Goal: Participate in discussion: Share content

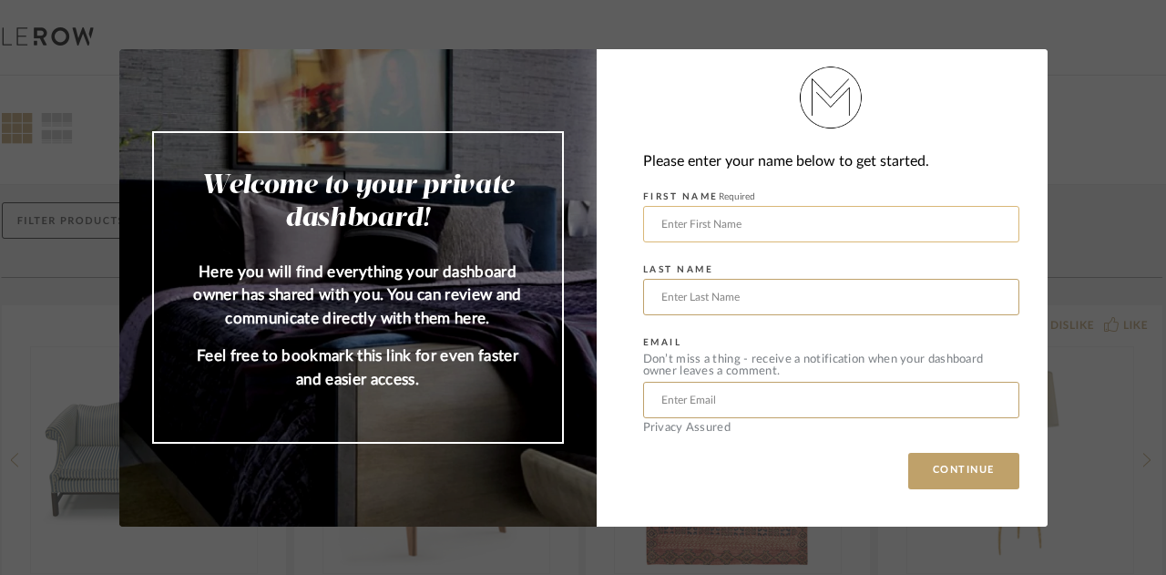
click at [687, 227] on input "text" at bounding box center [831, 224] width 376 height 36
type input "[PERSON_NAME]"
type input "[EMAIL_ADDRESS][DOMAIN_NAME]"
click at [956, 466] on button "CONTINUE" at bounding box center [964, 471] width 111 height 36
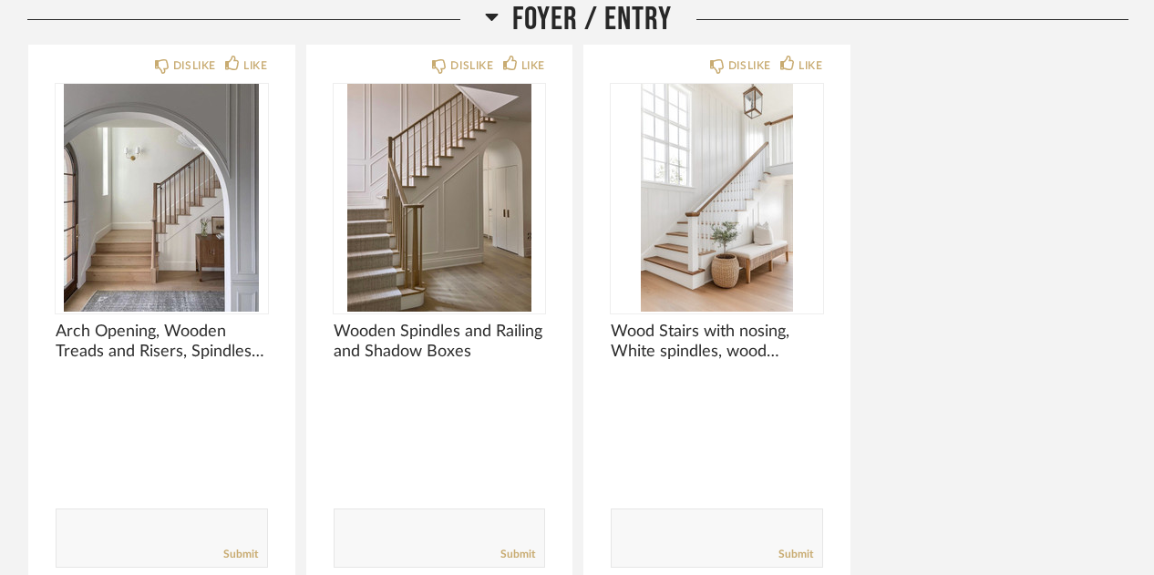
scroll to position [1040, 0]
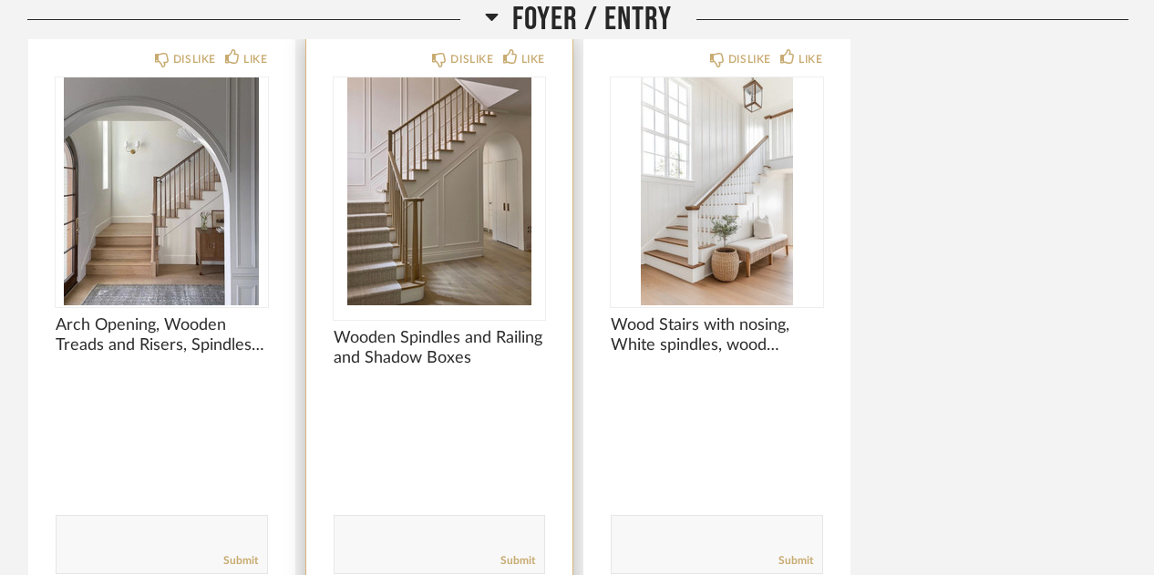
click at [406, 356] on span "Wooden Spindles and Railing and Shadow Boxes" at bounding box center [440, 348] width 212 height 40
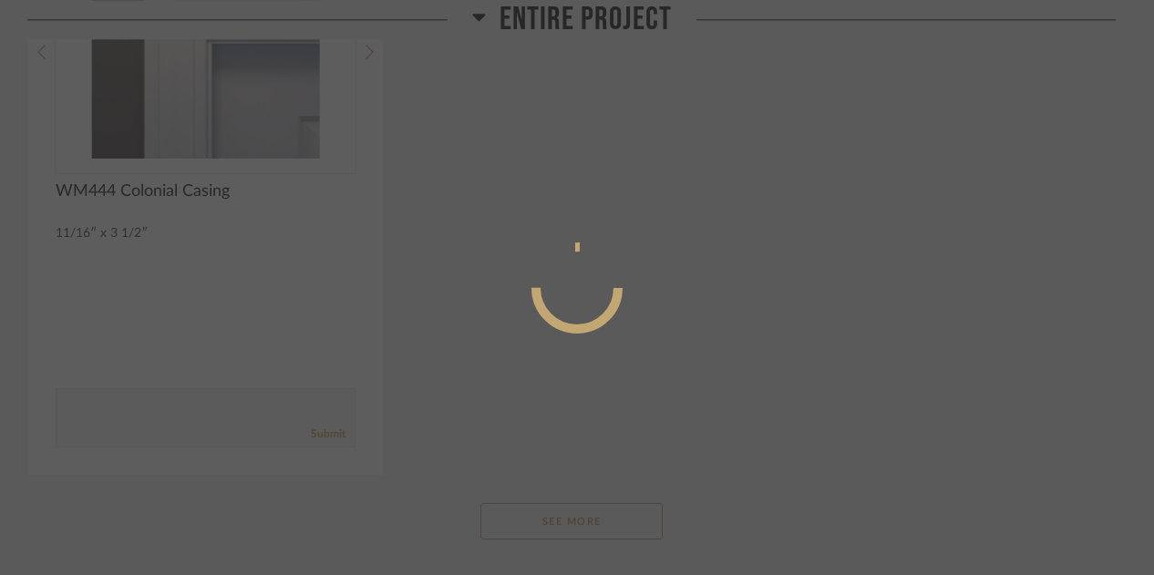
scroll to position [0, 0]
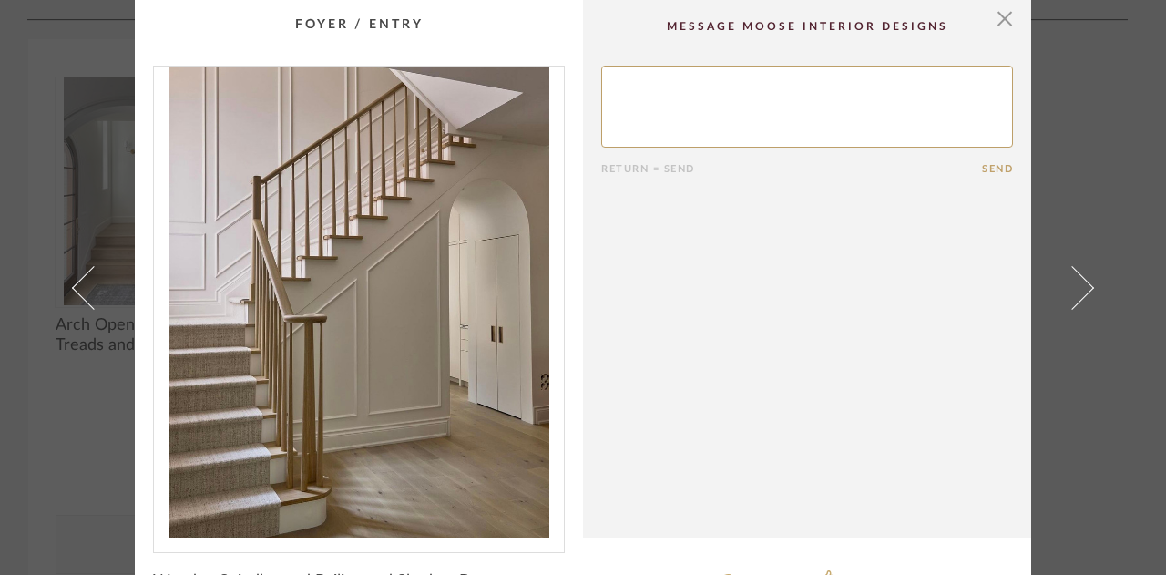
click at [389, 330] on img "0" at bounding box center [359, 302] width 410 height 471
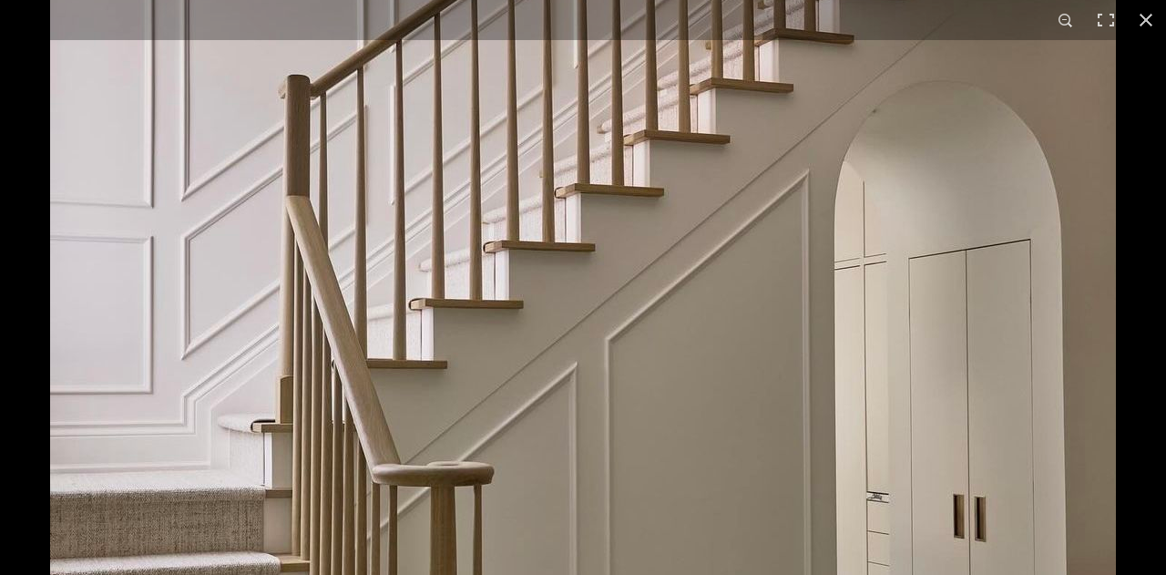
click at [614, 297] on img at bounding box center [583, 427] width 1066 height 1317
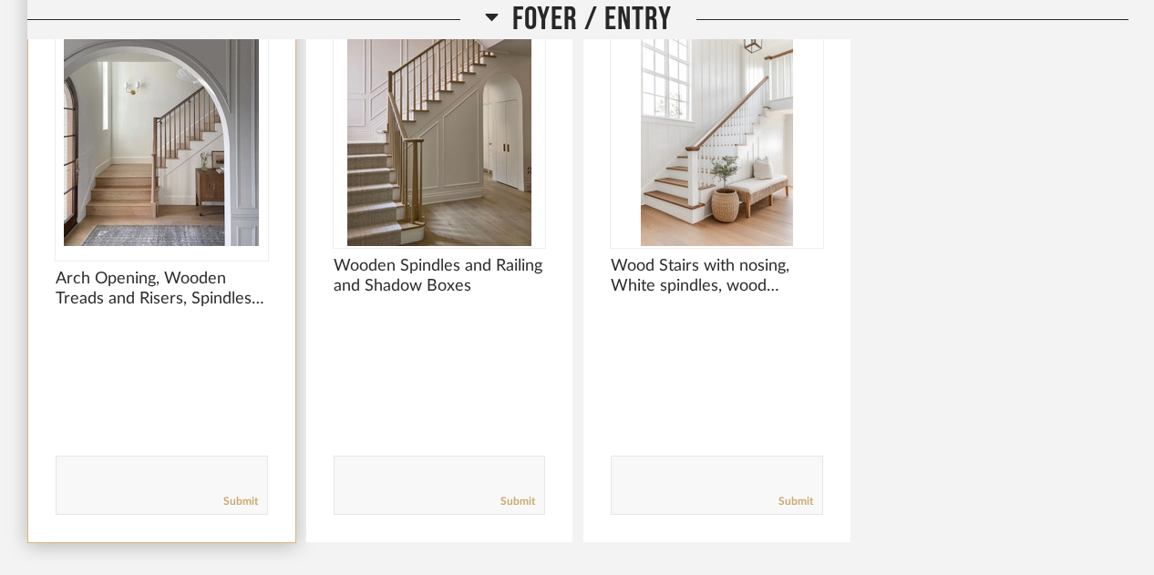
scroll to position [1100, 0]
click at [170, 181] on img "0" at bounding box center [162, 131] width 212 height 228
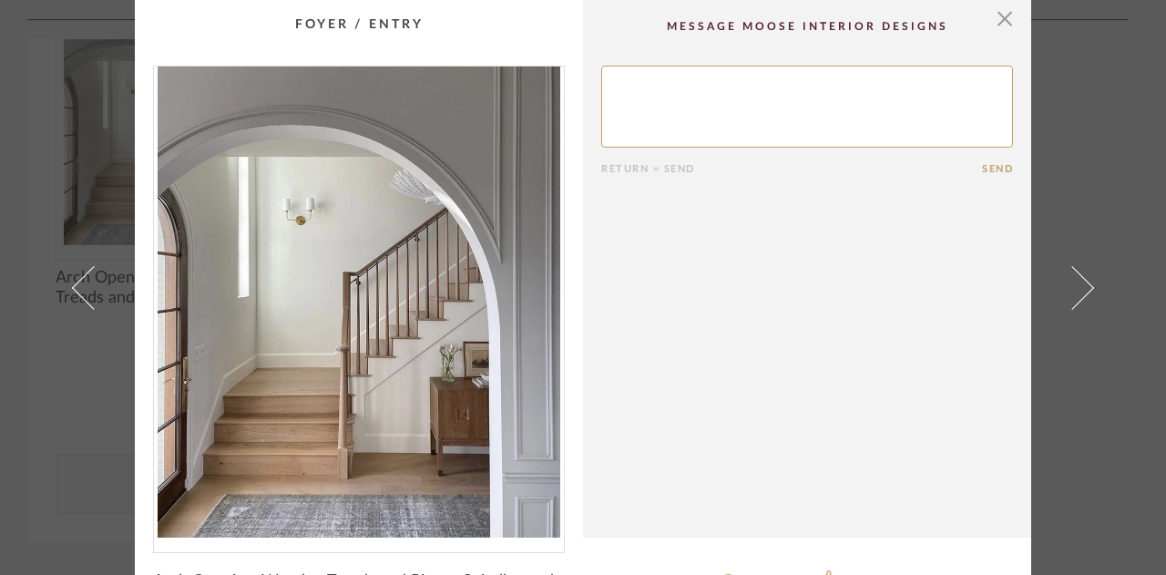
scroll to position [0, 0]
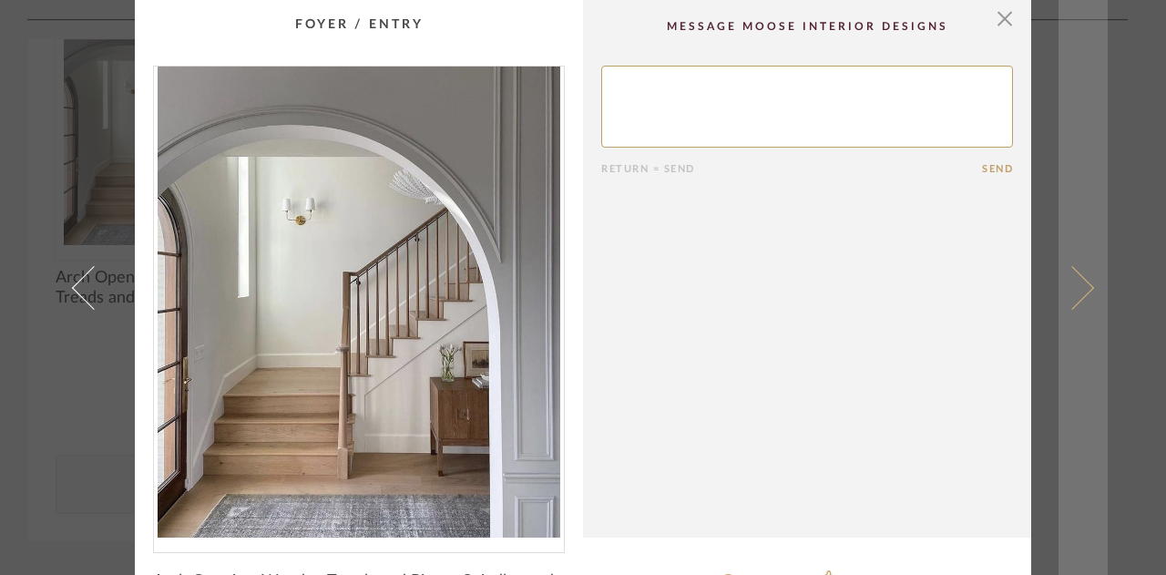
click at [1086, 288] on span at bounding box center [1073, 287] width 44 height 44
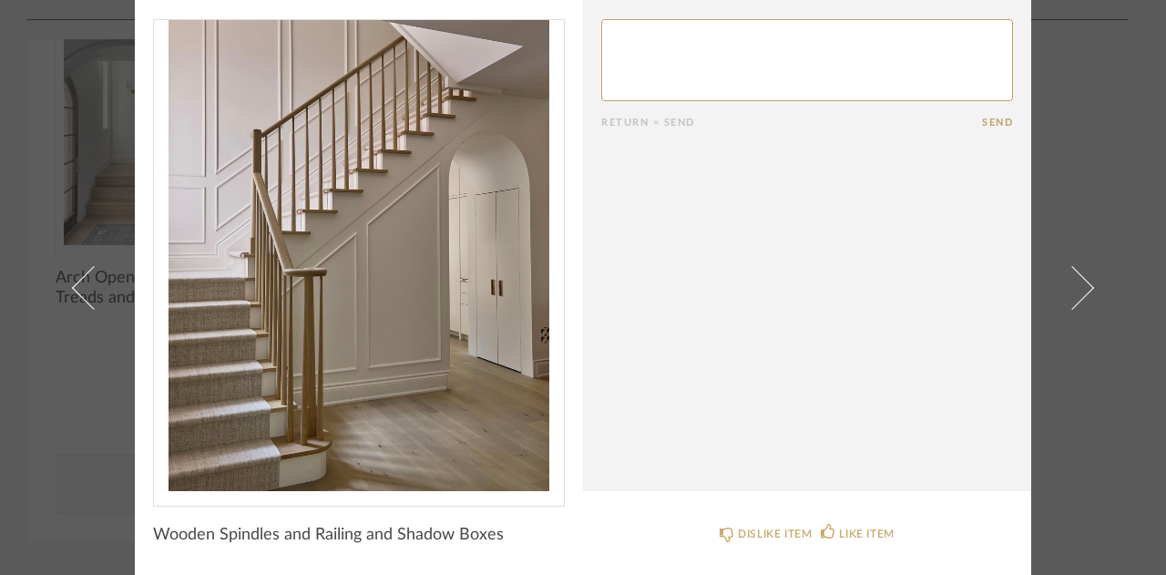
scroll to position [46, 0]
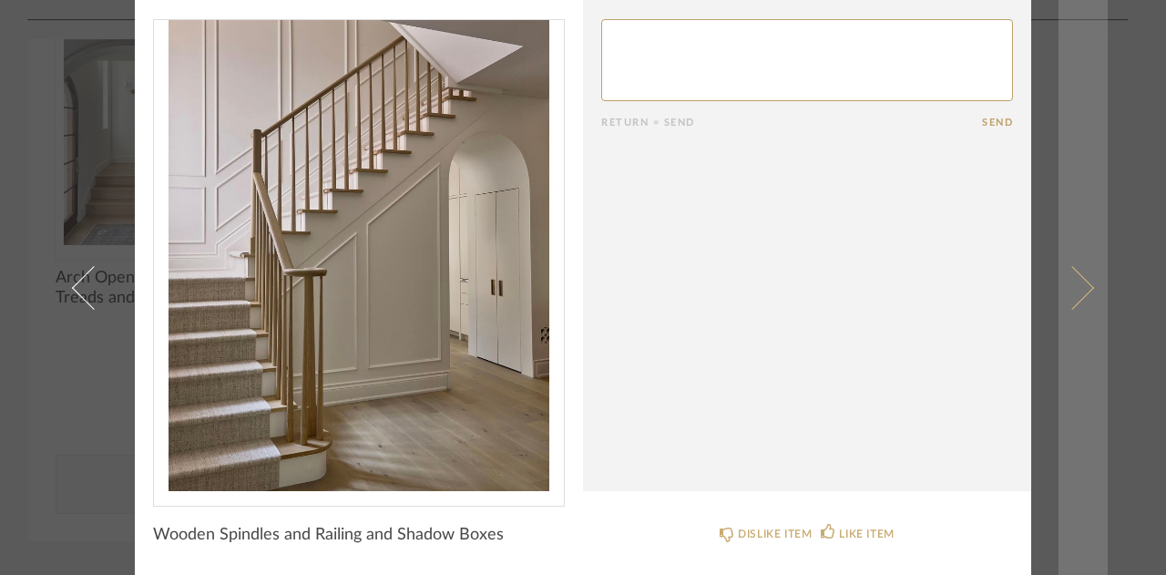
click at [1063, 296] on span at bounding box center [1073, 287] width 44 height 44
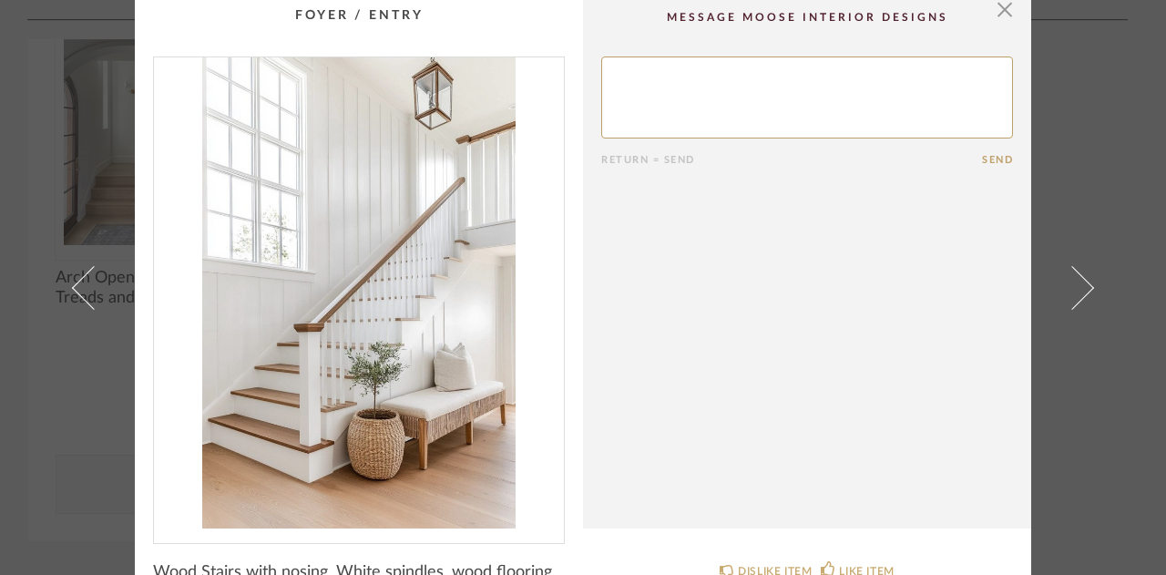
scroll to position [5, 0]
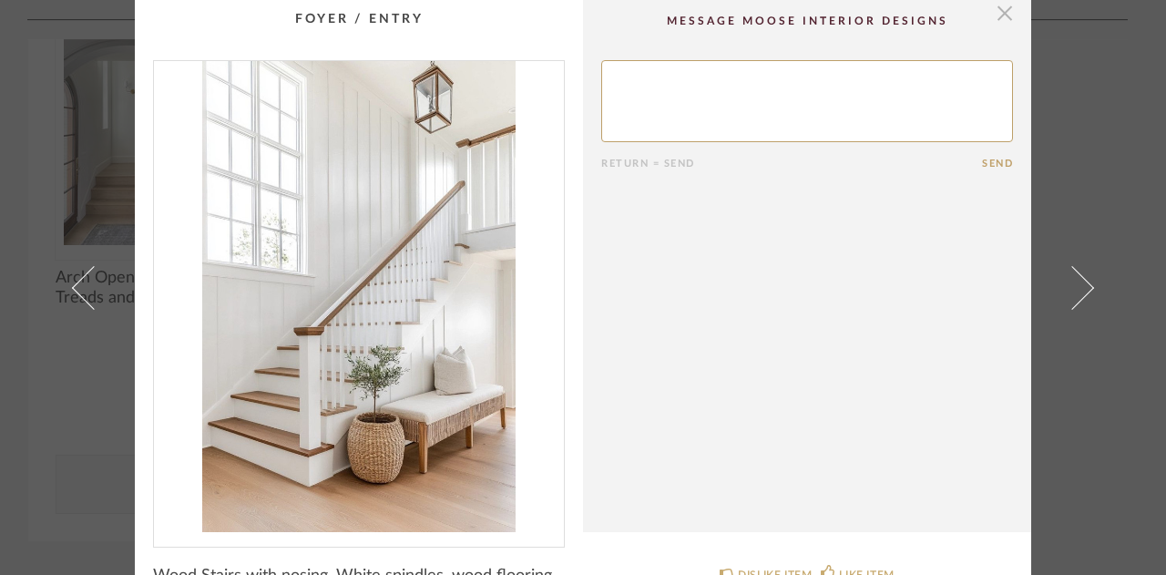
click at [994, 25] on span "button" at bounding box center [1005, 13] width 36 height 36
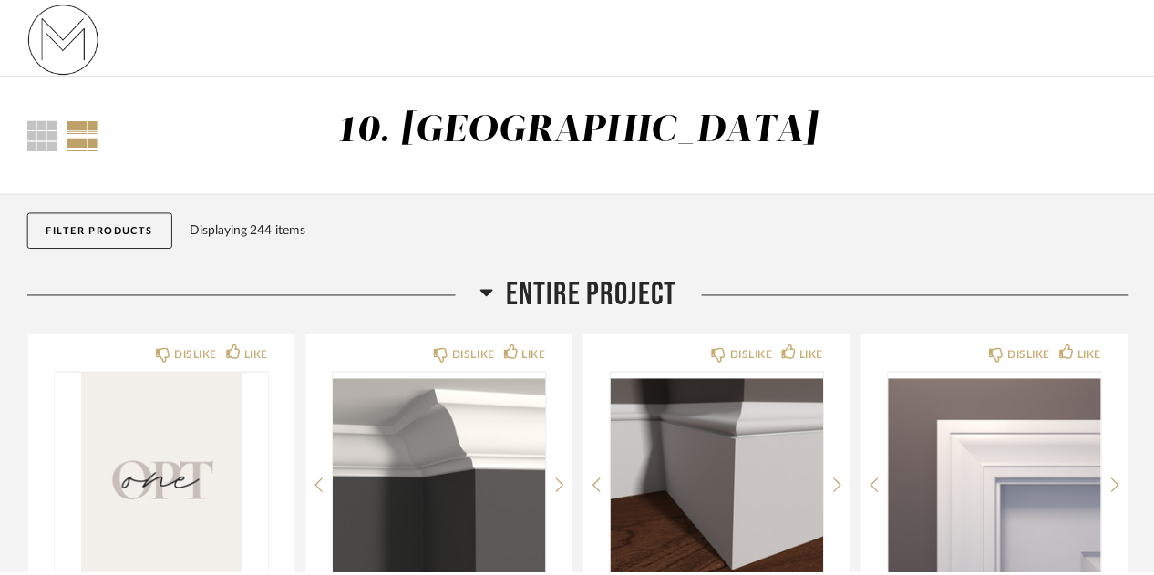
scroll to position [1100, 0]
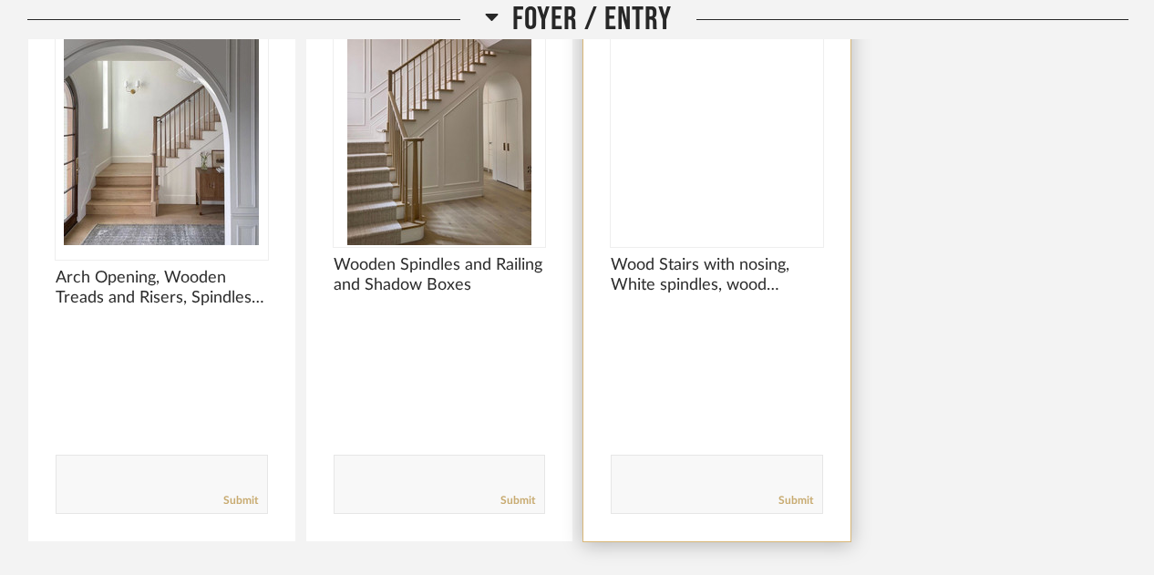
click at [0, 0] on img at bounding box center [0, 0] width 0 height 0
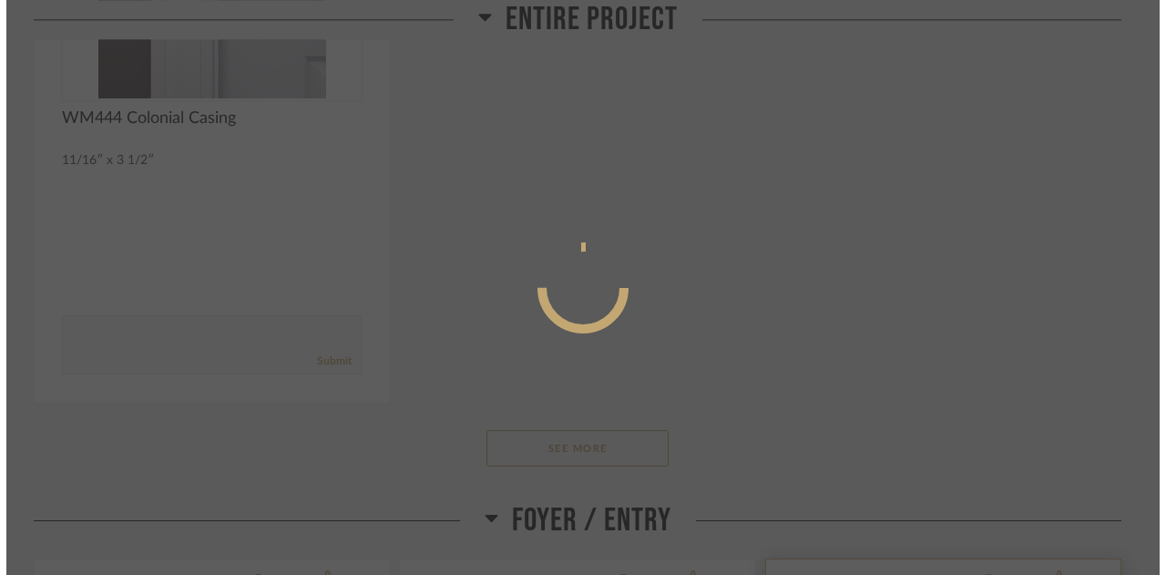
scroll to position [0, 0]
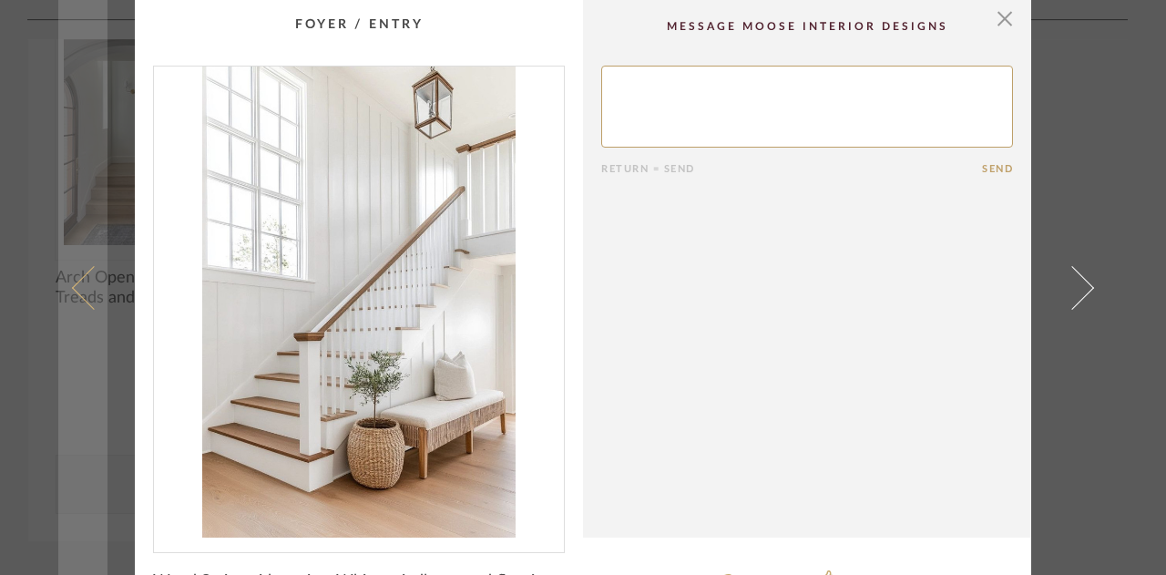
click at [89, 291] on span at bounding box center [94, 287] width 44 height 44
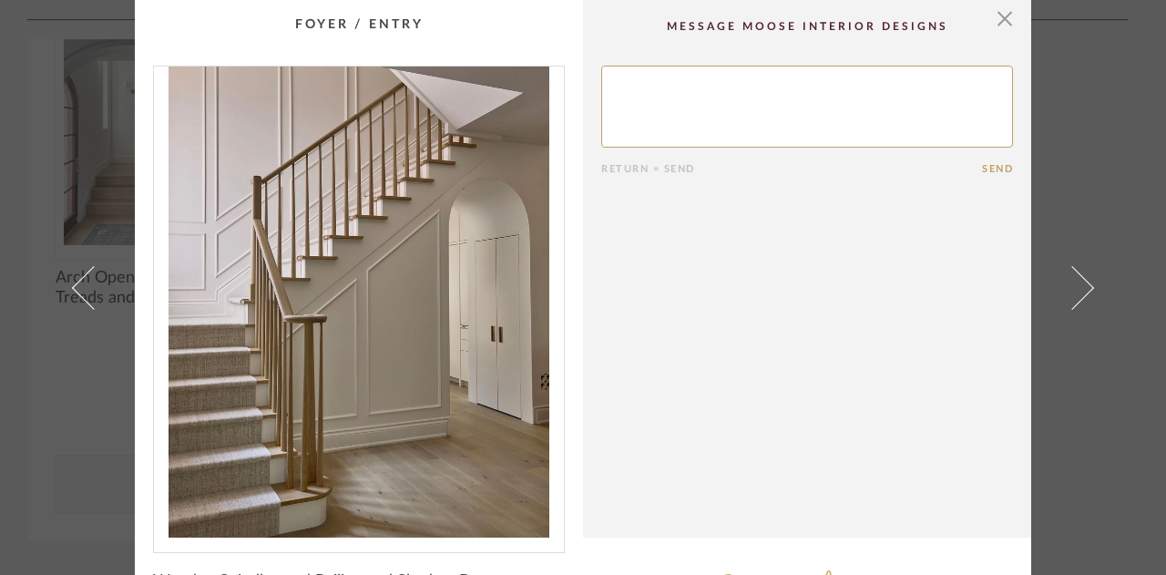
click at [89, 291] on span at bounding box center [94, 287] width 44 height 44
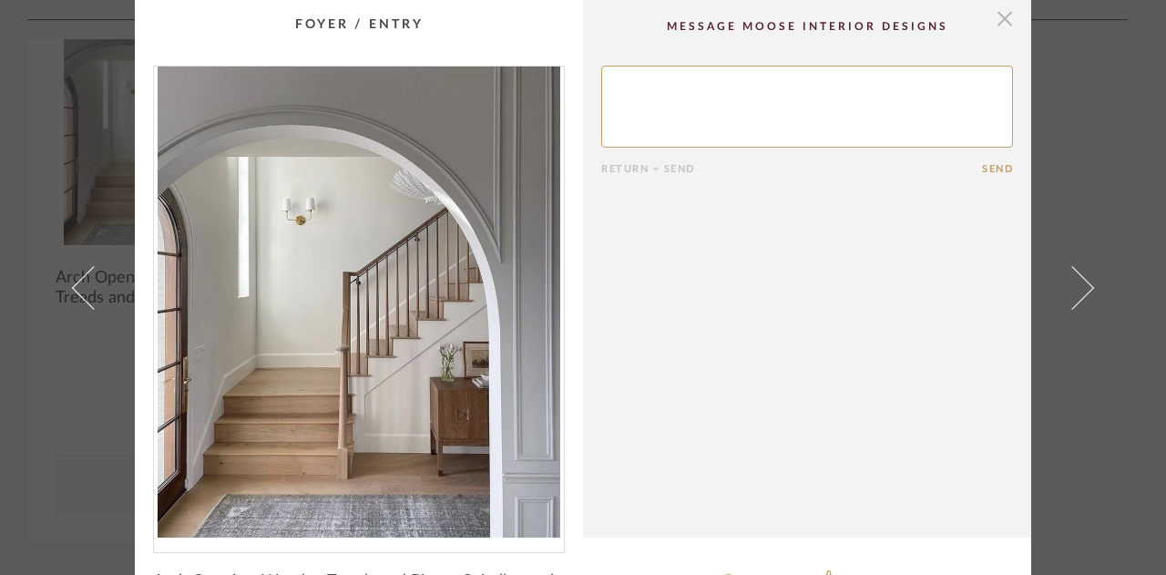
click at [996, 3] on span "button" at bounding box center [1005, 18] width 36 height 36
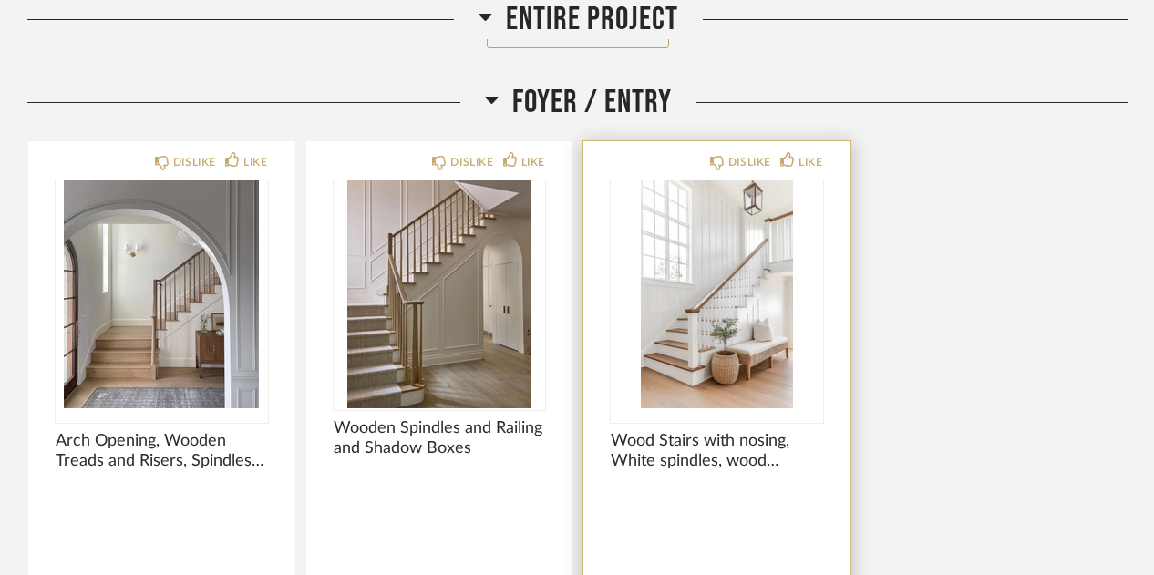
scroll to position [915, 0]
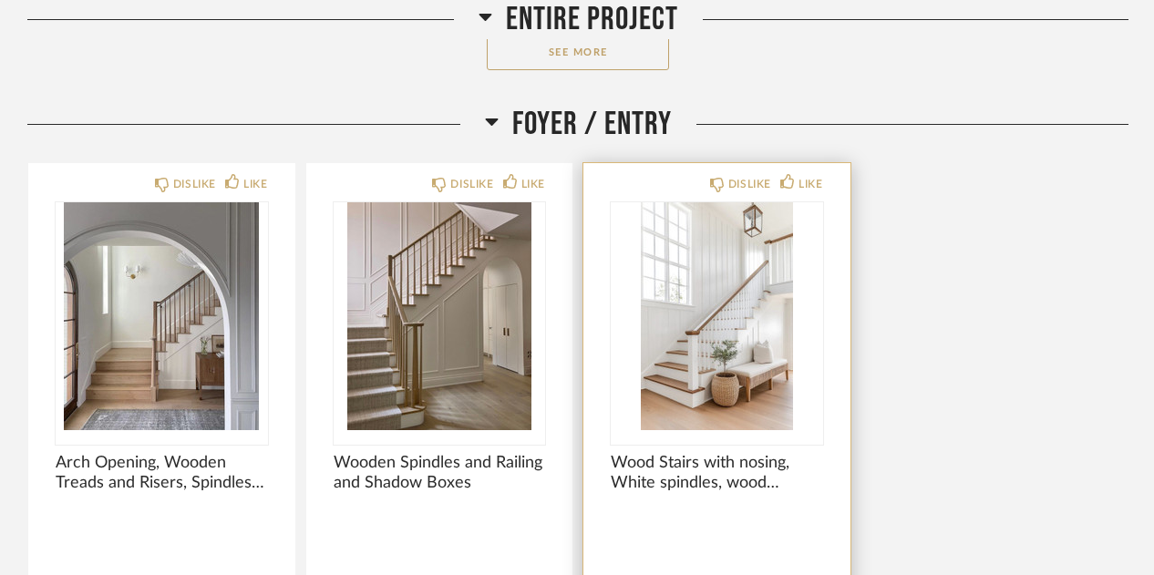
click at [734, 332] on img "0" at bounding box center [717, 316] width 212 height 228
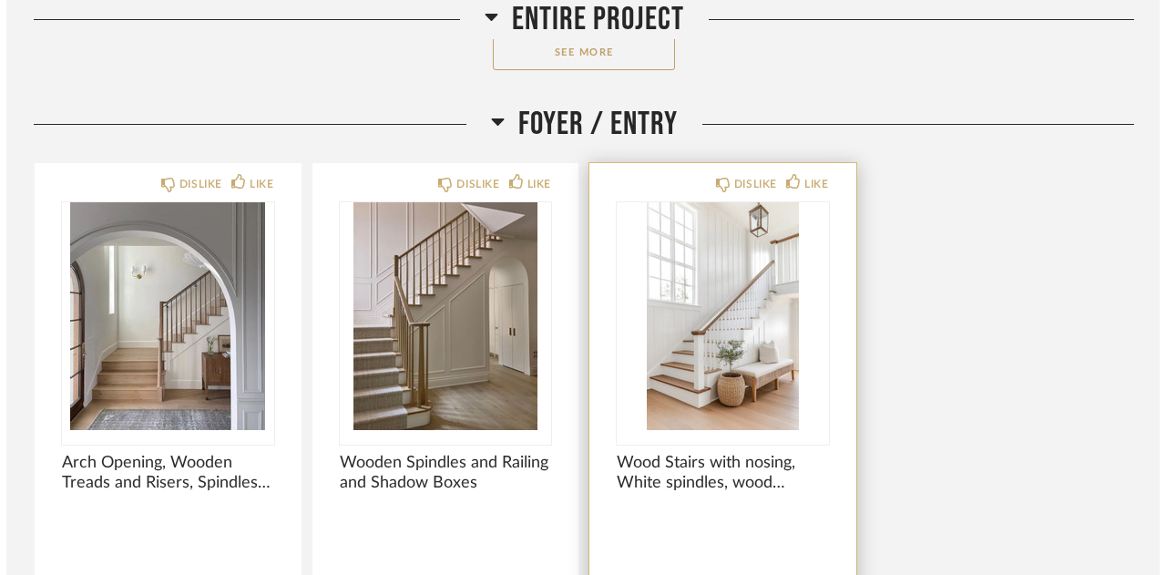
scroll to position [0, 0]
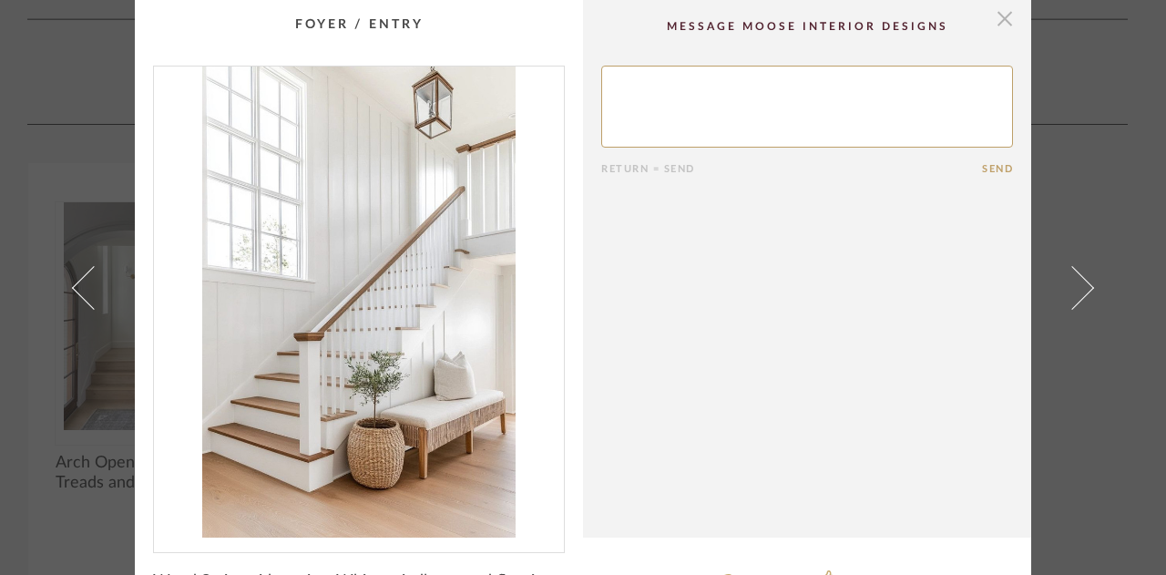
click at [1004, 19] on span "button" at bounding box center [1005, 18] width 36 height 36
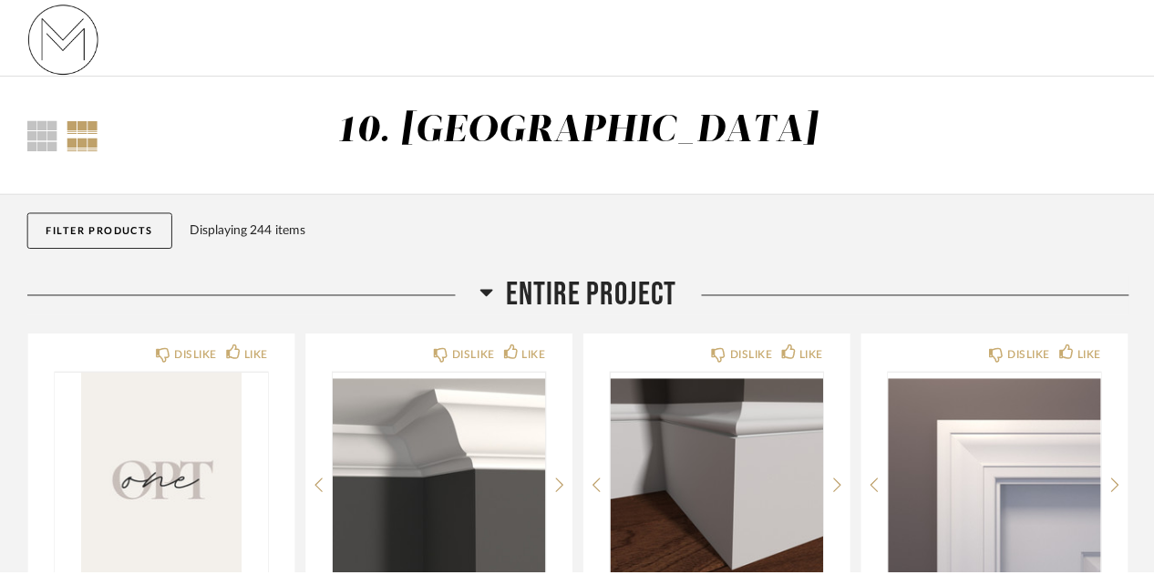
scroll to position [915, 0]
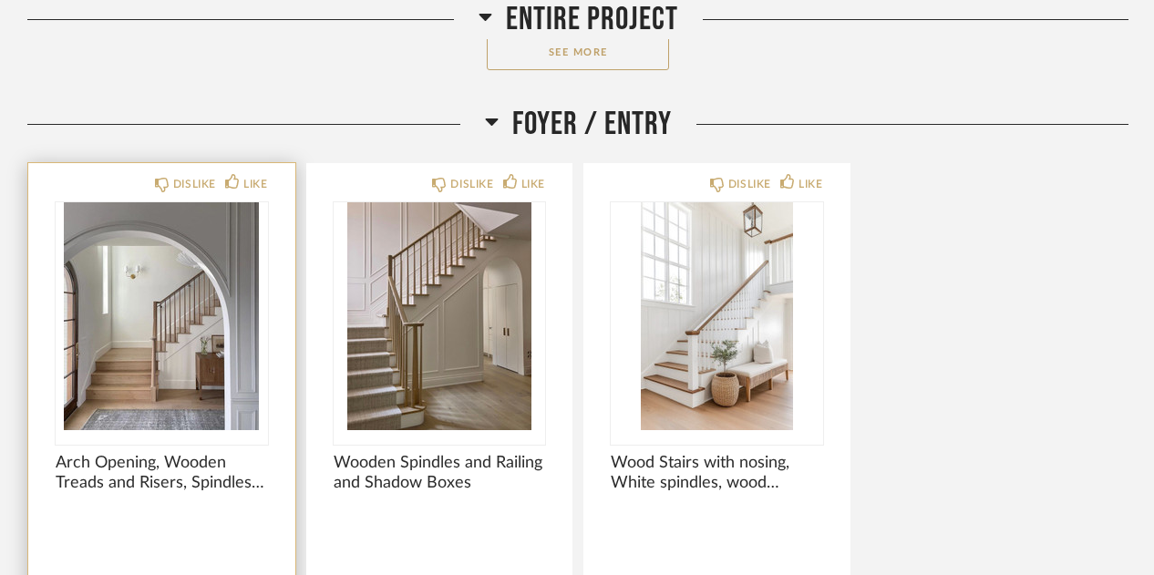
click at [177, 356] on img "0" at bounding box center [162, 316] width 212 height 228
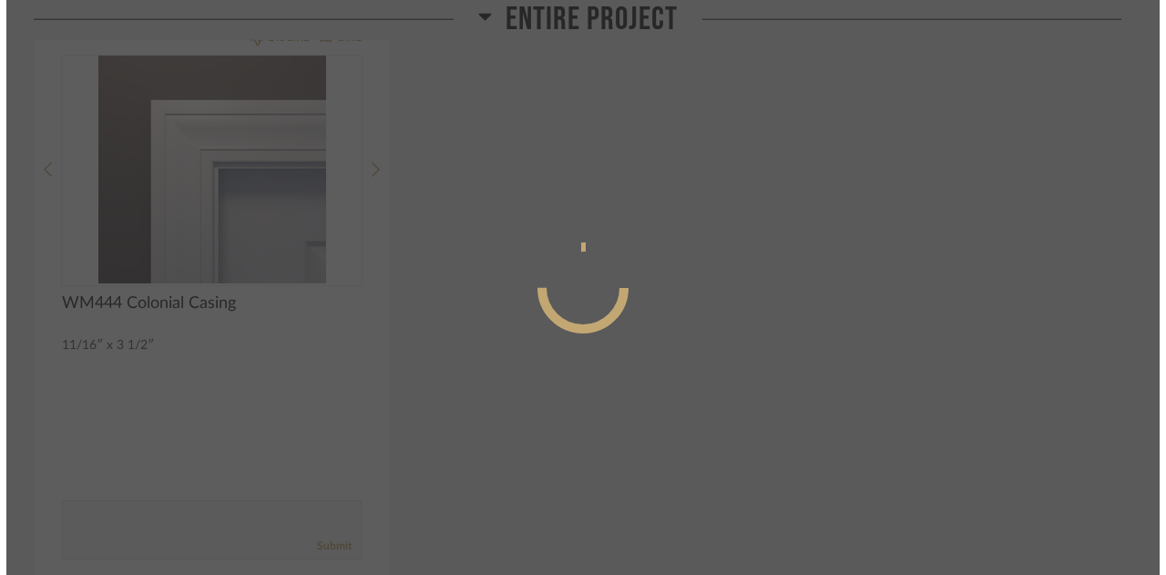
scroll to position [0, 0]
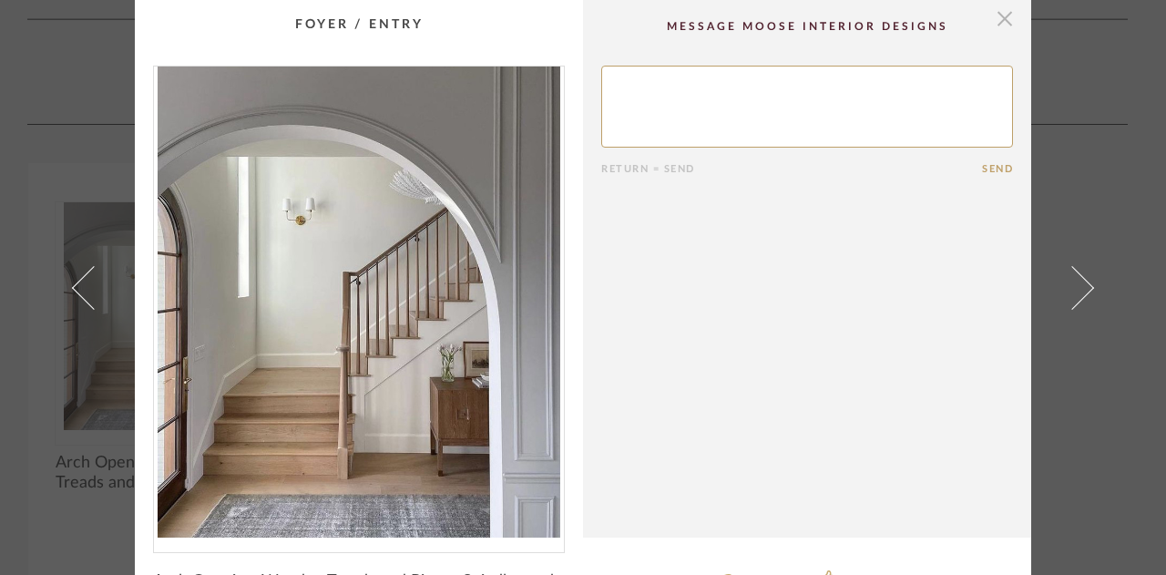
click at [1004, 5] on span "button" at bounding box center [1005, 18] width 36 height 36
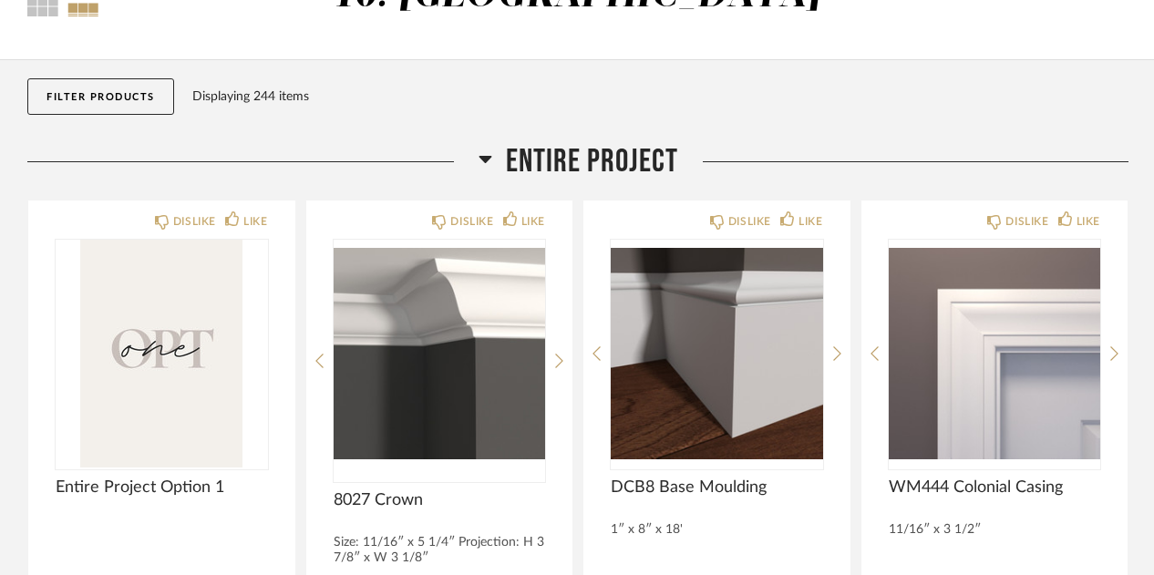
scroll to position [330, 0]
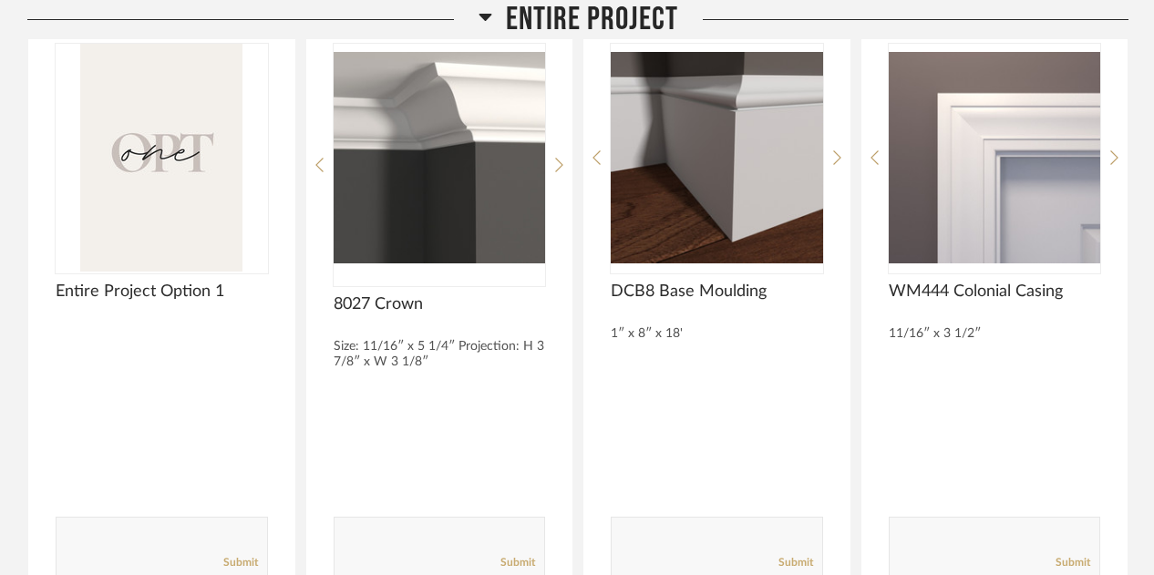
click at [527, 397] on div at bounding box center [440, 412] width 212 height 48
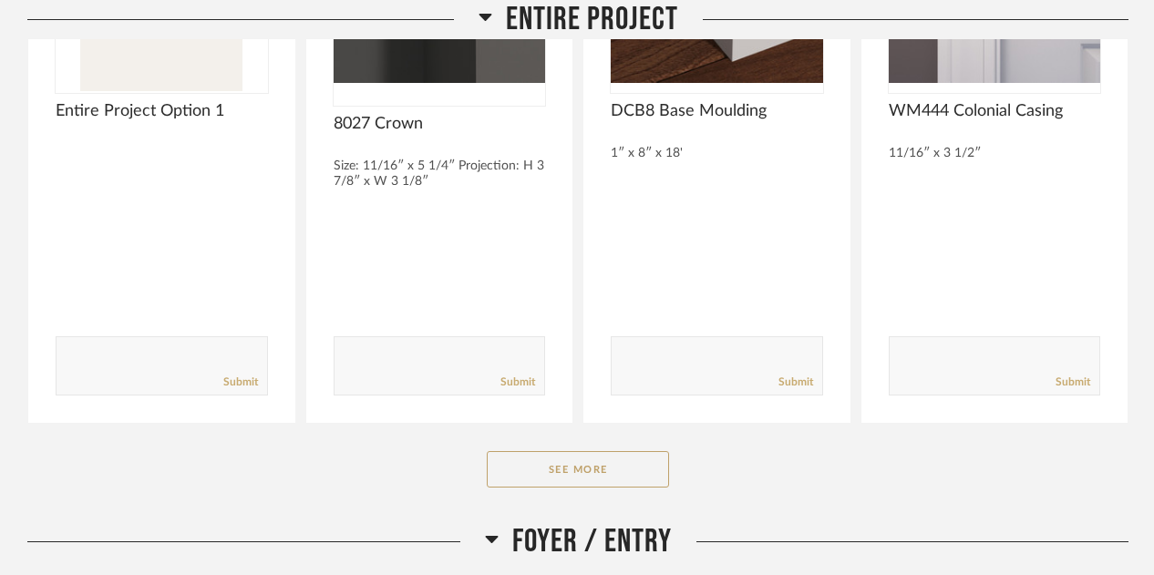
scroll to position [508, 0]
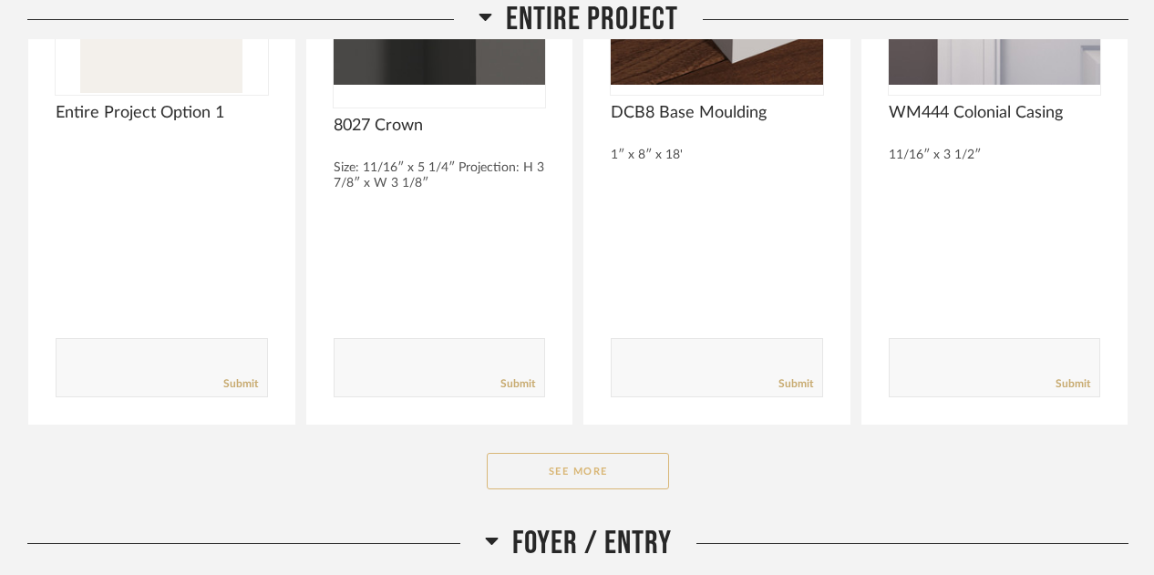
click at [561, 466] on button "See More" at bounding box center [578, 471] width 182 height 36
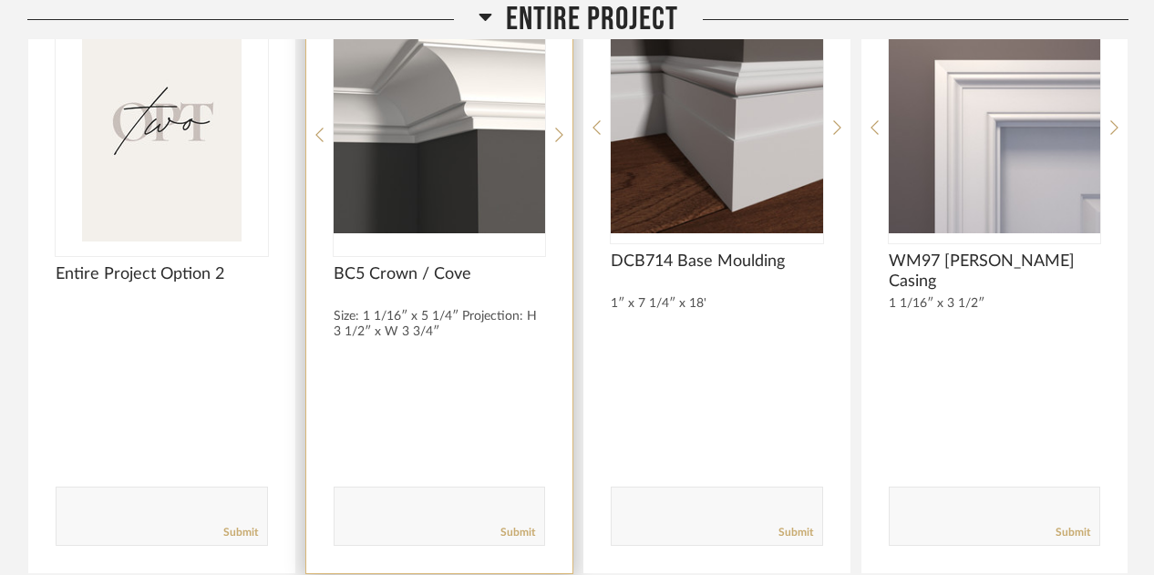
scroll to position [971, 0]
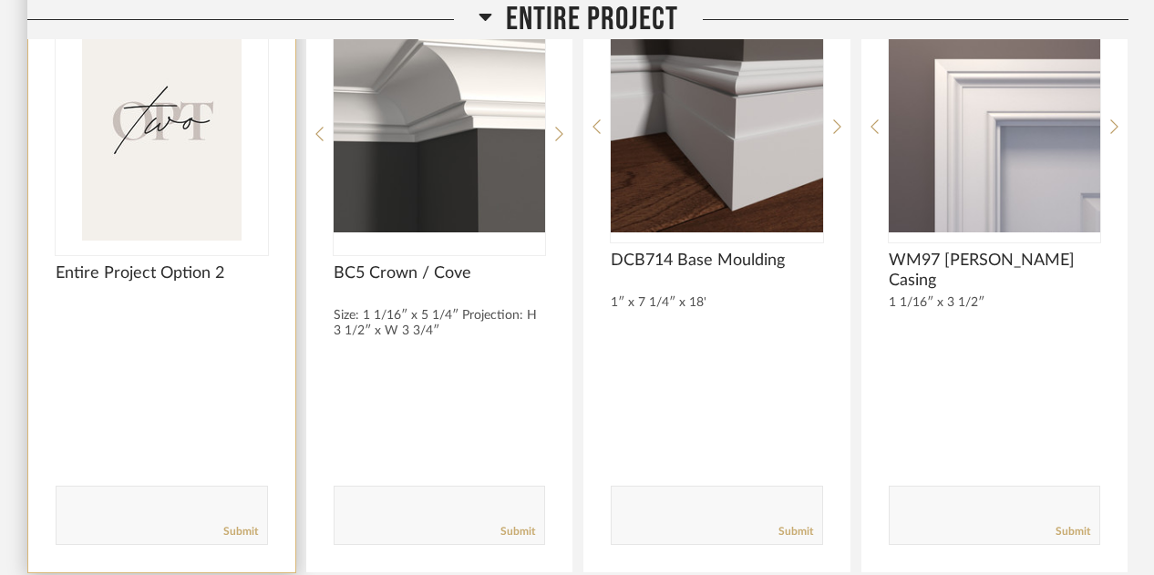
drag, startPoint x: 470, startPoint y: 344, endPoint x: 115, endPoint y: 406, distance: 360.9
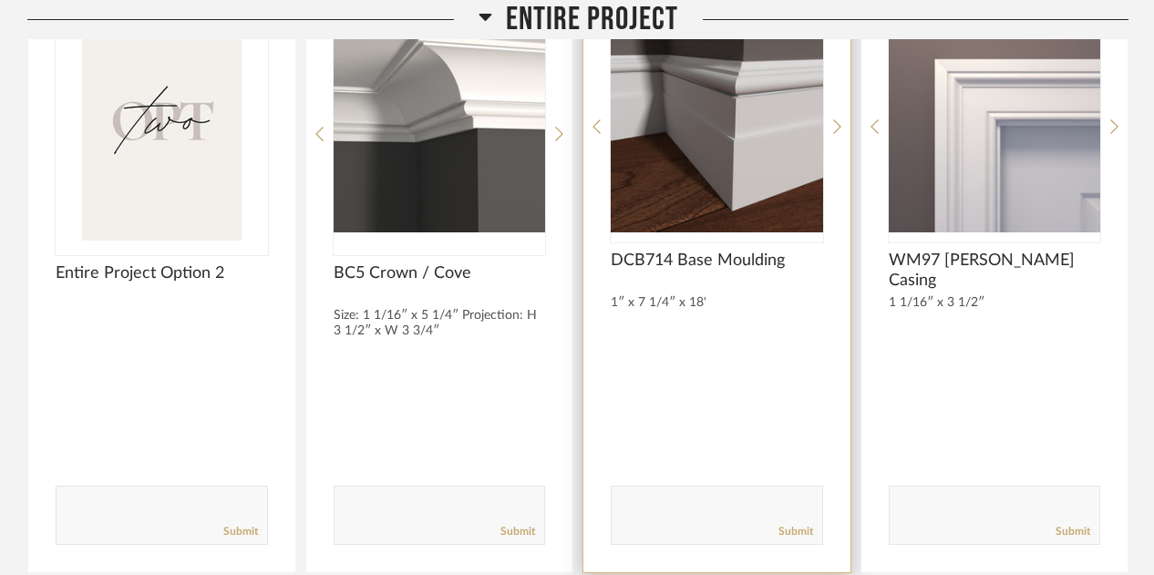
drag, startPoint x: 115, startPoint y: 406, endPoint x: 666, endPoint y: 475, distance: 555.5
click at [666, 475] on div "Comments: Submit" at bounding box center [717, 484] width 212 height 121
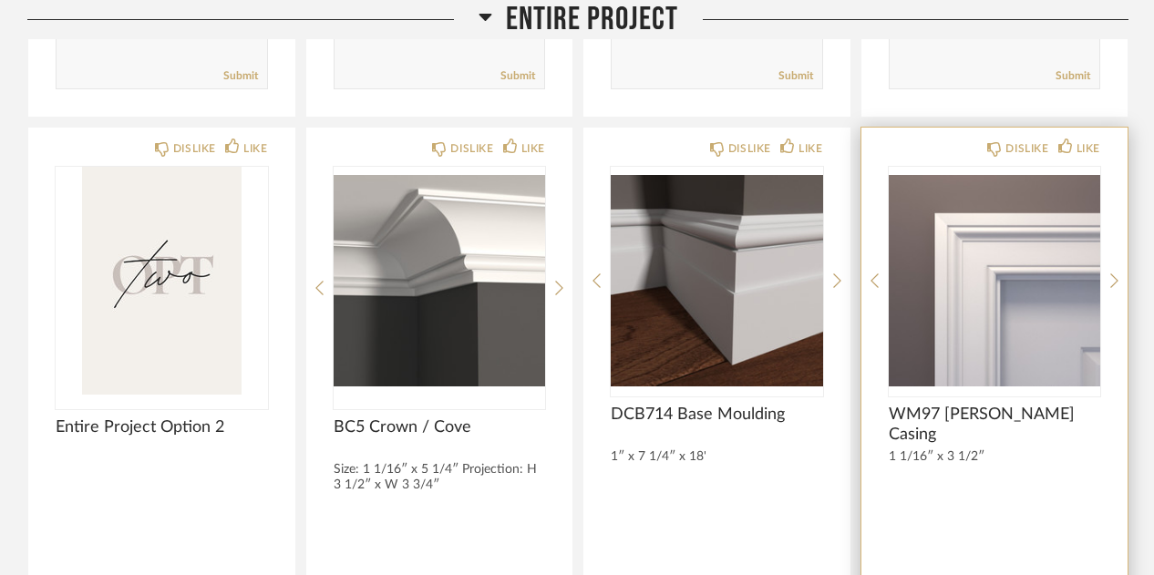
scroll to position [815, 0]
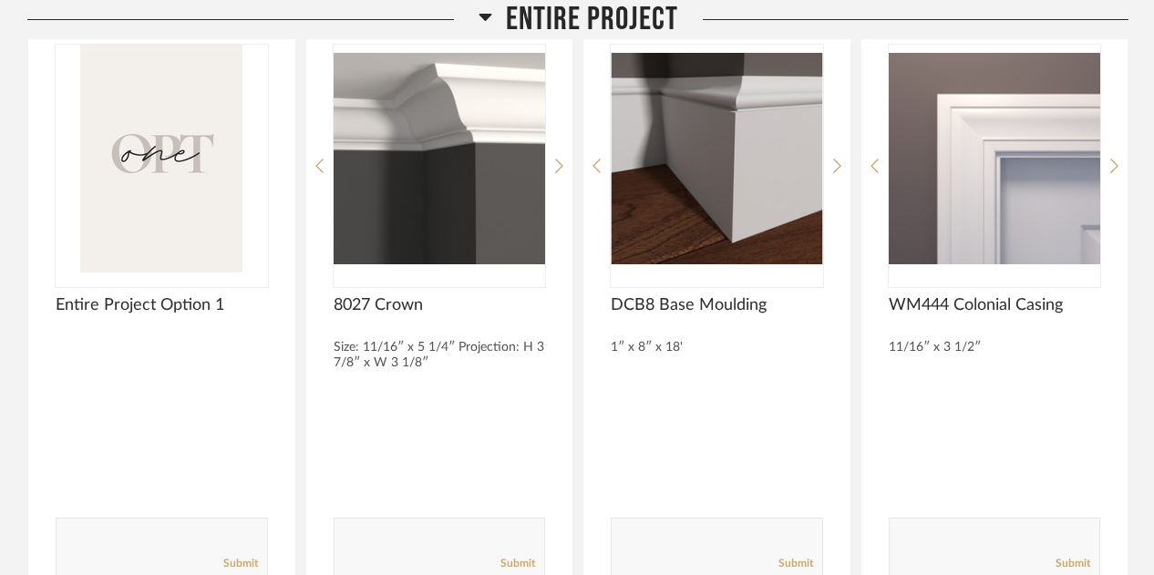
click at [755, 367] on div "DCB8 Base Moulding 1″ x 8″ x 18'" at bounding box center [717, 333] width 212 height 76
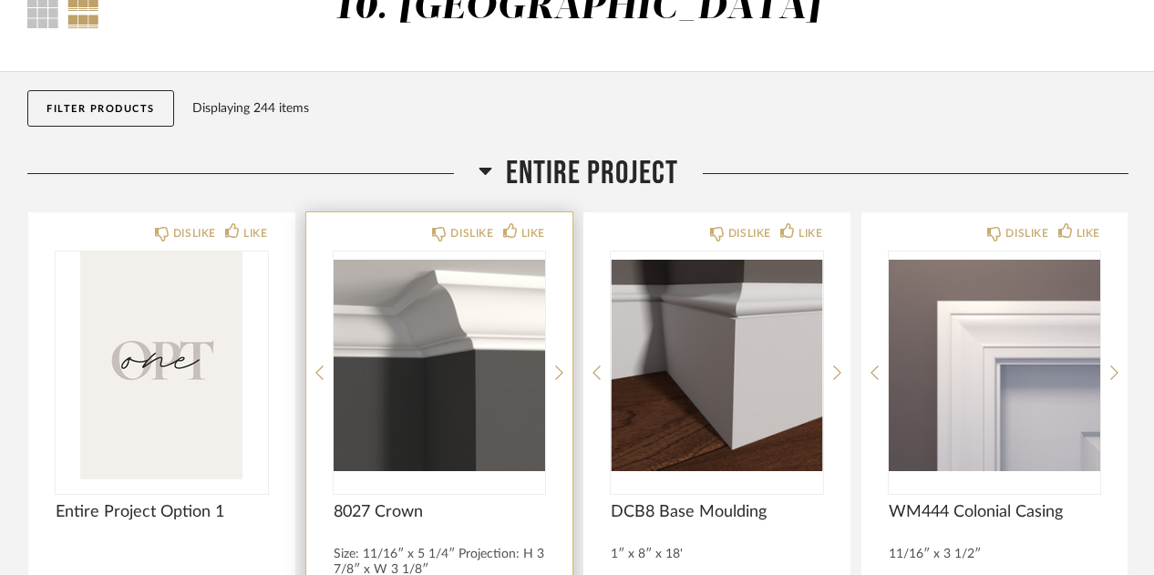
scroll to position [117, 0]
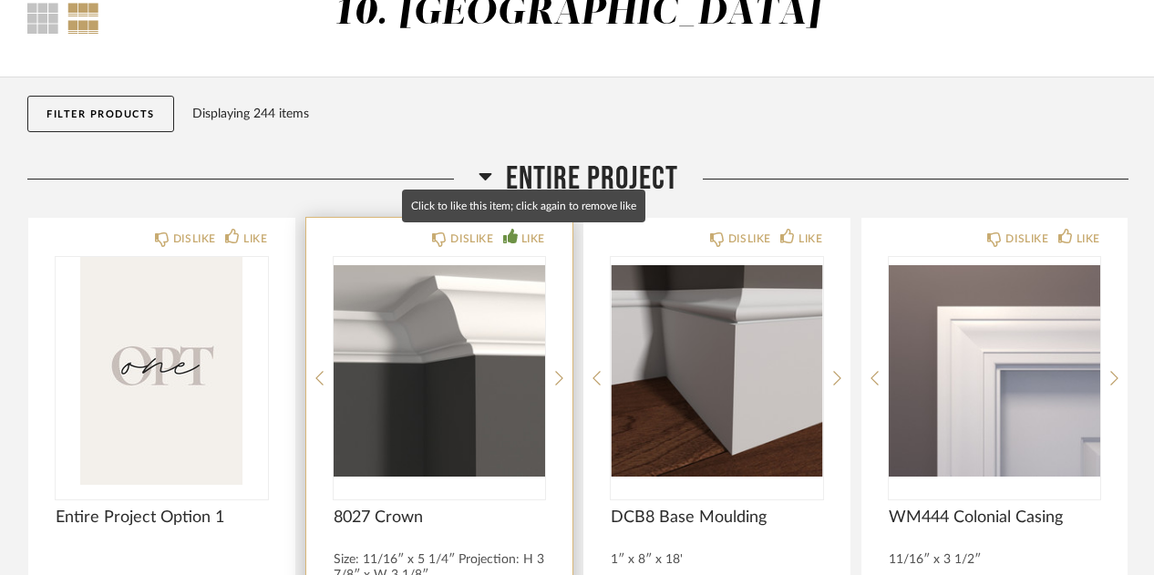
click at [530, 231] on div "LIKE" at bounding box center [533, 239] width 24 height 18
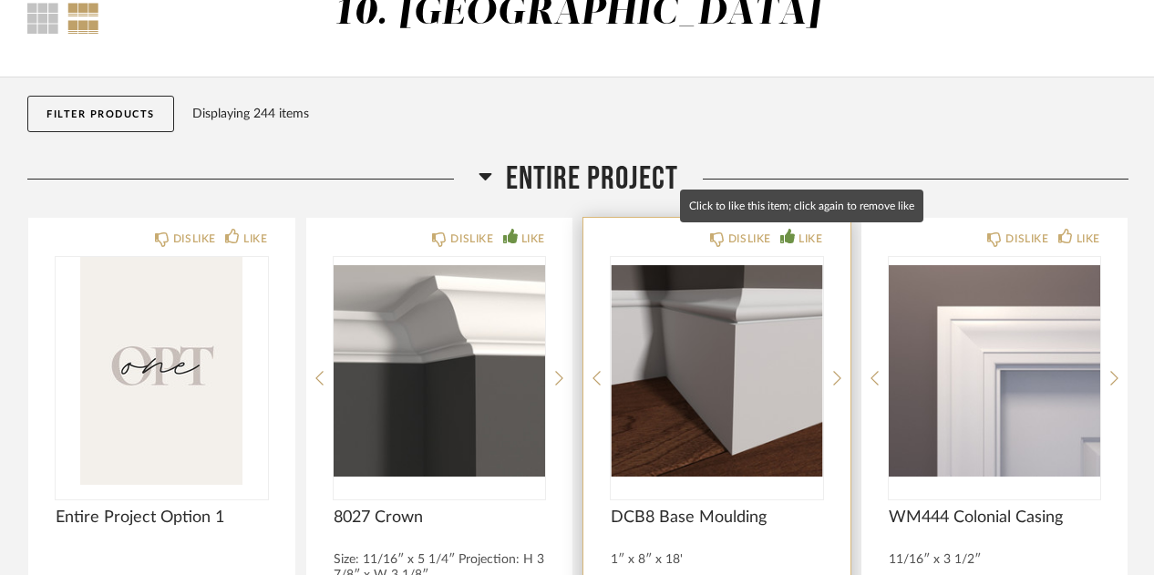
click at [792, 231] on icon at bounding box center [787, 236] width 15 height 15
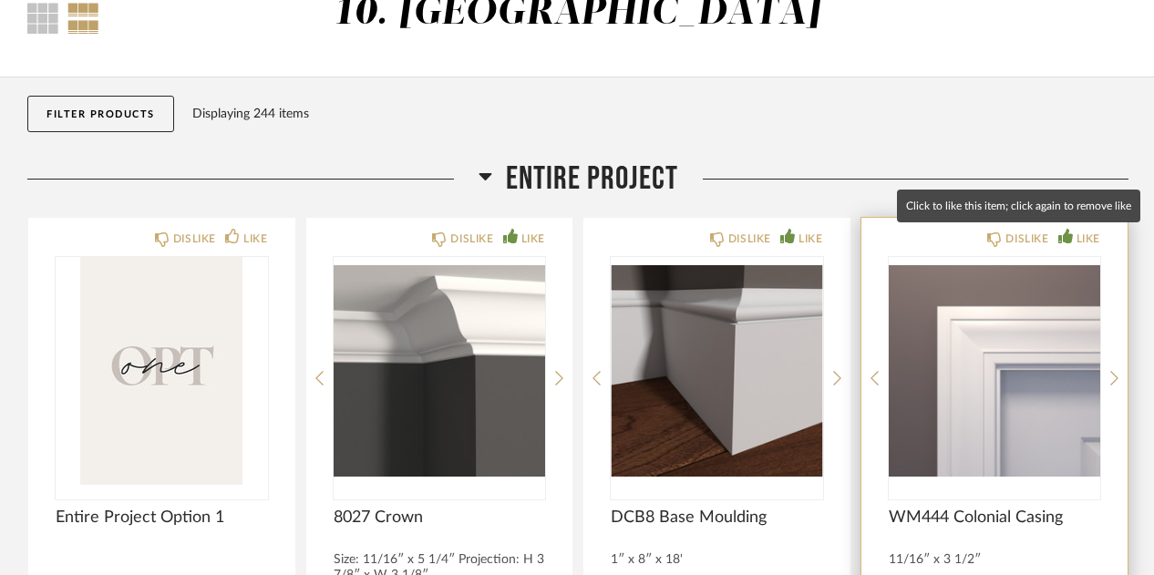
click at [1084, 232] on div "LIKE" at bounding box center [1088, 239] width 24 height 18
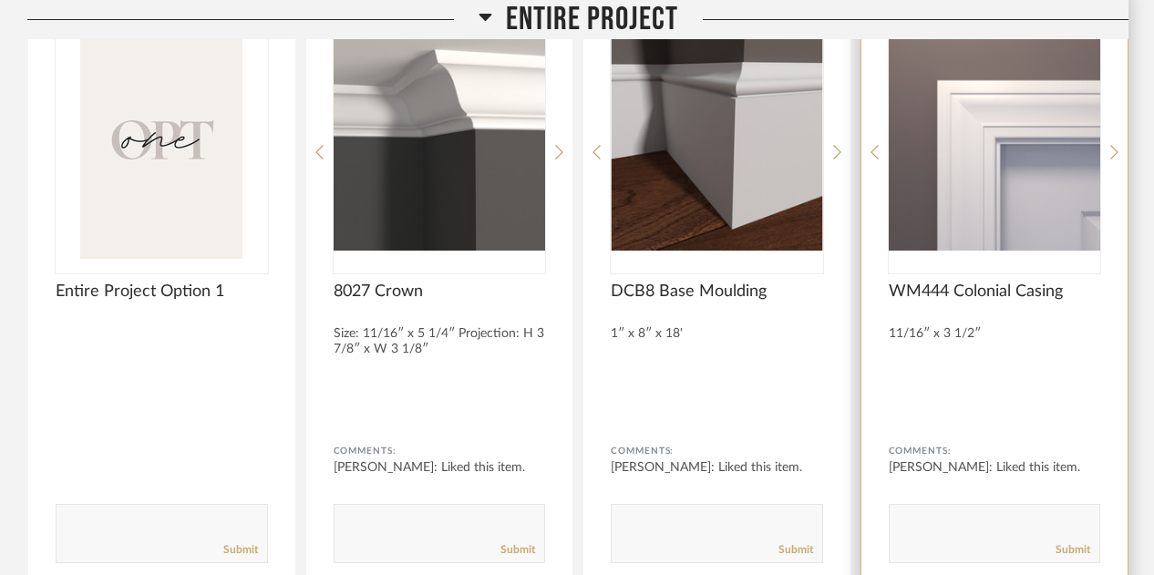
scroll to position [264, 0]
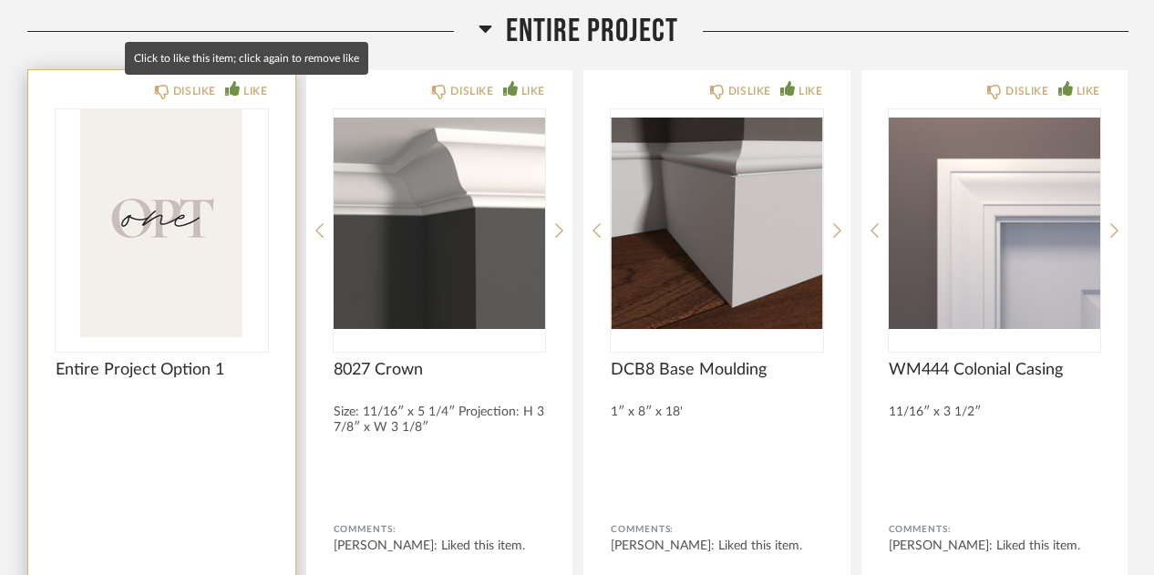
click at [255, 84] on div "LIKE" at bounding box center [255, 91] width 24 height 18
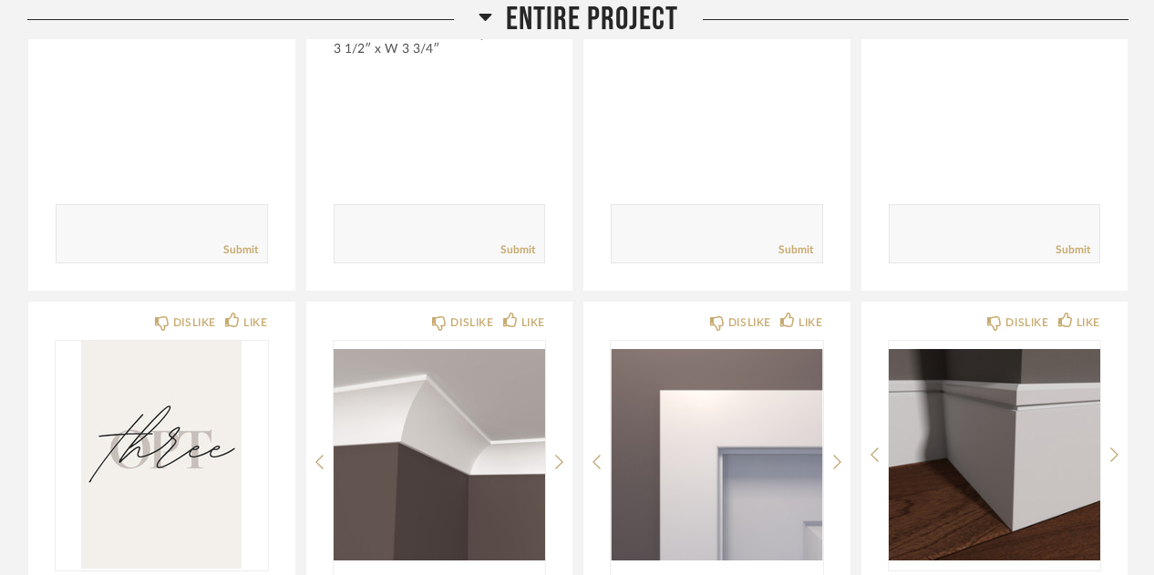
scroll to position [1373, 0]
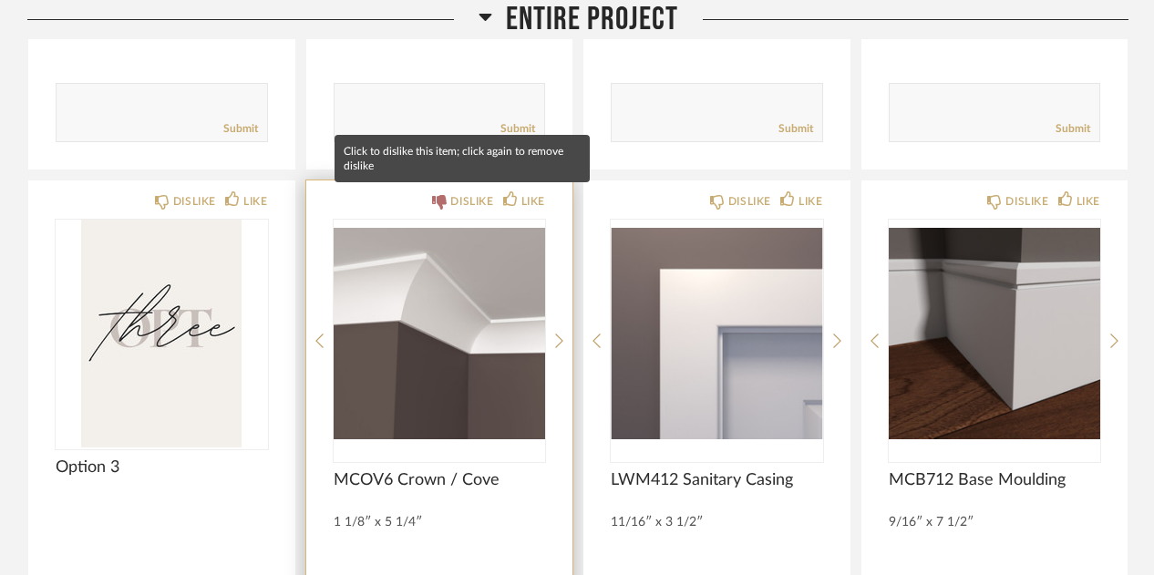
click at [459, 192] on div "DISLIKE" at bounding box center [471, 201] width 43 height 18
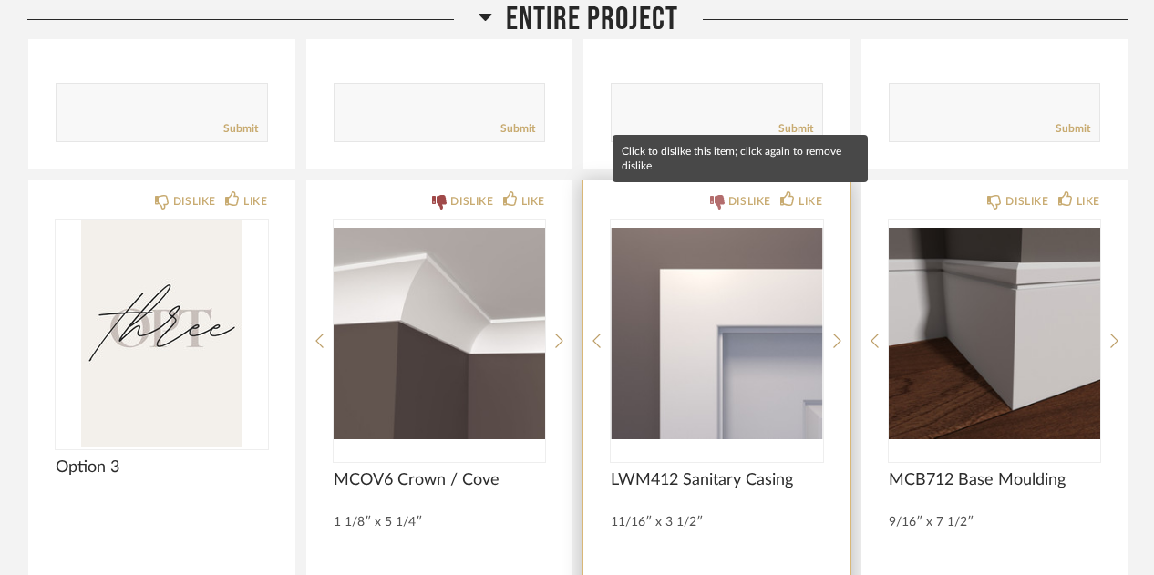
click at [725, 192] on div "DISLIKE" at bounding box center [740, 201] width 61 height 18
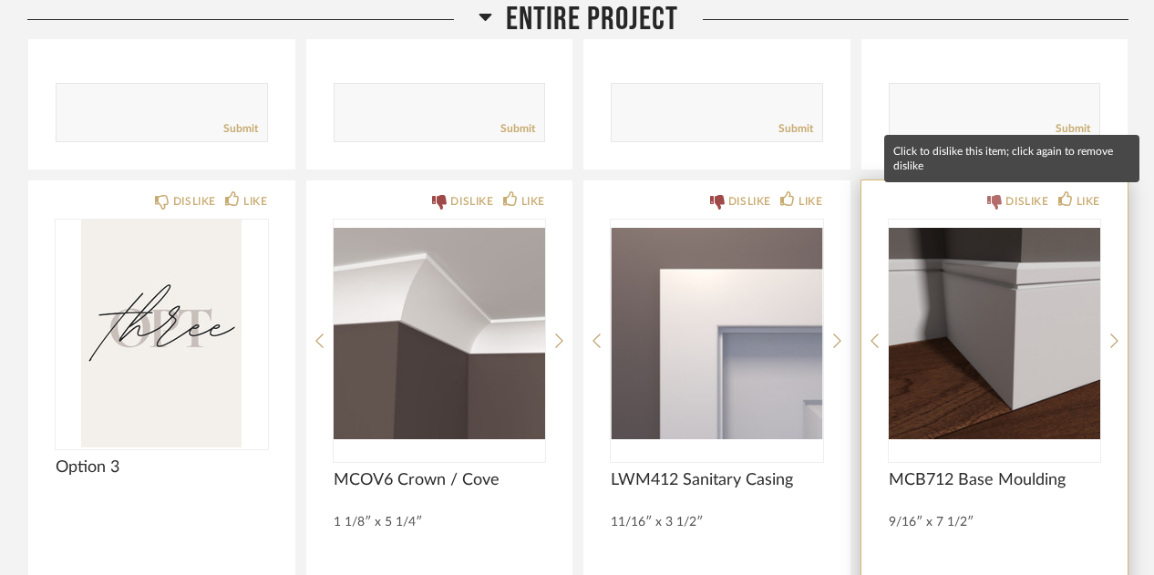
click at [994, 197] on icon at bounding box center [994, 202] width 15 height 15
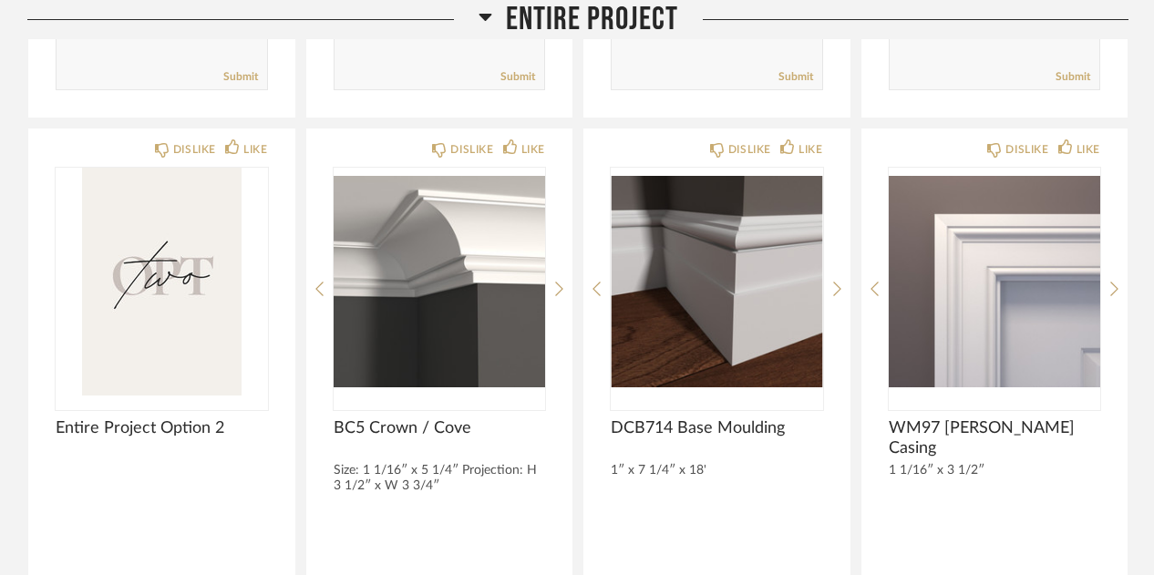
scroll to position [815, 0]
click at [934, 272] on img "0" at bounding box center [995, 283] width 212 height 228
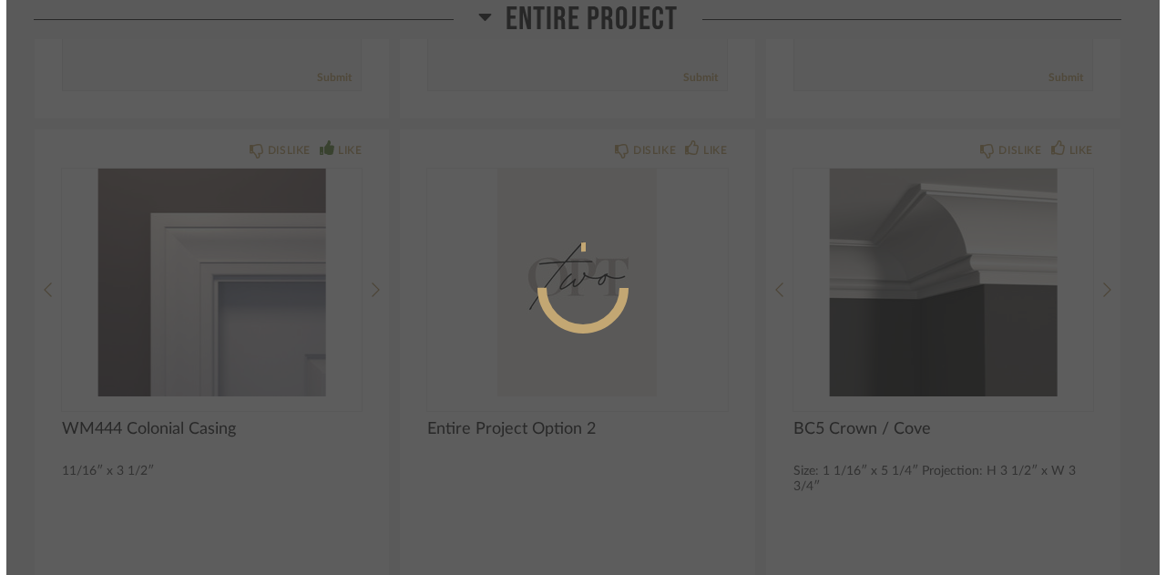
scroll to position [0, 0]
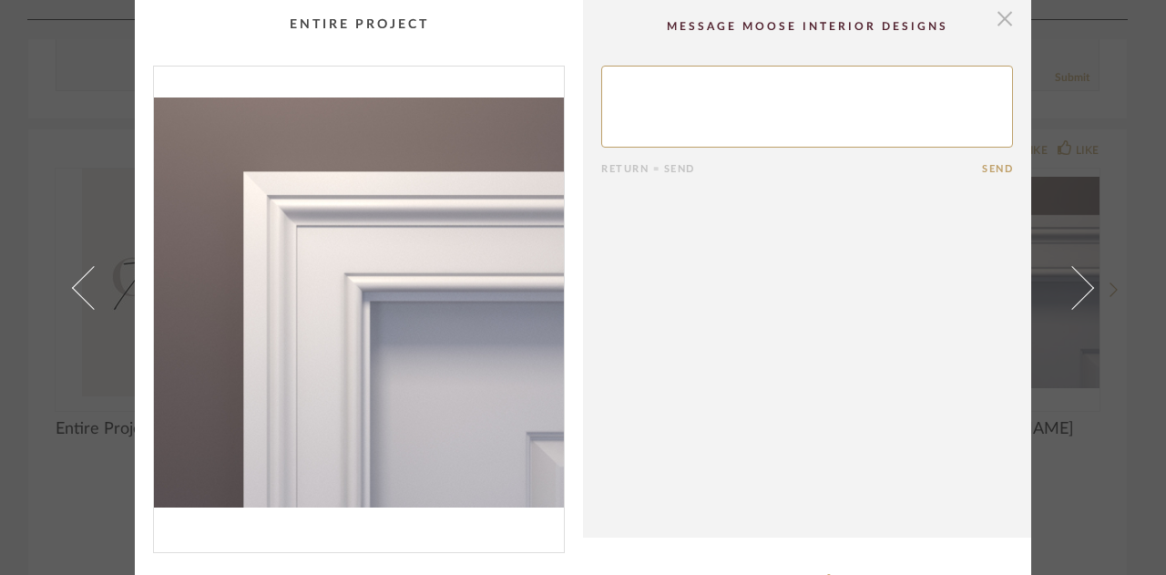
click at [1002, 12] on span "button" at bounding box center [1005, 18] width 36 height 36
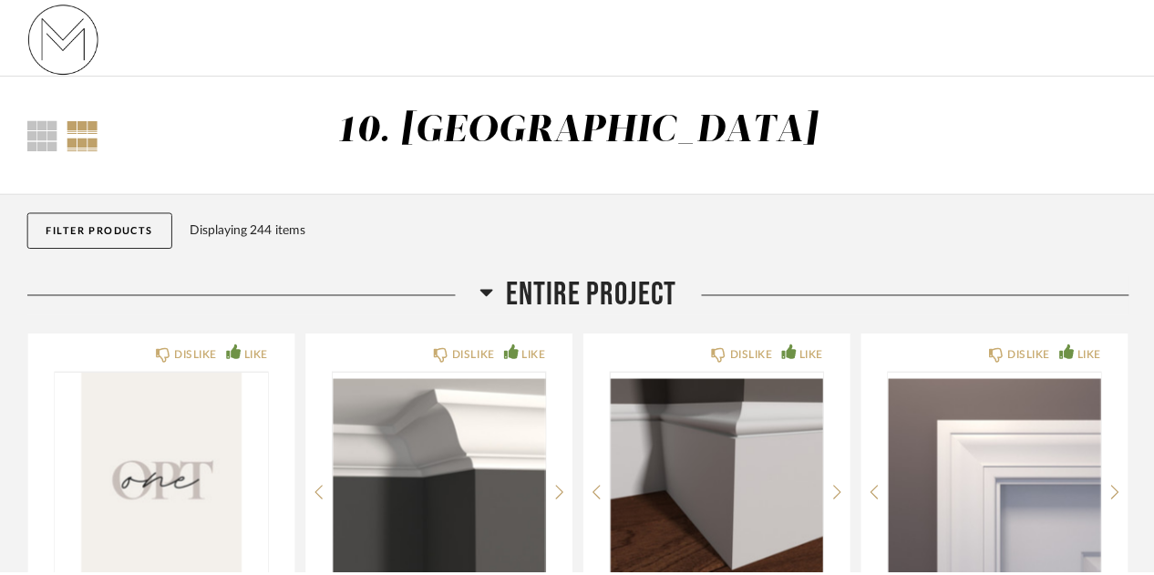
scroll to position [815, 0]
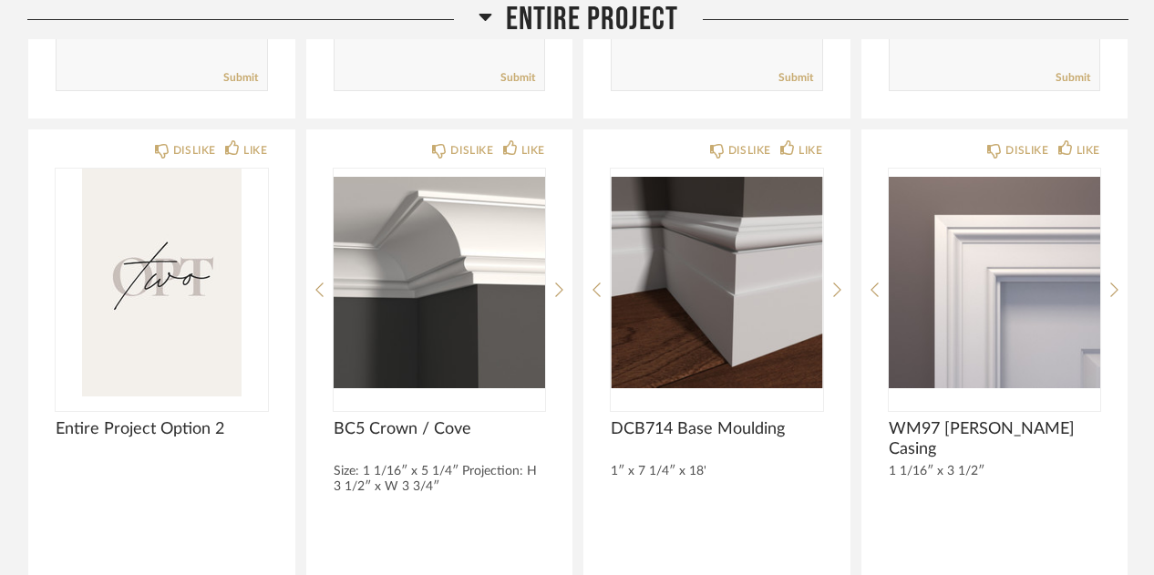
click at [1002, 12] on div "Entire Project" at bounding box center [577, 19] width 1101 height 39
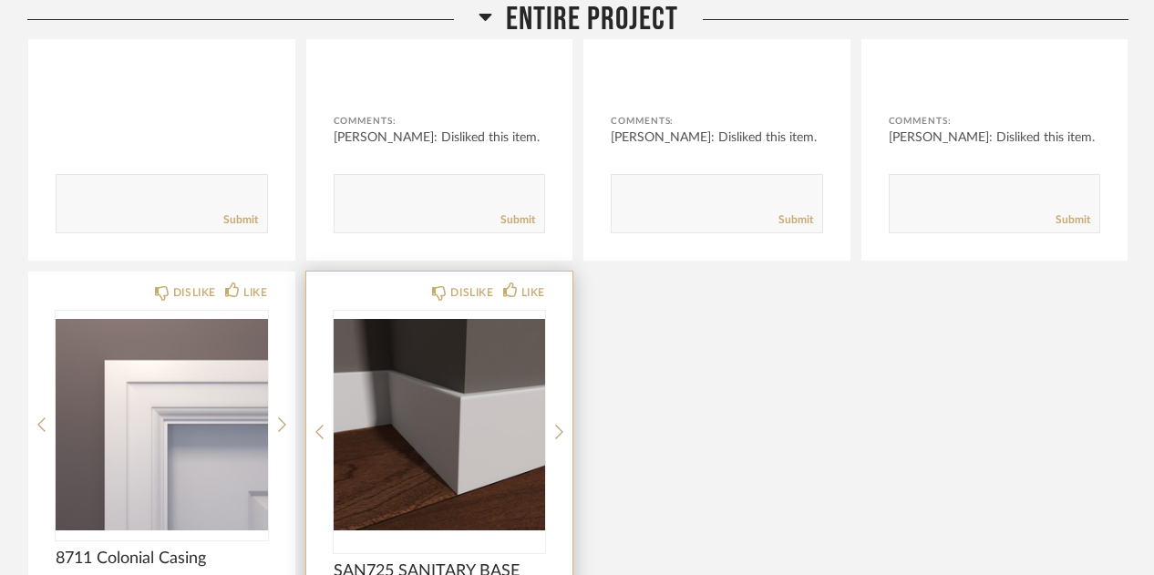
scroll to position [1930, 0]
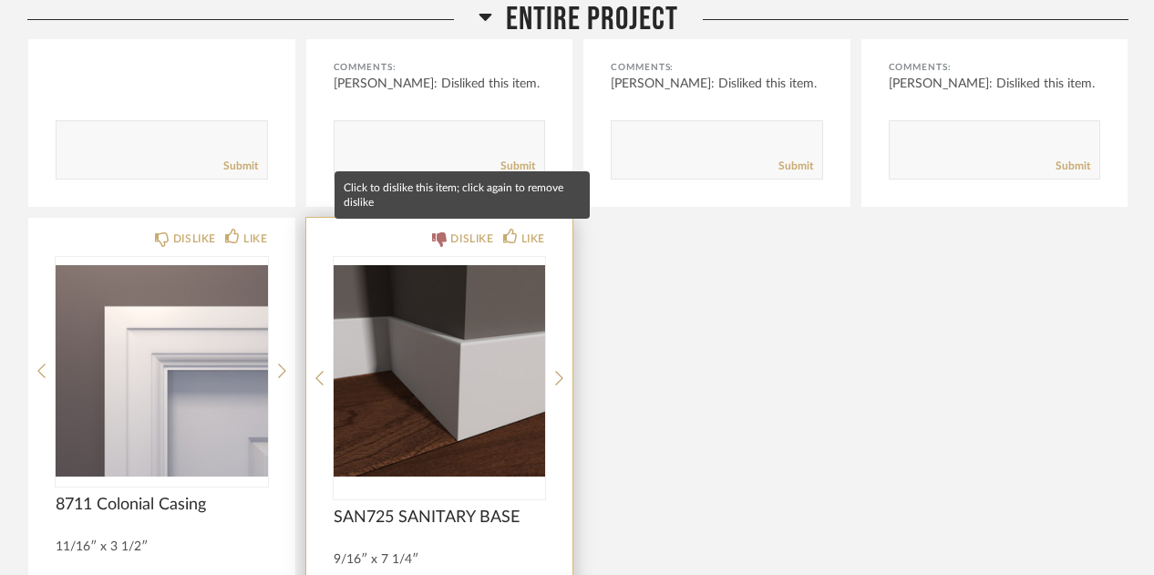
click at [450, 230] on div "DISLIKE" at bounding box center [471, 239] width 43 height 18
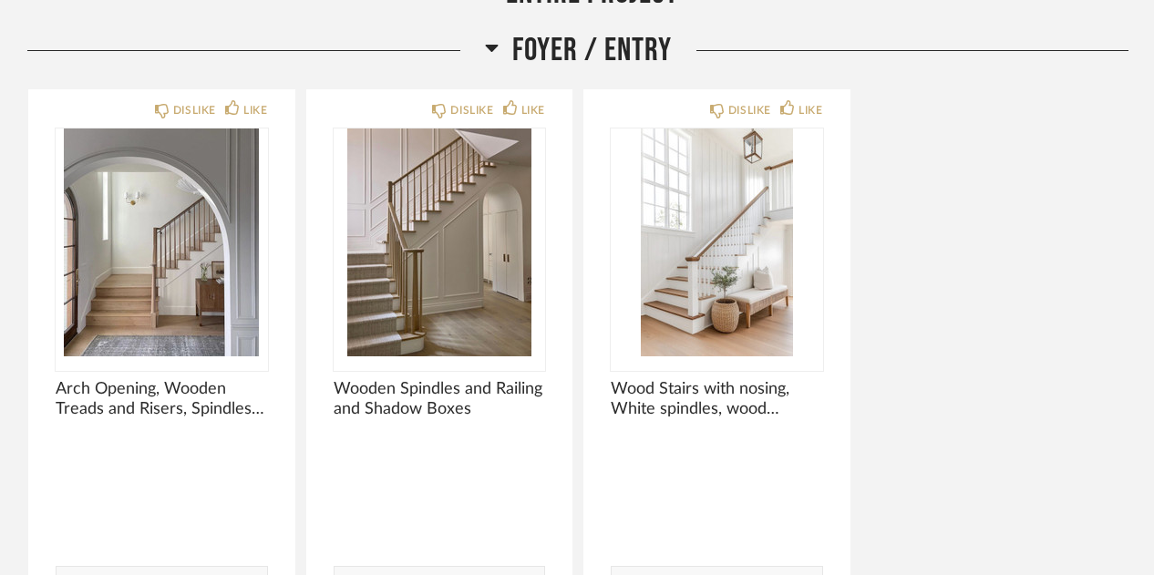
scroll to position [2800, 0]
drag, startPoint x: 424, startPoint y: 286, endPoint x: 917, endPoint y: 152, distance: 510.9
drag, startPoint x: 917, startPoint y: 152, endPoint x: 1111, endPoint y: 149, distance: 194.1
click at [1111, 149] on div "DISLIKE LIKE Arch Opening, Wooden Treads and Risers, Spindles and Newel Post Co…" at bounding box center [577, 369] width 1101 height 565
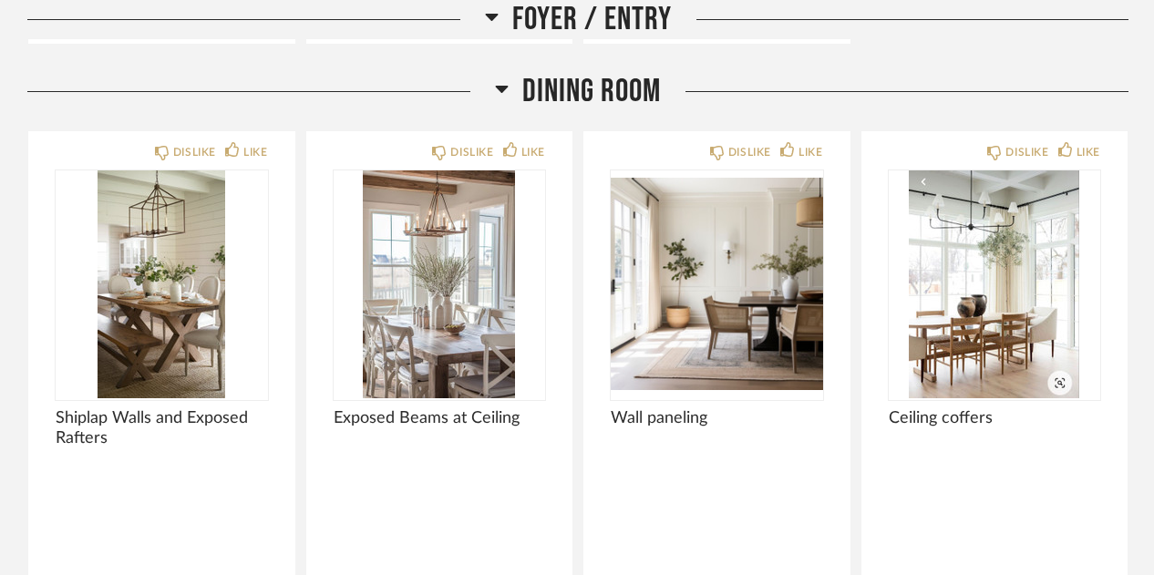
scroll to position [3409, 0]
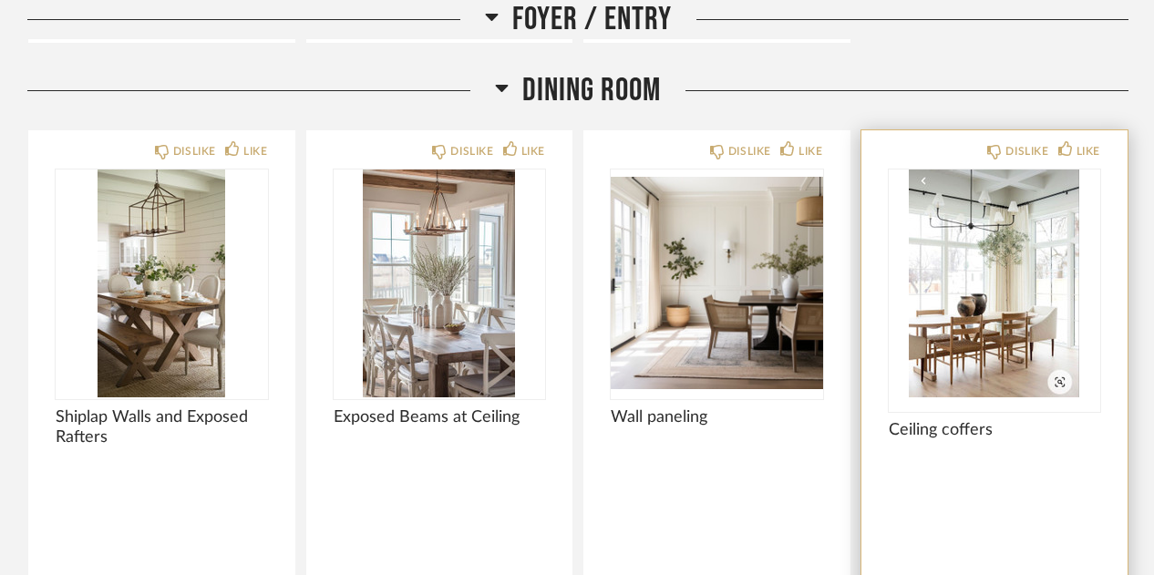
drag, startPoint x: 977, startPoint y: 365, endPoint x: 1032, endPoint y: 258, distance: 120.2
click at [1032, 258] on img "0" at bounding box center [995, 283] width 212 height 228
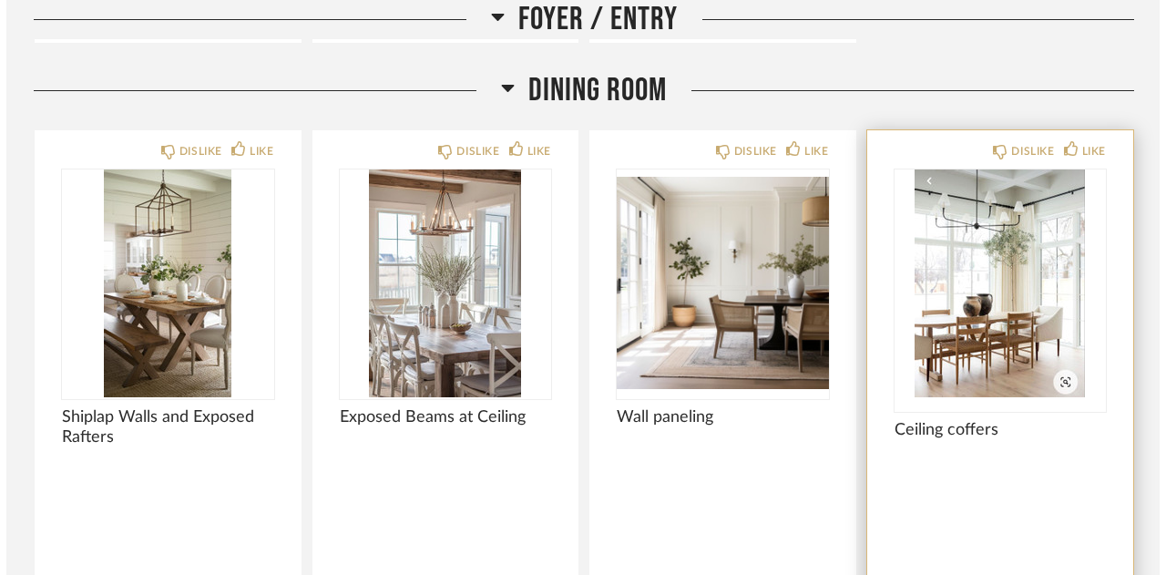
scroll to position [0, 0]
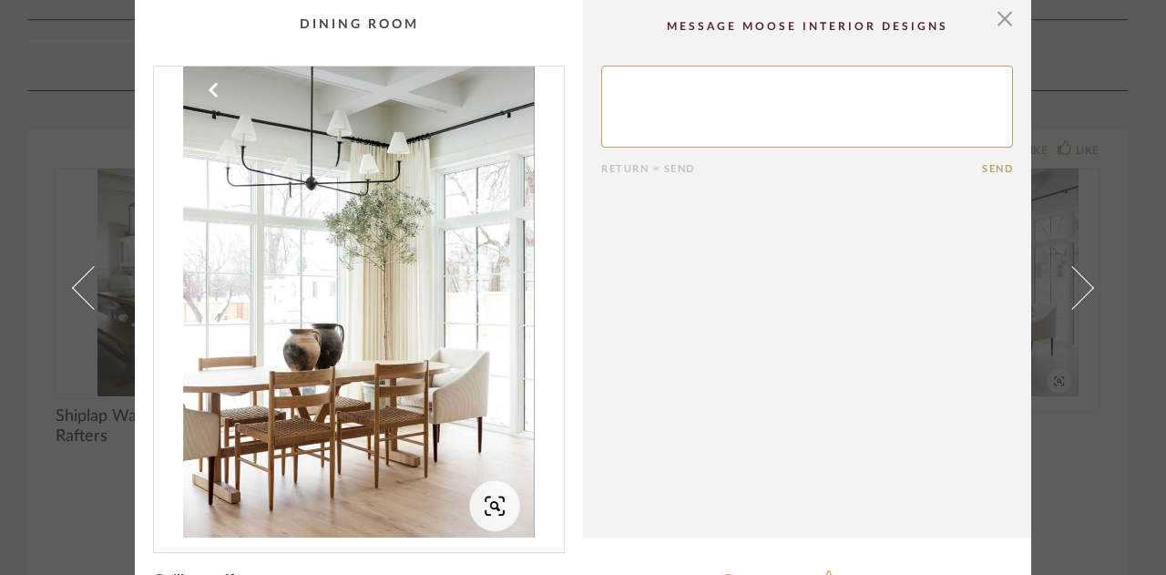
click at [1125, 441] on div "× Return = Send Send Ceiling coffers DISLIKE ITEM LIKE ITEM" at bounding box center [583, 287] width 1166 height 575
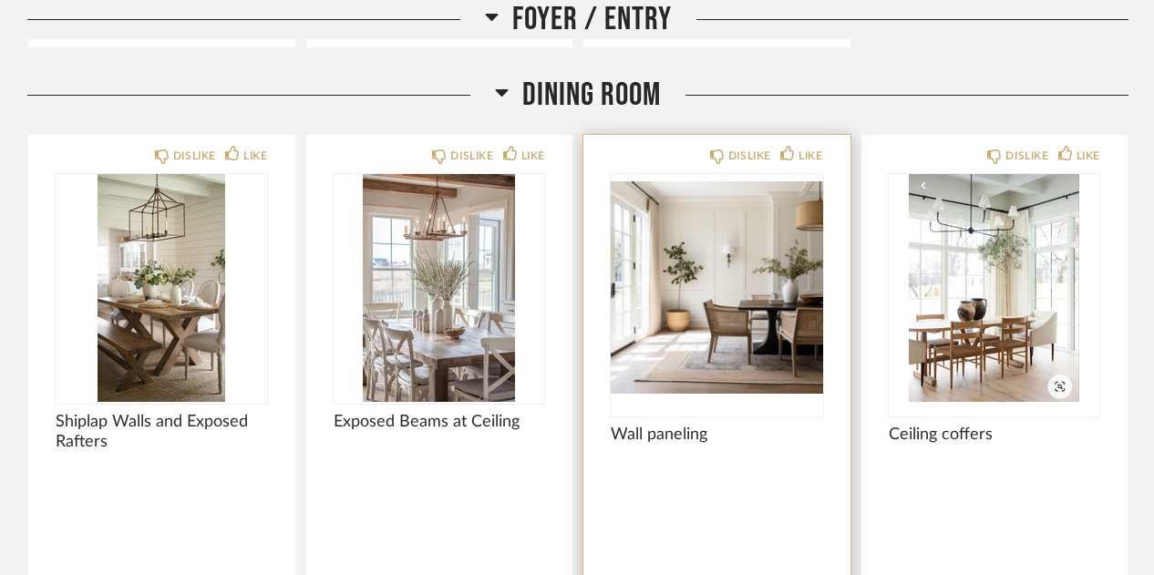
scroll to position [3403, 0]
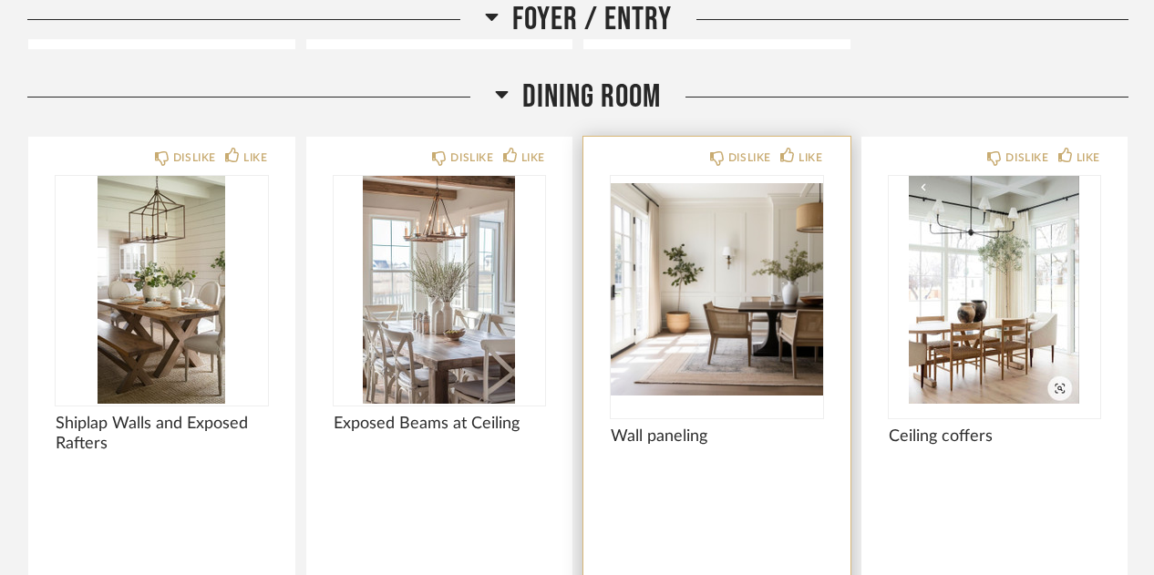
click at [660, 262] on img "0" at bounding box center [717, 290] width 212 height 228
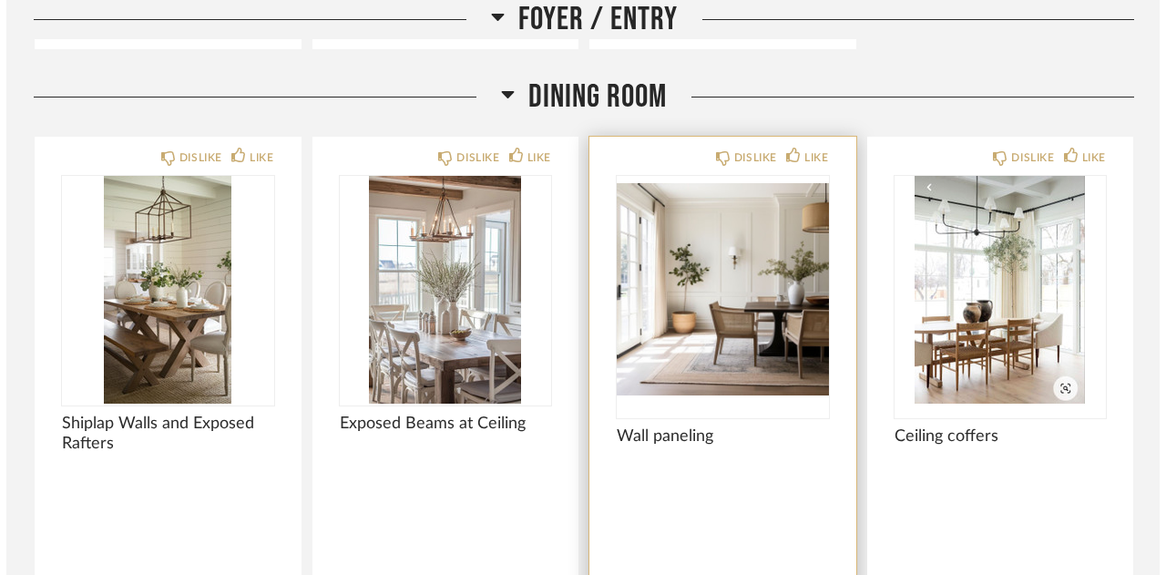
scroll to position [0, 0]
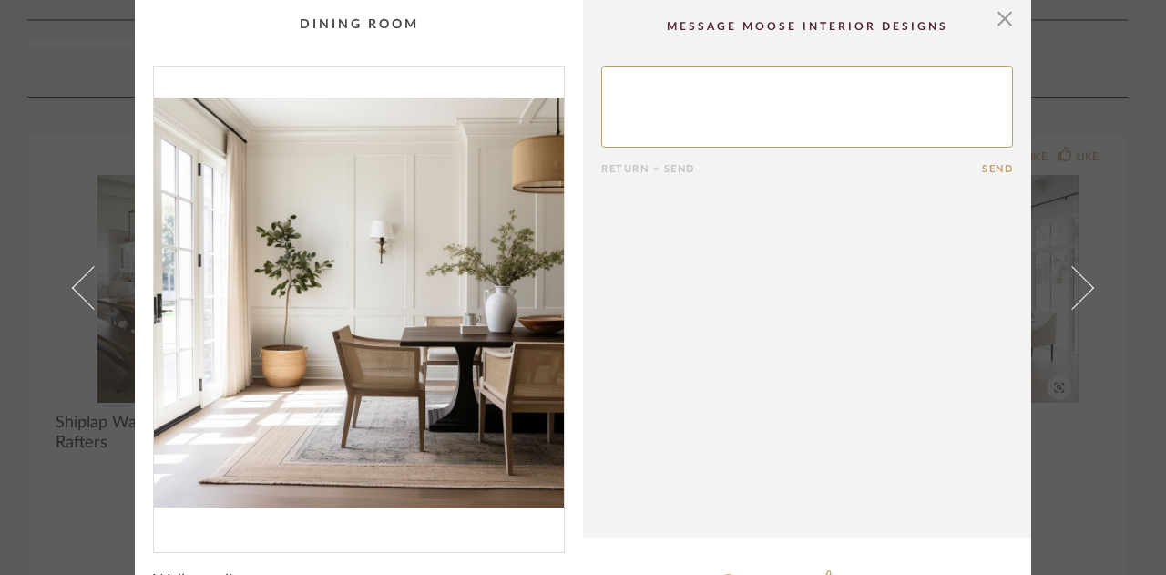
click at [1008, 14] on cpp-summary-comments "Return = Send Send" at bounding box center [807, 269] width 448 height 538
click at [993, 15] on span "button" at bounding box center [1005, 18] width 36 height 36
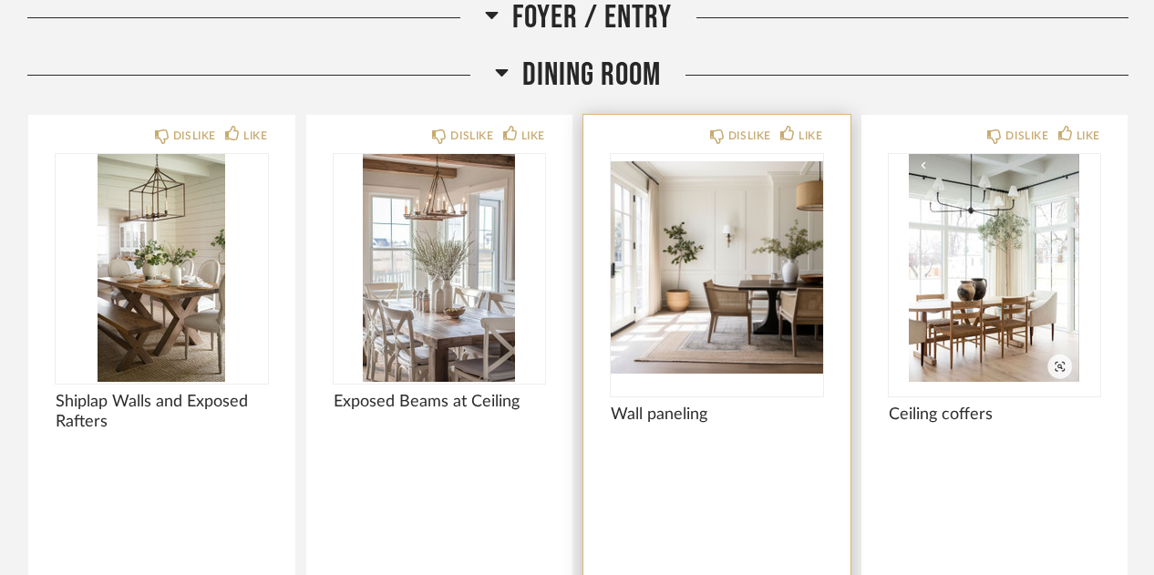
scroll to position [3425, 0]
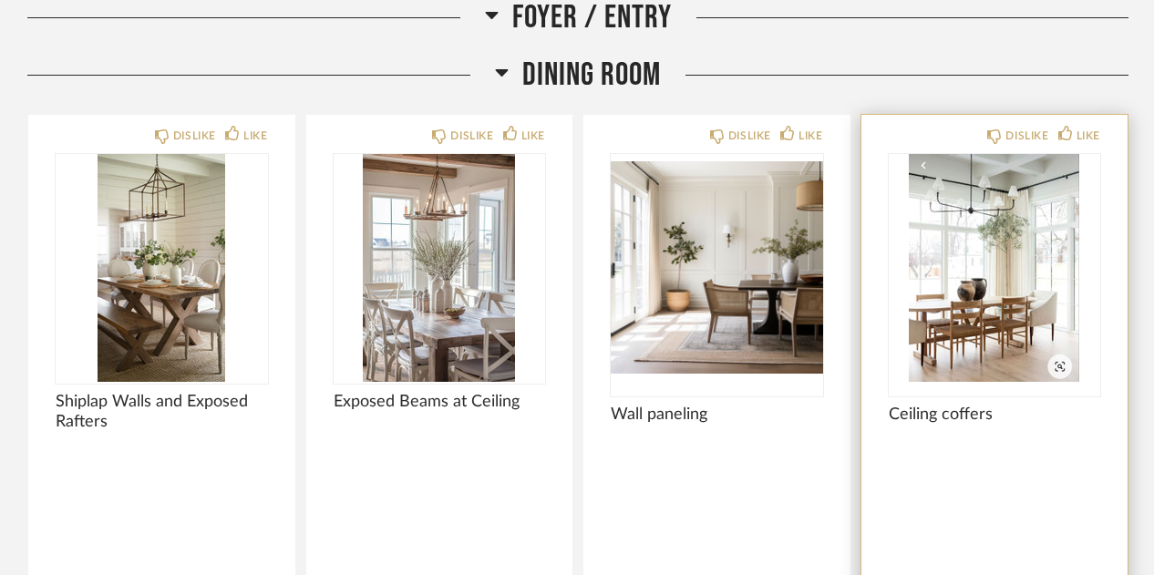
click at [988, 257] on img "0" at bounding box center [995, 268] width 212 height 228
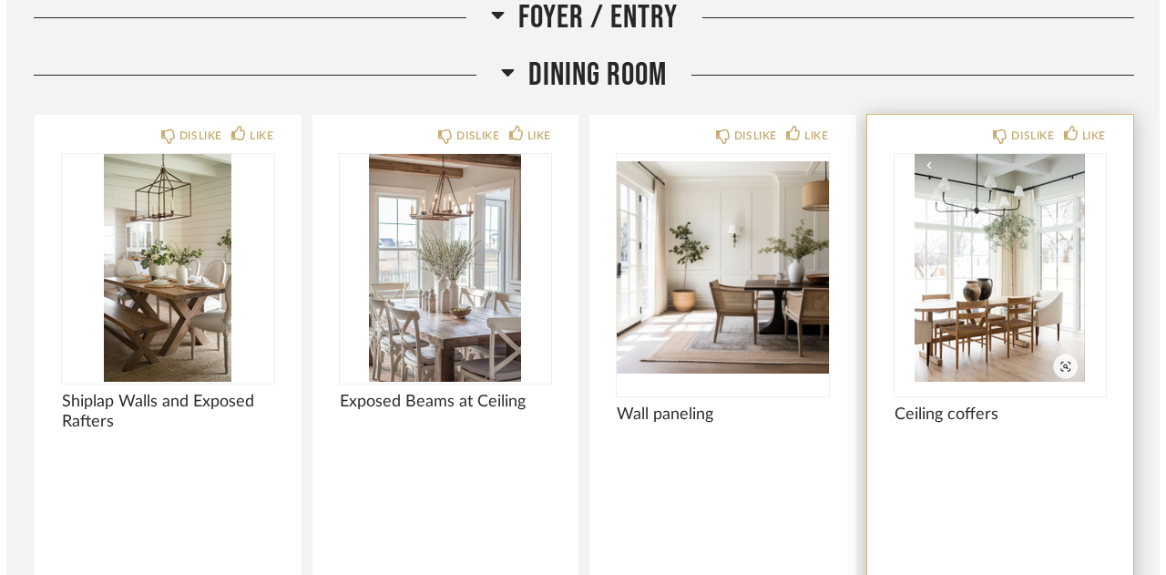
scroll to position [0, 0]
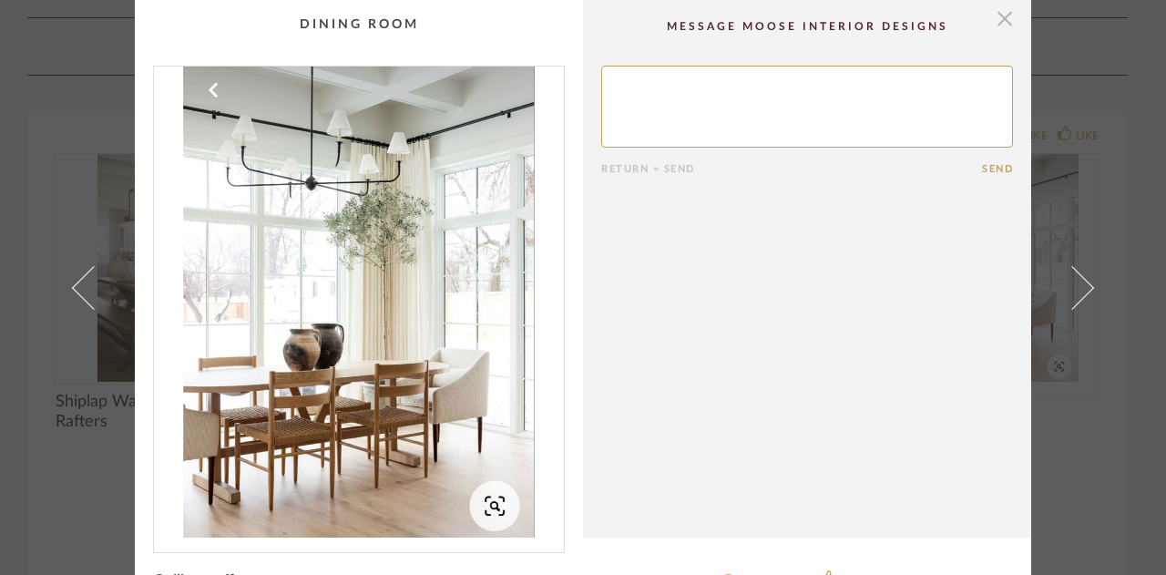
click at [1000, 24] on span "button" at bounding box center [1005, 18] width 36 height 36
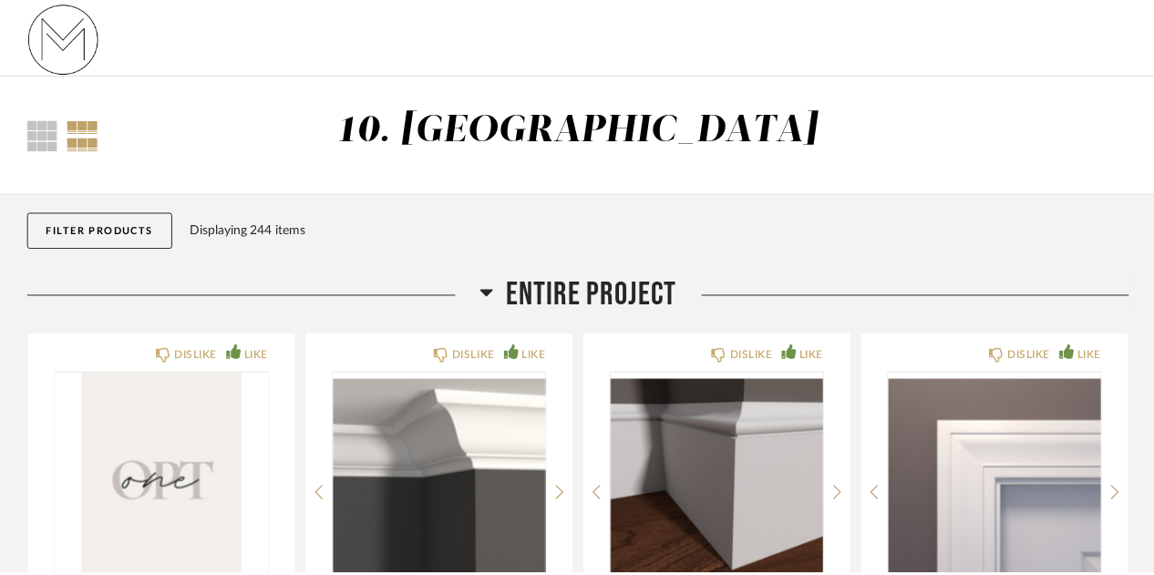
scroll to position [3425, 0]
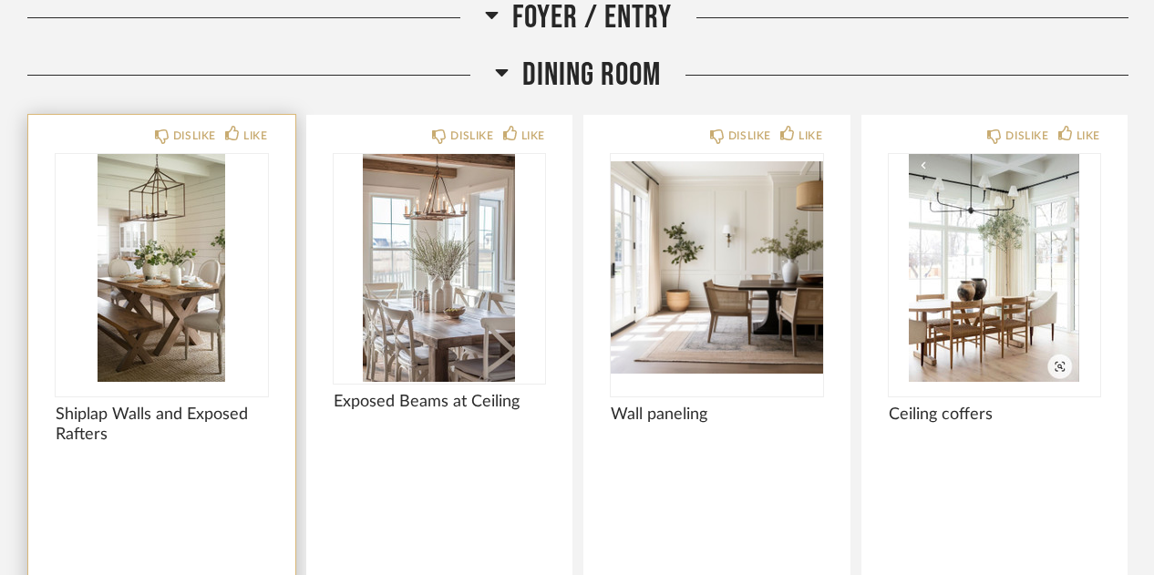
click at [186, 288] on img "0" at bounding box center [162, 268] width 212 height 228
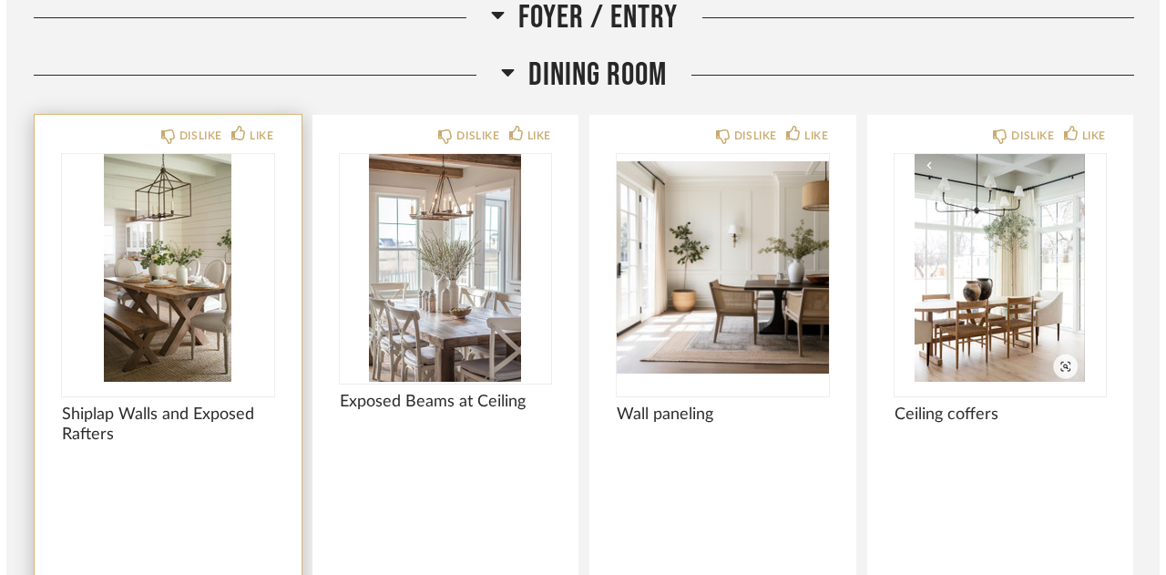
scroll to position [0, 0]
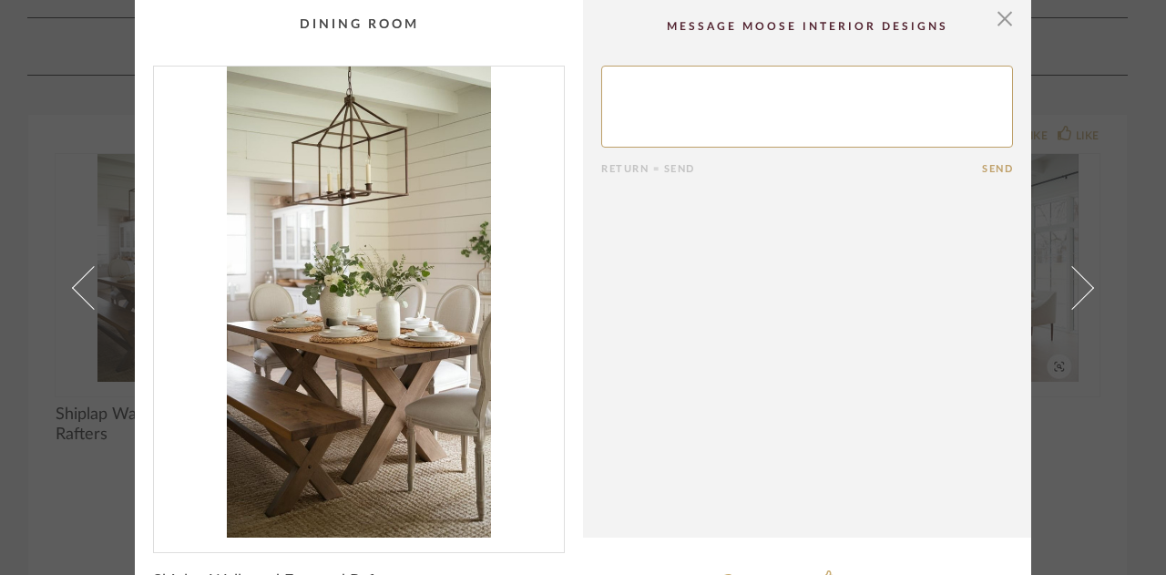
click at [669, 292] on cpp-summary-comments "Return = Send Send" at bounding box center [807, 269] width 448 height 538
click at [987, 21] on span "button" at bounding box center [1005, 18] width 36 height 36
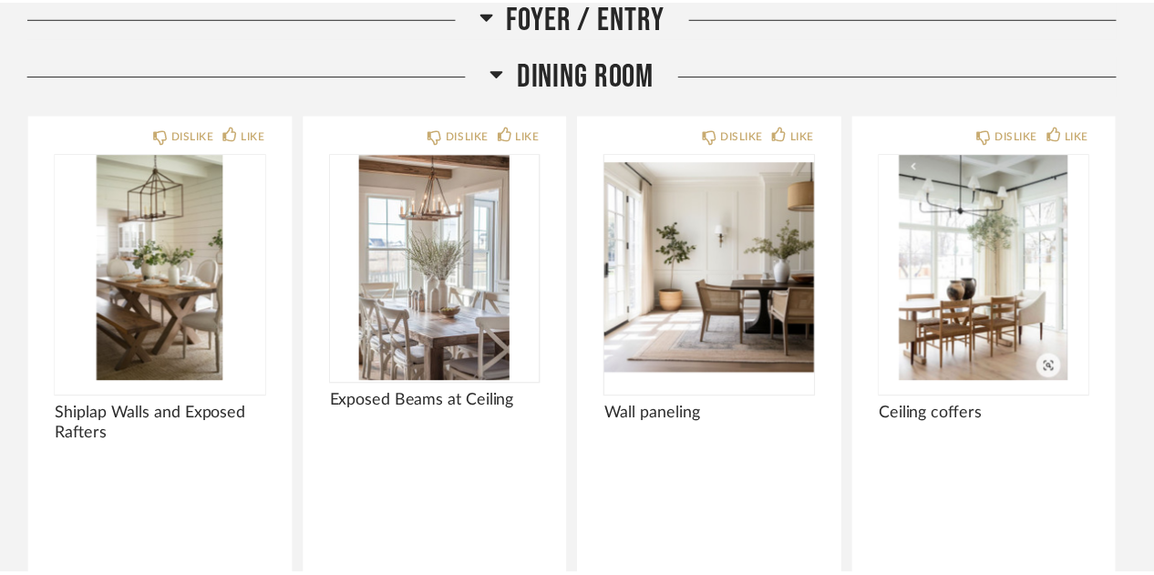
scroll to position [3425, 0]
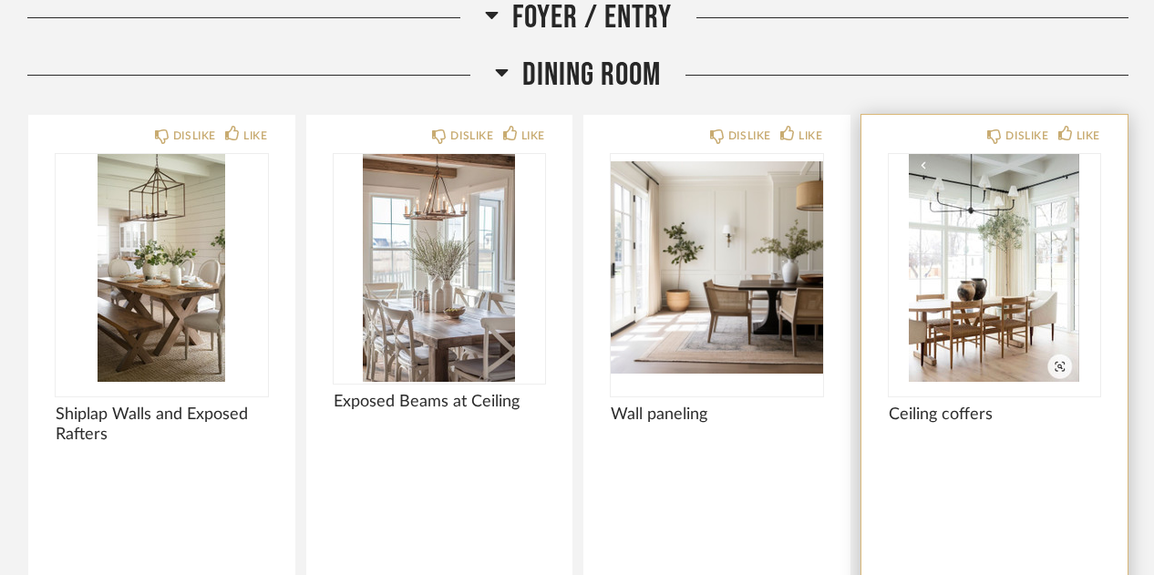
click at [936, 272] on img "0" at bounding box center [995, 268] width 212 height 228
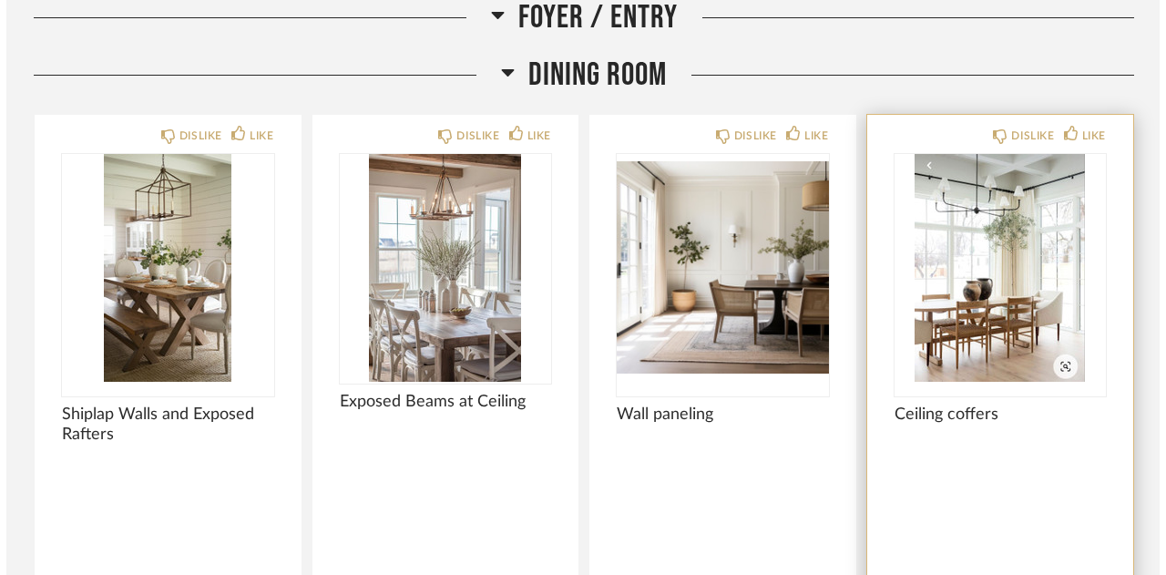
scroll to position [0, 0]
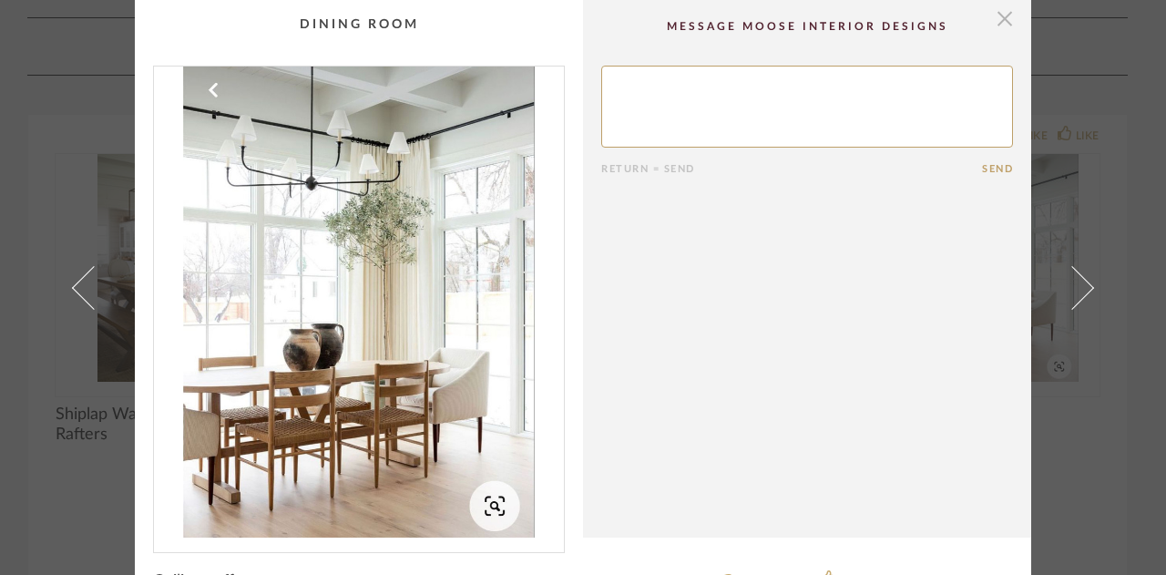
click at [994, 8] on span "button" at bounding box center [1005, 18] width 36 height 36
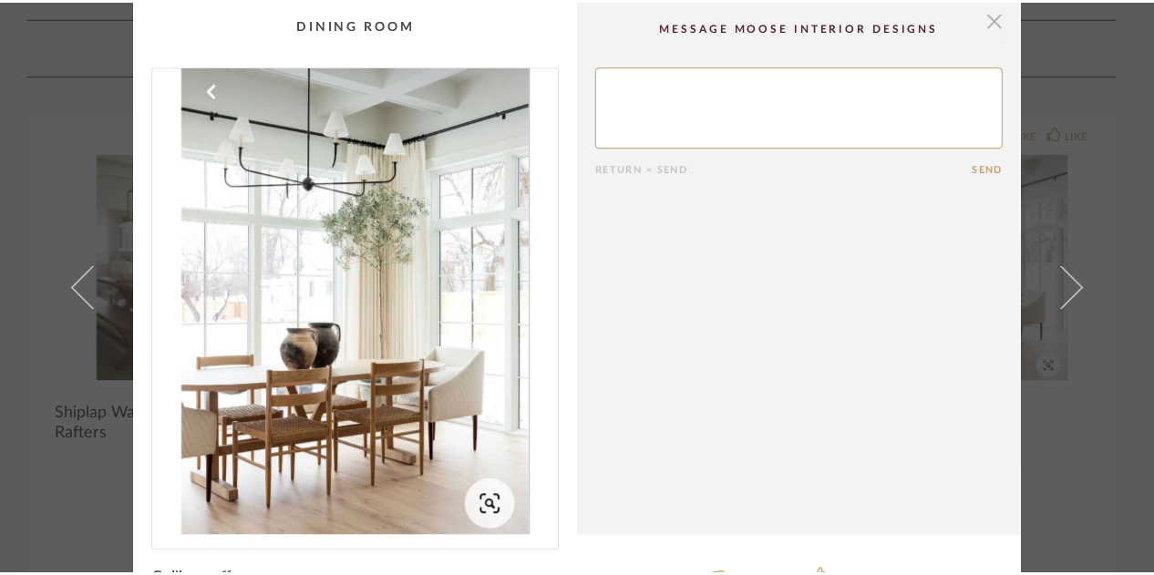
scroll to position [3425, 0]
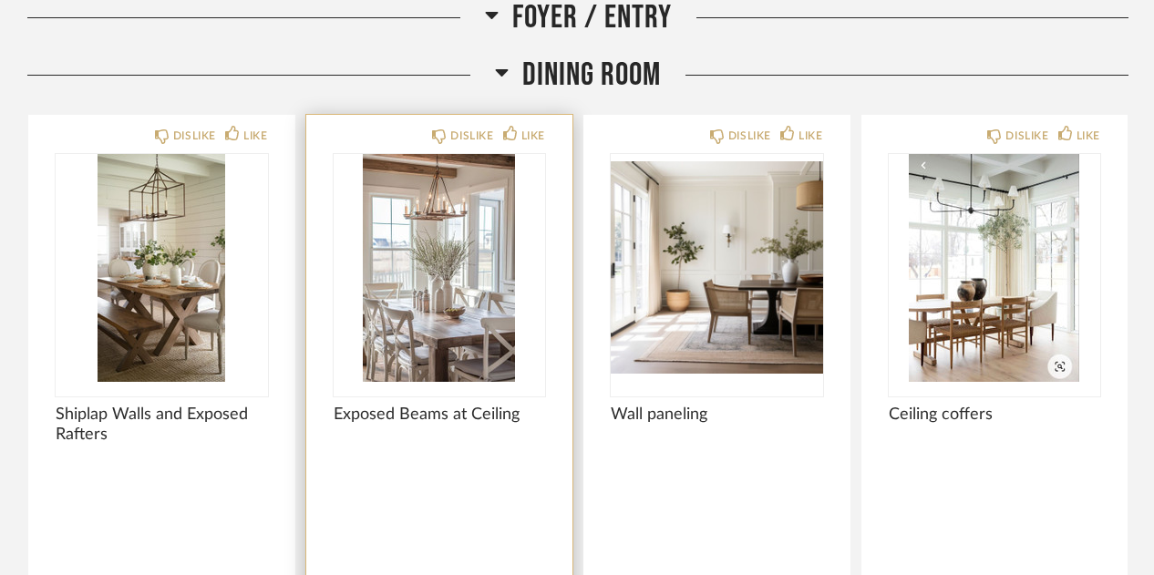
click at [410, 305] on img "0" at bounding box center [440, 268] width 212 height 228
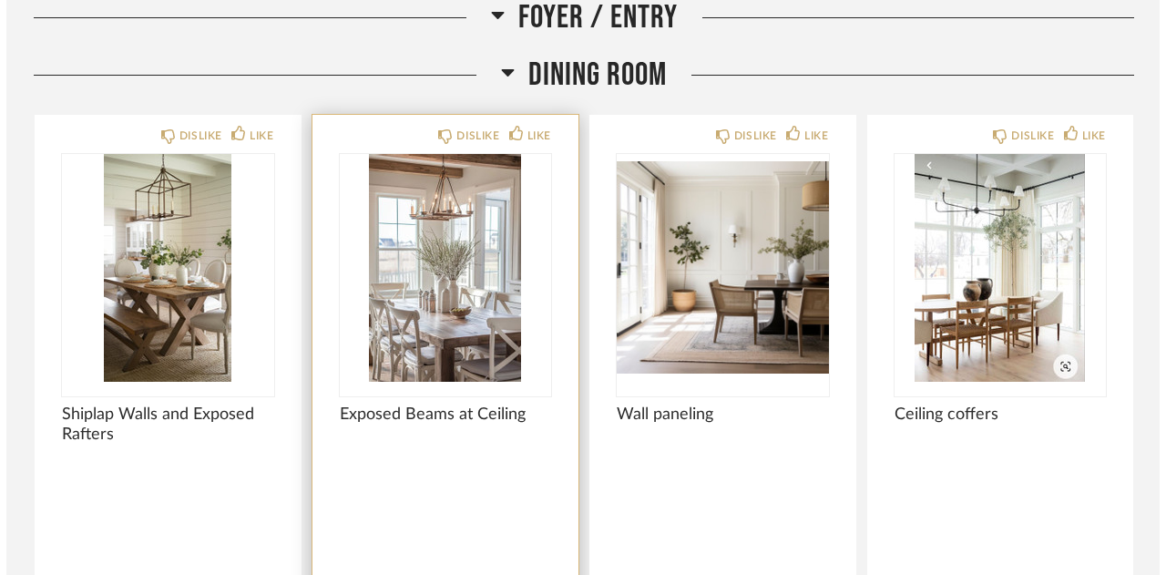
scroll to position [0, 0]
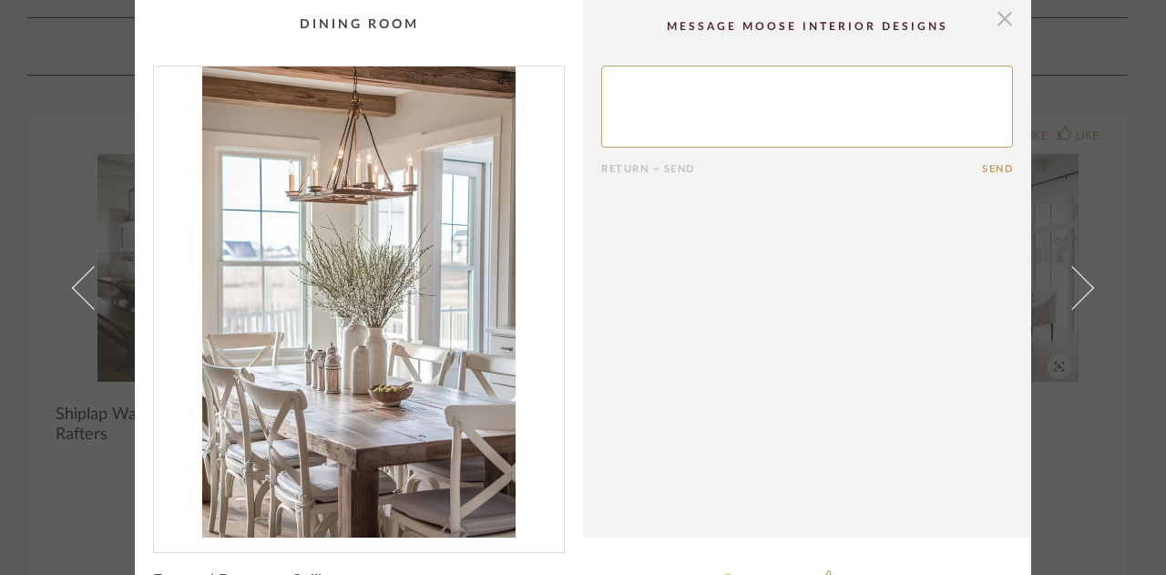
click at [1001, 26] on span "button" at bounding box center [1005, 18] width 36 height 36
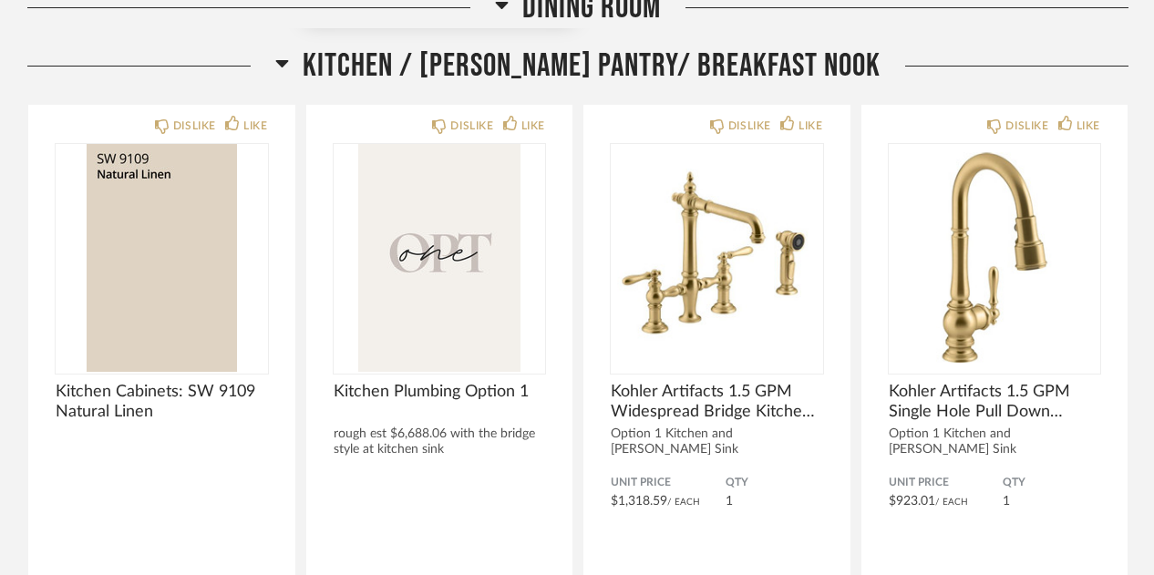
scroll to position [4087, 0]
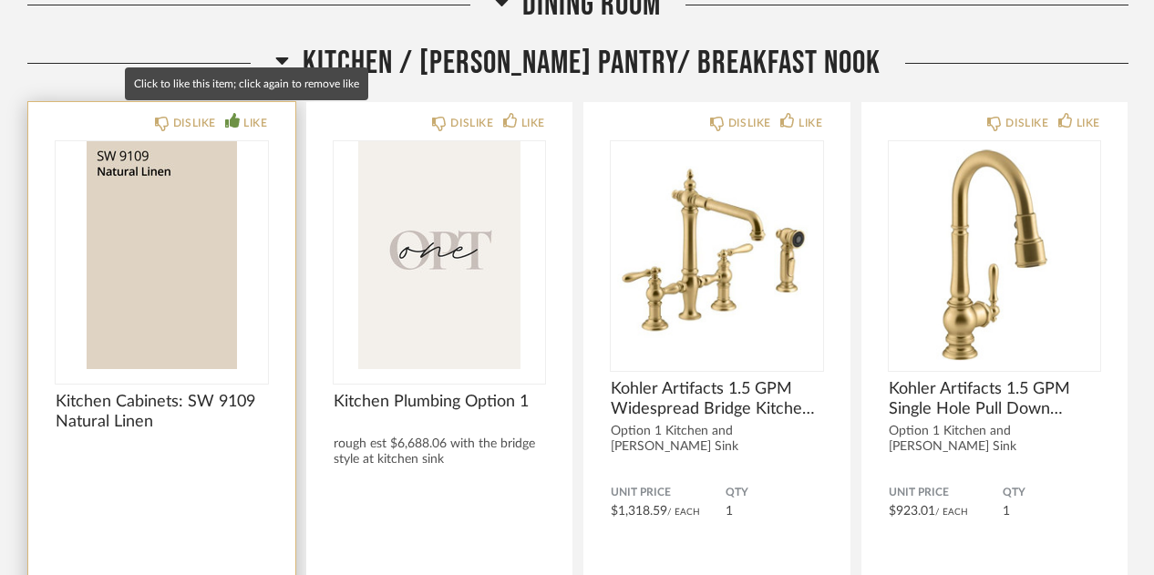
click at [248, 118] on div "LIKE" at bounding box center [255, 123] width 24 height 18
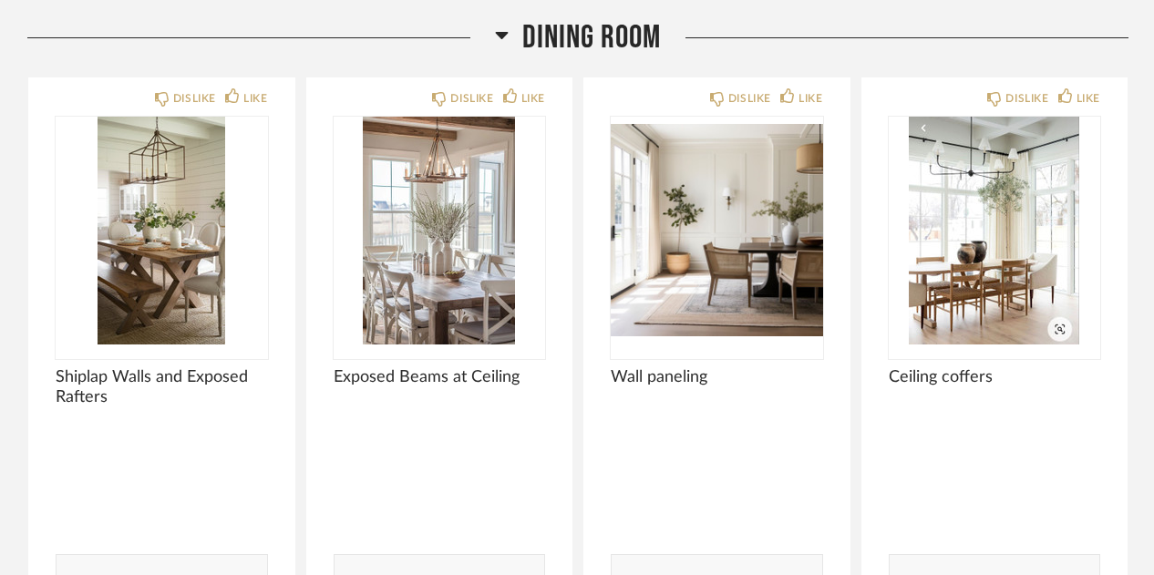
scroll to position [3461, 0]
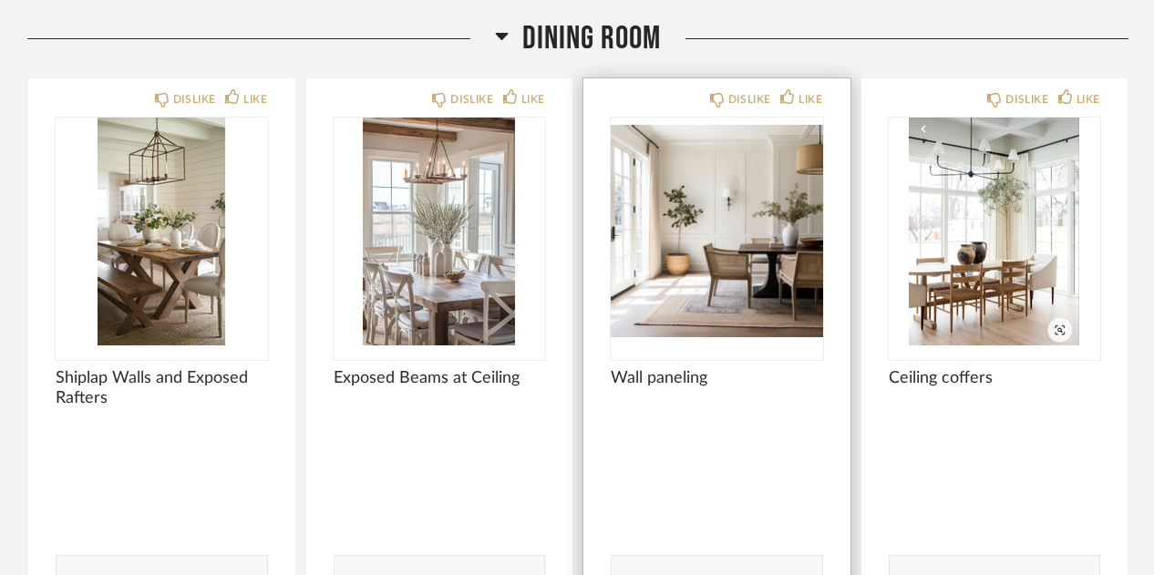
click at [755, 223] on img "0" at bounding box center [717, 232] width 212 height 228
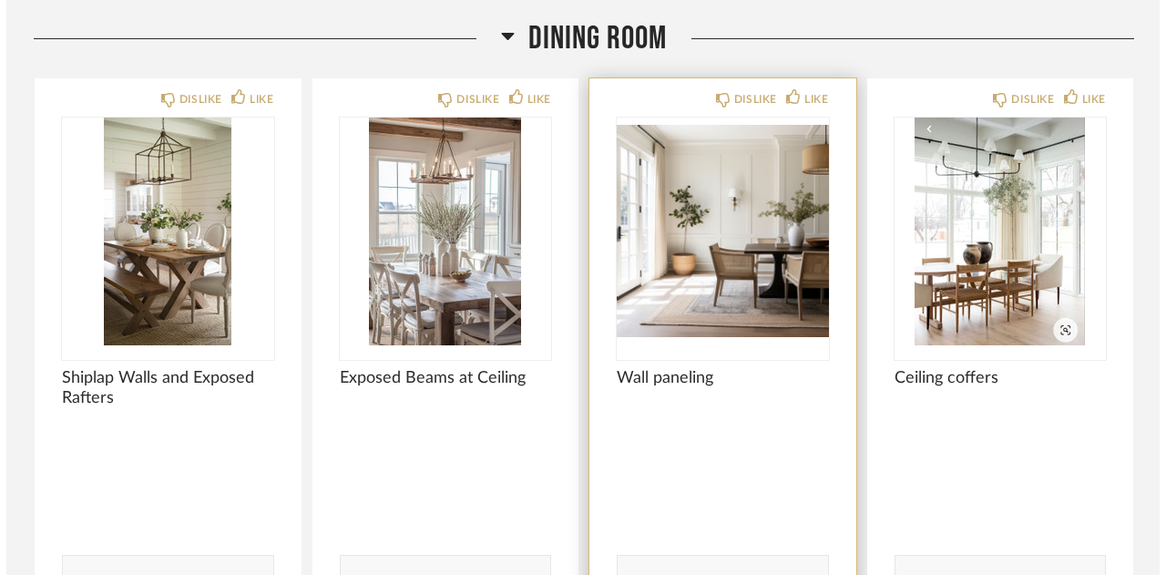
scroll to position [0, 0]
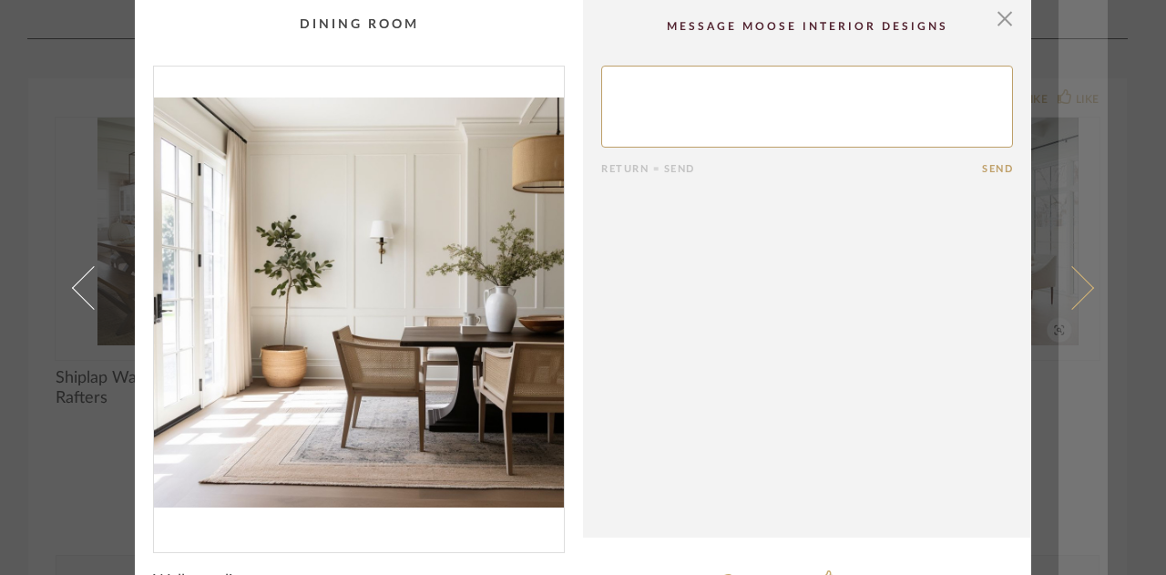
click at [1078, 287] on span at bounding box center [1073, 287] width 44 height 44
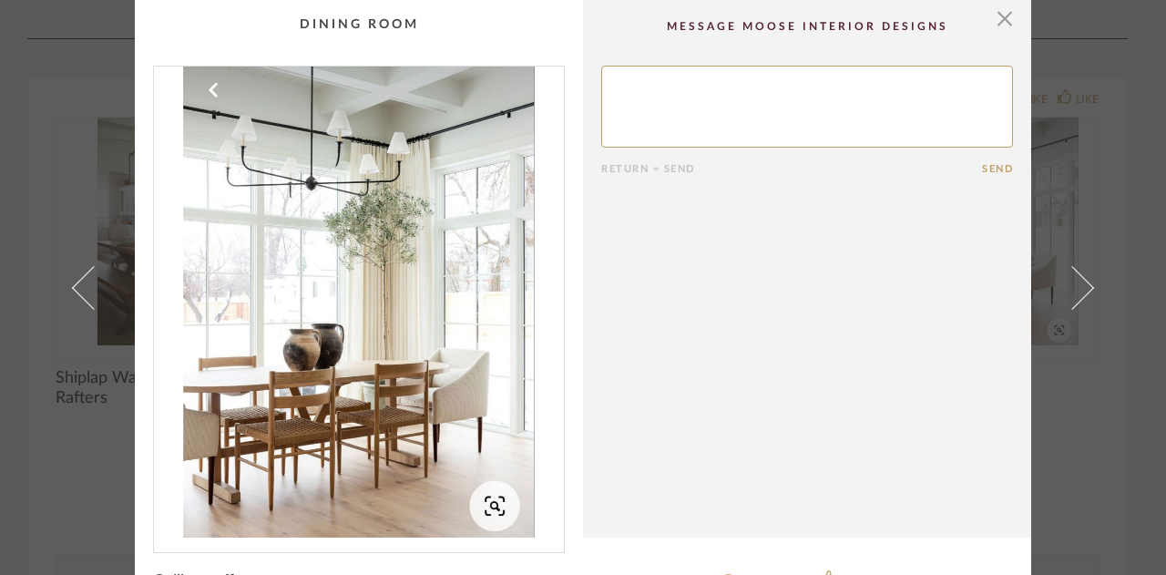
click at [1078, 287] on span at bounding box center [1073, 287] width 44 height 44
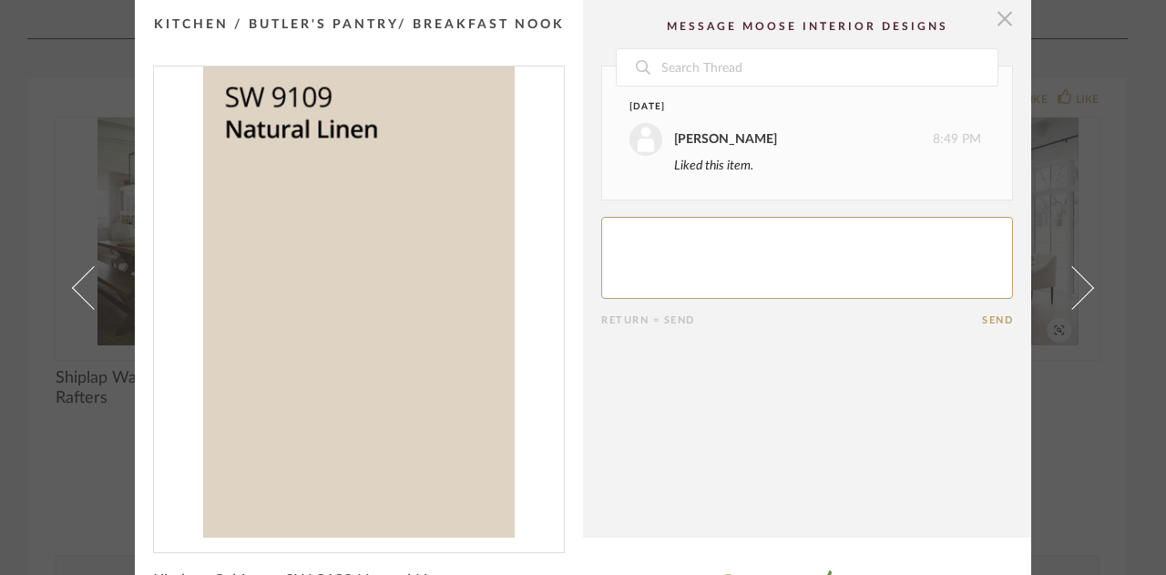
click at [999, 15] on span "button" at bounding box center [1005, 18] width 36 height 36
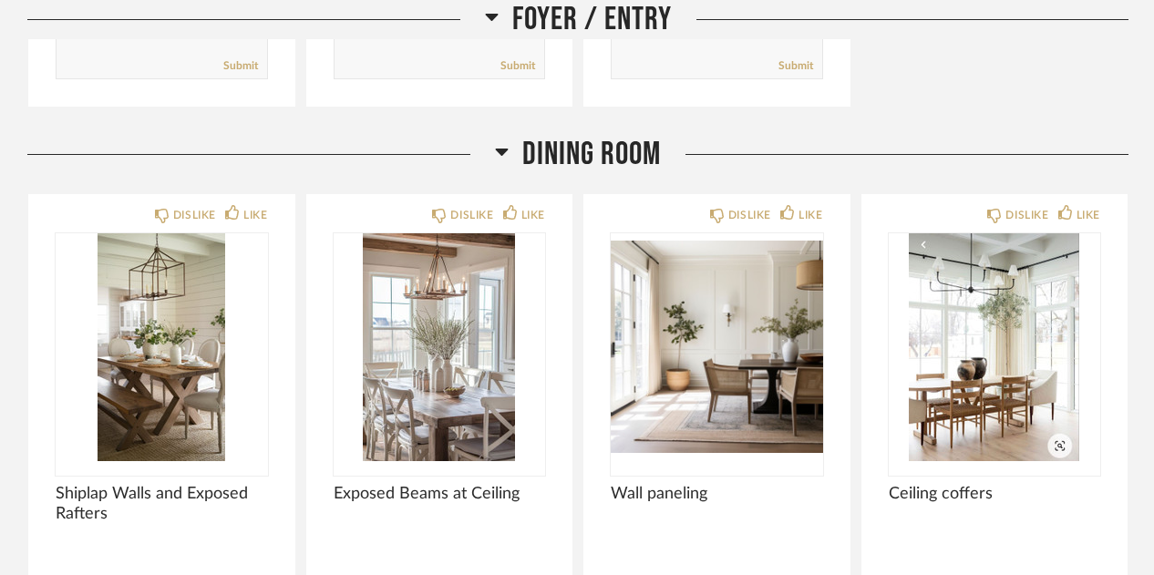
scroll to position [3351, 0]
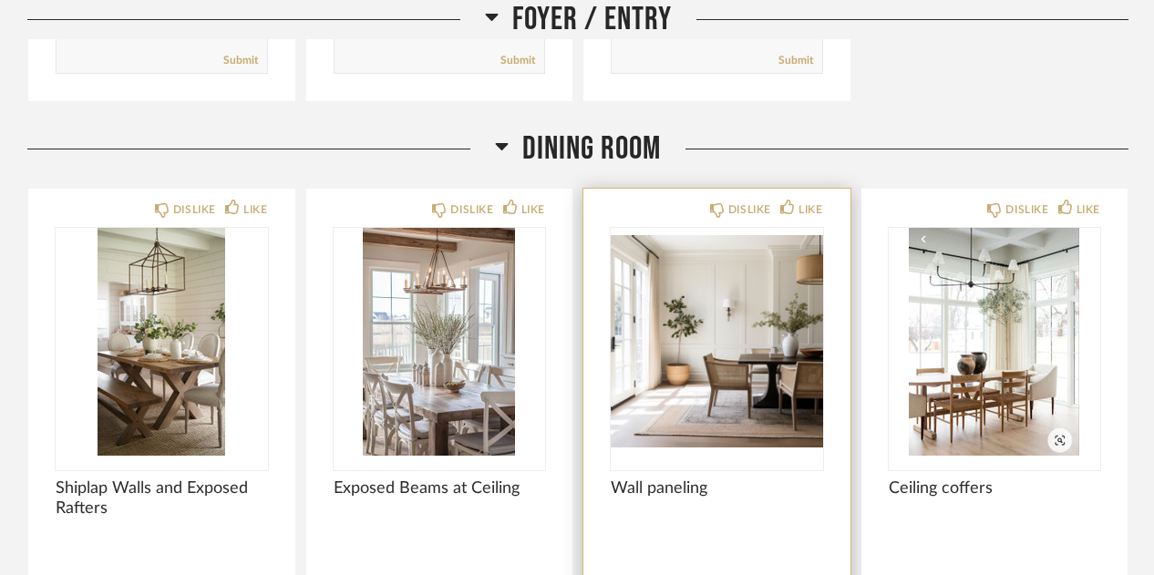
drag, startPoint x: 718, startPoint y: 415, endPoint x: 616, endPoint y: 374, distance: 110.0
click at [616, 374] on img "0" at bounding box center [717, 342] width 212 height 228
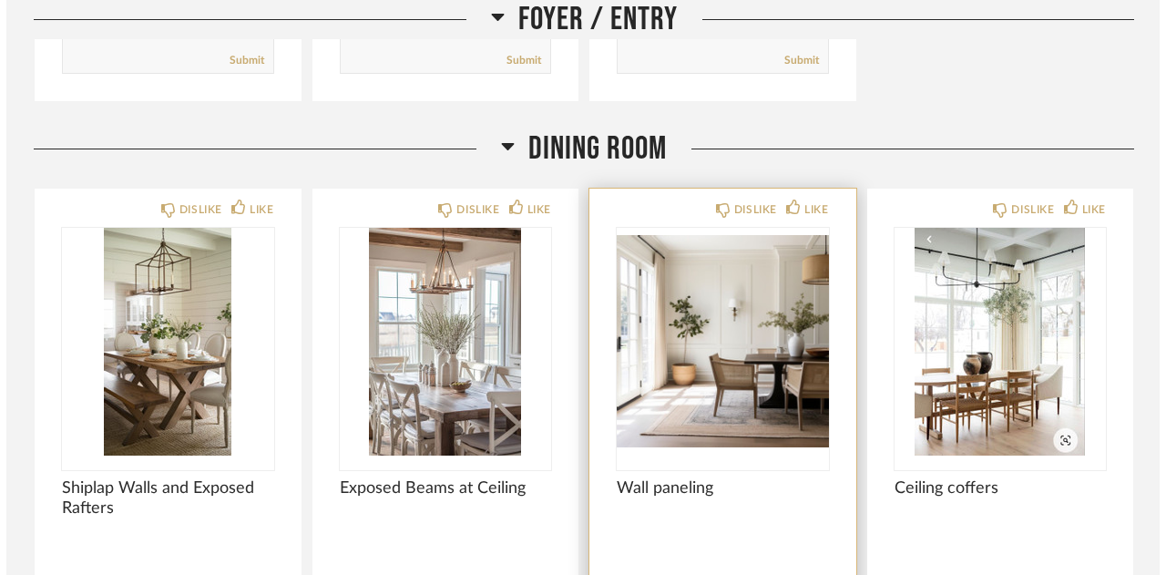
scroll to position [0, 0]
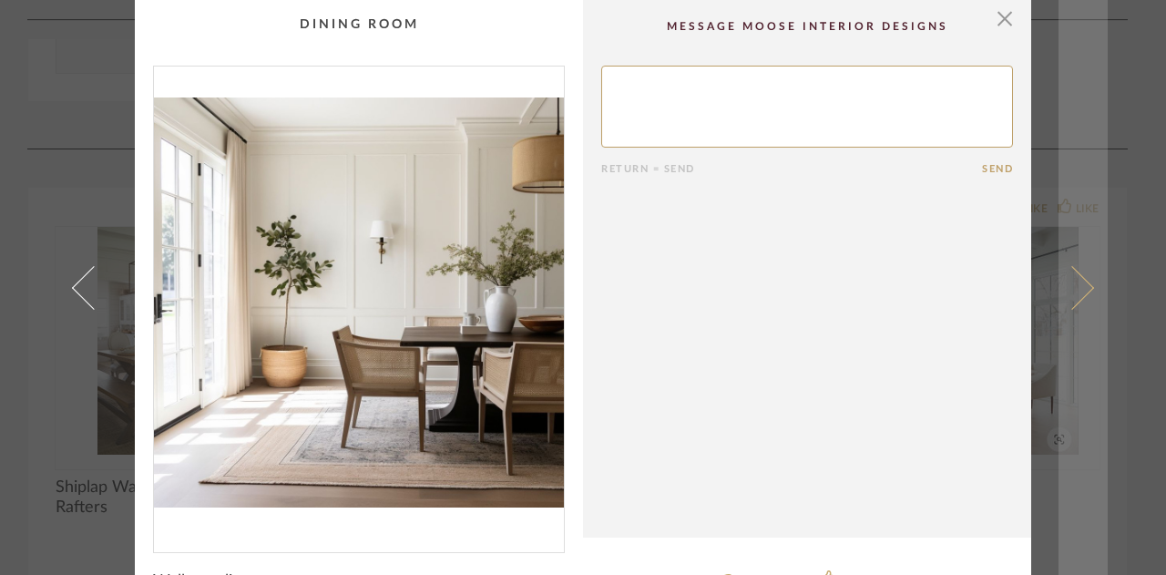
click at [1064, 307] on span at bounding box center [1073, 287] width 44 height 44
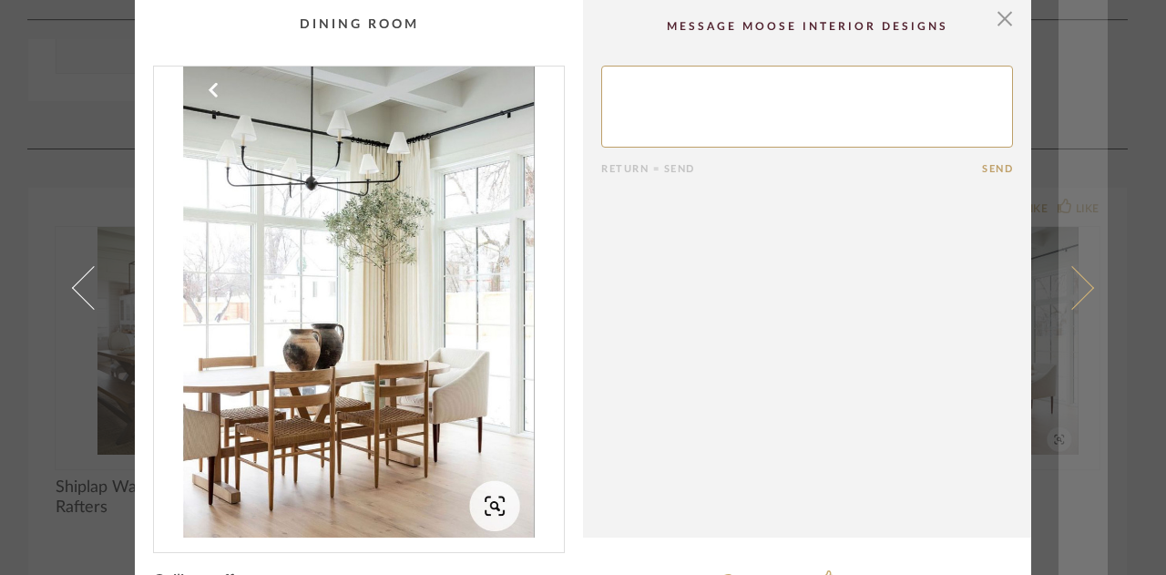
click at [1063, 305] on span at bounding box center [1073, 287] width 44 height 44
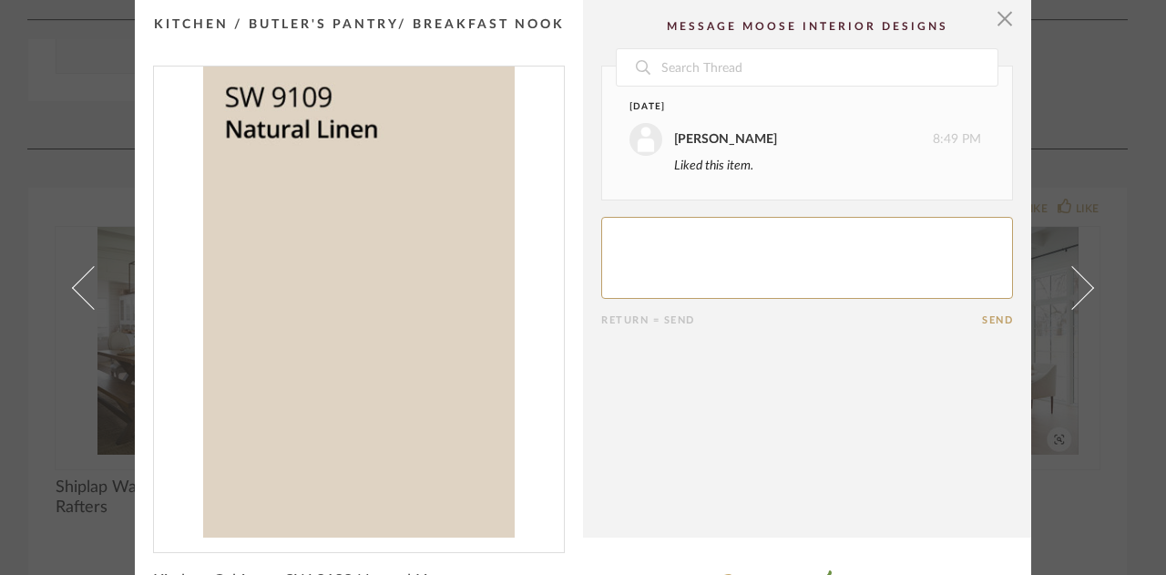
click at [1063, 305] on span at bounding box center [1073, 287] width 44 height 44
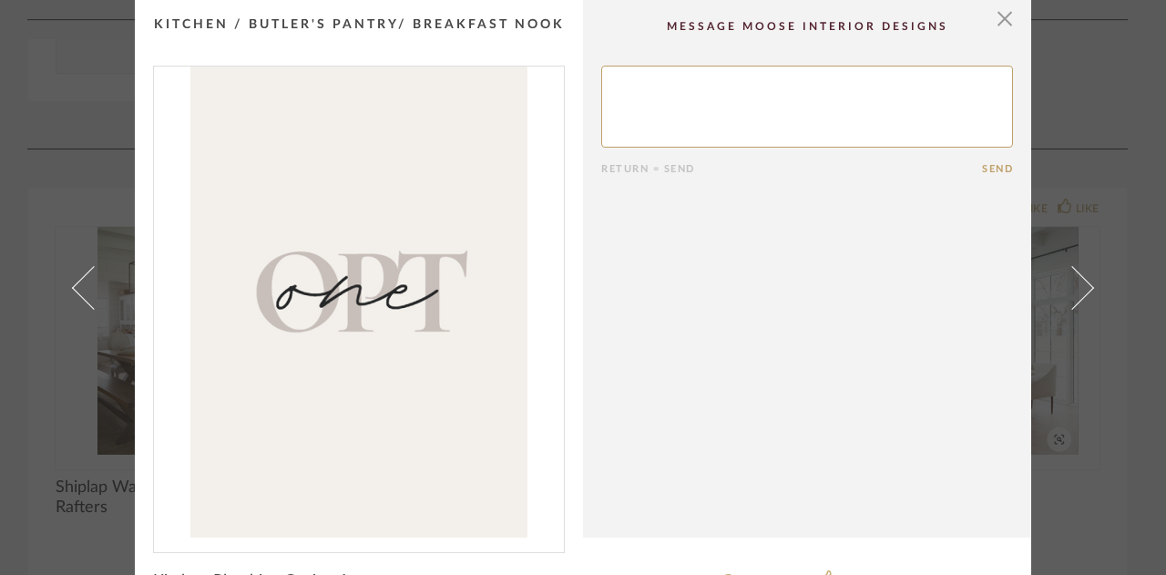
click at [1063, 305] on span at bounding box center [1073, 287] width 44 height 44
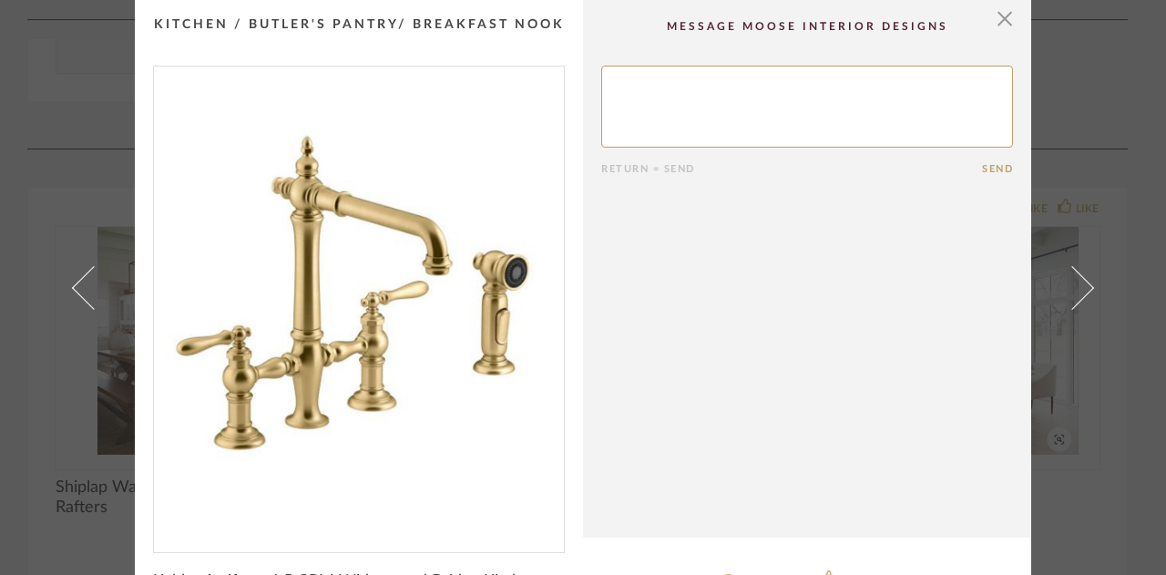
click at [1063, 305] on span at bounding box center [1073, 287] width 44 height 44
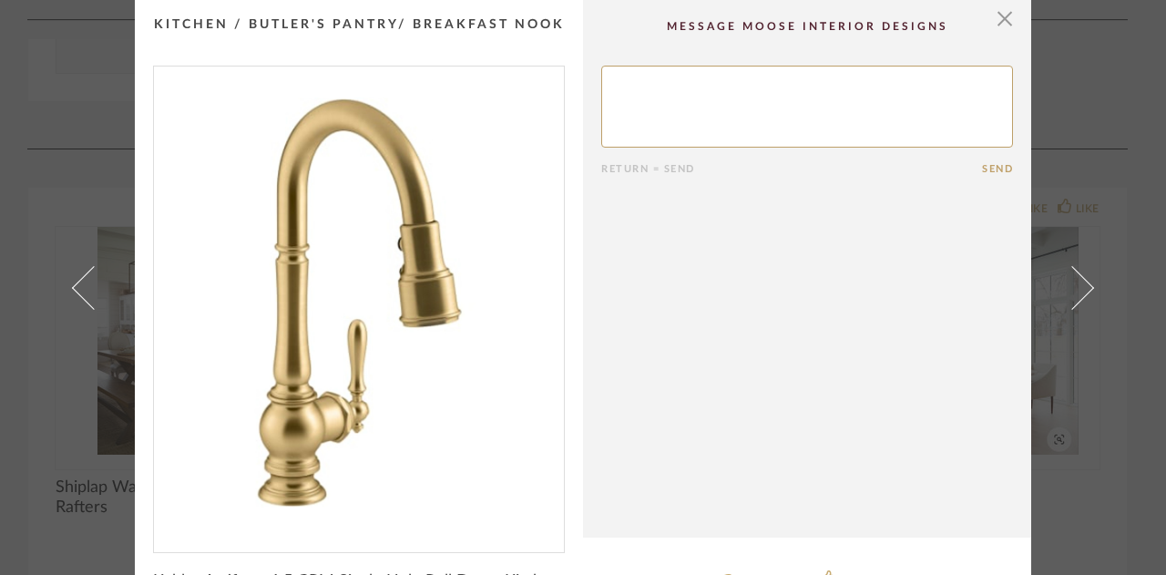
click at [1063, 305] on span at bounding box center [1073, 287] width 44 height 44
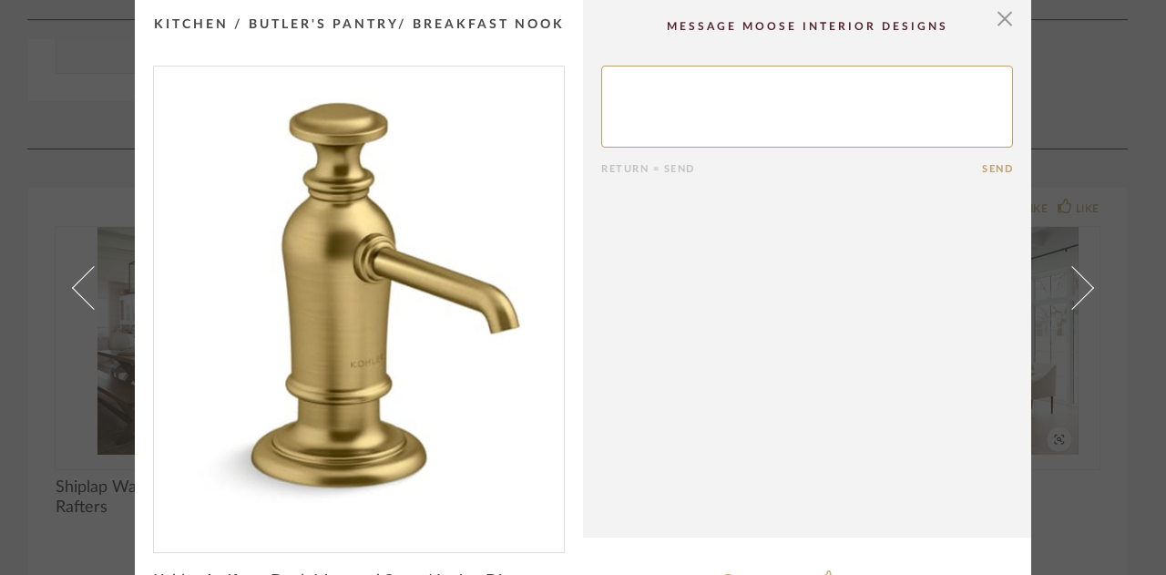
click at [1063, 305] on span at bounding box center [1073, 287] width 44 height 44
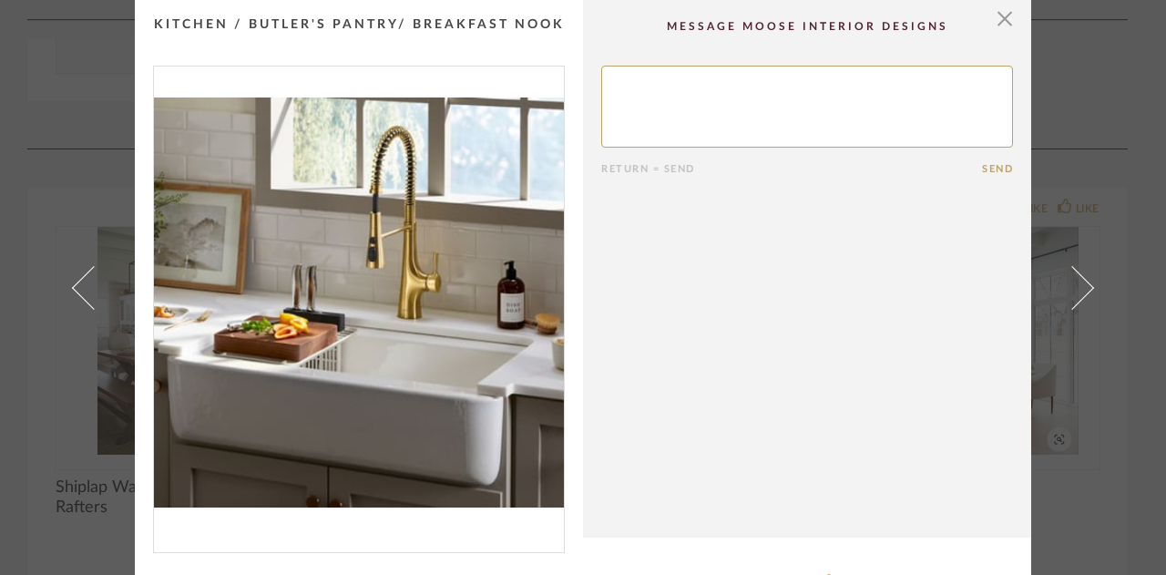
click at [1063, 305] on span at bounding box center [1073, 287] width 44 height 44
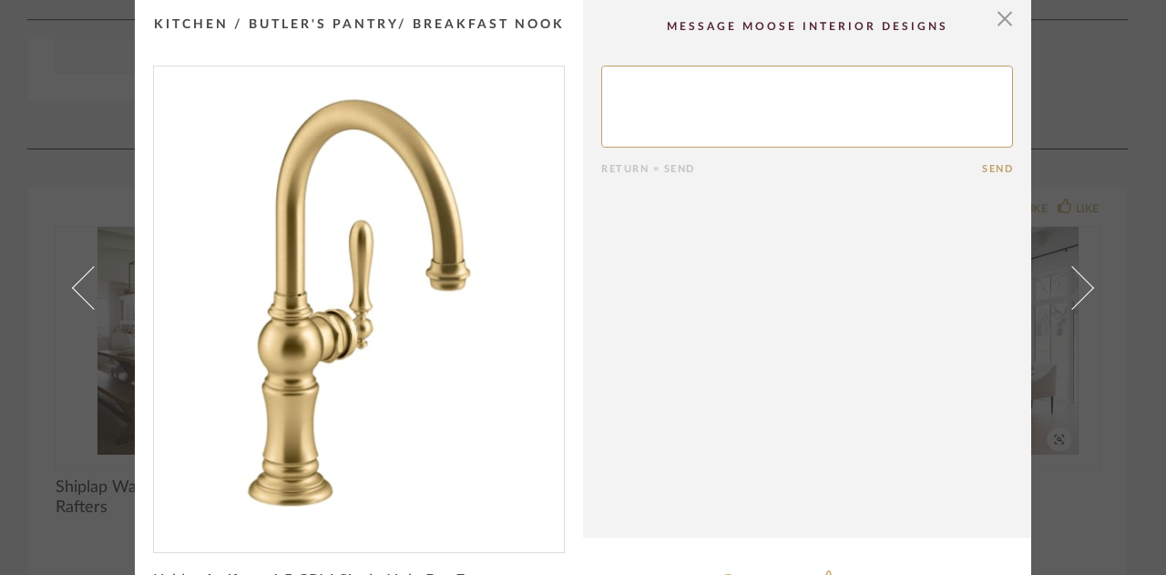
click at [1063, 305] on span at bounding box center [1073, 287] width 44 height 44
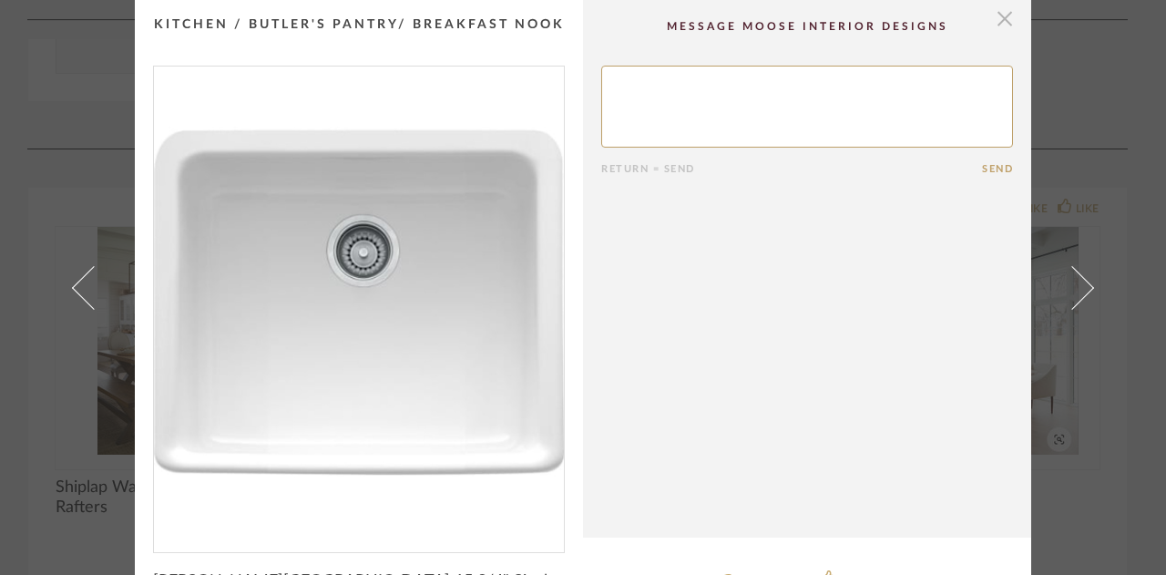
click at [1006, 15] on span "button" at bounding box center [1005, 18] width 36 height 36
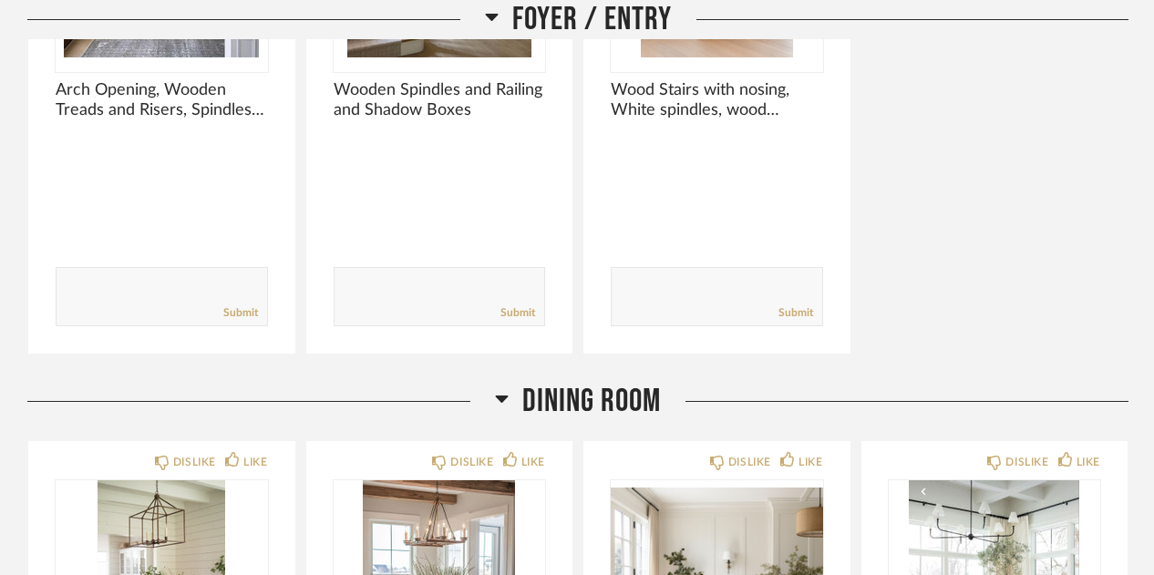
scroll to position [2727, 0]
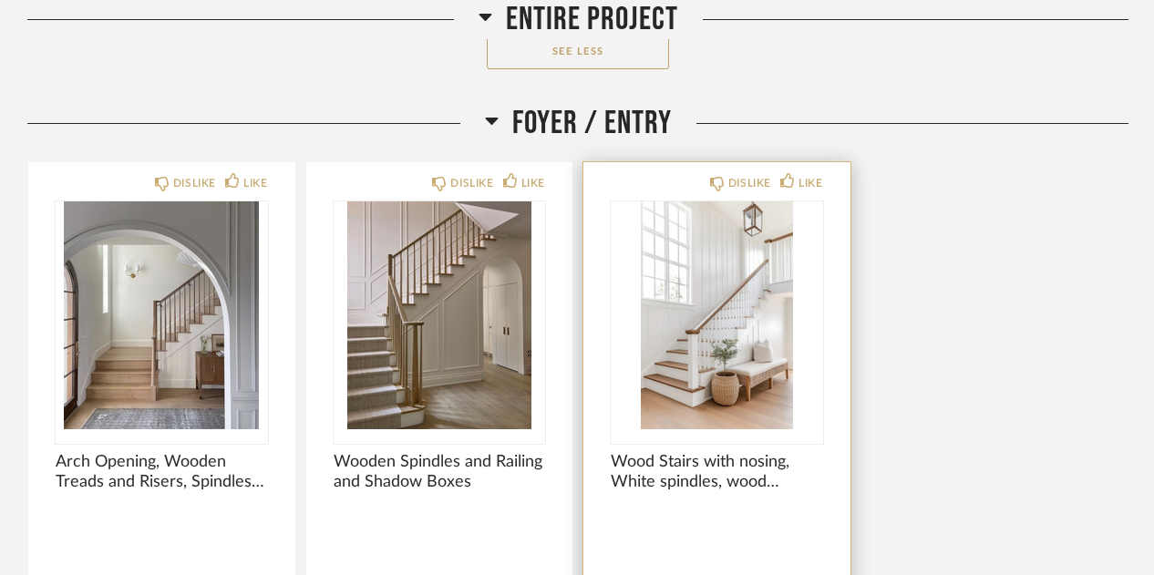
click at [673, 339] on img "0" at bounding box center [717, 315] width 212 height 228
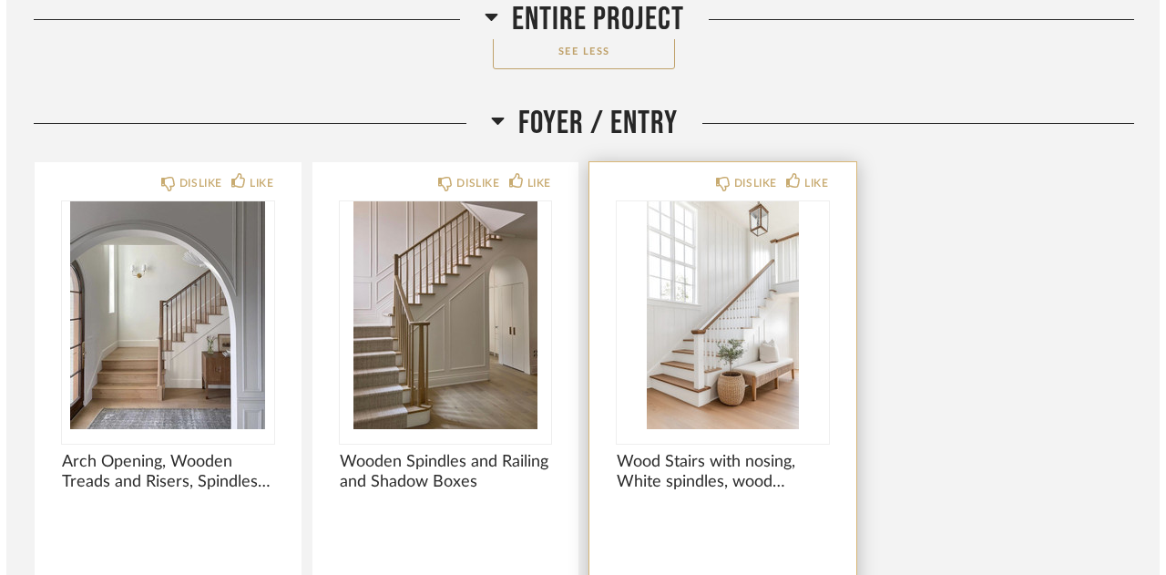
scroll to position [0, 0]
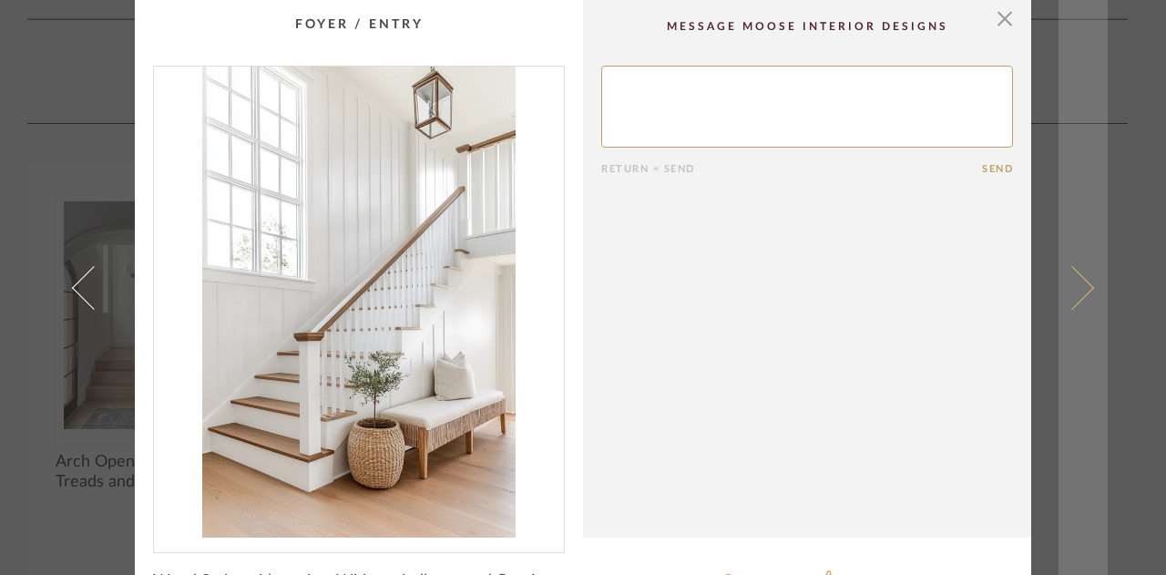
drag, startPoint x: 1064, startPoint y: 272, endPoint x: 1092, endPoint y: 287, distance: 31.4
click at [1092, 287] on link at bounding box center [1083, 287] width 49 height 575
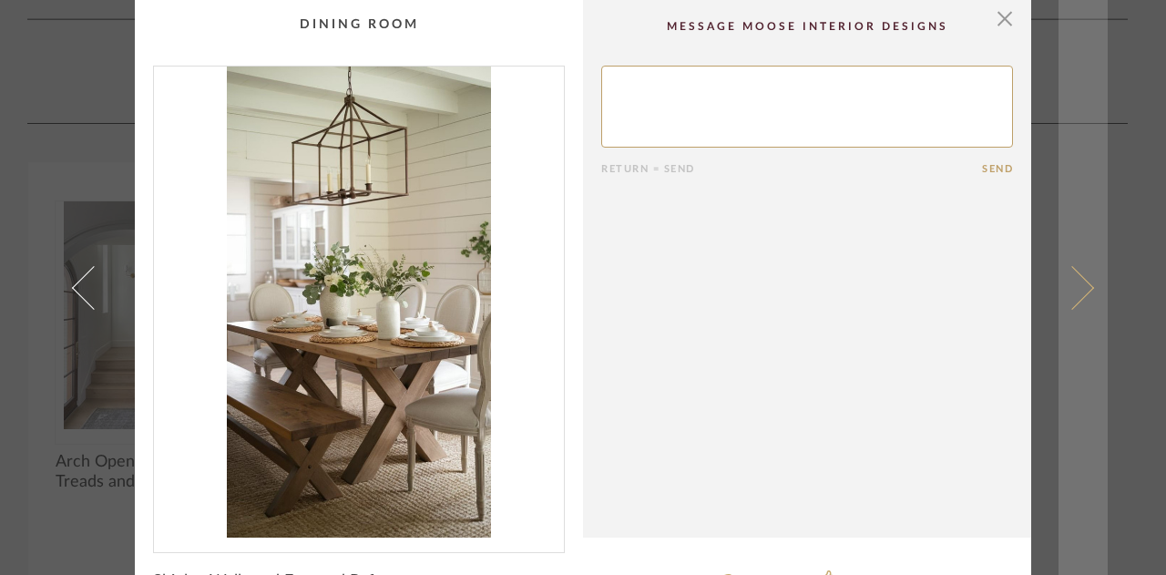
click at [1088, 290] on link at bounding box center [1083, 287] width 49 height 575
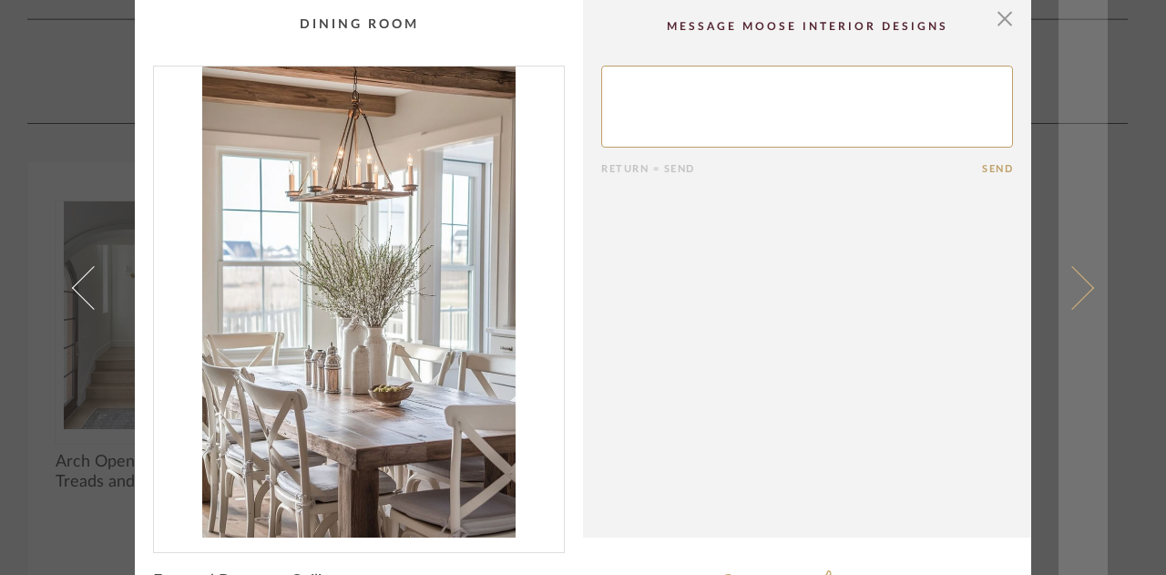
click at [1086, 290] on link at bounding box center [1083, 287] width 49 height 575
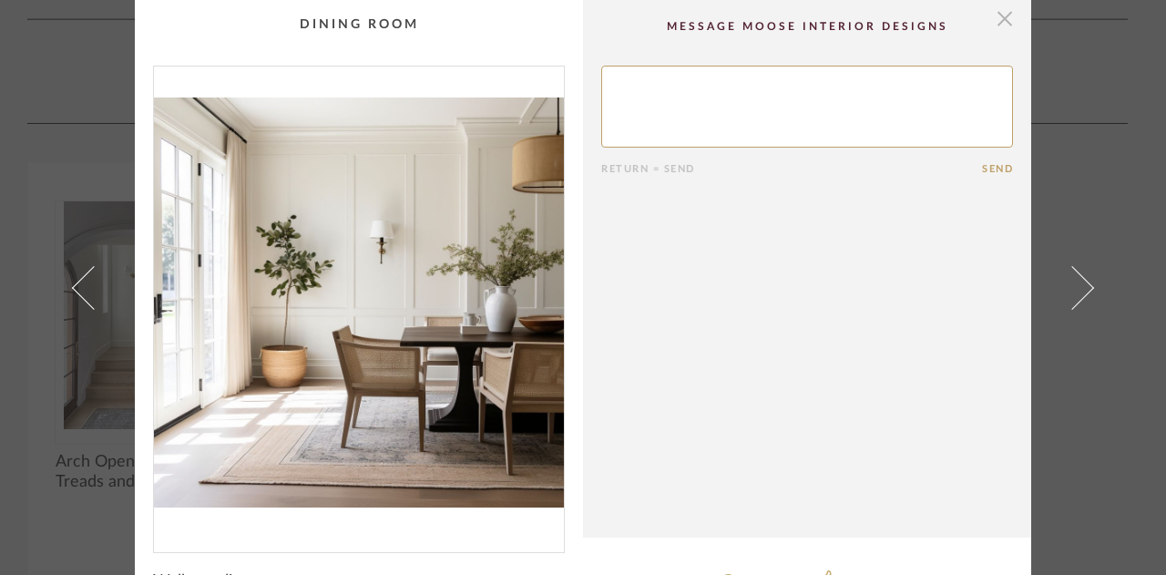
click at [996, 6] on span "button" at bounding box center [1005, 18] width 36 height 36
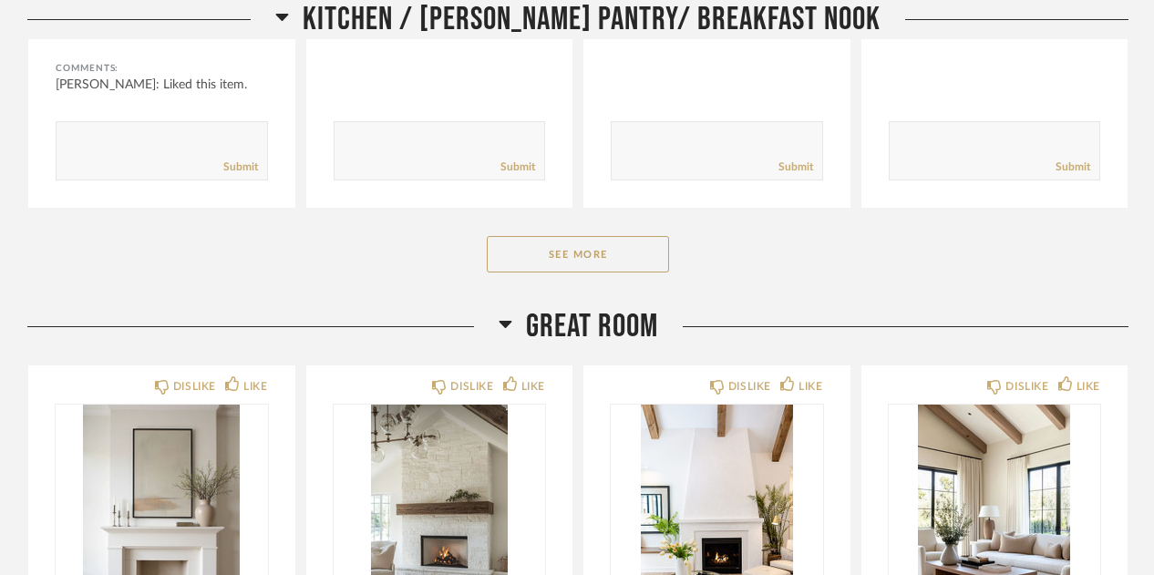
scroll to position [4511, 0]
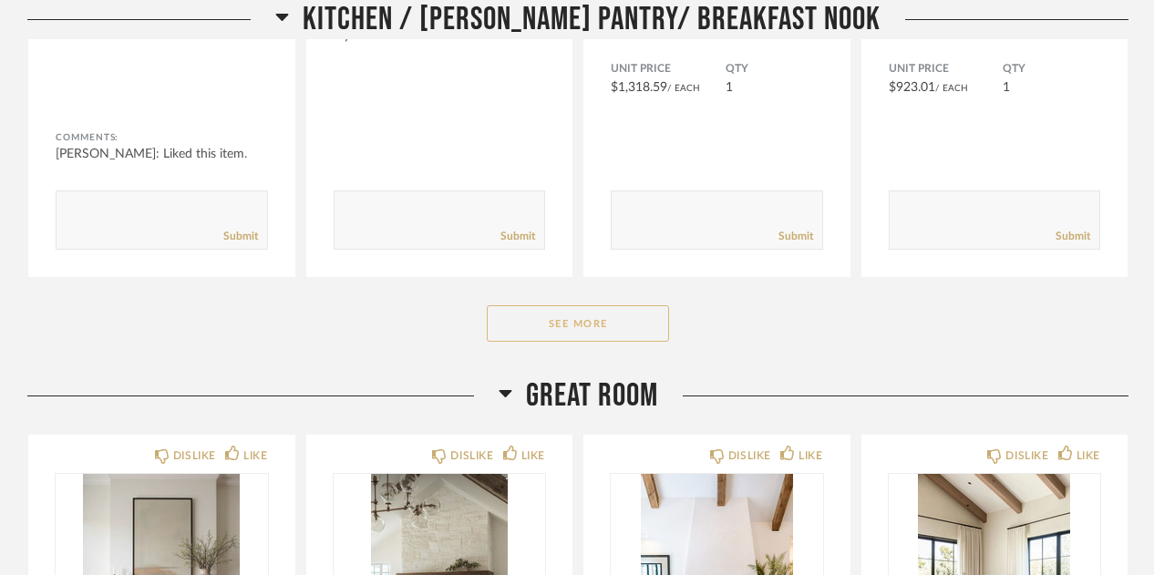
drag, startPoint x: 574, startPoint y: 306, endPoint x: 541, endPoint y: 313, distance: 33.4
click at [541, 313] on button "See More" at bounding box center [578, 323] width 182 height 36
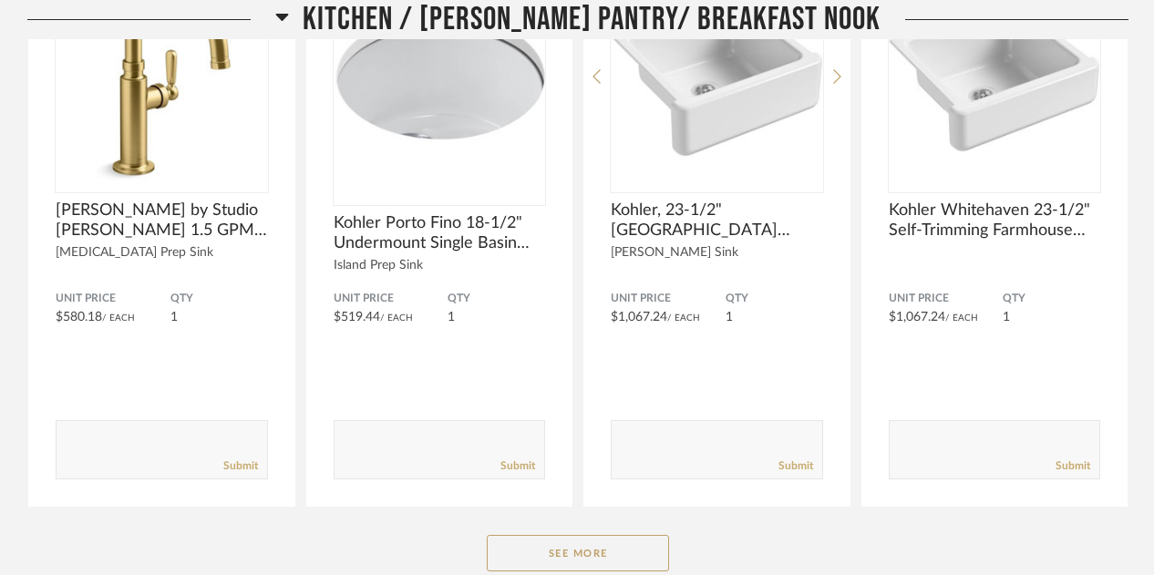
scroll to position [6889, 0]
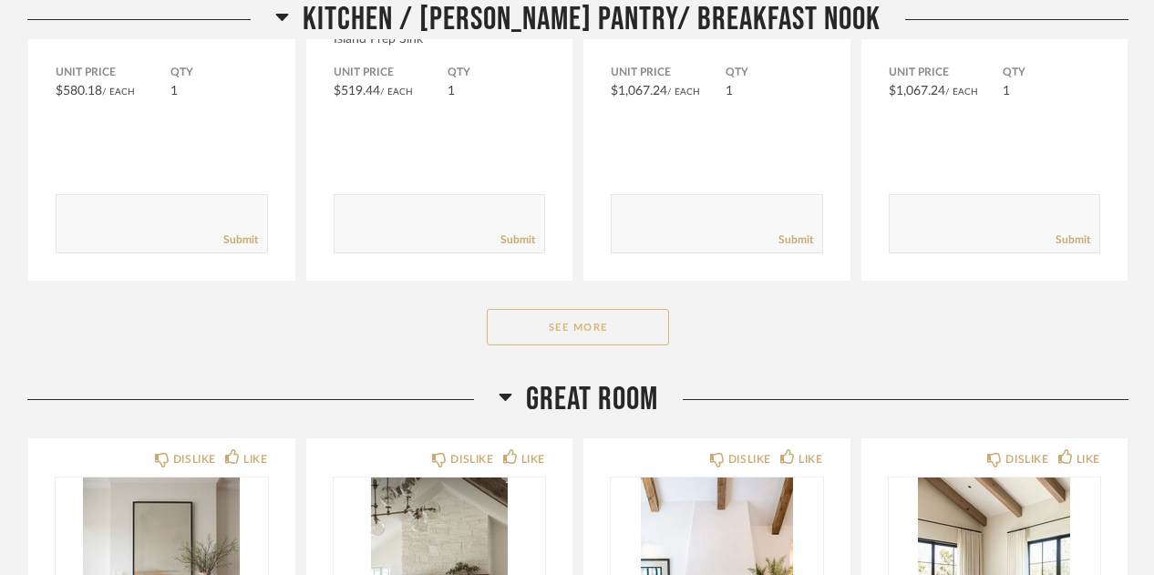
click at [543, 310] on button "See More" at bounding box center [578, 327] width 182 height 36
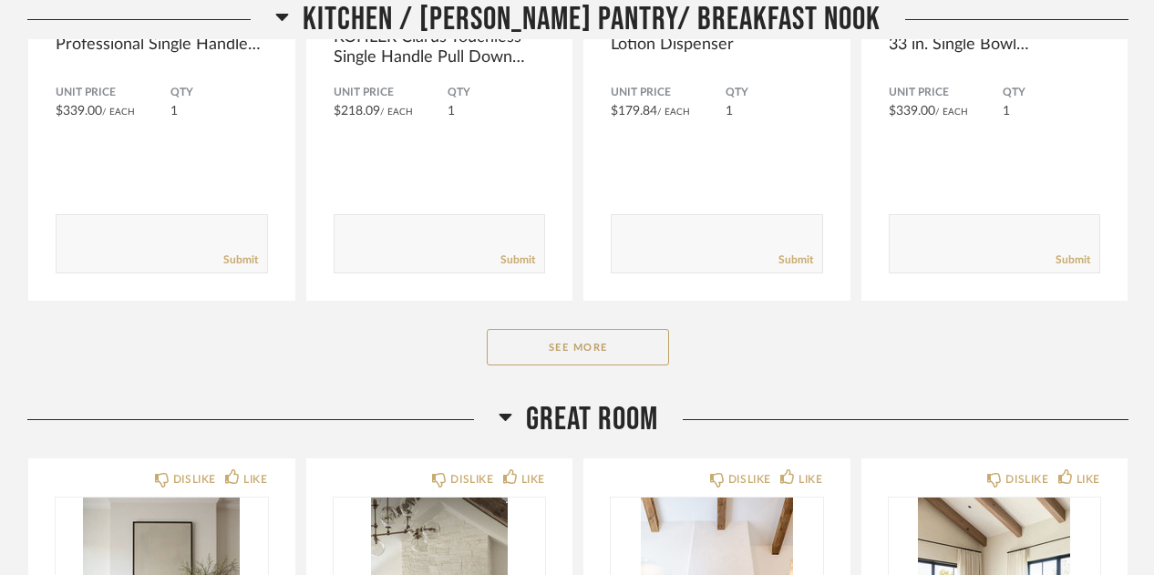
scroll to position [9259, 0]
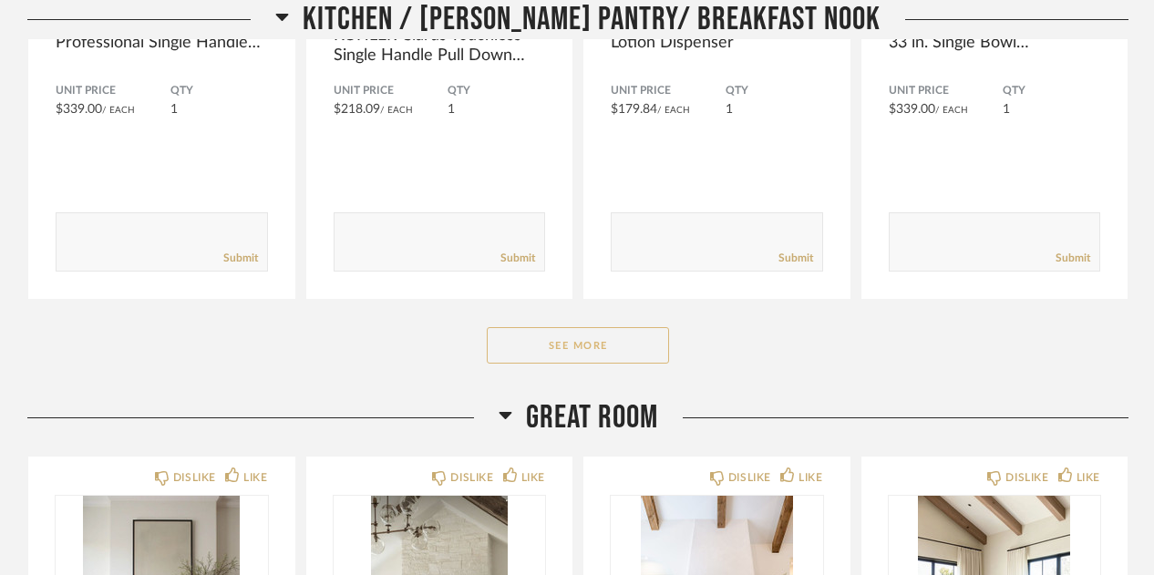
click at [539, 327] on button "See More" at bounding box center [578, 345] width 182 height 36
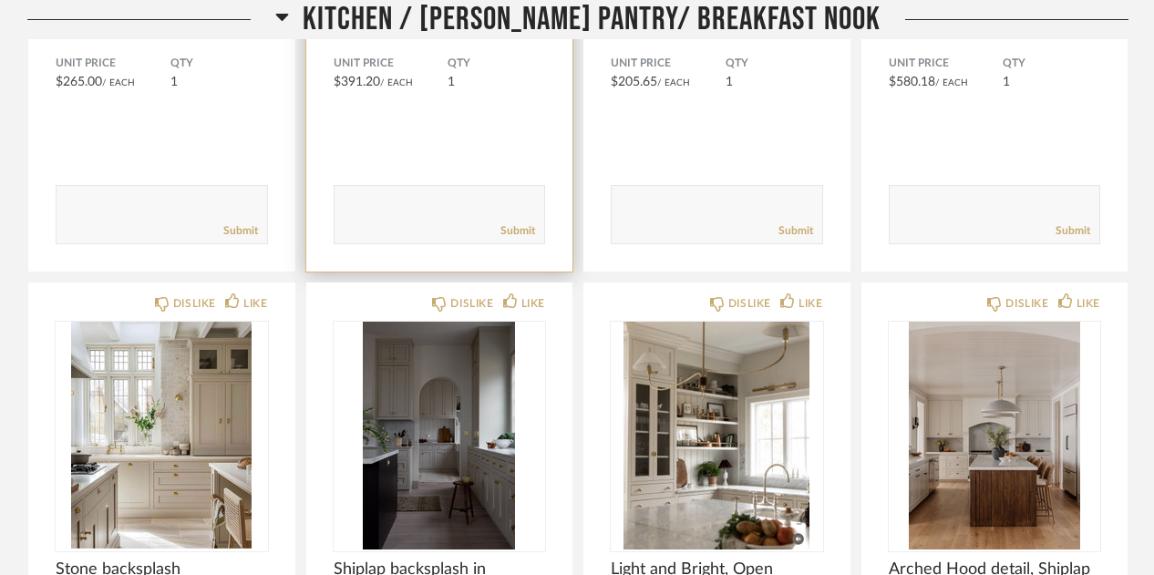
scroll to position [9851, 0]
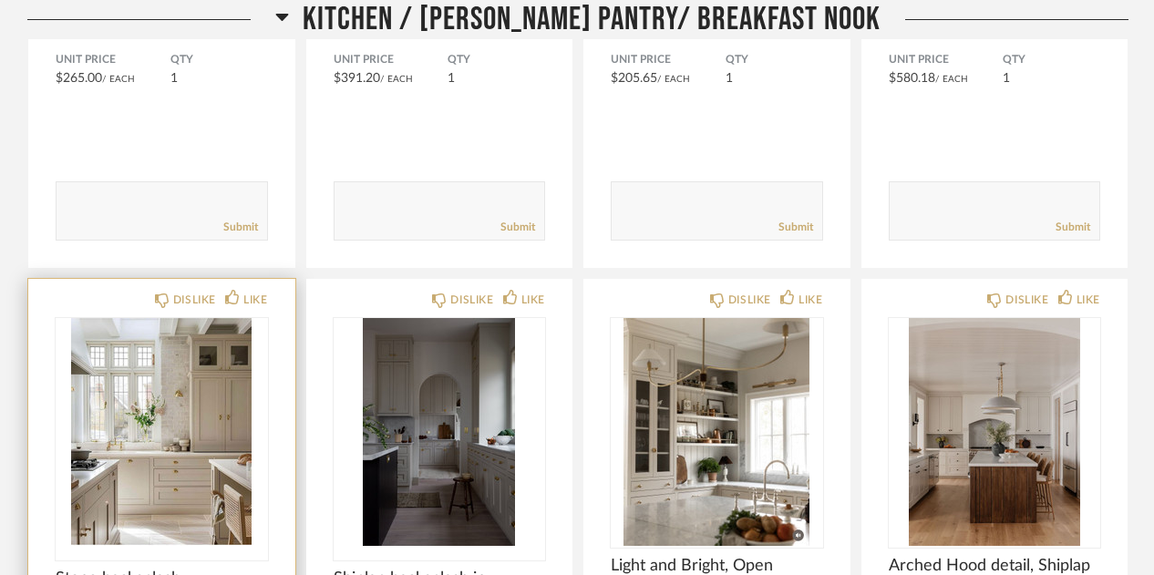
click at [157, 429] on img "0" at bounding box center [162, 432] width 212 height 228
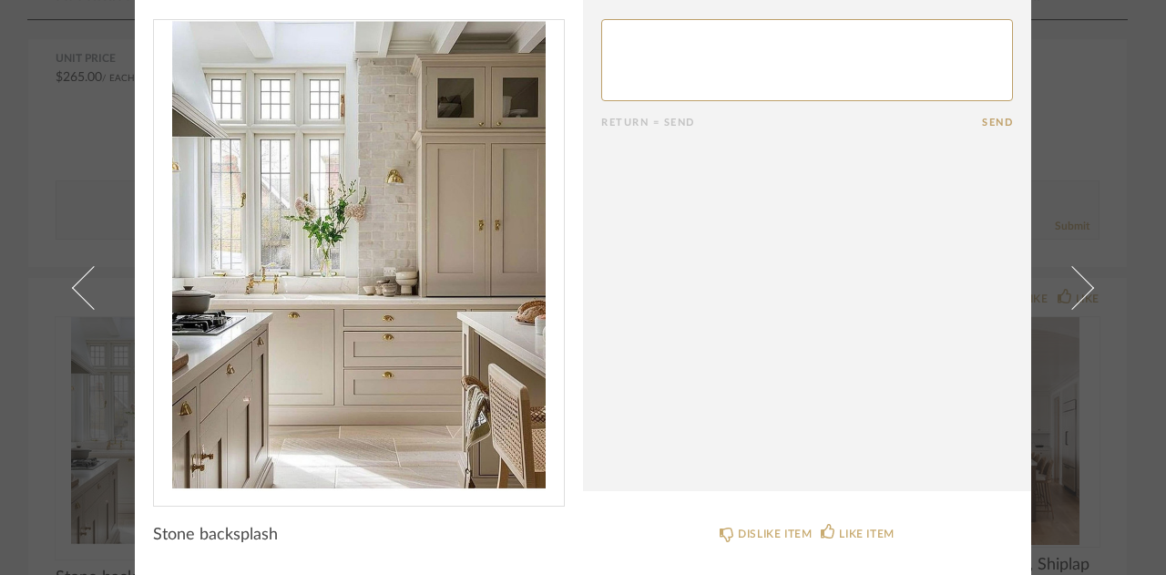
scroll to position [0, 0]
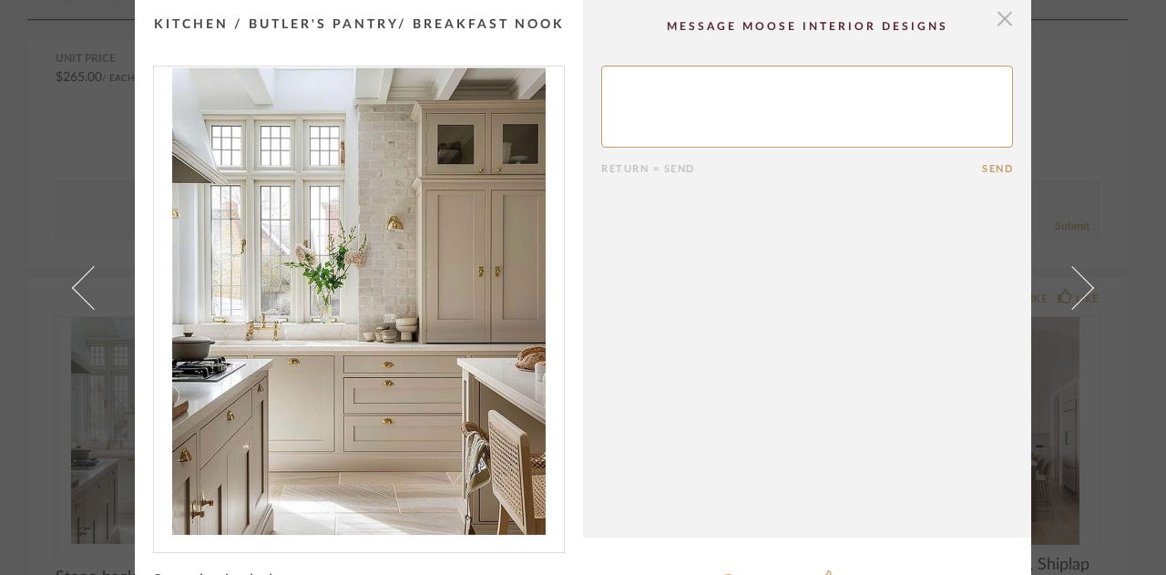
click at [999, 9] on span "button" at bounding box center [1005, 18] width 36 height 36
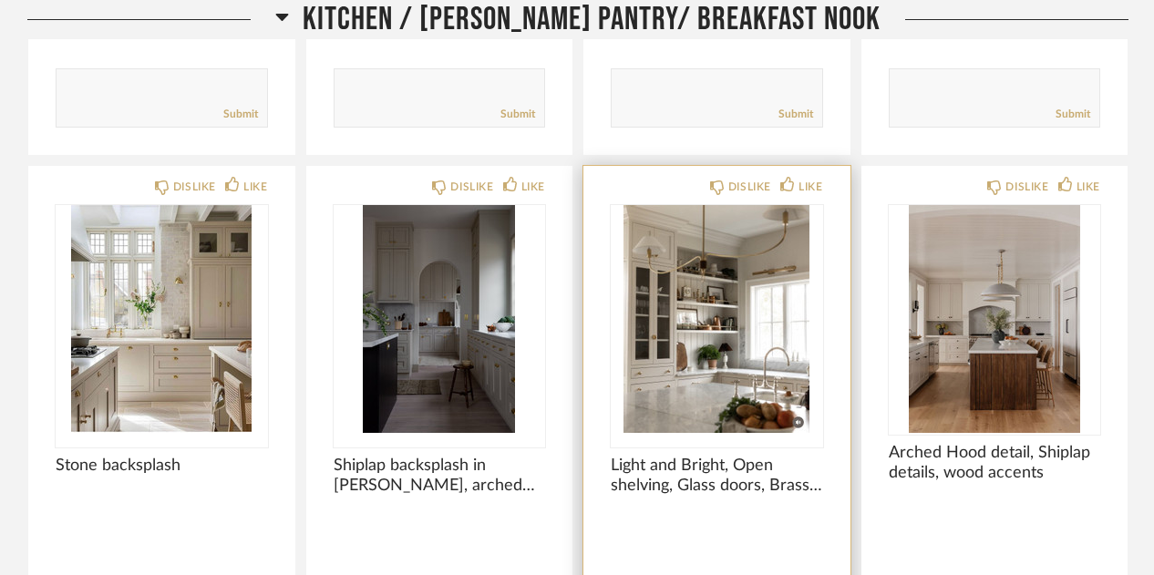
scroll to position [9969, 0]
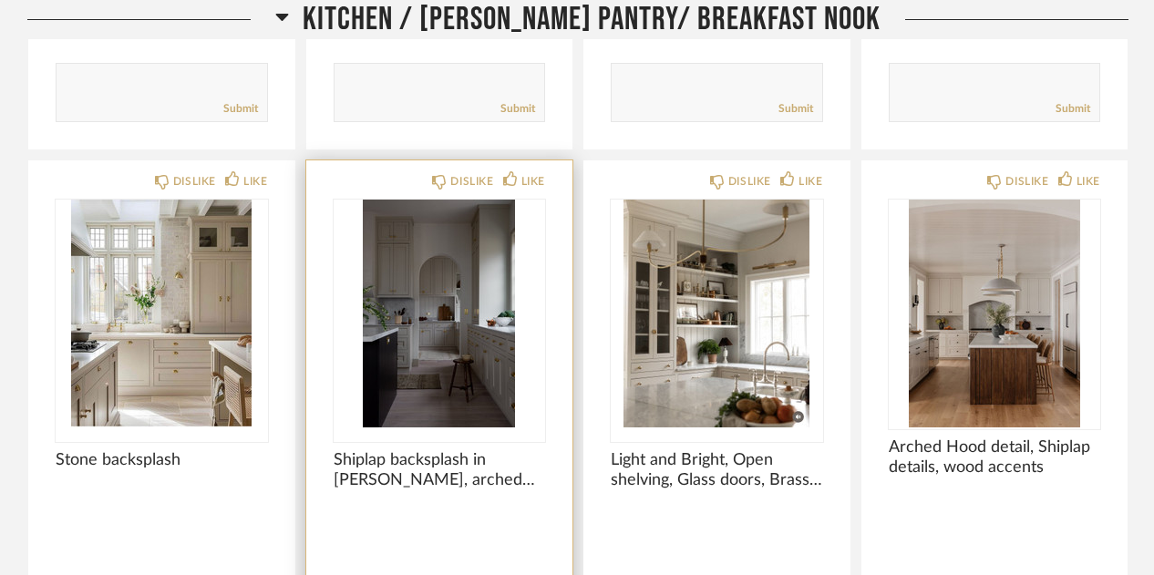
click at [436, 280] on img "0" at bounding box center [440, 314] width 212 height 228
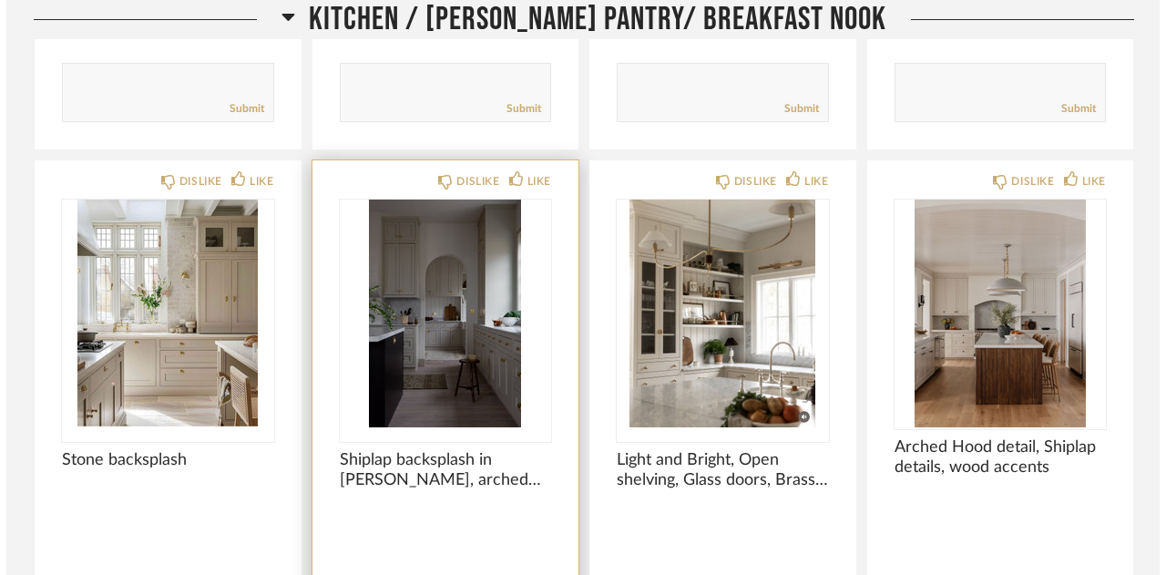
scroll to position [0, 0]
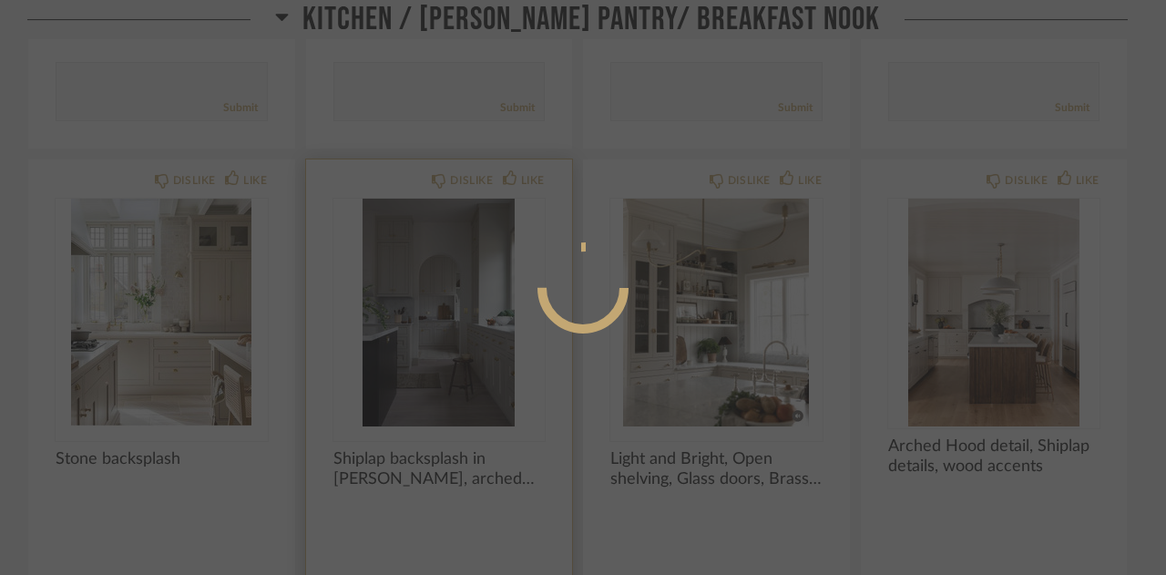
click at [436, 280] on div at bounding box center [583, 287] width 1166 height 575
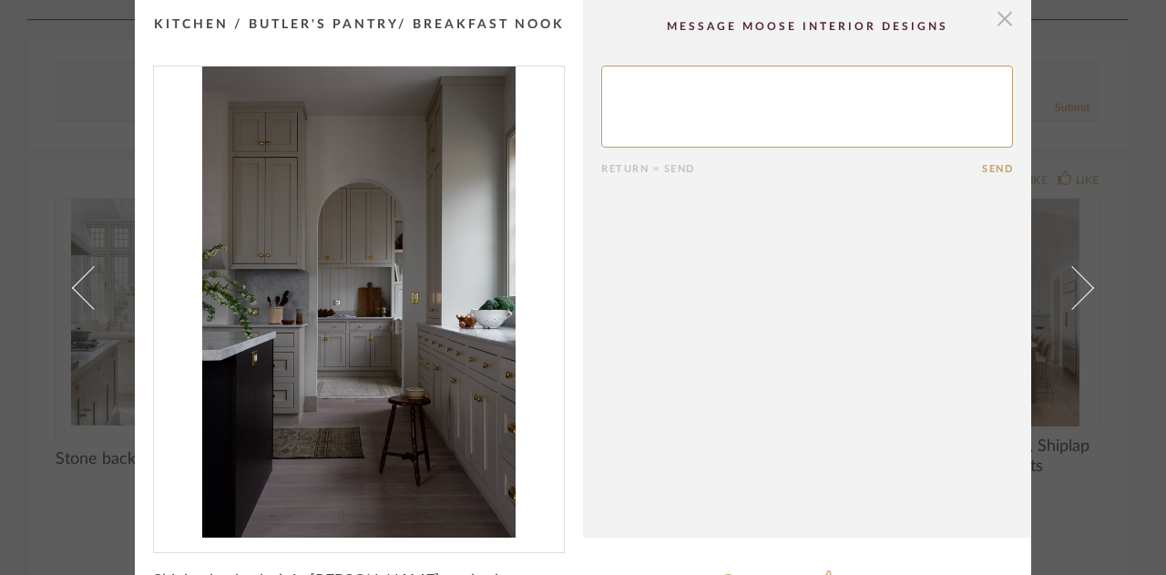
click at [999, 15] on span "button" at bounding box center [1005, 18] width 36 height 36
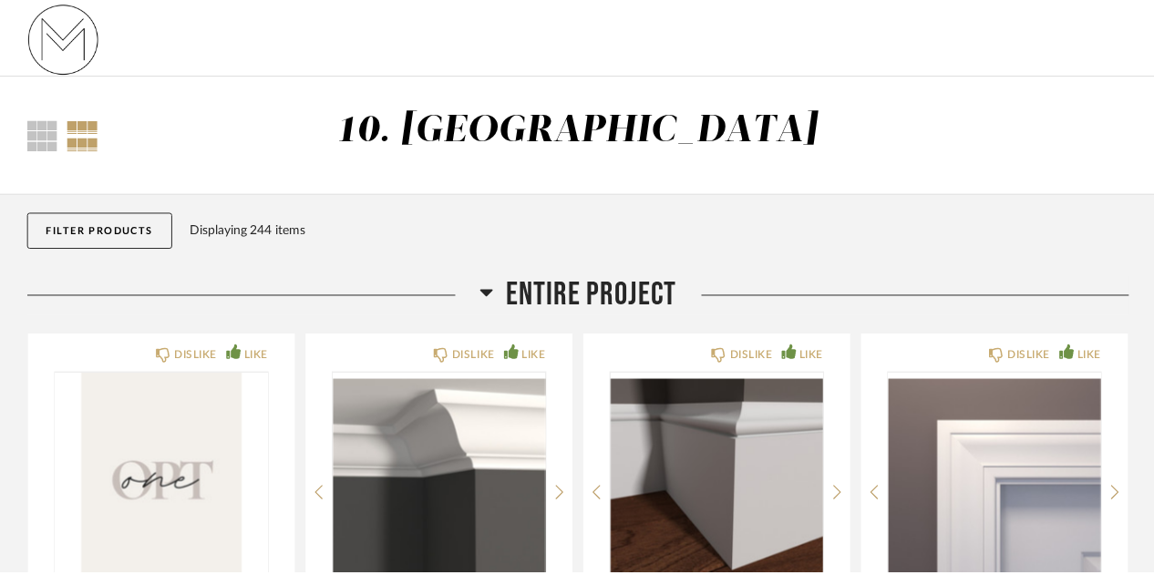
scroll to position [9969, 0]
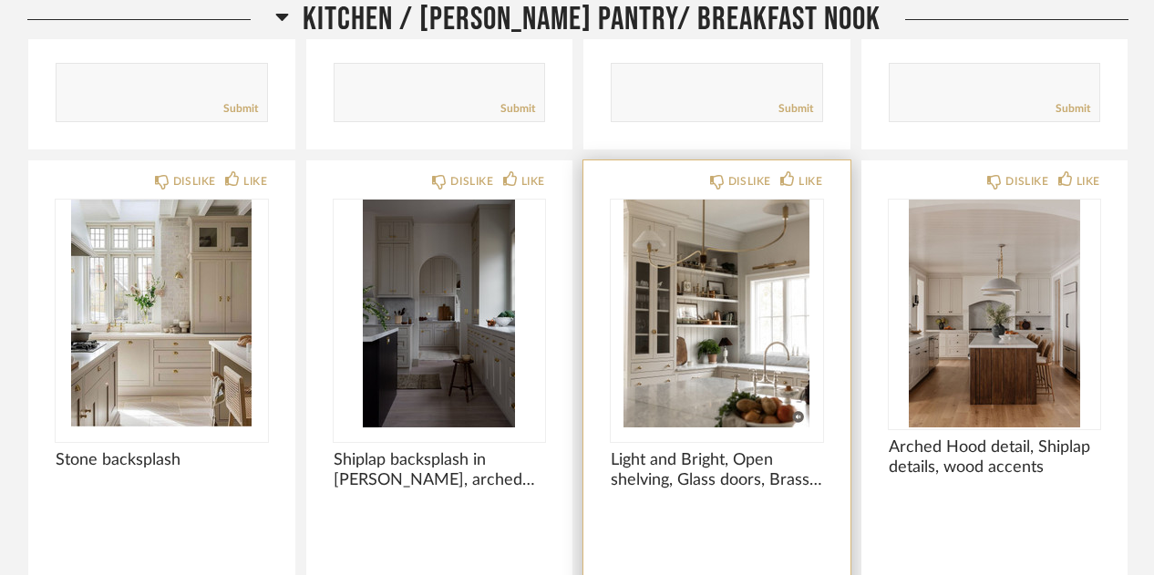
click at [719, 322] on img "0" at bounding box center [717, 314] width 212 height 228
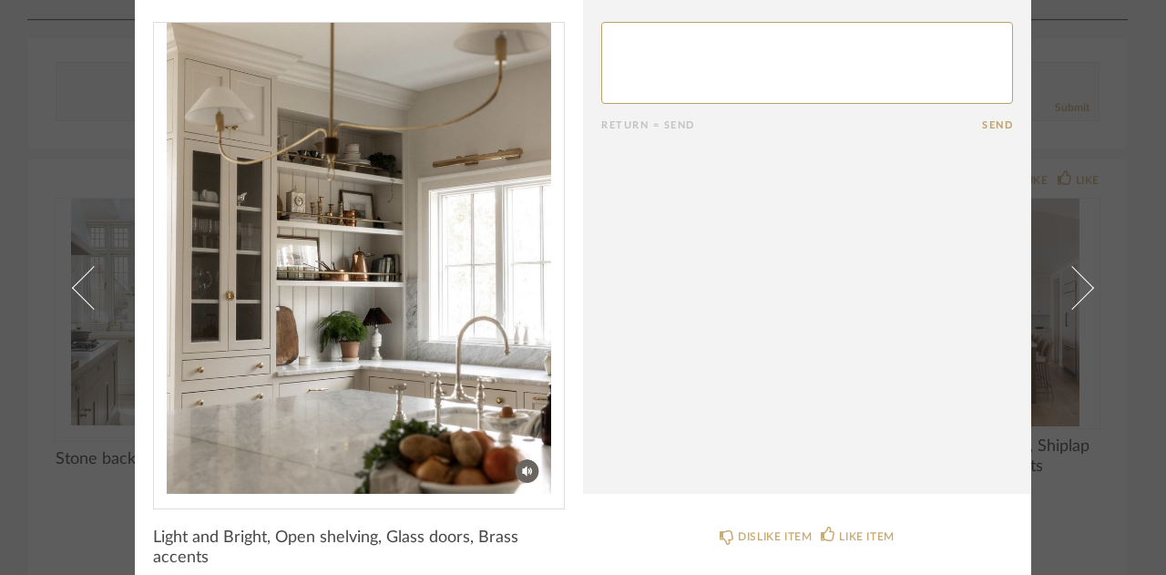
scroll to position [60, 0]
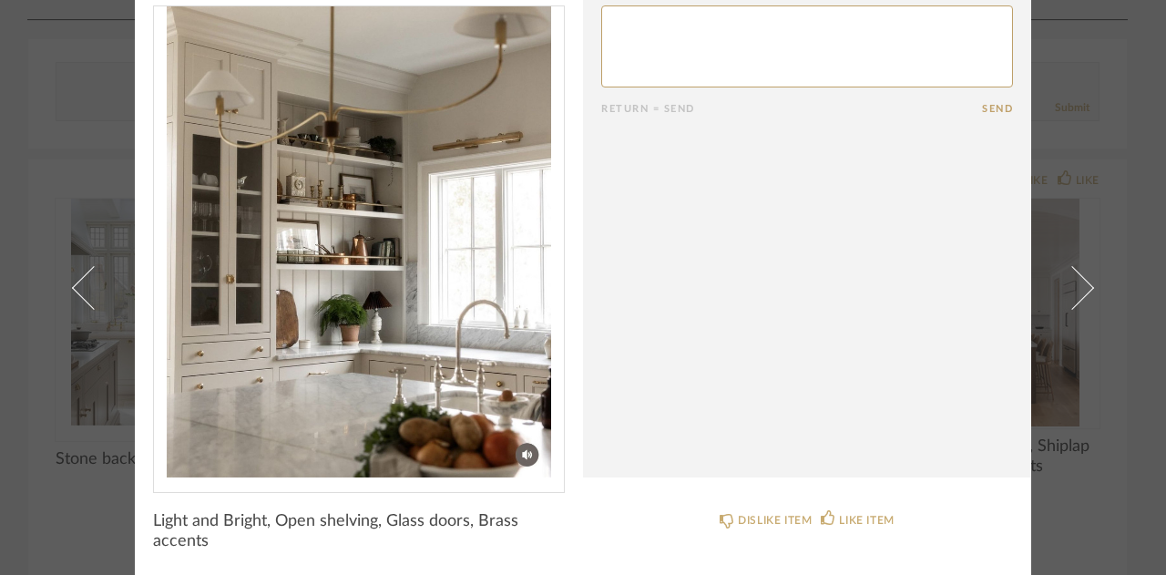
click at [767, 347] on cpp-summary-comments "Return = Send Send" at bounding box center [807, 209] width 448 height 538
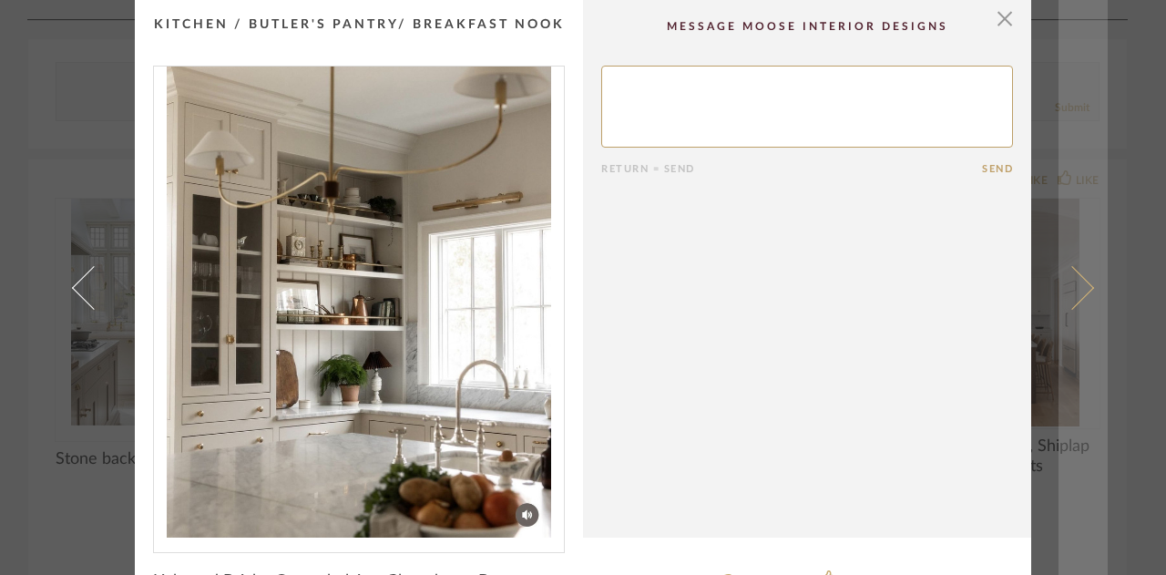
click at [1075, 286] on span at bounding box center [1073, 287] width 44 height 44
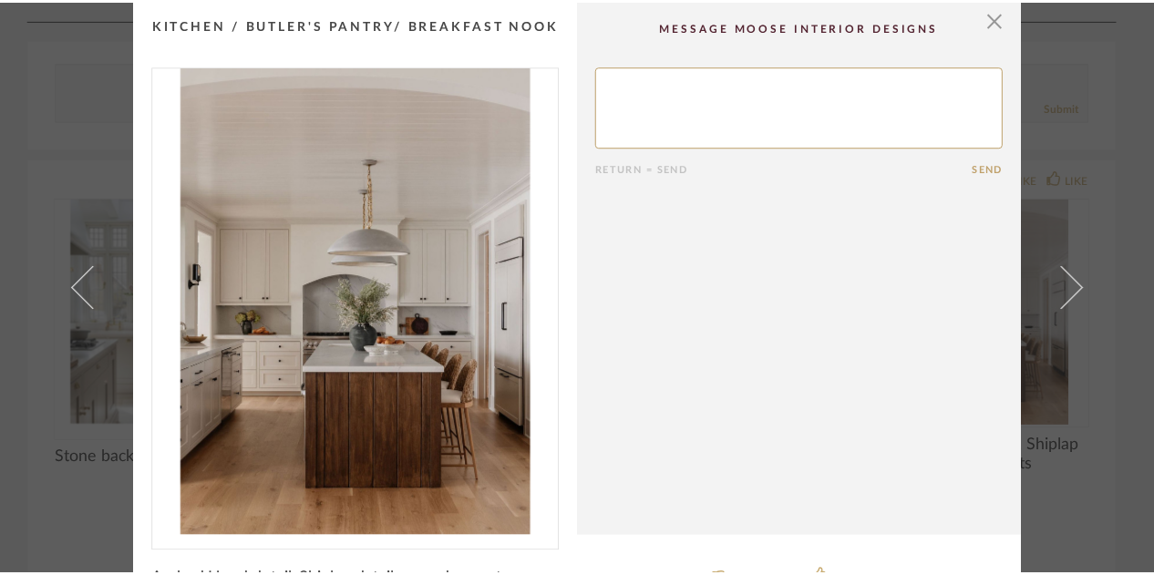
scroll to position [46, 0]
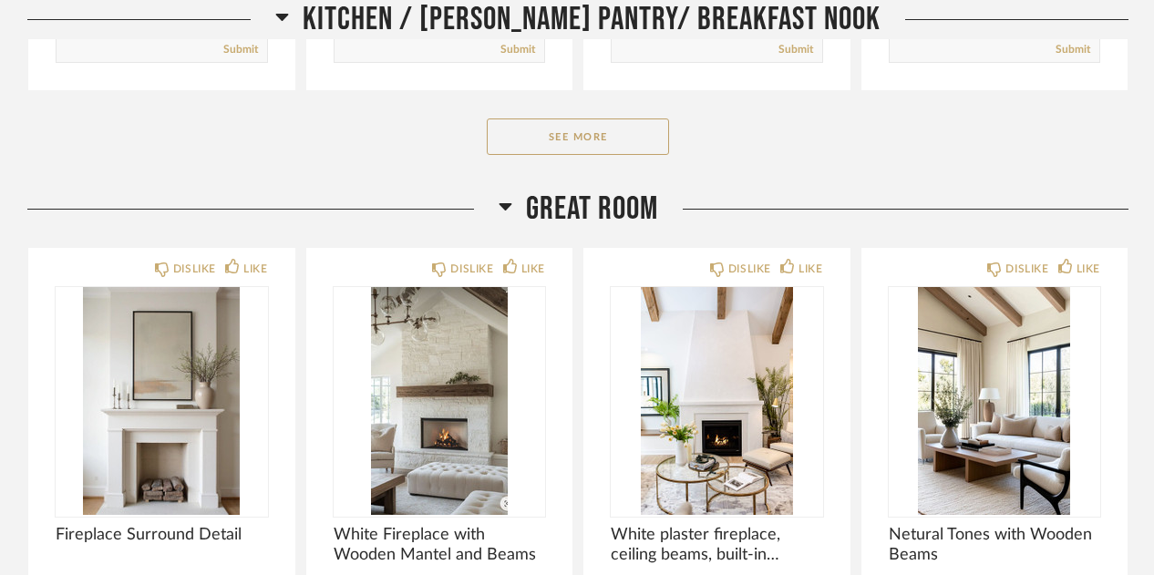
scroll to position [2790, 0]
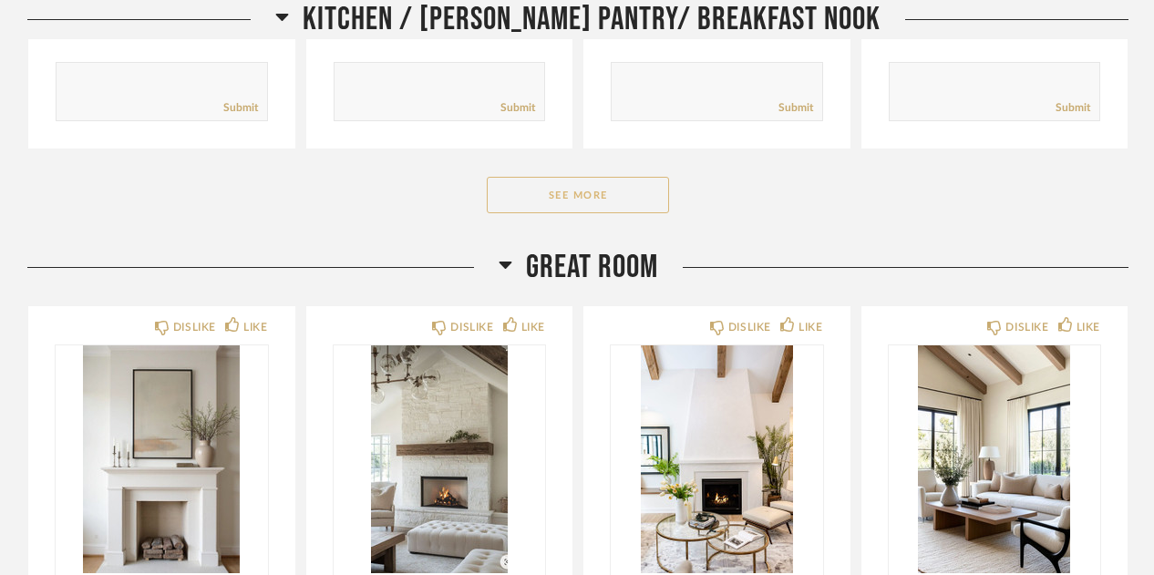
click at [535, 194] on button "See More" at bounding box center [578, 195] width 182 height 36
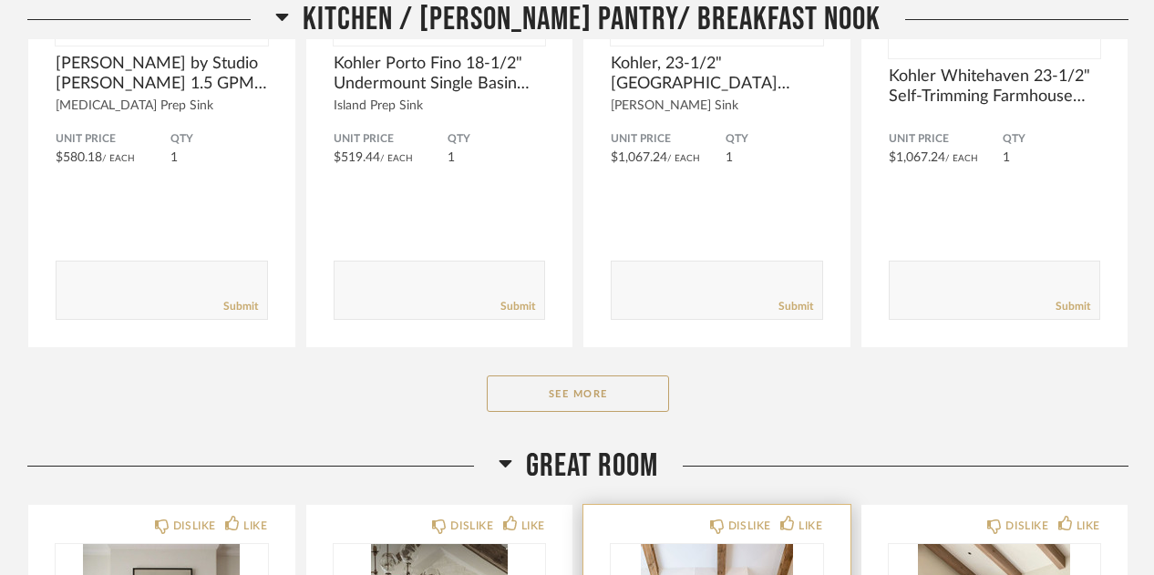
scroll to position [4882, 0]
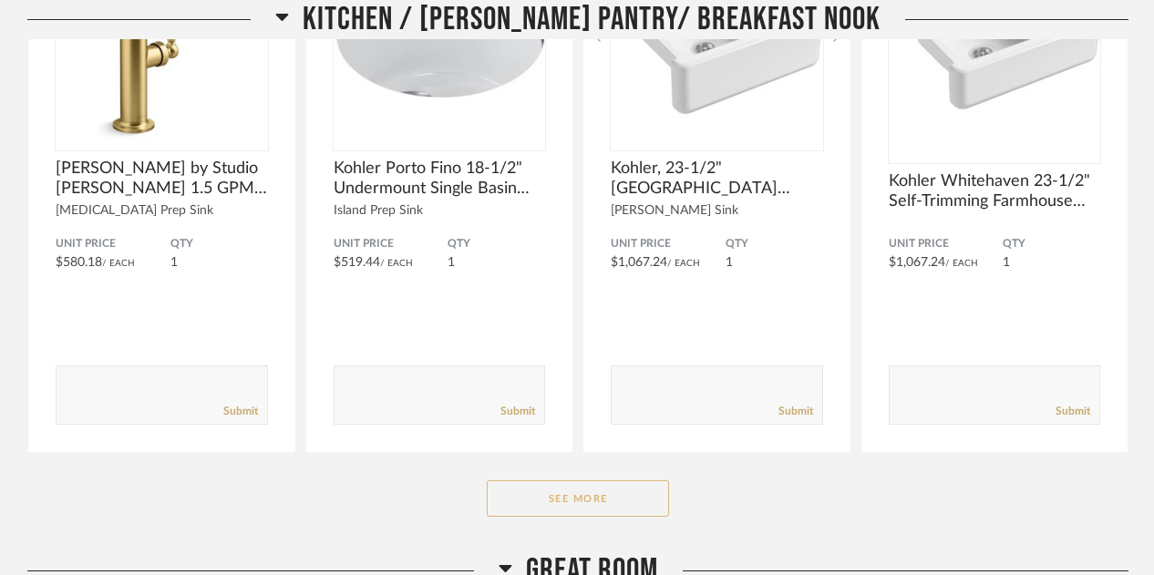
click at [555, 480] on button "See More" at bounding box center [578, 498] width 182 height 36
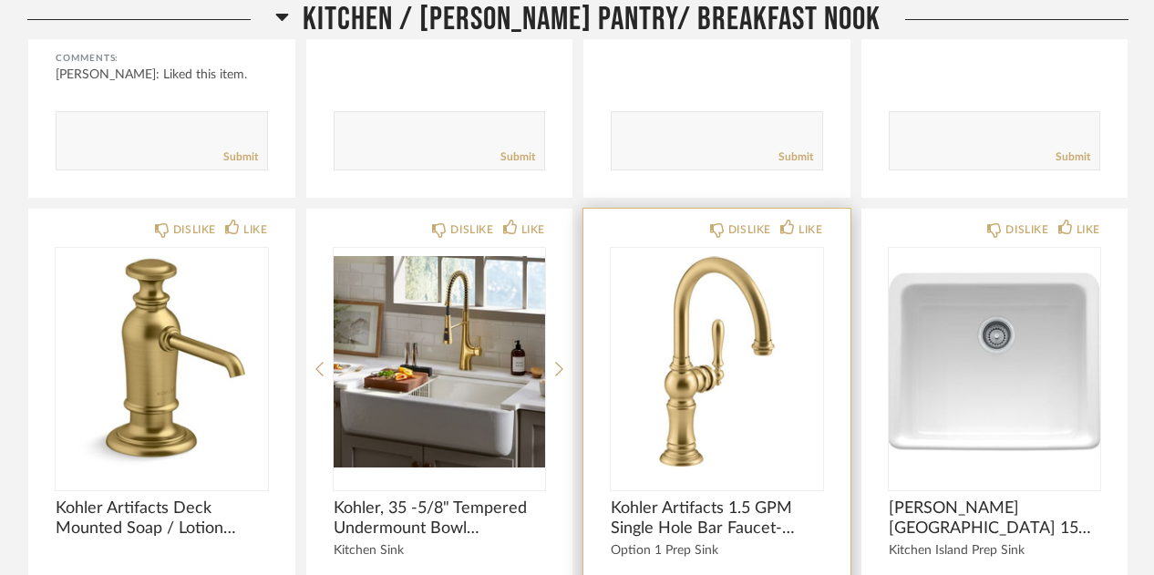
scroll to position [2976, 0]
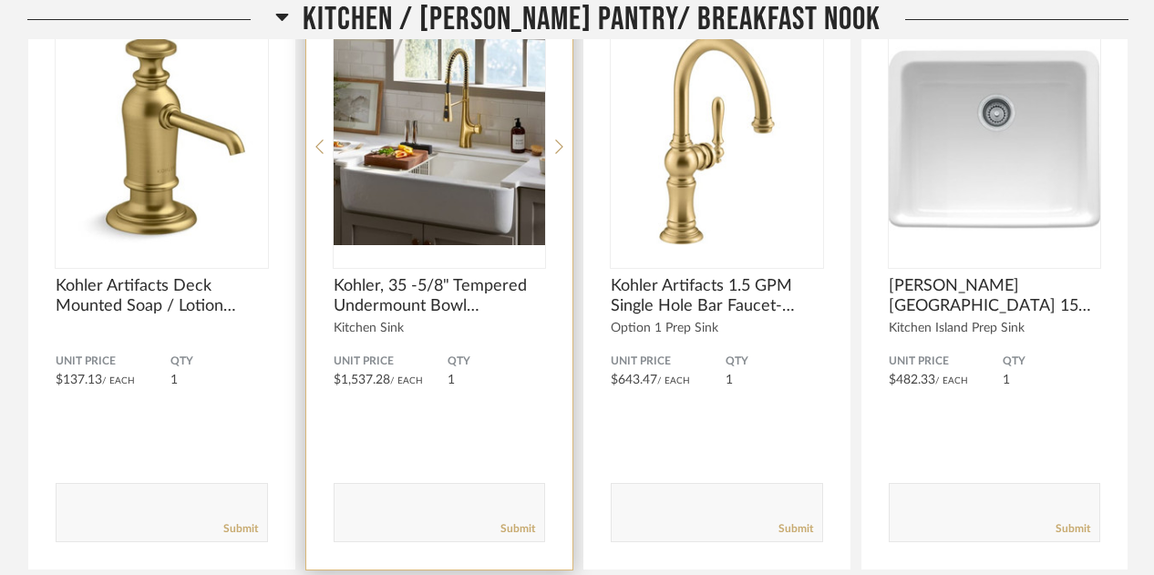
click at [510, 385] on div "Unit Price $1,537.28 / Each QTY 1" at bounding box center [440, 378] width 212 height 48
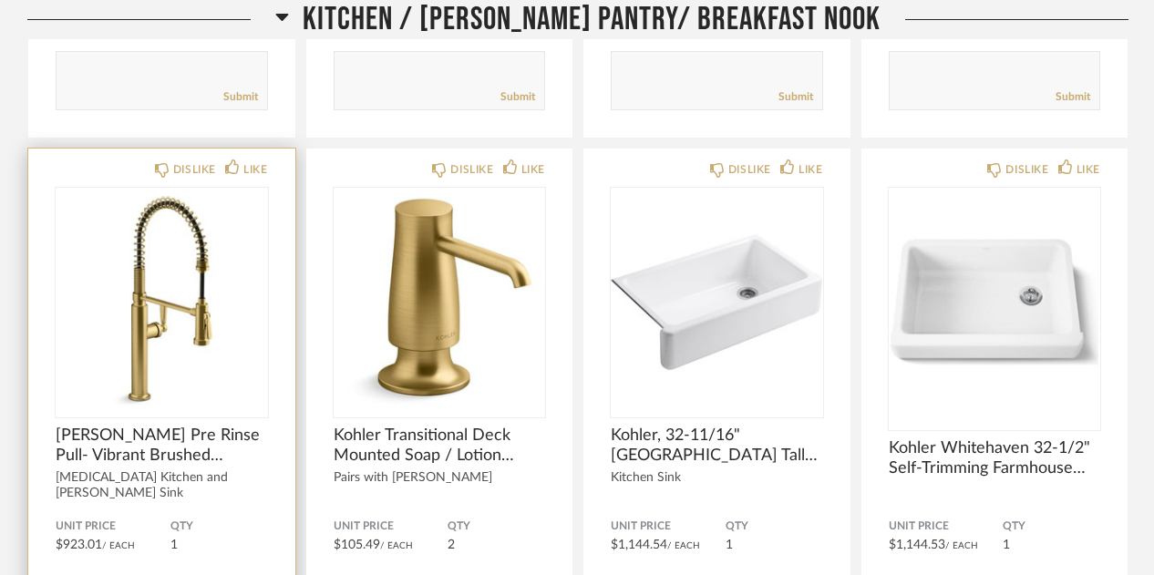
scroll to position [4017, 0]
click at [279, 433] on div "DISLIKE LIKE [PERSON_NAME] Pre Rinse Pull- Vibrant Brushed Moderne Brass [MEDIC…" at bounding box center [161, 442] width 267 height 586
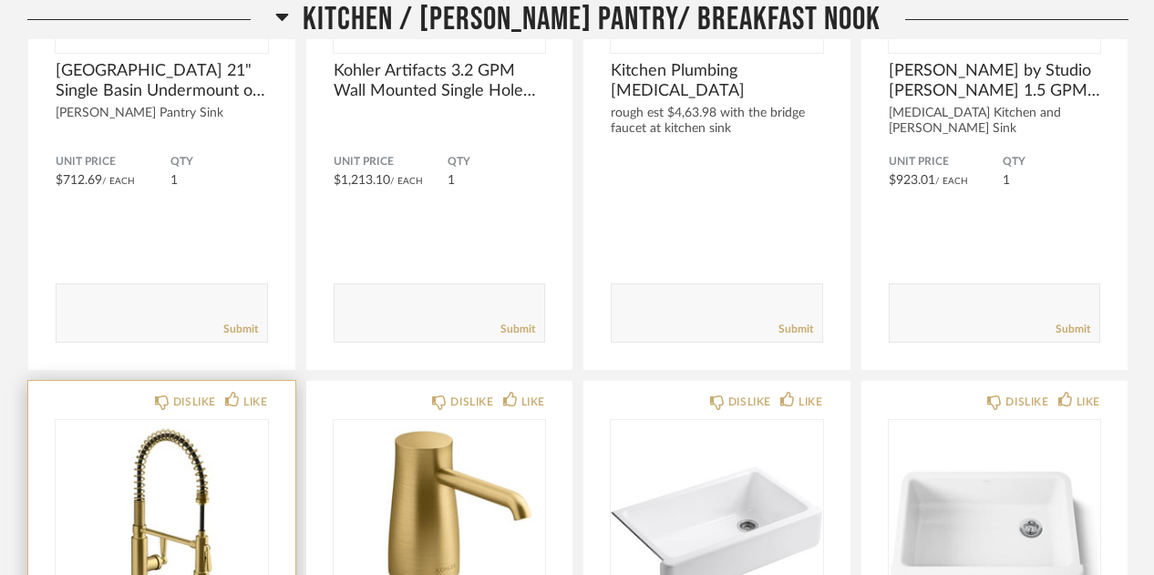
scroll to position [3786, 0]
drag, startPoint x: 202, startPoint y: 336, endPoint x: 108, endPoint y: 491, distance: 181.1
click at [108, 491] on img "0" at bounding box center [162, 533] width 212 height 228
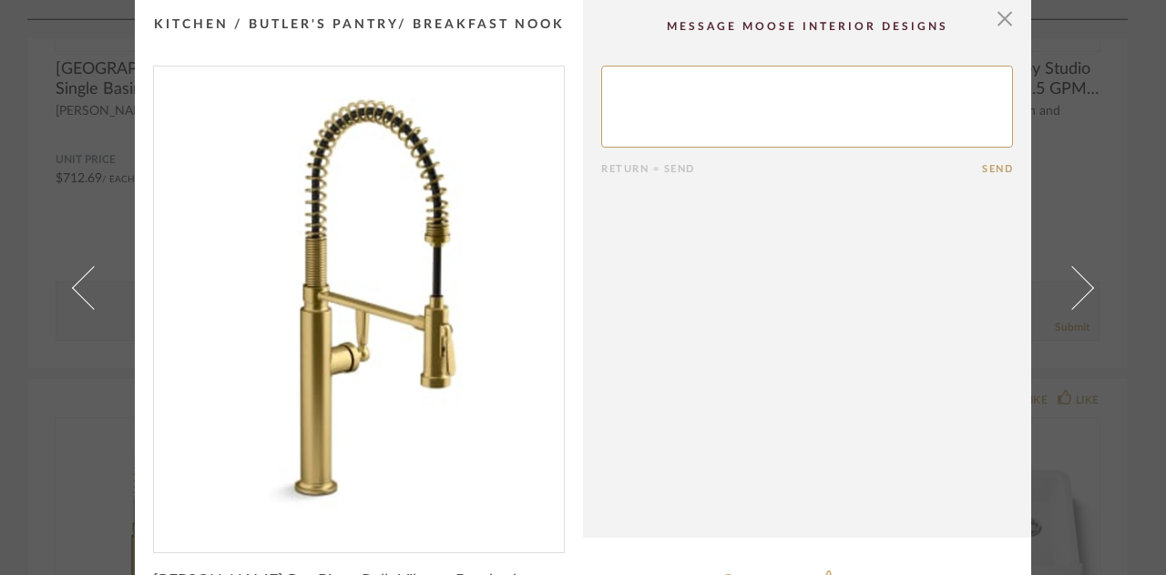
scroll to position [1, 0]
click at [1006, 8] on span "button" at bounding box center [1005, 17] width 36 height 36
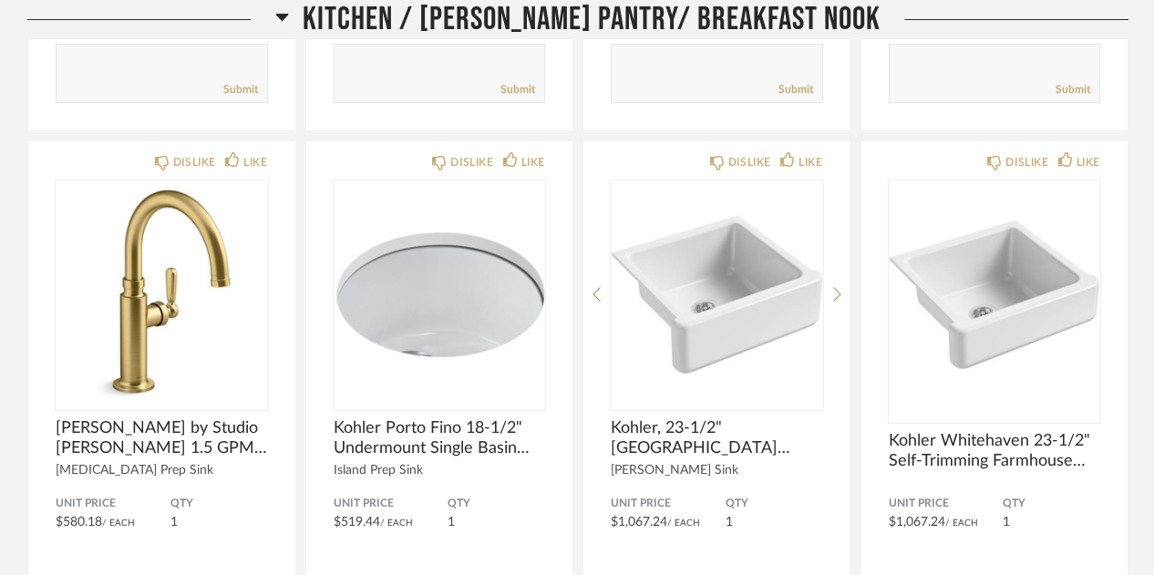
scroll to position [4636, 0]
click at [554, 354] on div "DISLIKE LIKE Kohler Porto Fino 18-1/2" Undermount Single Basin Cast Iron Bar Si…" at bounding box center [439, 425] width 267 height 570
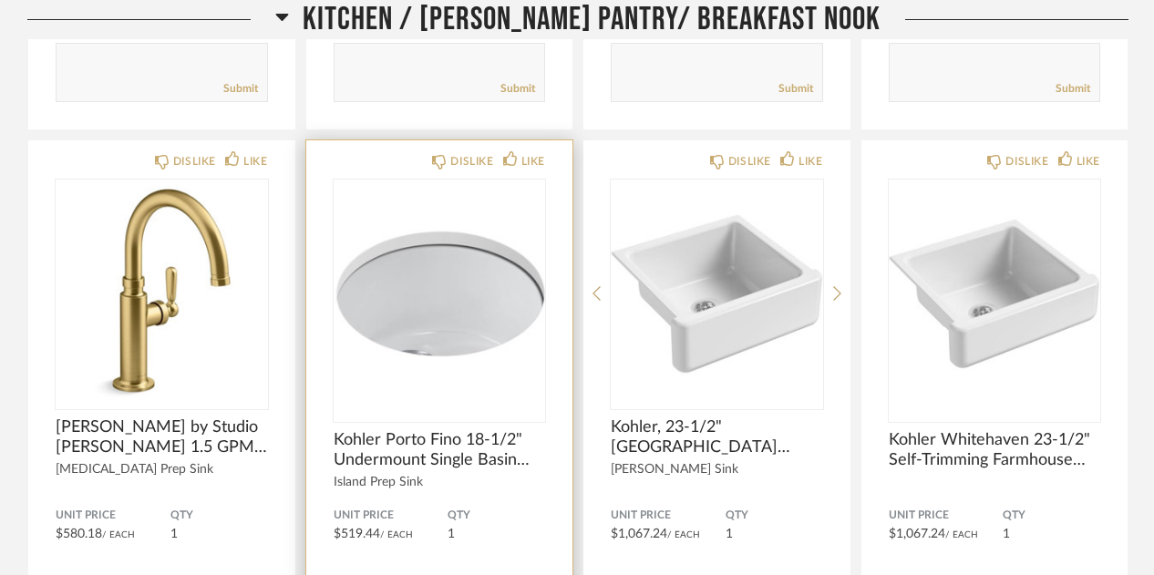
click at [507, 356] on img "0" at bounding box center [440, 294] width 212 height 228
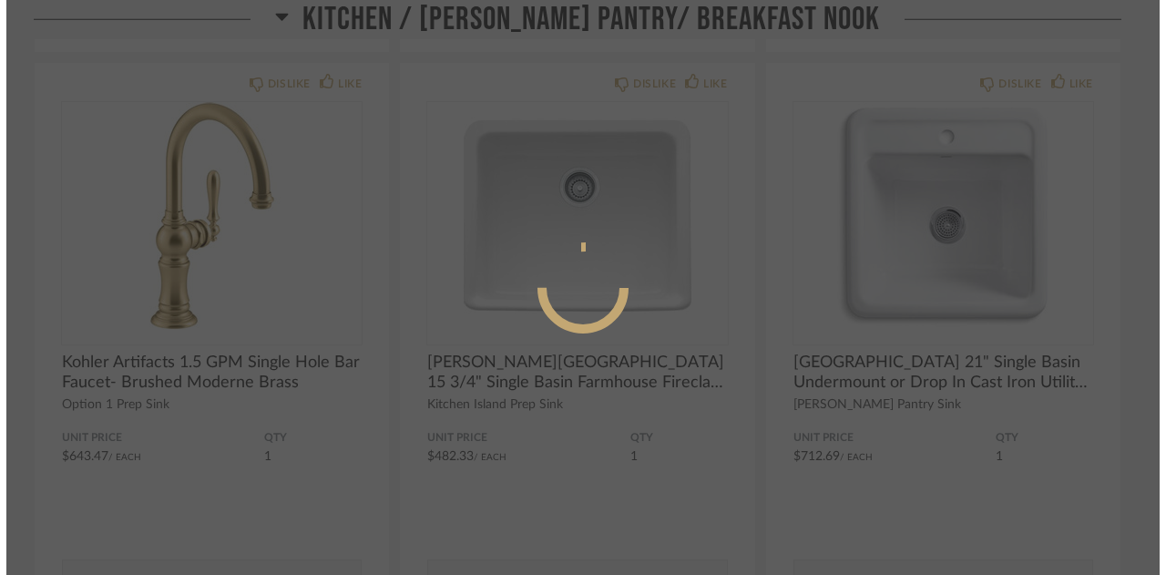
scroll to position [0, 0]
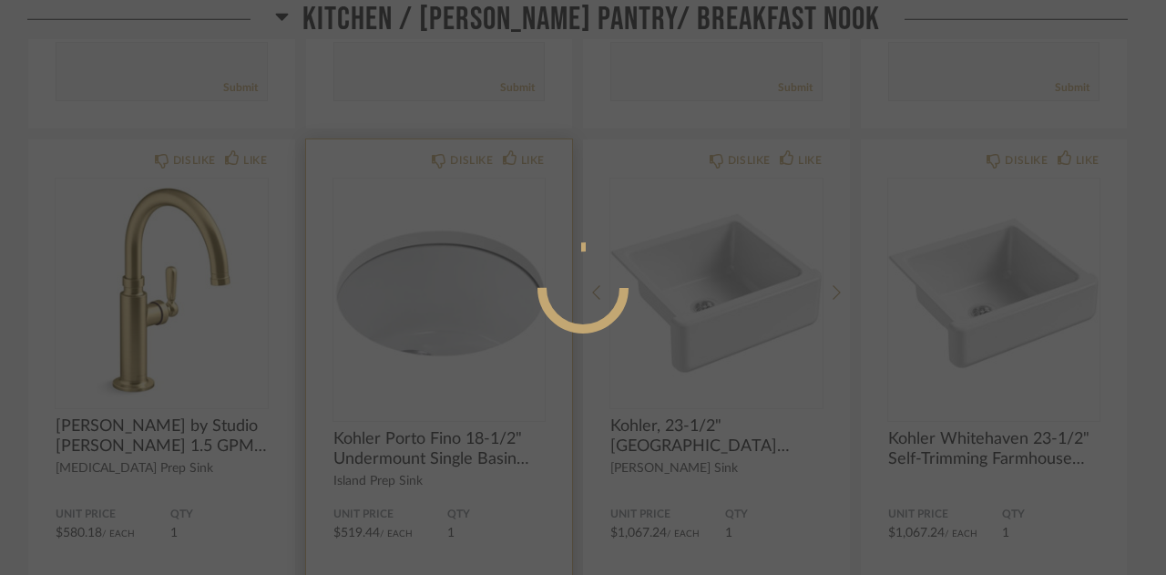
click at [507, 356] on div at bounding box center [583, 287] width 1166 height 575
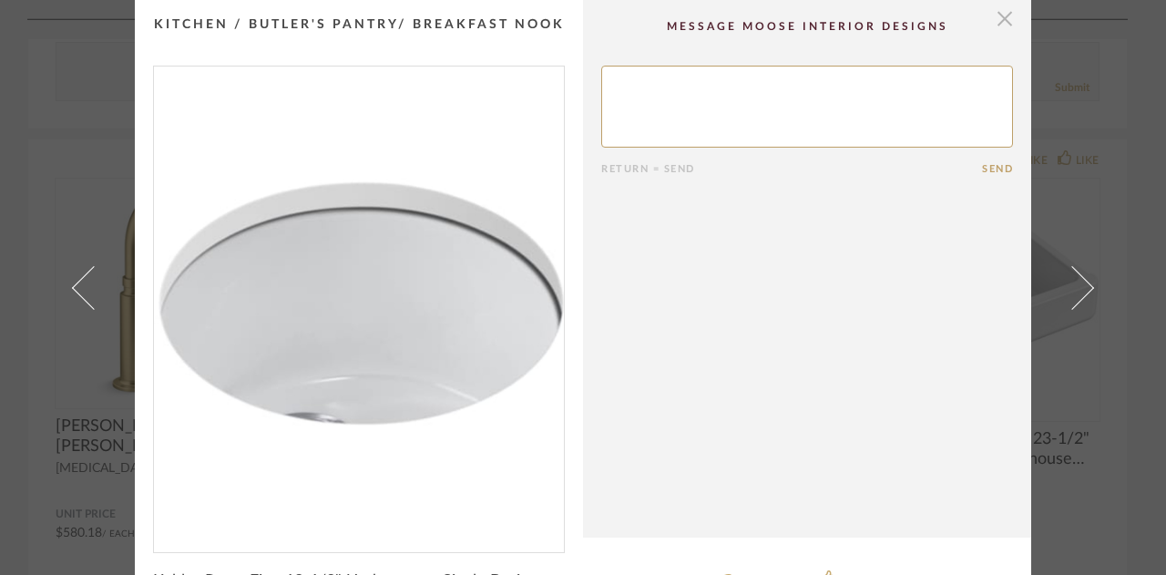
click at [991, 14] on span "button" at bounding box center [1005, 18] width 36 height 36
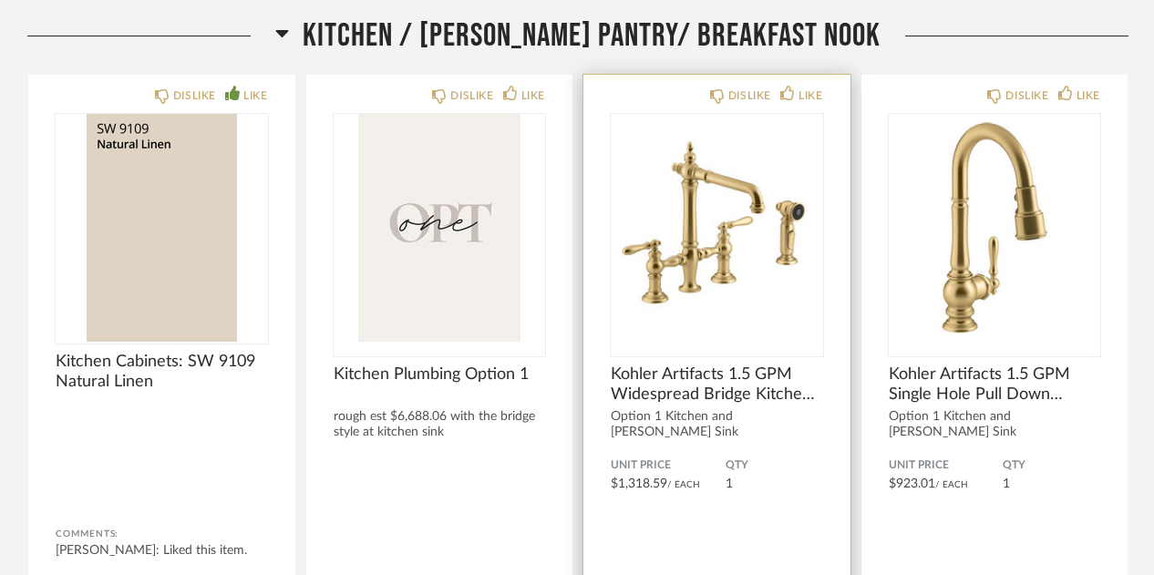
scroll to position [2279, 0]
click at [618, 263] on img "0" at bounding box center [717, 227] width 212 height 228
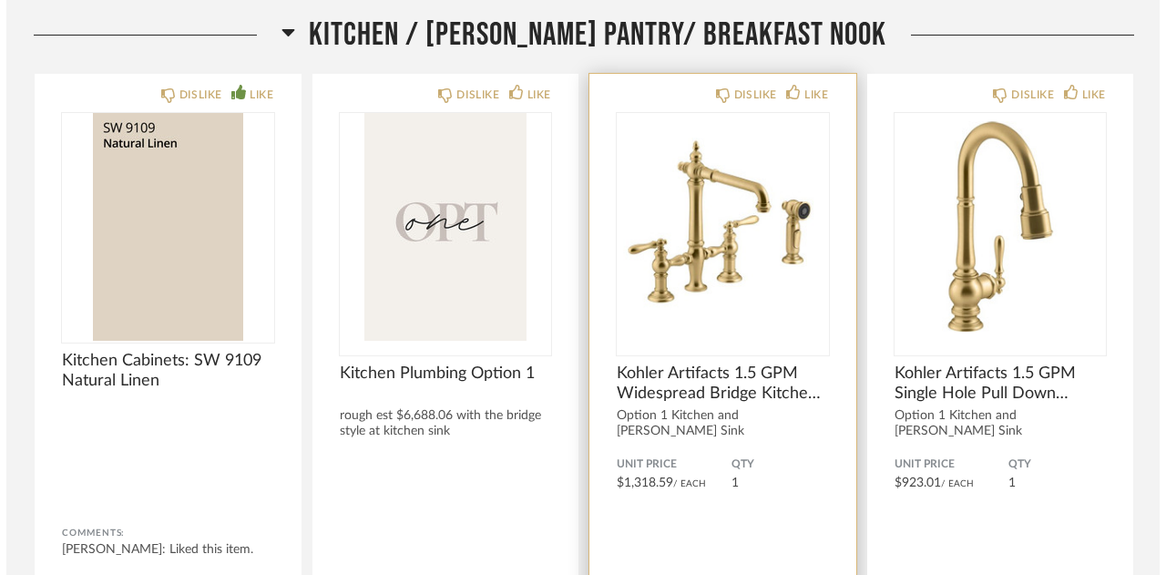
scroll to position [0, 0]
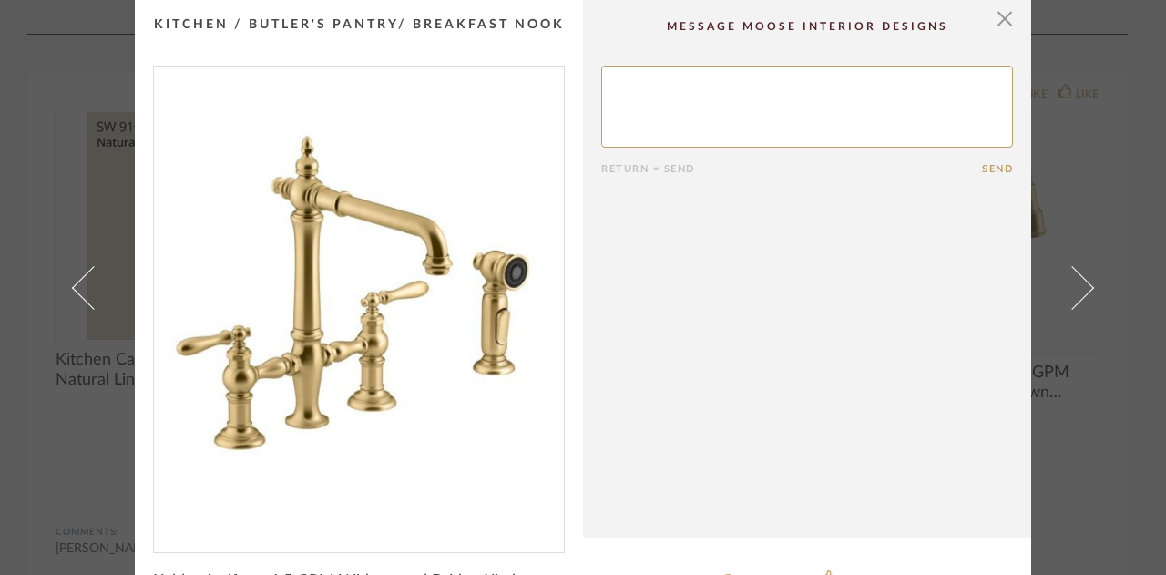
click at [618, 263] on cpp-summary-comments "Return = Send Send" at bounding box center [807, 269] width 448 height 538
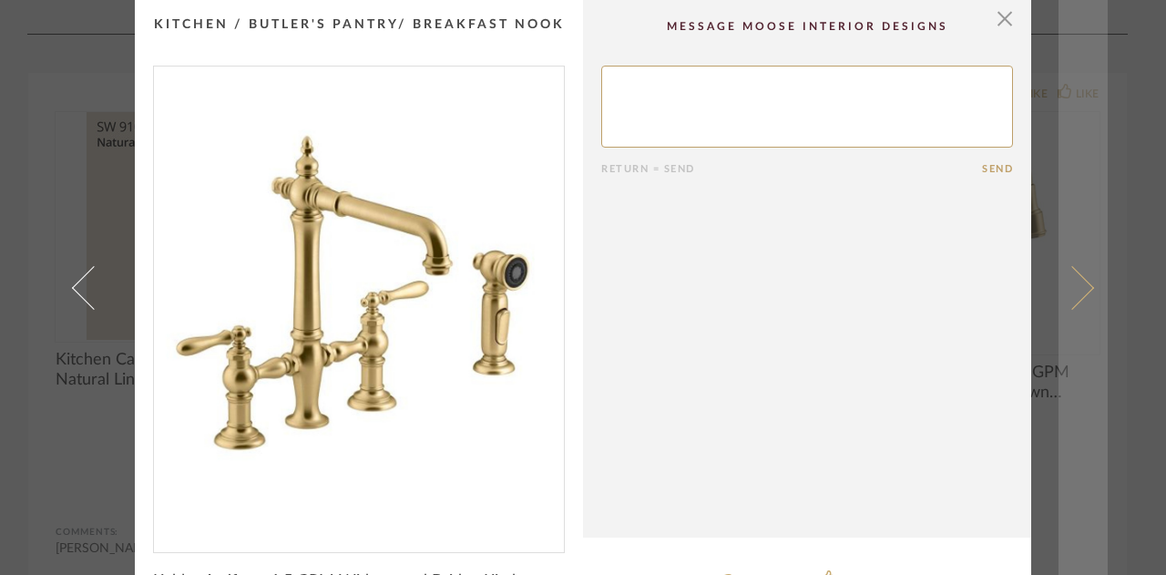
click at [1071, 287] on span at bounding box center [1073, 287] width 44 height 44
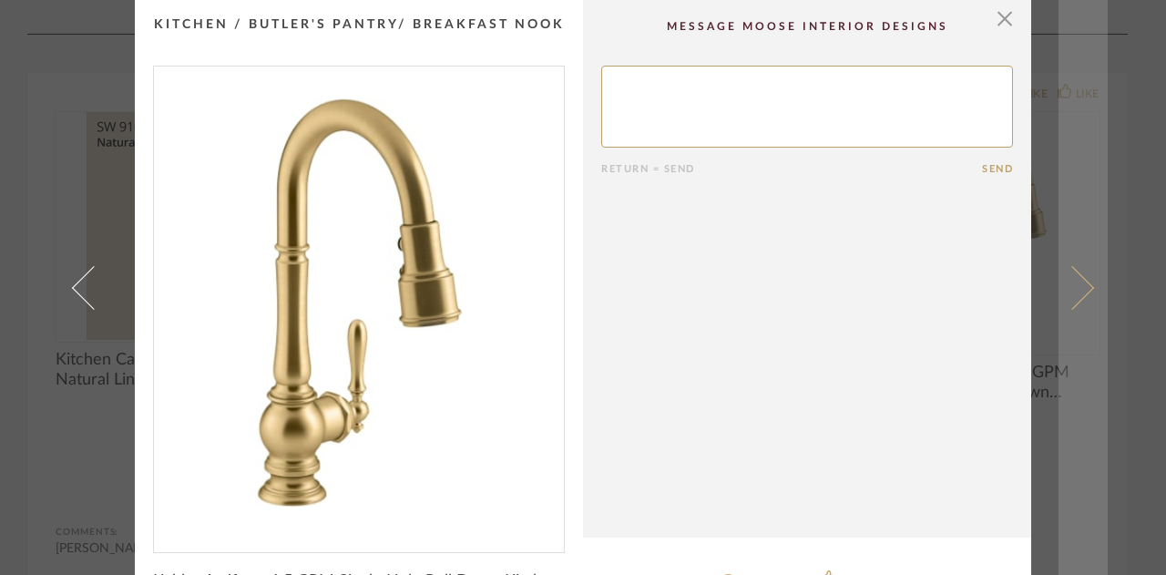
click at [1070, 287] on span at bounding box center [1073, 287] width 44 height 44
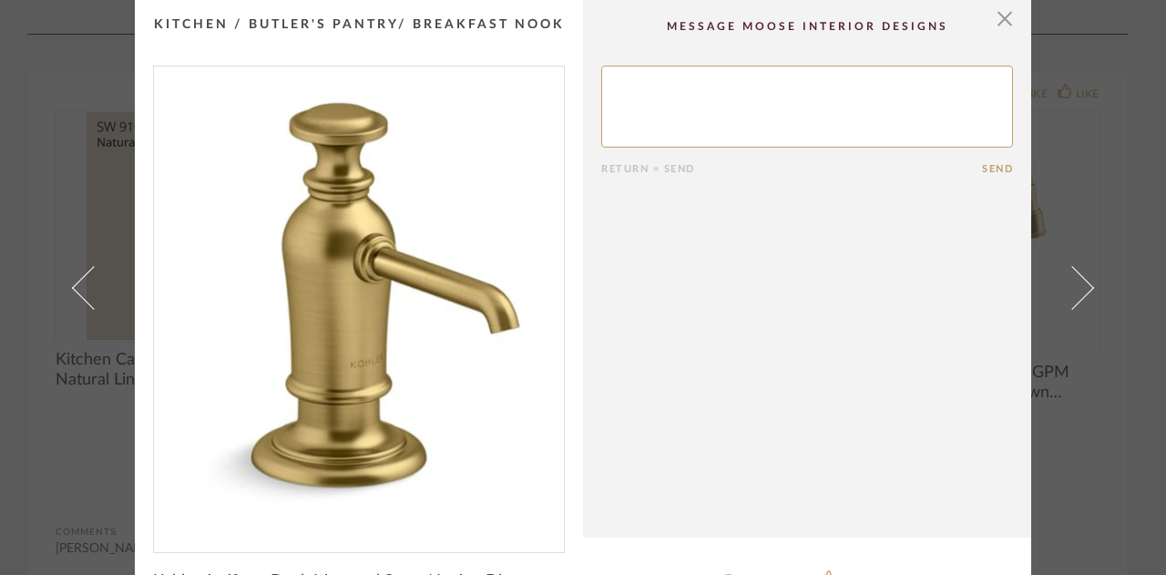
click at [1070, 287] on span at bounding box center [1073, 287] width 44 height 44
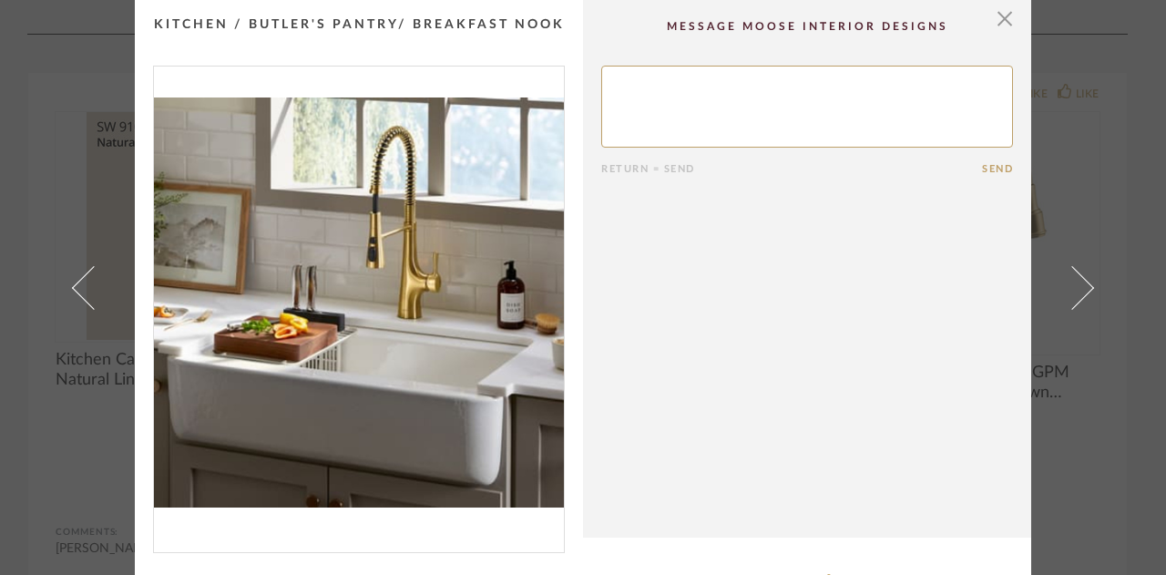
click at [1070, 287] on span at bounding box center [1073, 287] width 44 height 44
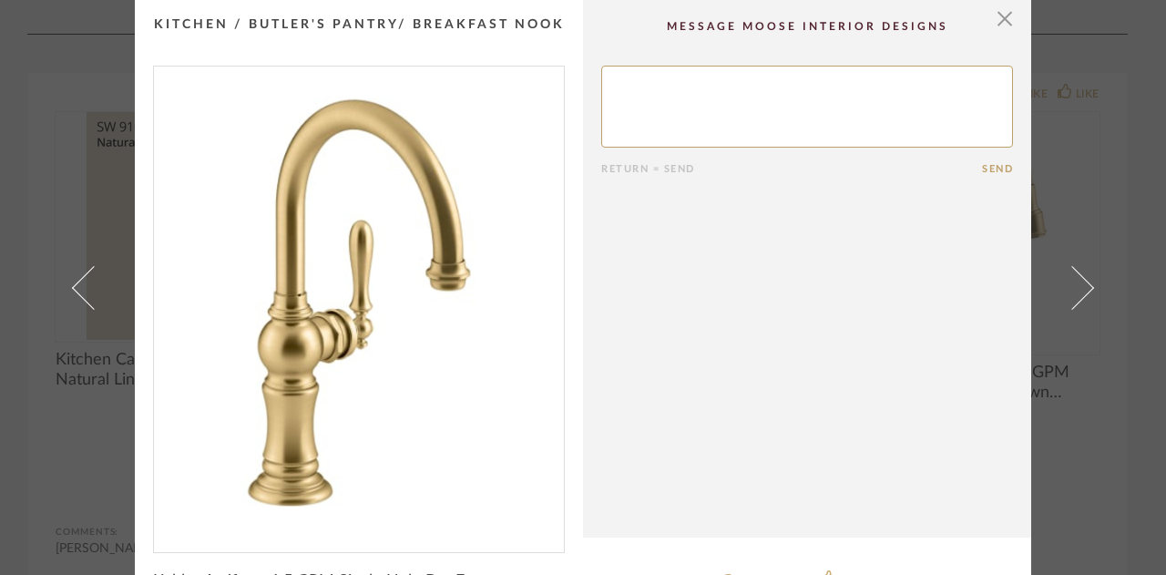
click at [1070, 287] on span at bounding box center [1073, 287] width 44 height 44
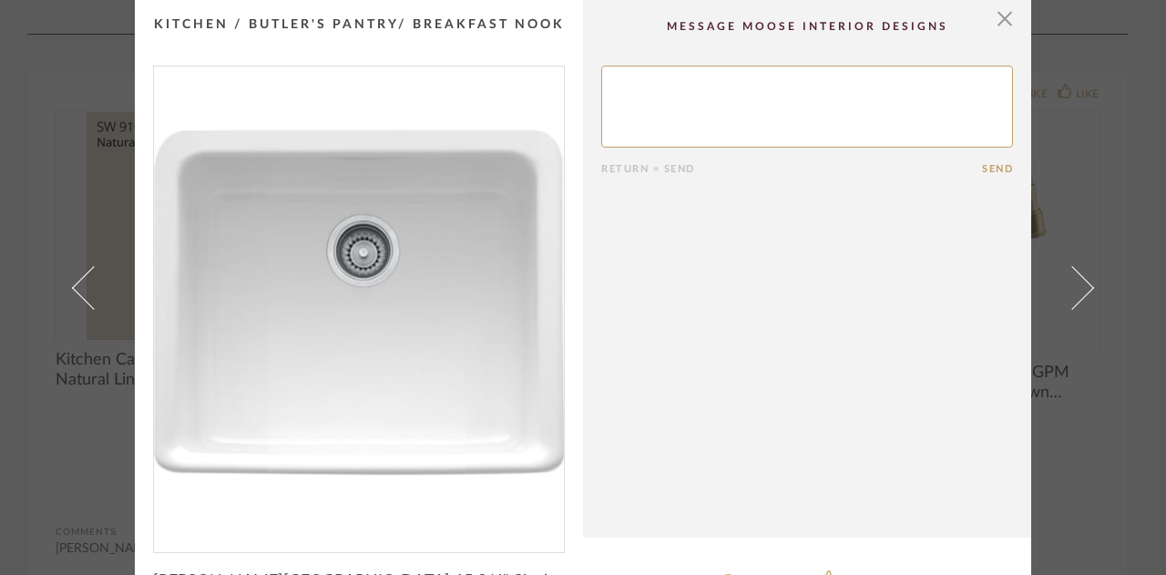
click at [1070, 287] on span at bounding box center [1073, 287] width 44 height 44
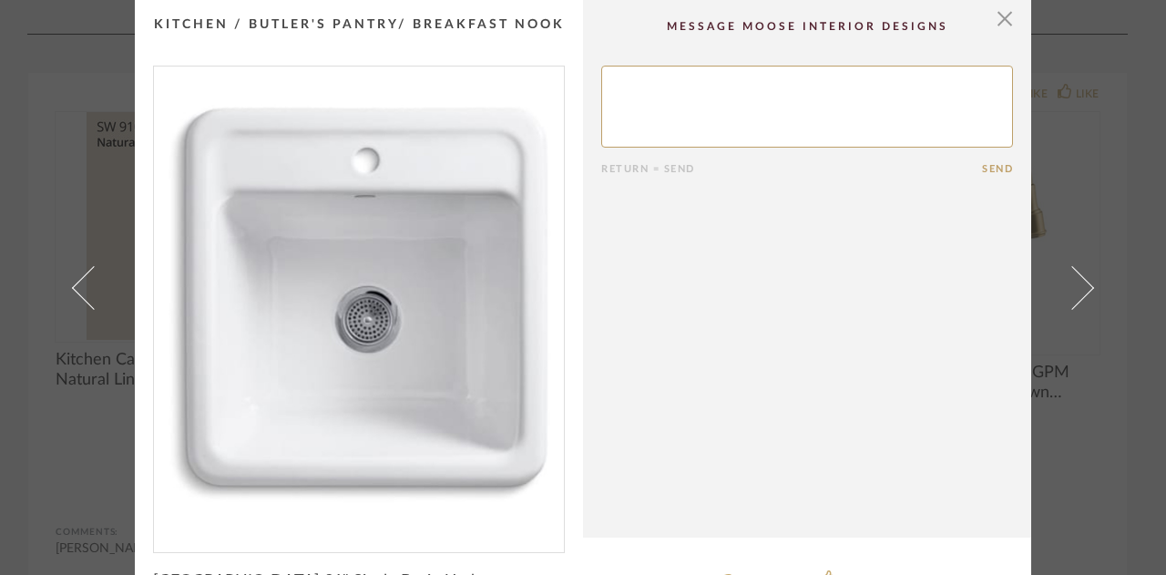
click at [1070, 287] on span at bounding box center [1073, 287] width 44 height 44
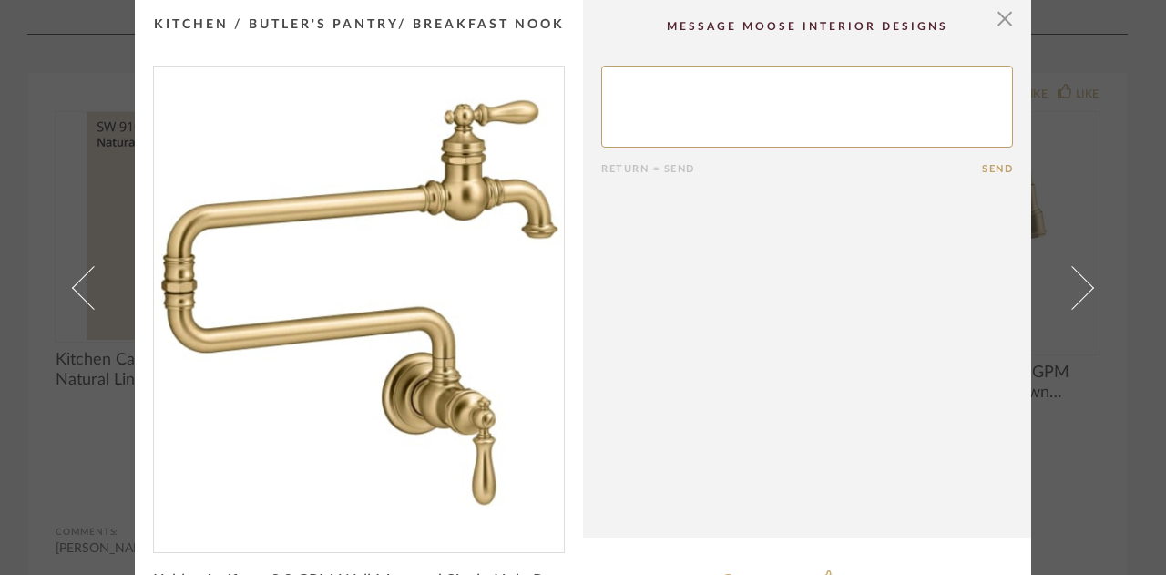
click at [1070, 287] on span at bounding box center [1073, 287] width 44 height 44
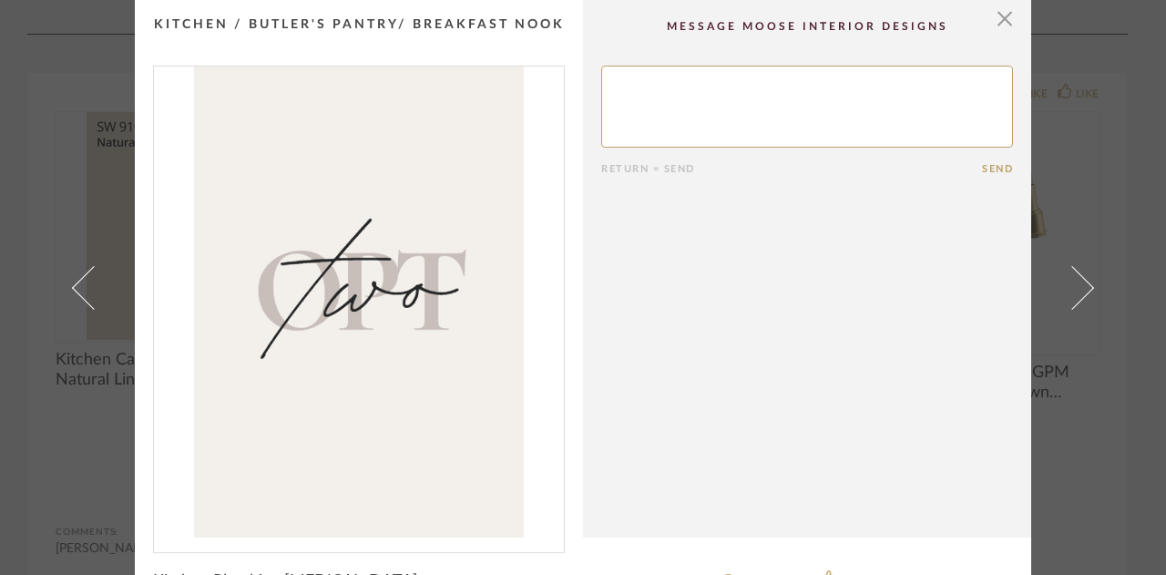
click at [1070, 287] on span at bounding box center [1073, 287] width 44 height 44
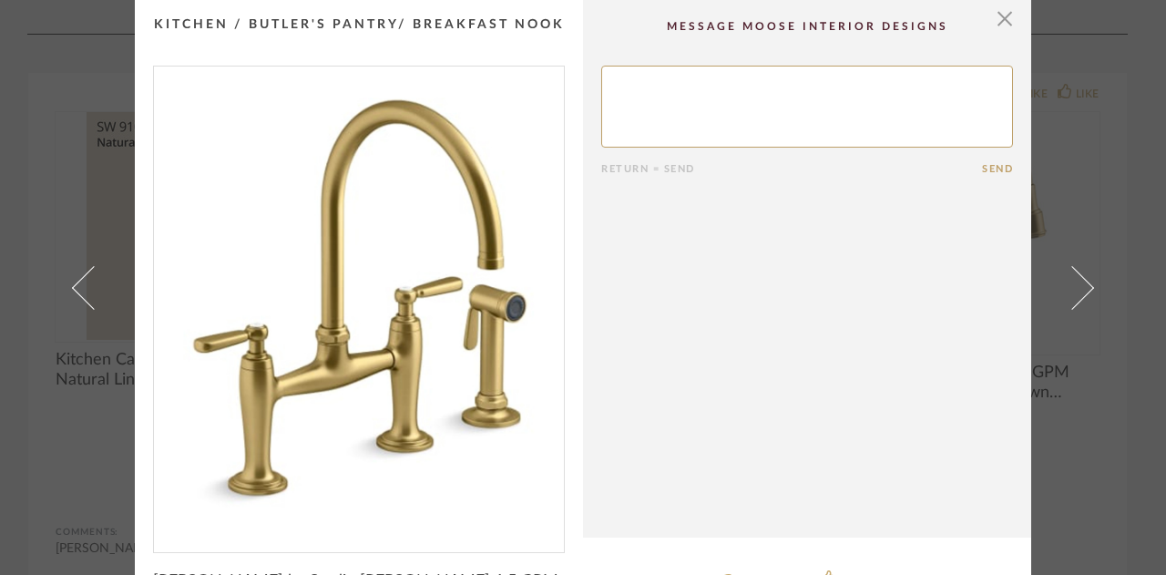
click at [1070, 287] on span at bounding box center [1073, 287] width 44 height 44
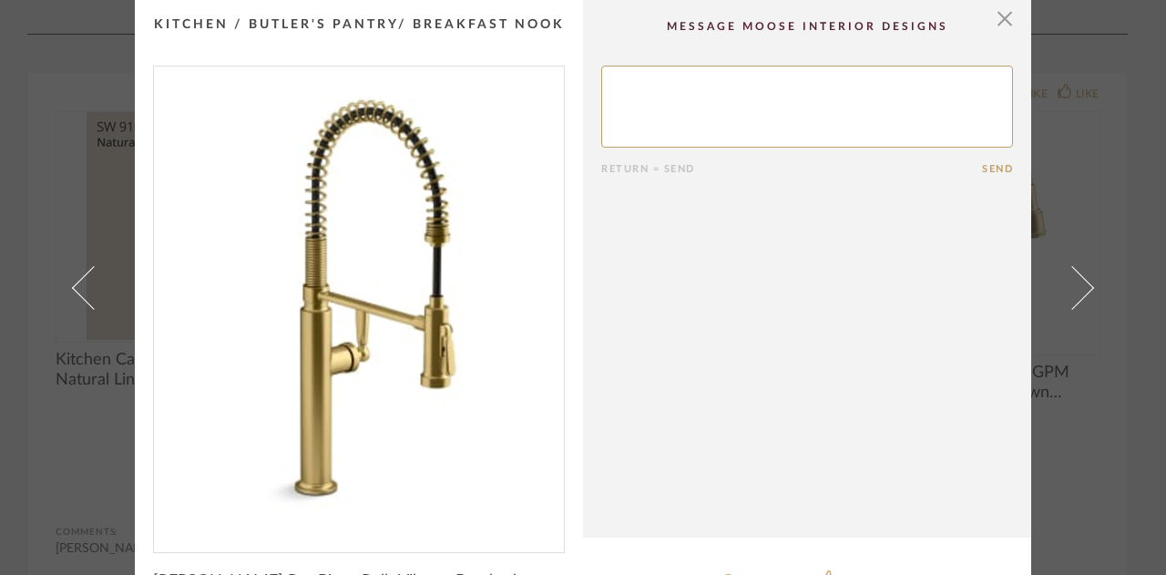
click at [1070, 287] on span at bounding box center [1073, 287] width 44 height 44
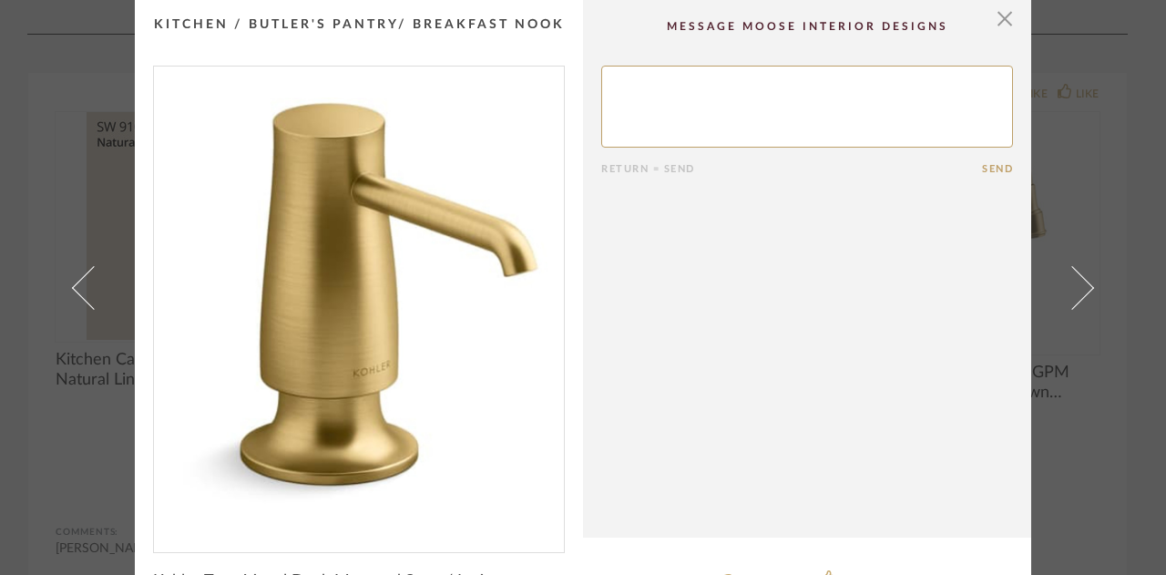
click at [1070, 287] on span at bounding box center [1073, 287] width 44 height 44
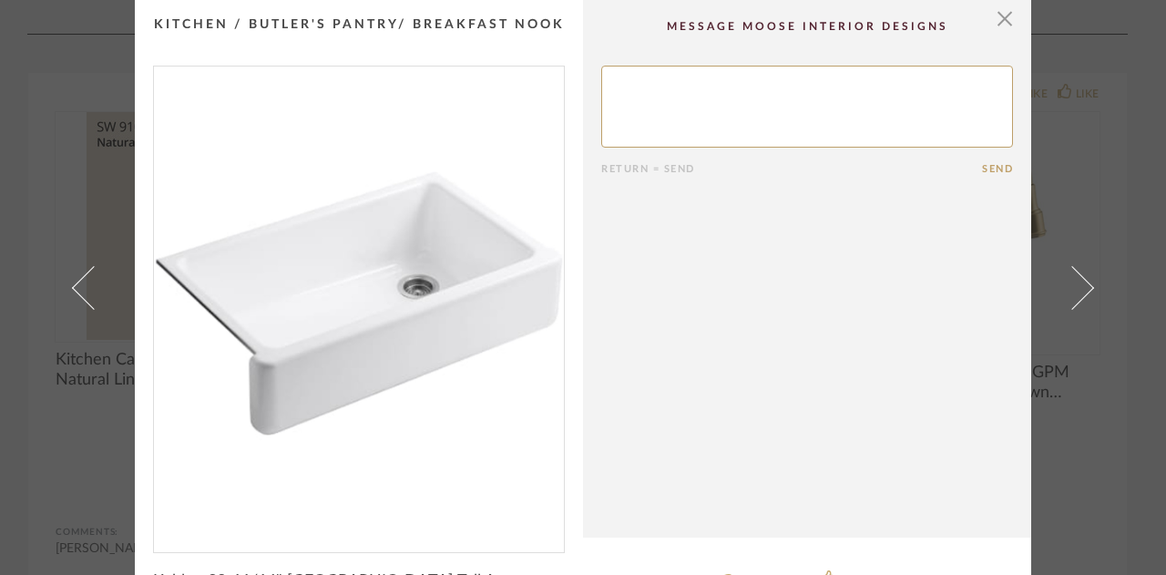
click at [1070, 287] on span at bounding box center [1073, 287] width 44 height 44
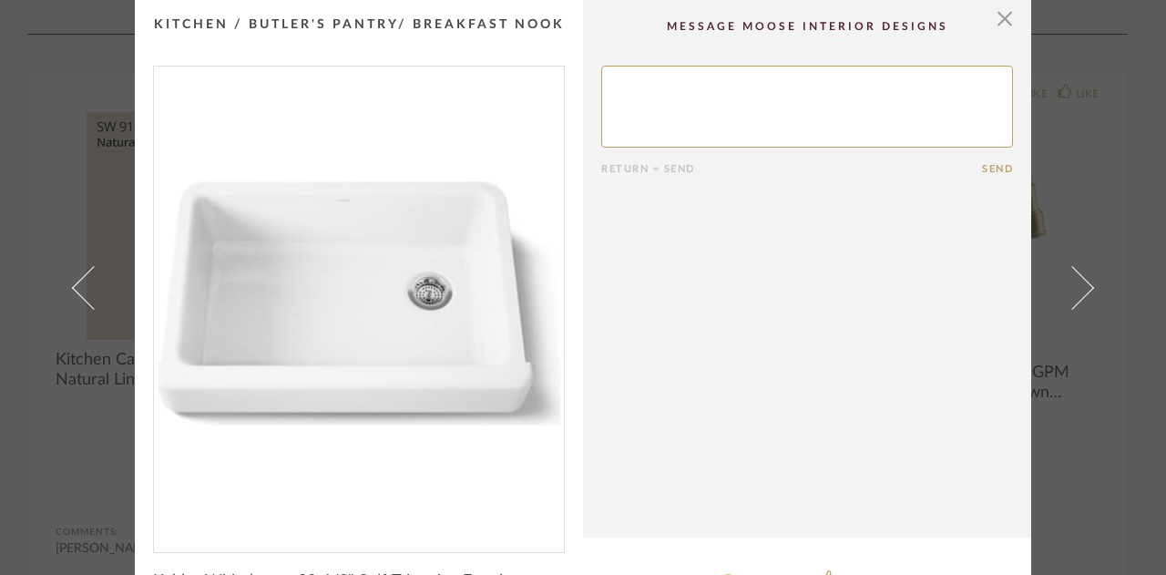
click at [1070, 287] on span at bounding box center [1073, 287] width 44 height 44
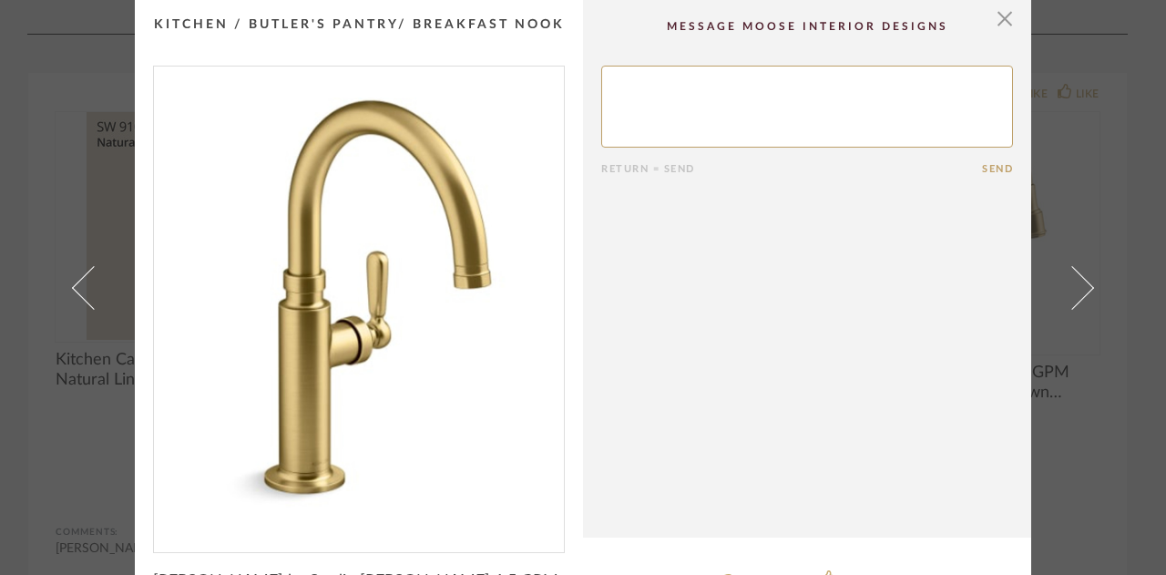
click at [1070, 287] on span at bounding box center [1073, 287] width 44 height 44
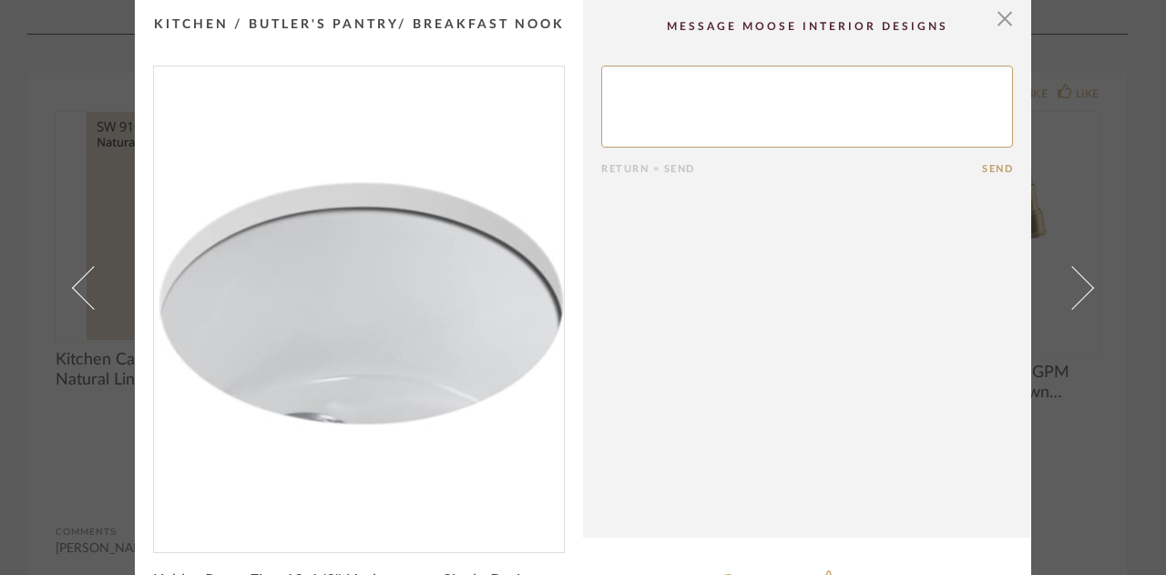
click at [1070, 287] on span at bounding box center [1073, 287] width 44 height 44
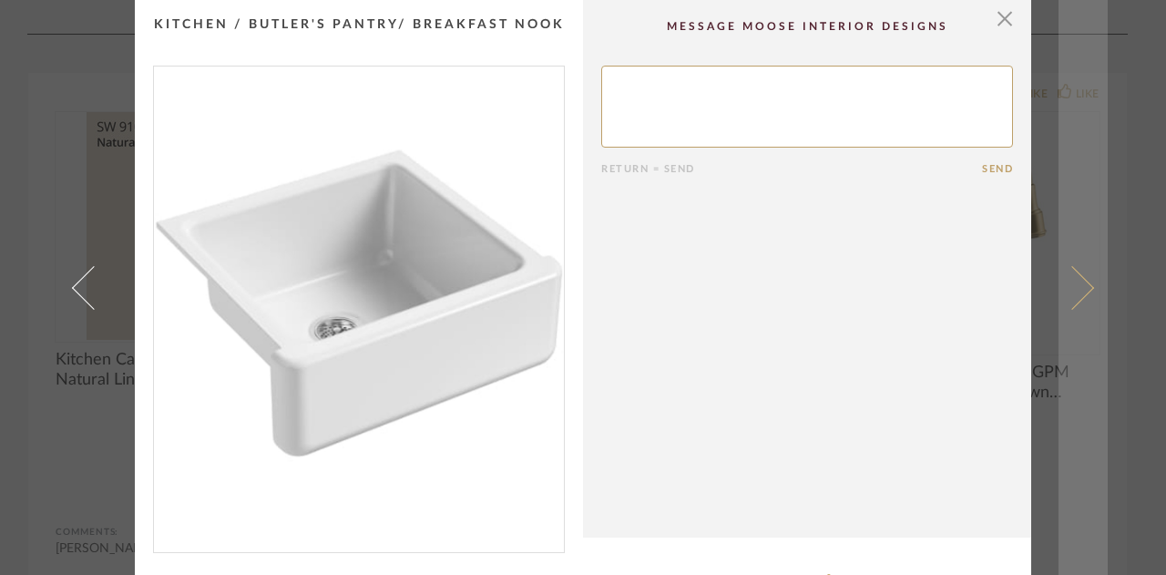
click at [1068, 286] on span at bounding box center [1073, 287] width 44 height 44
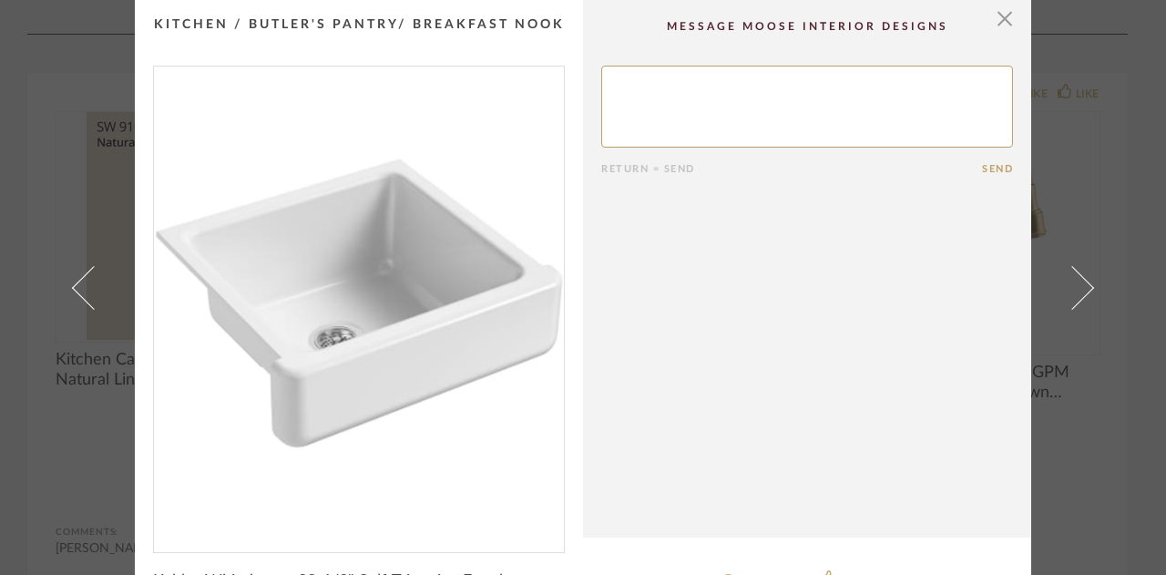
click at [1068, 286] on span at bounding box center [1073, 287] width 44 height 44
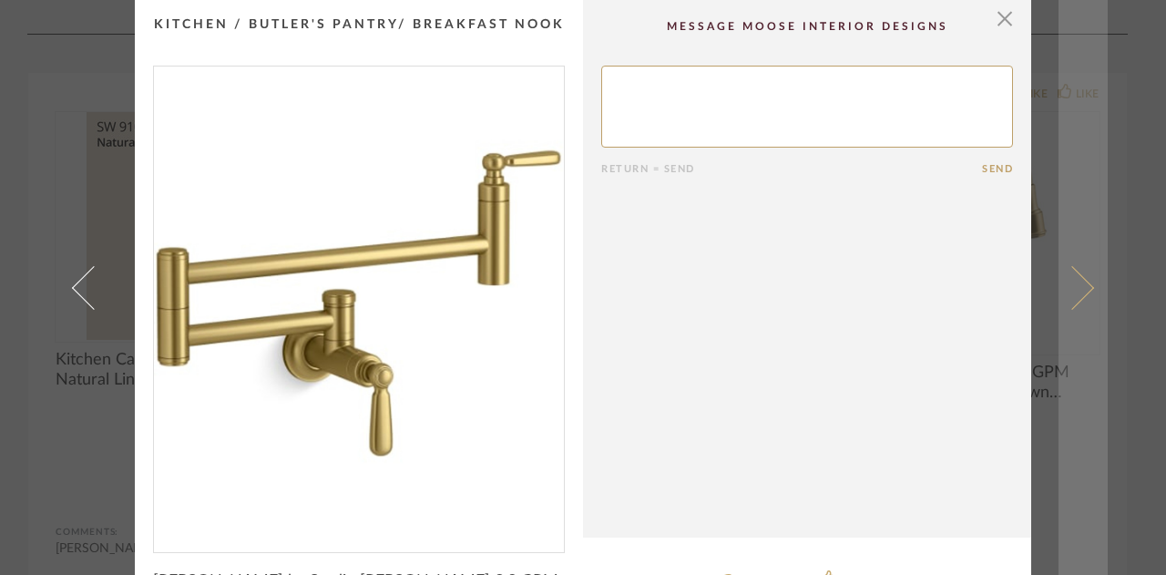
click at [1071, 287] on span at bounding box center [1073, 287] width 44 height 44
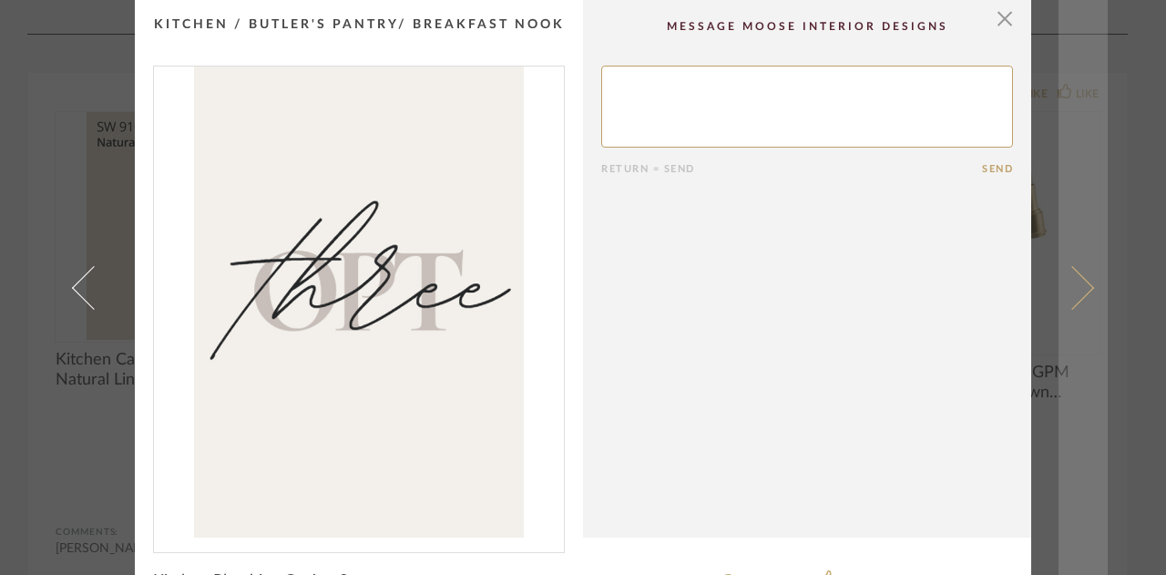
click at [1073, 293] on span at bounding box center [1073, 287] width 44 height 44
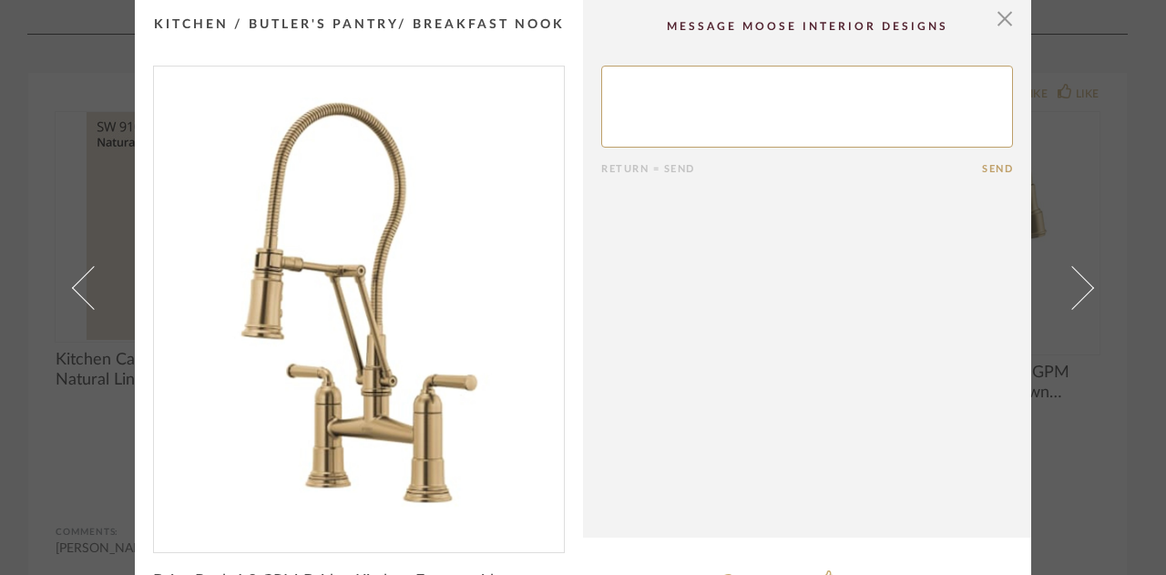
click at [1073, 293] on span at bounding box center [1073, 287] width 44 height 44
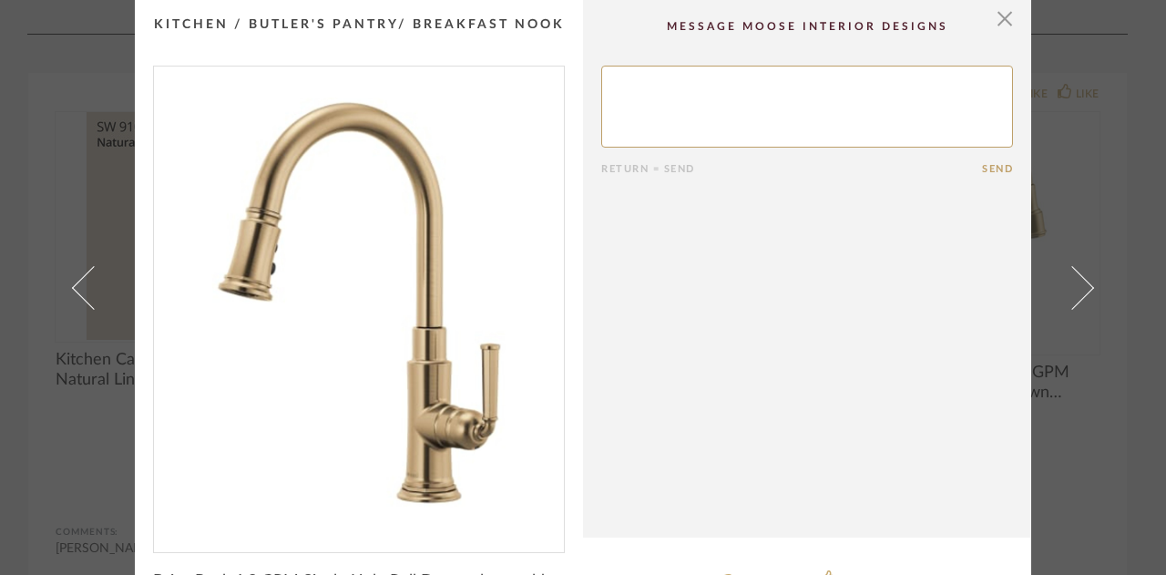
click at [1073, 293] on span at bounding box center [1073, 287] width 44 height 44
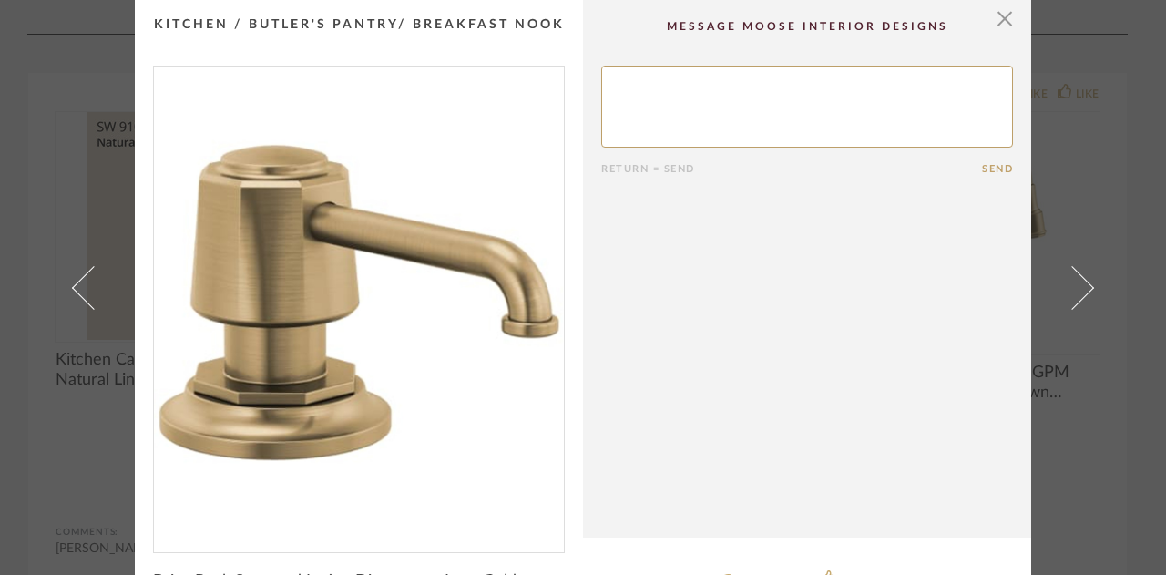
click at [1073, 293] on span at bounding box center [1073, 287] width 44 height 44
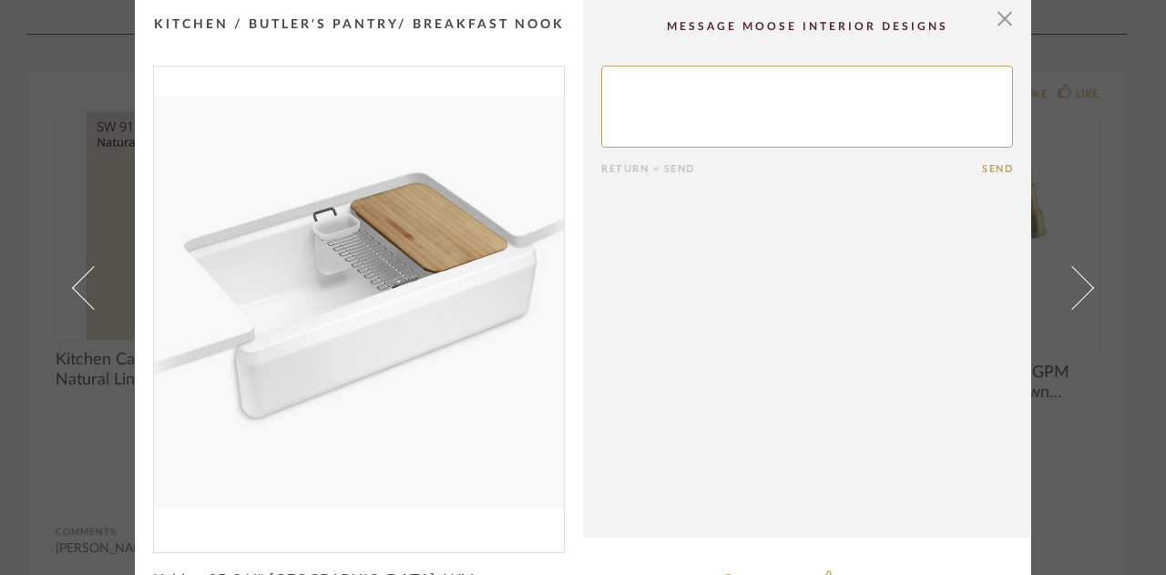
click at [1073, 293] on span at bounding box center [1073, 287] width 44 height 44
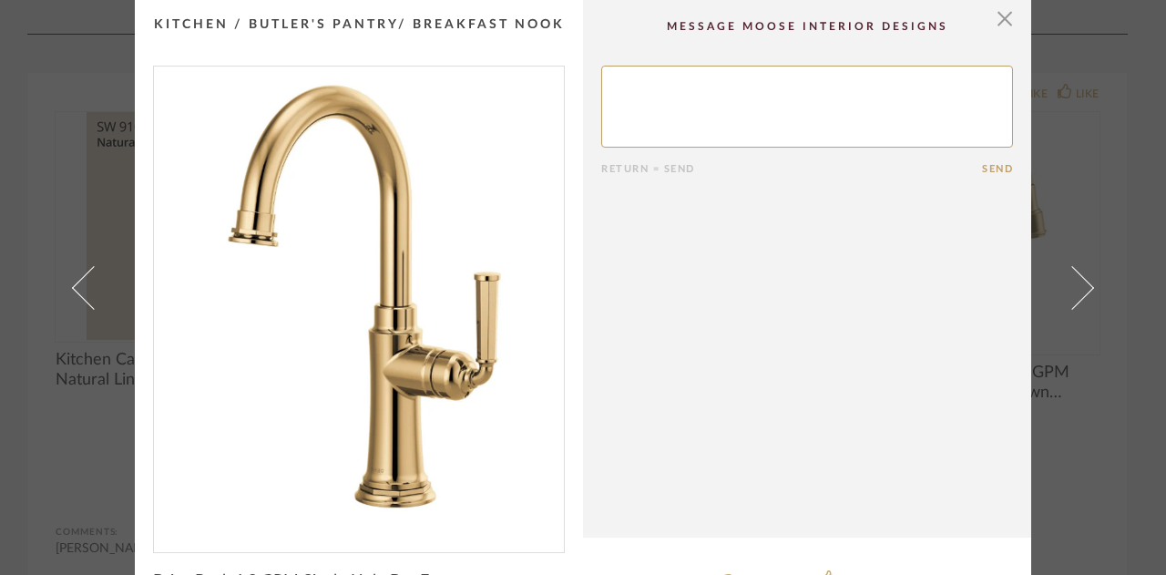
click at [1073, 293] on span at bounding box center [1073, 287] width 44 height 44
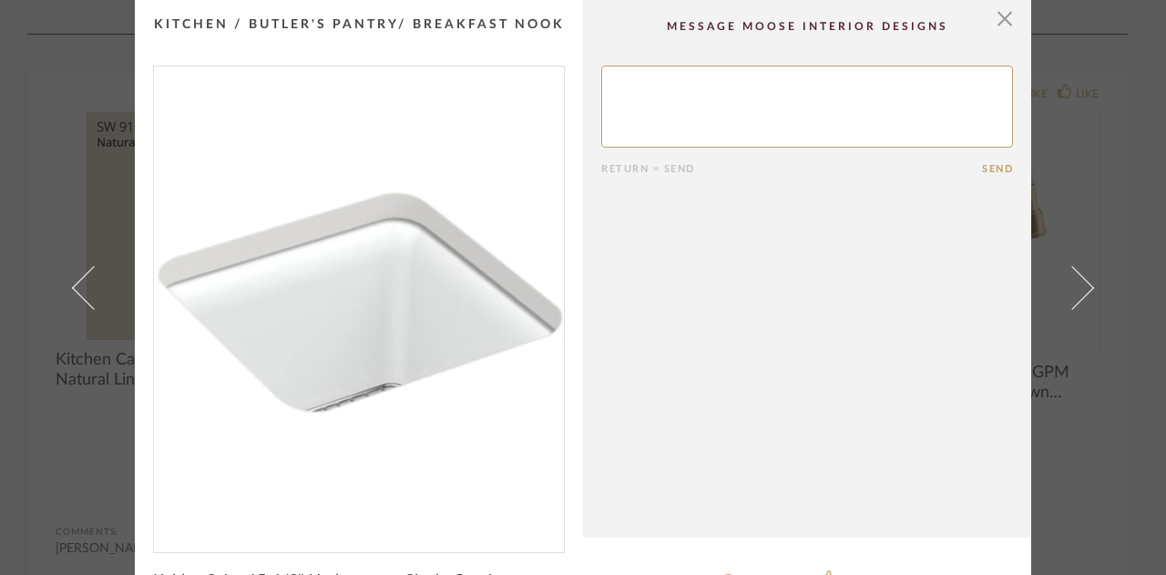
click at [1073, 293] on span at bounding box center [1073, 287] width 44 height 44
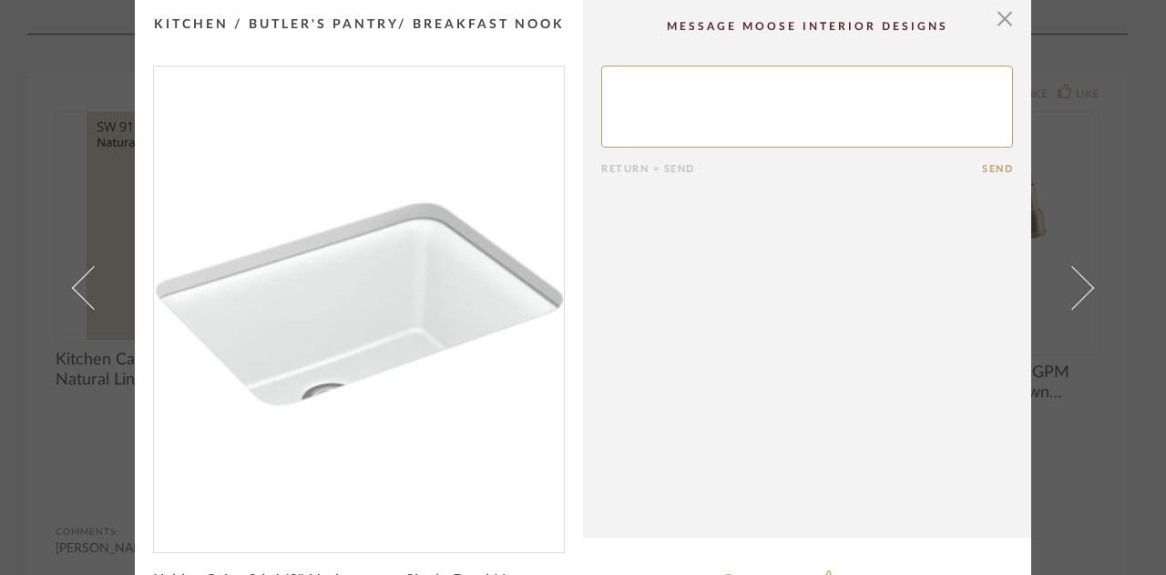
click at [1073, 293] on span at bounding box center [1073, 287] width 44 height 44
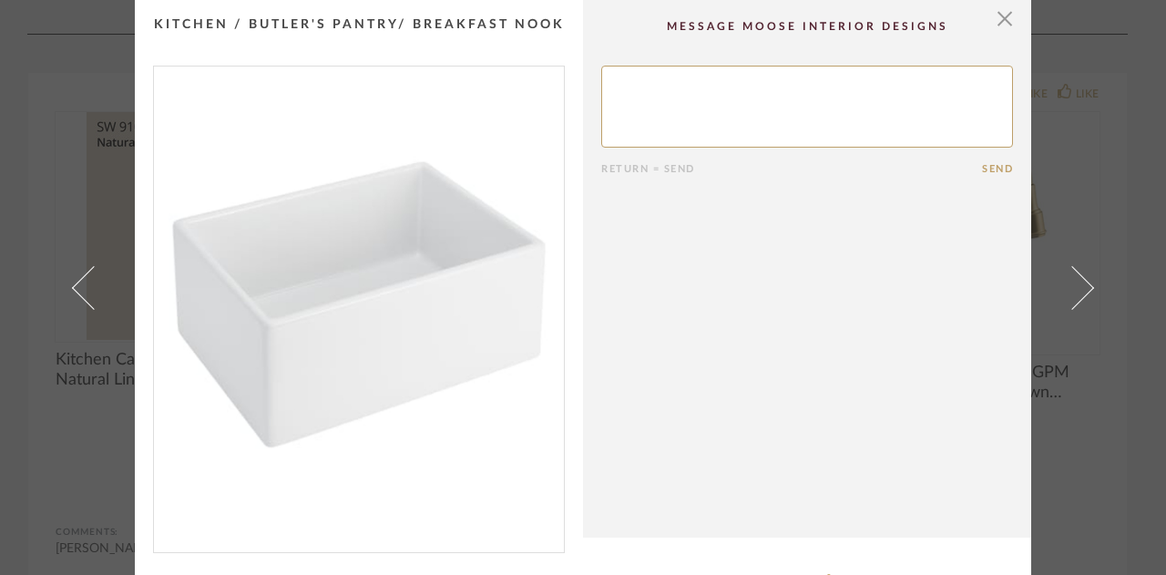
click at [1073, 293] on span at bounding box center [1073, 287] width 44 height 44
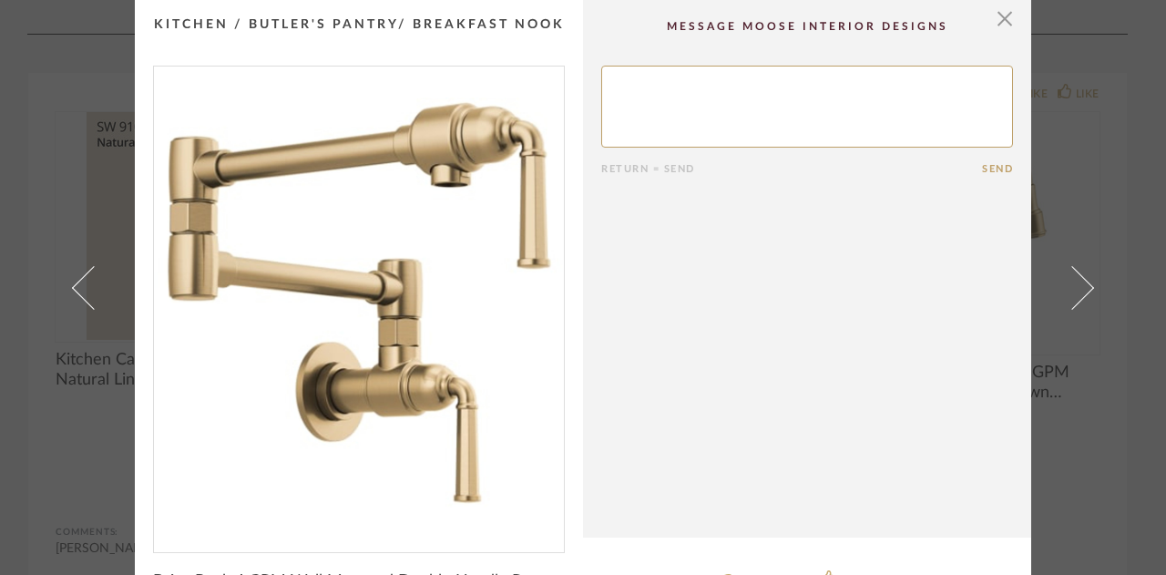
click at [1073, 293] on span at bounding box center [1073, 287] width 44 height 44
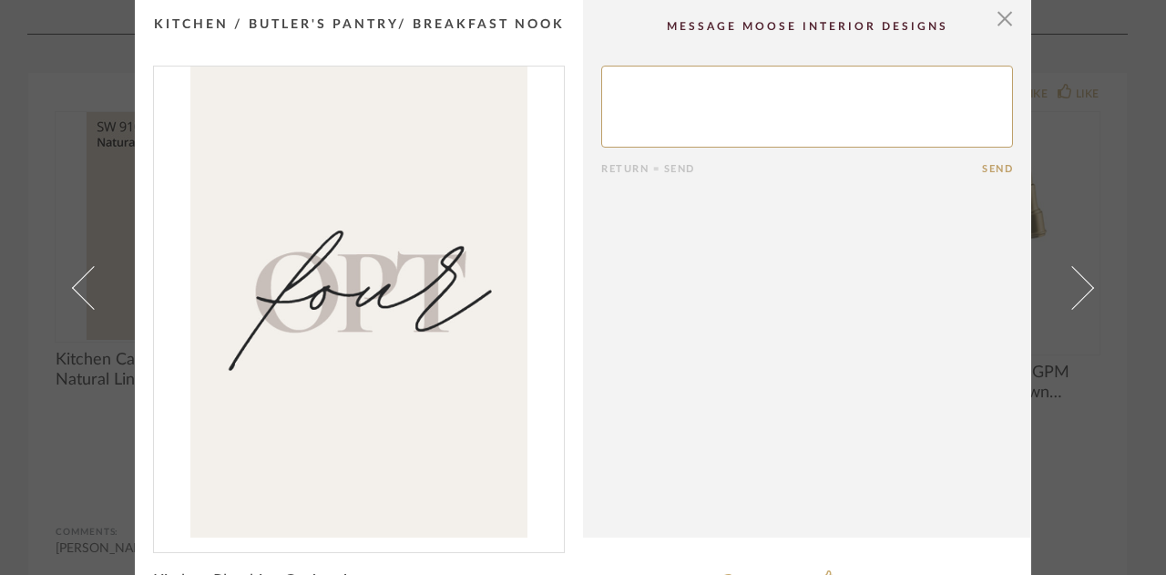
click at [1073, 293] on span at bounding box center [1073, 287] width 44 height 44
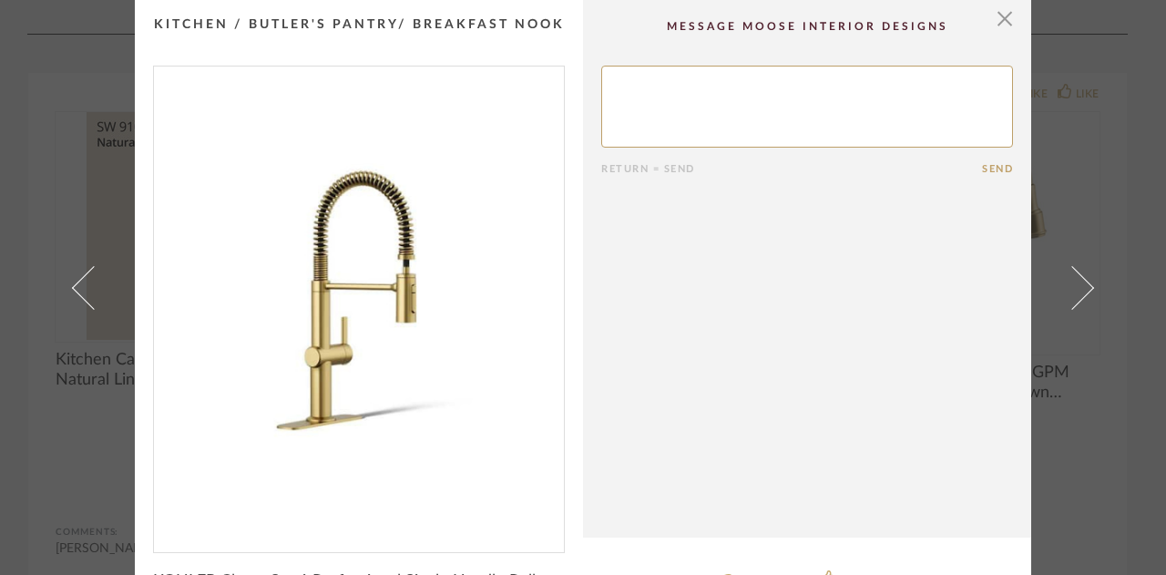
click at [1073, 293] on span at bounding box center [1073, 287] width 44 height 44
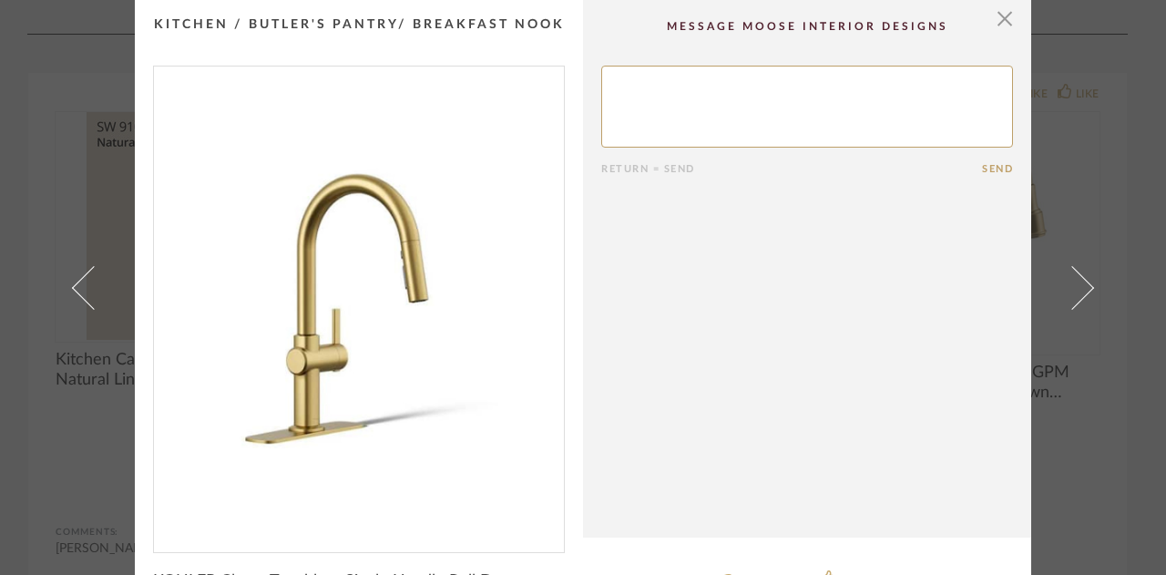
click at [1073, 293] on span at bounding box center [1073, 287] width 44 height 44
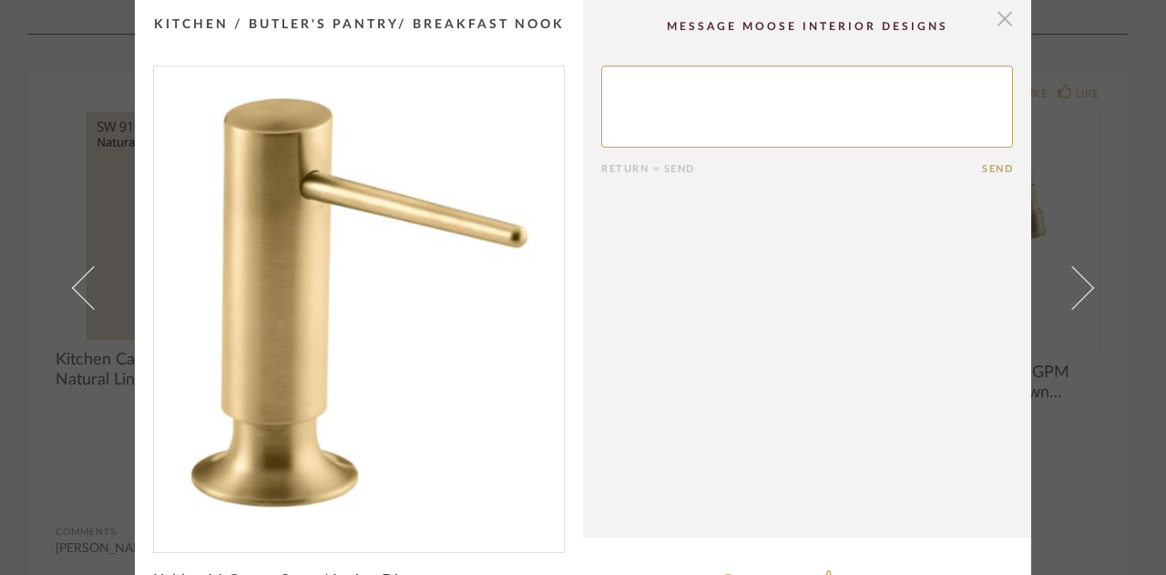
click at [995, 17] on span "button" at bounding box center [1005, 18] width 36 height 36
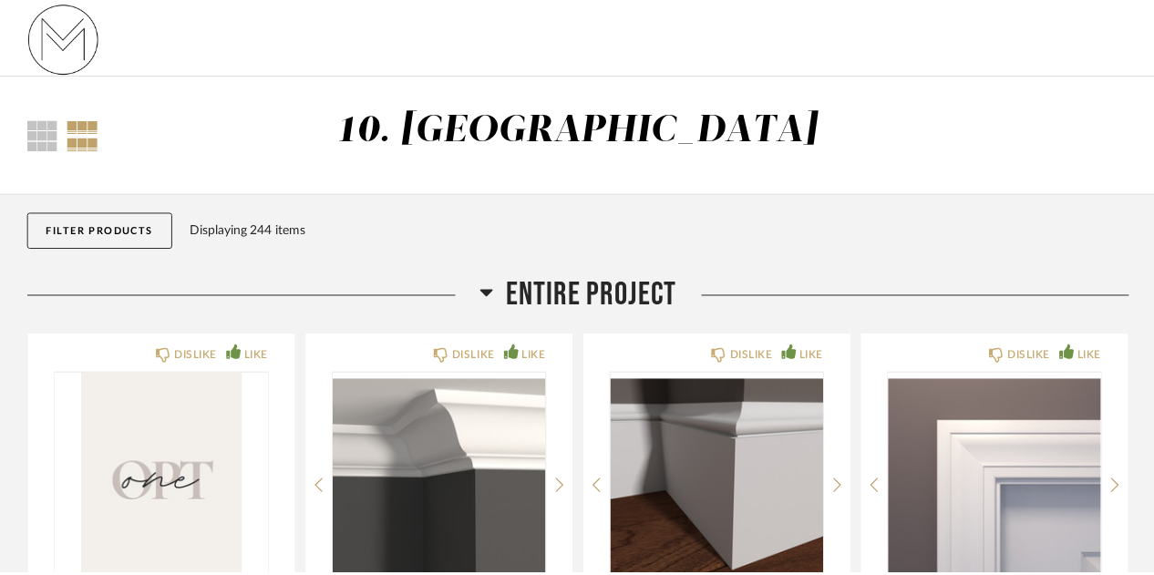
scroll to position [2279, 0]
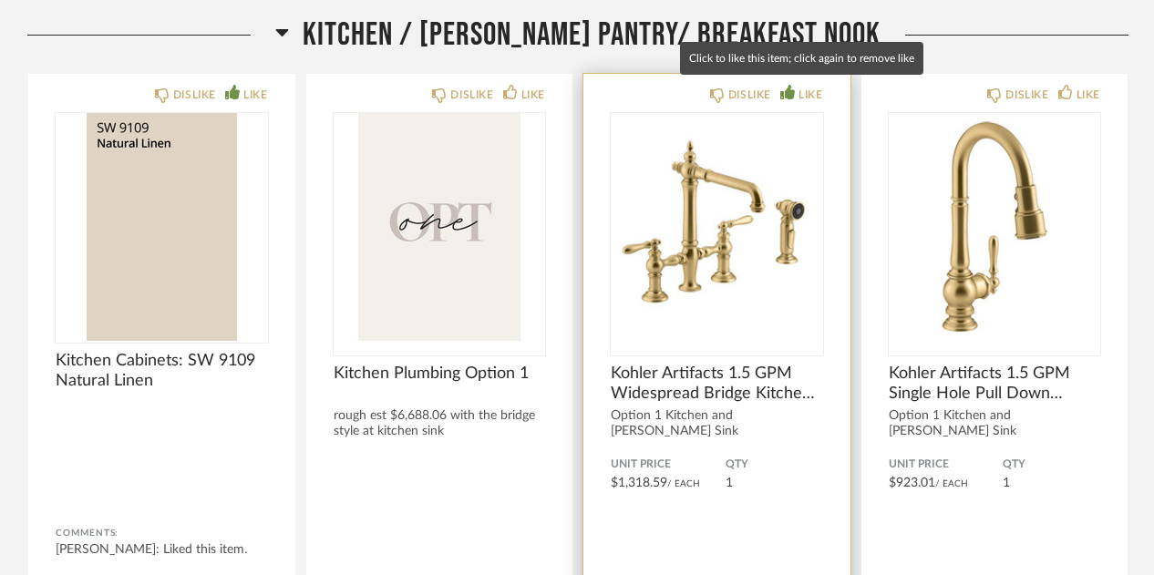
click at [791, 87] on icon at bounding box center [787, 92] width 15 height 15
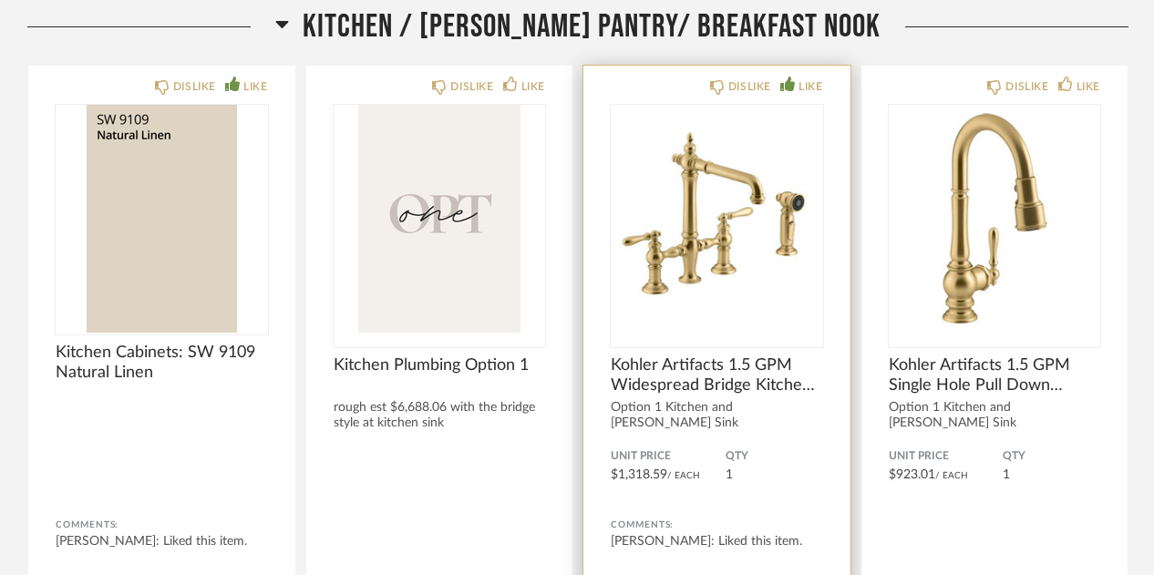
scroll to position [2289, 0]
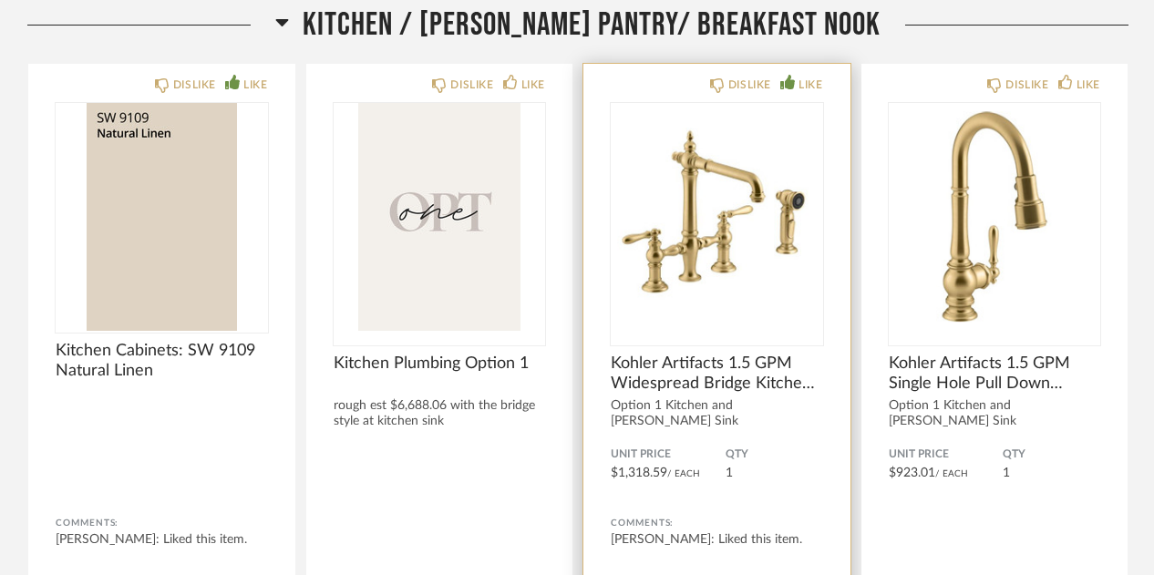
click at [776, 229] on img "0" at bounding box center [717, 217] width 212 height 228
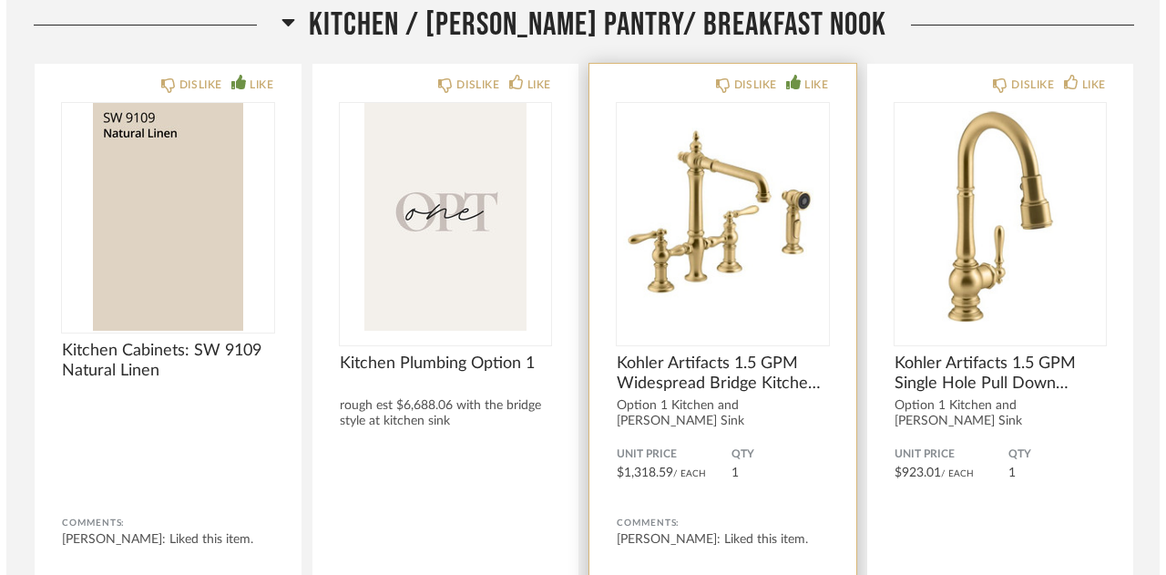
scroll to position [0, 0]
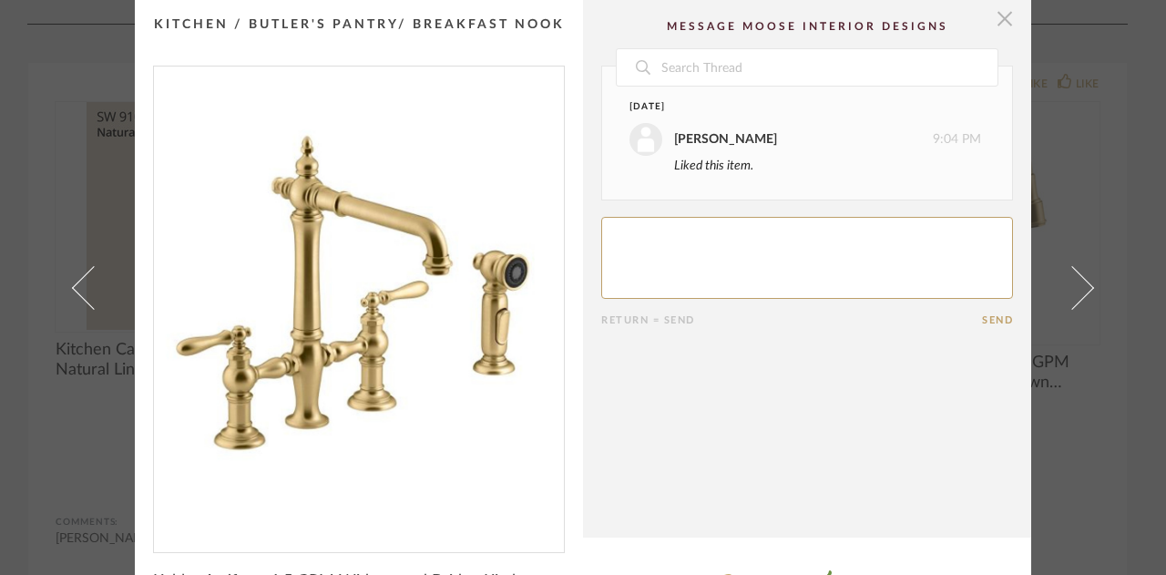
click at [991, 14] on span "button" at bounding box center [1005, 18] width 36 height 36
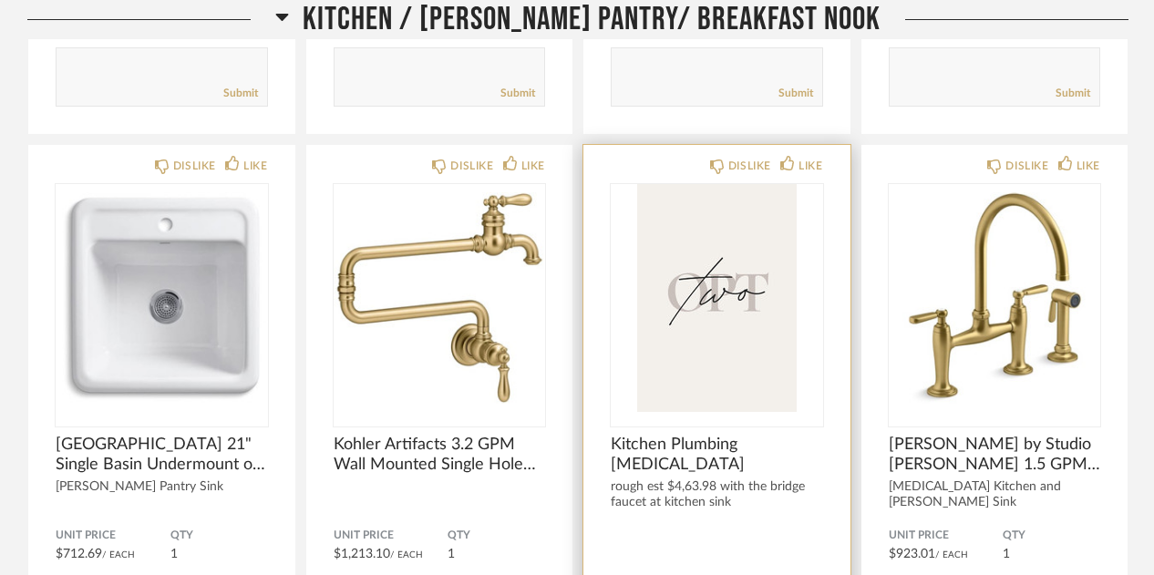
scroll to position [3412, 0]
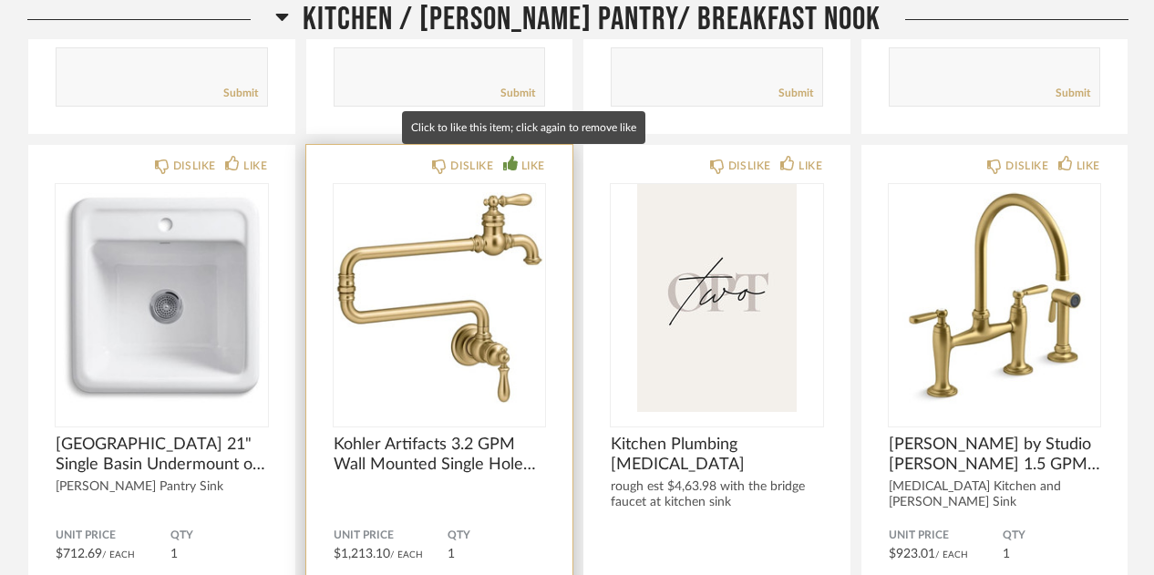
click at [514, 166] on div "LIKE" at bounding box center [524, 166] width 42 height 18
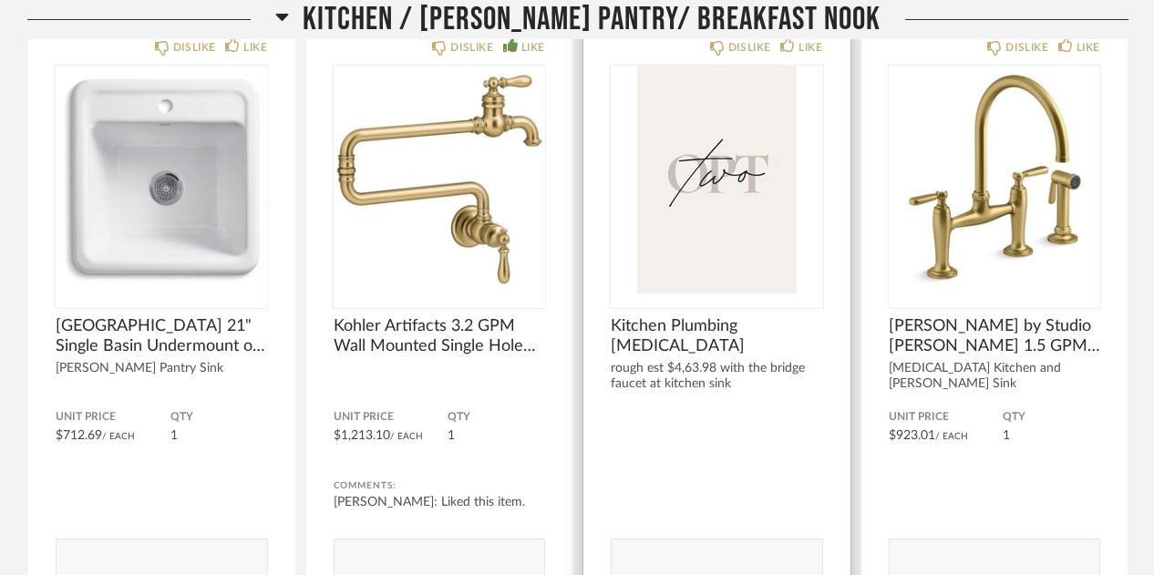
scroll to position [3377, 0]
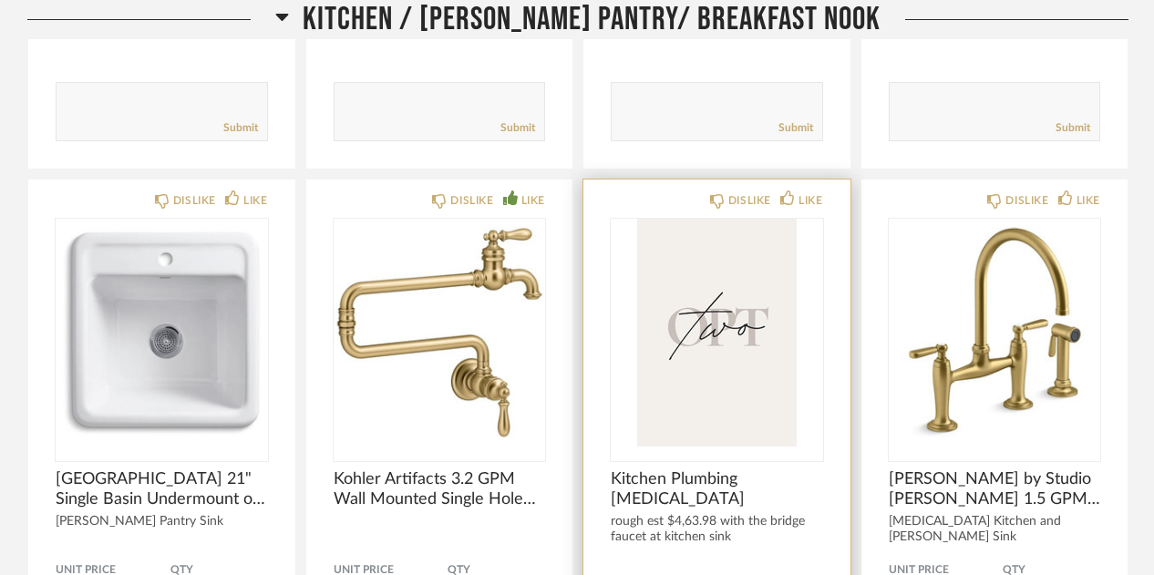
click at [663, 300] on img "0" at bounding box center [717, 333] width 212 height 228
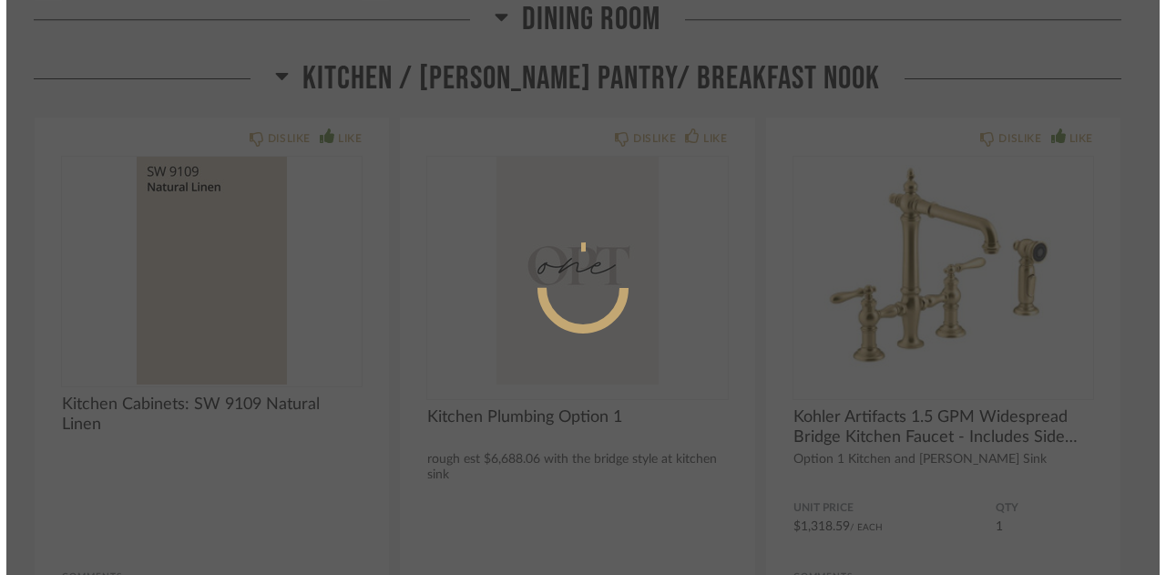
scroll to position [0, 0]
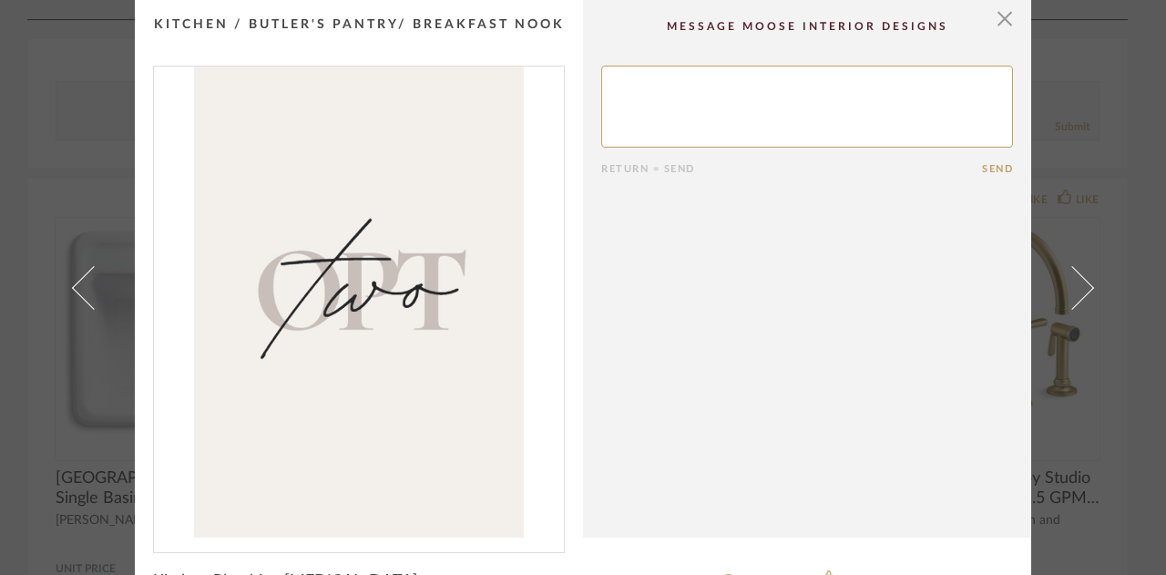
click at [1003, 42] on cpp-summary-comments "Return = Send Send" at bounding box center [807, 269] width 448 height 538
click at [1002, 21] on span "button" at bounding box center [1005, 18] width 36 height 36
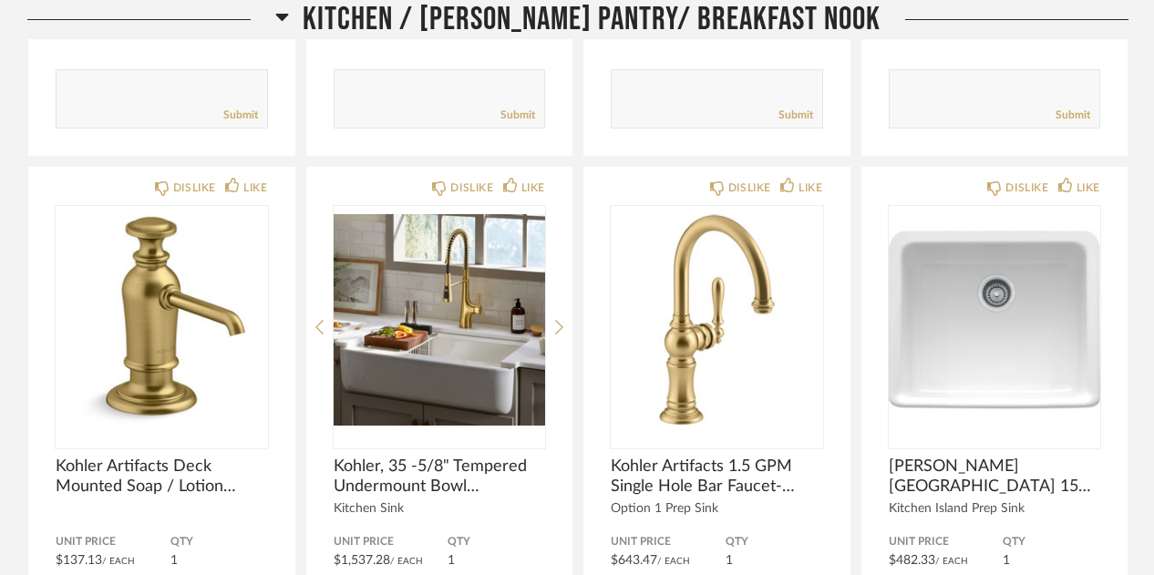
scroll to position [2798, 0]
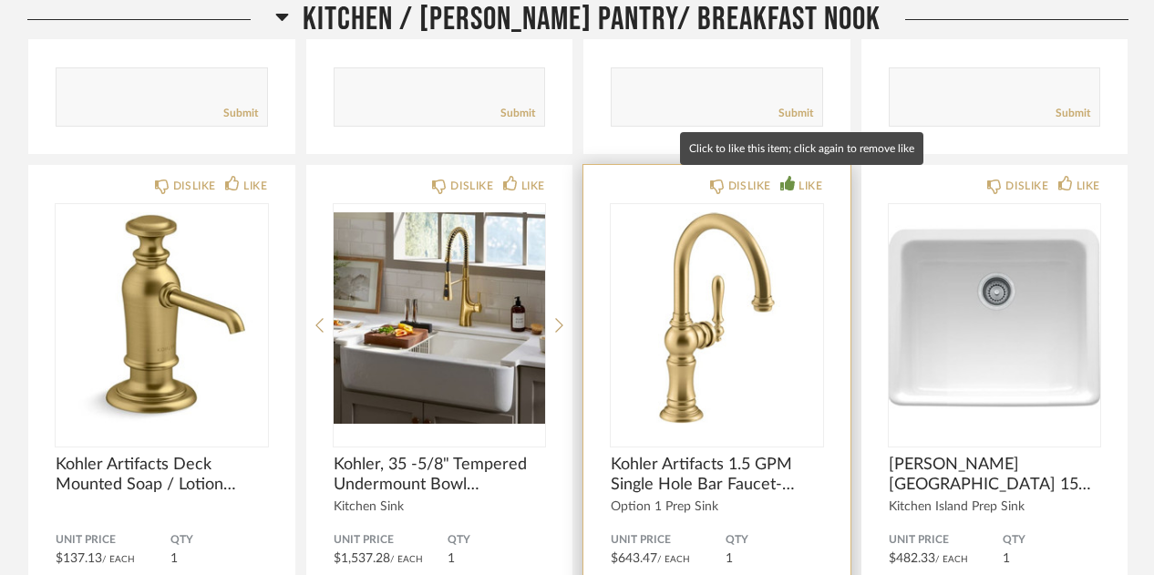
click at [792, 178] on icon at bounding box center [787, 183] width 15 height 15
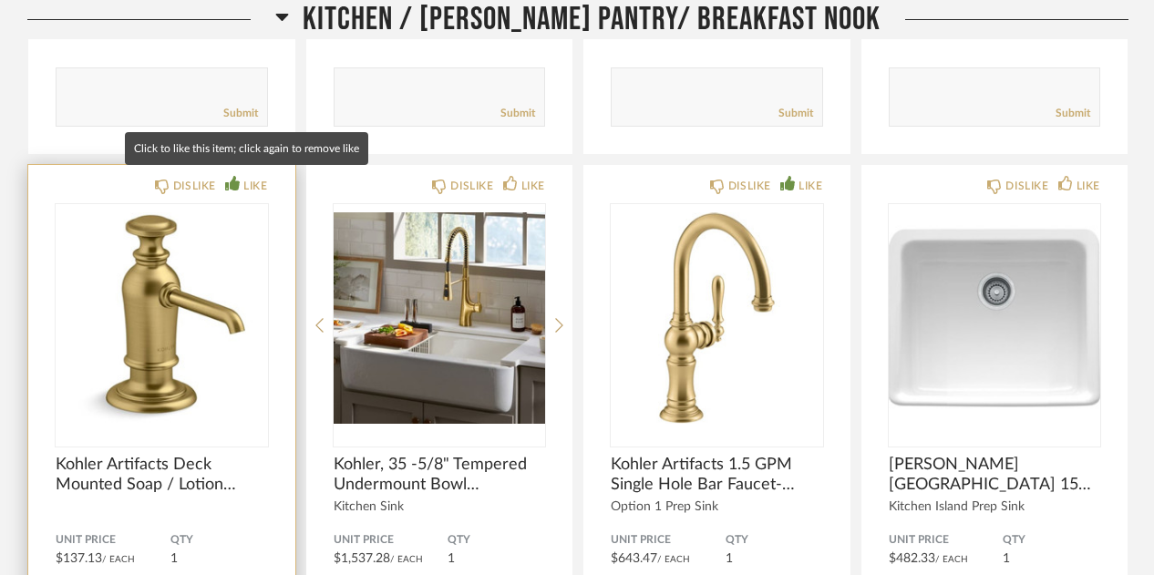
click at [252, 177] on div "LIKE" at bounding box center [255, 186] width 24 height 18
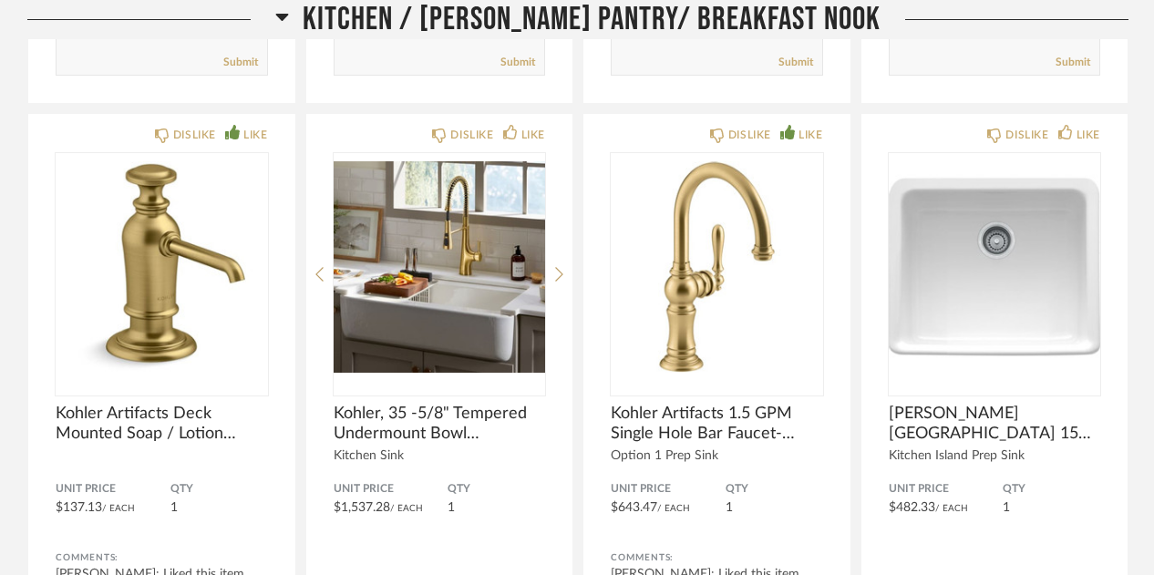
scroll to position [2892, 0]
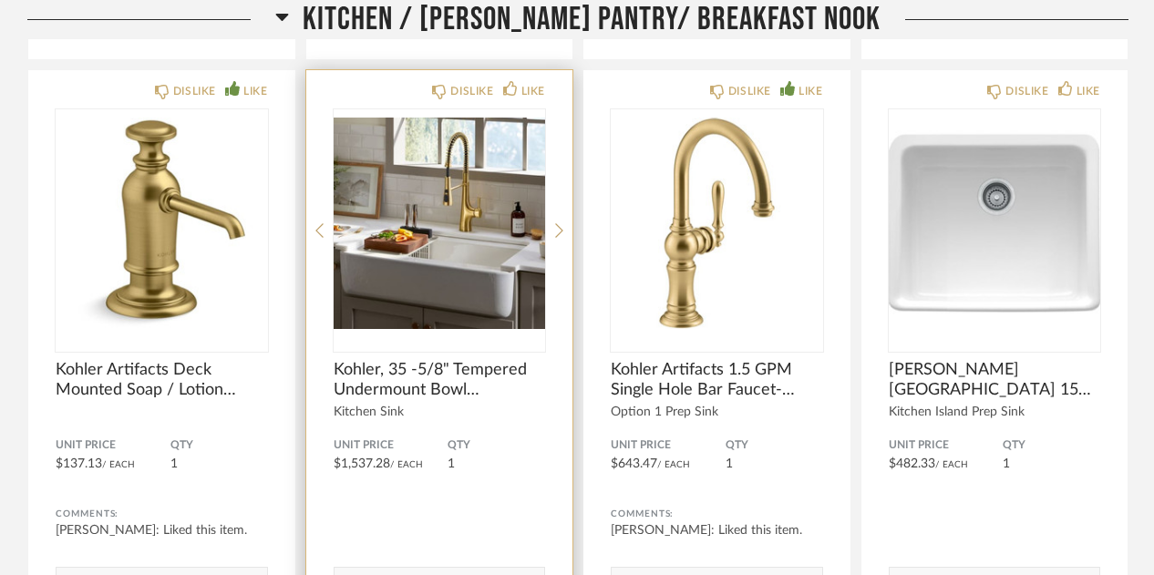
click at [507, 252] on img "0" at bounding box center [440, 223] width 212 height 228
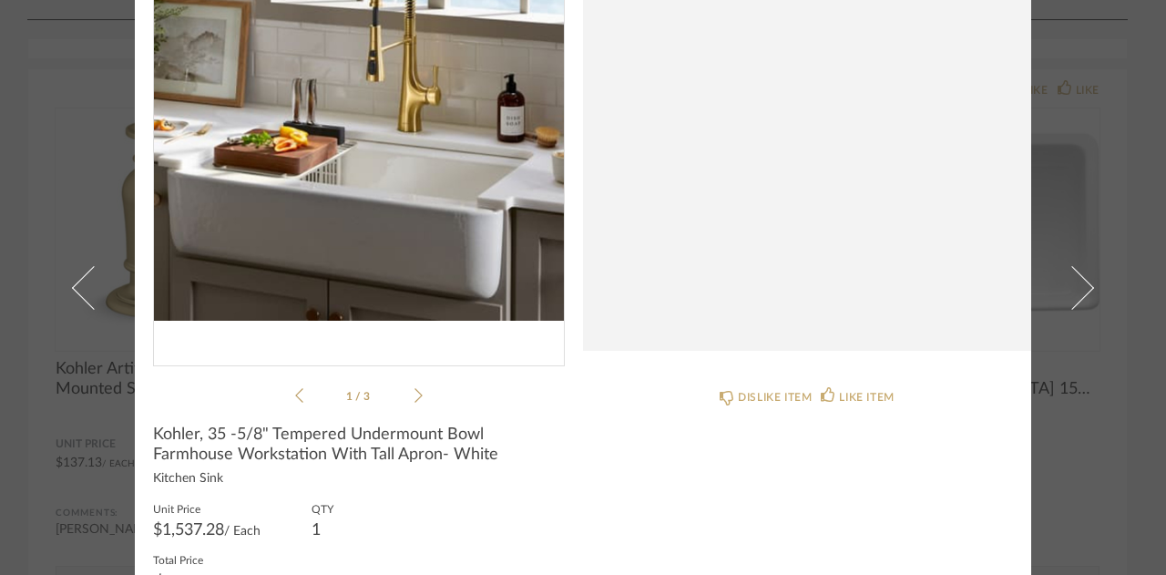
scroll to position [238, 0]
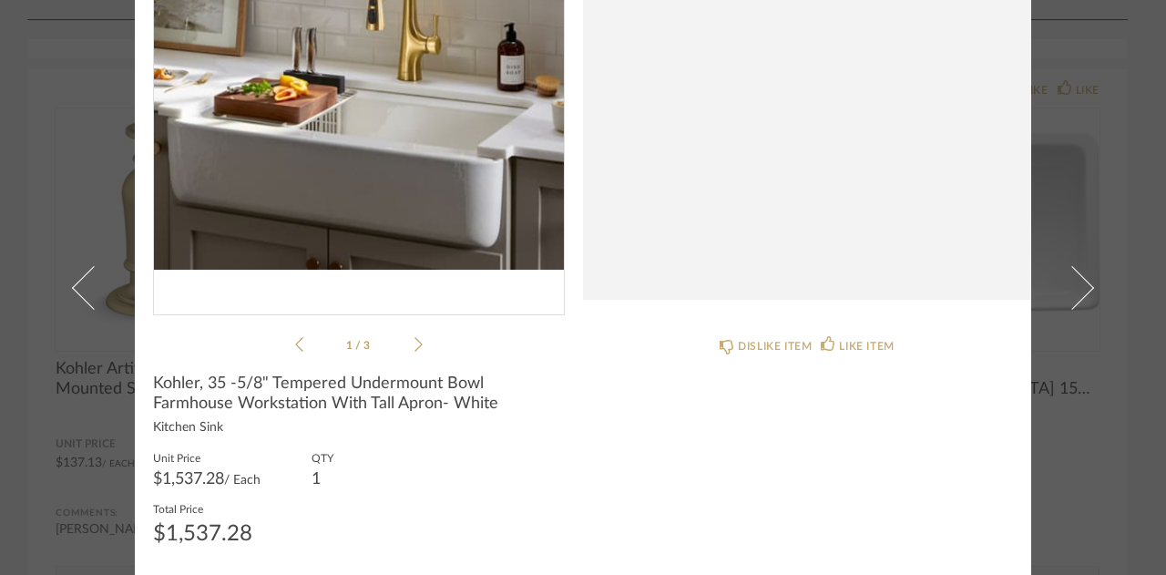
click at [415, 336] on icon at bounding box center [419, 344] width 8 height 16
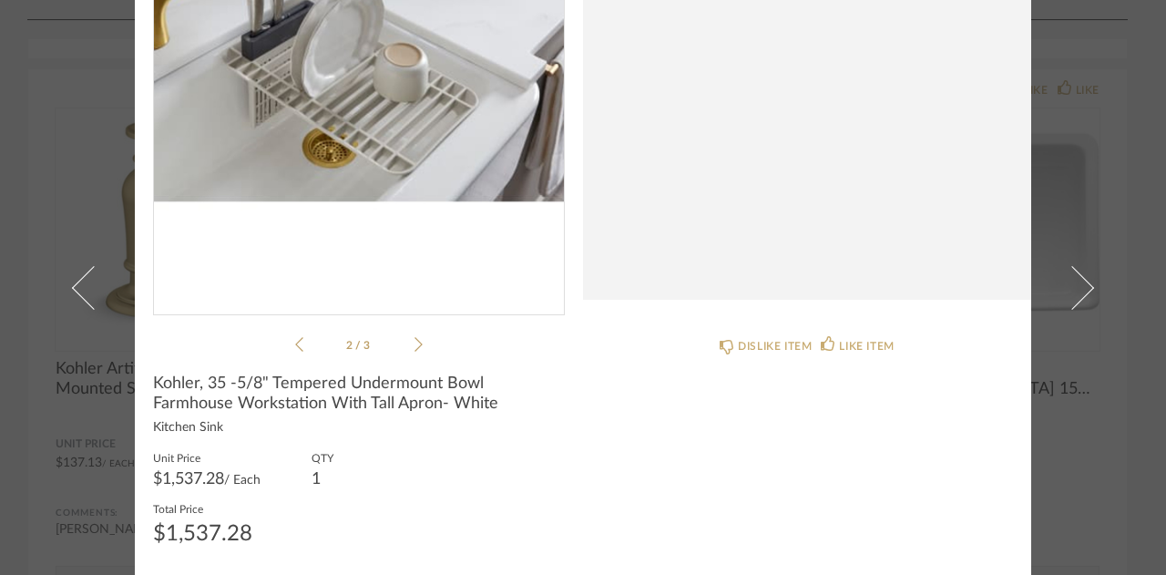
click at [415, 336] on icon at bounding box center [419, 344] width 8 height 16
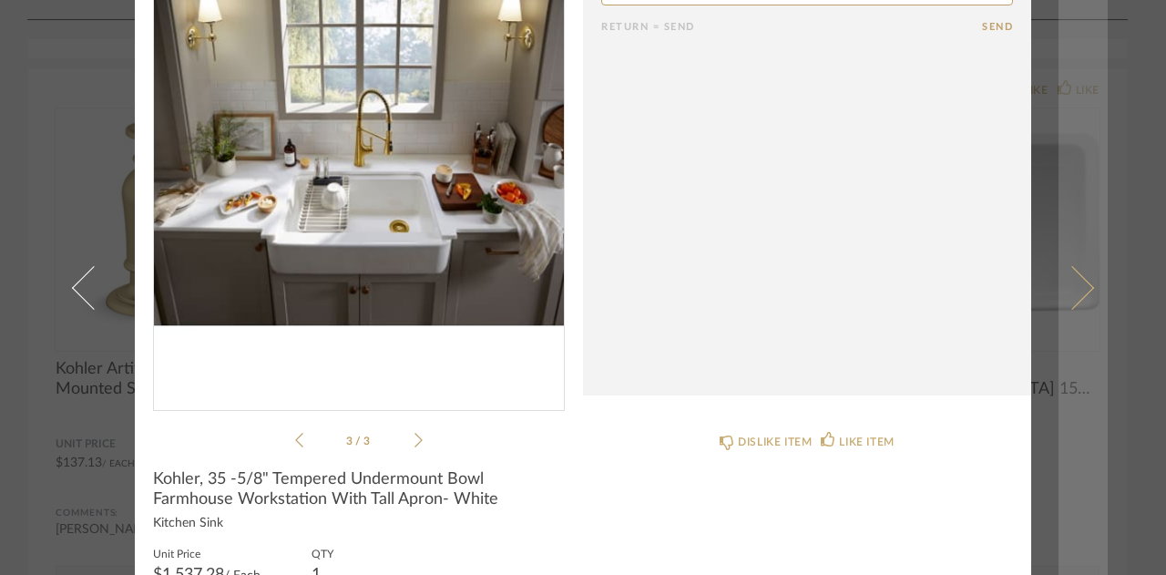
scroll to position [0, 0]
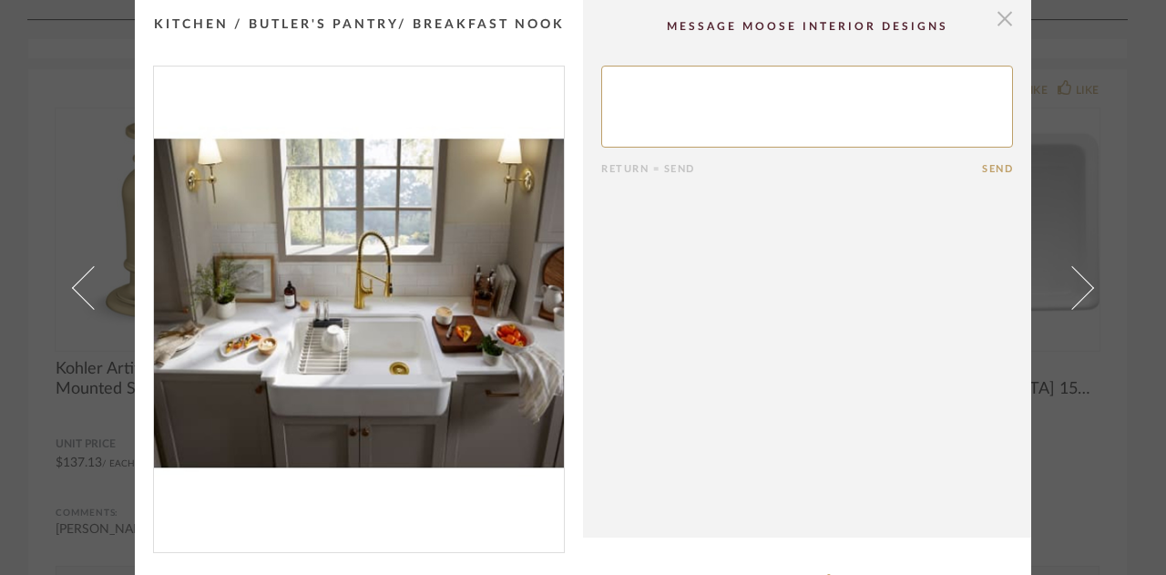
click at [993, 14] on span "button" at bounding box center [1005, 18] width 36 height 36
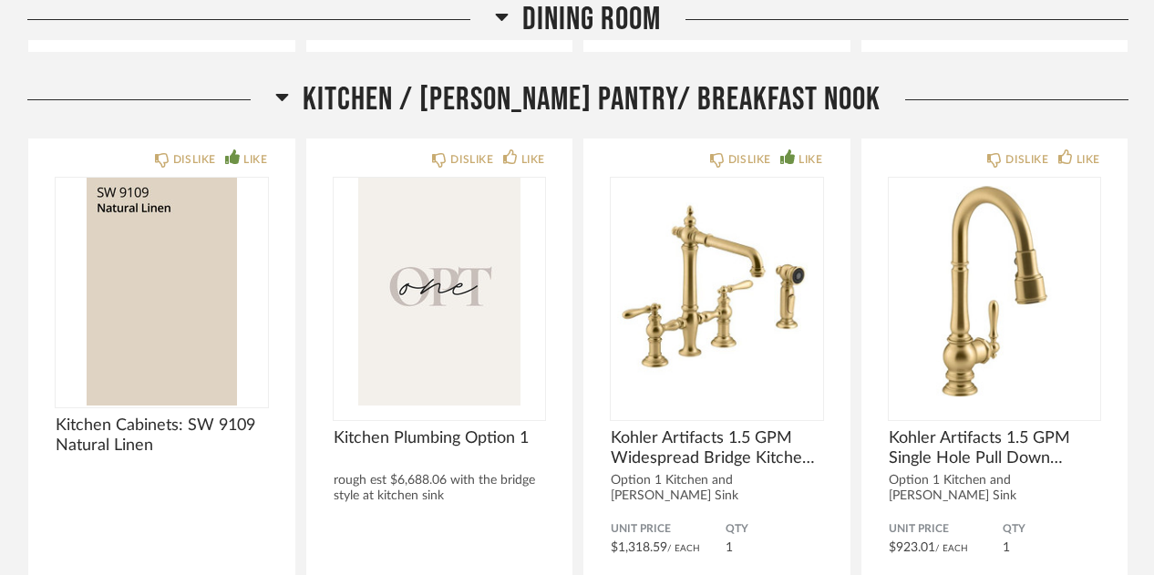
scroll to position [2409, 0]
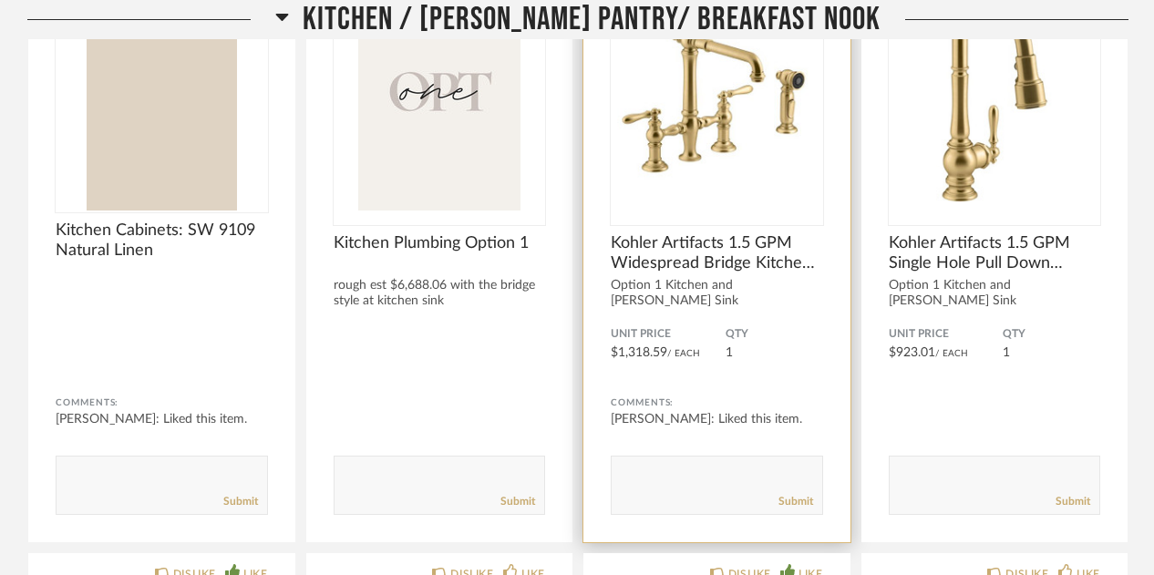
click at [709, 149] on img "0" at bounding box center [717, 97] width 212 height 228
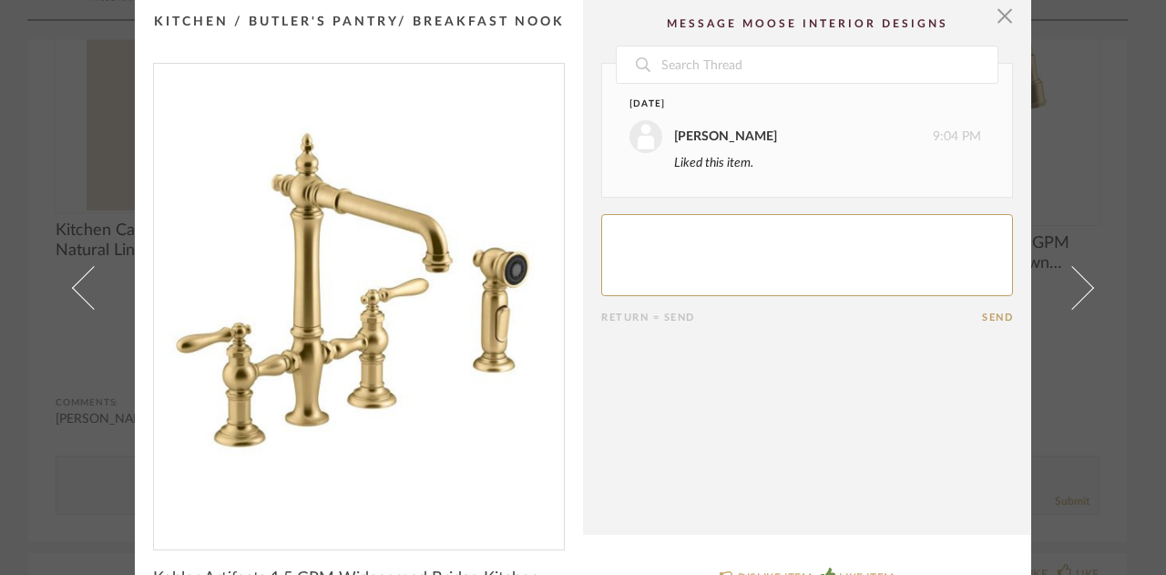
scroll to position [0, 0]
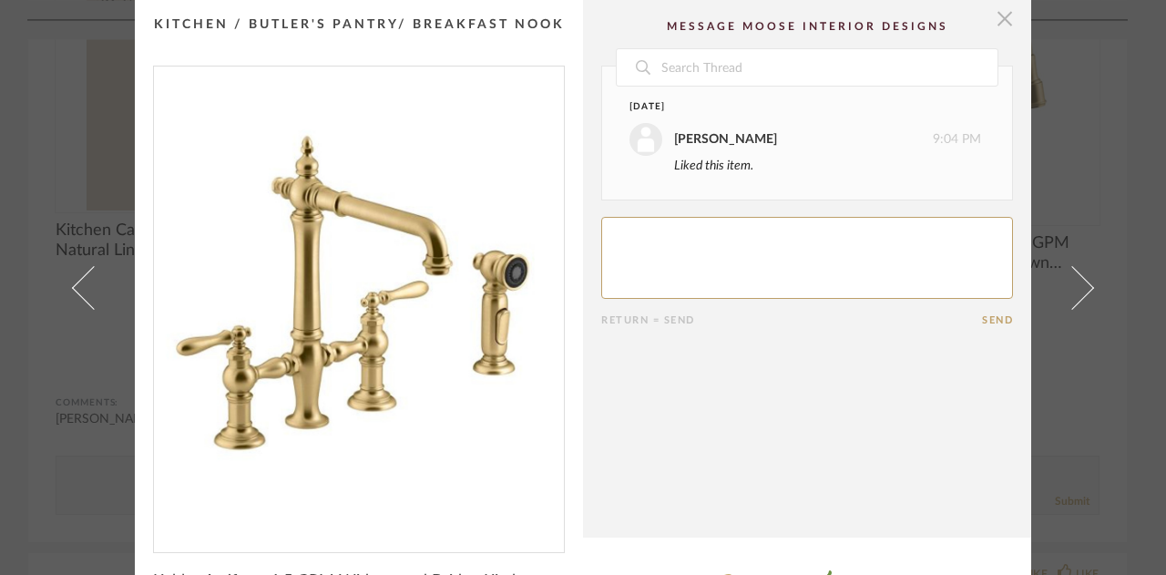
click at [1005, 7] on span "button" at bounding box center [1005, 18] width 36 height 36
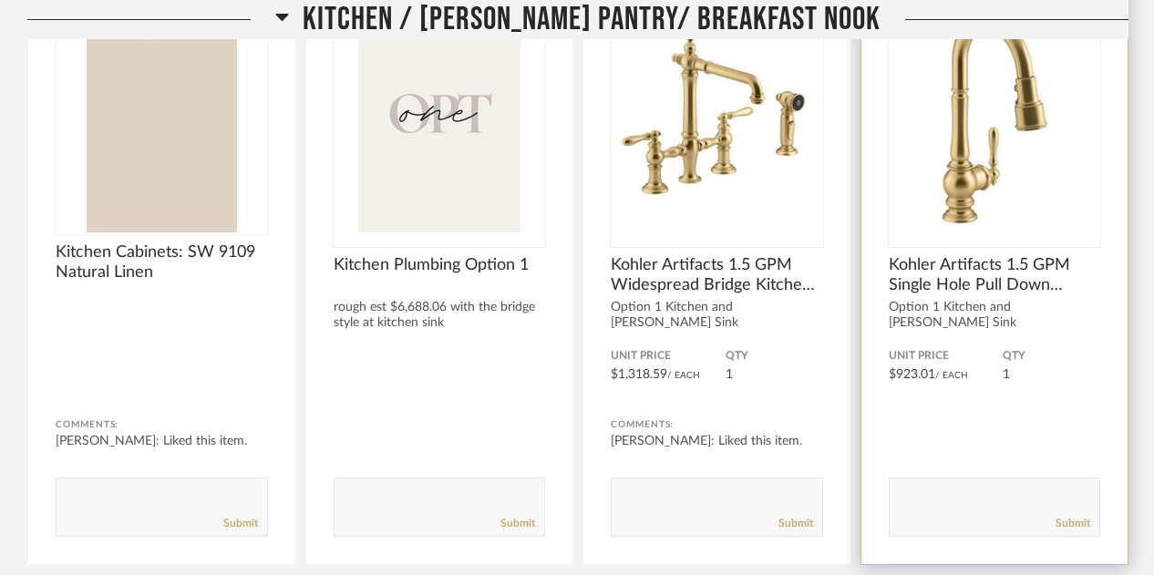
scroll to position [2422, 0]
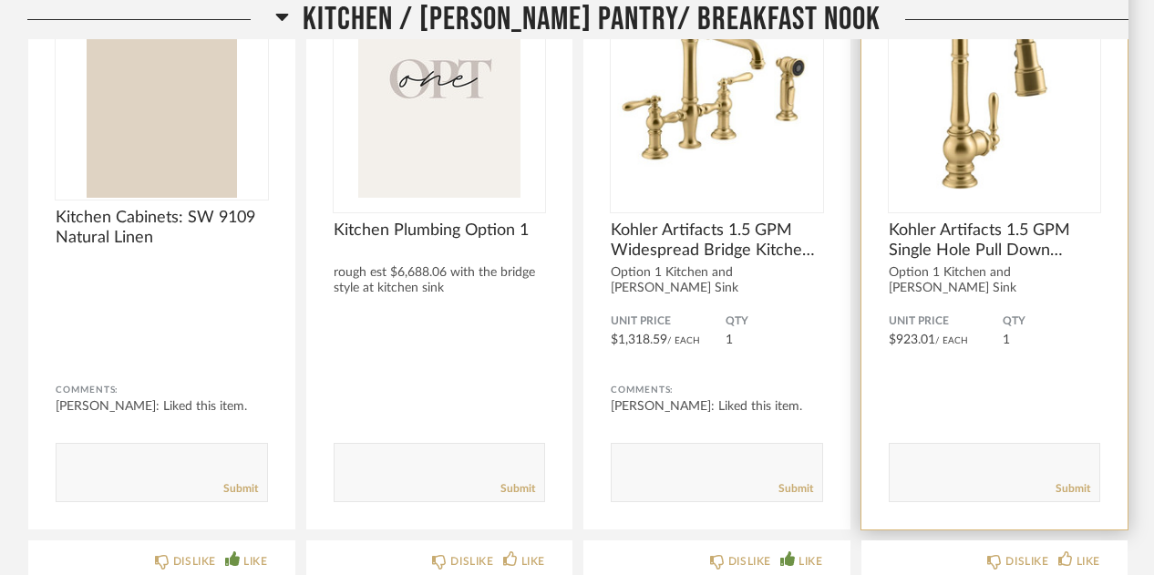
click at [1015, 133] on img "0" at bounding box center [995, 84] width 212 height 228
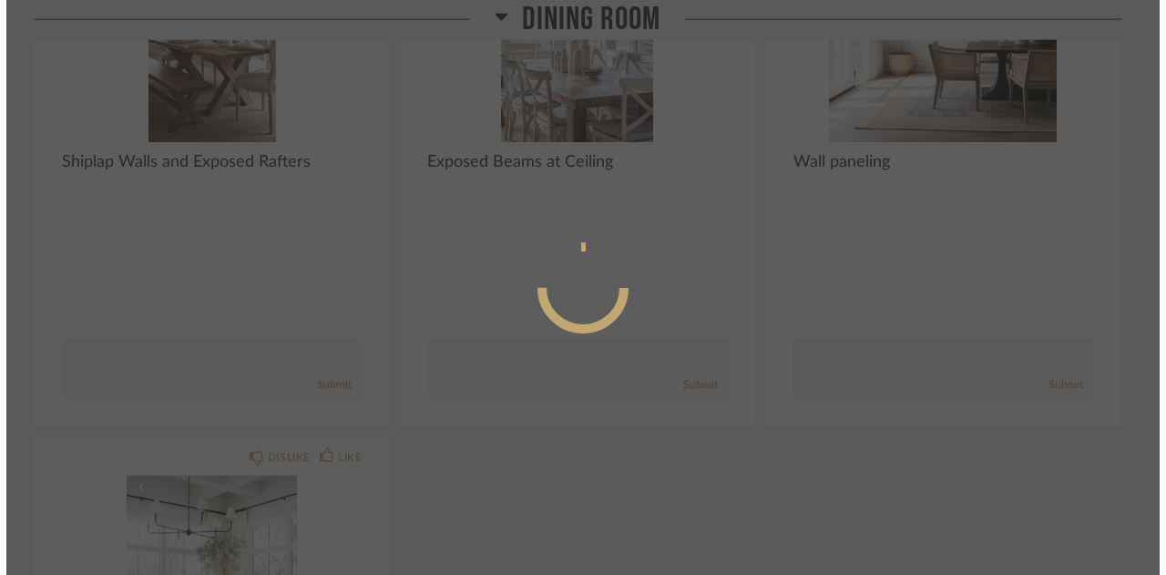
scroll to position [0, 0]
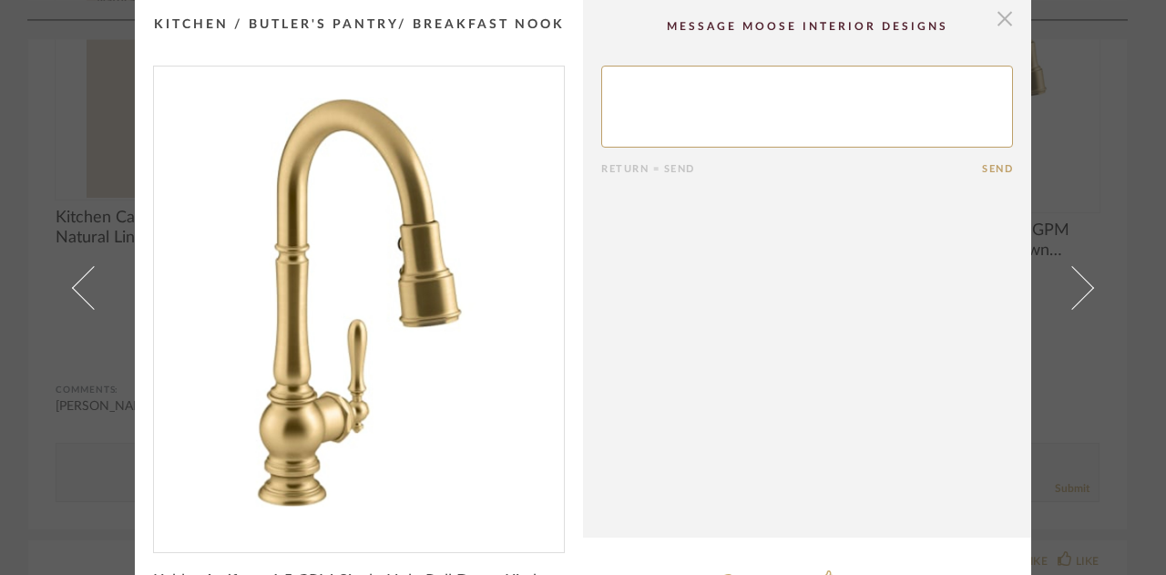
click at [993, 16] on span "button" at bounding box center [1005, 18] width 36 height 36
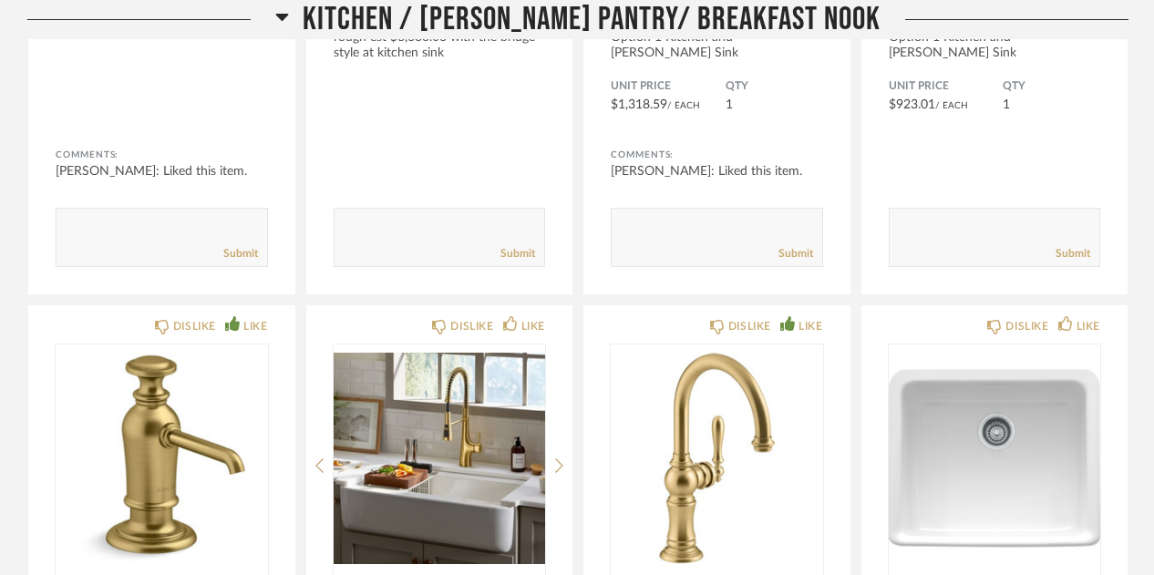
scroll to position [2764, 0]
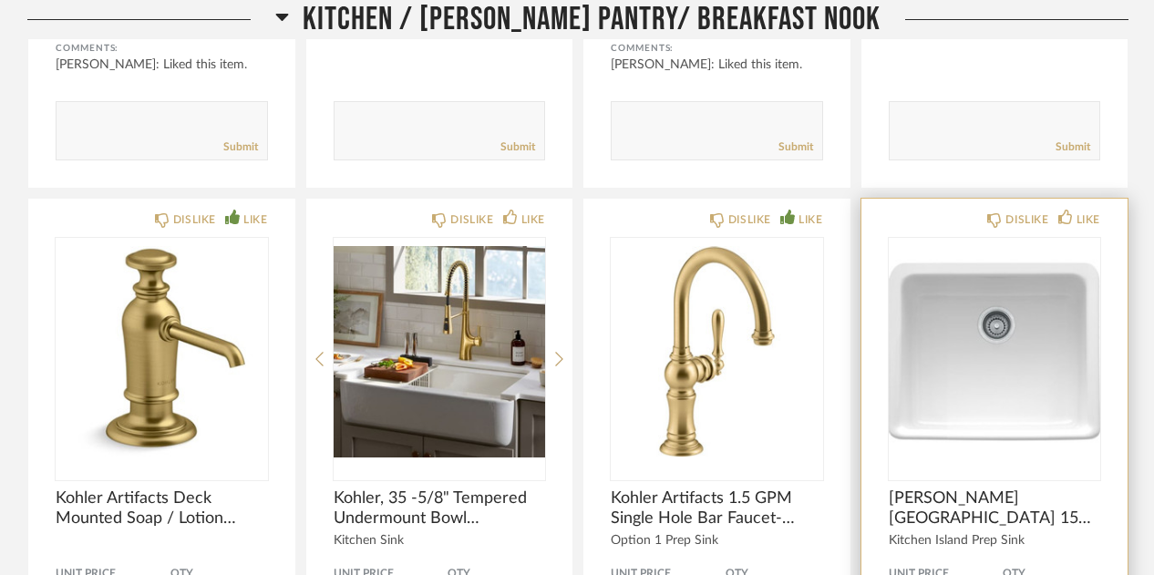
click at [964, 335] on img "0" at bounding box center [995, 352] width 212 height 228
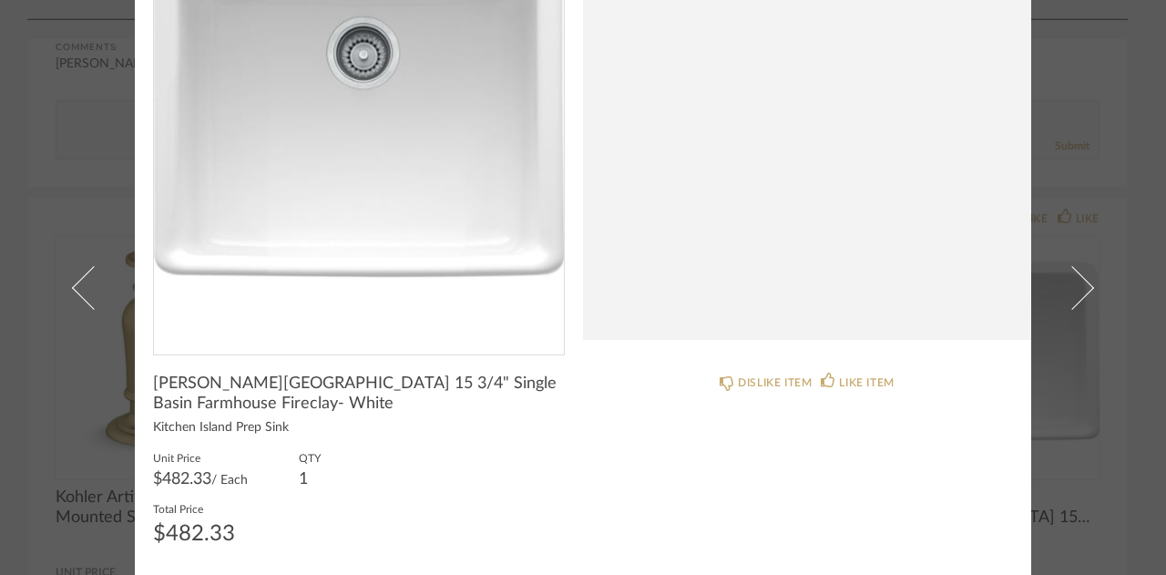
scroll to position [0, 0]
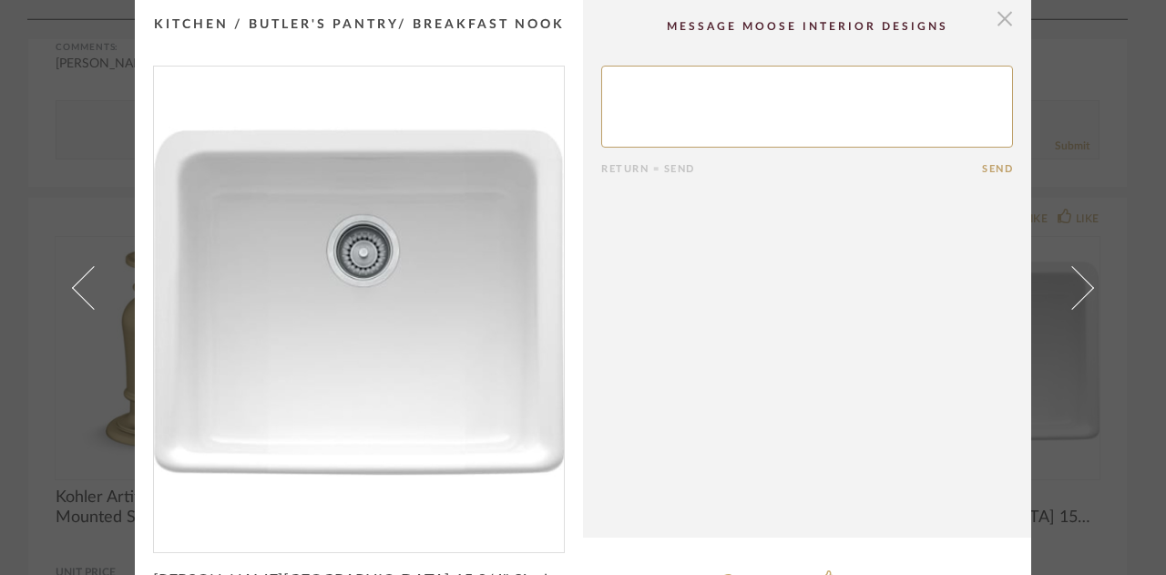
click at [999, 11] on span "button" at bounding box center [1005, 18] width 36 height 36
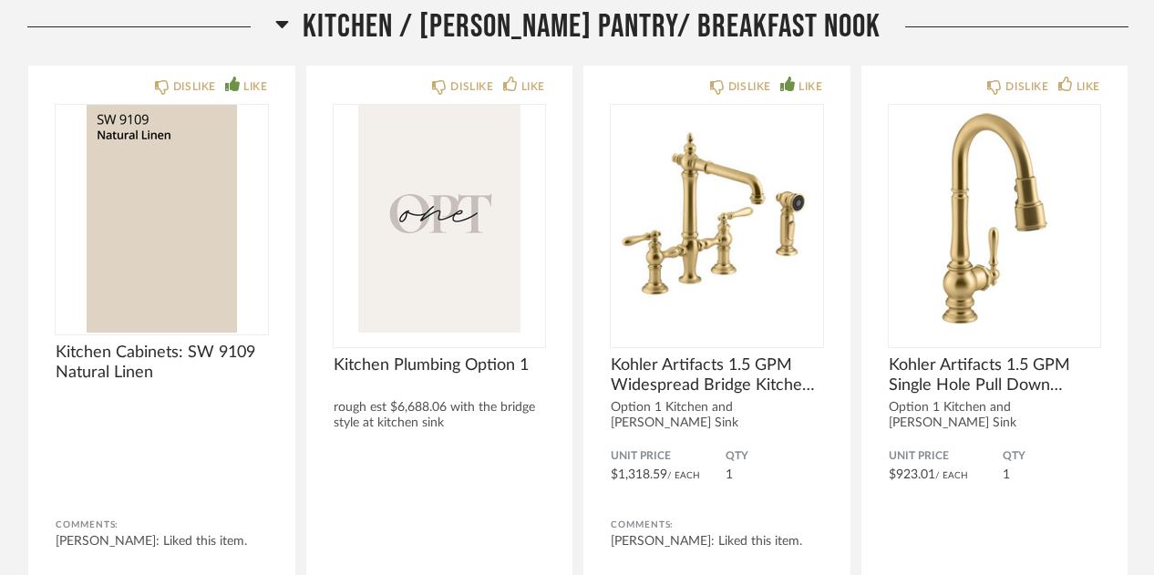
scroll to position [2288, 0]
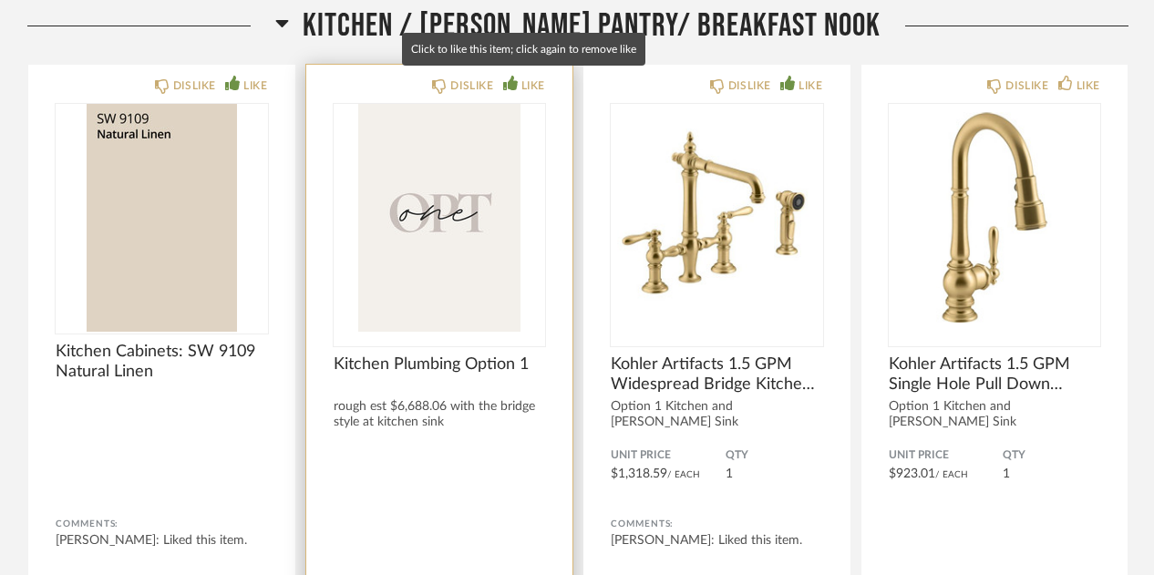
click at [521, 86] on div "LIKE" at bounding box center [533, 86] width 24 height 18
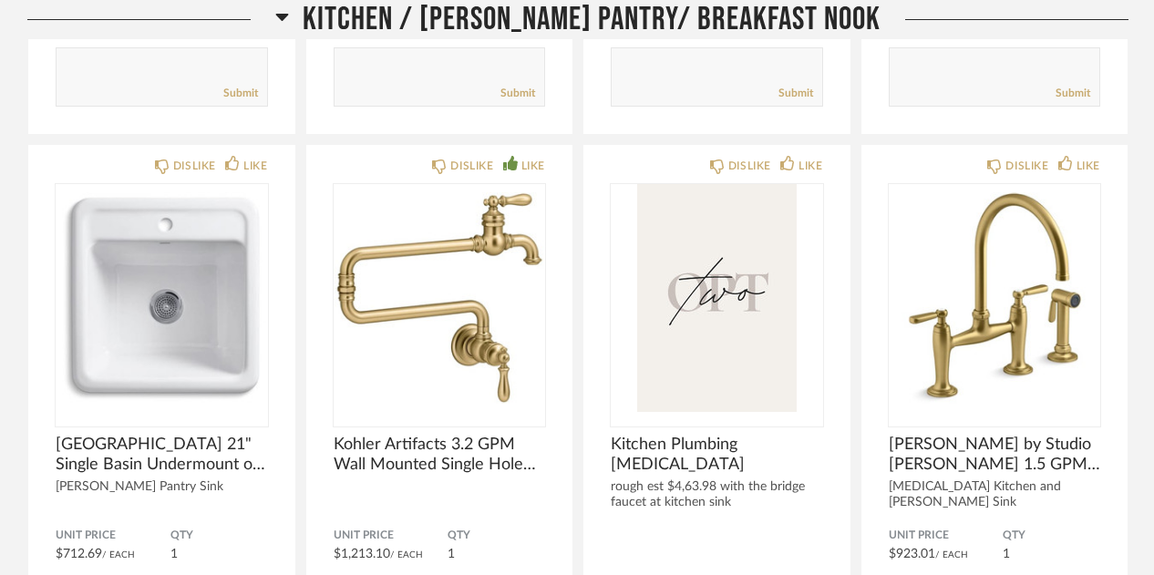
scroll to position [3485, 0]
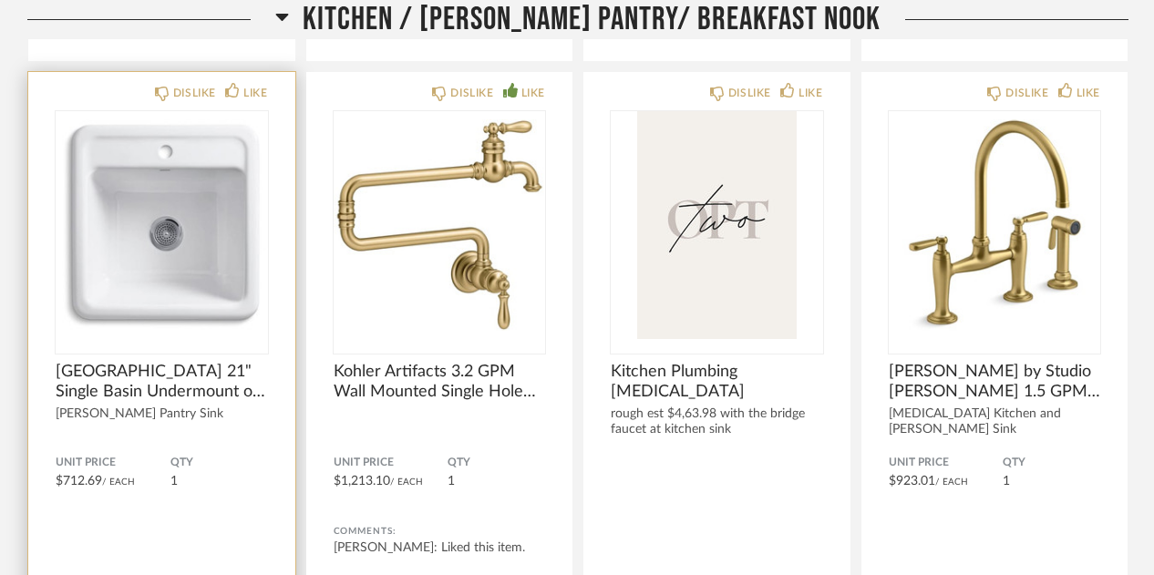
click at [202, 216] on img "0" at bounding box center [162, 225] width 212 height 228
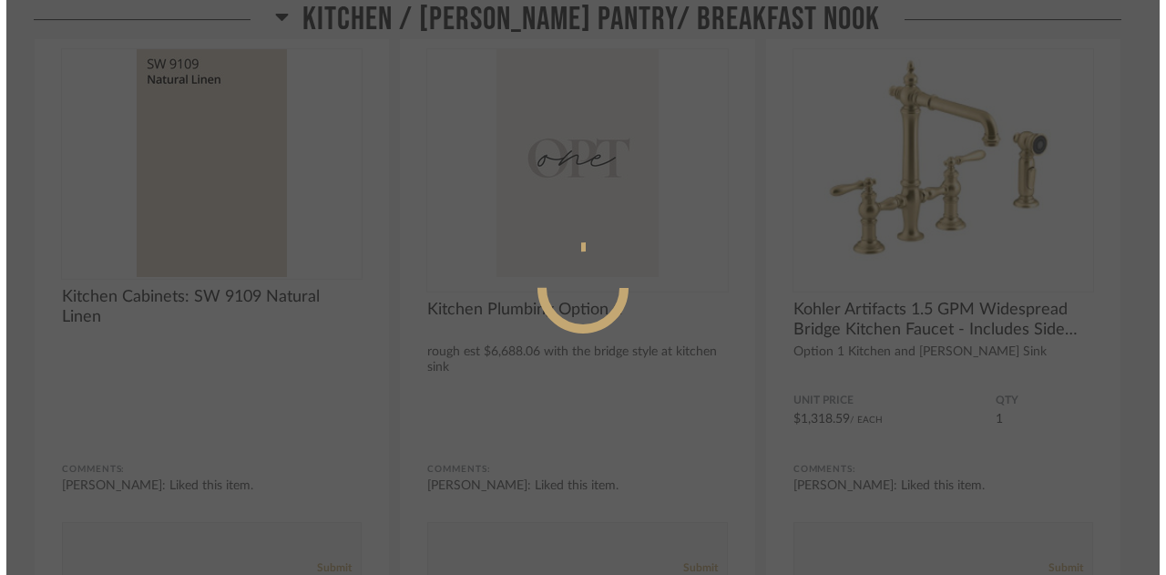
scroll to position [0, 0]
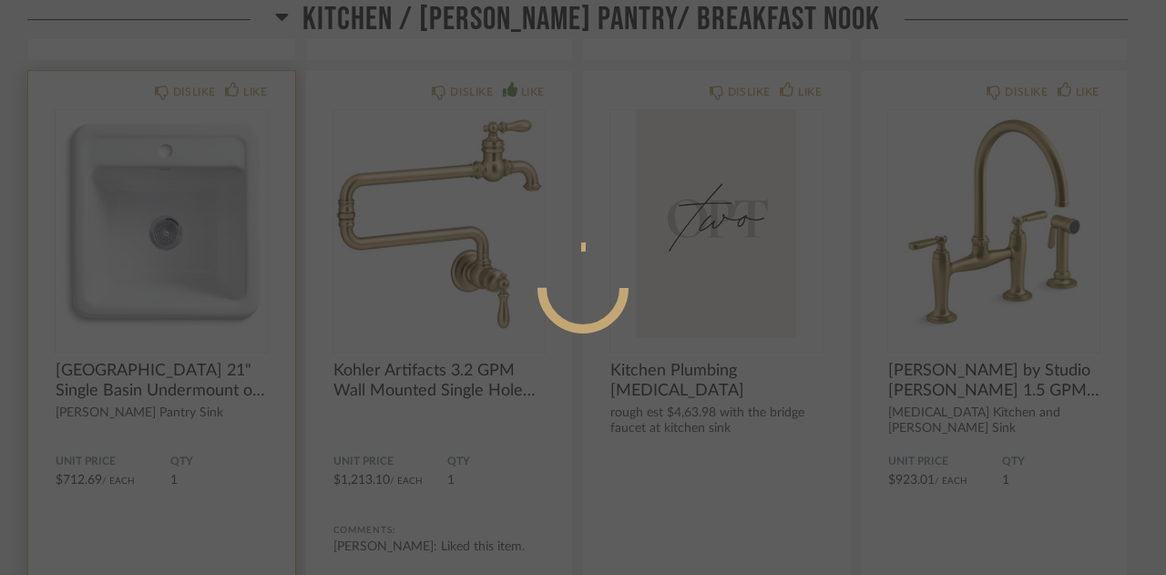
click at [202, 216] on div at bounding box center [583, 287] width 1166 height 575
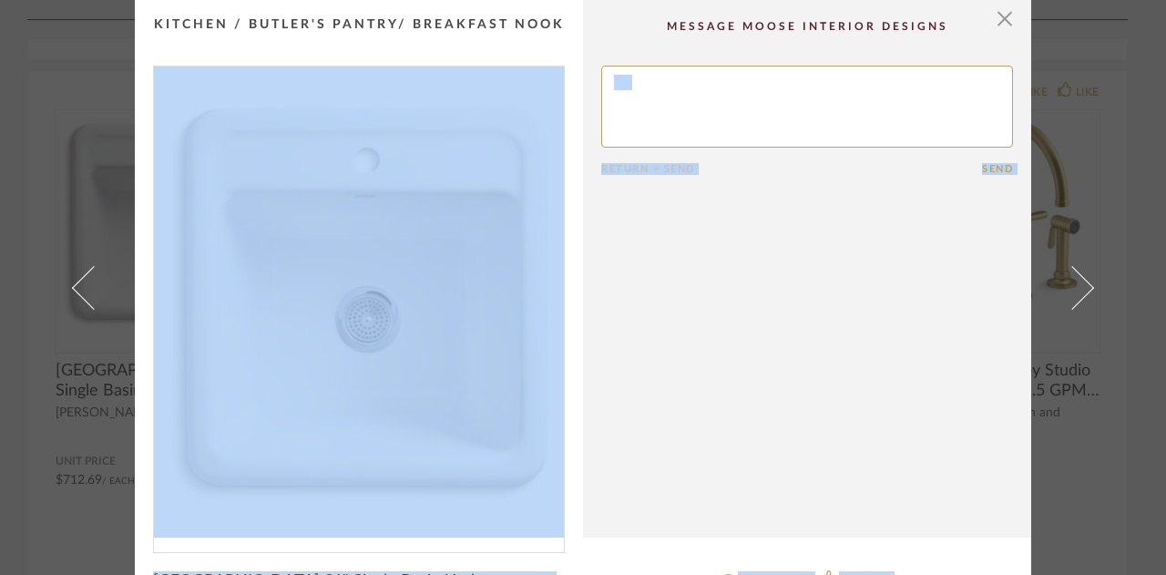
scroll to position [1, 0]
click at [1002, 11] on span "button" at bounding box center [1005, 17] width 36 height 36
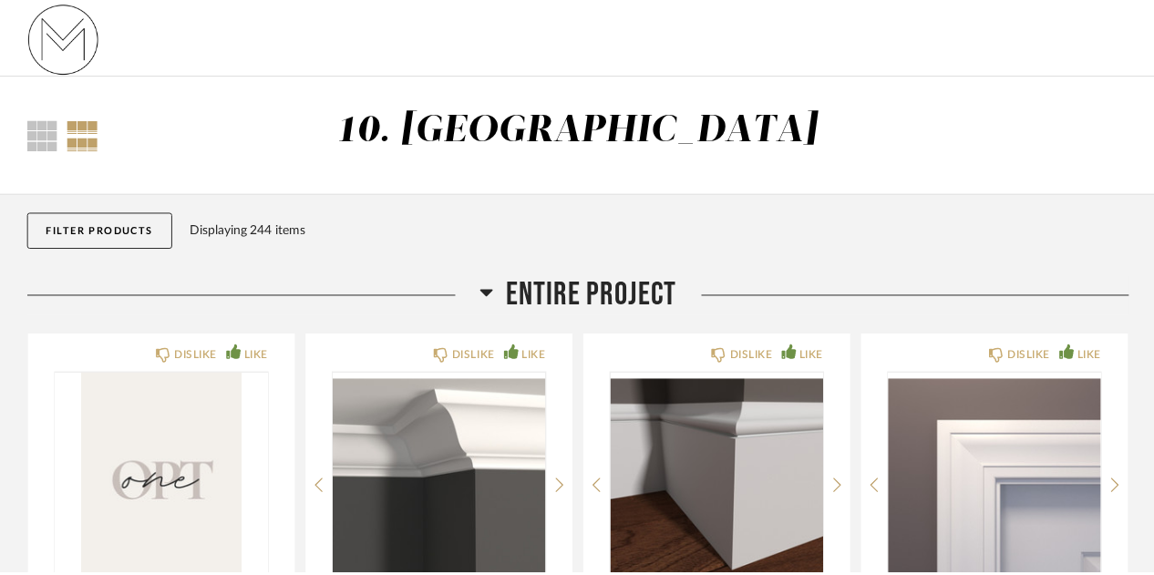
scroll to position [3485, 0]
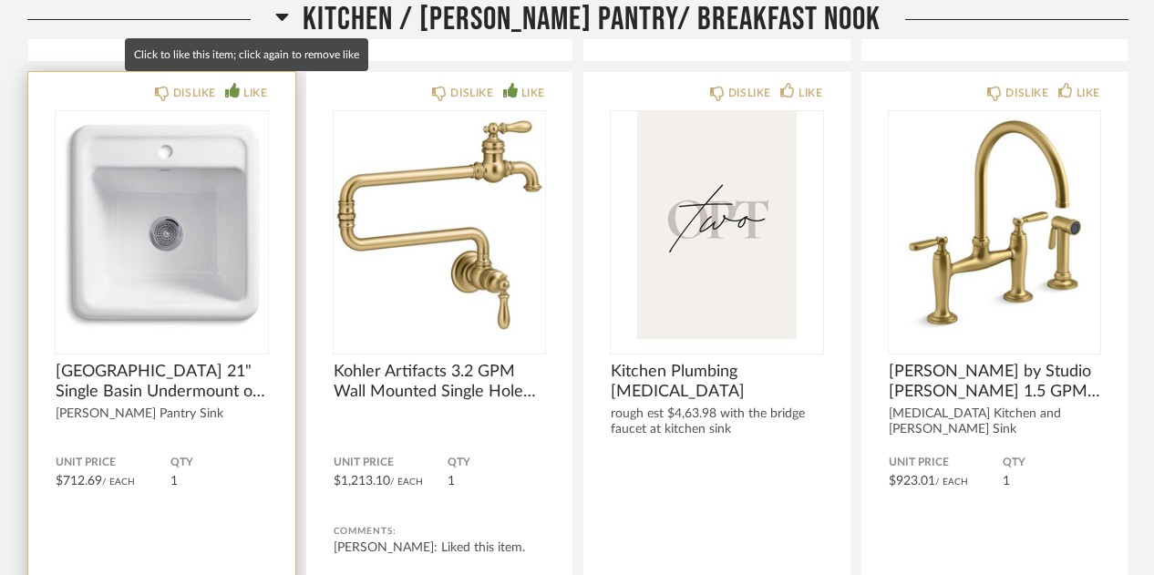
click at [246, 87] on div "LIKE" at bounding box center [255, 93] width 24 height 18
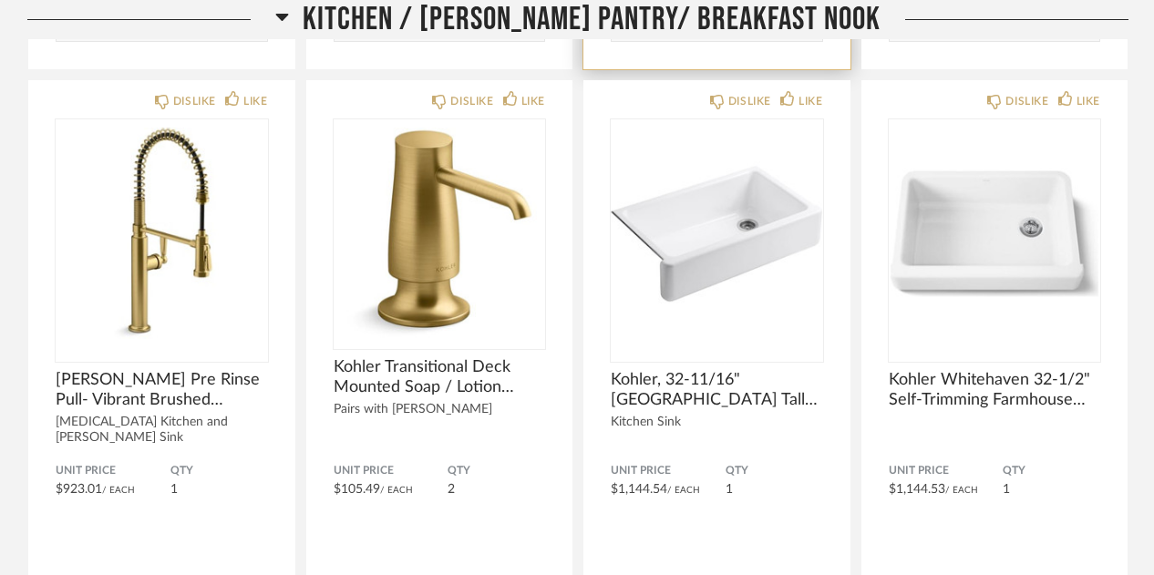
scroll to position [4081, 0]
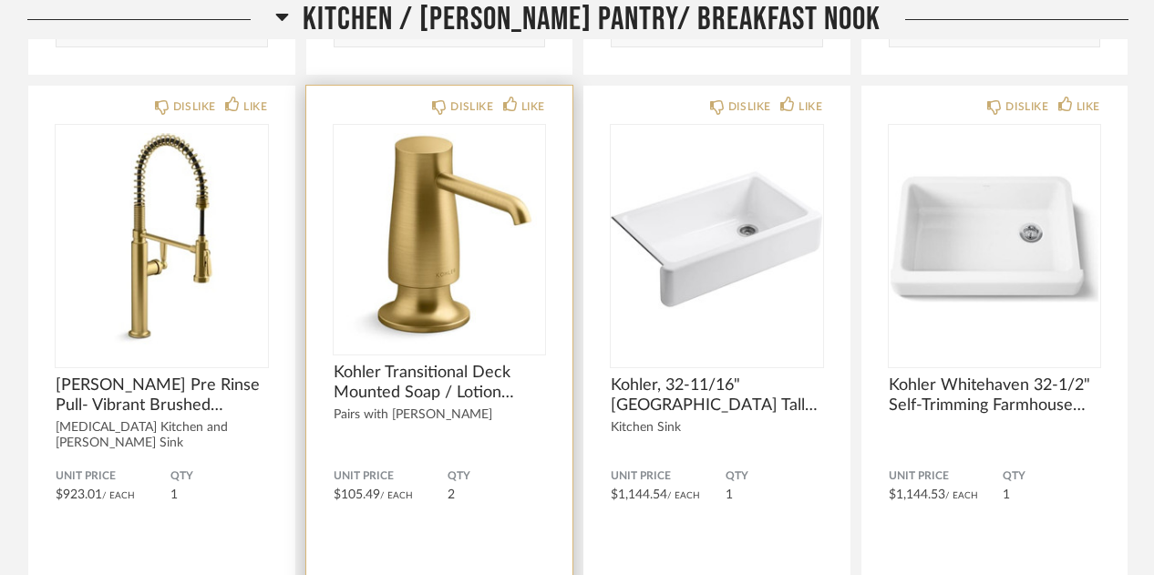
drag, startPoint x: 663, startPoint y: 263, endPoint x: 554, endPoint y: 491, distance: 252.7
click at [554, 491] on div "DISLIKE LIKE Kohler Transitional Deck Mounted Soap / Lotion Dispenser- brushed …" at bounding box center [439, 385] width 267 height 599
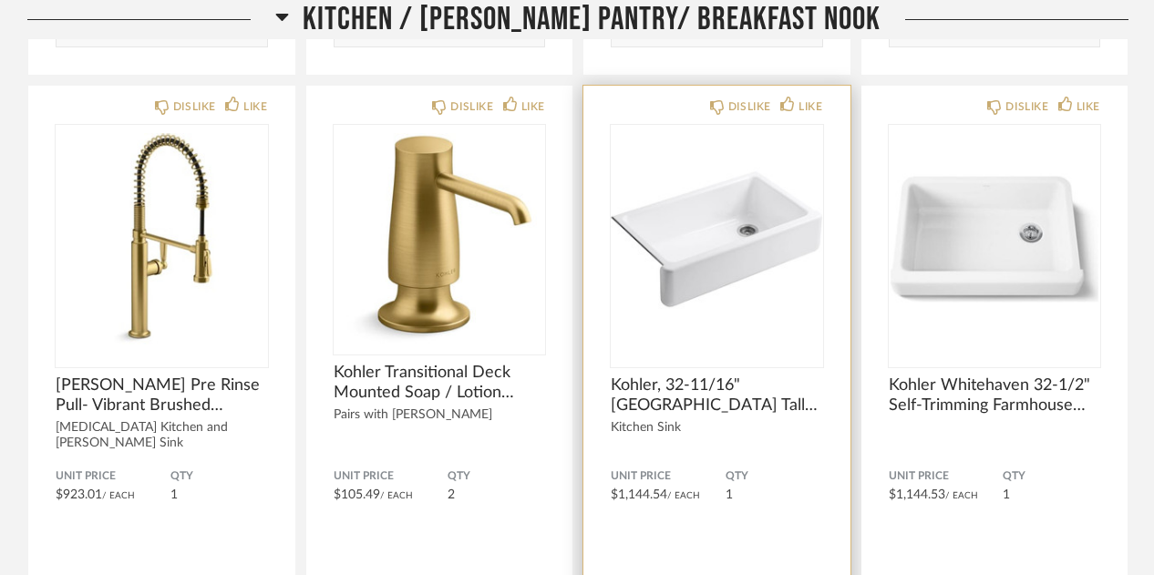
click at [729, 293] on img "0" at bounding box center [717, 239] width 212 height 228
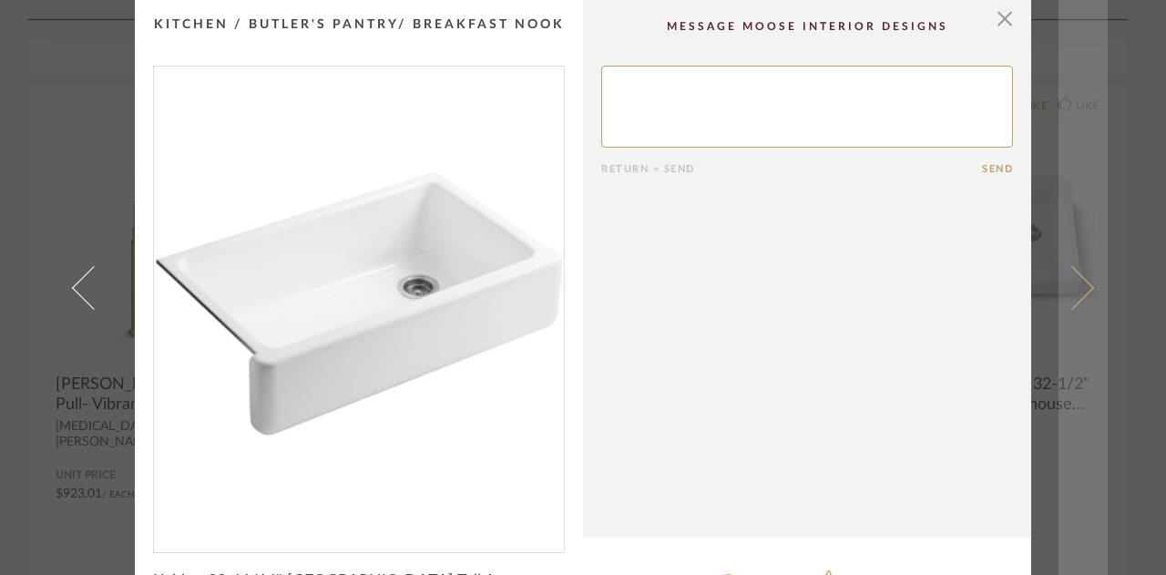
scroll to position [1, 0]
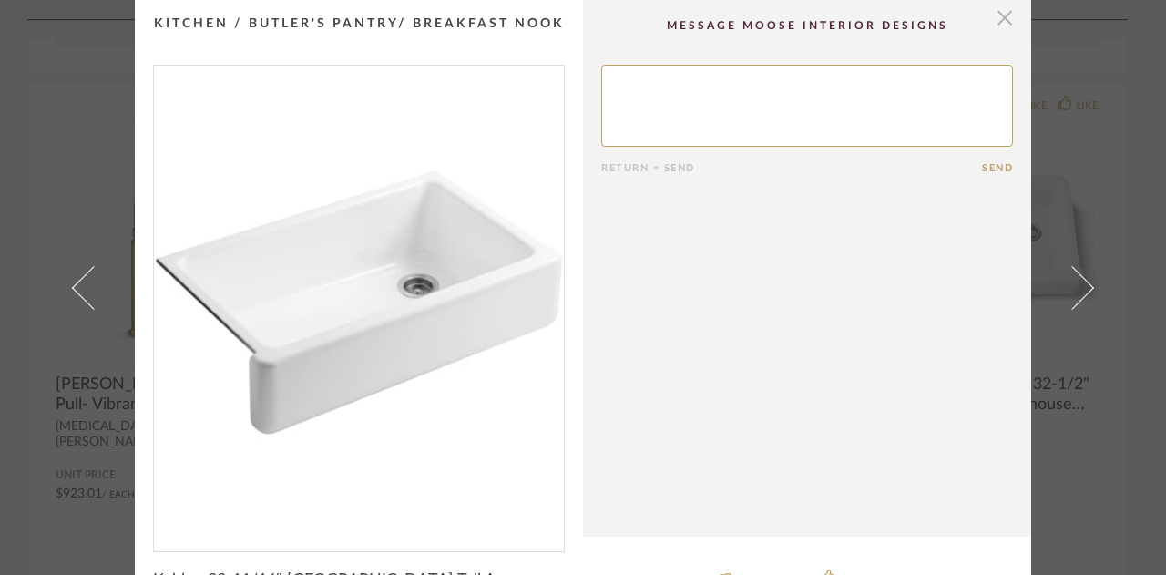
click at [990, 5] on span "button" at bounding box center [1005, 17] width 36 height 36
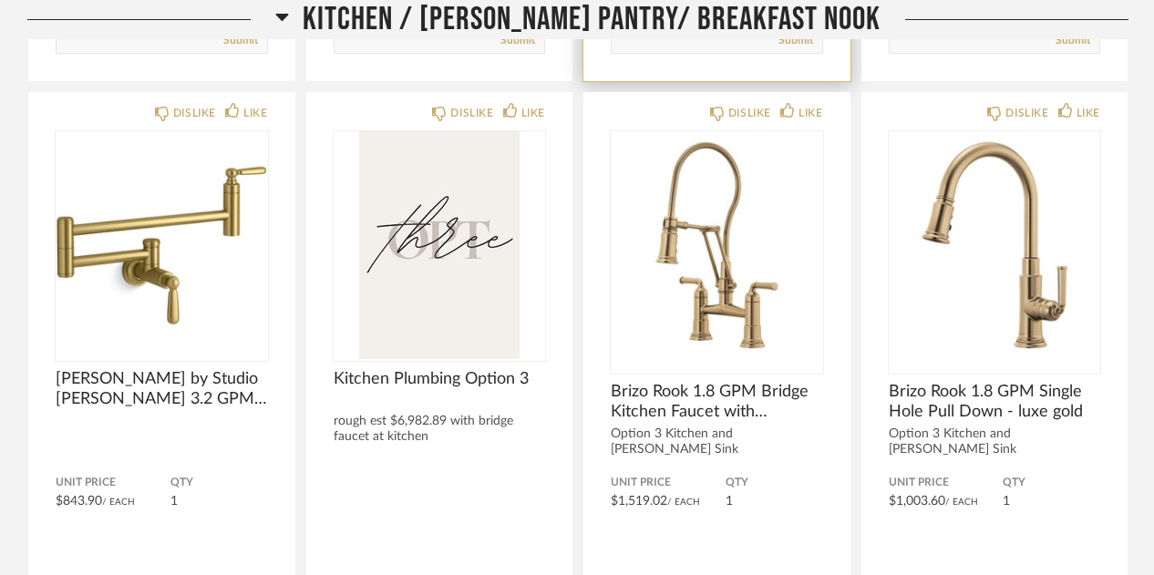
scroll to position [5285, 0]
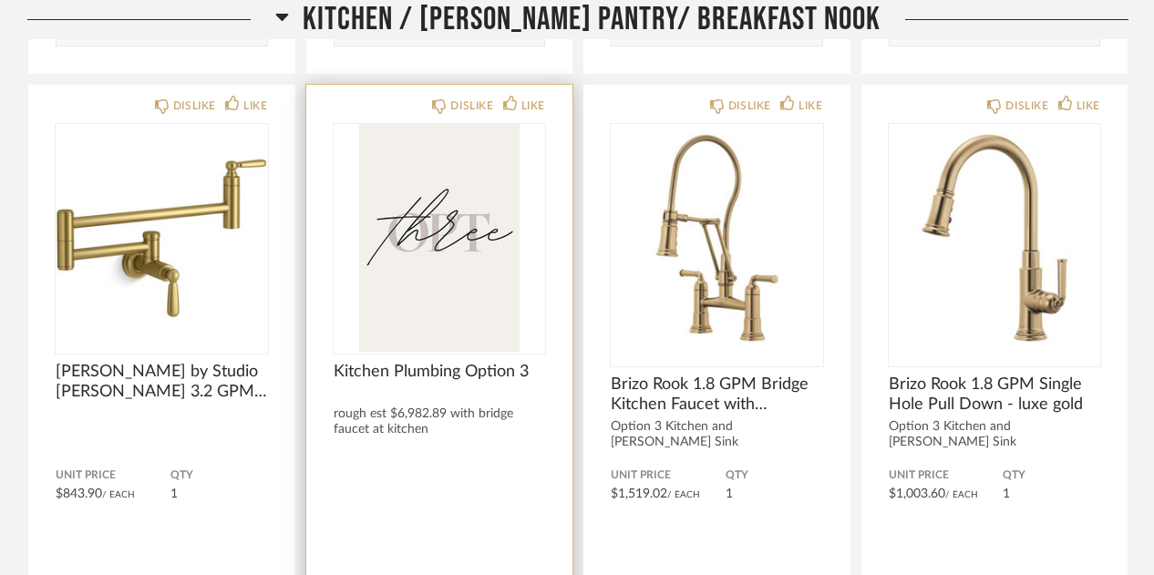
drag, startPoint x: 745, startPoint y: 349, endPoint x: 447, endPoint y: 453, distance: 314.7
click at [447, 468] on div at bounding box center [440, 492] width 212 height 48
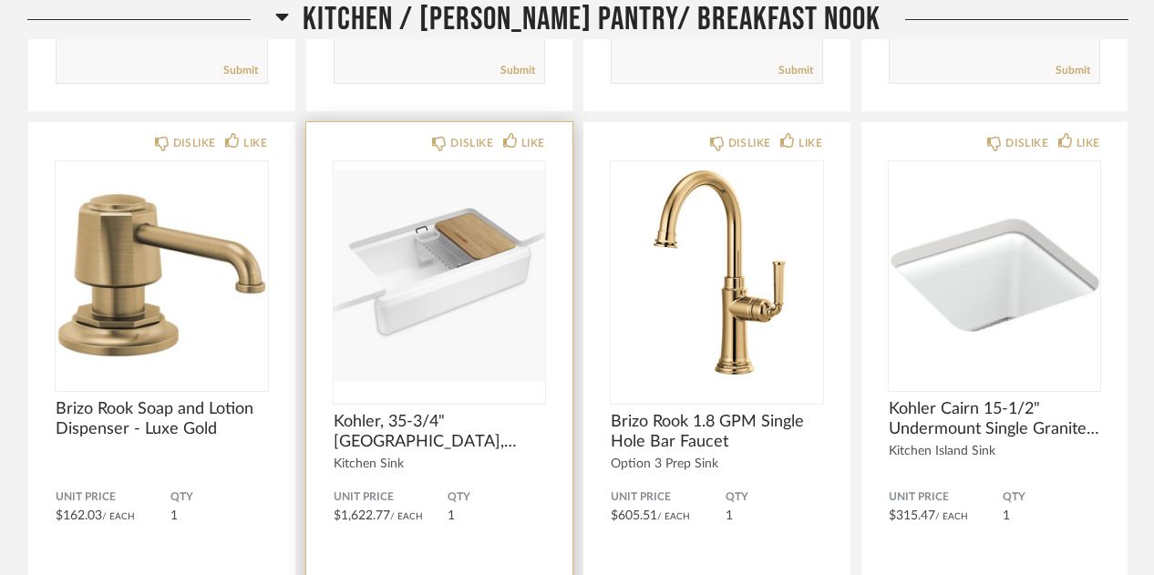
scroll to position [5878, 0]
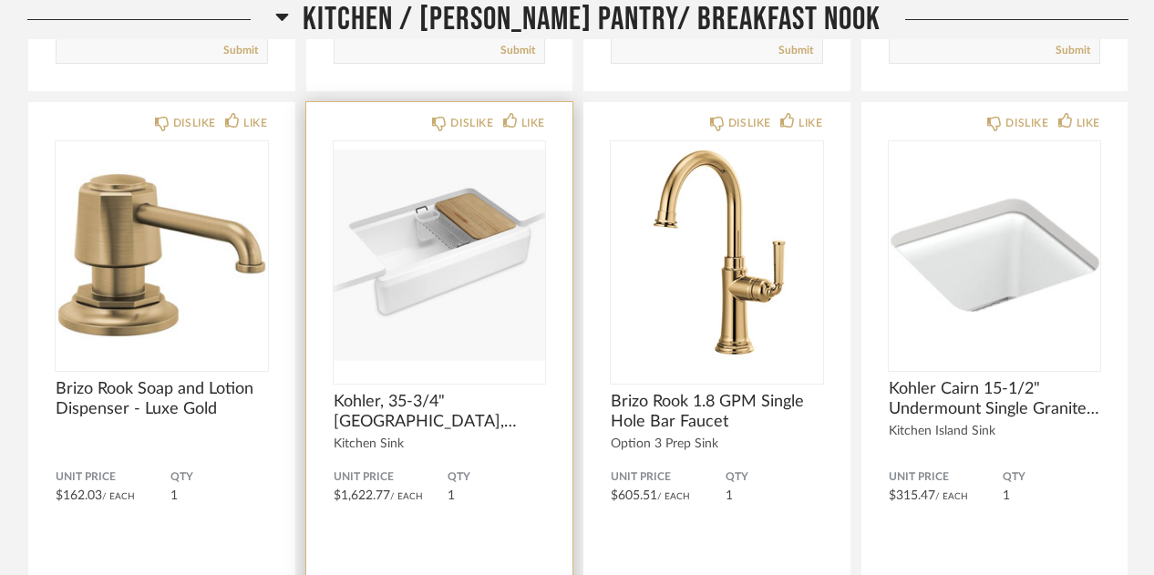
click at [509, 338] on div at bounding box center [440, 262] width 212 height 242
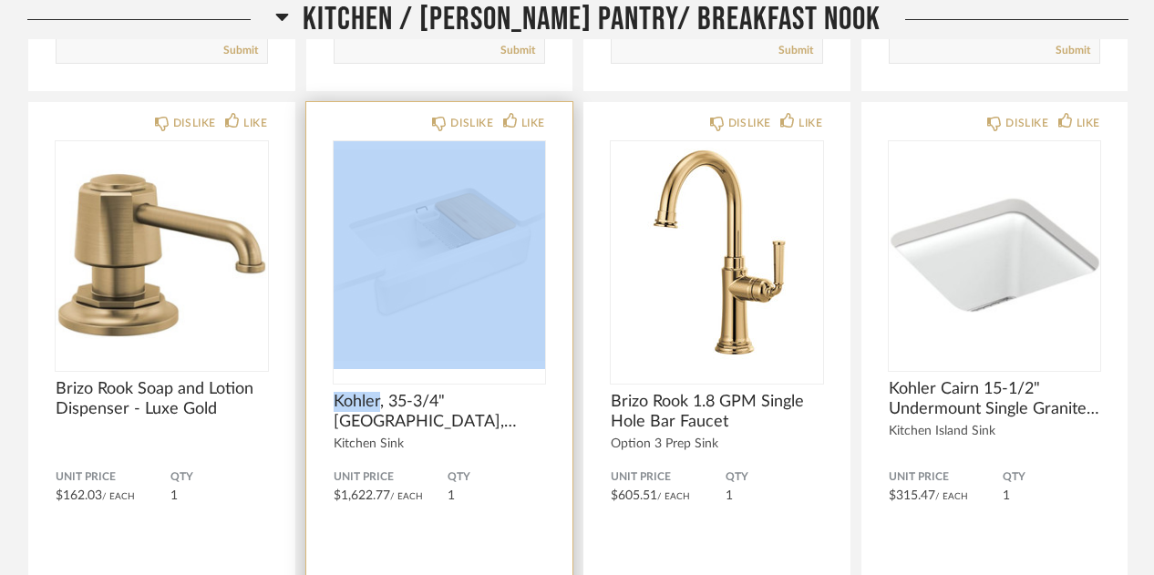
click at [509, 338] on div at bounding box center [440, 262] width 212 height 242
click at [480, 245] on img "0" at bounding box center [440, 255] width 212 height 228
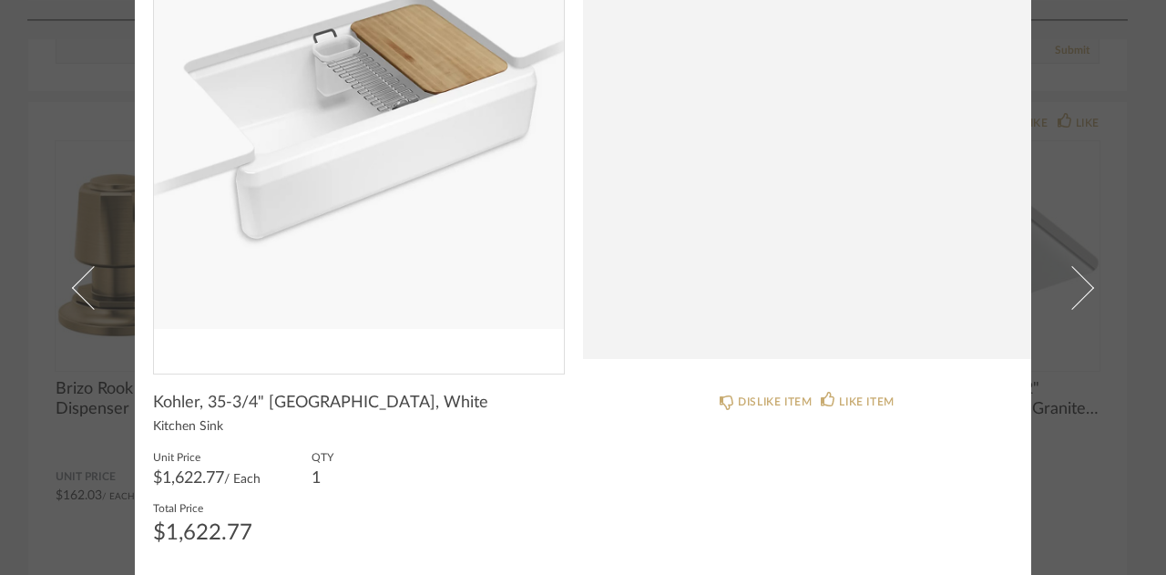
scroll to position [0, 0]
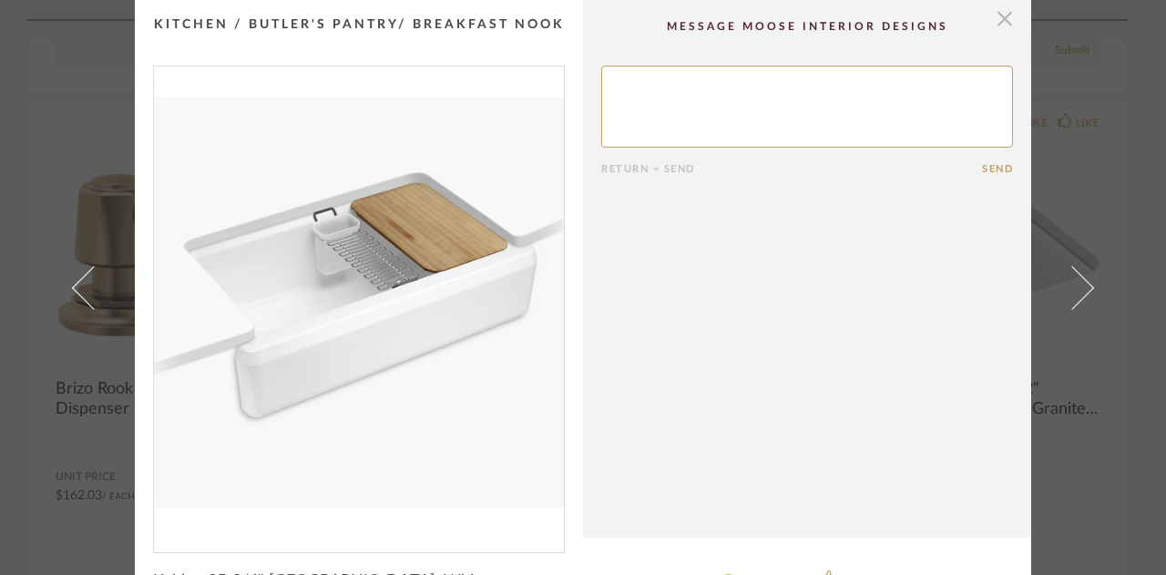
click at [998, 17] on span "button" at bounding box center [1005, 18] width 36 height 36
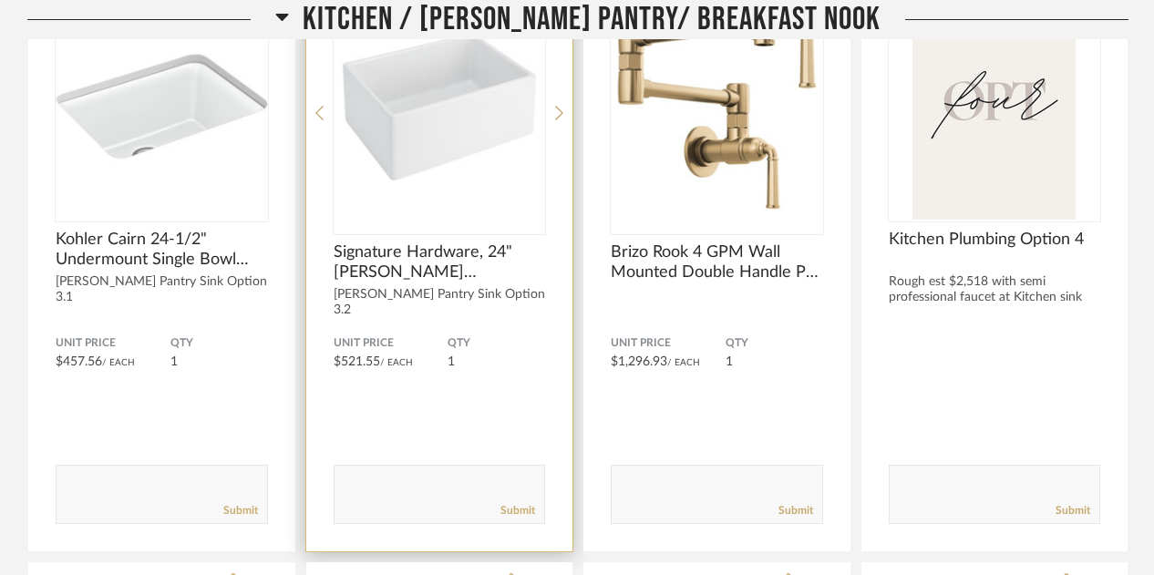
scroll to position [6598, 0]
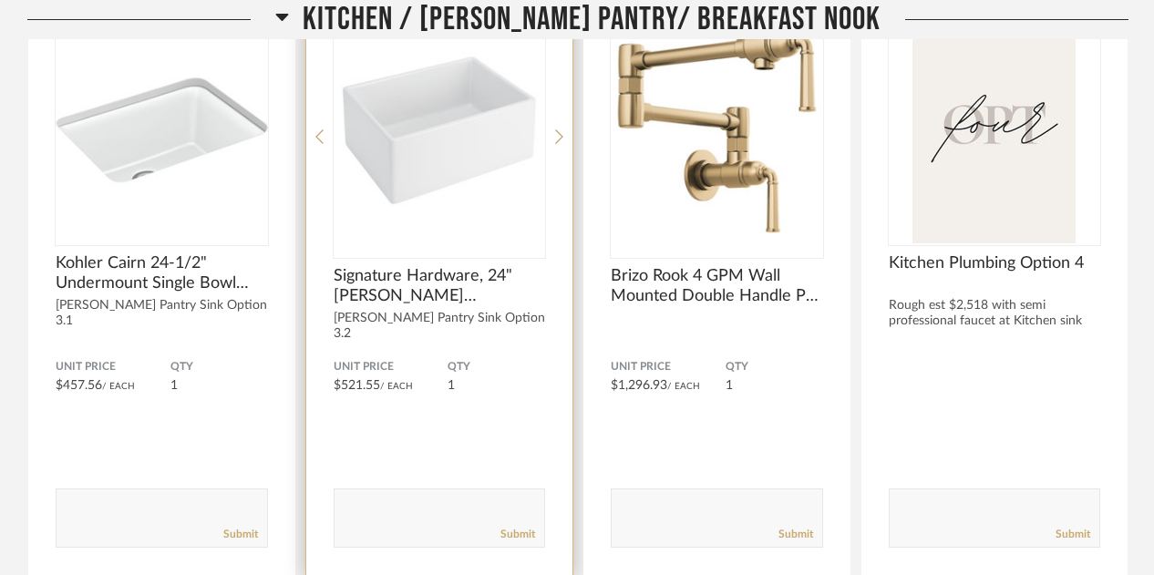
click at [491, 178] on img "0" at bounding box center [440, 129] width 212 height 228
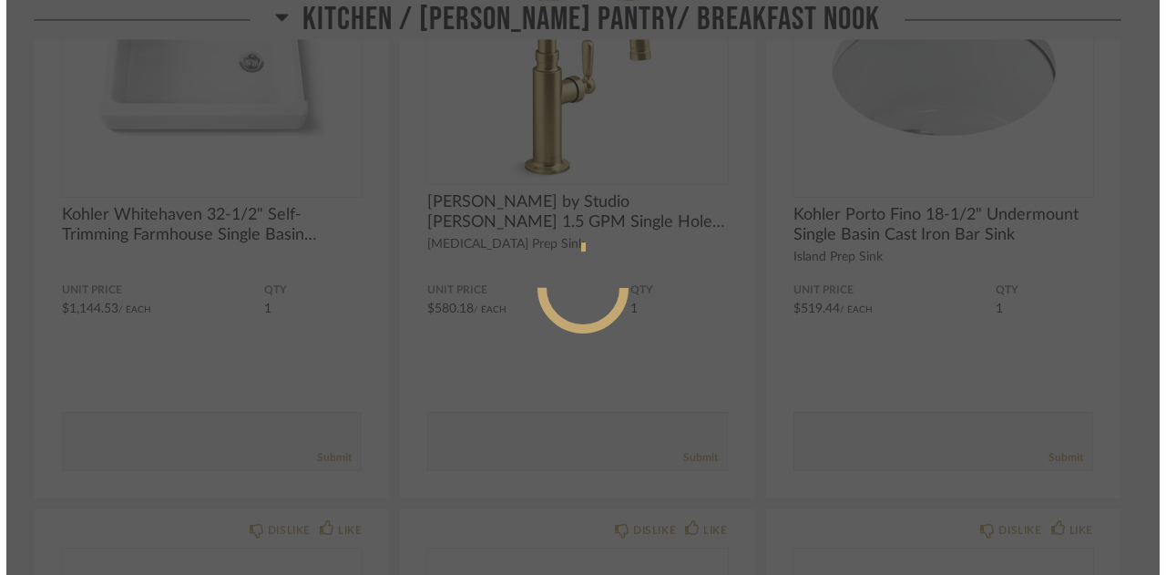
scroll to position [0, 0]
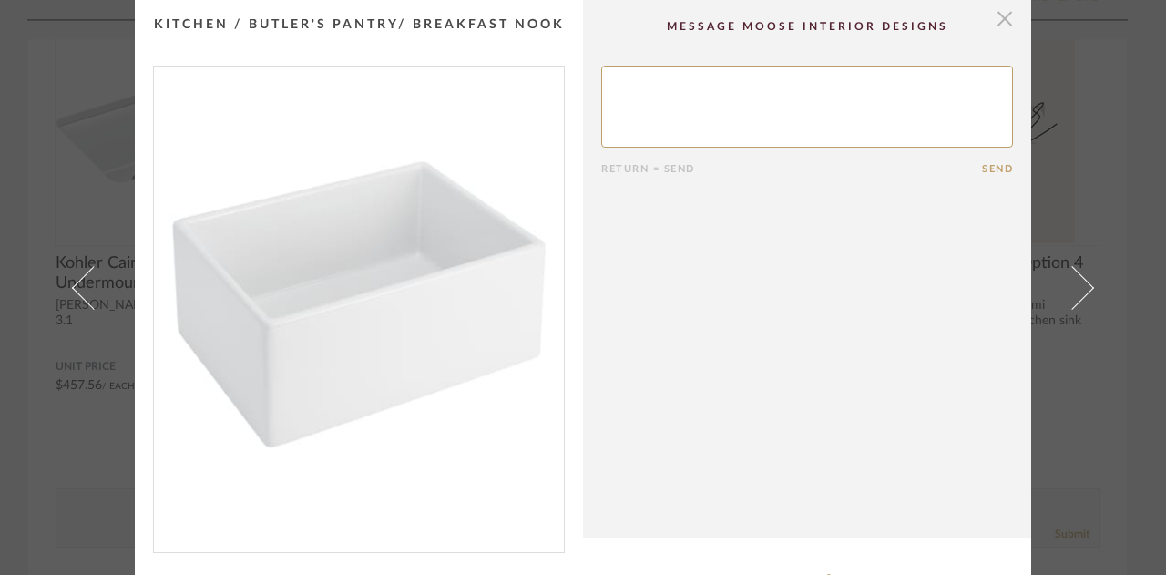
click at [1002, 1] on span "button" at bounding box center [1005, 18] width 36 height 36
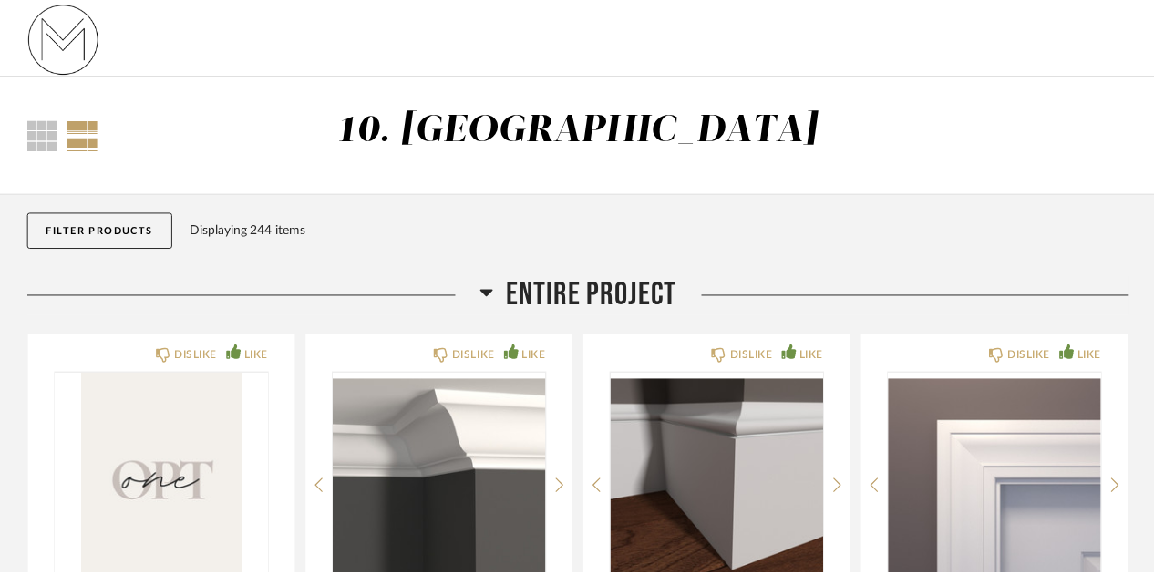
scroll to position [6598, 0]
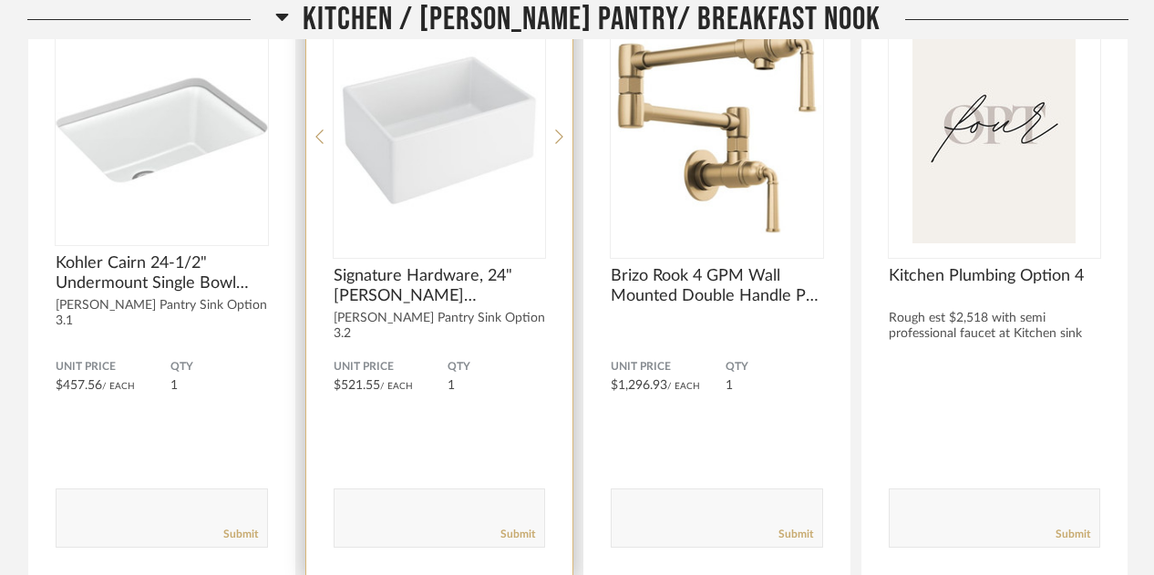
click at [483, 522] on div "Submit" at bounding box center [439, 534] width 211 height 25
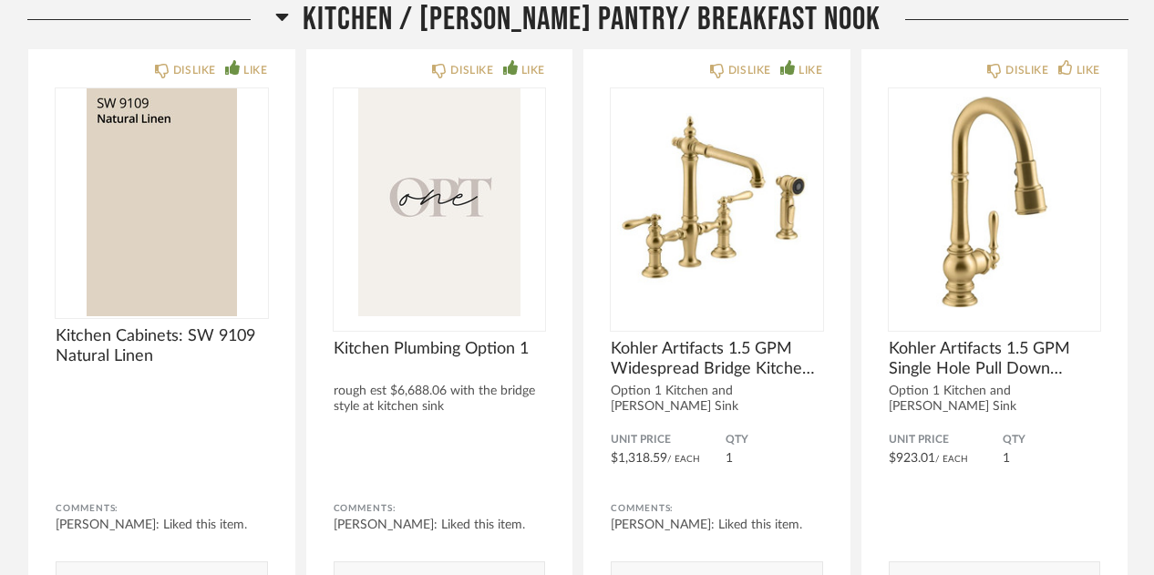
scroll to position [2303, 0]
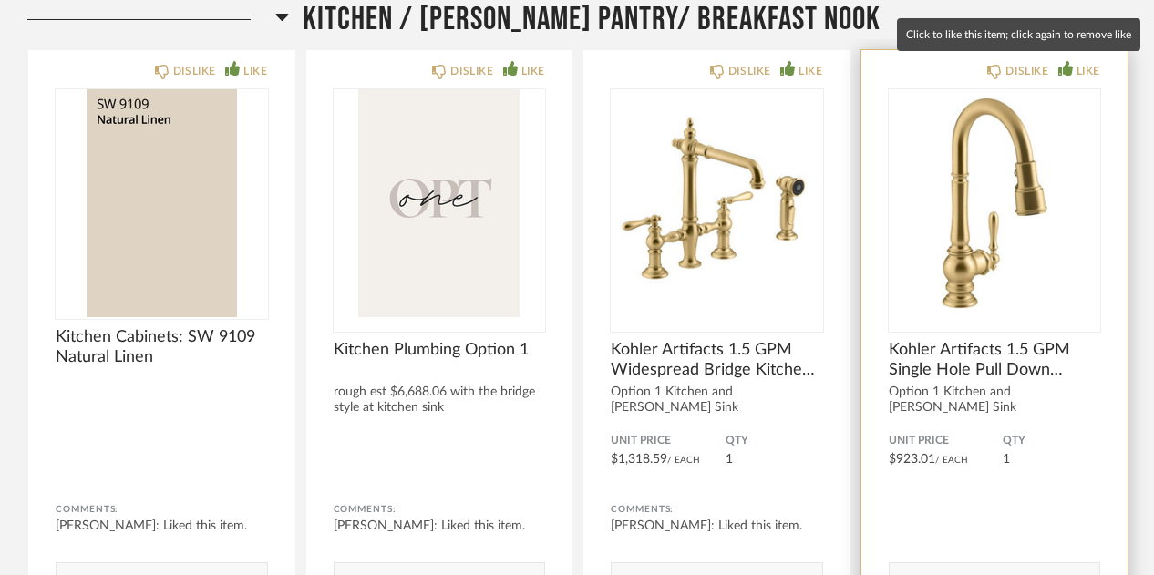
click at [1061, 68] on icon at bounding box center [1065, 68] width 15 height 15
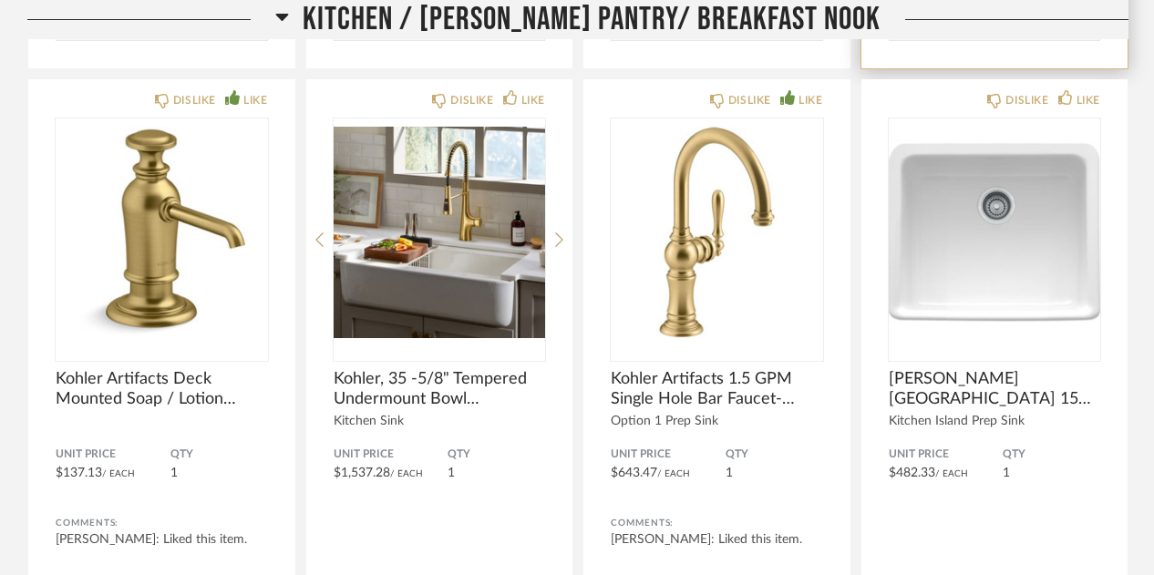
scroll to position [2890, 0]
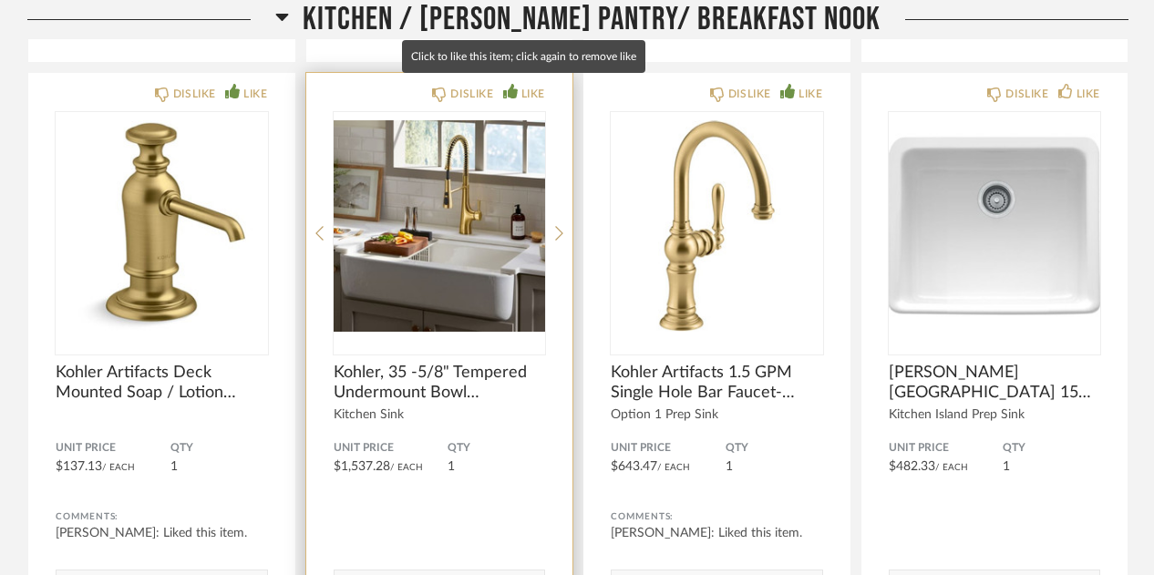
click at [519, 91] on div "LIKE" at bounding box center [524, 94] width 42 height 18
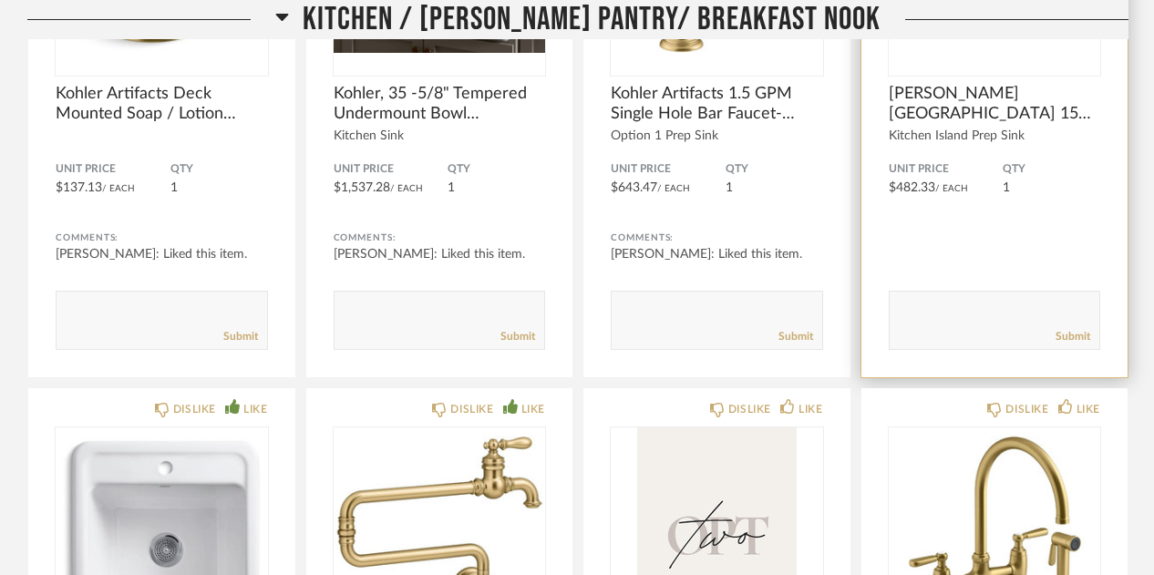
scroll to position [3416, 0]
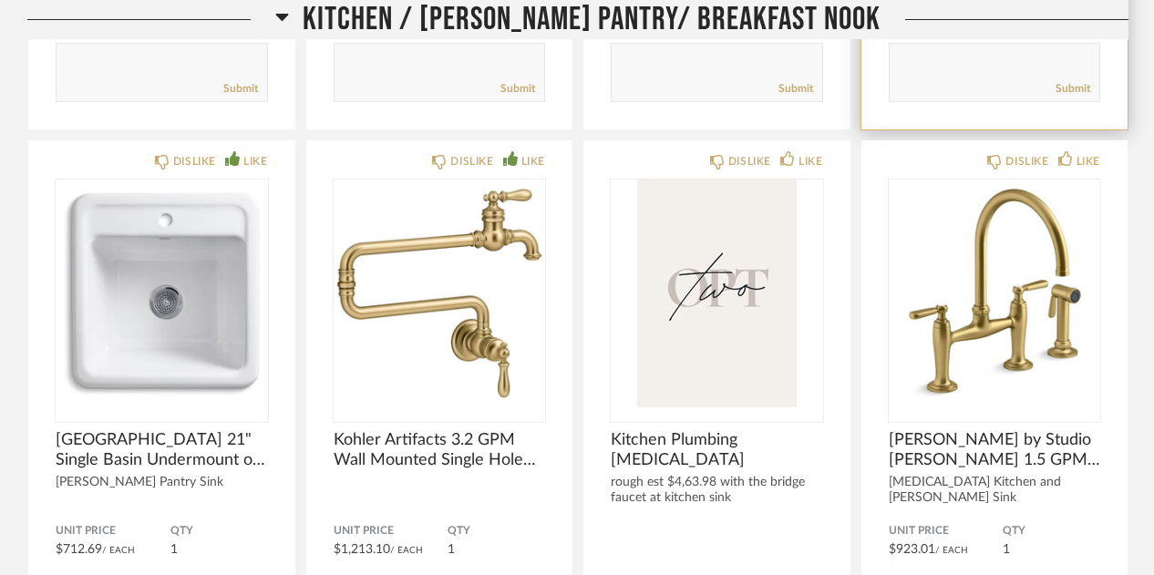
click at [933, 294] on img "0" at bounding box center [995, 294] width 212 height 228
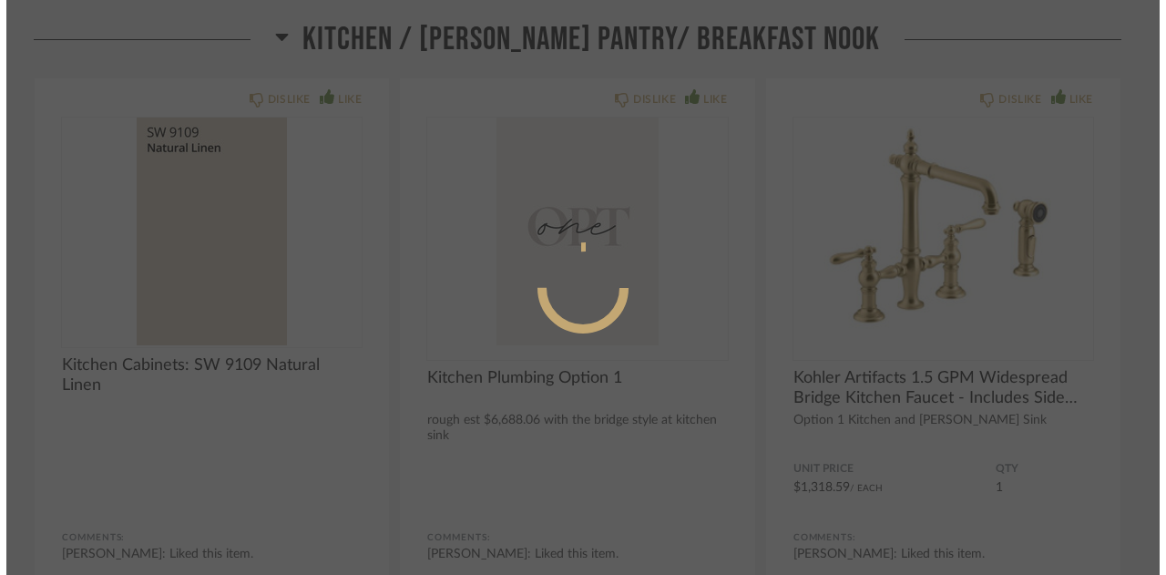
scroll to position [0, 0]
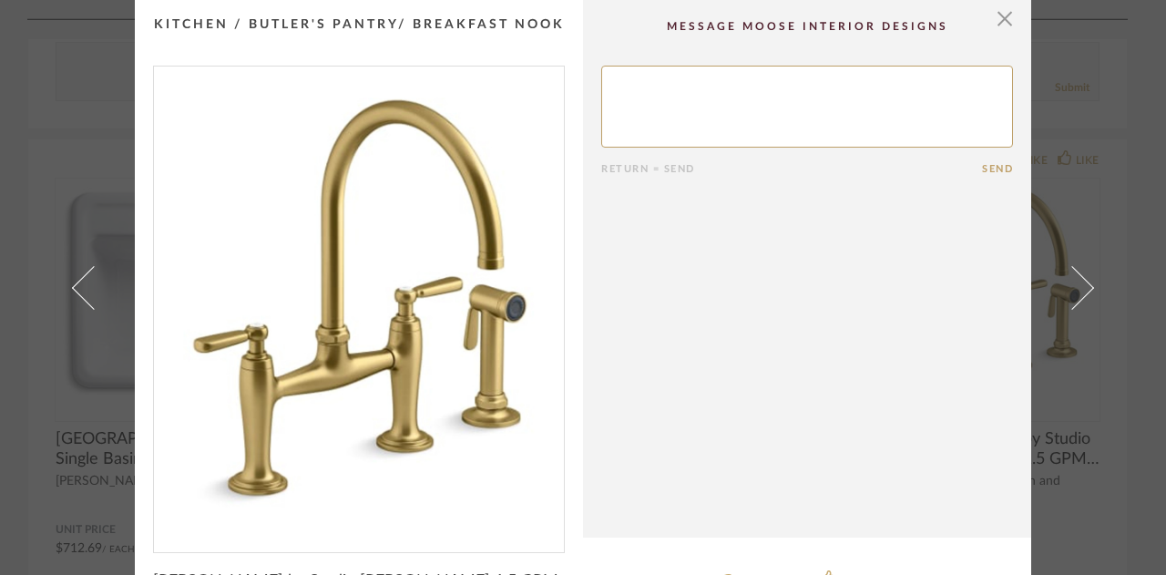
click at [1115, 40] on div "× Return = Send Send [PERSON_NAME] by Studio [PERSON_NAME] 1.5 GPM Widespread B…" at bounding box center [583, 287] width 1166 height 575
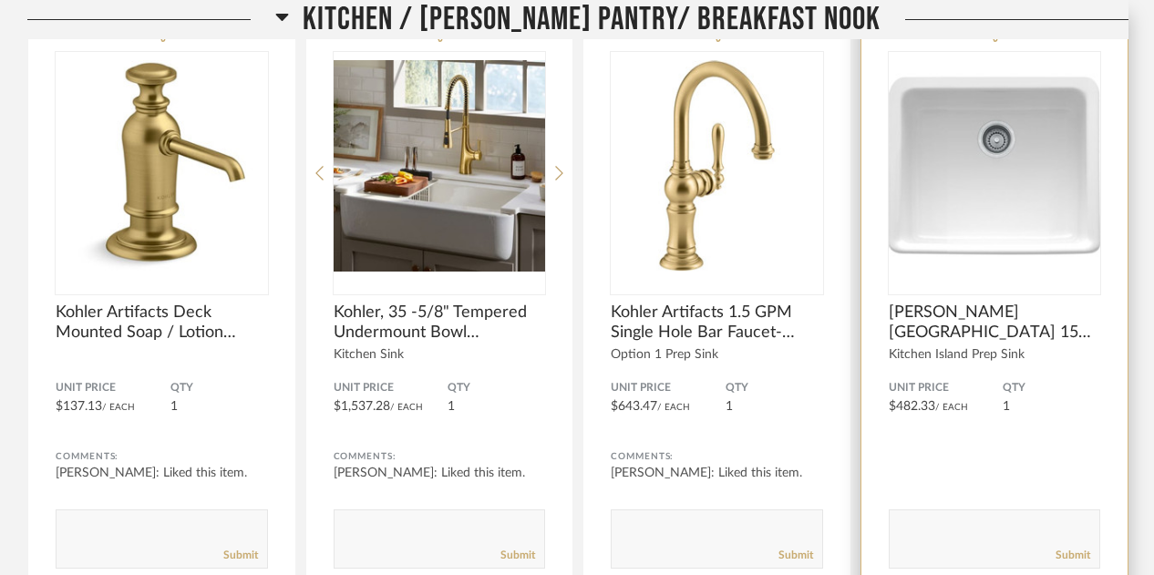
scroll to position [2930, 0]
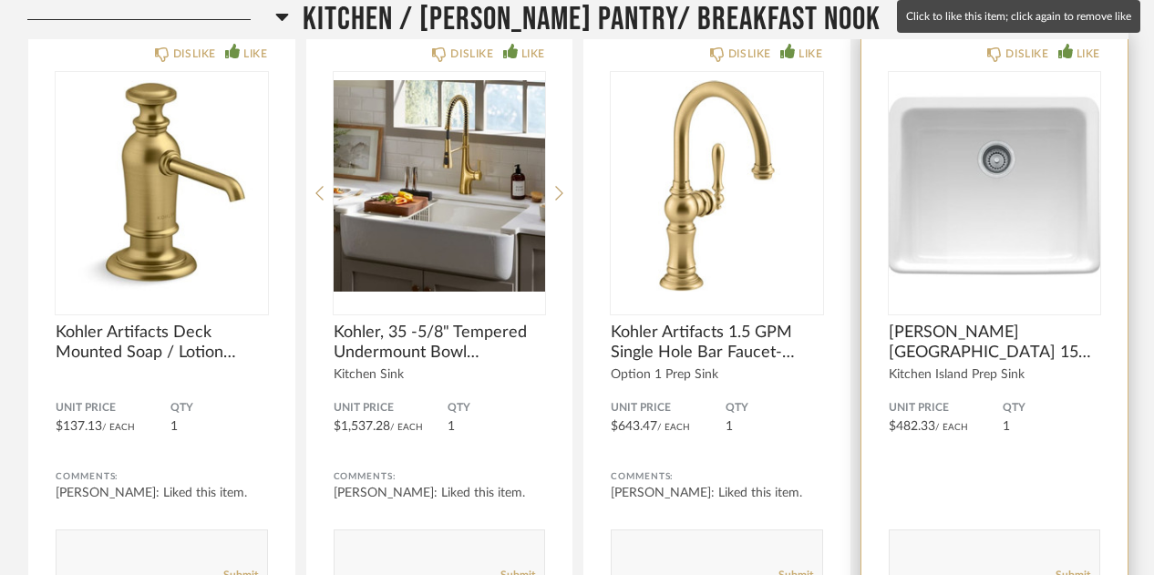
click at [1084, 46] on div "LIKE" at bounding box center [1088, 54] width 24 height 18
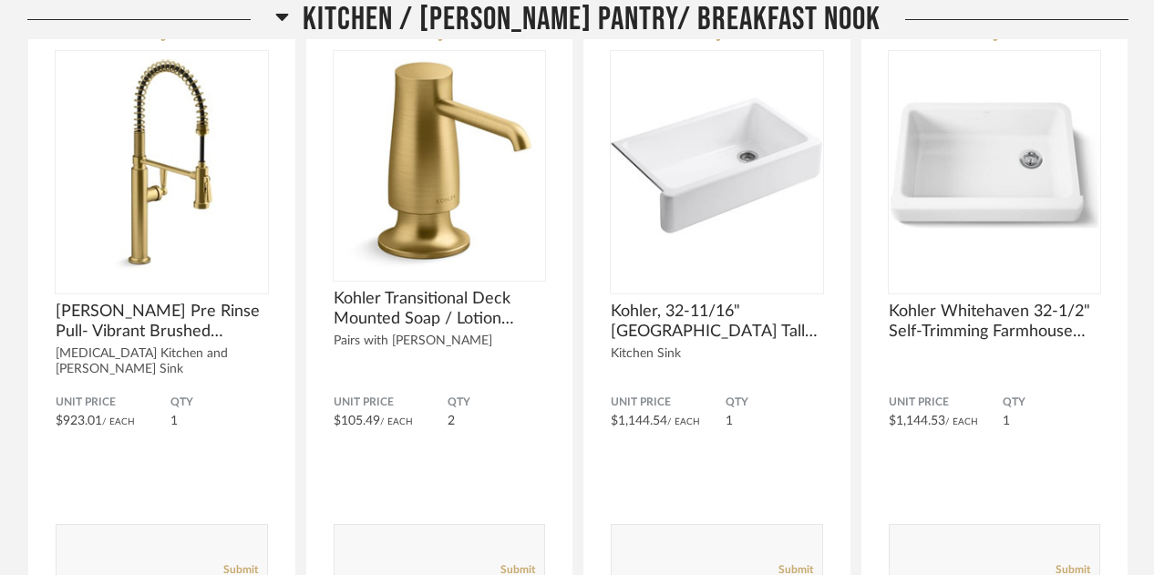
scroll to position [4154, 0]
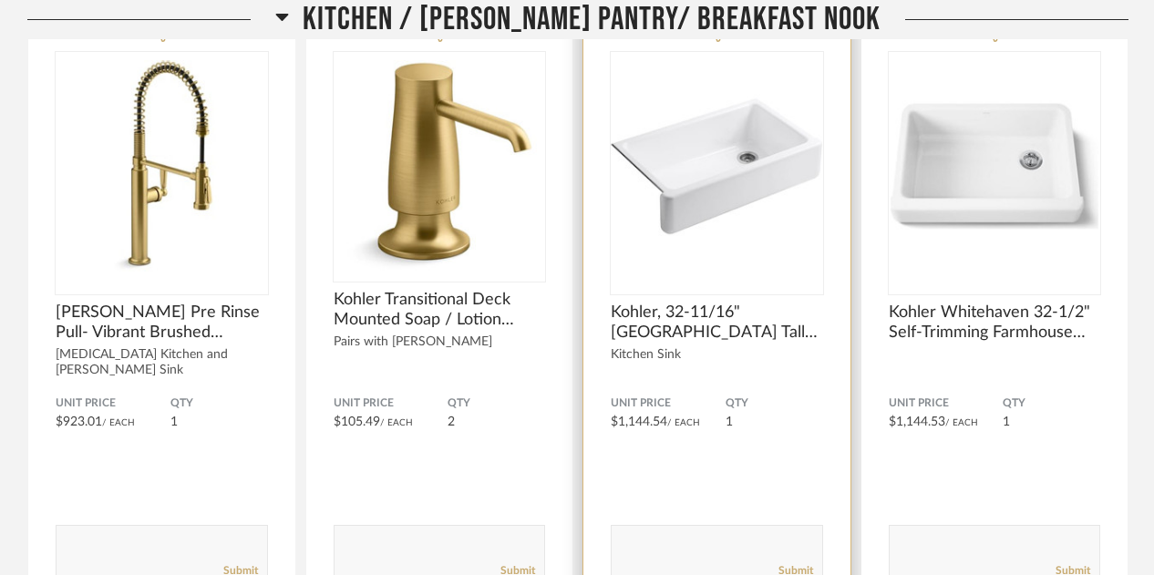
drag, startPoint x: 128, startPoint y: 467, endPoint x: 603, endPoint y: 294, distance: 505.9
click at [603, 294] on div "DISLIKE LIKE Kohler, 32-11/16" [GEOGRAPHIC_DATA] Tall Apron Single Cast Iron - …" at bounding box center [716, 312] width 267 height 599
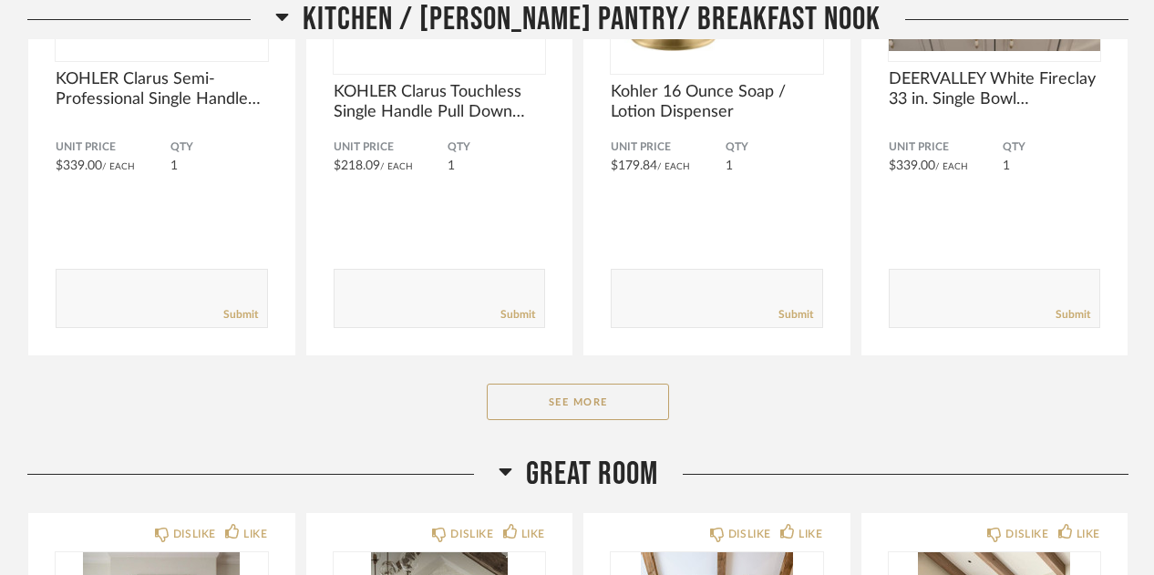
scroll to position [7491, 0]
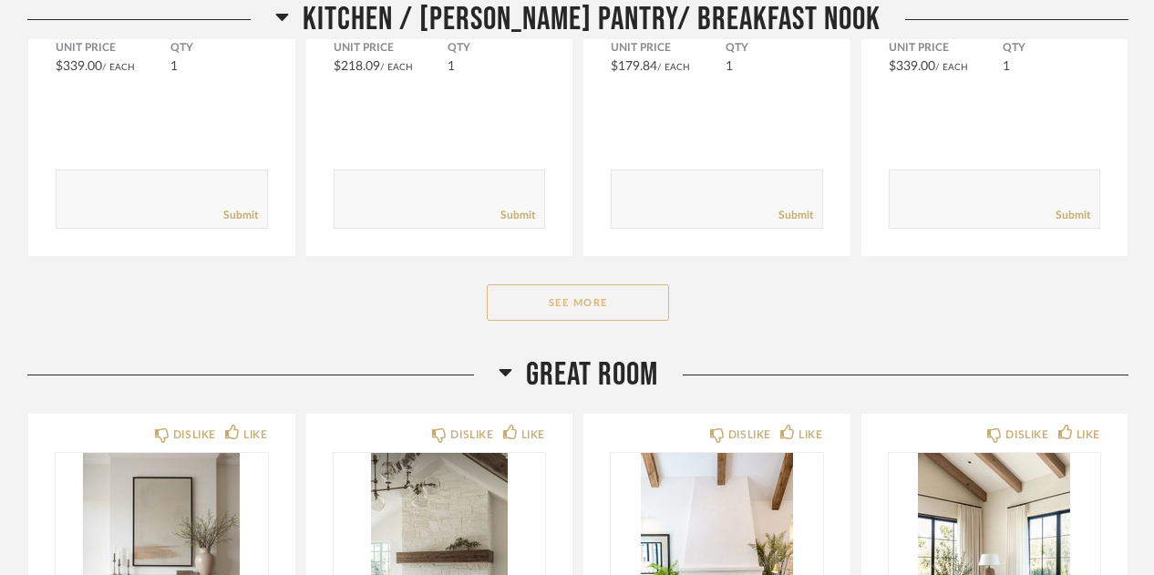
drag, startPoint x: 603, startPoint y: 294, endPoint x: 609, endPoint y: 282, distance: 13.0
click at [609, 284] on button "See More" at bounding box center [578, 302] width 182 height 36
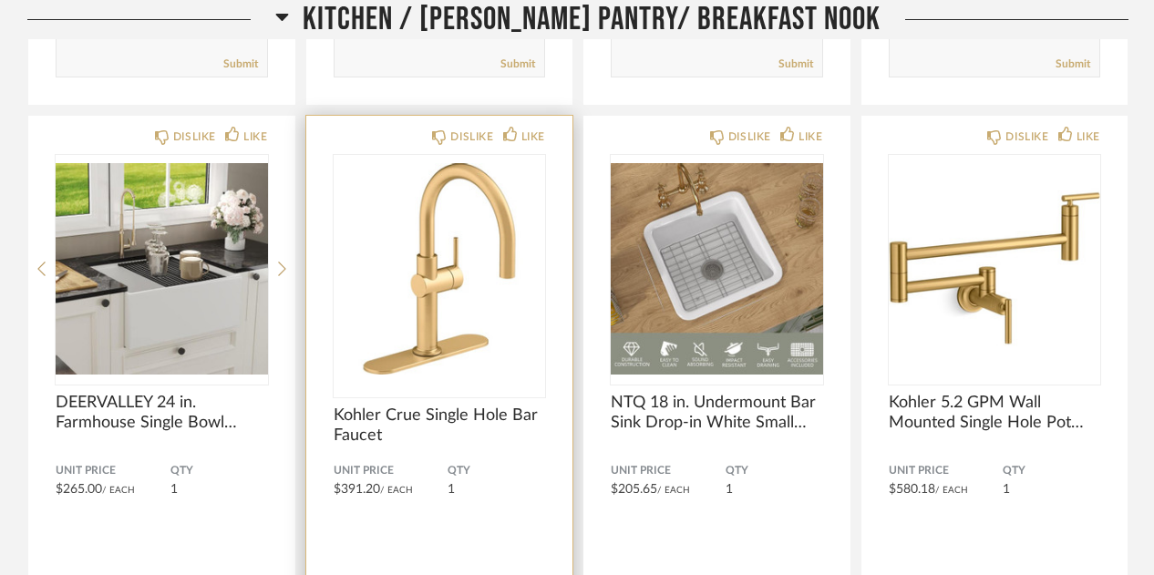
scroll to position [7648, 0]
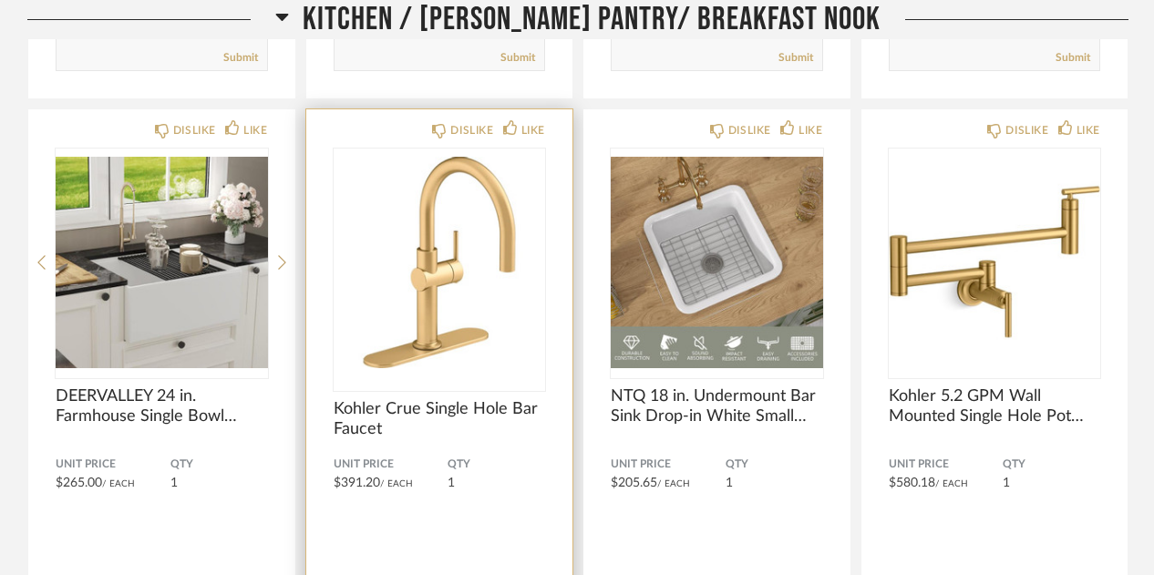
click at [518, 506] on div "Comments: Submit" at bounding box center [440, 575] width 212 height 139
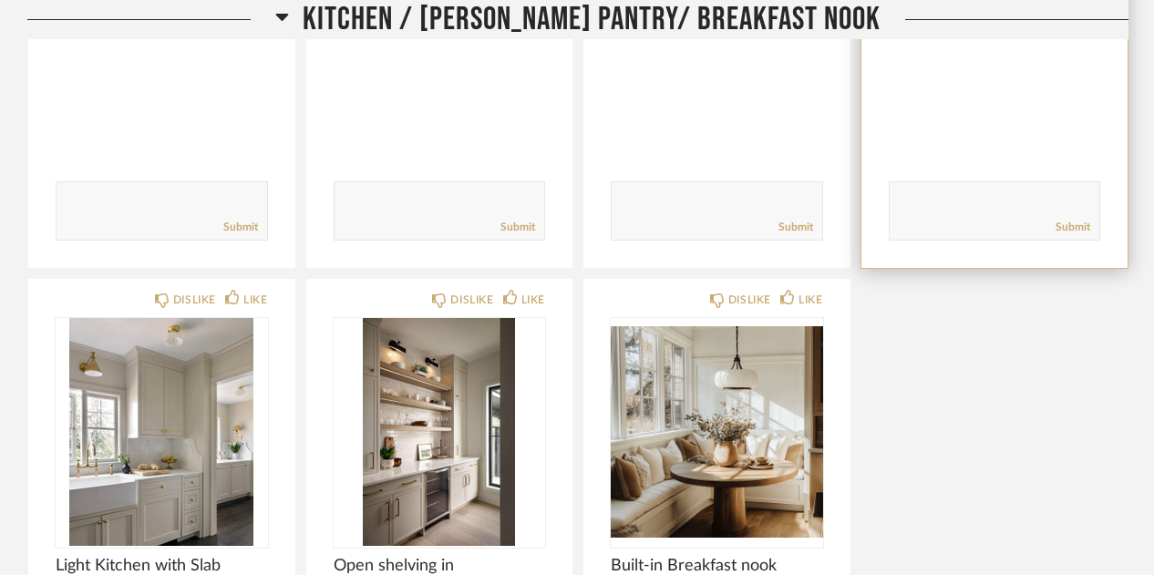
scroll to position [8732, 0]
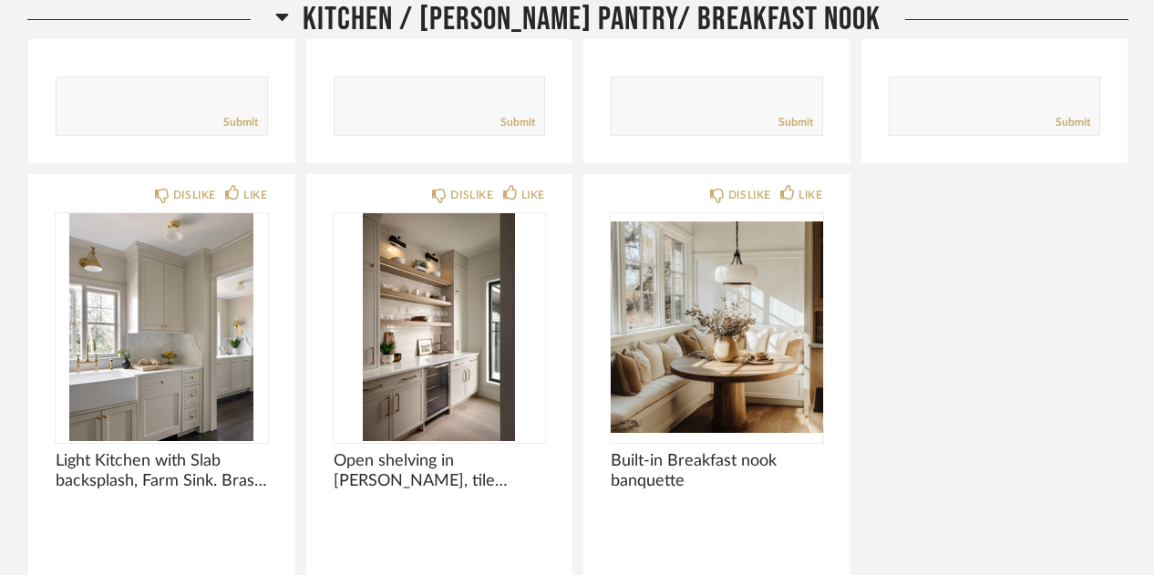
drag, startPoint x: 1010, startPoint y: 300, endPoint x: 26, endPoint y: 378, distance: 987.3
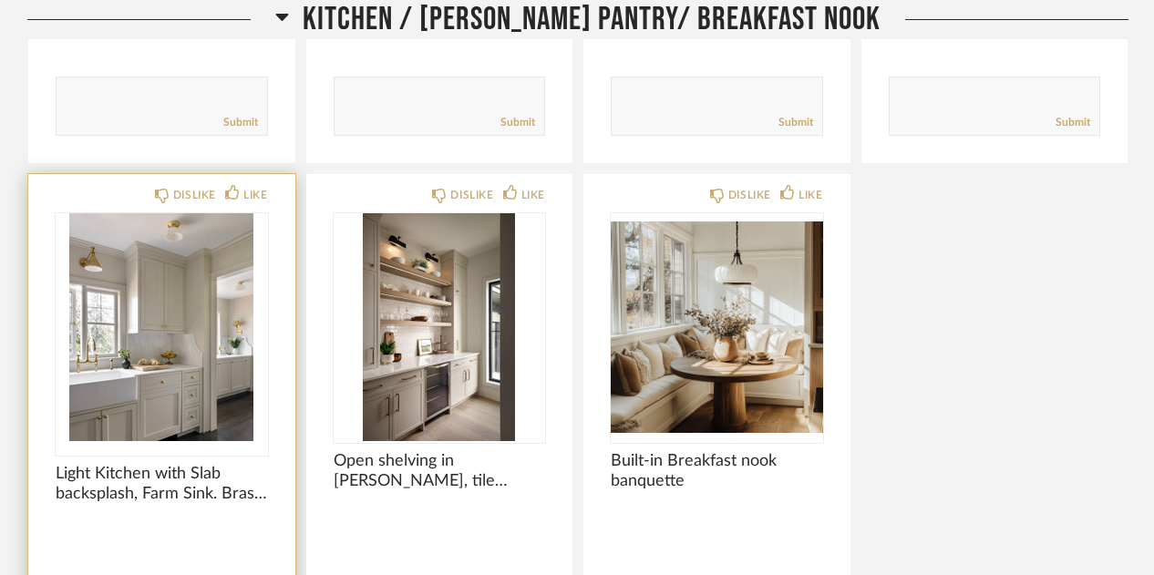
click at [105, 362] on img "0" at bounding box center [162, 327] width 212 height 228
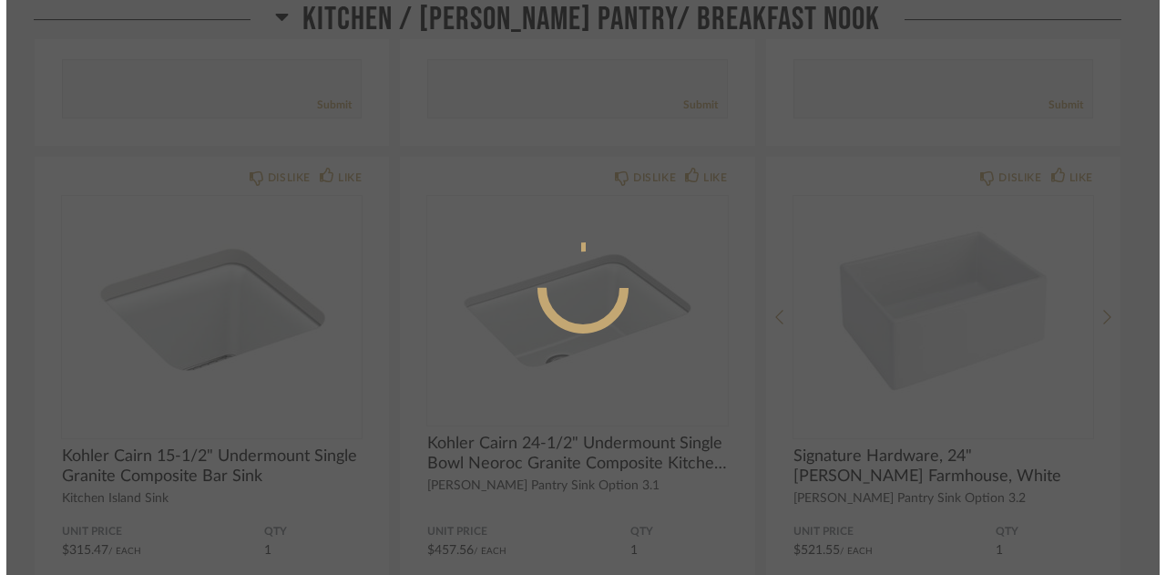
scroll to position [0, 0]
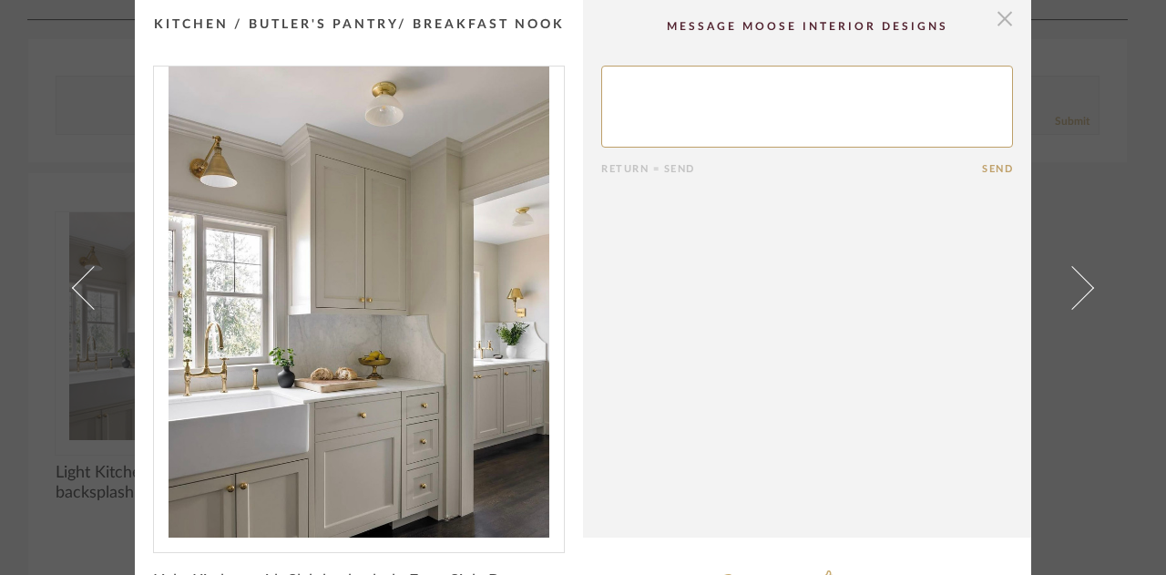
click at [991, 20] on span "button" at bounding box center [1005, 18] width 36 height 36
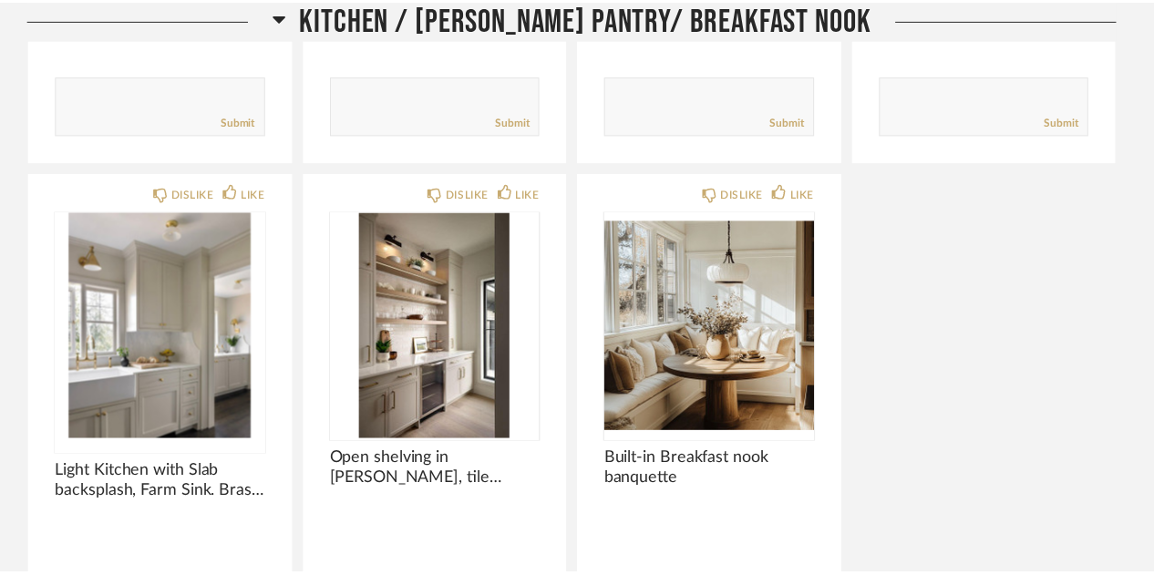
scroll to position [8732, 0]
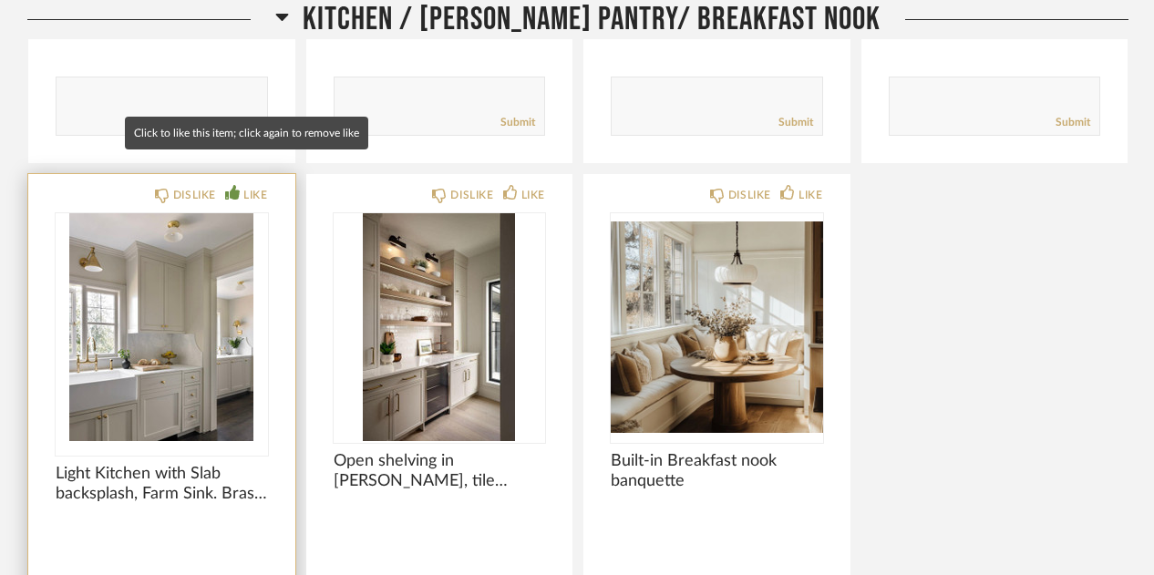
click at [243, 186] on div "LIKE" at bounding box center [255, 195] width 24 height 18
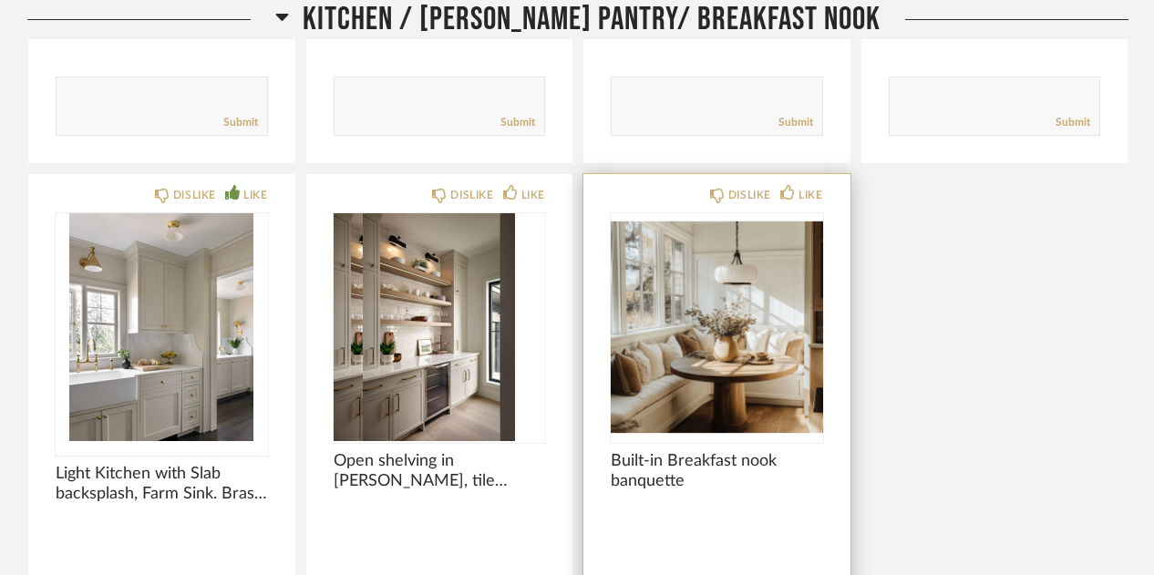
click at [674, 348] on div at bounding box center [717, 327] width 212 height 228
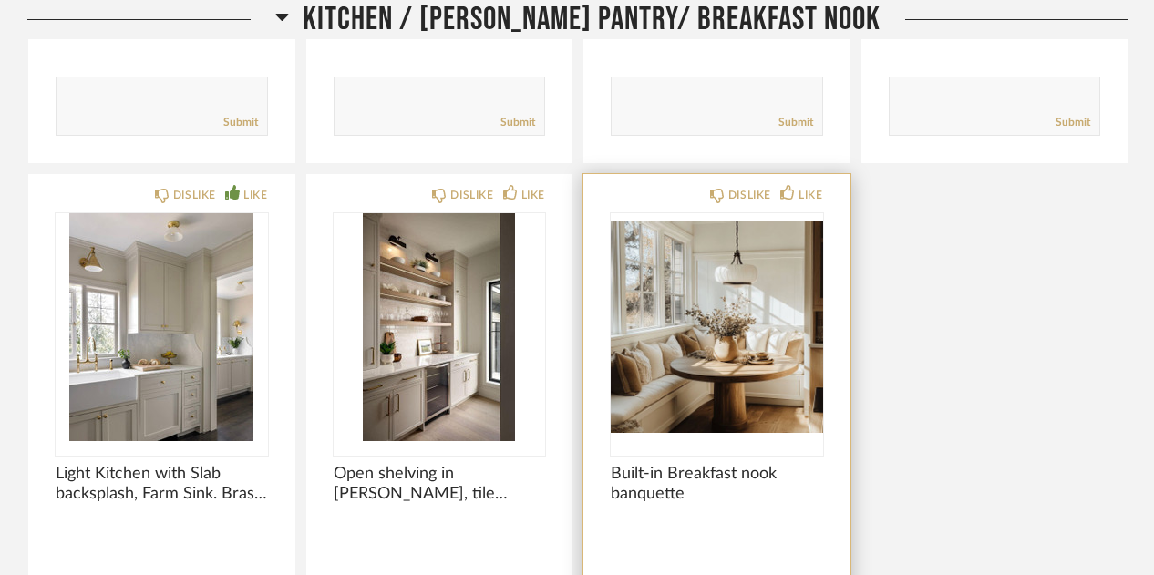
click at [674, 343] on img "0" at bounding box center [717, 327] width 212 height 228
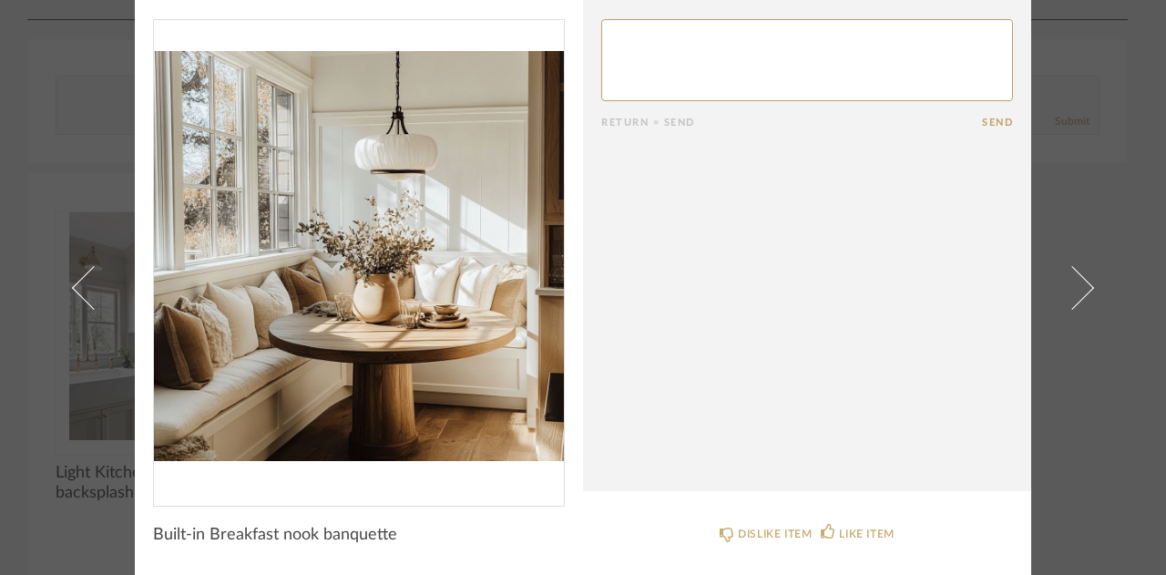
scroll to position [0, 0]
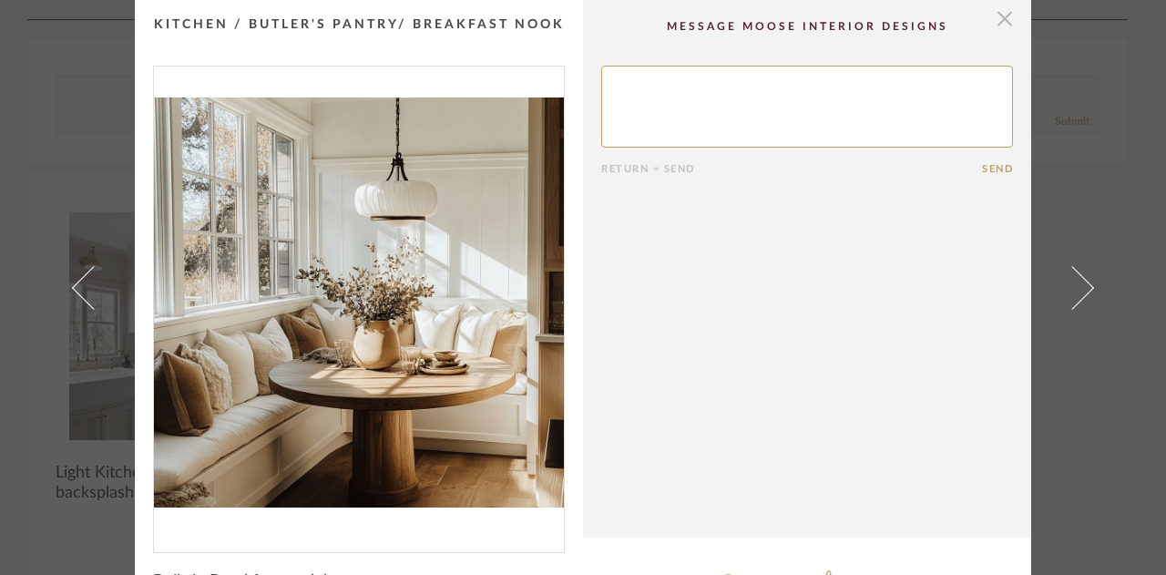
click at [1001, 18] on span "button" at bounding box center [1005, 18] width 36 height 36
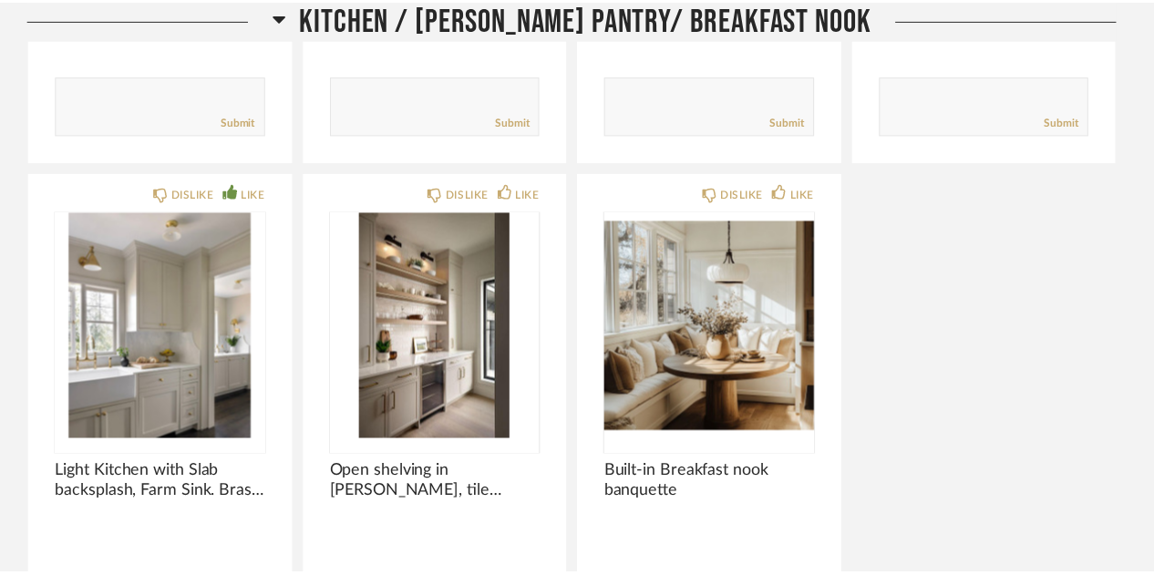
scroll to position [8732, 0]
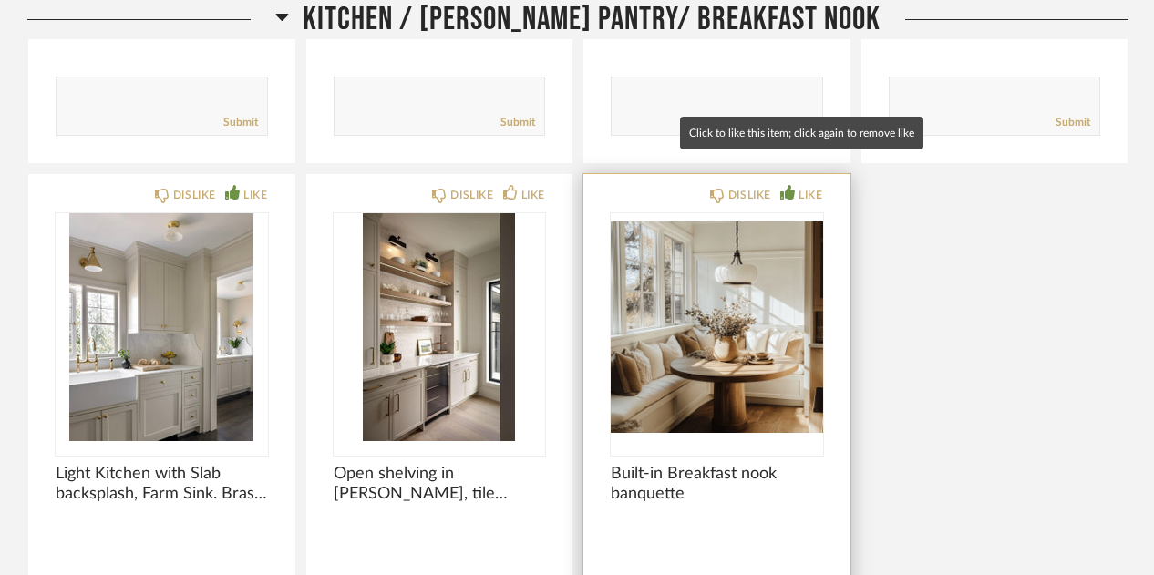
click at [800, 186] on div "LIKE" at bounding box center [810, 195] width 24 height 18
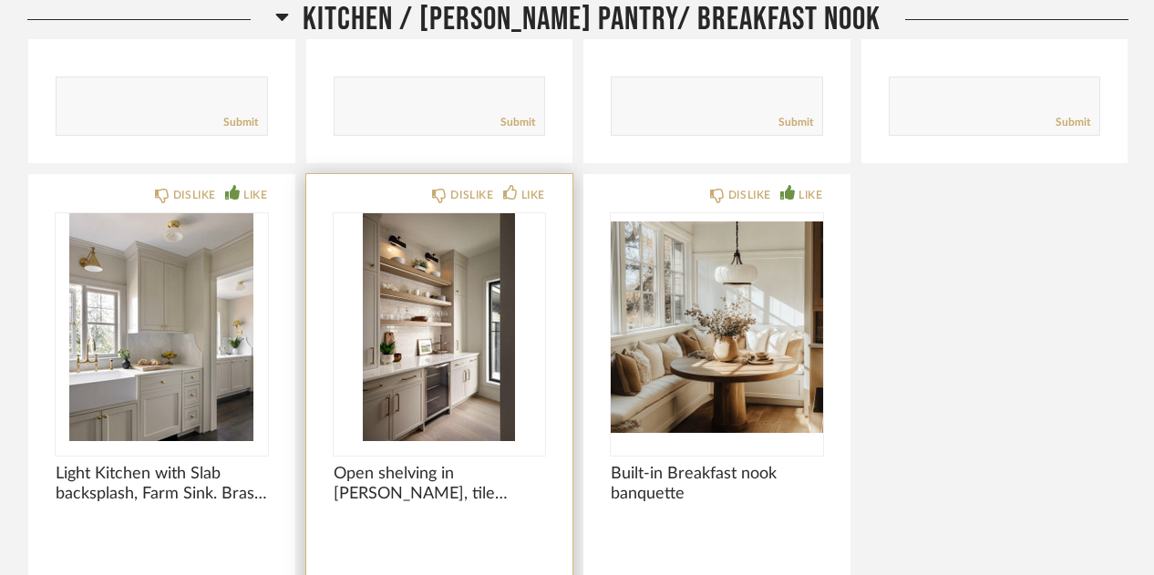
click at [448, 362] on img "0" at bounding box center [440, 327] width 212 height 228
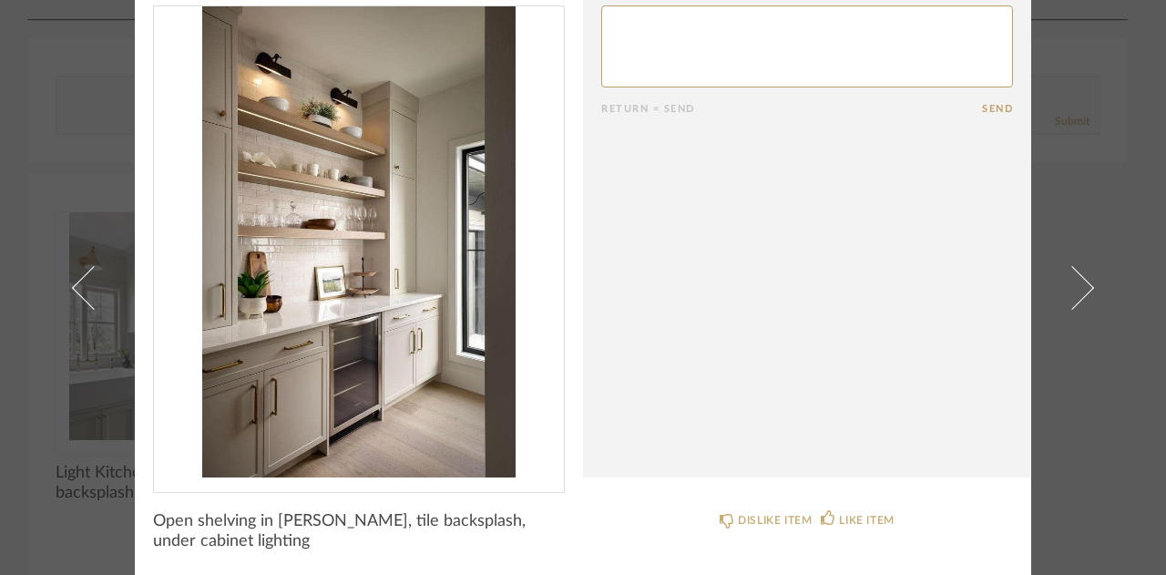
scroll to position [0, 0]
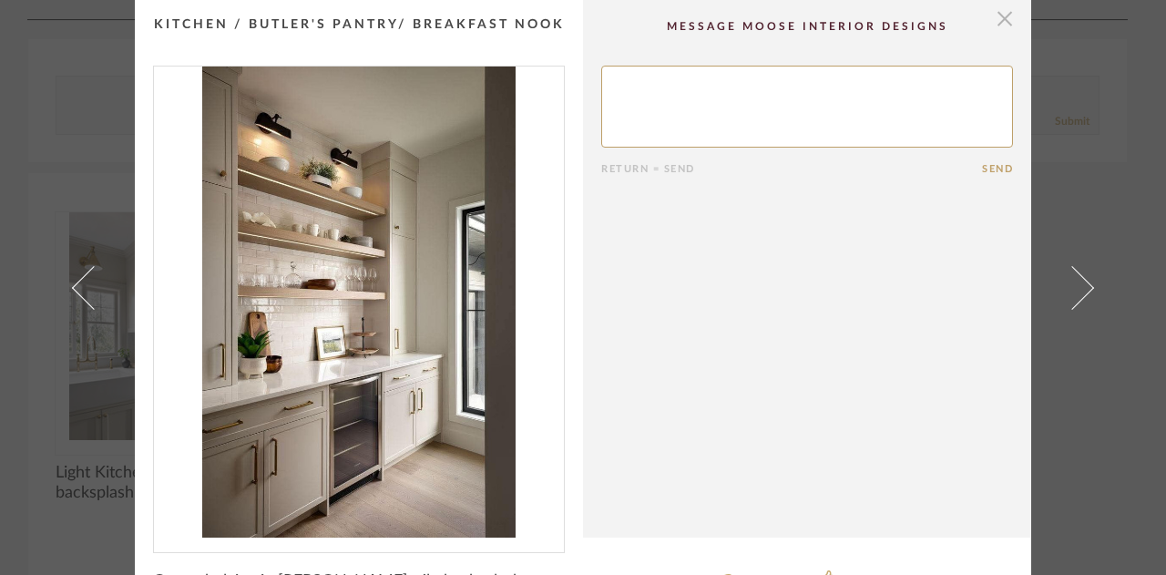
click at [997, 11] on span "button" at bounding box center [1005, 18] width 36 height 36
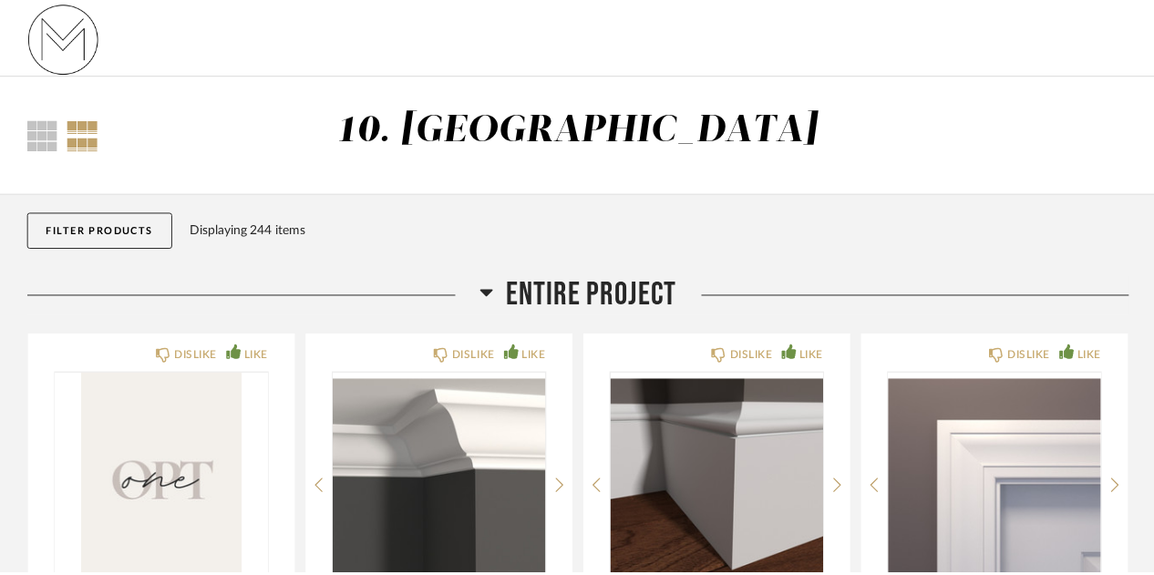
scroll to position [8732, 0]
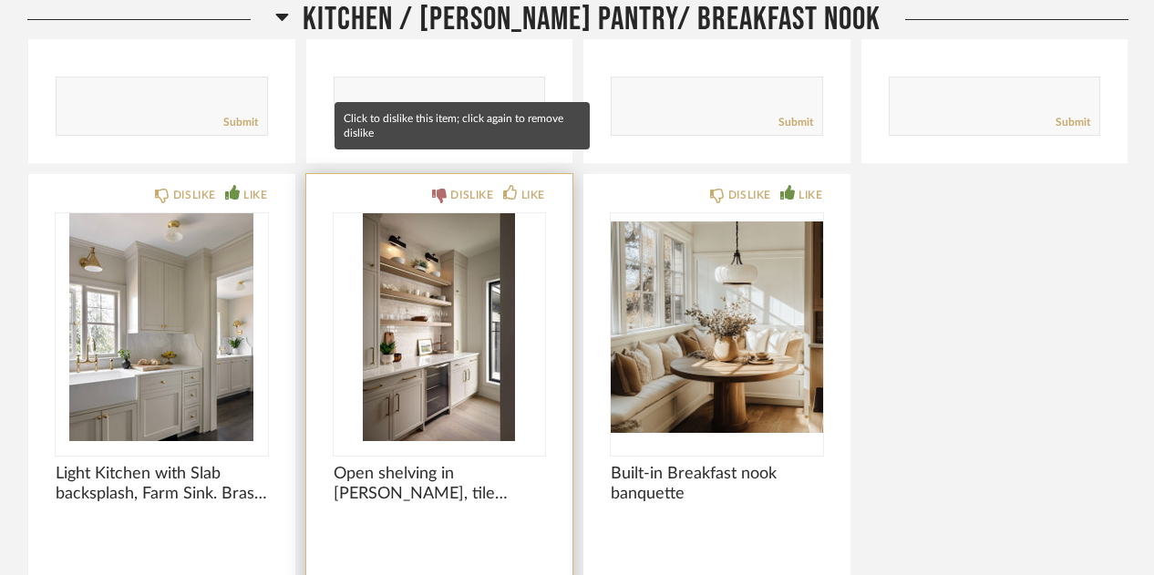
click at [456, 186] on div "DISLIKE" at bounding box center [471, 195] width 43 height 18
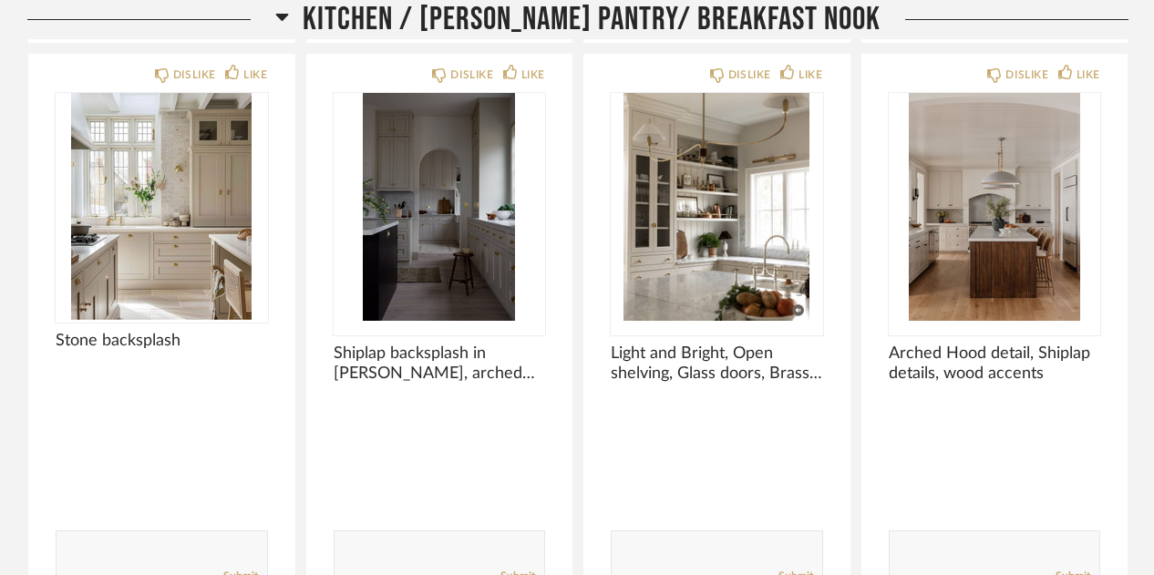
scroll to position [8278, 0]
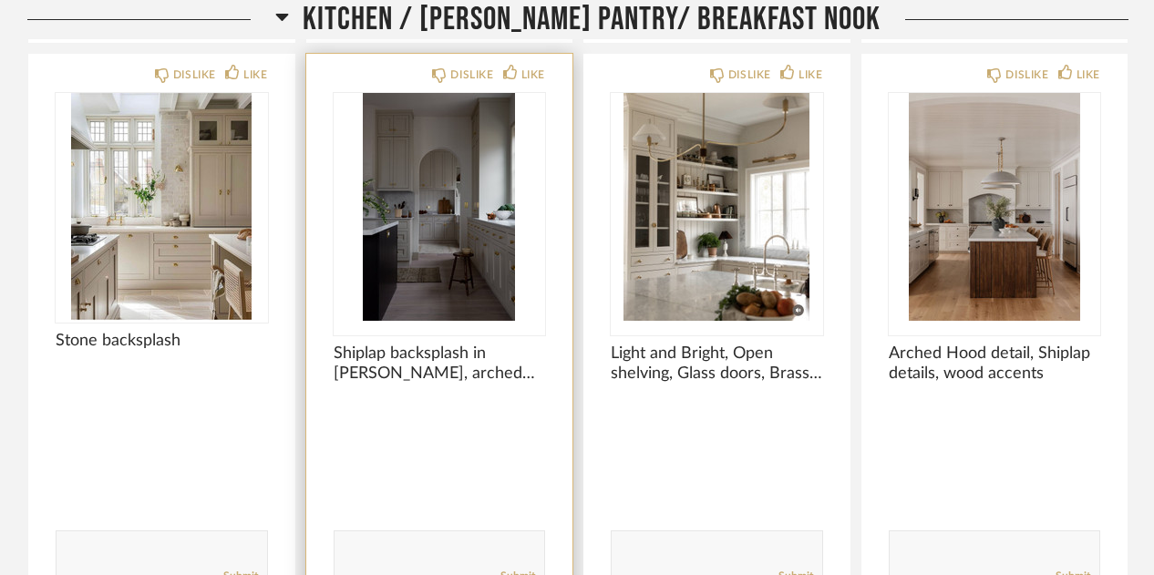
click at [479, 241] on img "0" at bounding box center [440, 207] width 212 height 228
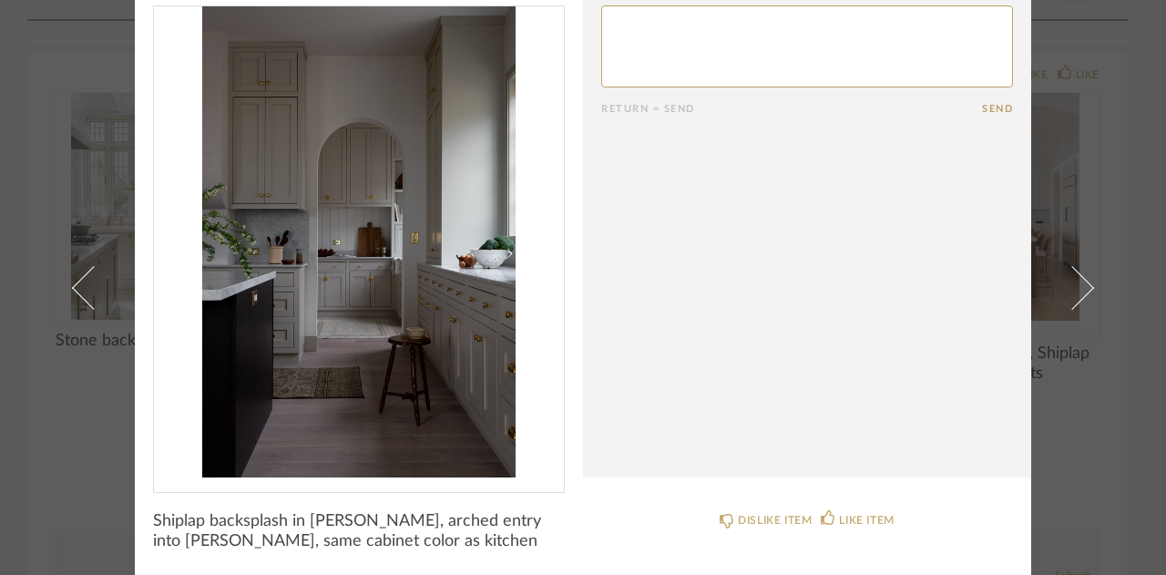
scroll to position [0, 0]
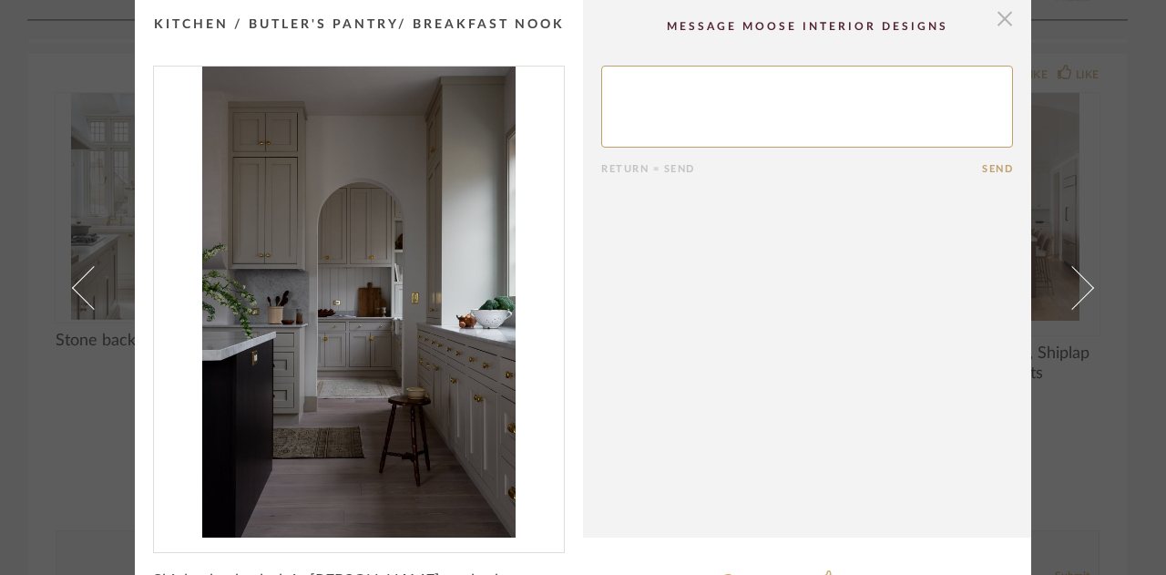
click at [990, 7] on span "button" at bounding box center [1005, 18] width 36 height 36
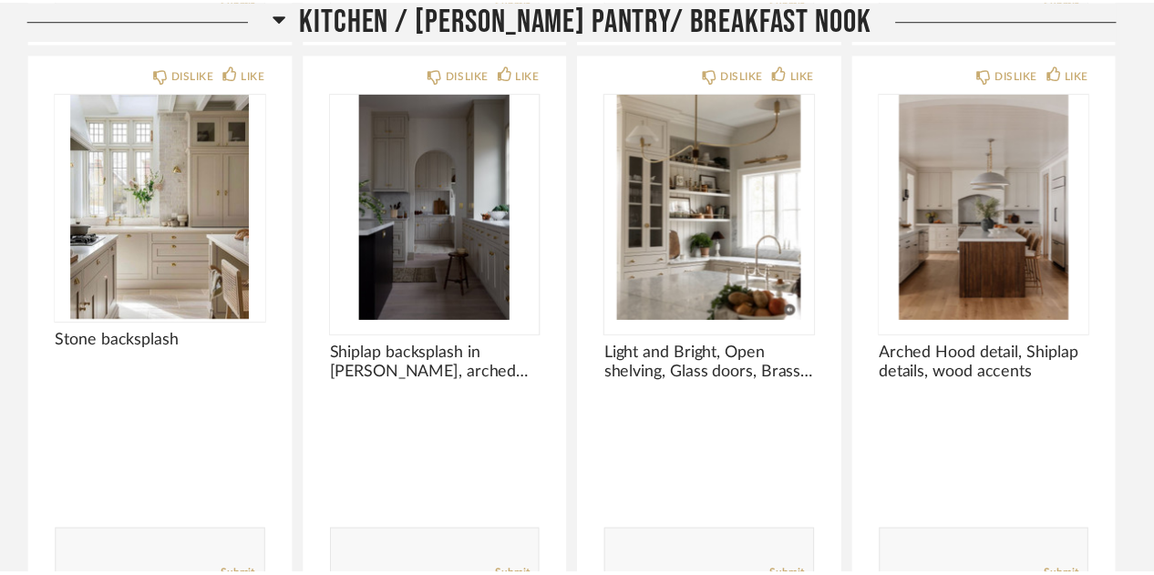
scroll to position [8278, 0]
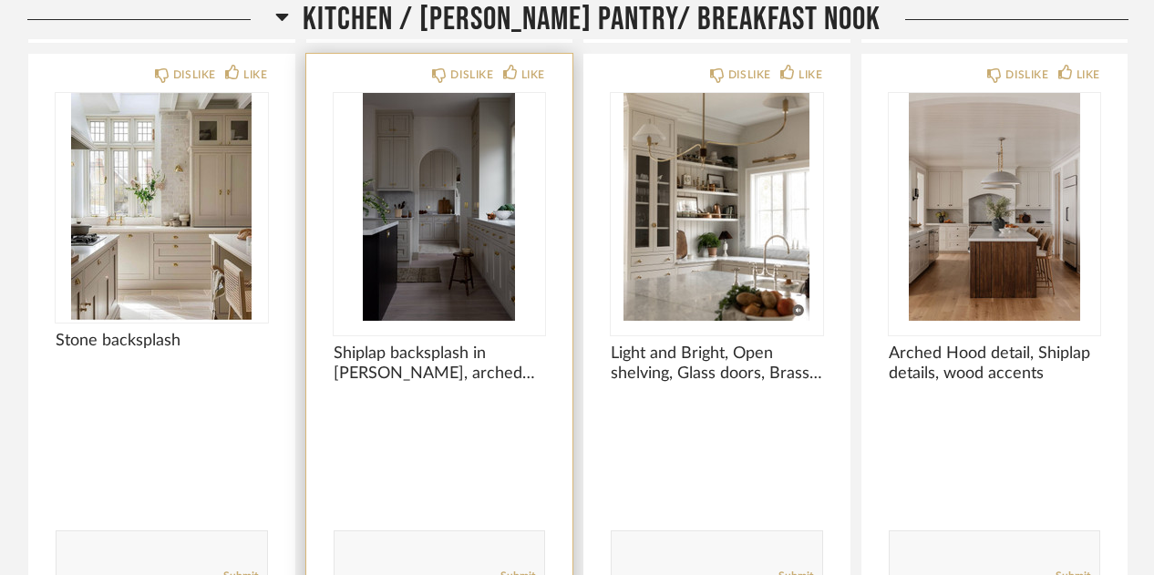
click at [422, 190] on img "0" at bounding box center [440, 207] width 212 height 228
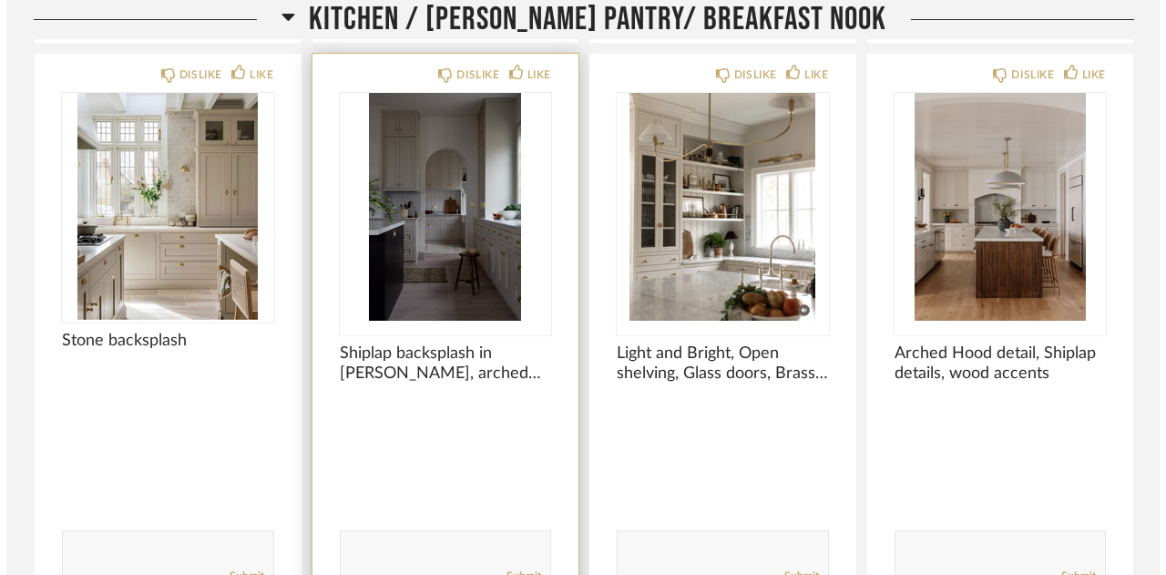
scroll to position [0, 0]
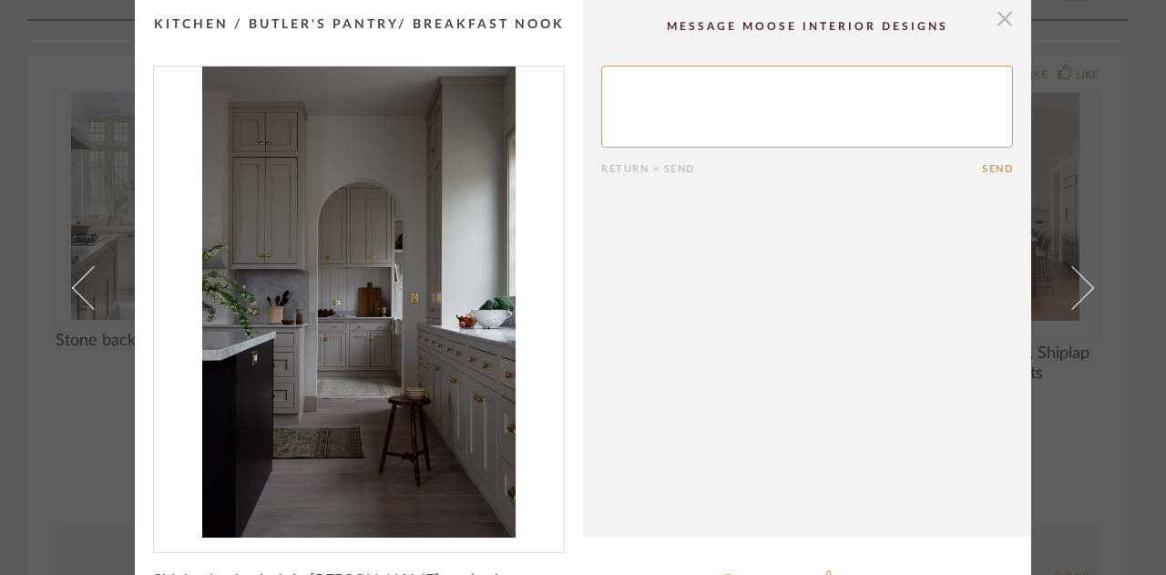
click at [1002, 5] on span "button" at bounding box center [1005, 18] width 36 height 36
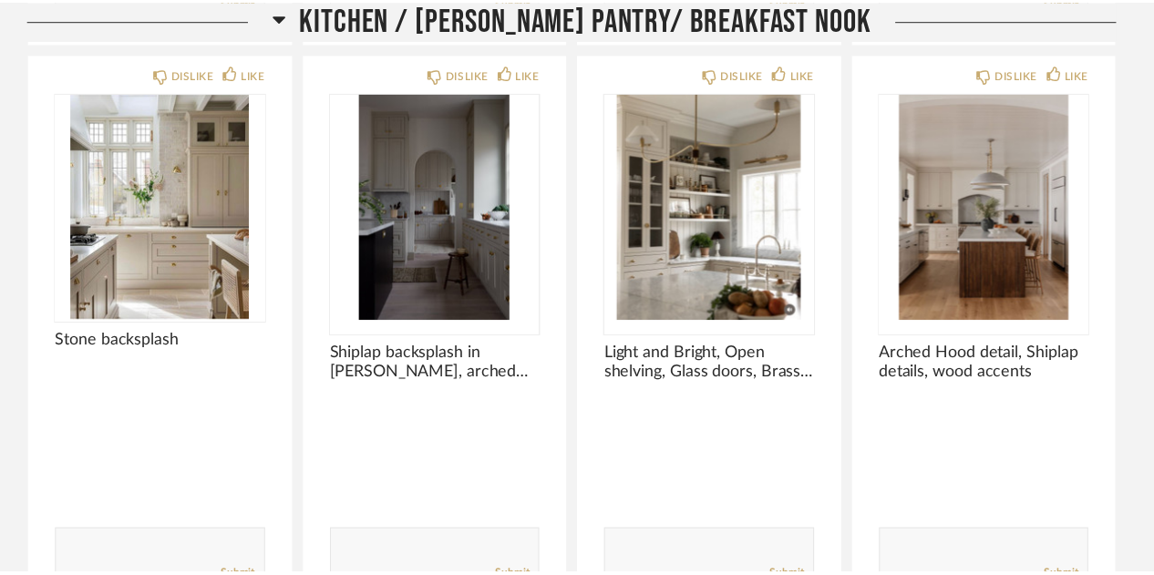
scroll to position [8278, 0]
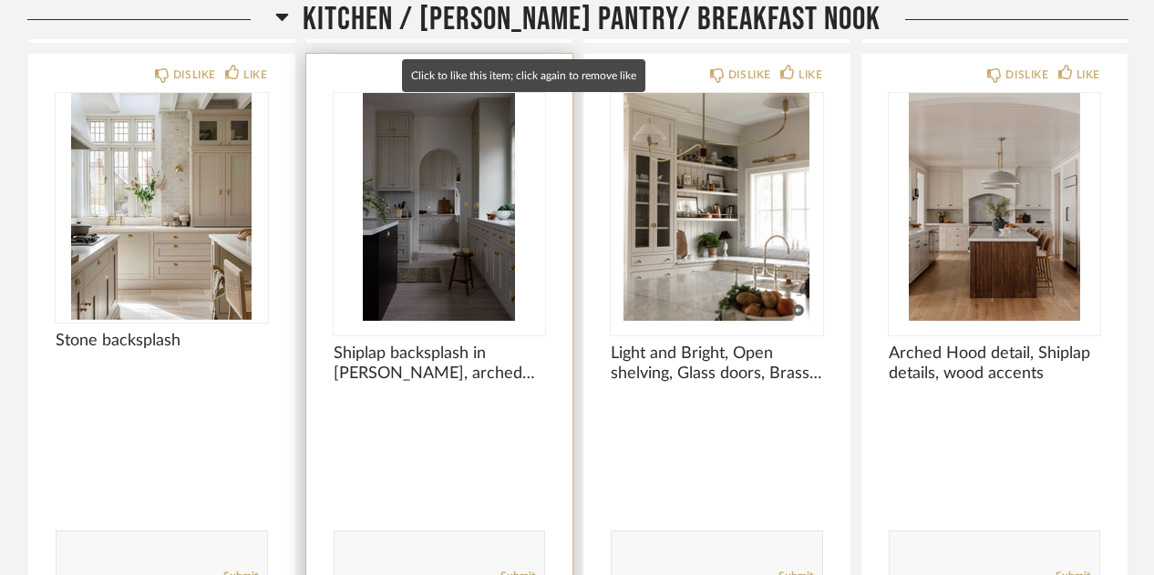
click at [529, 66] on div "LIKE" at bounding box center [533, 75] width 24 height 18
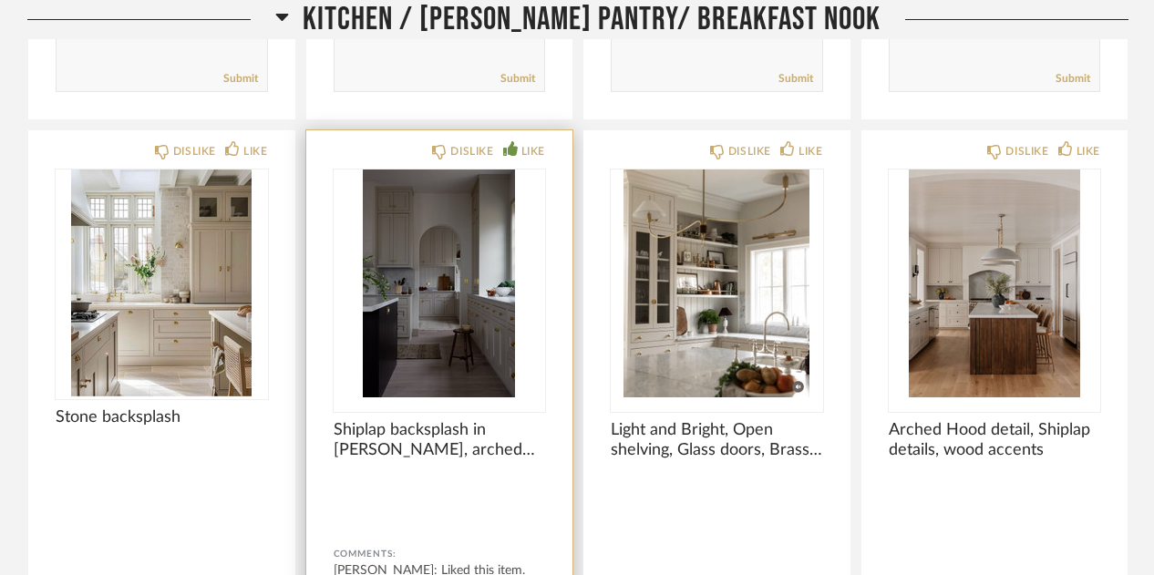
scroll to position [8175, 0]
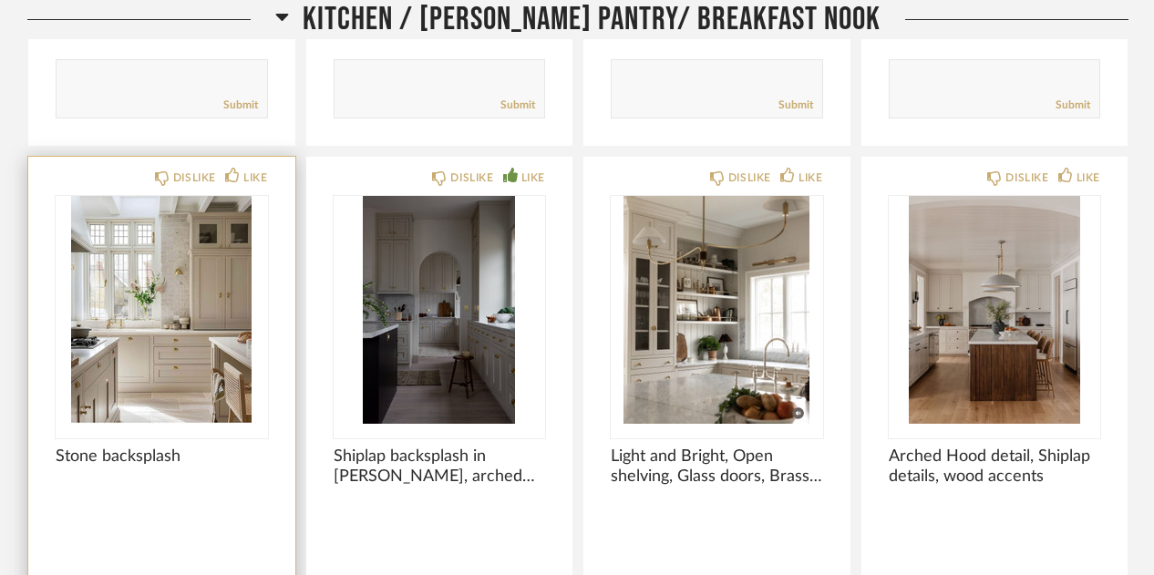
drag, startPoint x: 195, startPoint y: 145, endPoint x: 69, endPoint y: 467, distance: 345.4
click at [69, 467] on div "DISLIKE LIKE Stone backsplash Comments: Submit" at bounding box center [161, 438] width 267 height 563
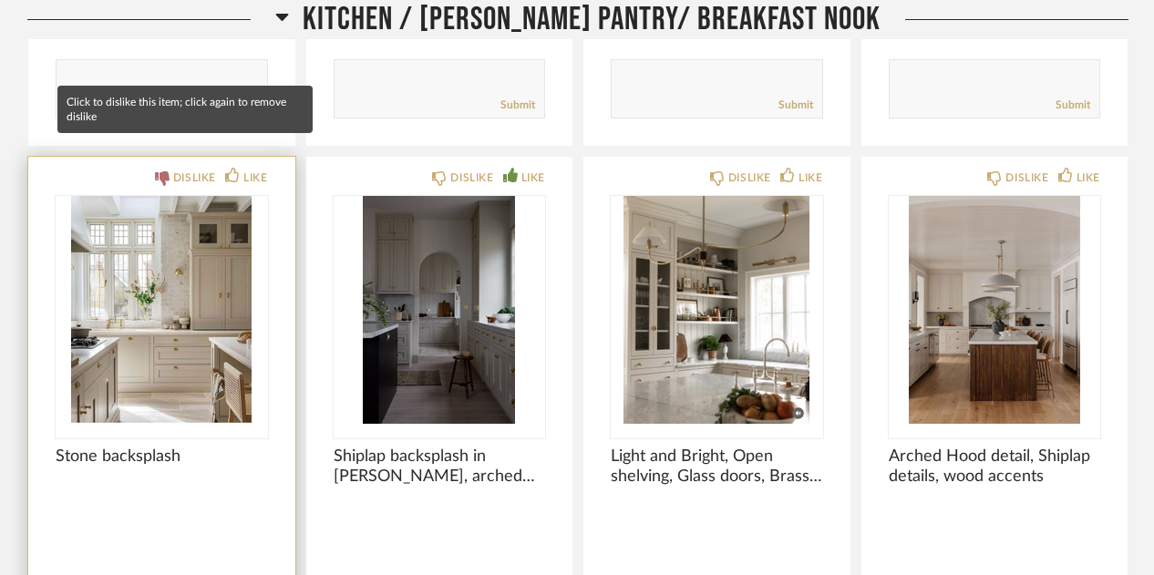
click at [184, 169] on div "DISLIKE" at bounding box center [194, 178] width 43 height 18
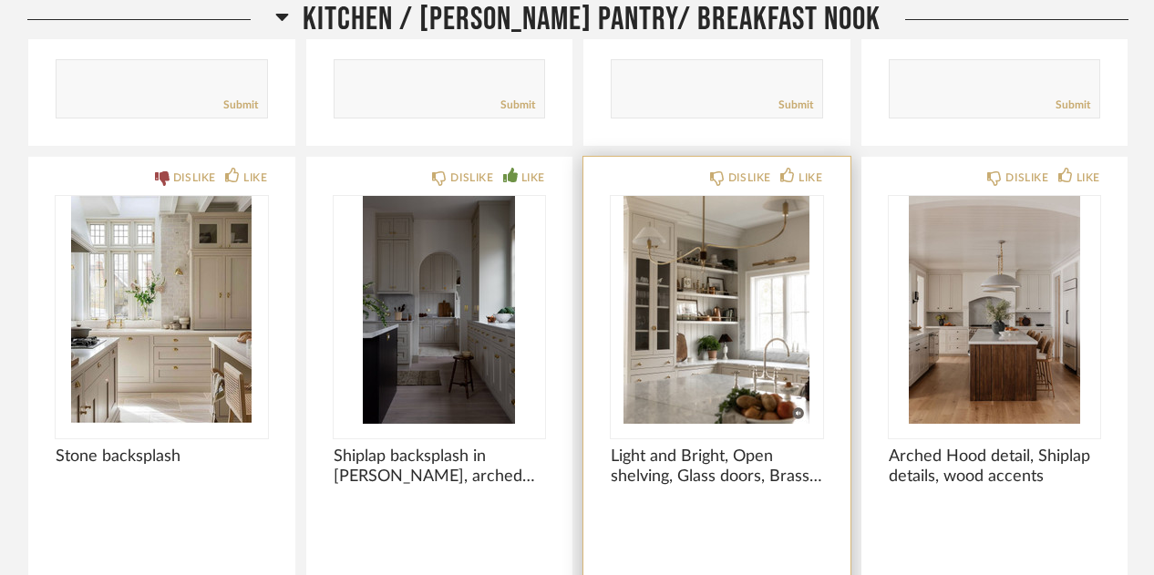
click at [674, 317] on img "0" at bounding box center [717, 310] width 212 height 228
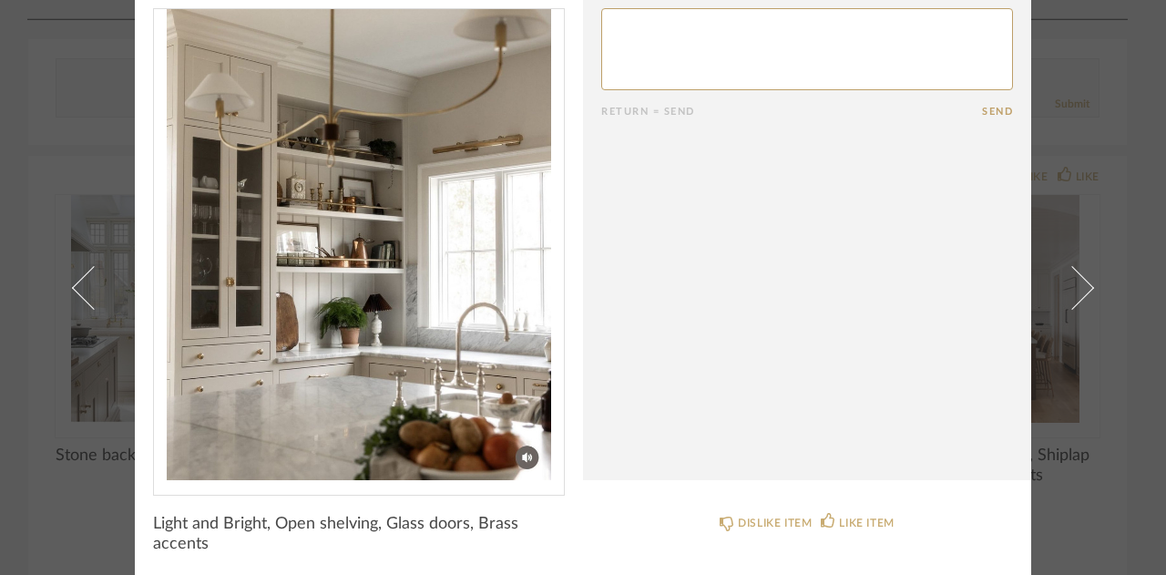
scroll to position [56, 0]
click at [842, 382] on cpp-summary-comments "Return = Send Send" at bounding box center [807, 213] width 448 height 538
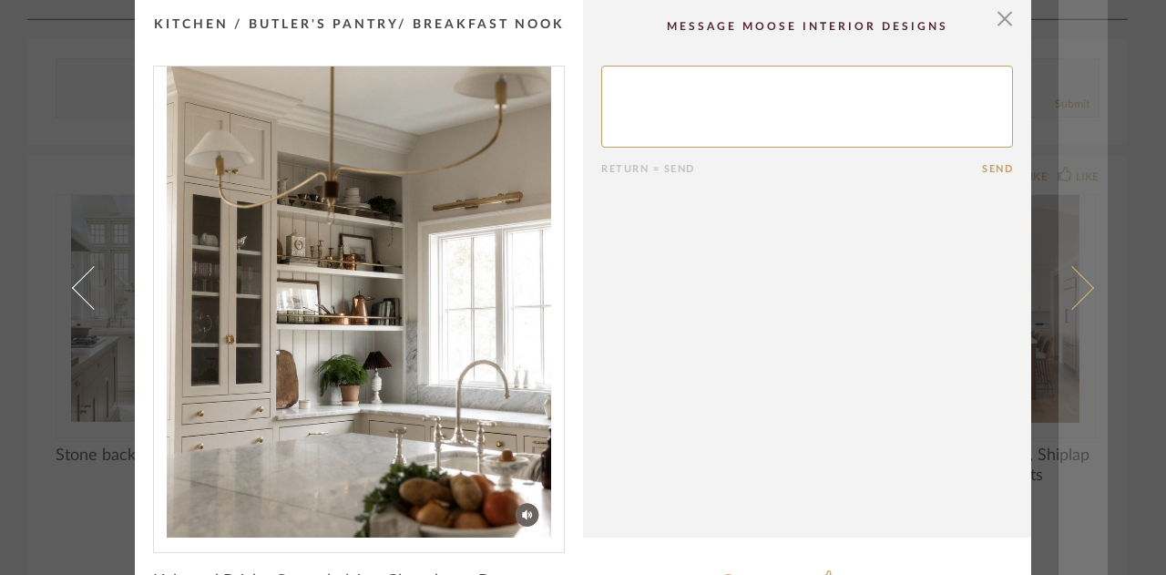
scroll to position [1, 0]
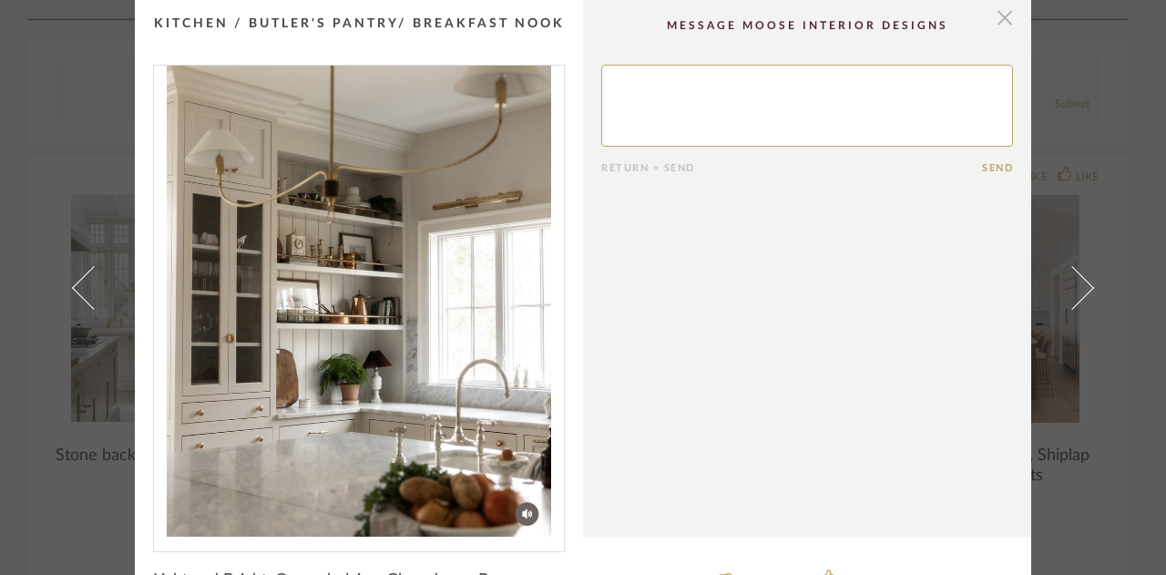
click at [1001, 18] on span "button" at bounding box center [1005, 17] width 36 height 36
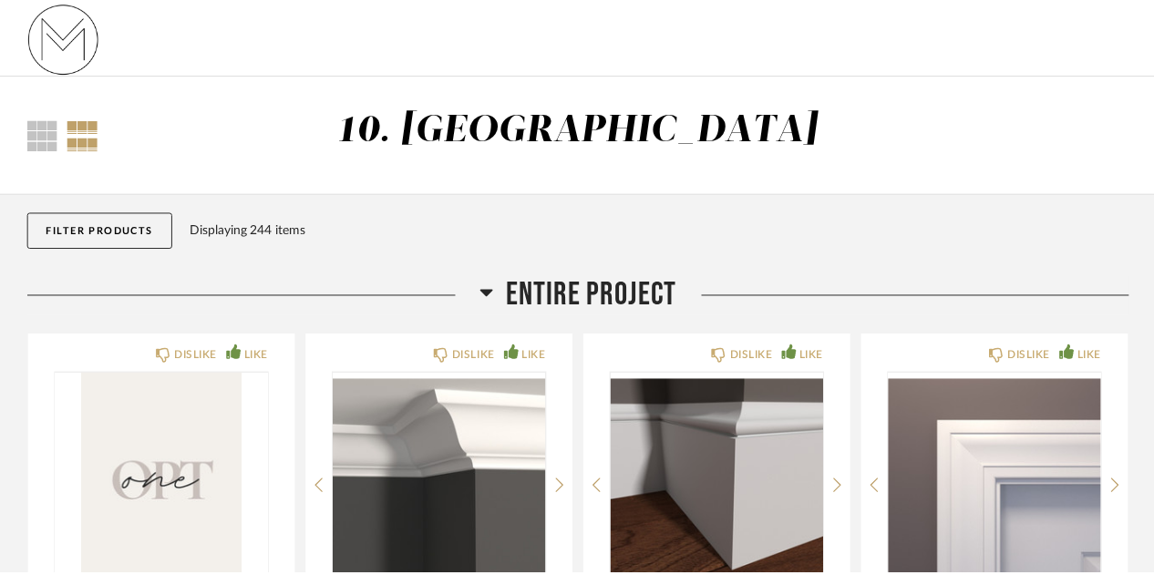
scroll to position [8175, 0]
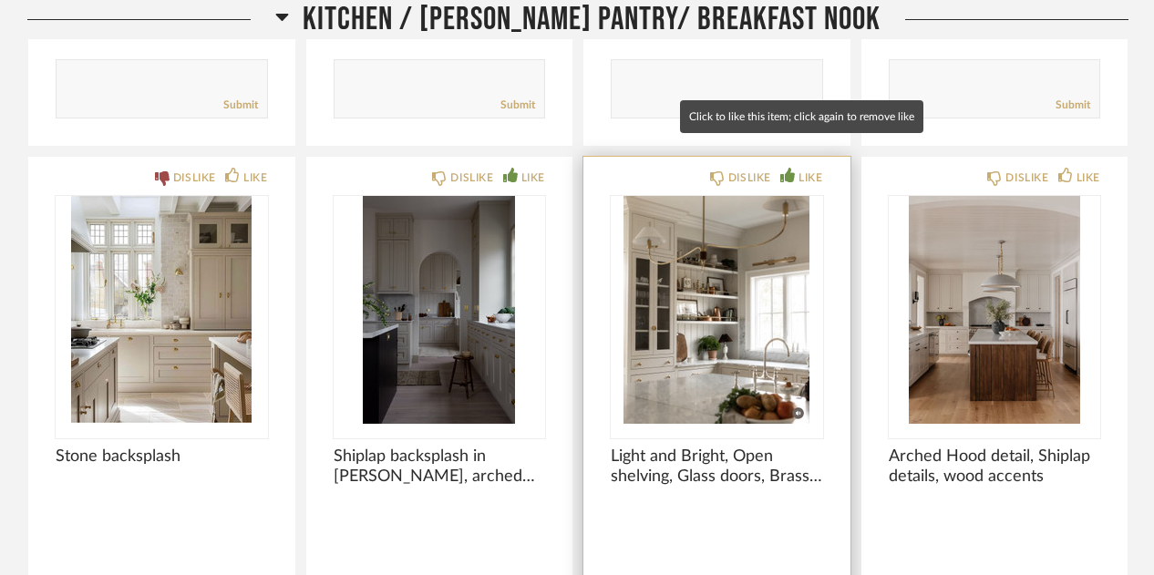
click at [800, 169] on div "LIKE" at bounding box center [810, 178] width 24 height 18
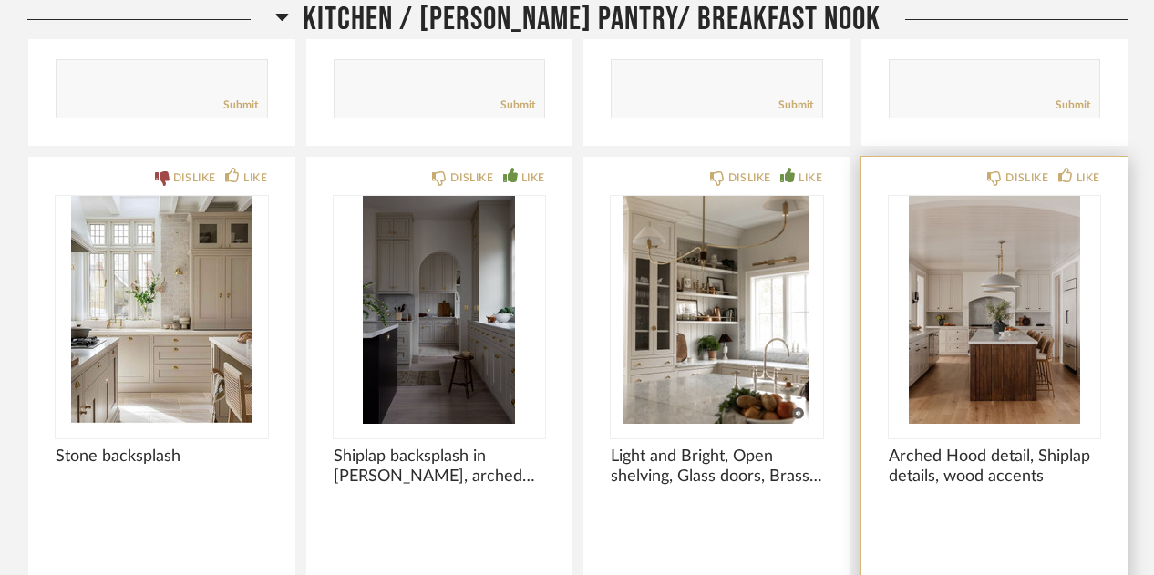
click at [979, 294] on img "0" at bounding box center [995, 310] width 212 height 228
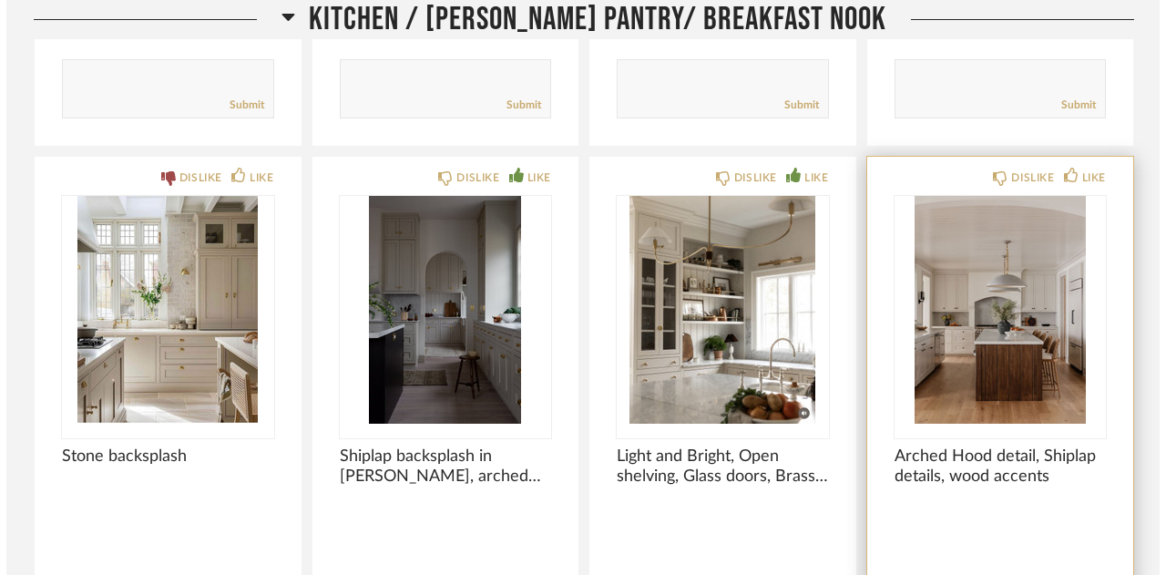
scroll to position [0, 0]
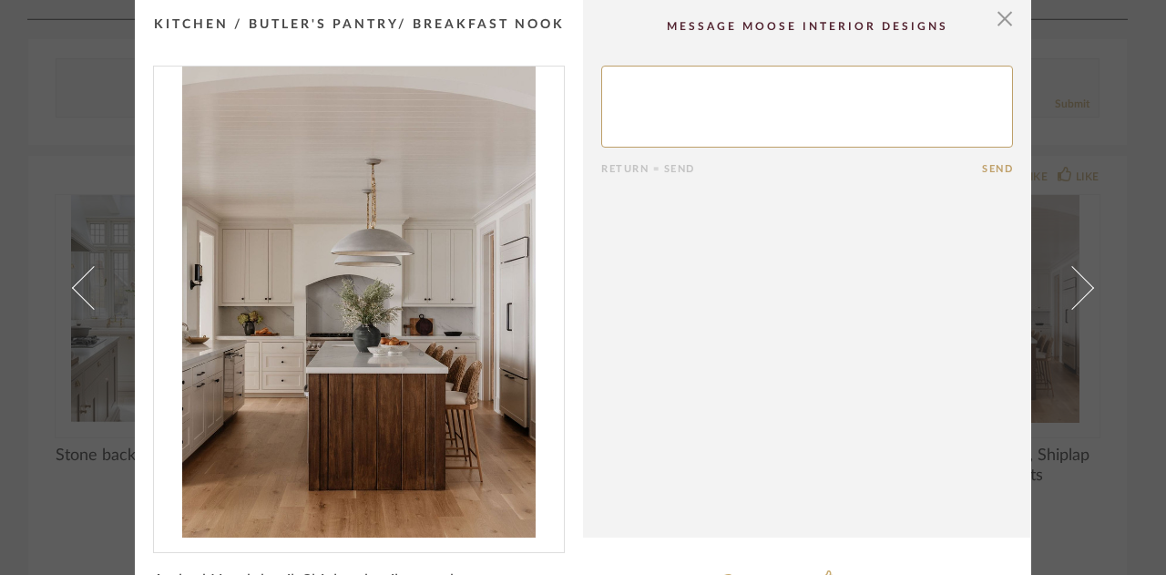
click at [731, 340] on cpp-summary-comments "Return = Send Send" at bounding box center [807, 269] width 448 height 538
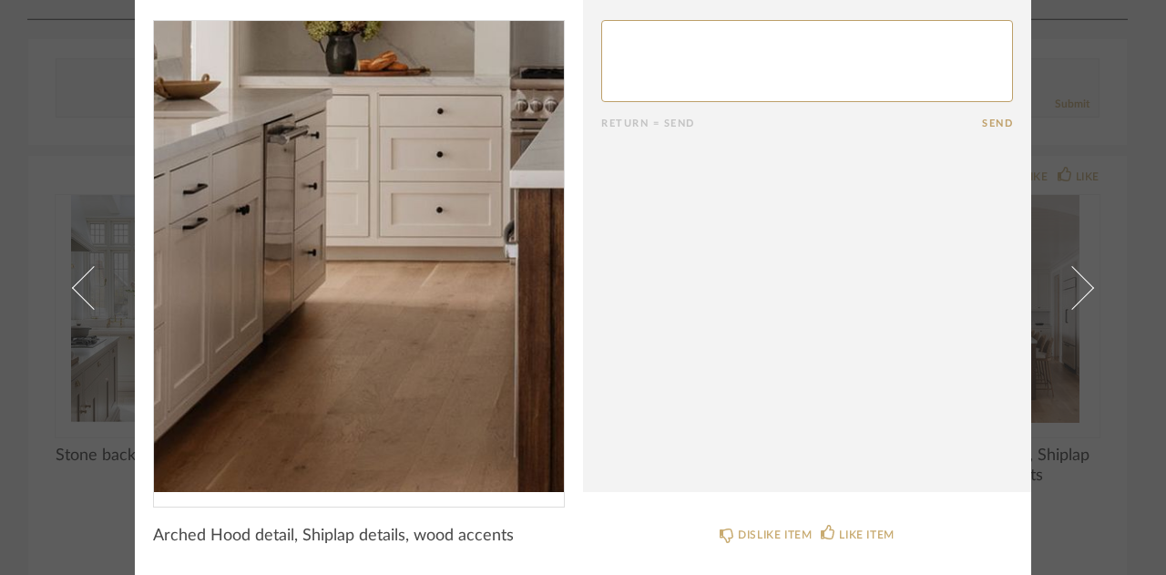
scroll to position [46, 0]
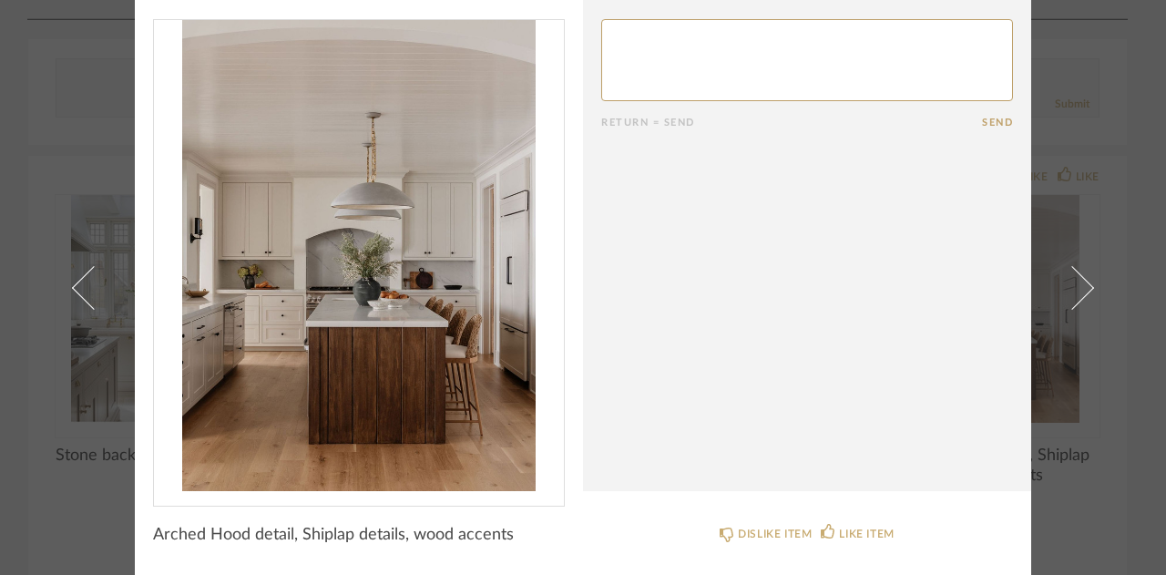
click at [796, 59] on textarea at bounding box center [807, 60] width 412 height 82
type textarea "love arched hood and shiplap cieling"
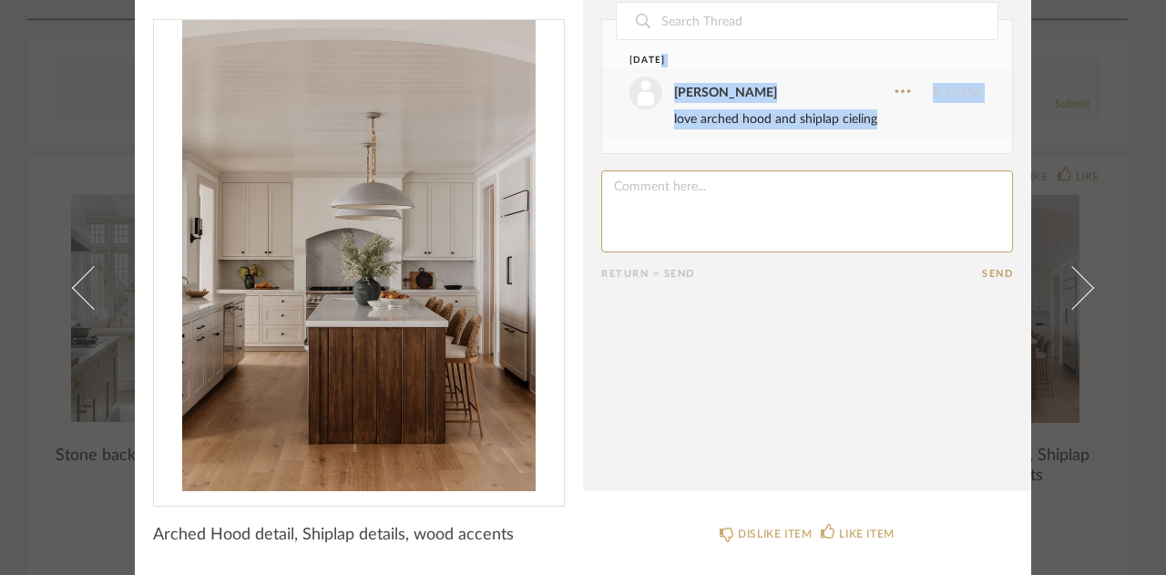
drag, startPoint x: 796, startPoint y: 59, endPoint x: 880, endPoint y: 124, distance: 106.6
click at [880, 124] on div "[DATE] [PERSON_NAME] 9:12 PM love arched hood and shiplap cieling" at bounding box center [807, 96] width 410 height 85
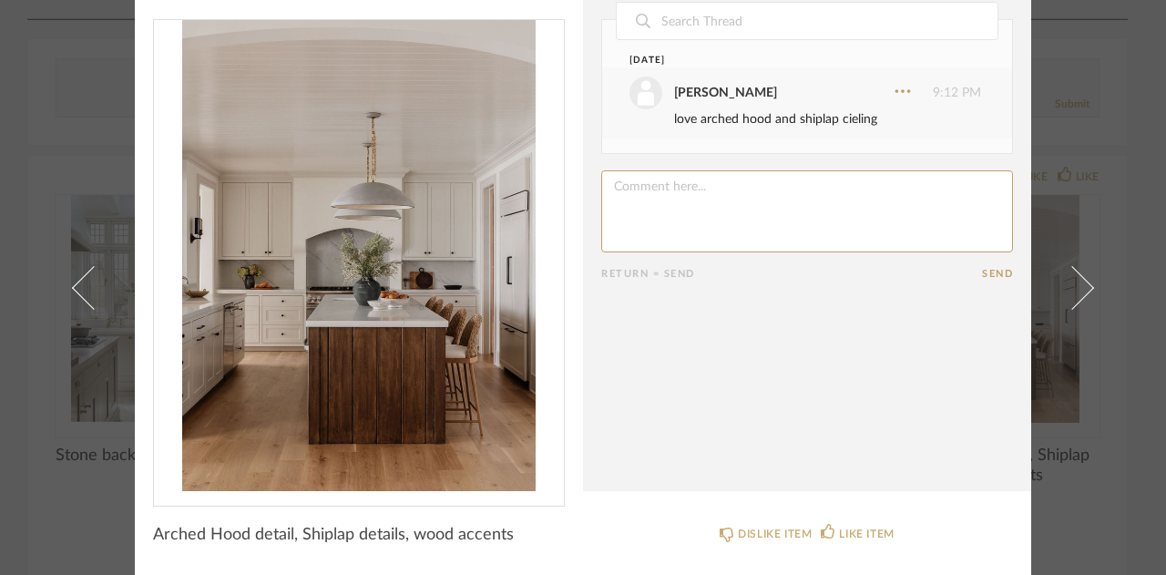
drag, startPoint x: 899, startPoint y: 85, endPoint x: 919, endPoint y: 273, distance: 189.6
click at [919, 273] on div "Return = Send" at bounding box center [791, 274] width 381 height 12
click at [904, 82] on icon at bounding box center [903, 91] width 18 height 18
click at [884, 136] on span "Edit" at bounding box center [864, 135] width 66 height 15
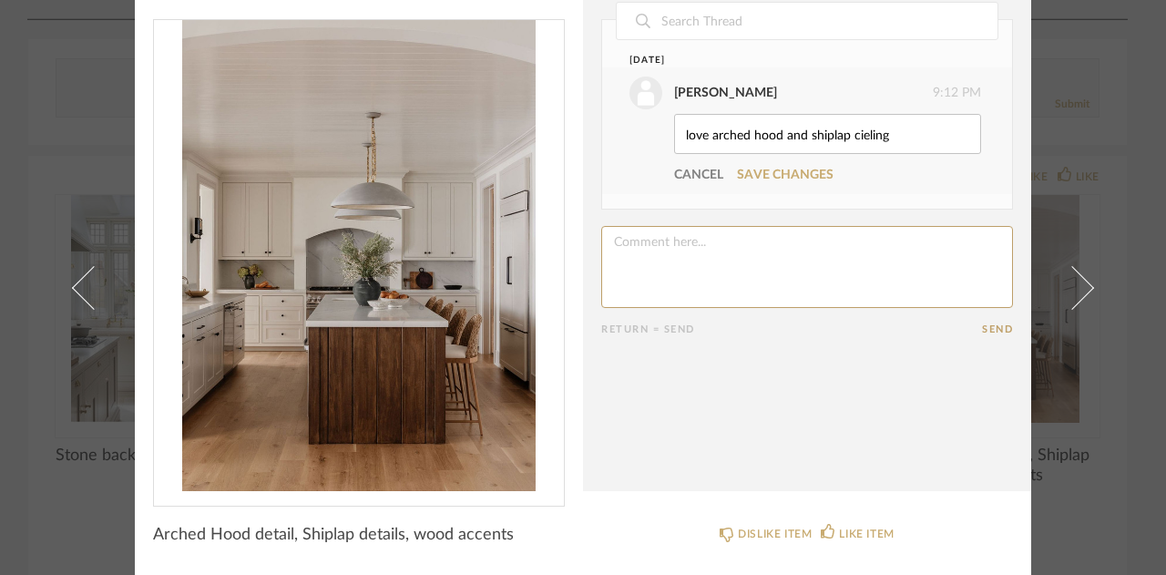
click at [868, 136] on textarea "love arched hood and shiplap cieling" at bounding box center [827, 134] width 287 height 20
click at [869, 139] on textarea "love arched hood and shiplap cieling" at bounding box center [827, 134] width 287 height 20
click at [913, 131] on textarea "love arched hood and shiplap cieling" at bounding box center [827, 134] width 287 height 20
click at [785, 136] on textarea "love arched hood and shiplap cieling" at bounding box center [827, 134] width 287 height 20
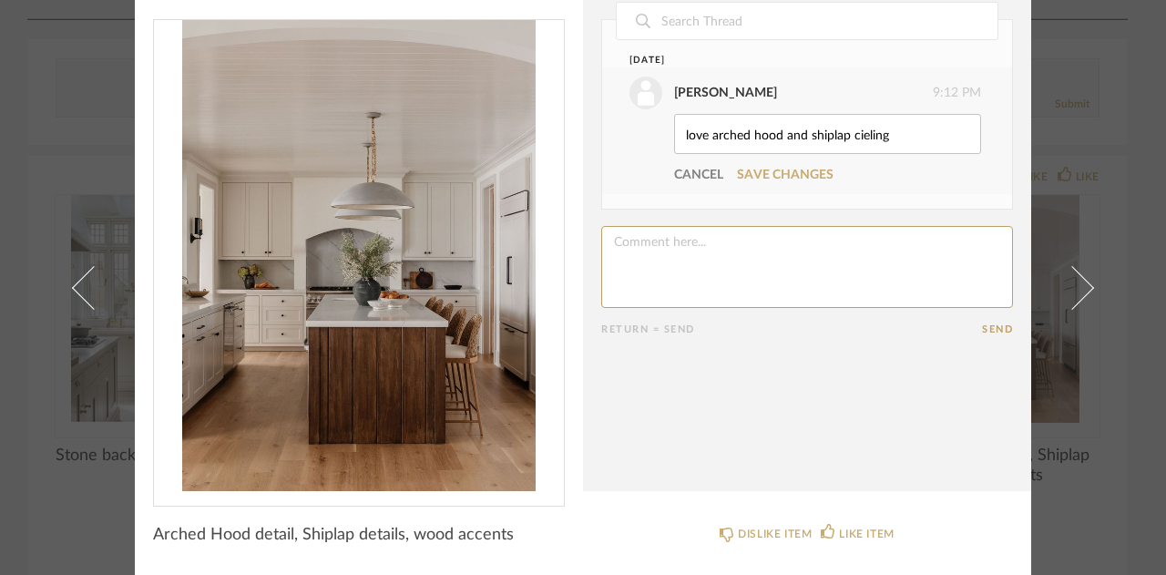
click at [909, 135] on textarea "love arched hood and shiplap cieling" at bounding box center [827, 134] width 287 height 20
type textarea "love arched hood - ship lap ceiling looks nice"
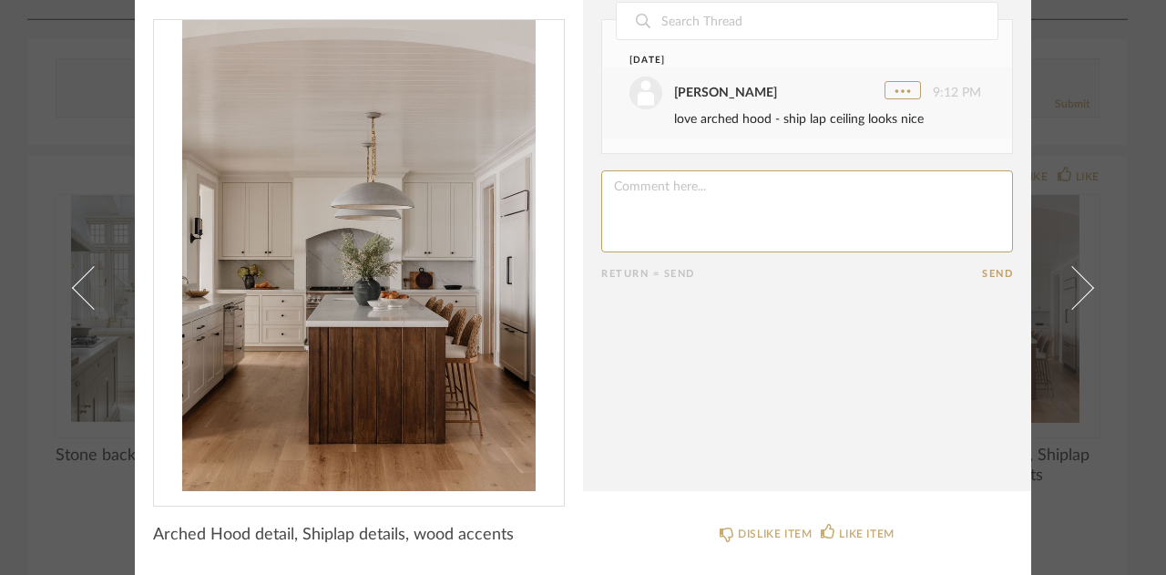
click at [894, 95] on icon at bounding box center [903, 91] width 18 height 18
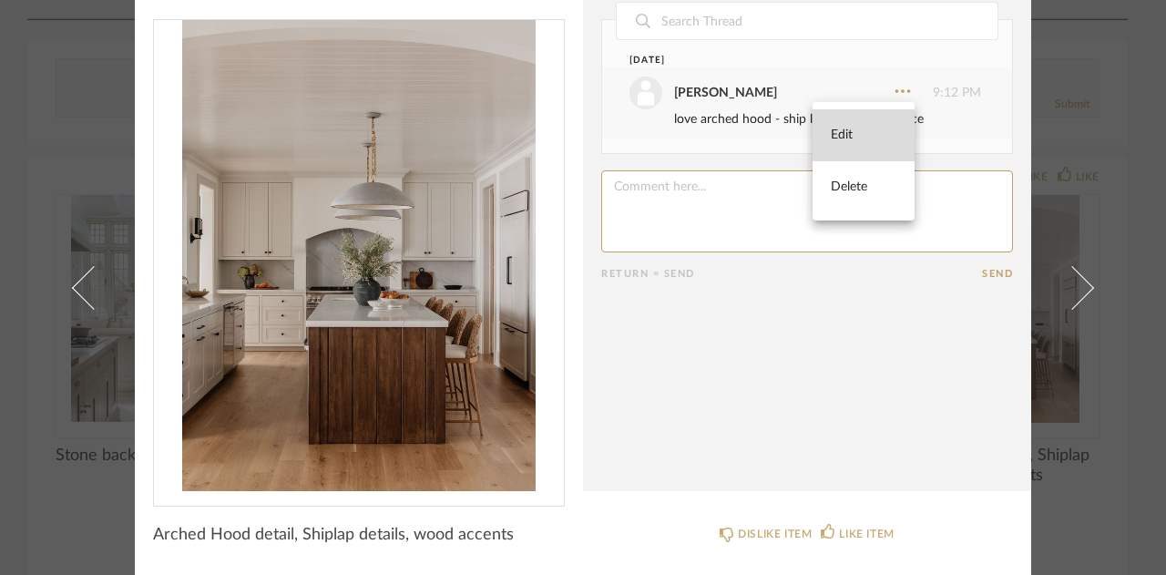
click at [866, 133] on span "Edit" at bounding box center [864, 135] width 66 height 15
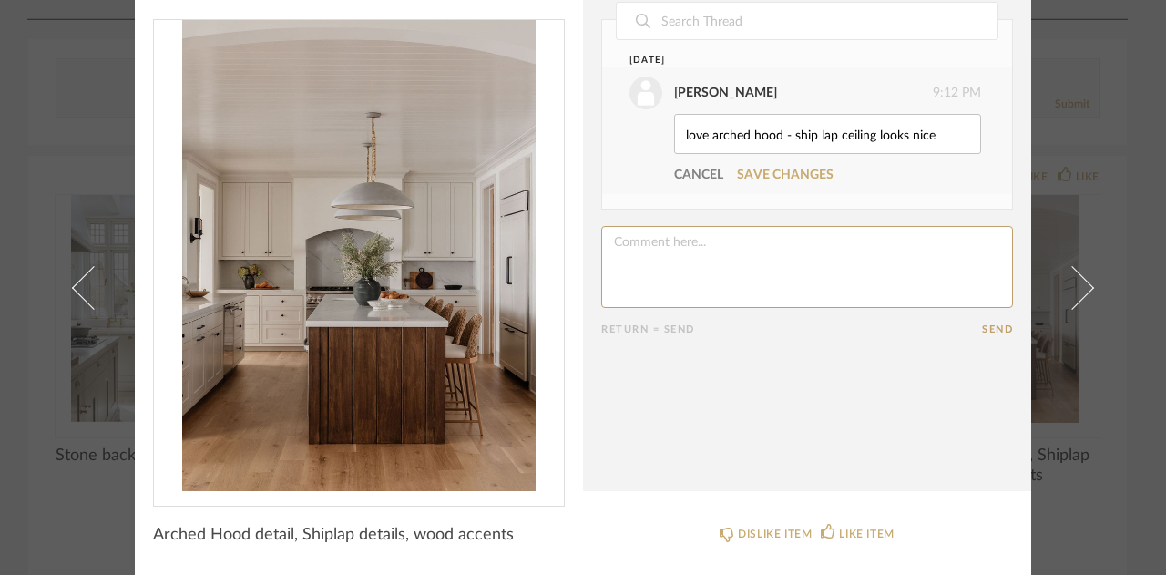
click at [948, 128] on textarea "love arched hood - ship lap ceiling looks nice" at bounding box center [827, 134] width 287 height 20
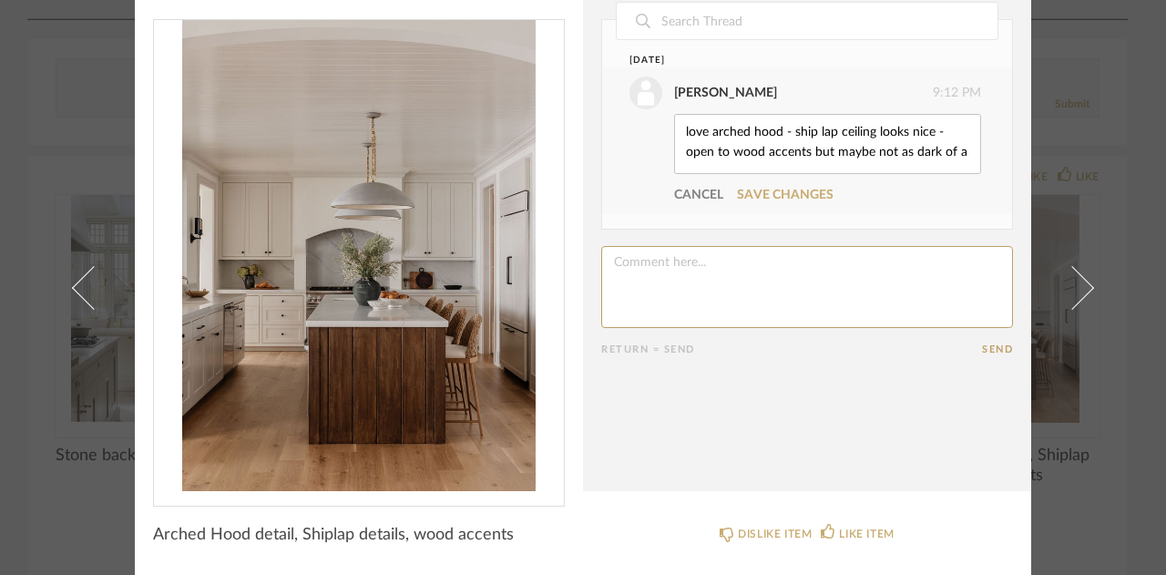
scroll to position [18, 0]
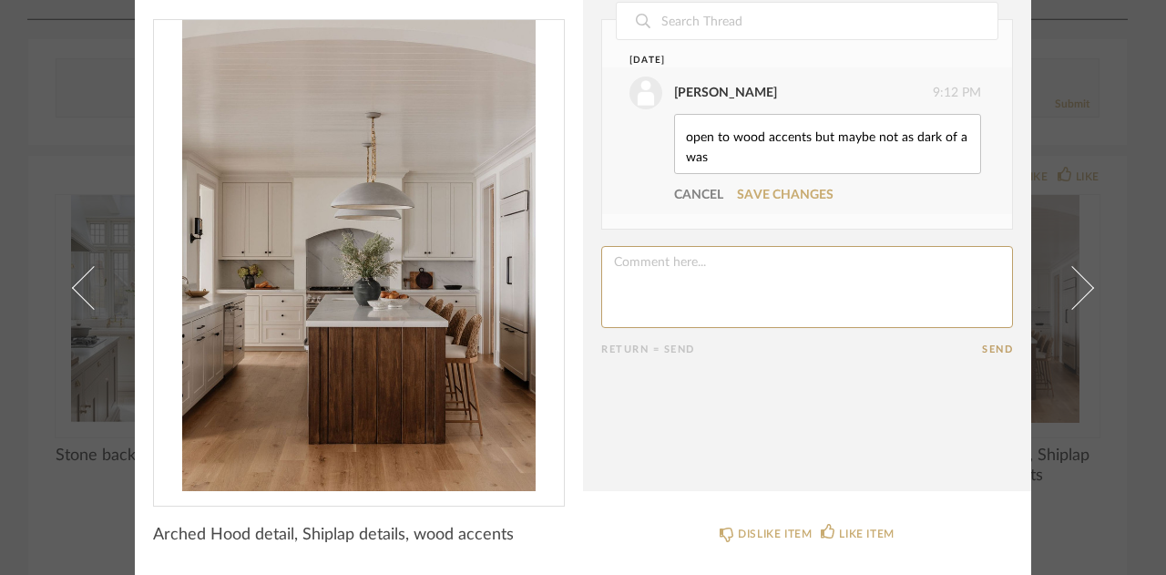
type textarea "love arched hood - ship lap ceiling looks nice - open to wood accents but maybe…"
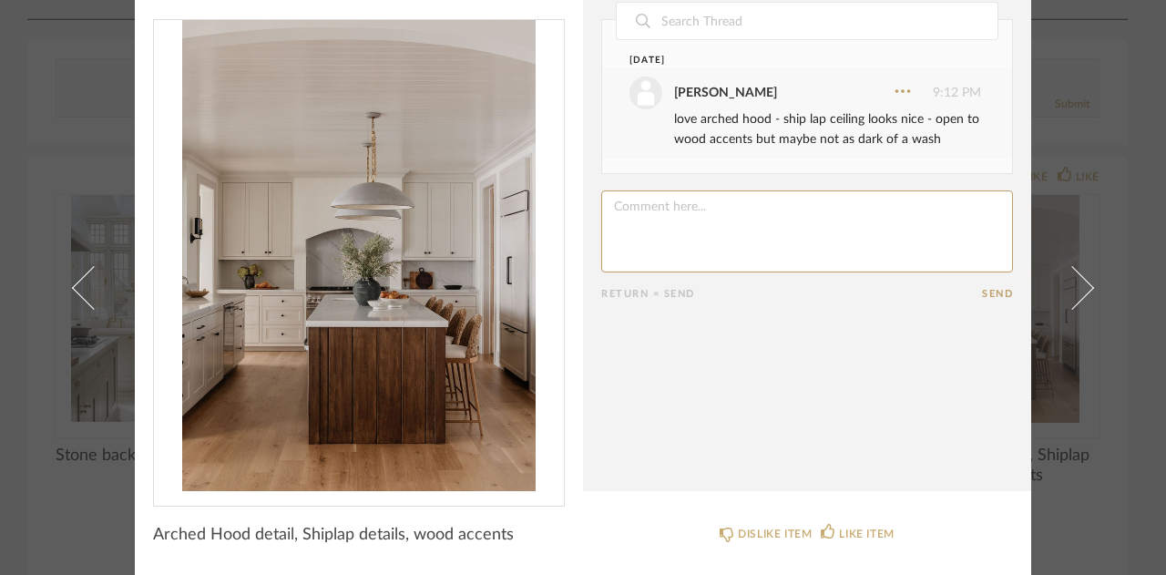
click at [1036, 313] on div "× Date [DATE] [PERSON_NAME] 9:12 PM love arched hood - ship lap ceiling looks n…" at bounding box center [583, 265] width 1050 height 622
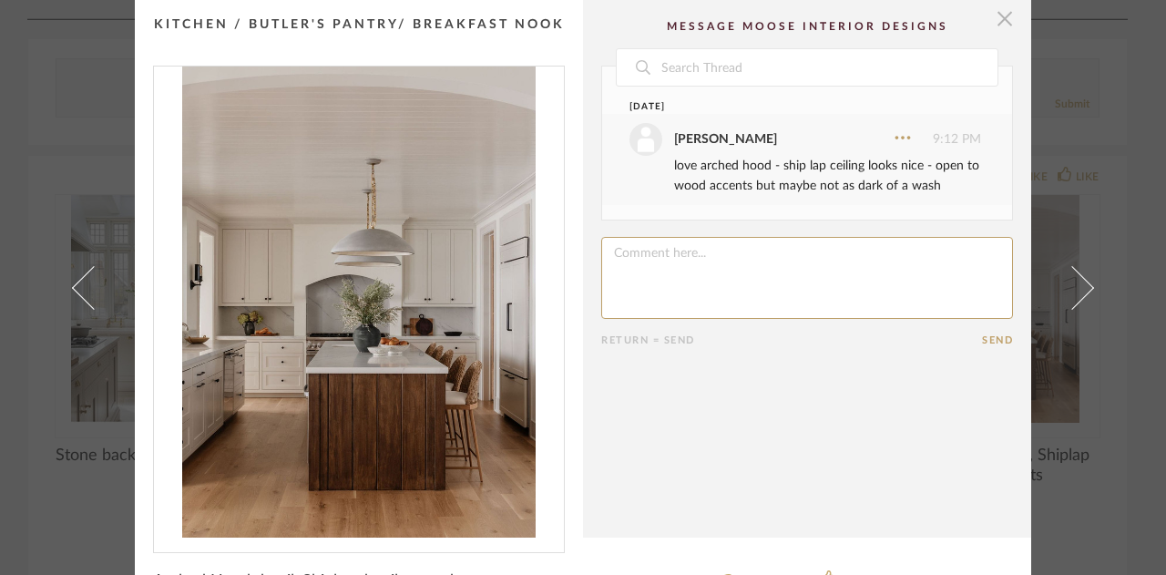
click at [1001, 12] on span "button" at bounding box center [1005, 18] width 36 height 36
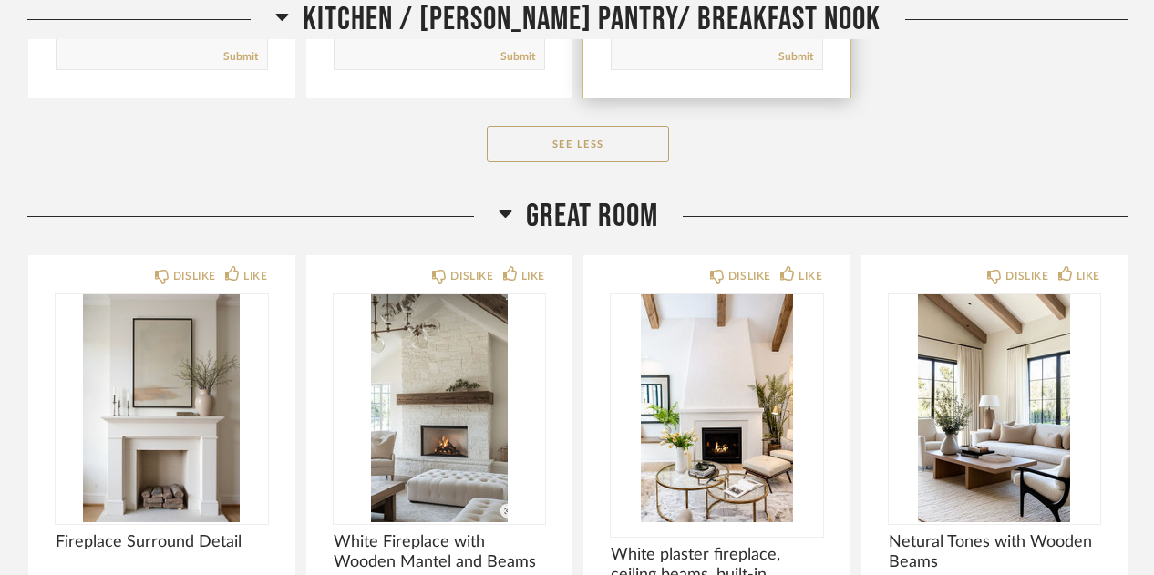
scroll to position [9482, 0]
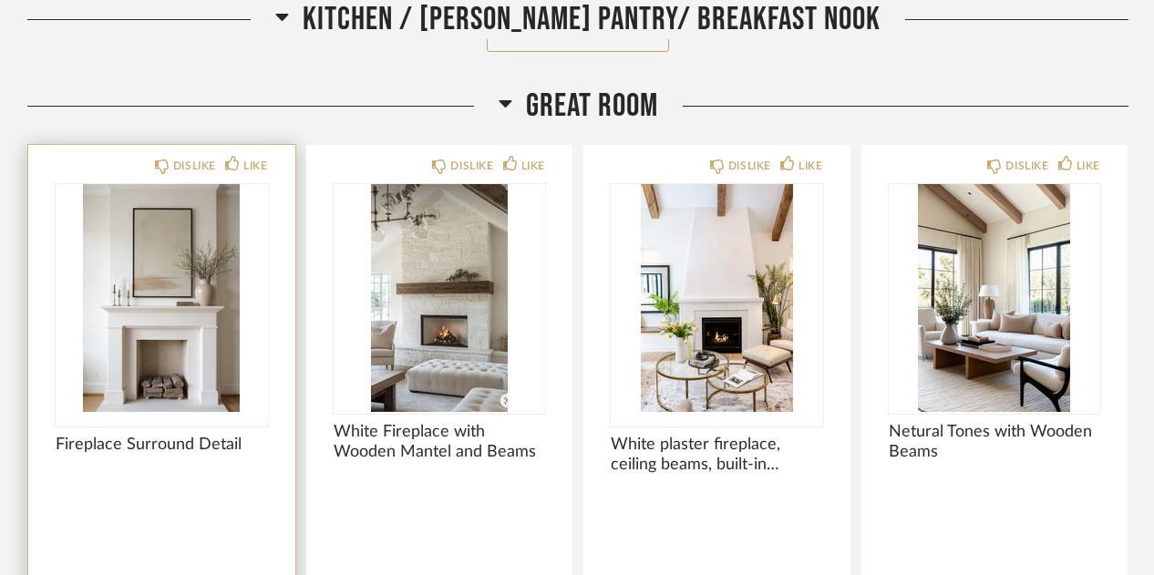
click at [148, 327] on div at bounding box center [162, 305] width 212 height 242
click at [148, 327] on img "0" at bounding box center [162, 298] width 212 height 228
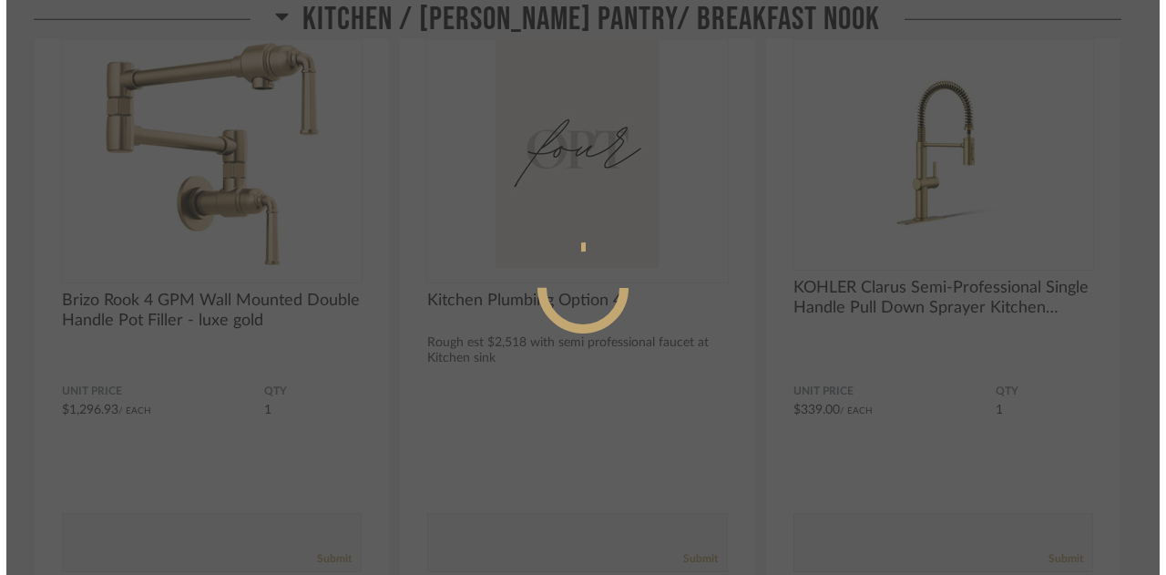
scroll to position [0, 0]
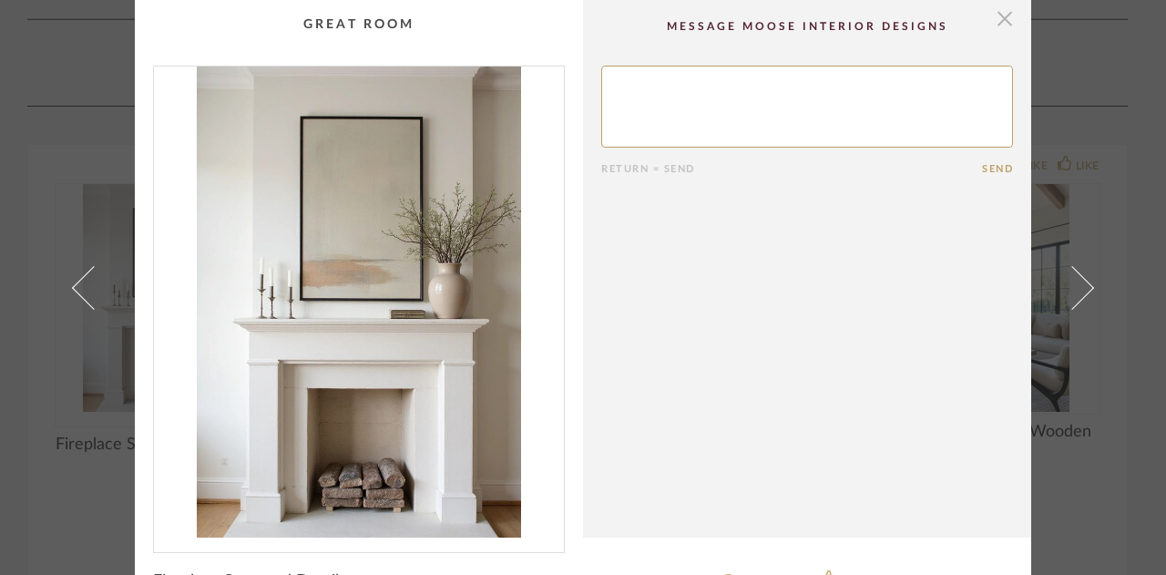
click at [991, 15] on span "button" at bounding box center [1005, 18] width 36 height 36
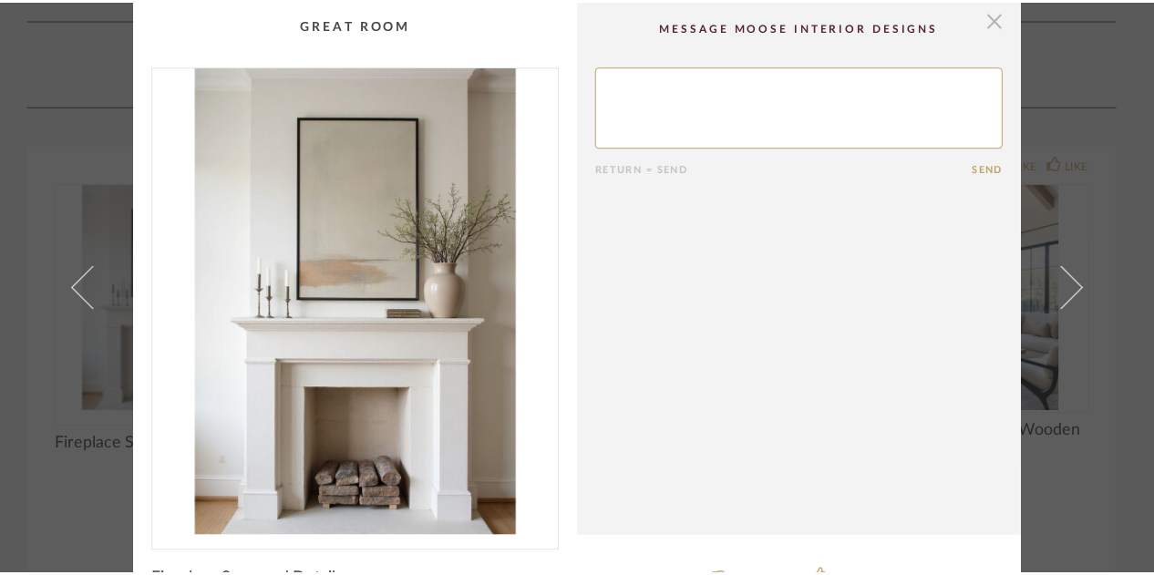
scroll to position [9482, 0]
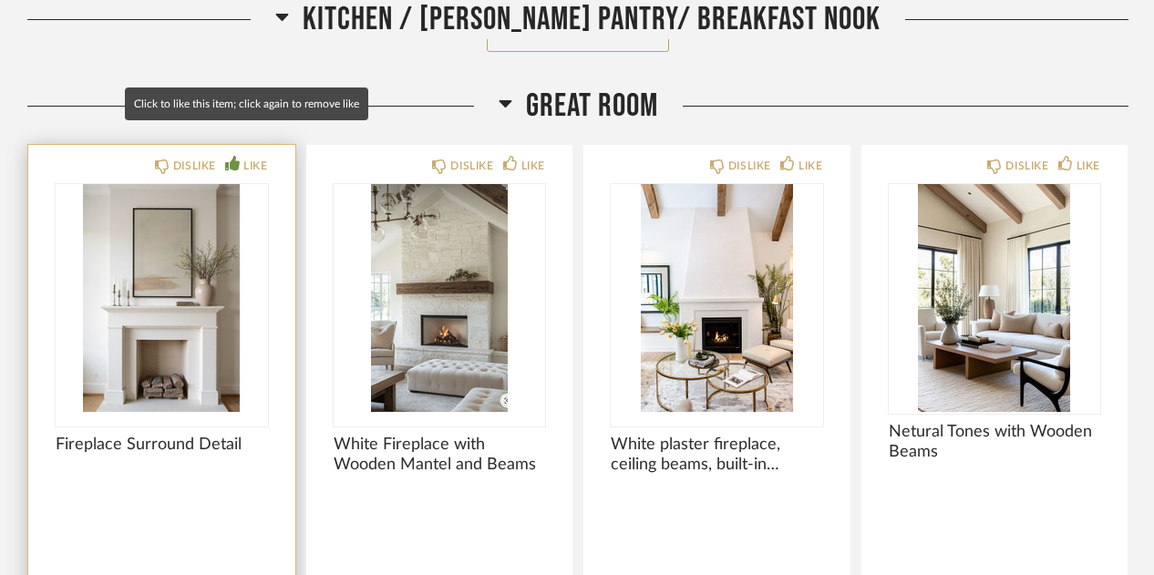
click at [250, 157] on div "LIKE" at bounding box center [255, 166] width 24 height 18
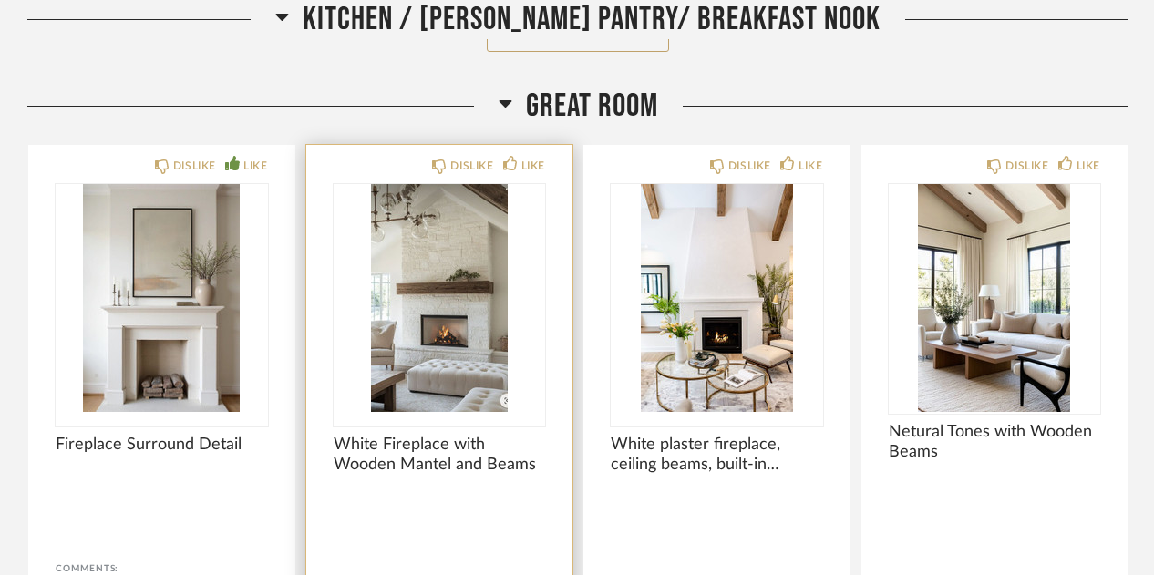
click at [447, 213] on img "0" at bounding box center [440, 298] width 212 height 228
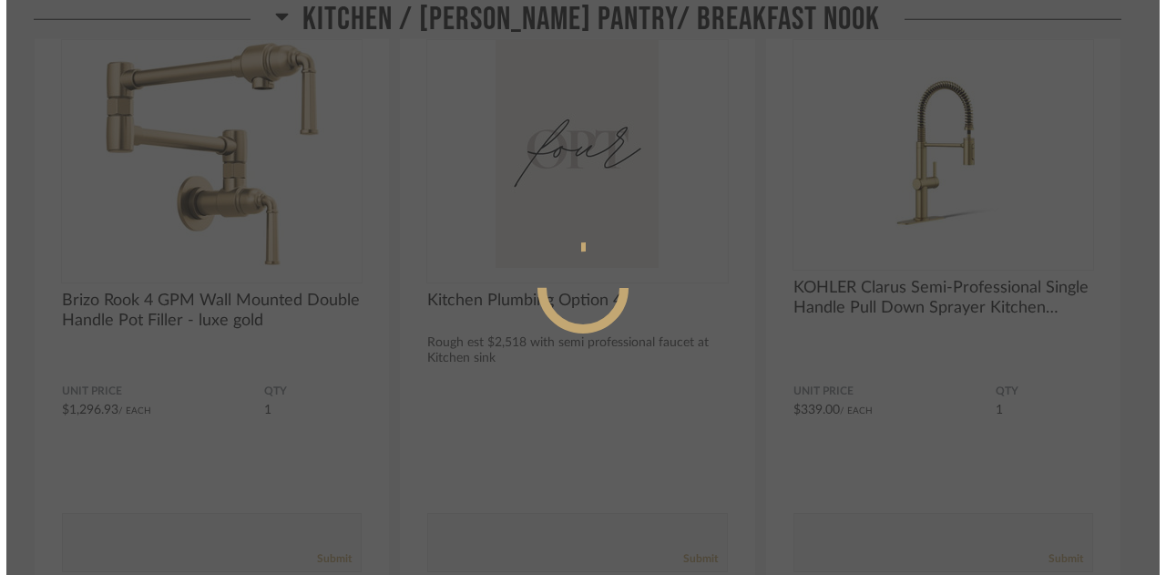
scroll to position [0, 0]
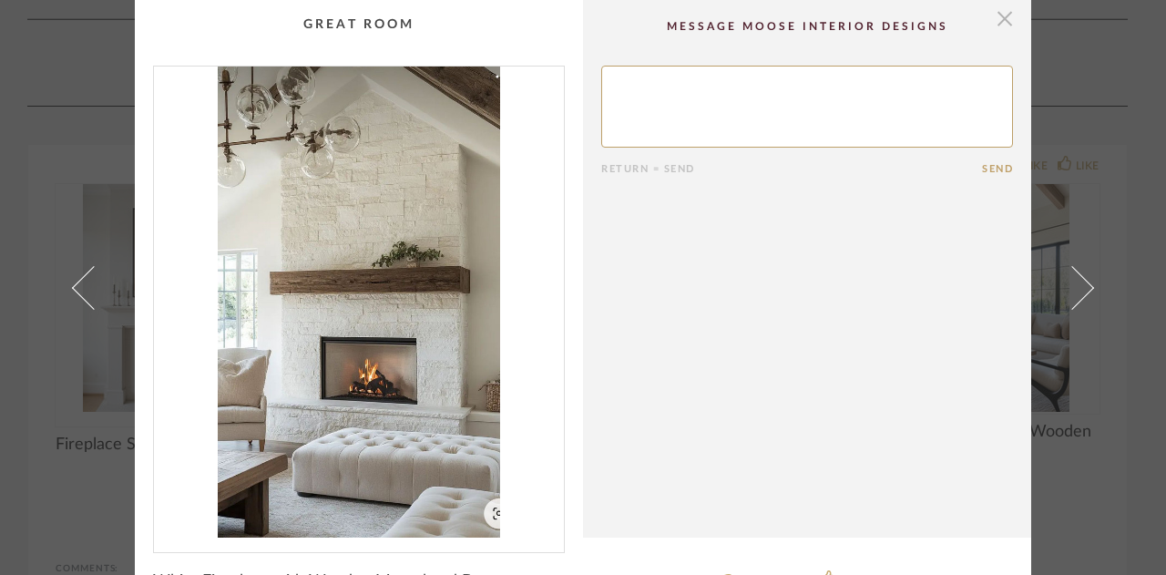
click at [1006, 16] on span "button" at bounding box center [1005, 18] width 36 height 36
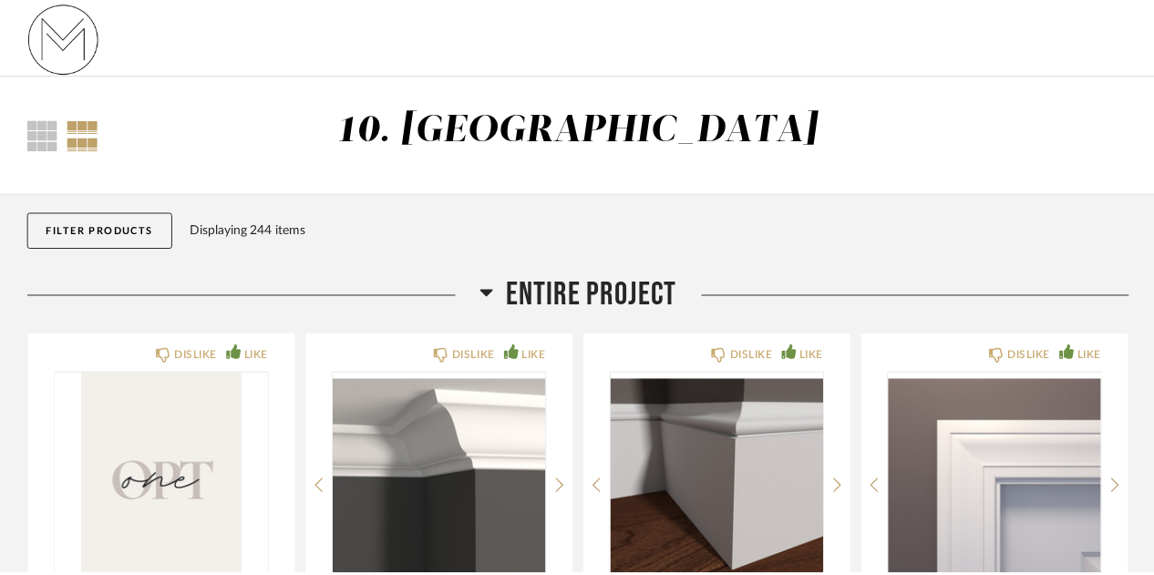
scroll to position [9482, 0]
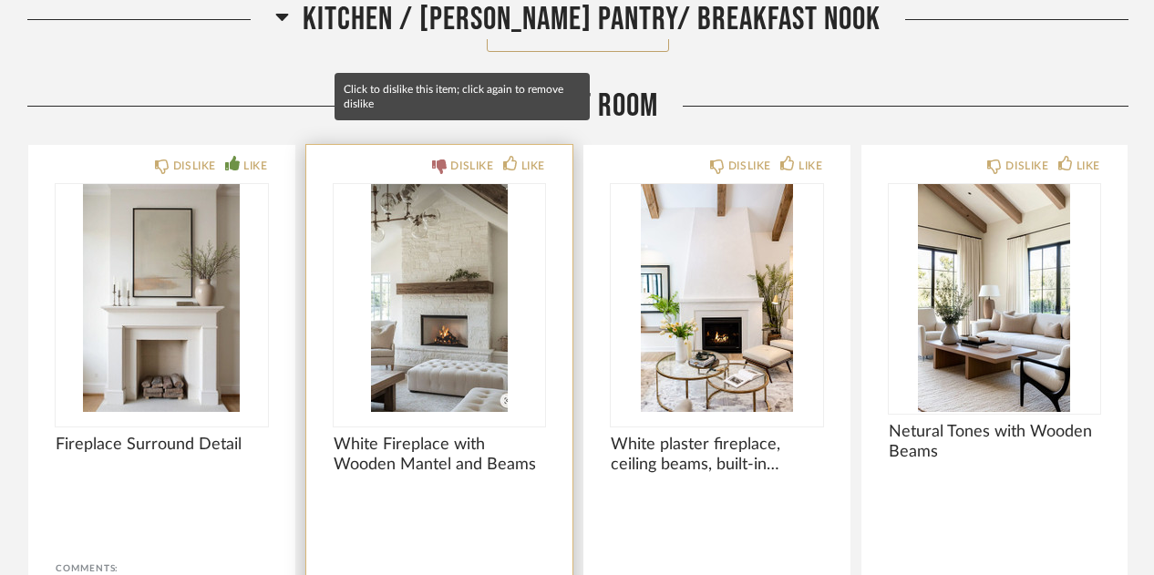
click at [457, 157] on div "DISLIKE" at bounding box center [471, 166] width 43 height 18
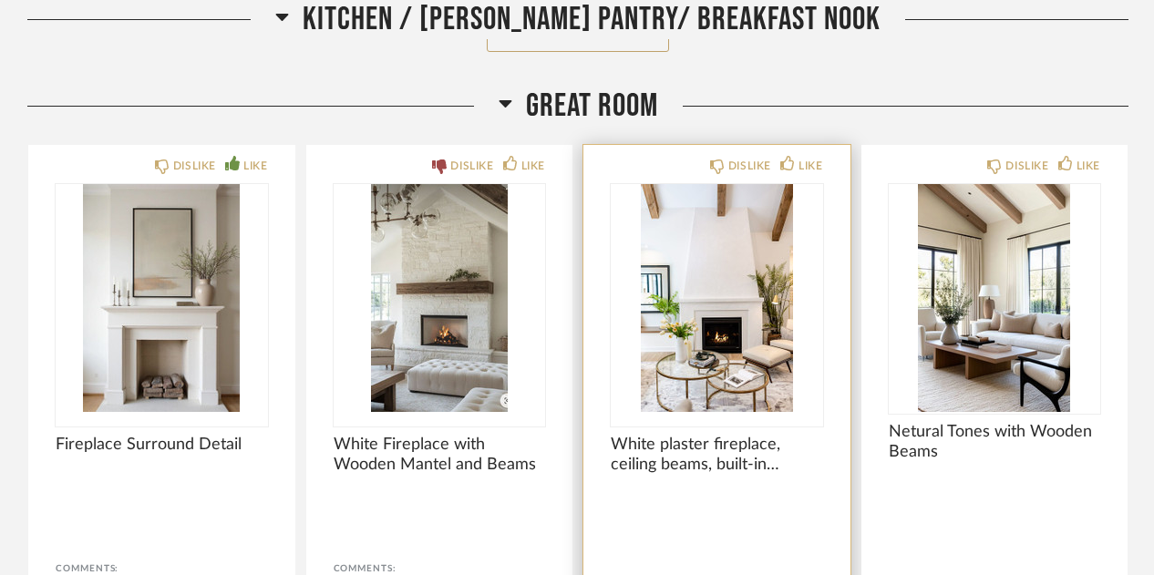
click at [740, 303] on img "0" at bounding box center [717, 298] width 212 height 228
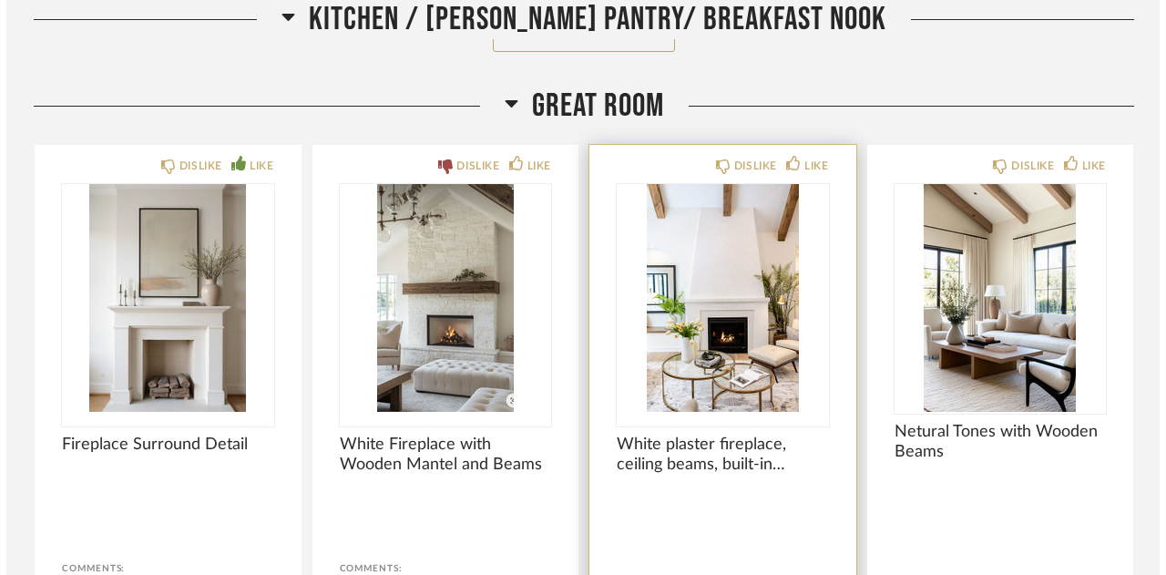
scroll to position [0, 0]
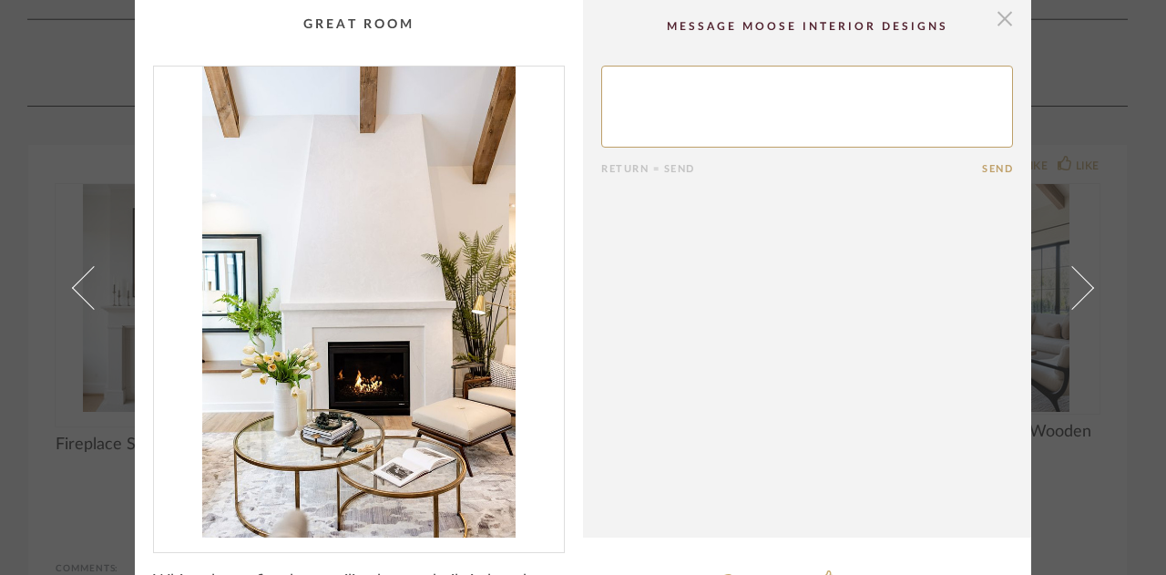
click at [993, 16] on span "button" at bounding box center [1005, 18] width 36 height 36
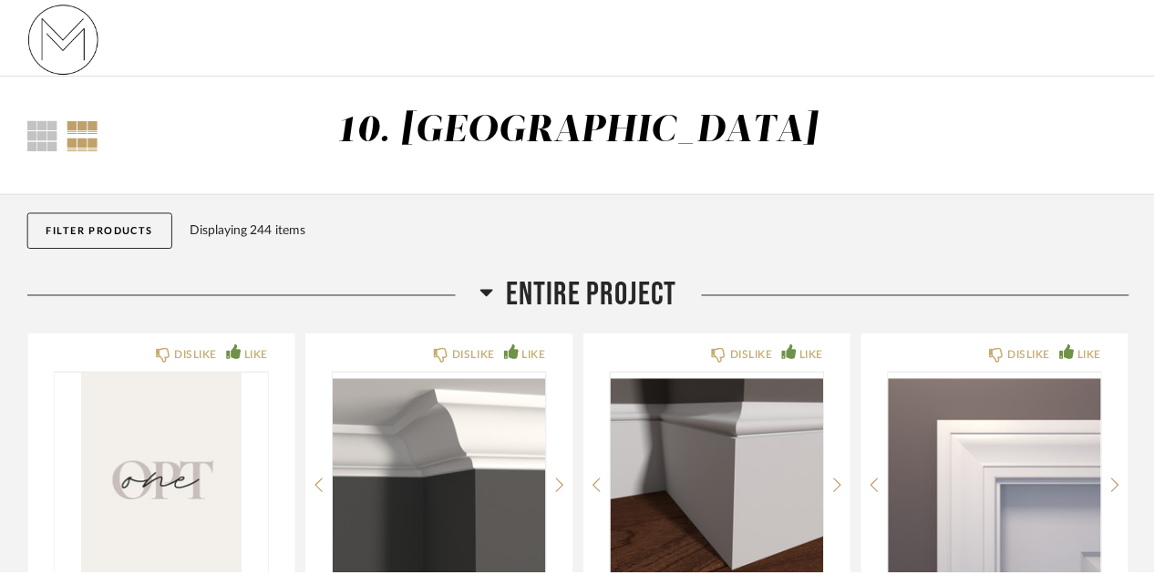
scroll to position [9482, 0]
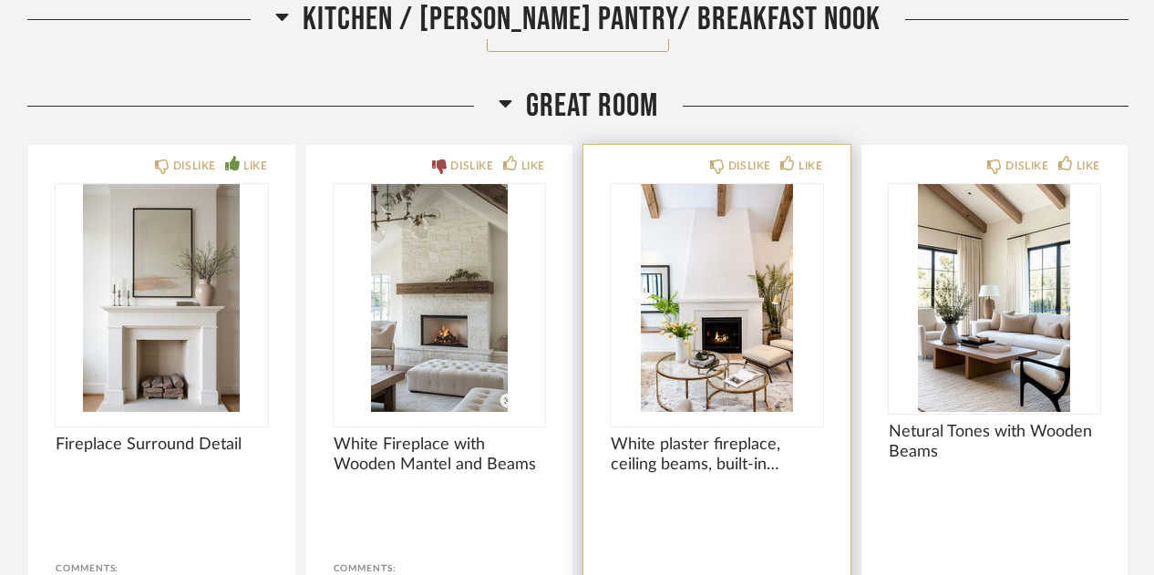
click at [699, 278] on img "0" at bounding box center [717, 298] width 212 height 228
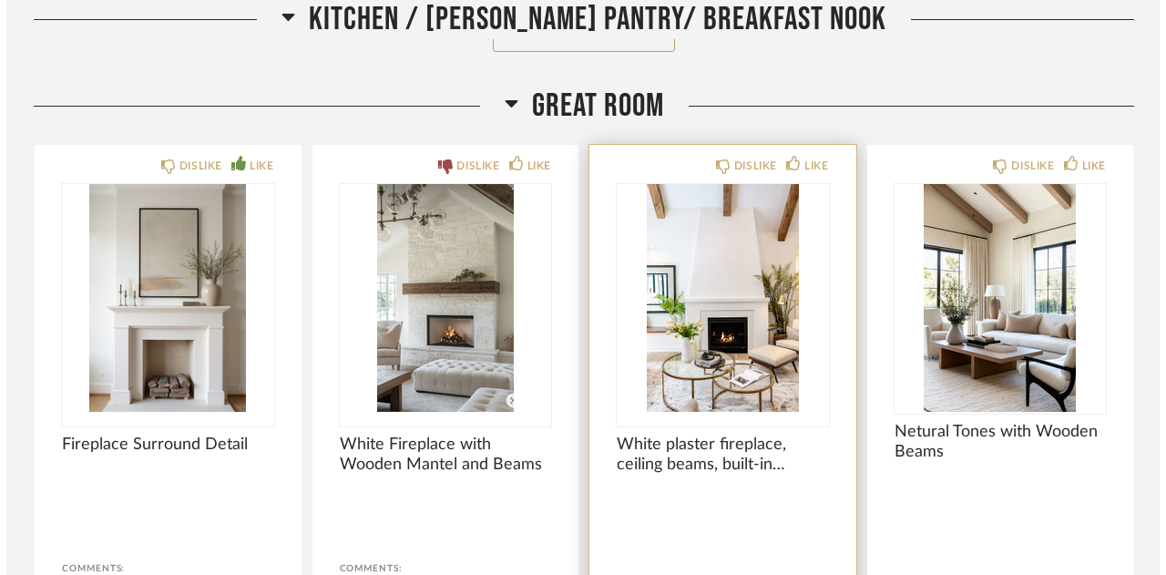
scroll to position [0, 0]
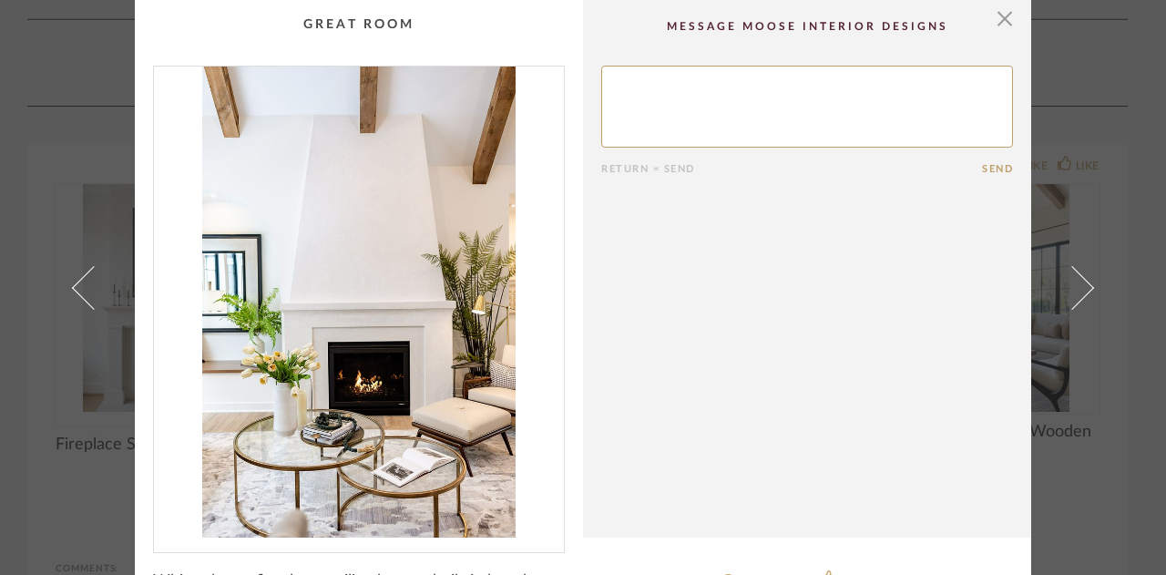
click at [699, 278] on cpp-summary-comments "Return = Send Send" at bounding box center [807, 269] width 448 height 538
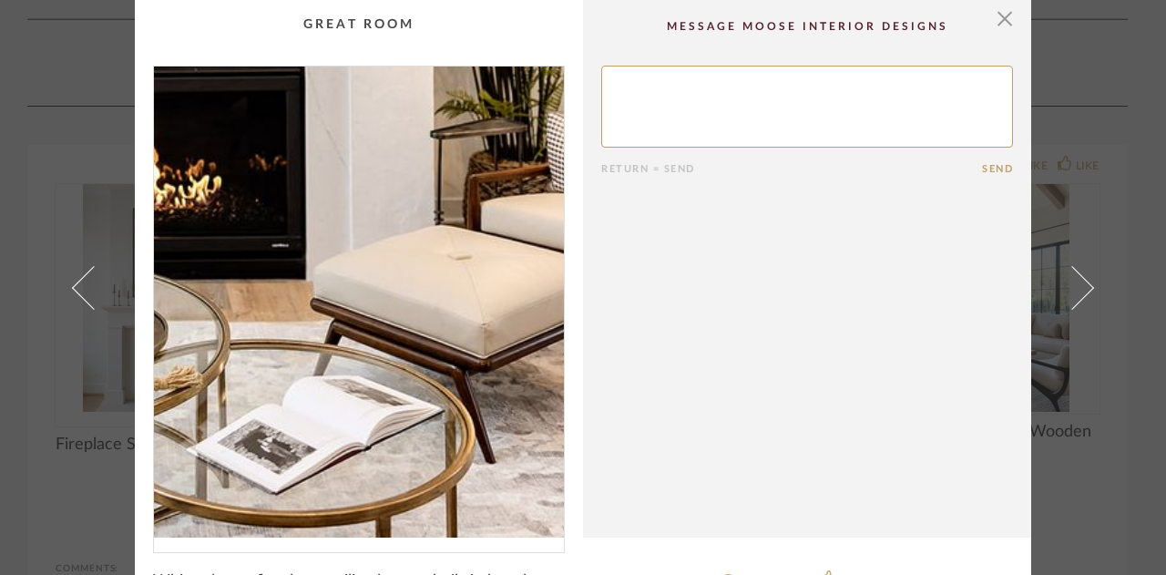
scroll to position [46, 0]
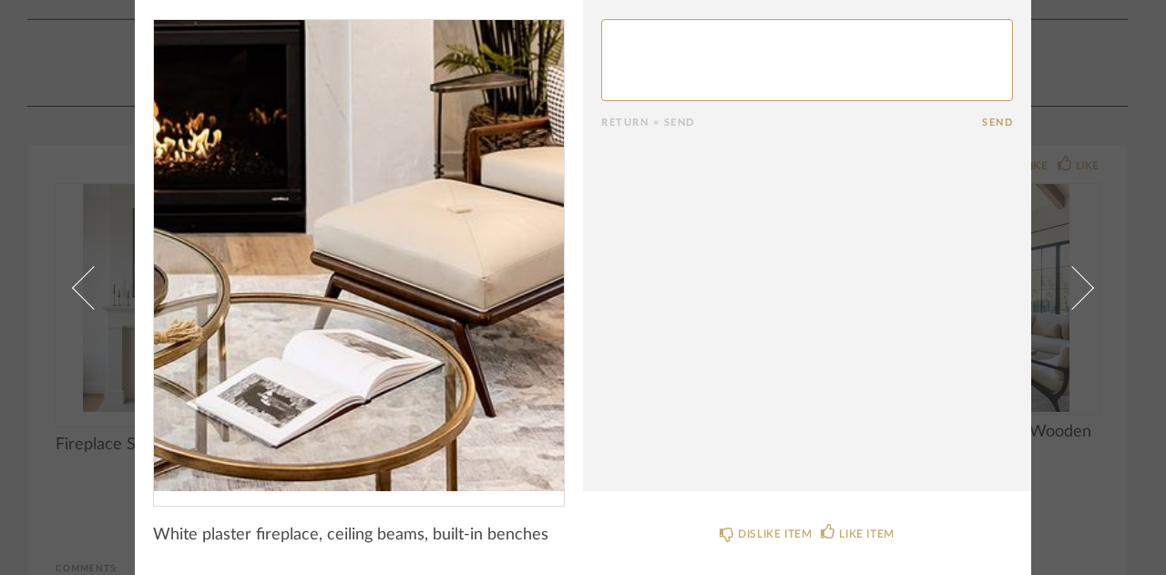
click at [422, 423] on img "0" at bounding box center [359, 255] width 410 height 471
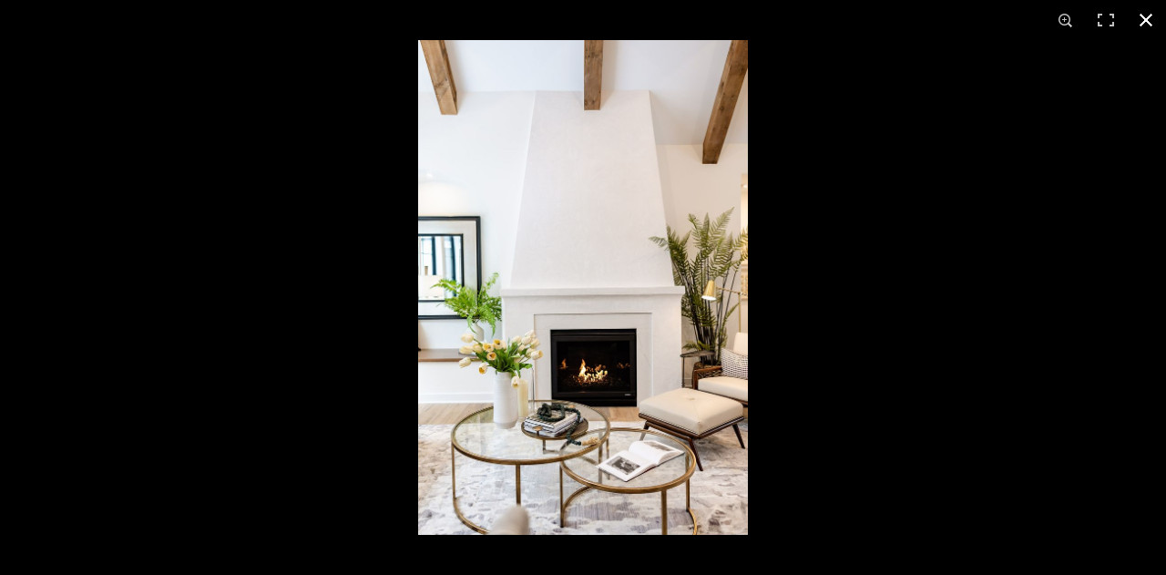
click at [1149, 17] on button at bounding box center [1146, 20] width 40 height 40
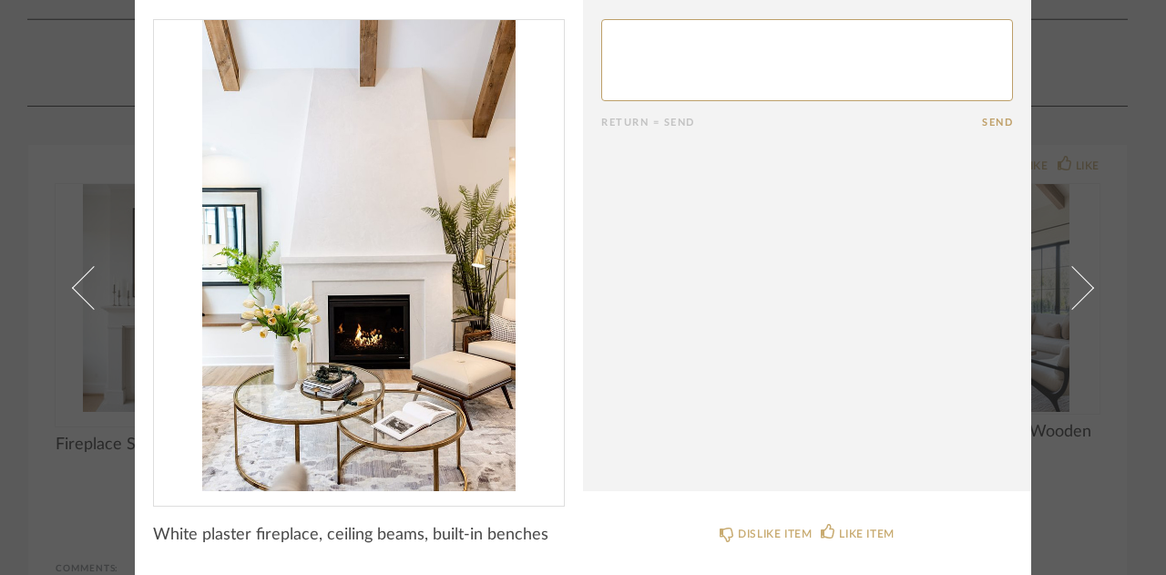
scroll to position [0, 0]
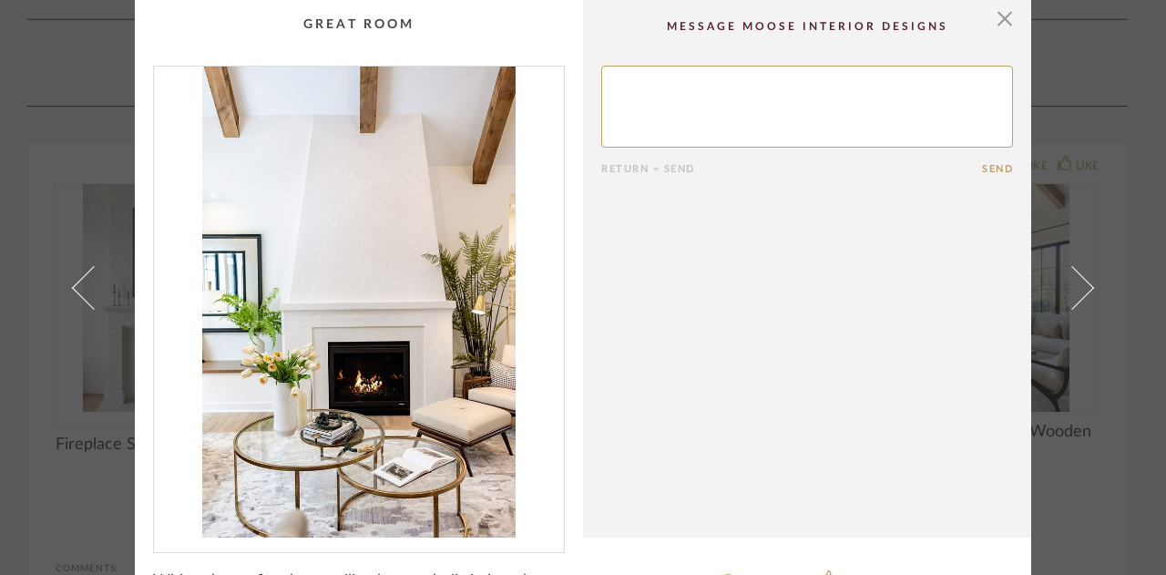
click at [798, 99] on textarea at bounding box center [807, 107] width 412 height 82
type textarea "open to built in benches"
click at [997, 171] on button "Send" at bounding box center [997, 169] width 31 height 12
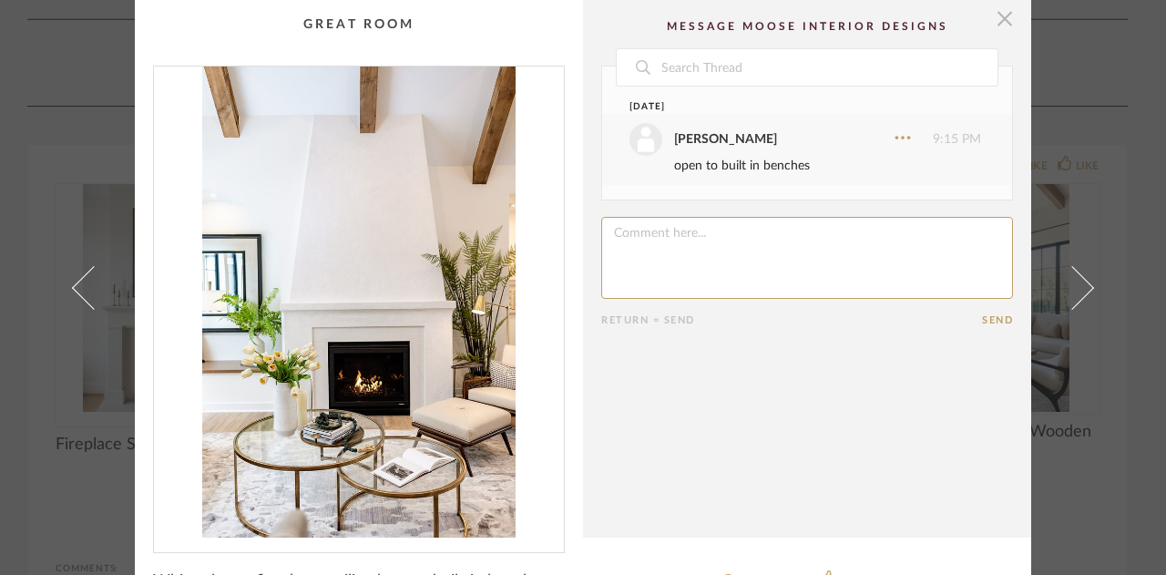
click at [991, 14] on span "button" at bounding box center [1005, 18] width 36 height 36
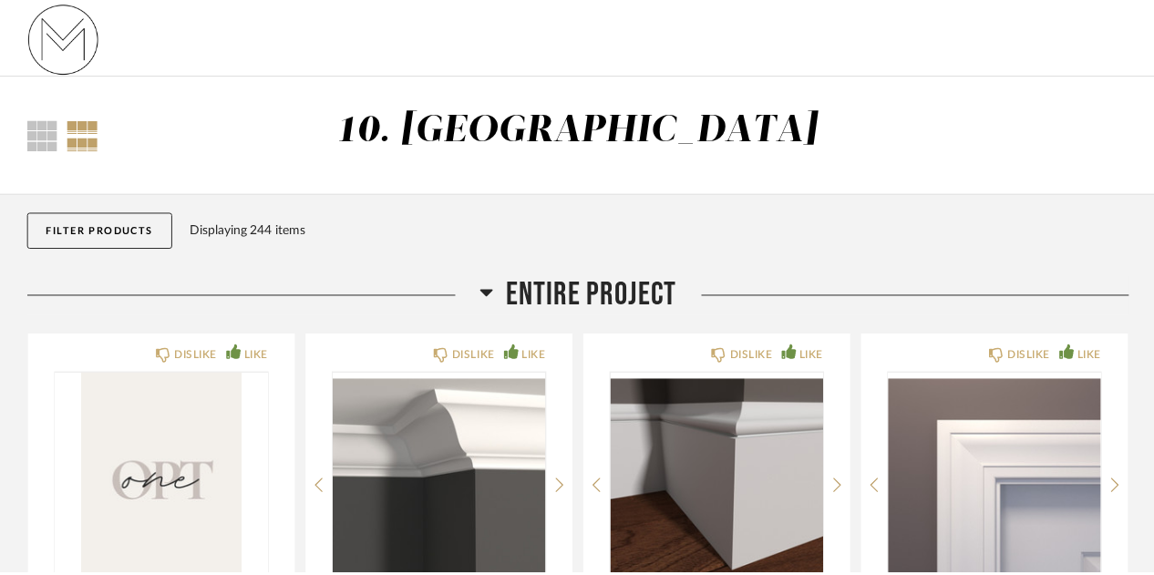
scroll to position [9482, 0]
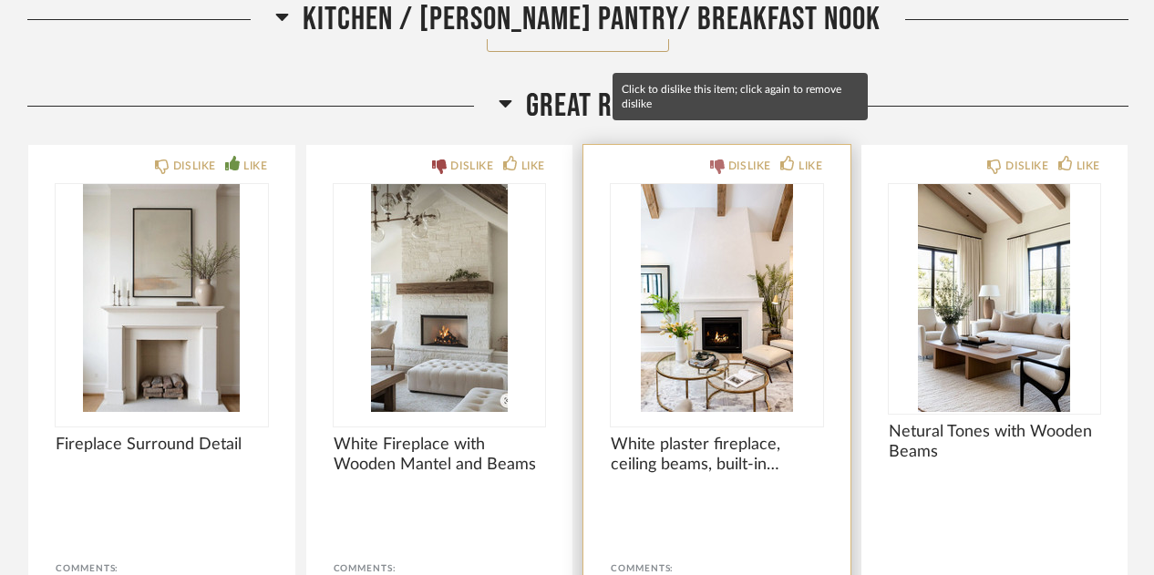
click at [745, 157] on div "DISLIKE" at bounding box center [749, 166] width 43 height 18
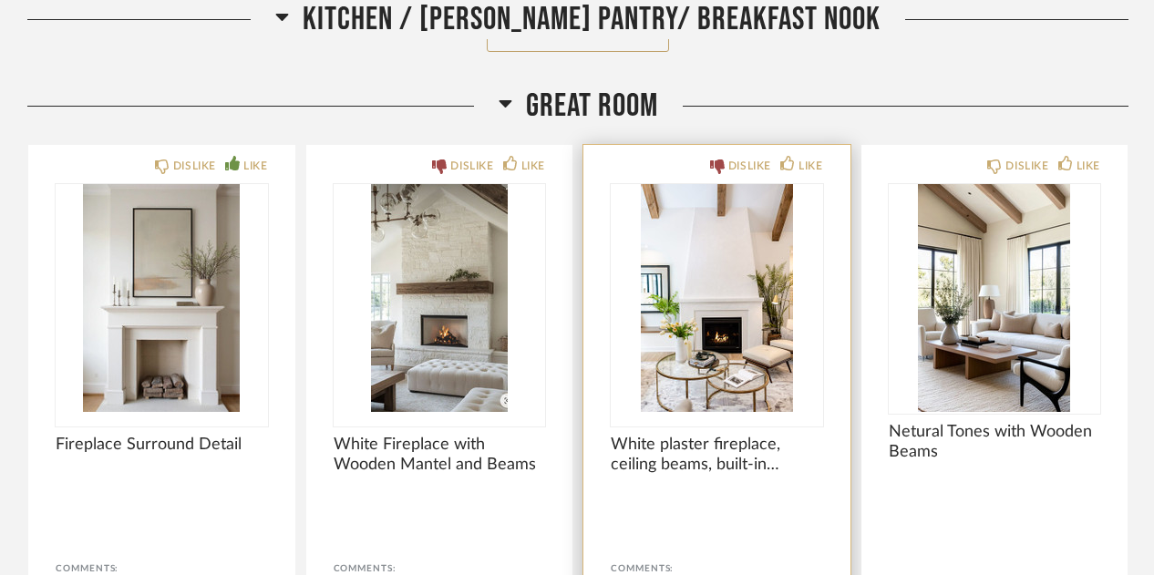
click at [823, 232] on div "DISLIKE LIKE White plaster fireplace, ceiling beams, built-in benches Comments:…" at bounding box center [716, 426] width 267 height 563
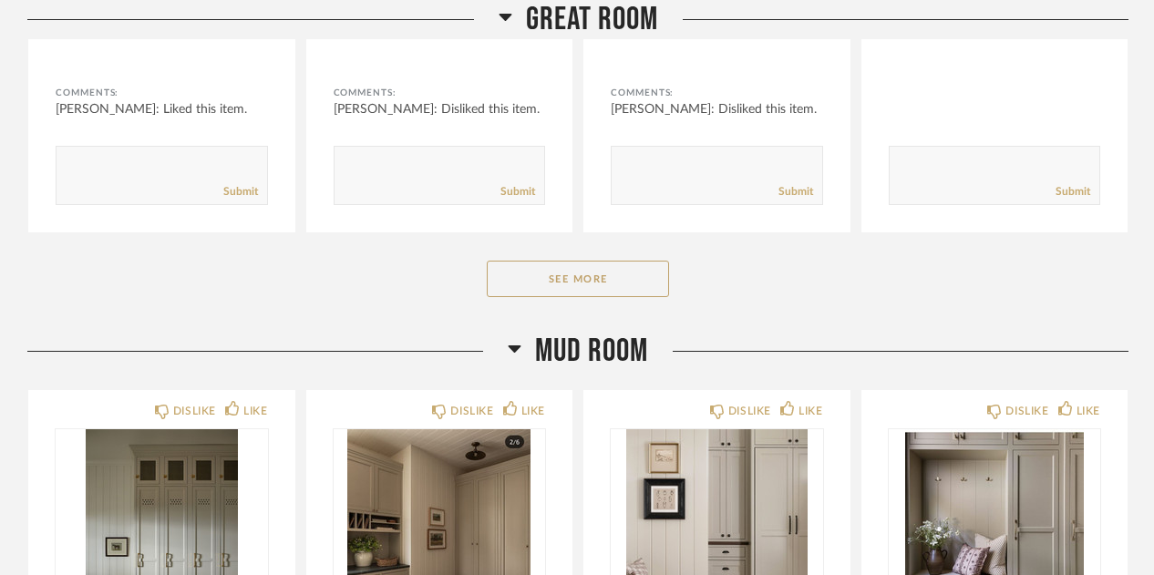
scroll to position [9957, 0]
click at [585, 262] on button "See More" at bounding box center [578, 280] width 182 height 36
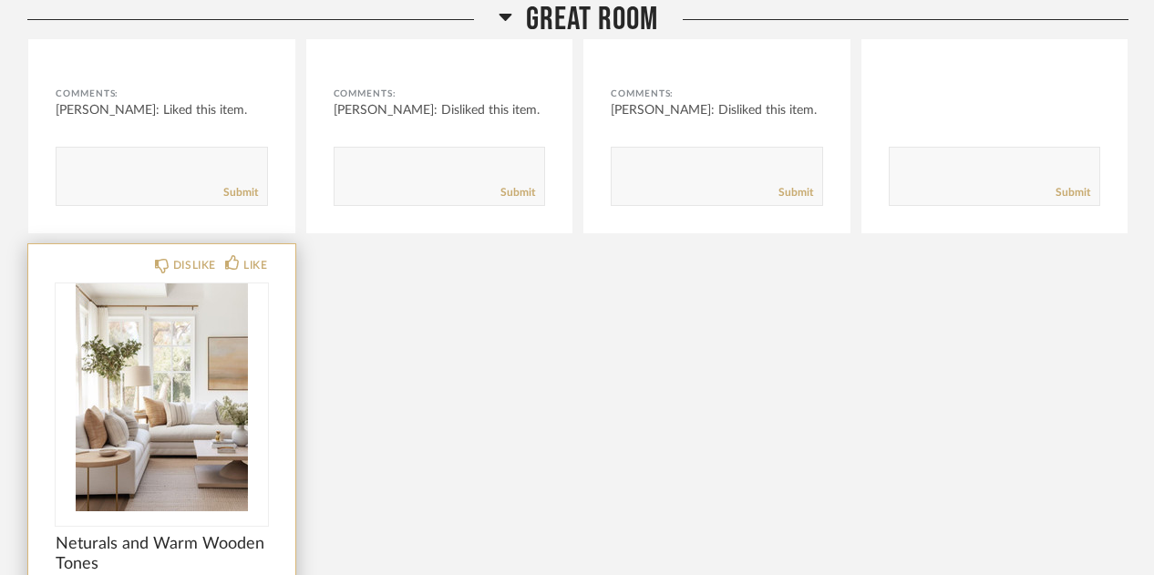
click at [0, 0] on img at bounding box center [0, 0] width 0 height 0
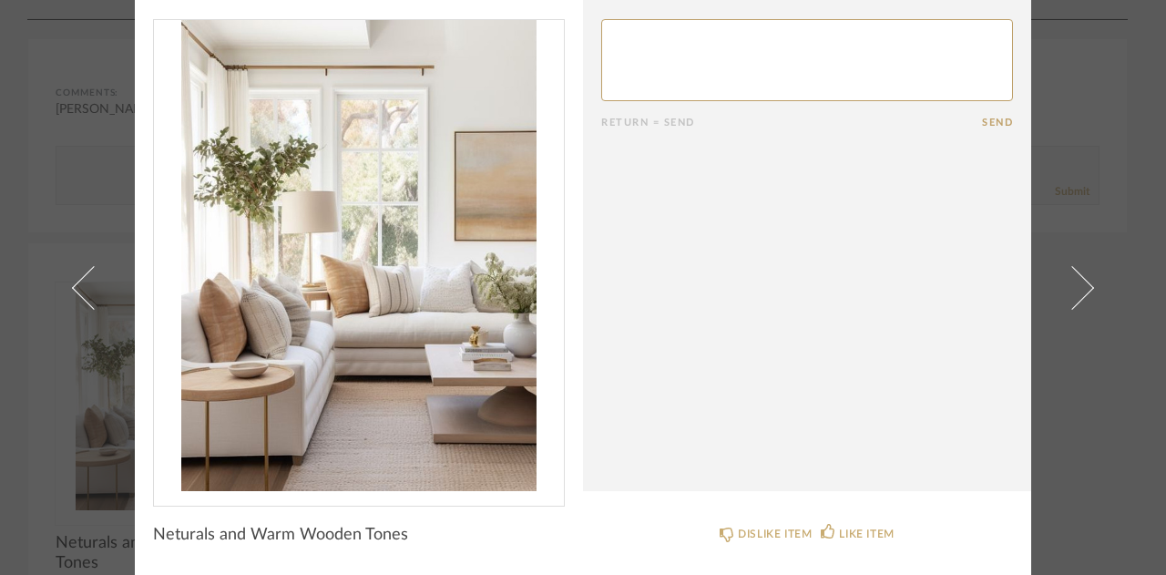
scroll to position [0, 0]
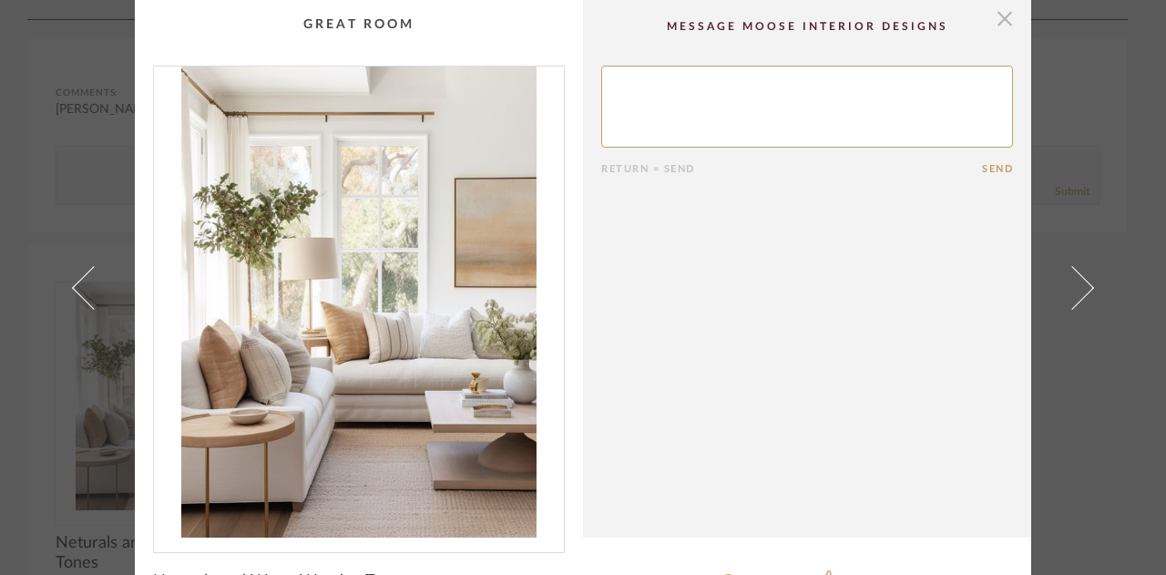
drag, startPoint x: 995, startPoint y: 28, endPoint x: 994, endPoint y: 14, distance: 14.6
click at [994, 14] on span "button" at bounding box center [1005, 18] width 36 height 36
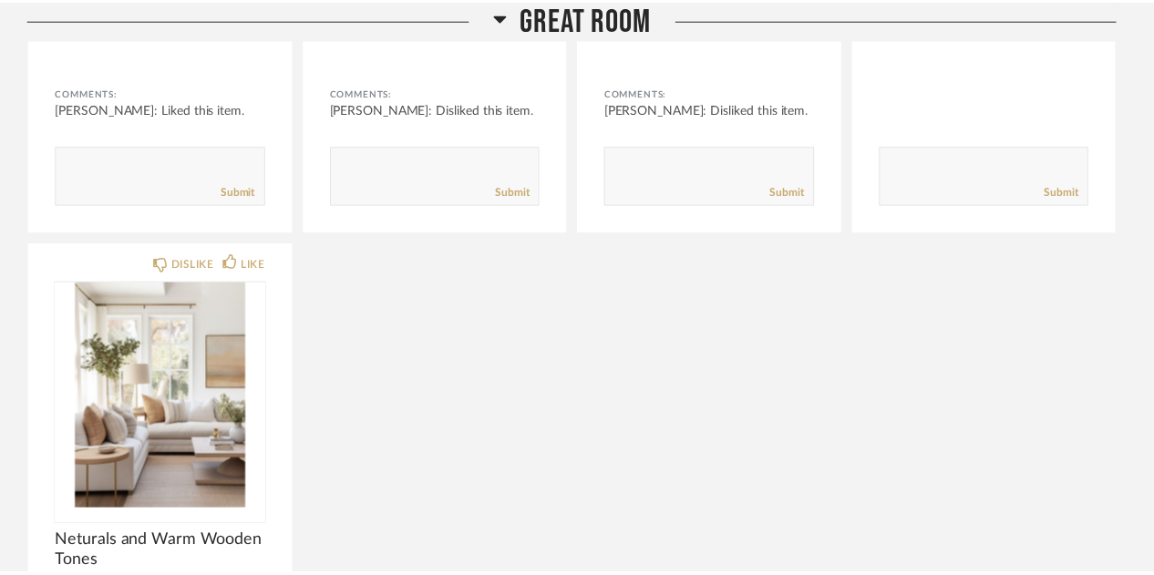
scroll to position [9957, 0]
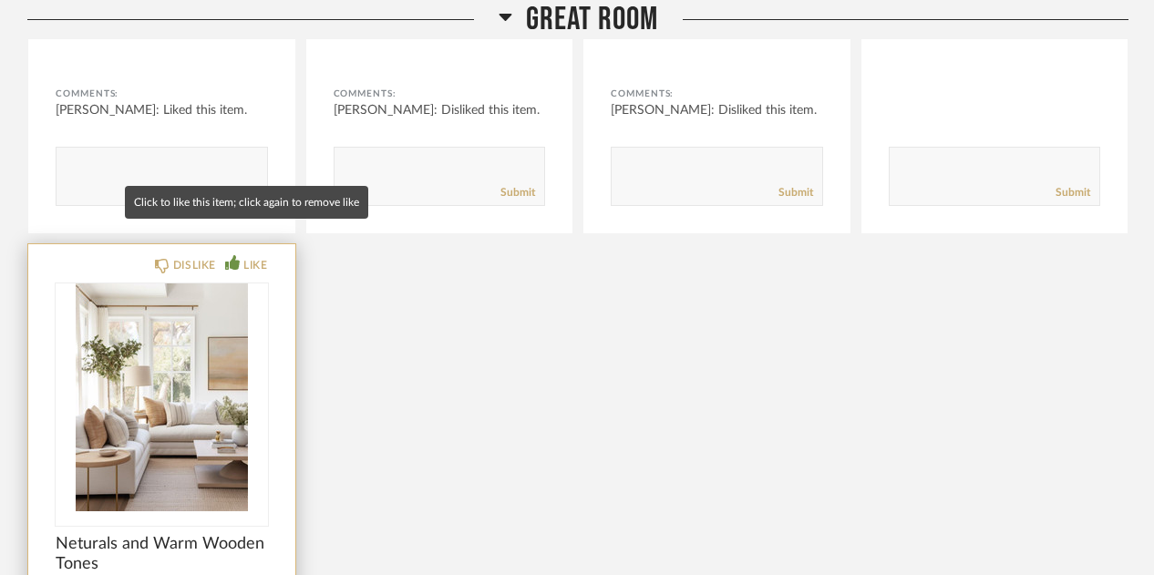
click at [264, 256] on div "LIKE" at bounding box center [255, 265] width 24 height 18
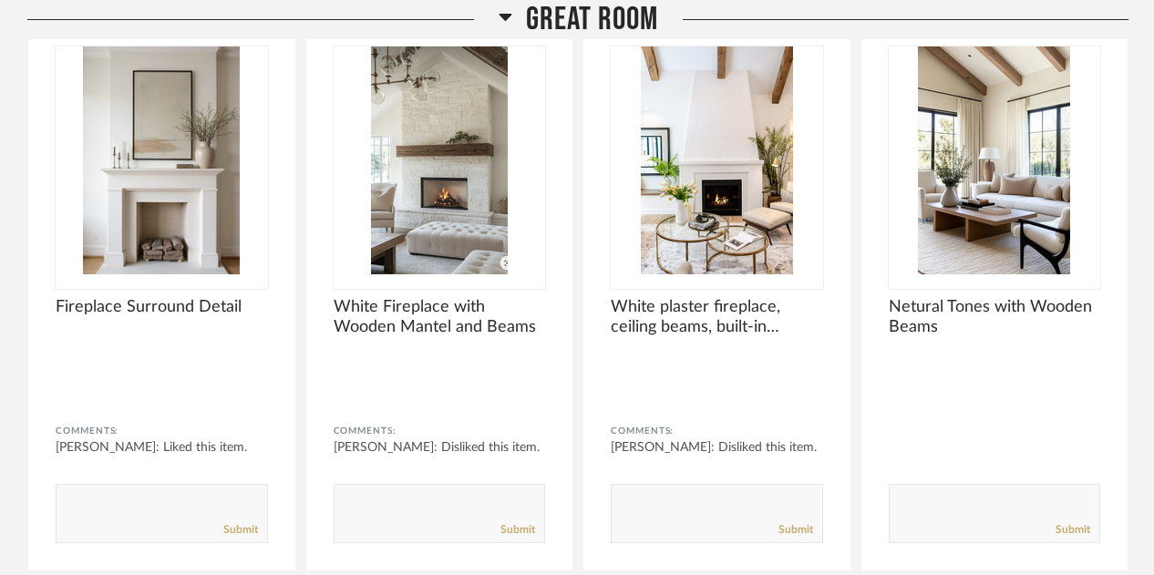
scroll to position [9574, 0]
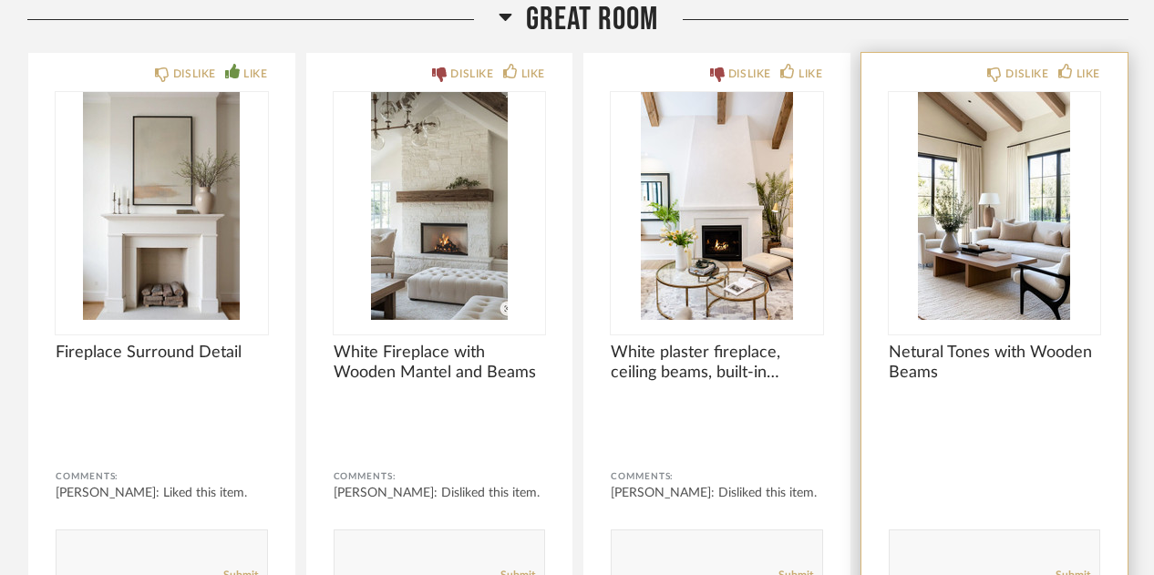
click at [996, 238] on img "0" at bounding box center [995, 206] width 212 height 228
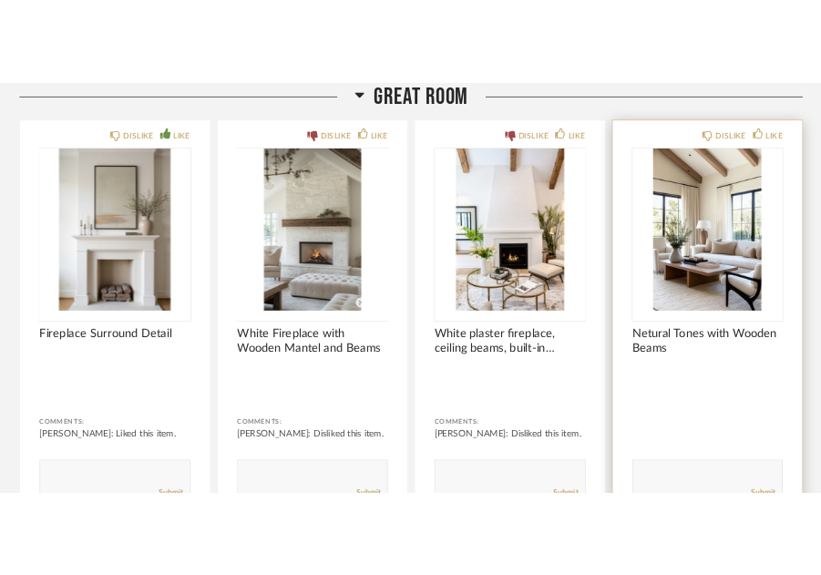
scroll to position [0, 0]
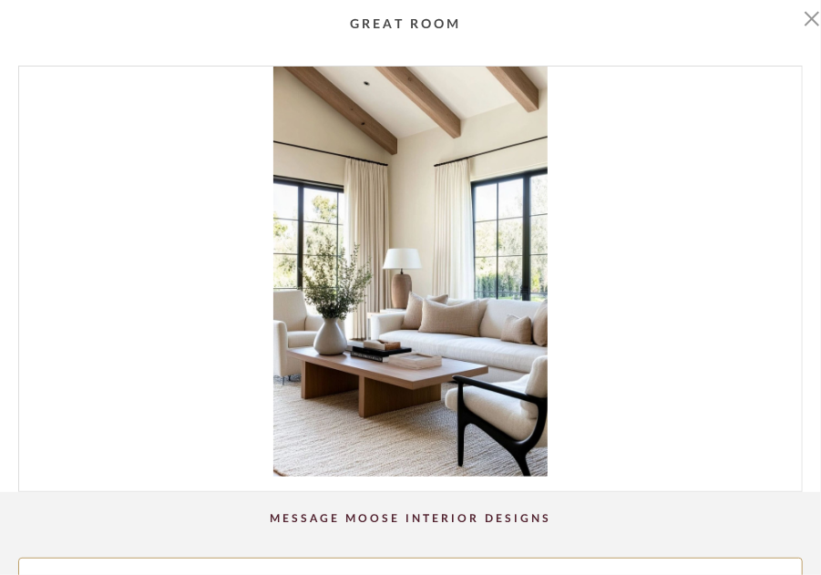
click at [722, 90] on img "0" at bounding box center [410, 272] width 783 height 410
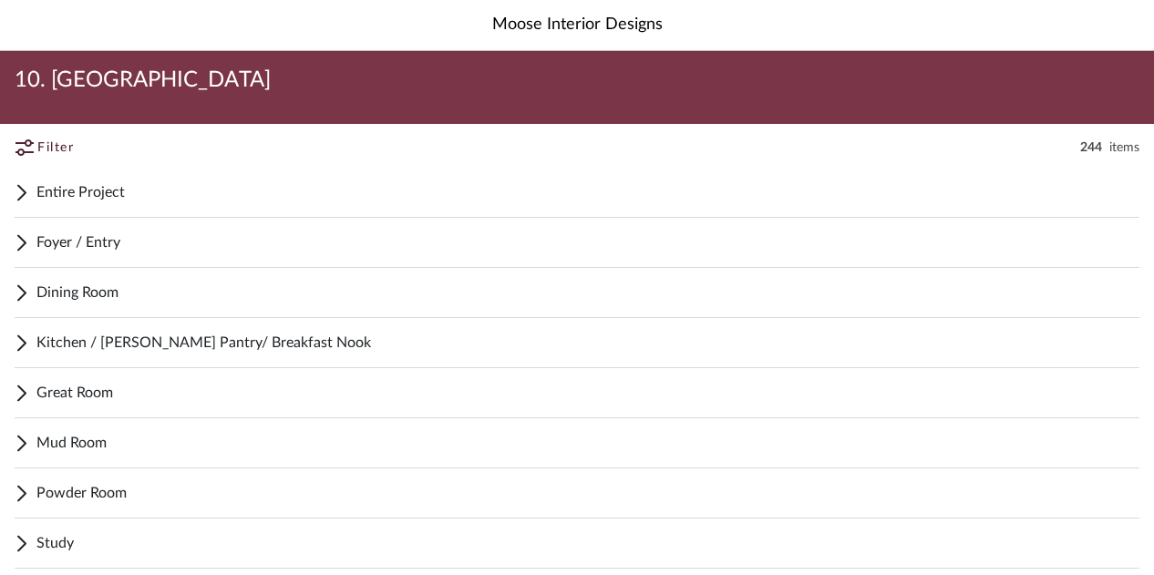
click at [84, 385] on span "Great Room" at bounding box center [587, 393] width 1103 height 22
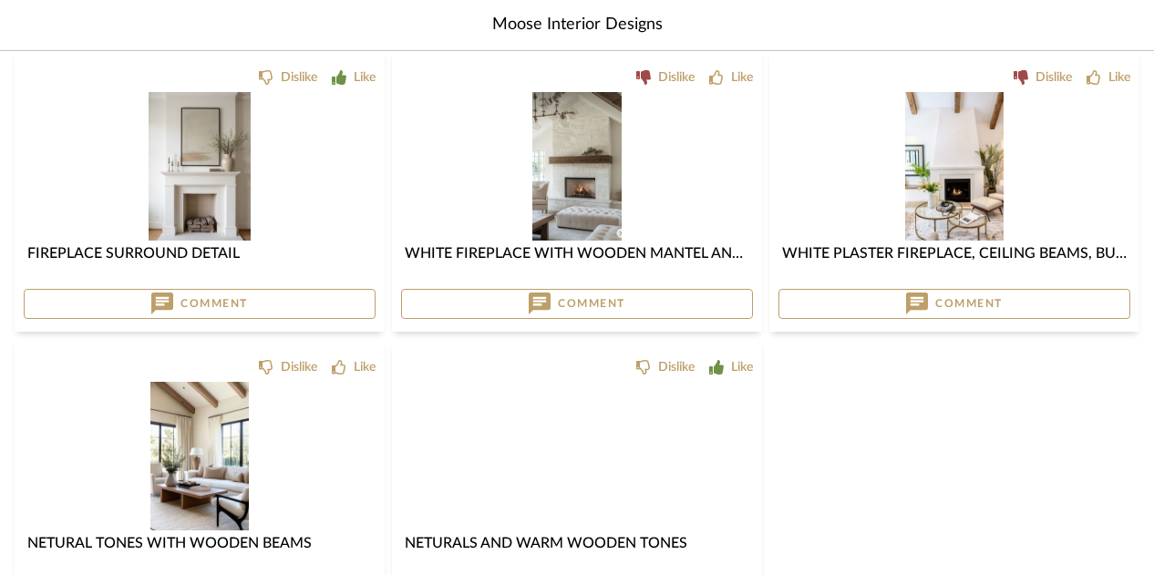
scroll to position [375, 0]
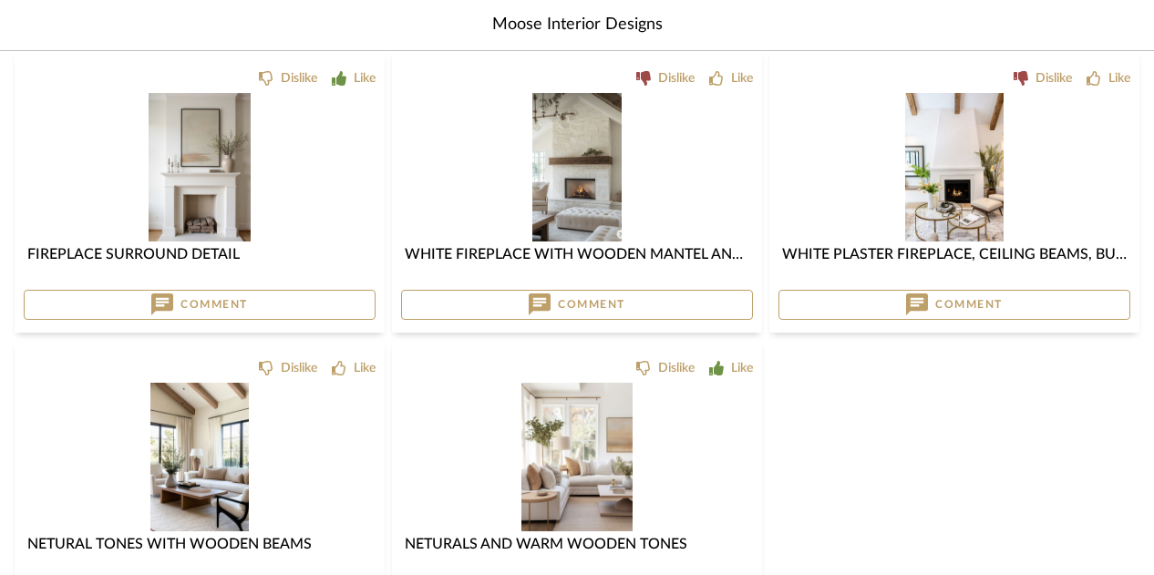
click at [820, 307] on button "Comment" at bounding box center [954, 305] width 352 height 31
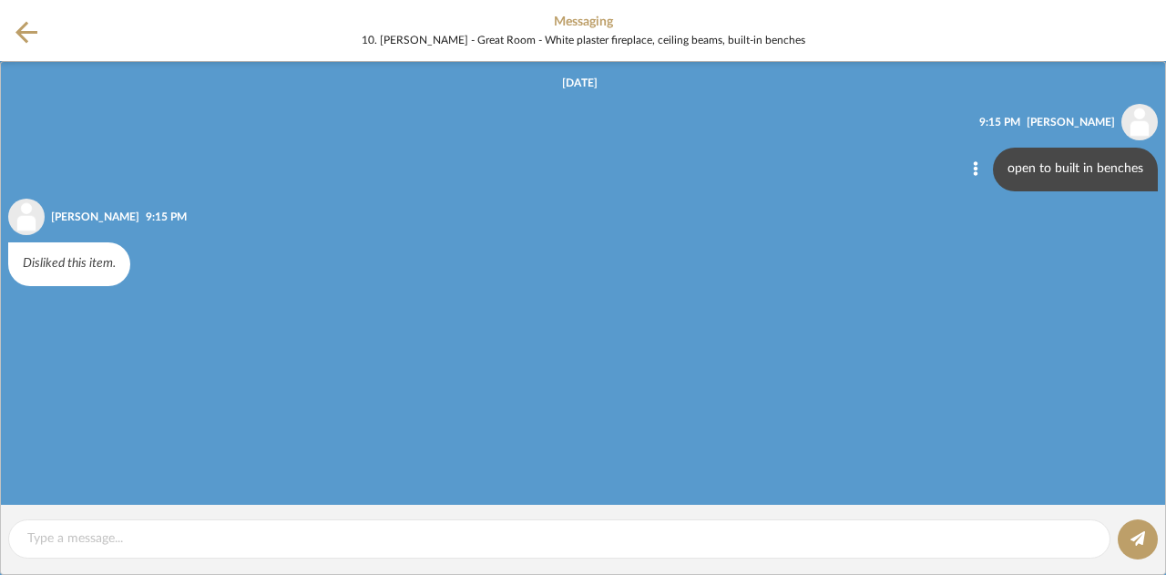
click at [16, 21] on icon at bounding box center [26, 32] width 22 height 23
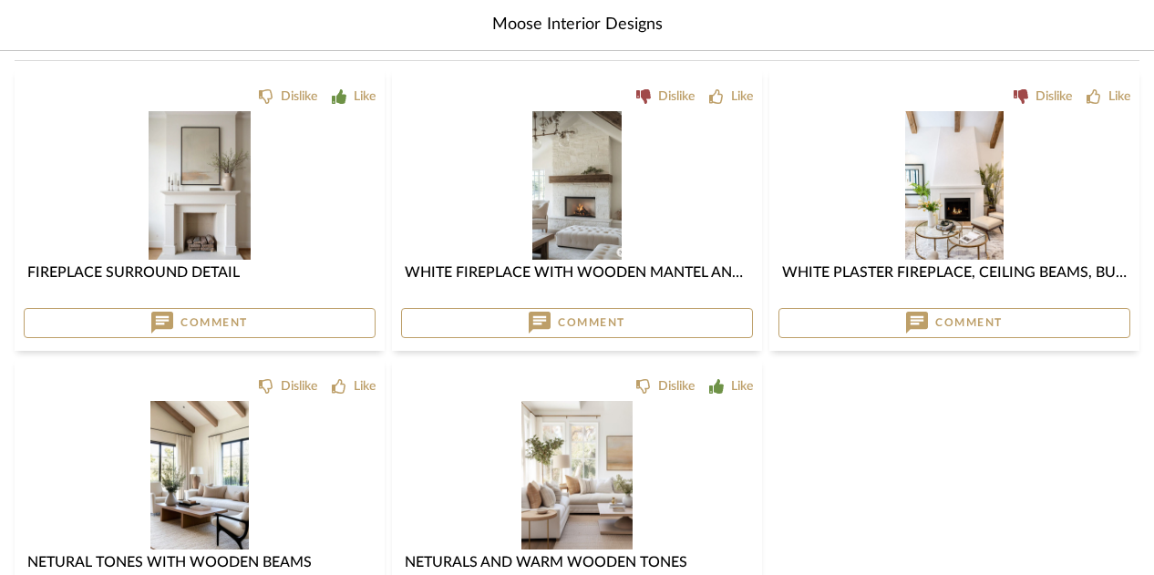
scroll to position [375, 0]
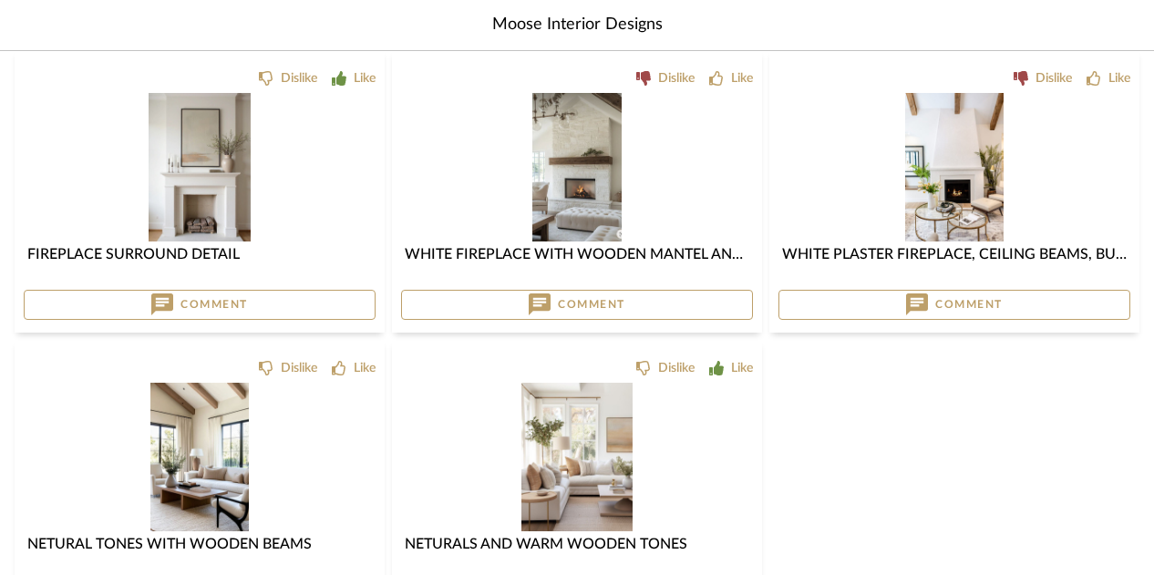
click at [210, 262] on span "Fireplace Surround Detail" at bounding box center [133, 254] width 212 height 15
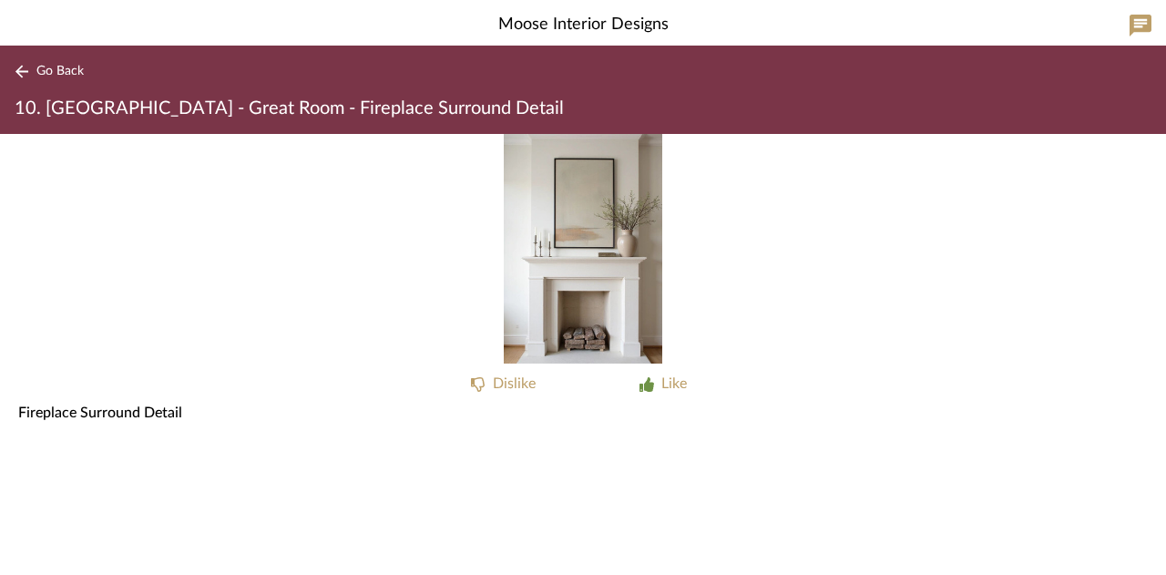
drag, startPoint x: 234, startPoint y: 464, endPoint x: 54, endPoint y: 445, distance: 181.4
click at [54, 445] on div at bounding box center [583, 442] width 1166 height 36
click at [88, 65] on button "Go Back" at bounding box center [53, 71] width 76 height 23
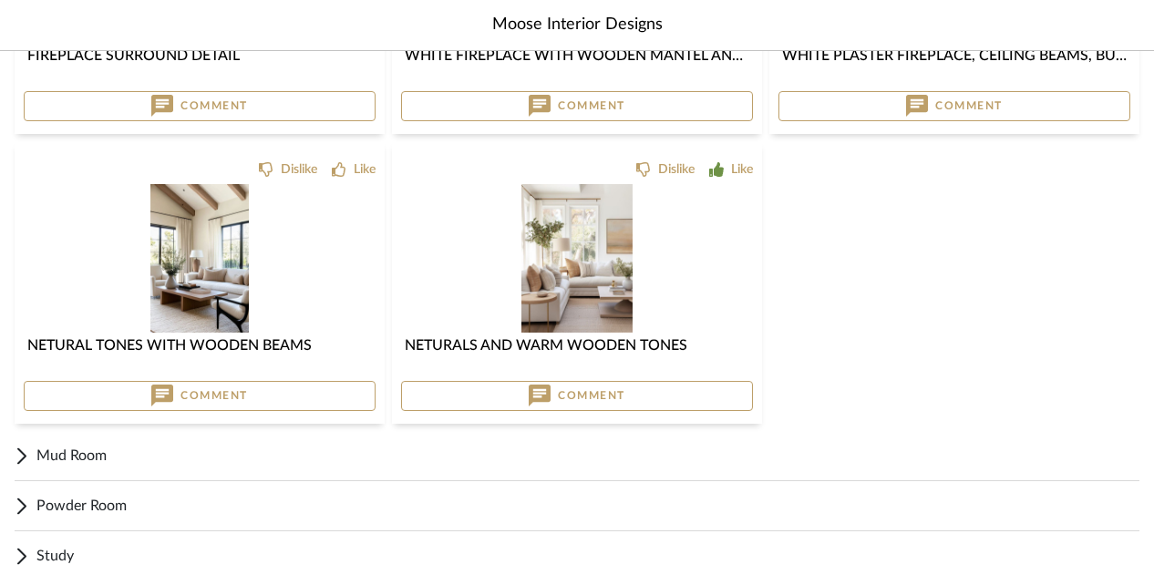
scroll to position [573, 0]
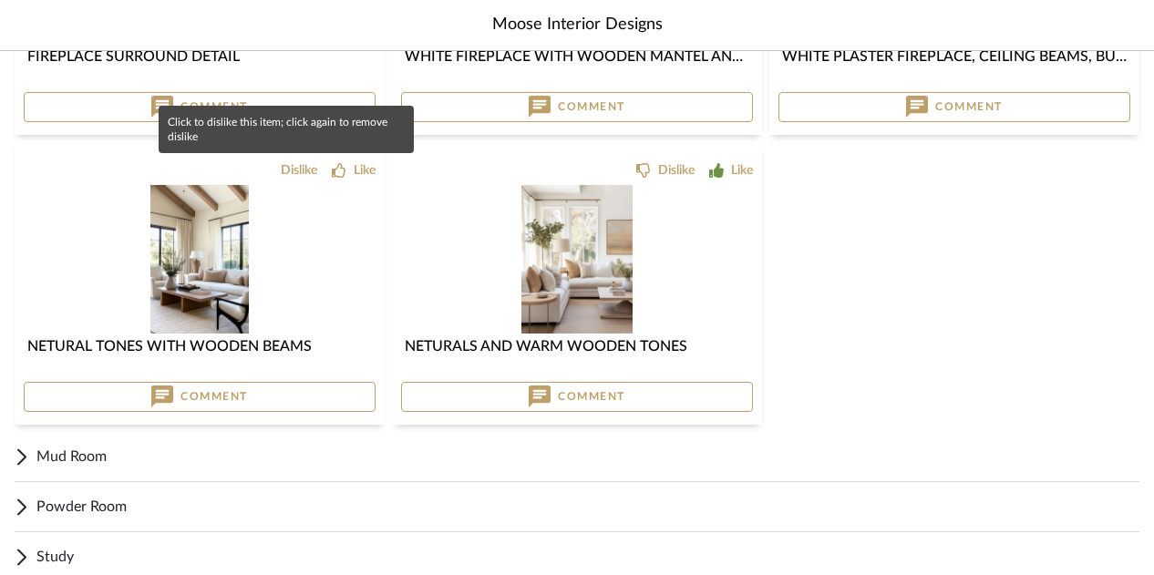
click at [281, 169] on div "Dislike" at bounding box center [299, 170] width 36 height 18
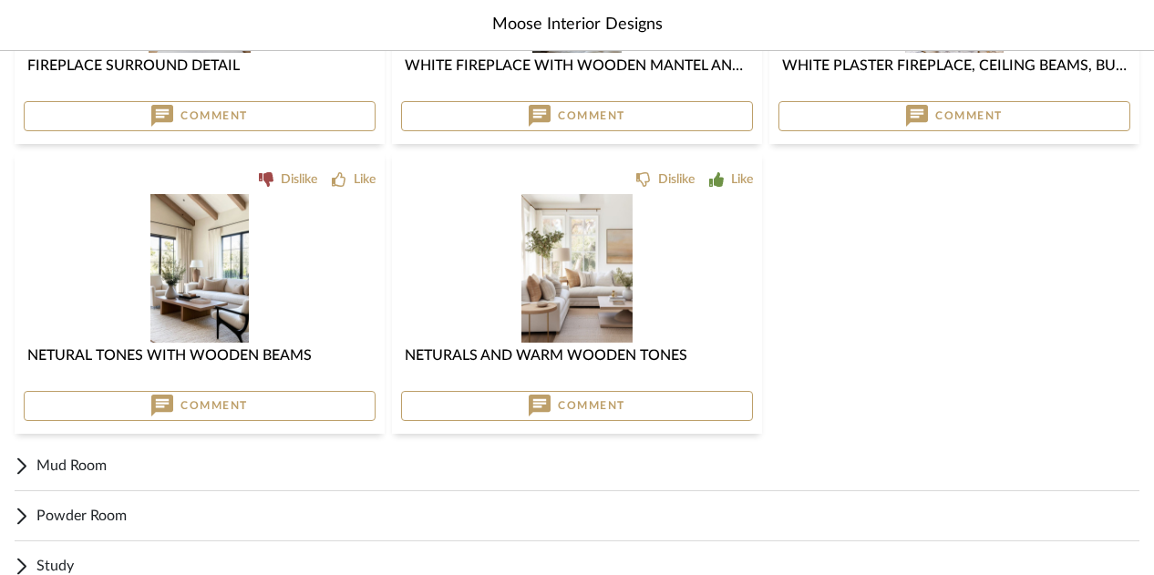
scroll to position [563, 0]
click at [239, 407] on span "Comment" at bounding box center [213, 406] width 67 height 15
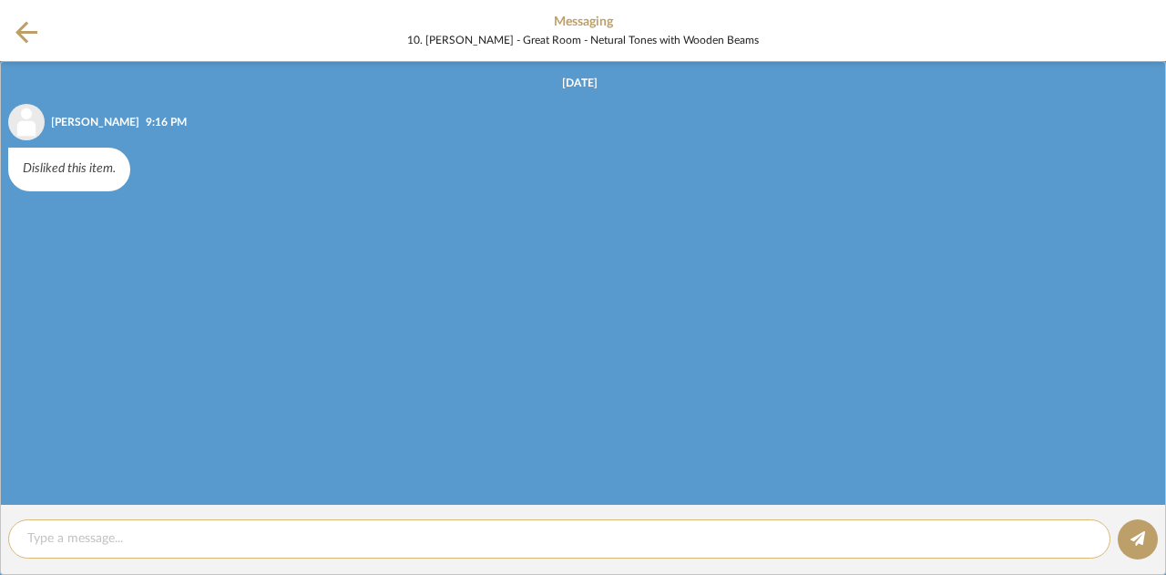
click at [155, 544] on textarea at bounding box center [559, 538] width 1064 height 19
type textarea "like beams but maybe white exposed beams"
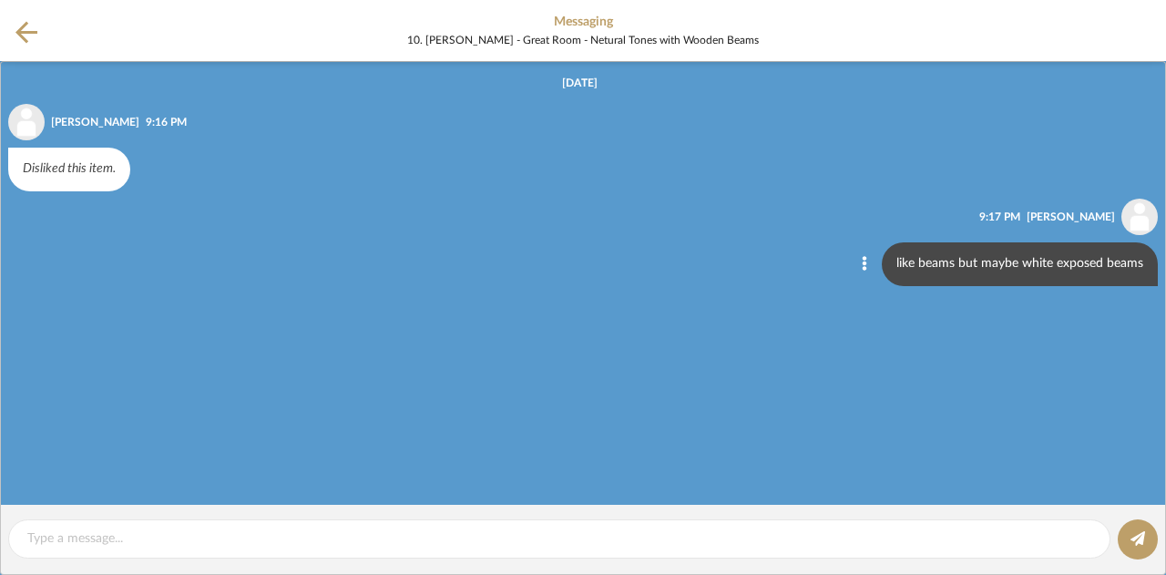
click at [20, 27] on icon at bounding box center [26, 32] width 22 height 22
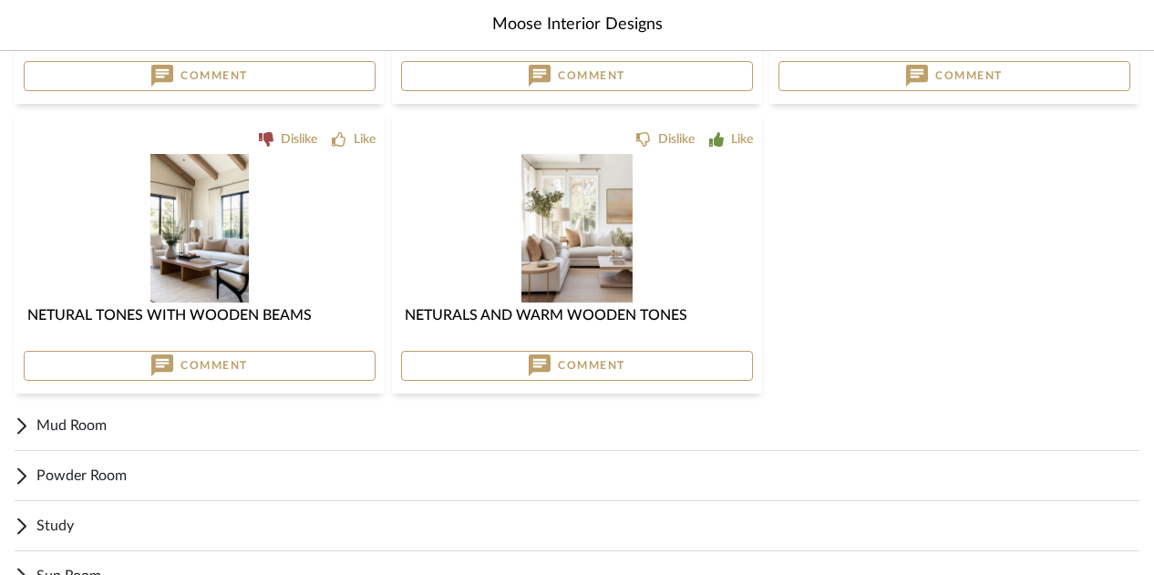
scroll to position [703, 0]
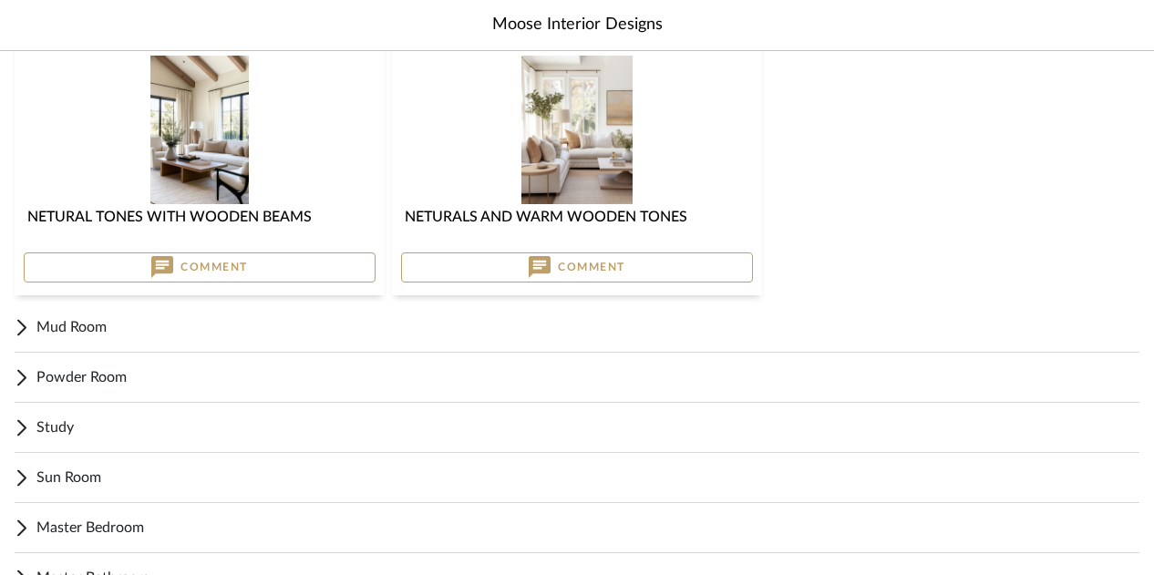
click at [67, 326] on span "Mud Room" at bounding box center [587, 327] width 1103 height 22
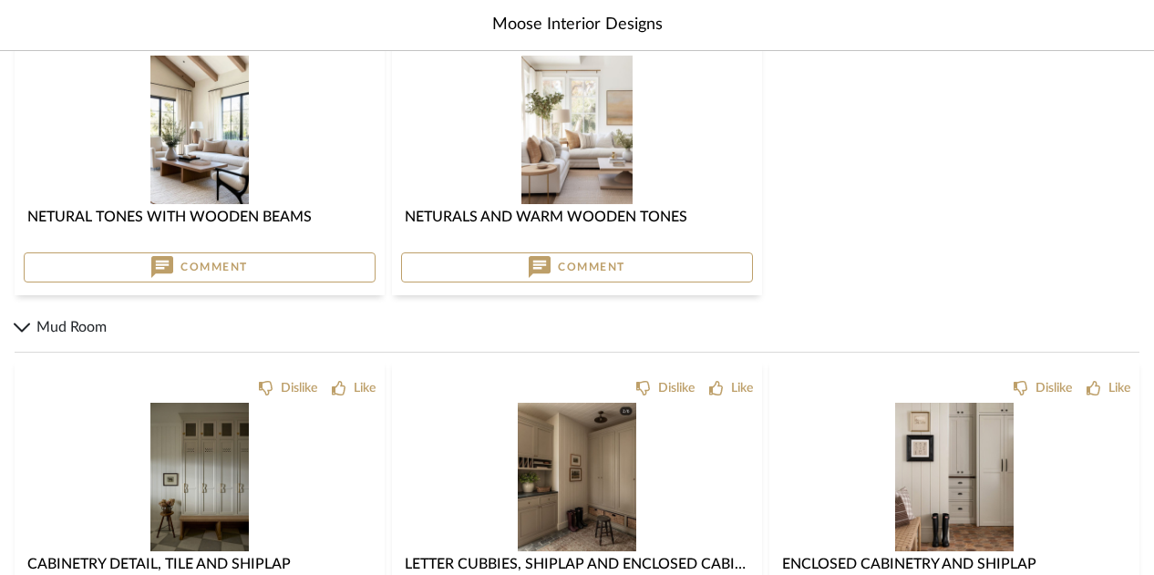
scroll to position [837, 0]
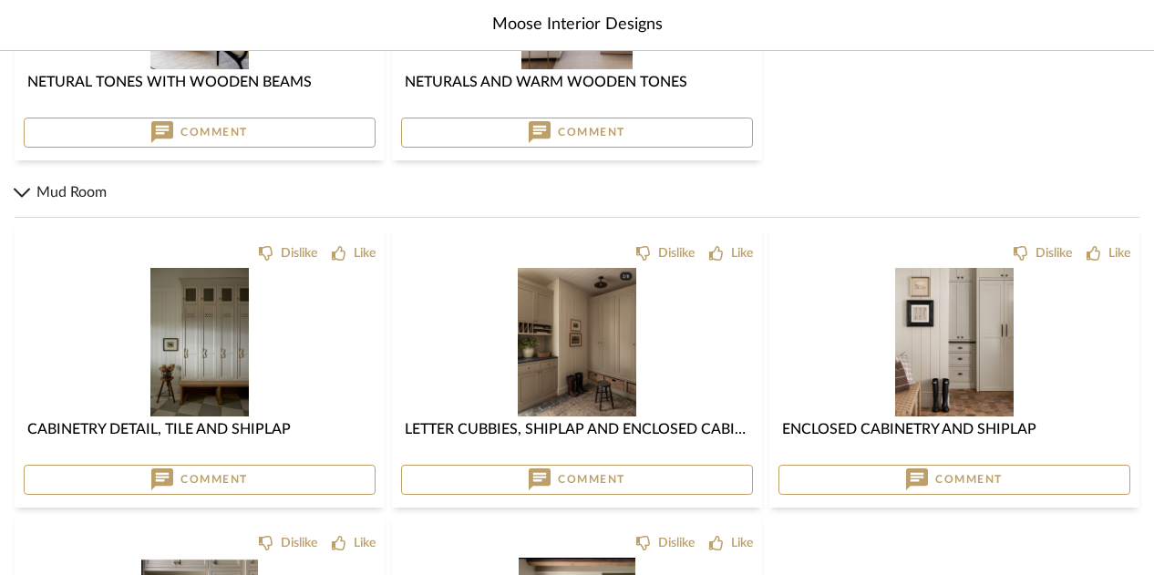
click at [206, 378] on img "0" at bounding box center [199, 342] width 99 height 149
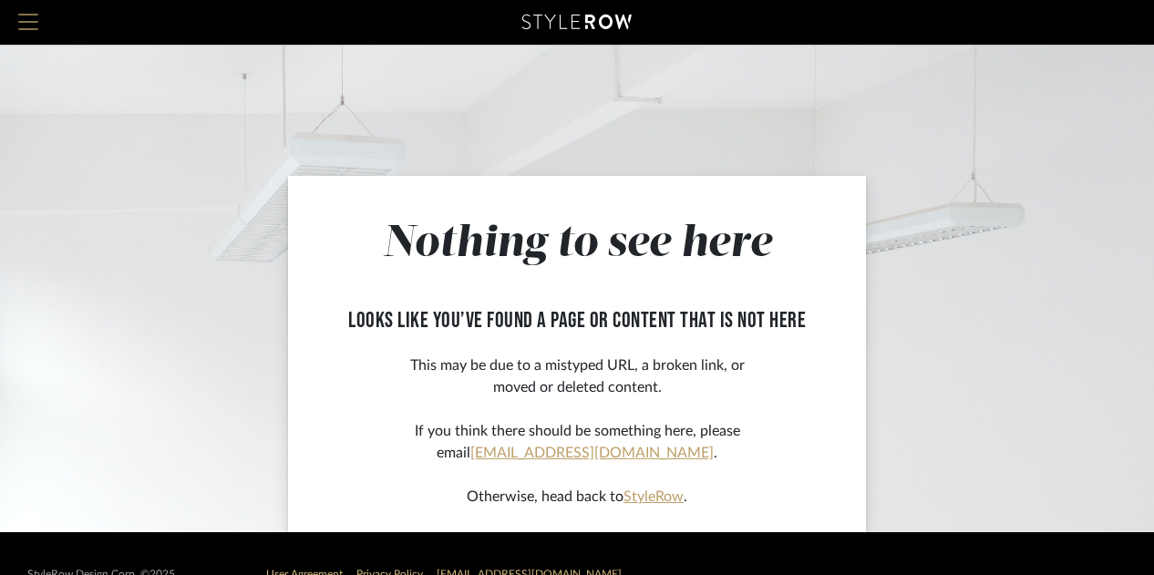
click at [34, 15] on span "Menu" at bounding box center [28, 15] width 20 height 2
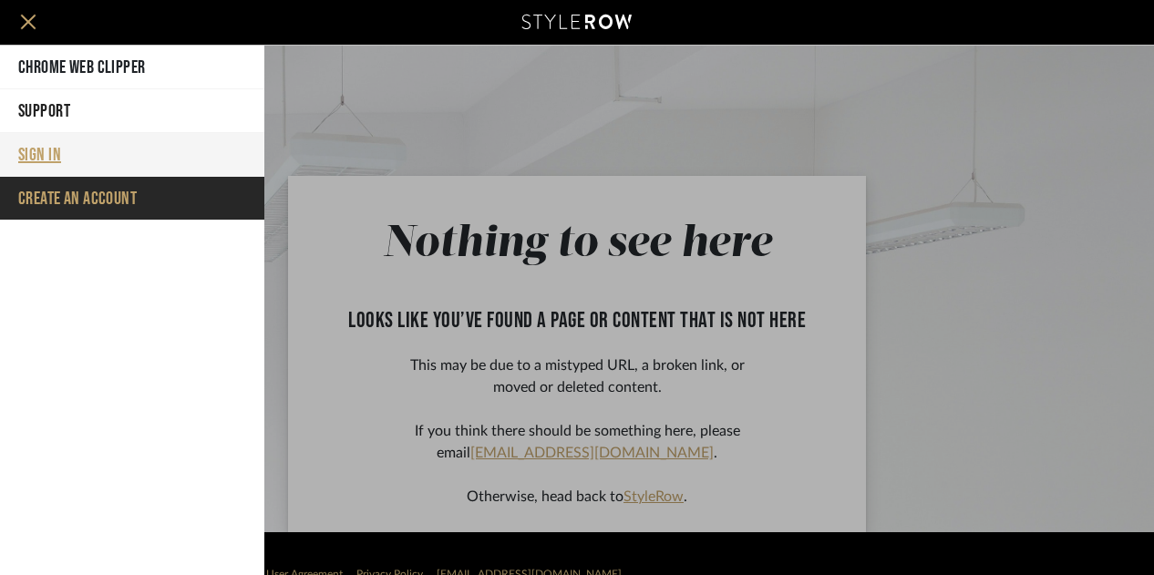
click at [45, 152] on button "Sign In" at bounding box center [132, 155] width 264 height 44
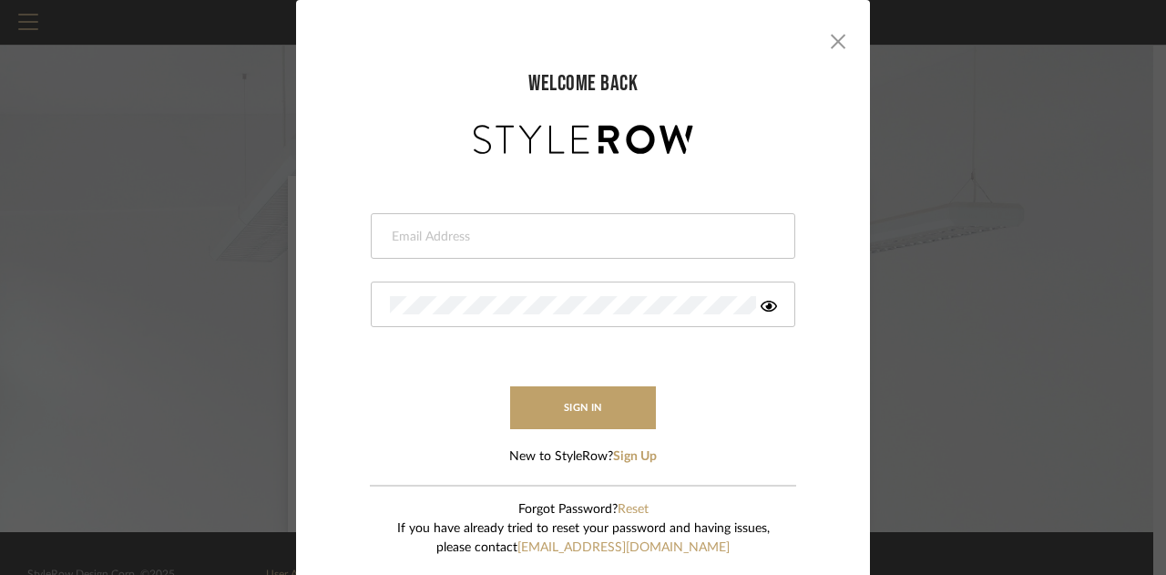
click at [844, 33] on sr-login "welcome back This field is required This field is required sign in New to Style…" at bounding box center [583, 297] width 538 height 558
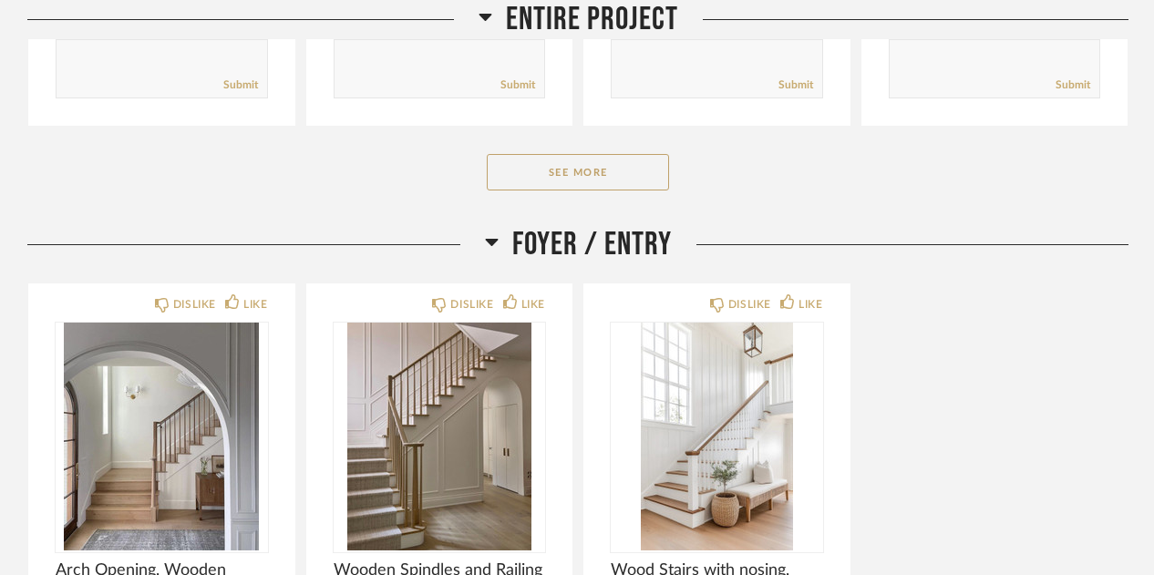
scroll to position [799, 0]
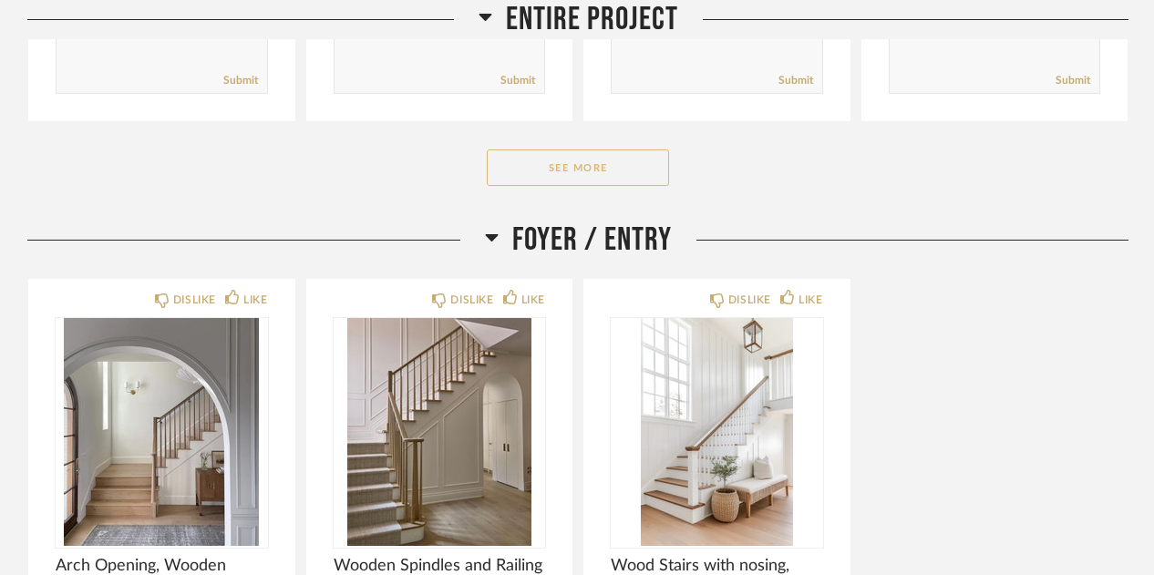
click at [521, 168] on button "See More" at bounding box center [578, 167] width 182 height 36
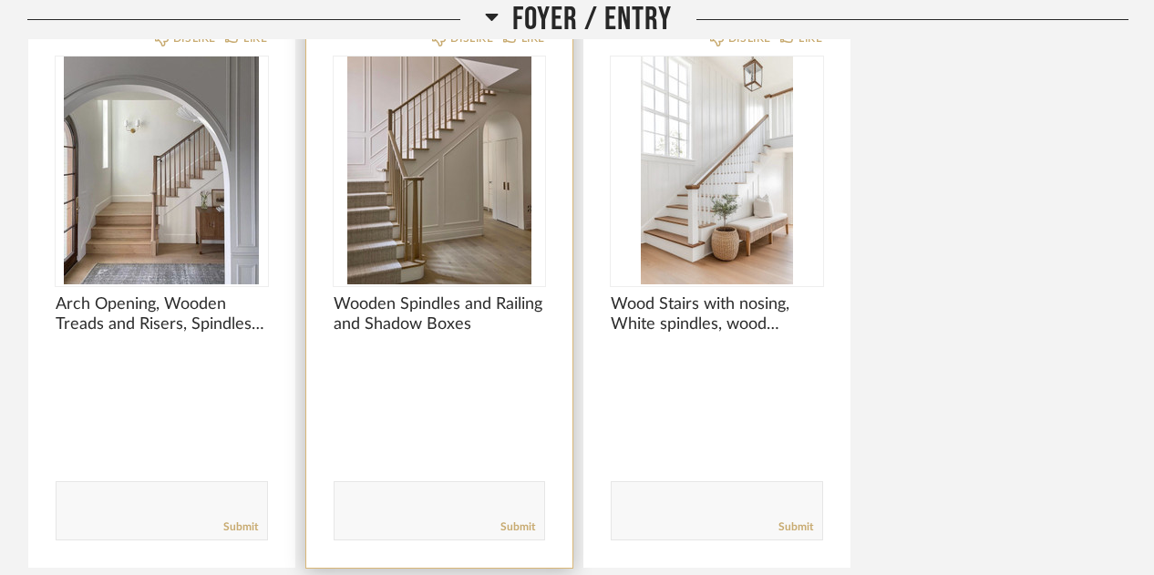
scroll to position [2845, 0]
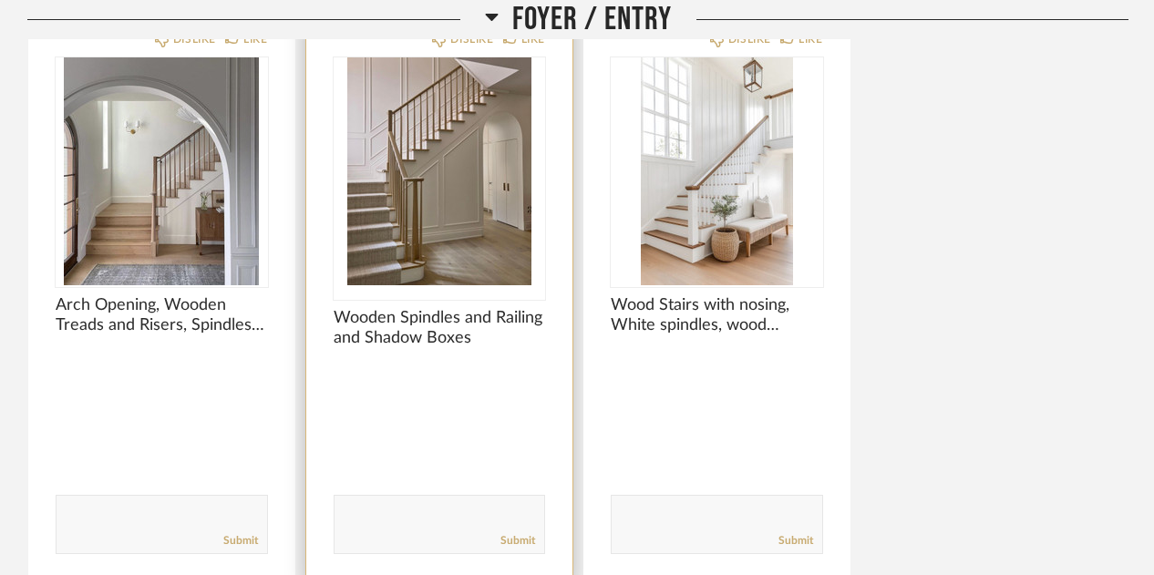
drag, startPoint x: 434, startPoint y: 243, endPoint x: 409, endPoint y: 192, distance: 56.7
click at [409, 192] on img "0" at bounding box center [440, 171] width 212 height 228
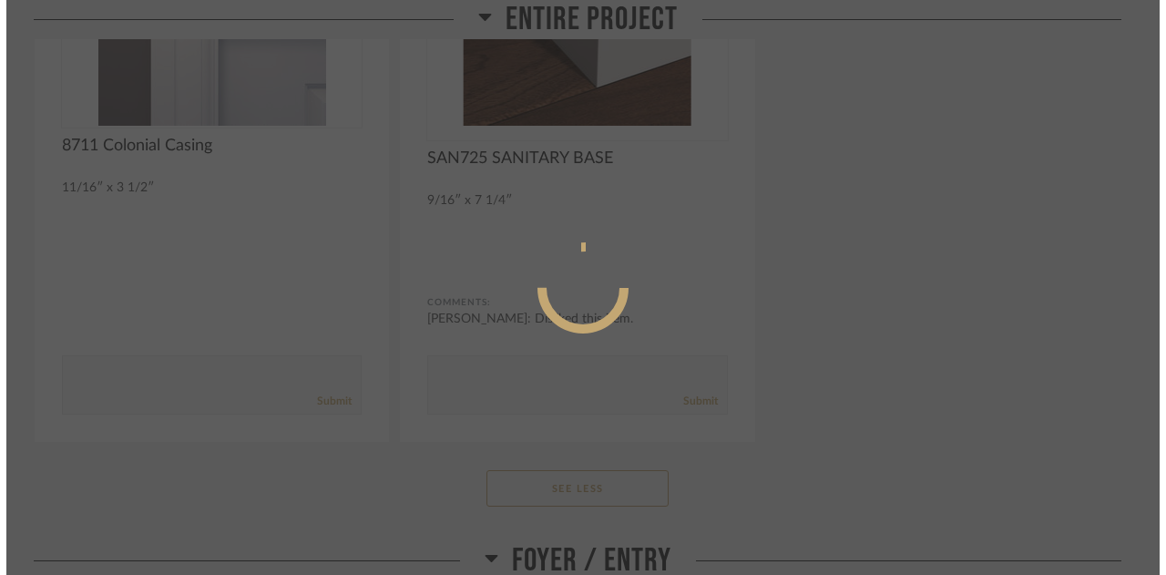
scroll to position [0, 0]
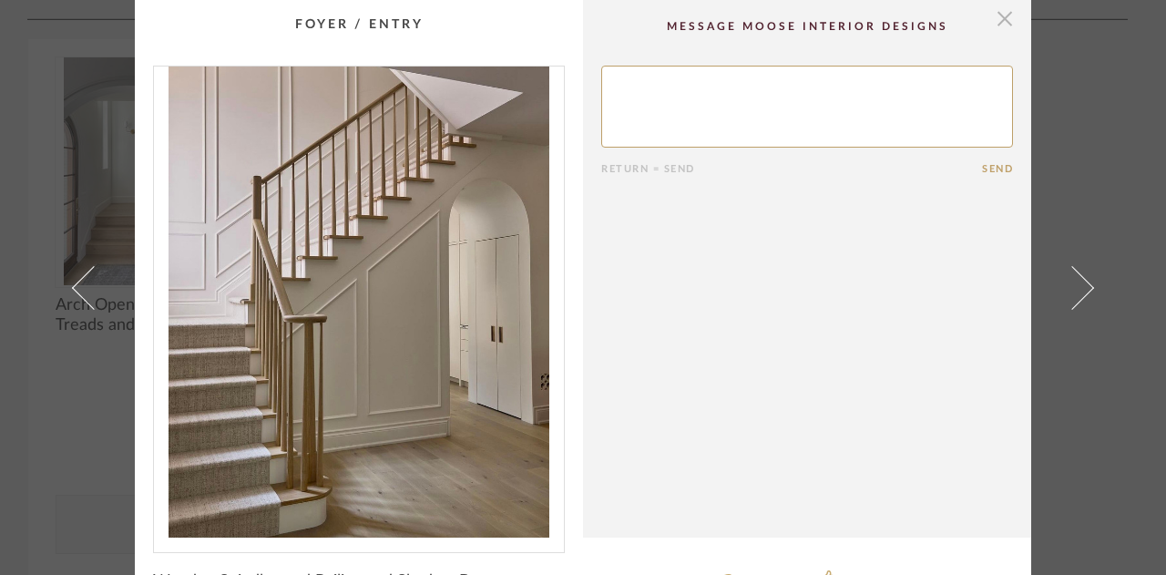
click at [995, 13] on span "button" at bounding box center [1005, 18] width 36 height 36
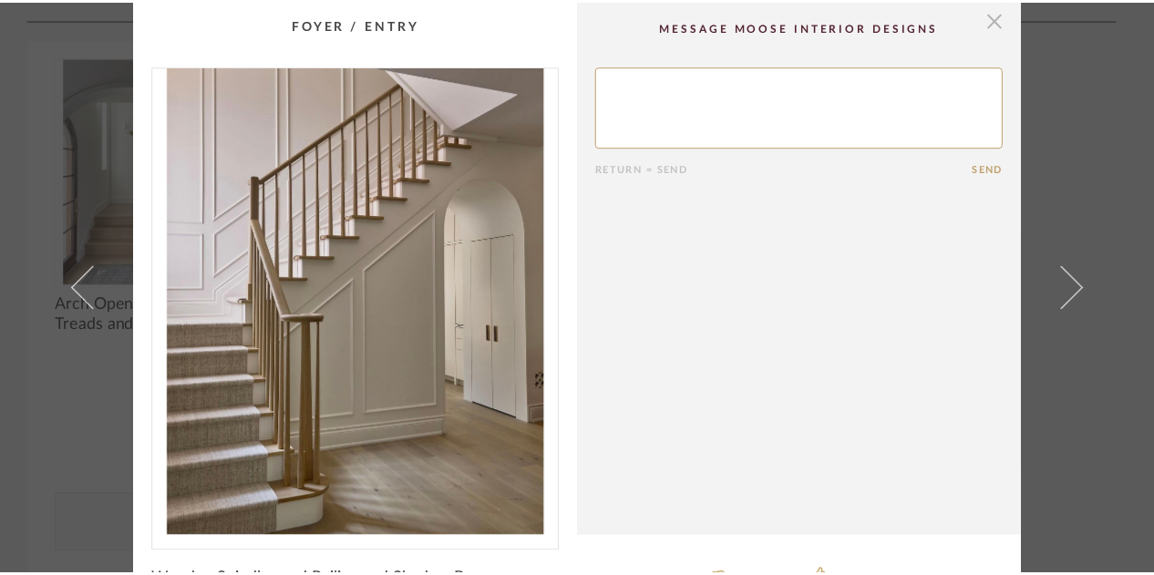
scroll to position [2845, 0]
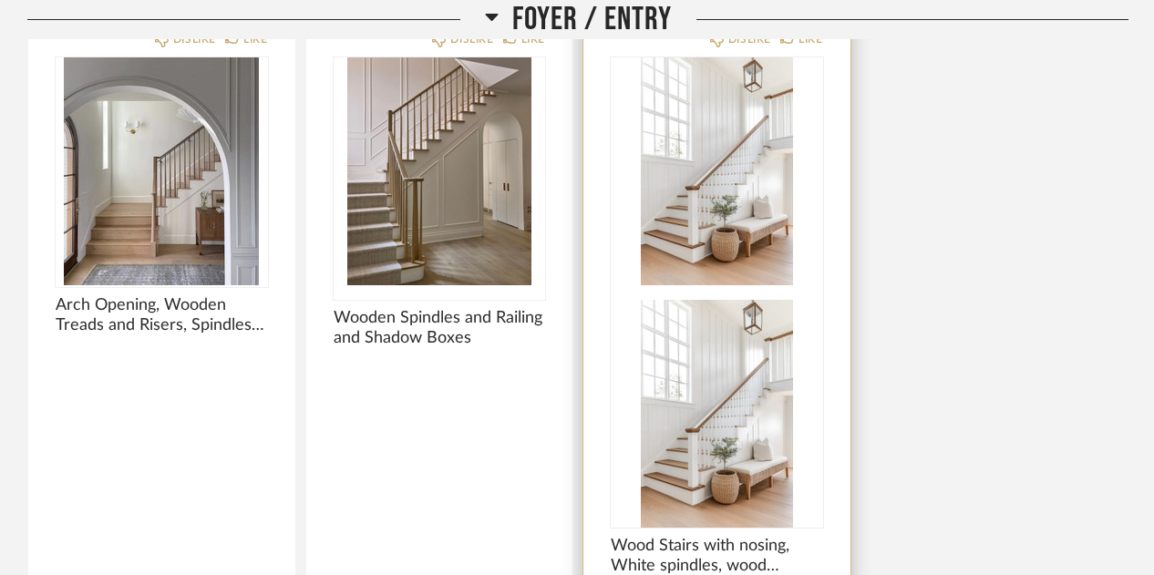
click at [762, 155] on div at bounding box center [717, 292] width 212 height 470
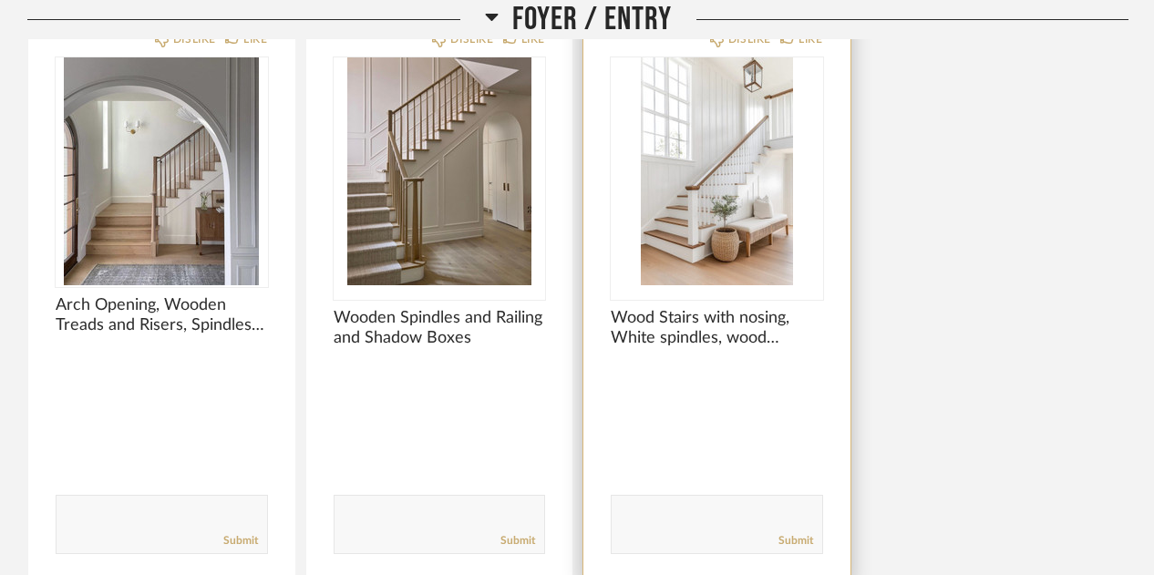
click at [689, 170] on img "0" at bounding box center [717, 171] width 212 height 228
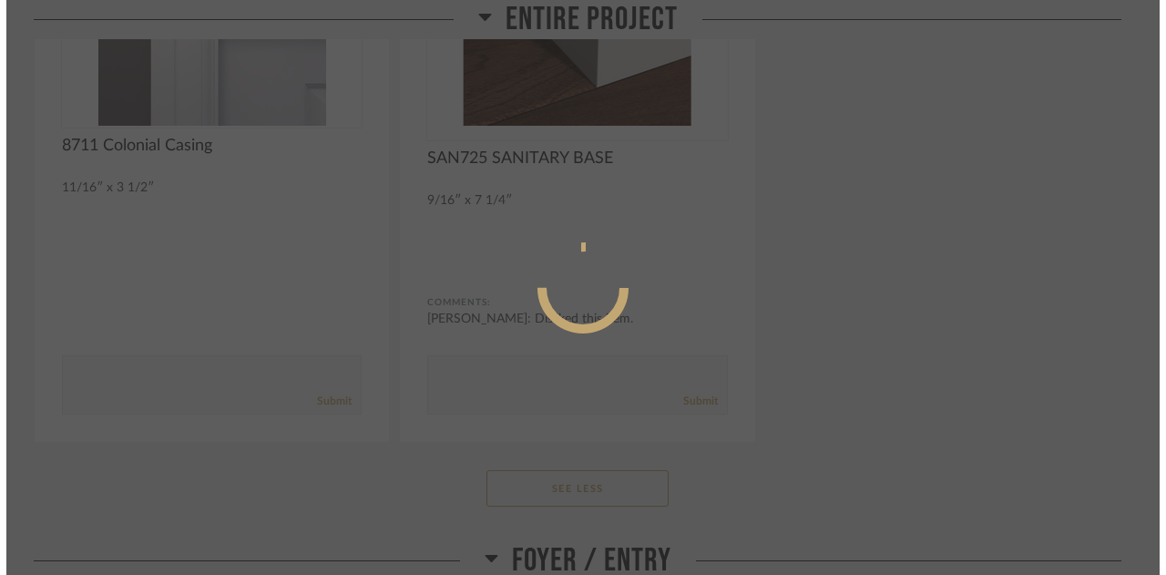
scroll to position [0, 0]
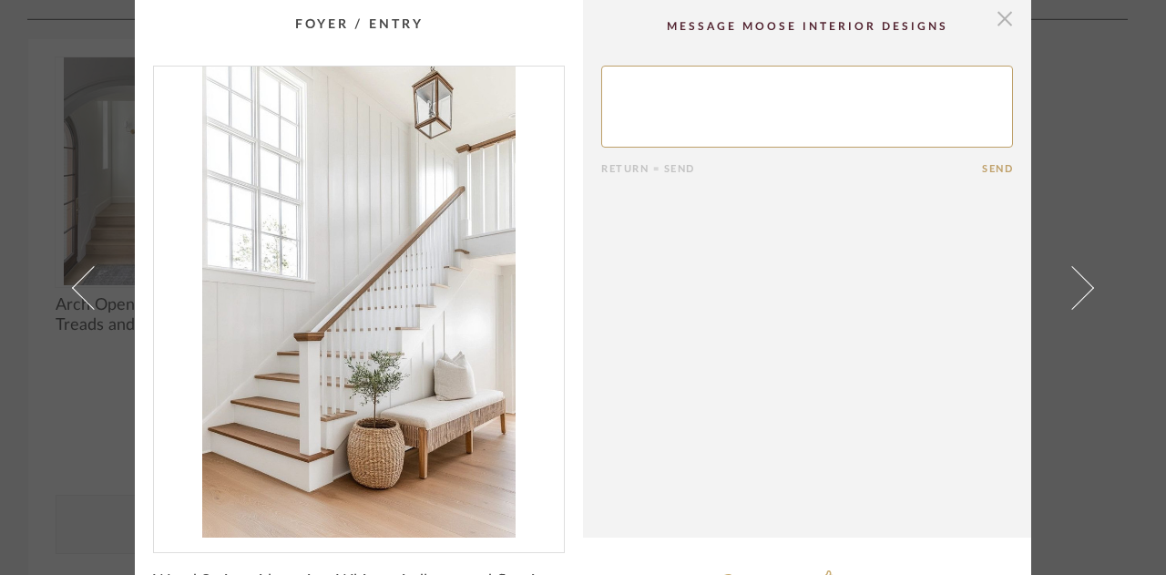
click at [1004, 20] on span "button" at bounding box center [1005, 18] width 36 height 36
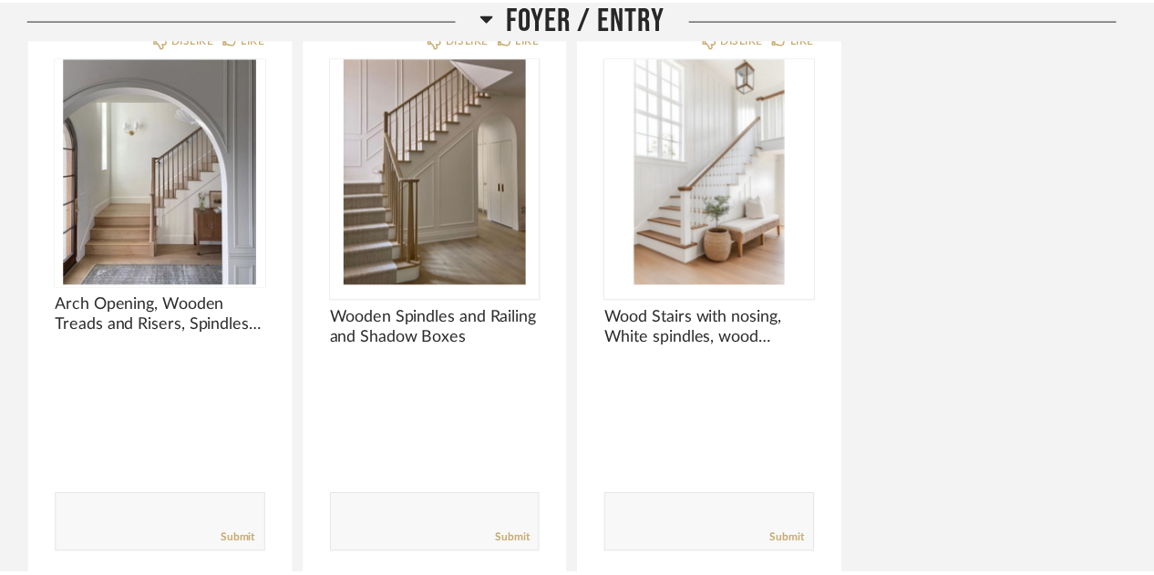
scroll to position [2845, 0]
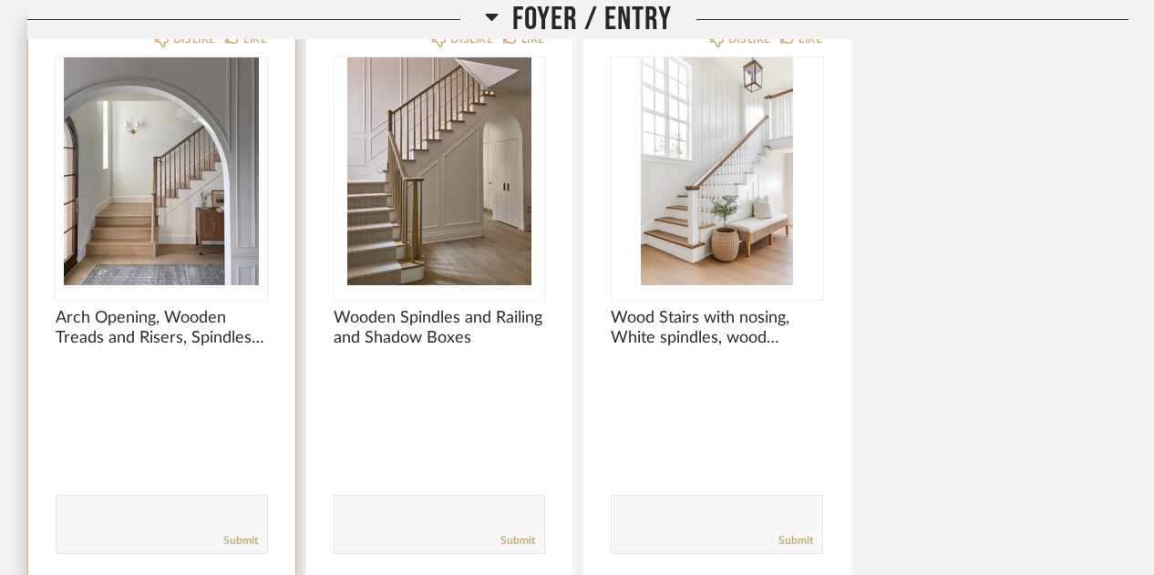
click at [140, 152] on img "0" at bounding box center [162, 171] width 212 height 228
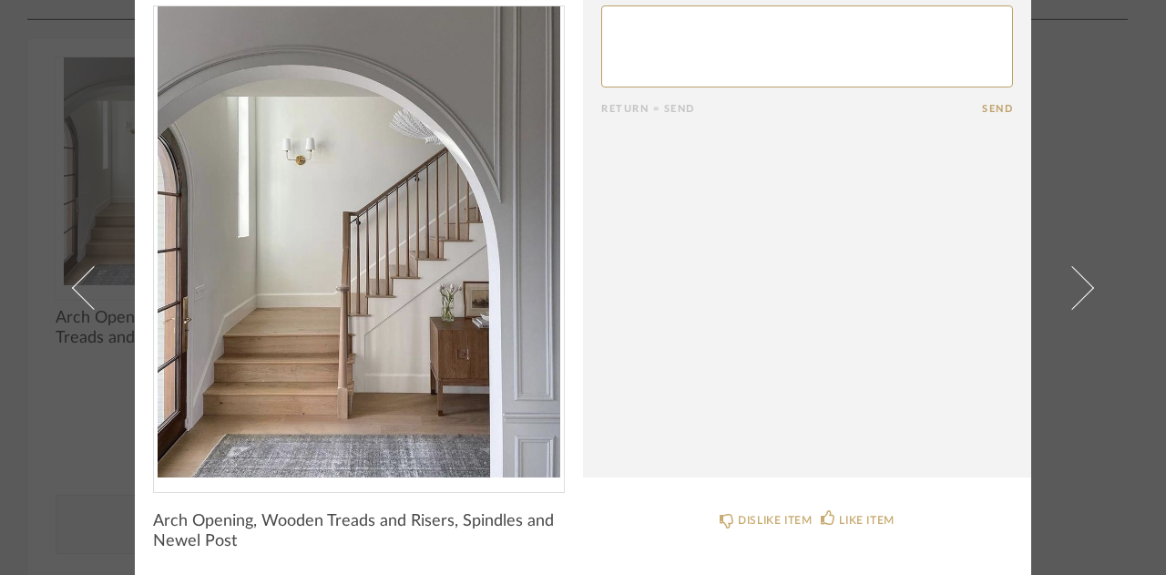
scroll to position [0, 0]
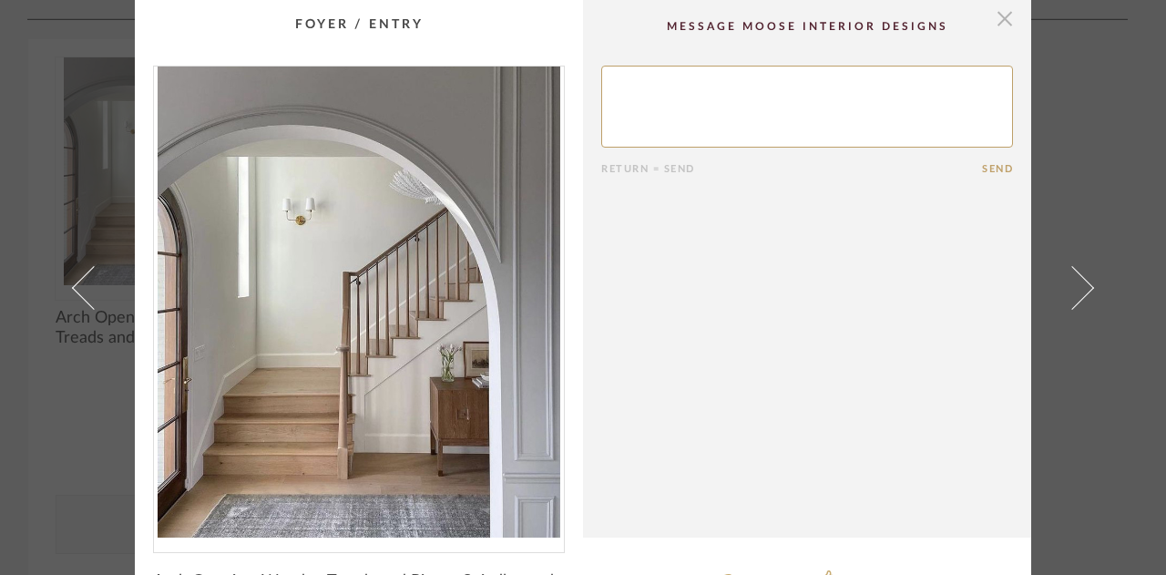
click at [1002, 15] on span "button" at bounding box center [1005, 18] width 36 height 36
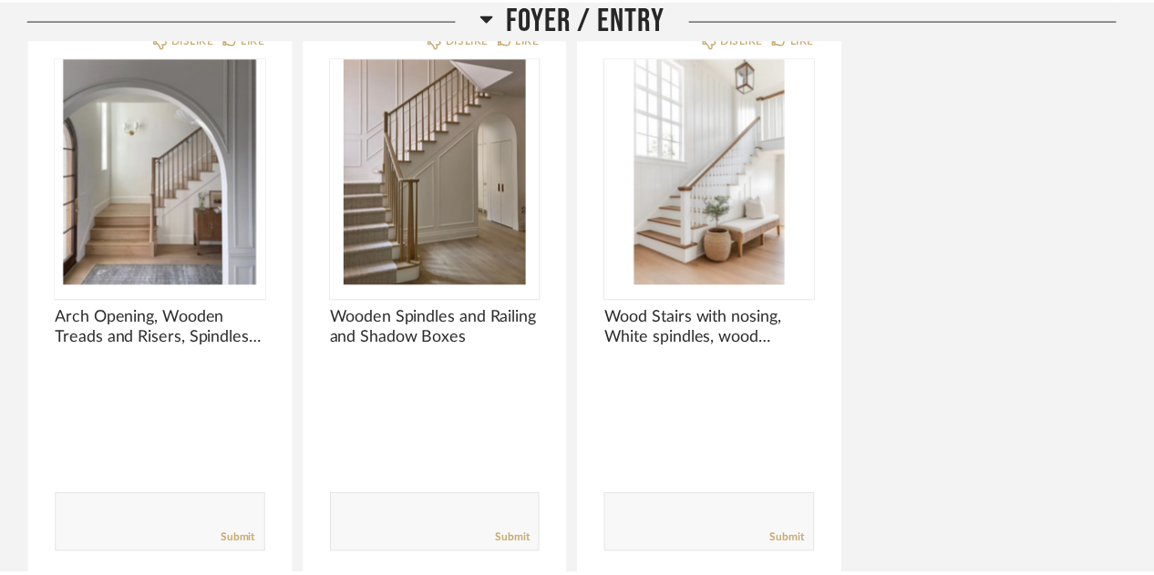
scroll to position [2845, 0]
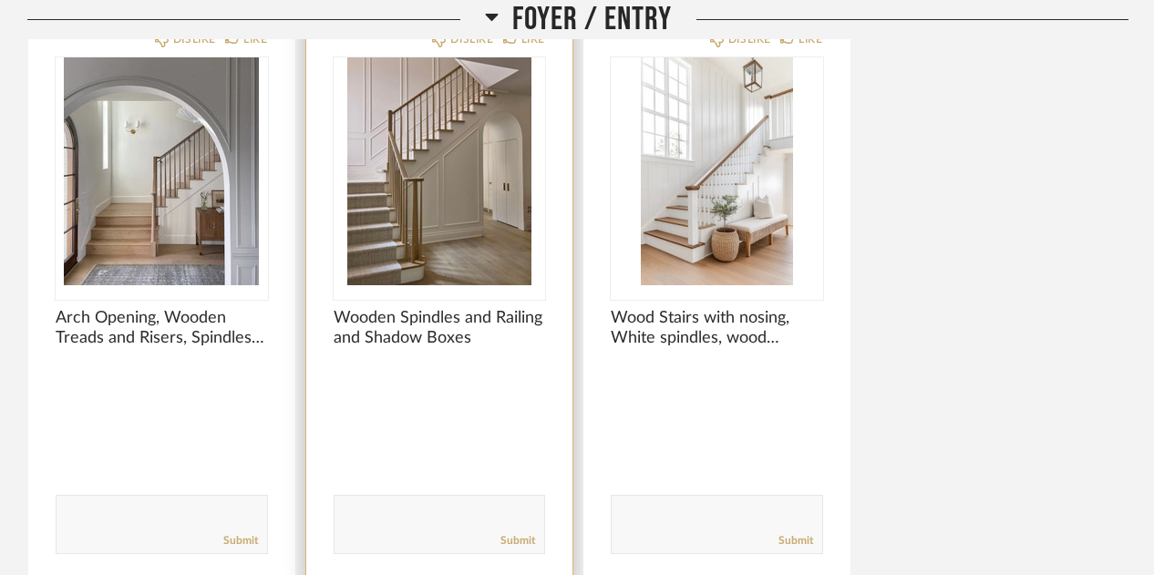
click at [425, 190] on img "0" at bounding box center [440, 171] width 212 height 228
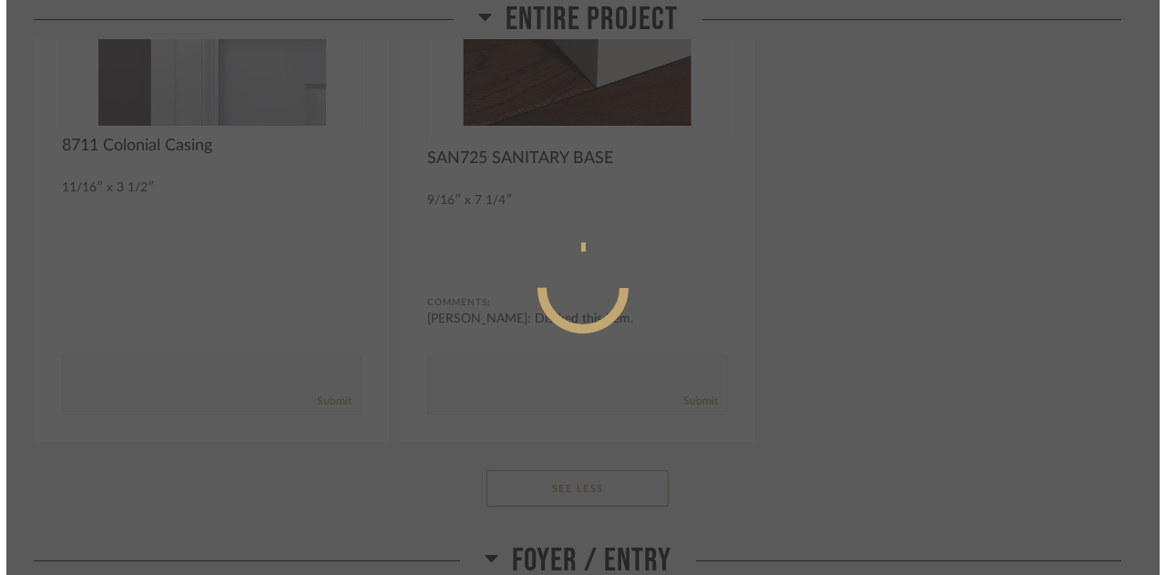
scroll to position [0, 0]
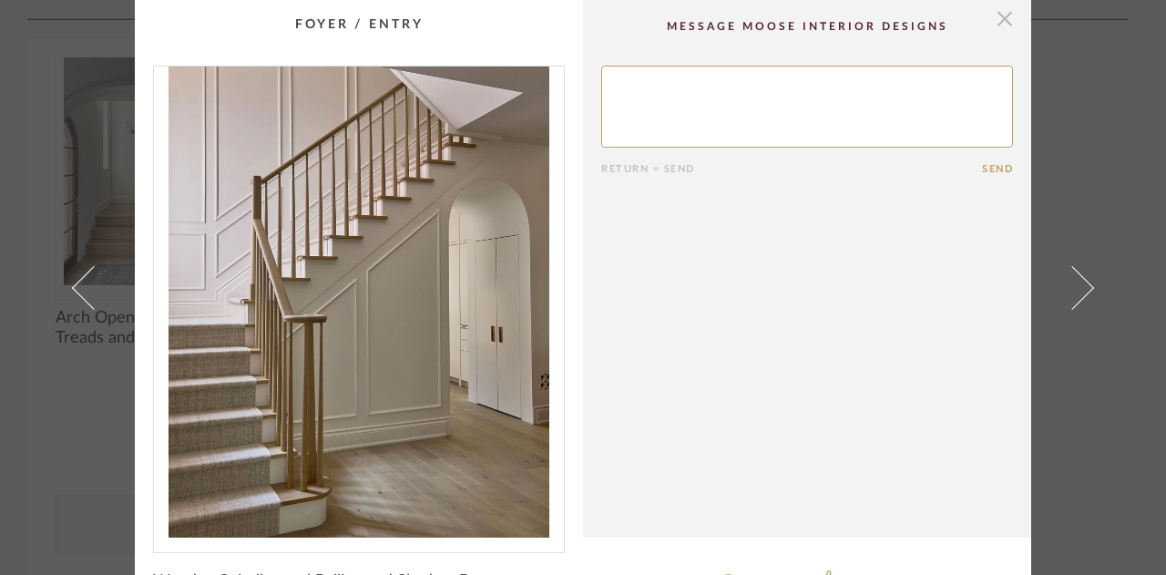
click at [991, 14] on span "button" at bounding box center [1005, 18] width 36 height 36
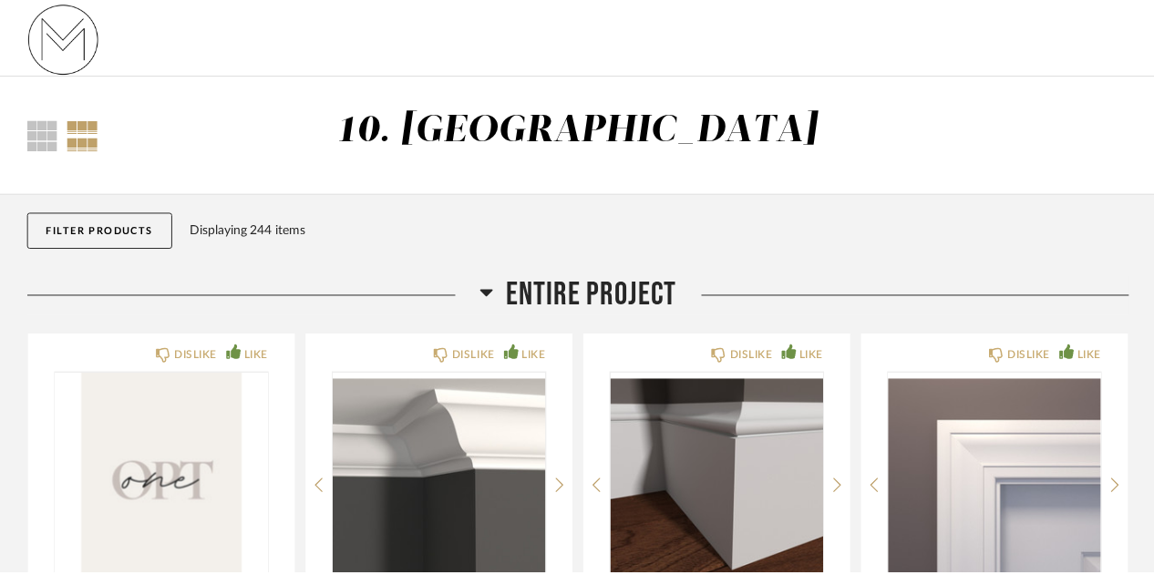
scroll to position [2845, 0]
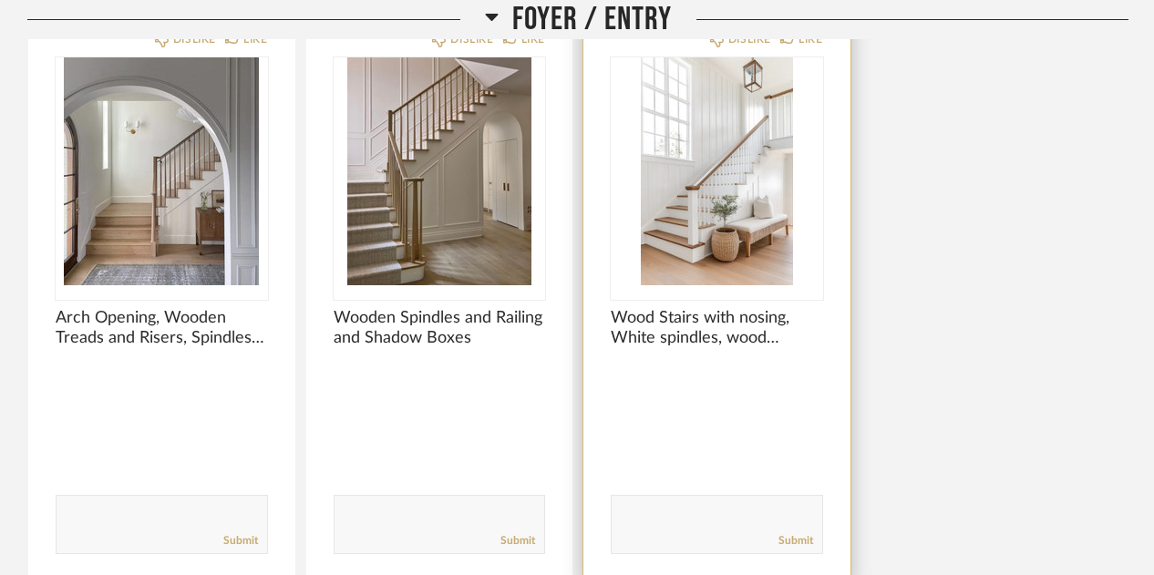
click at [679, 201] on img "0" at bounding box center [717, 171] width 212 height 228
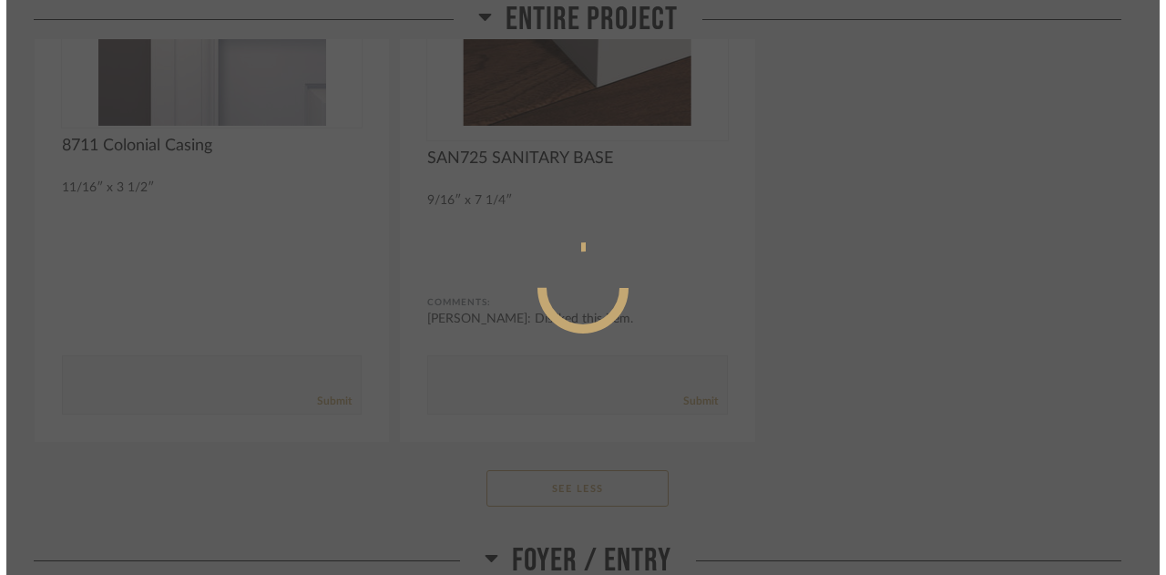
scroll to position [0, 0]
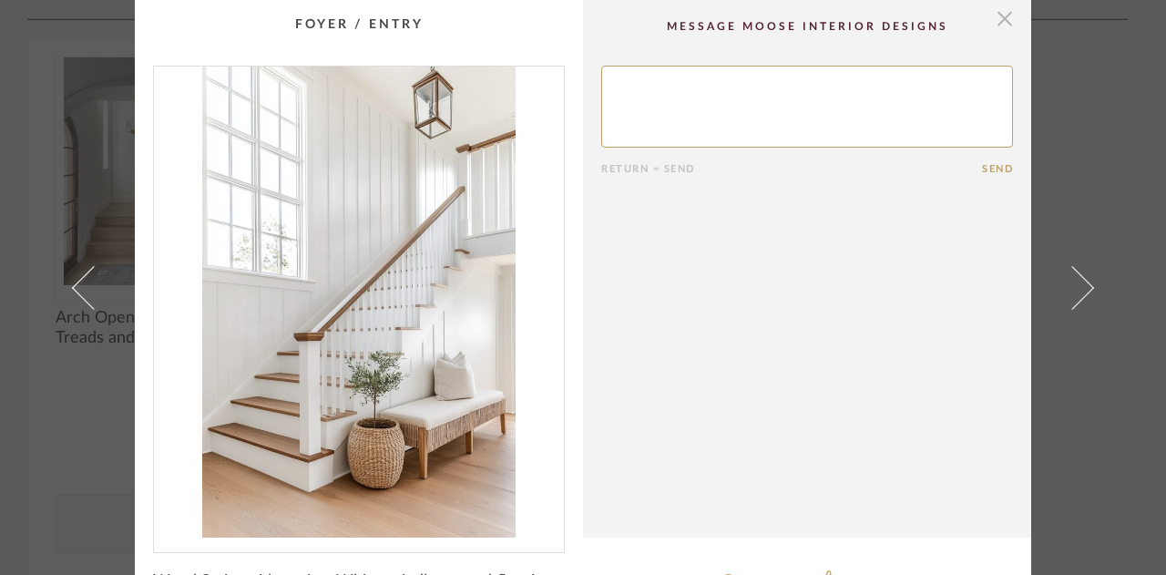
click at [992, 19] on span "button" at bounding box center [1005, 18] width 36 height 36
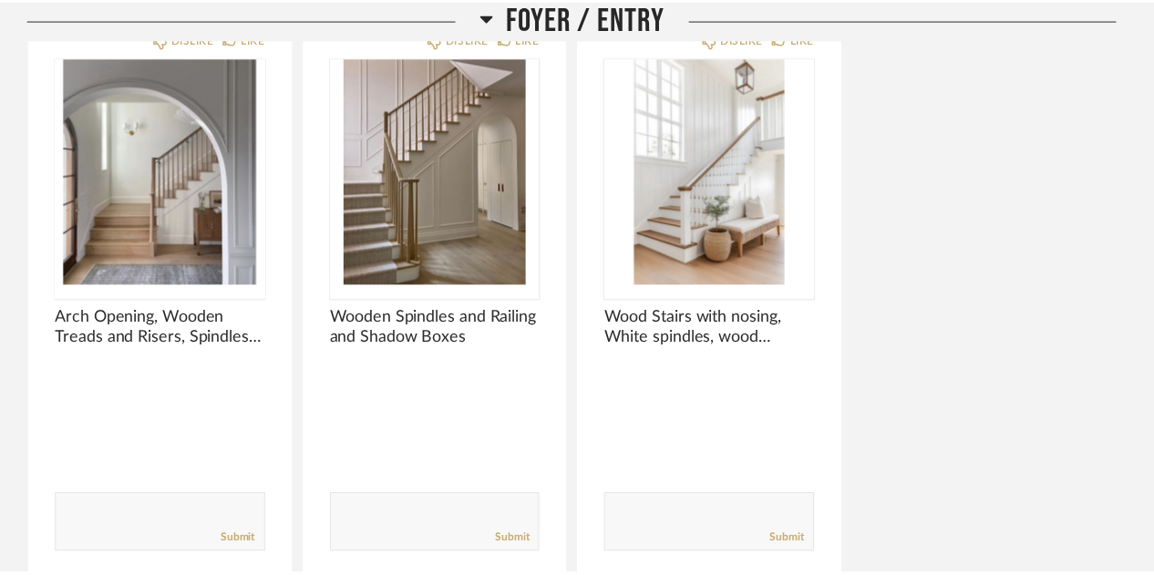
scroll to position [2845, 0]
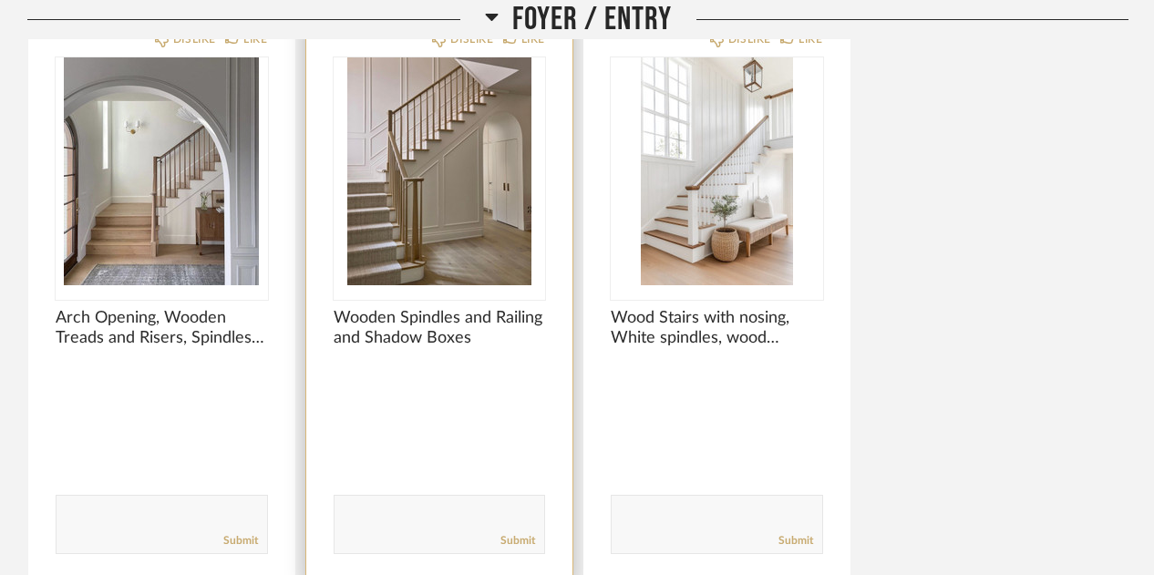
drag, startPoint x: 457, startPoint y: 224, endPoint x: 382, endPoint y: 221, distance: 74.8
click at [382, 221] on img "0" at bounding box center [440, 171] width 212 height 228
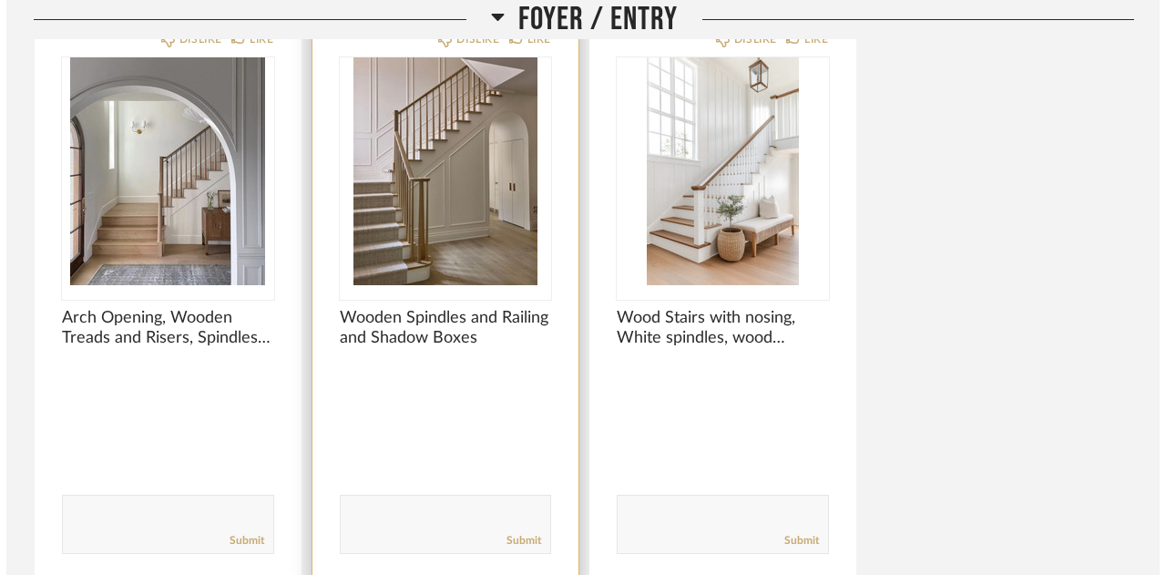
scroll to position [0, 0]
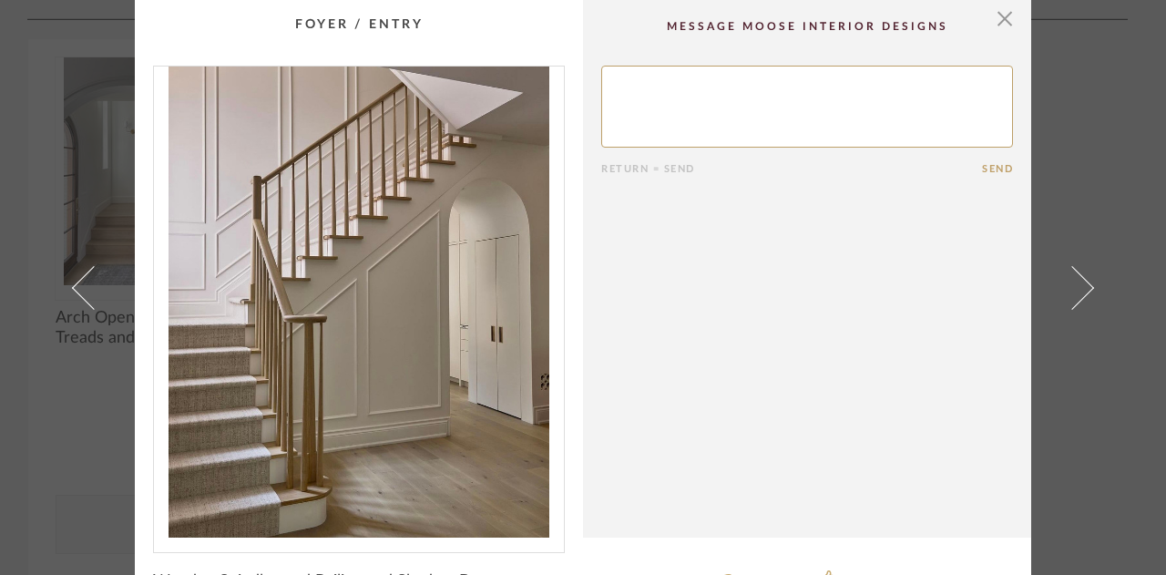
click at [753, 103] on textarea at bounding box center [807, 107] width 412 height 82
click at [621, 74] on textarea at bounding box center [807, 107] width 412 height 82
type textarea "these spindles and railing without carpet"
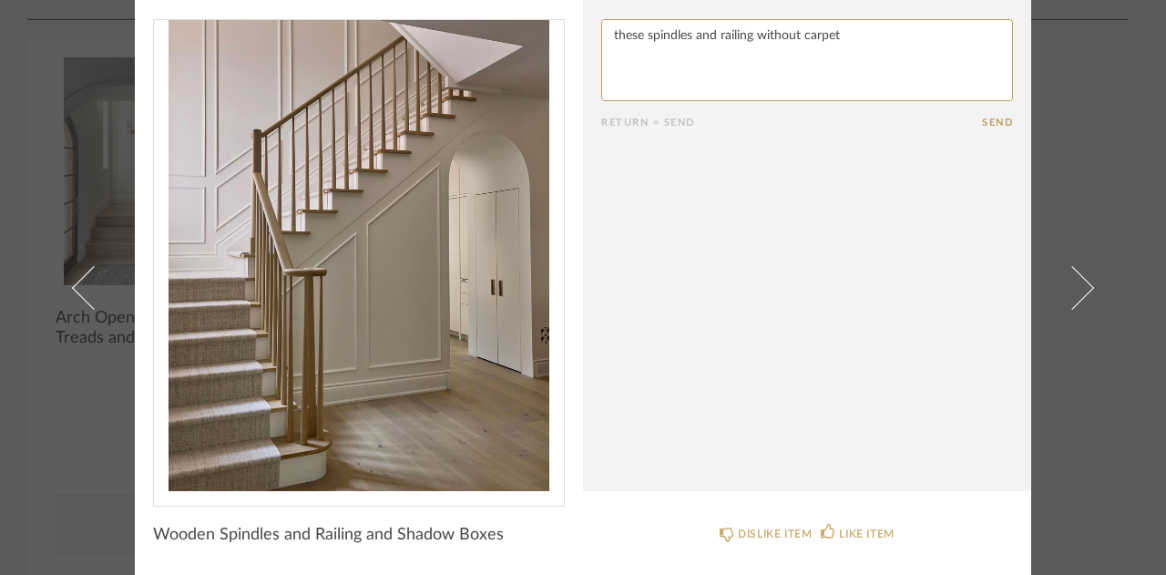
scroll to position [46, 0]
click at [849, 32] on textarea at bounding box center [807, 61] width 412 height 82
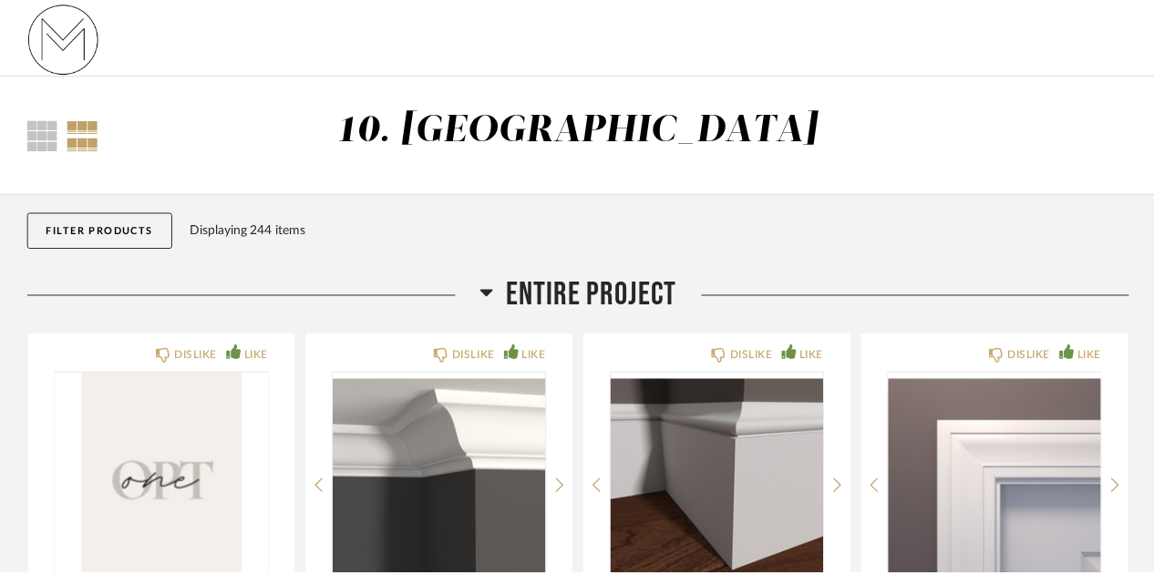
scroll to position [2845, 0]
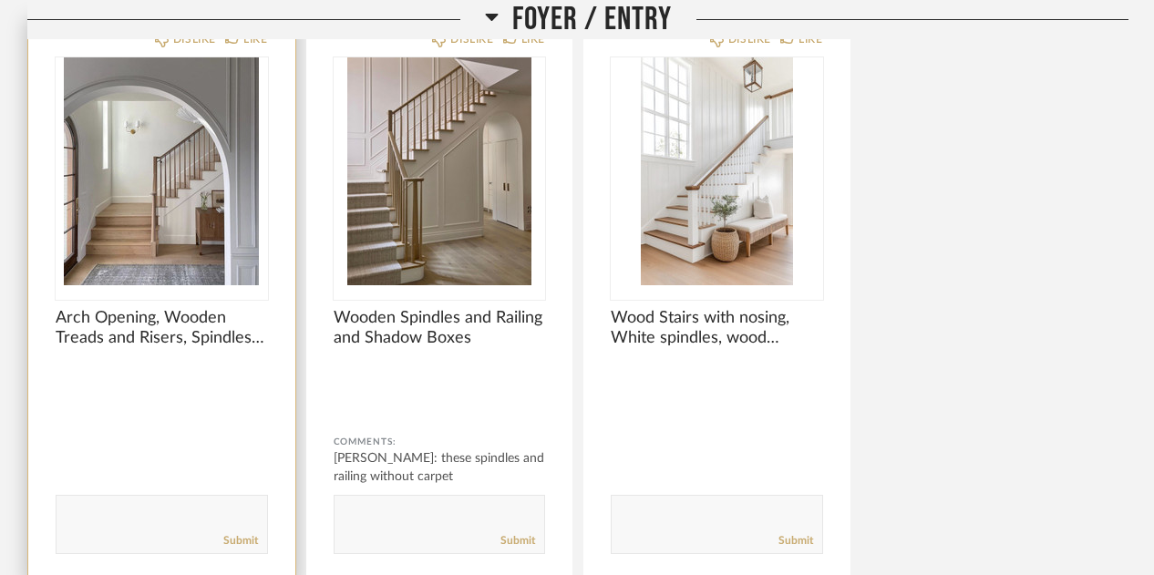
drag, startPoint x: 1103, startPoint y: 245, endPoint x: 145, endPoint y: 206, distance: 958.6
drag, startPoint x: 145, startPoint y: 206, endPoint x: 122, endPoint y: 207, distance: 22.8
click at [122, 207] on img "0" at bounding box center [162, 171] width 212 height 228
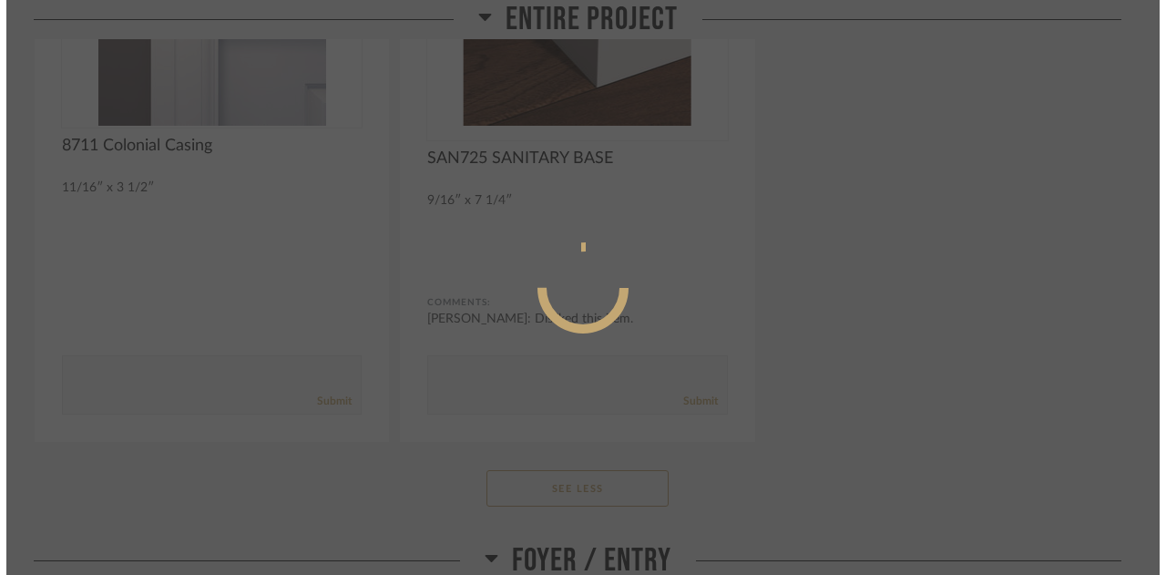
scroll to position [0, 0]
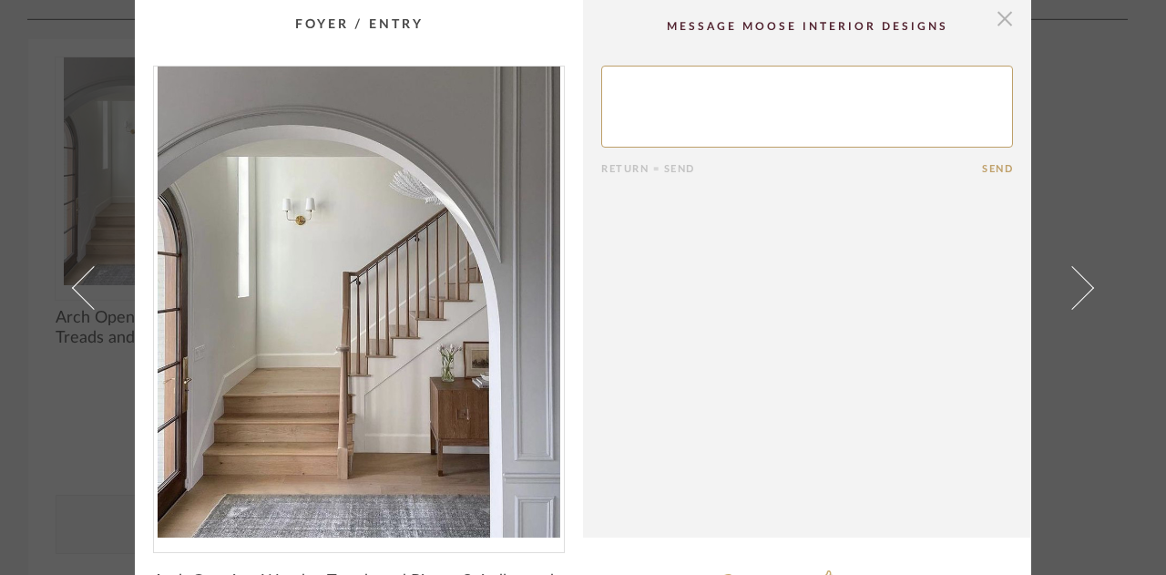
click at [995, 22] on span "button" at bounding box center [1005, 18] width 36 height 36
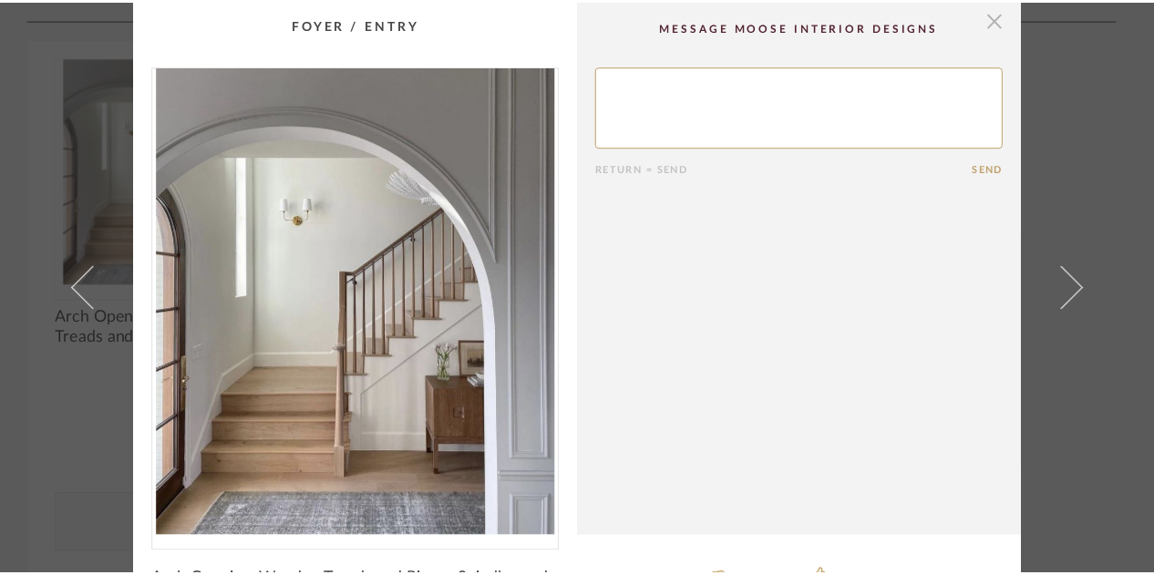
scroll to position [2845, 0]
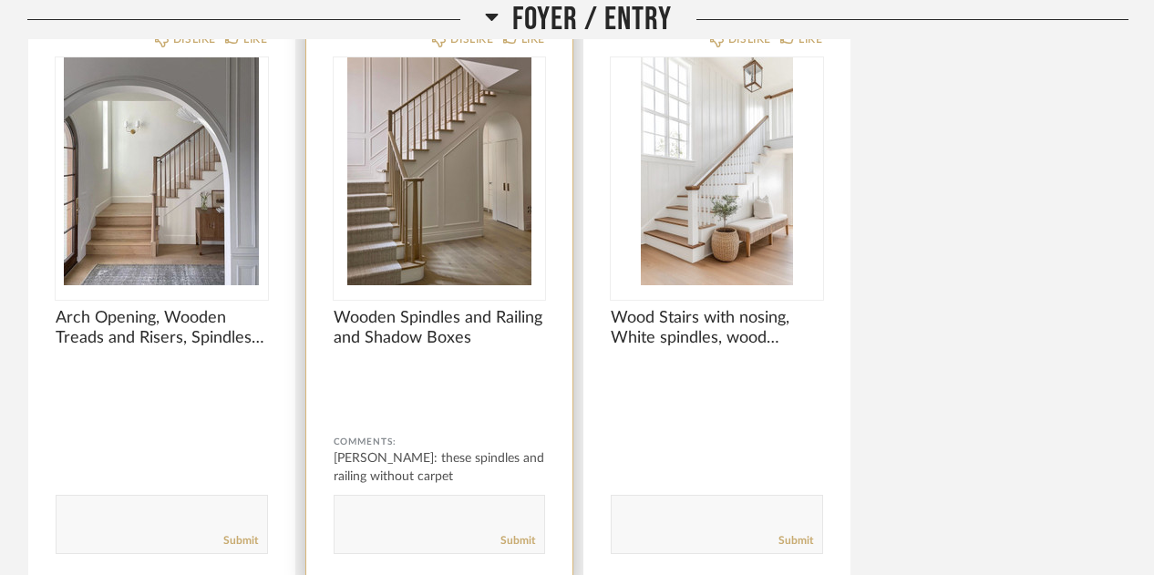
click at [446, 226] on img "0" at bounding box center [440, 171] width 212 height 228
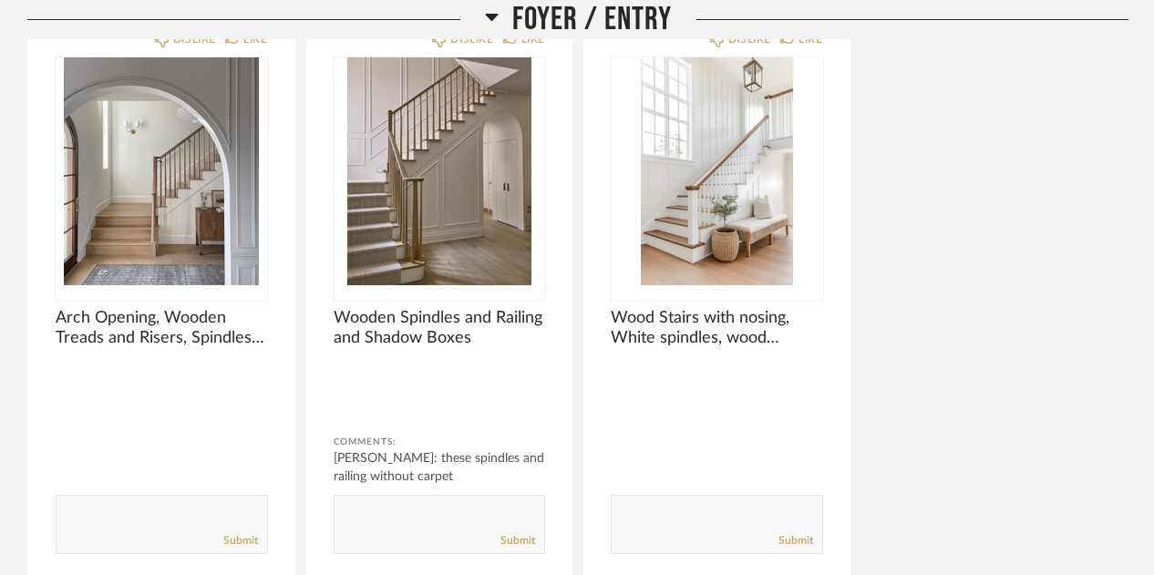
drag, startPoint x: 47, startPoint y: 352, endPoint x: 888, endPoint y: 183, distance: 857.0
drag, startPoint x: 888, startPoint y: 183, endPoint x: 1042, endPoint y: 142, distance: 159.4
drag, startPoint x: 1042, startPoint y: 142, endPoint x: 1066, endPoint y: 108, distance: 41.7
click at [1066, 108] on div "DISLIKE LIKE Arch Opening, Wooden Treads and Risers, Spindles and Newel Post Co…" at bounding box center [577, 299] width 1101 height 565
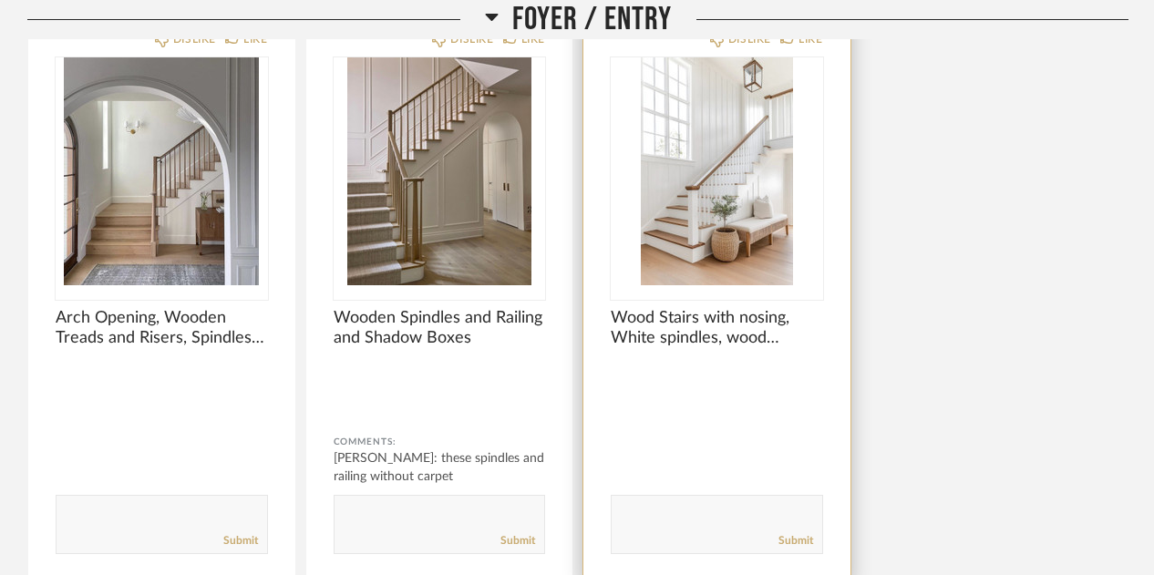
click at [713, 162] on img "0" at bounding box center [717, 171] width 212 height 228
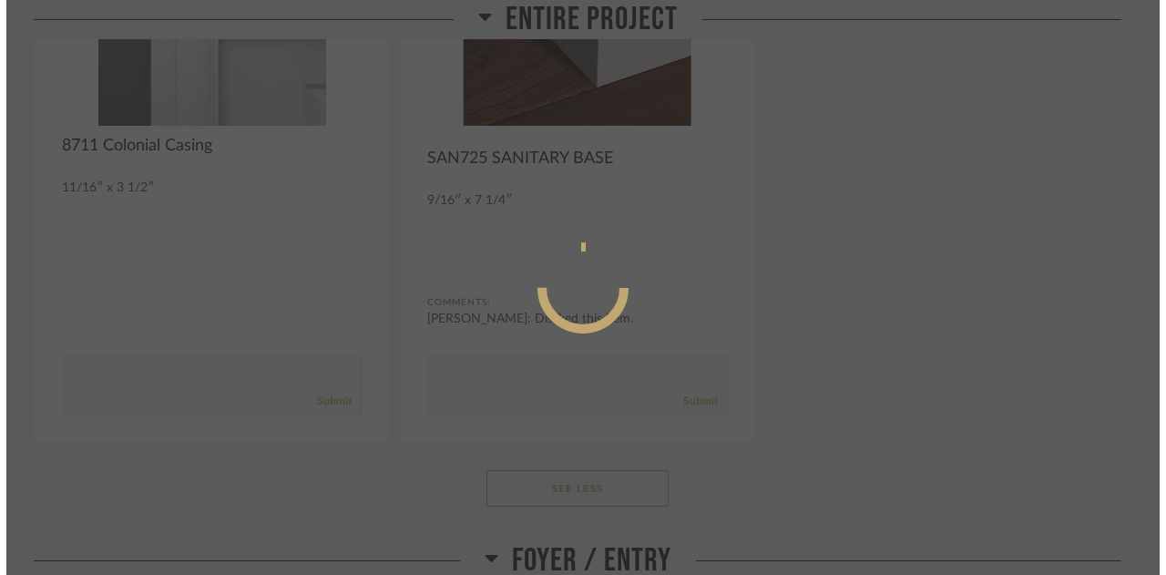
scroll to position [0, 0]
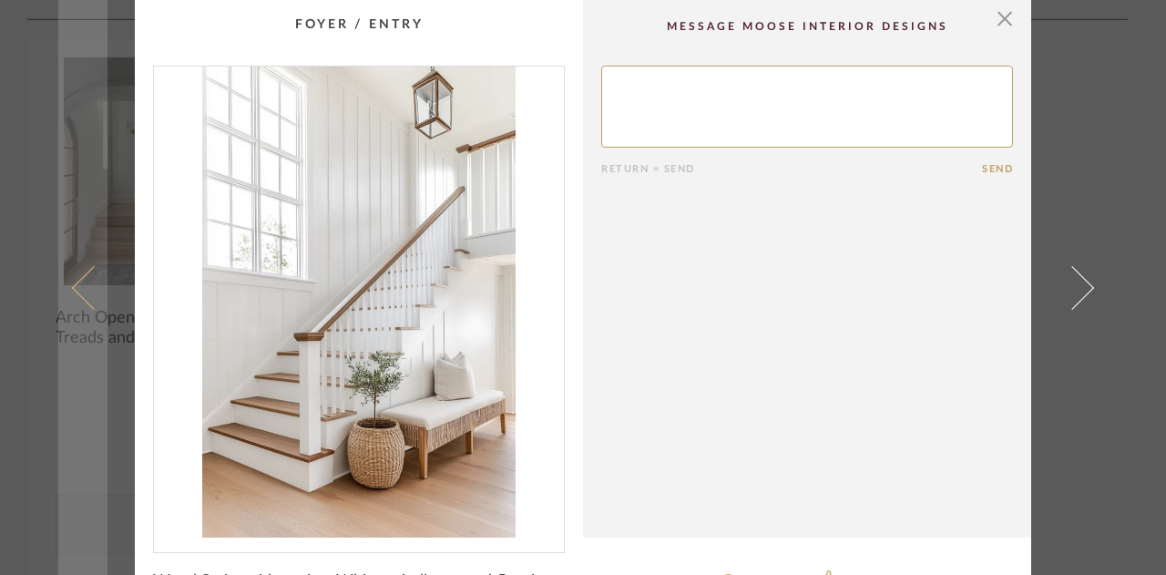
drag, startPoint x: 201, startPoint y: 450, endPoint x: 87, endPoint y: 437, distance: 114.7
click at [87, 437] on link at bounding box center [82, 287] width 49 height 575
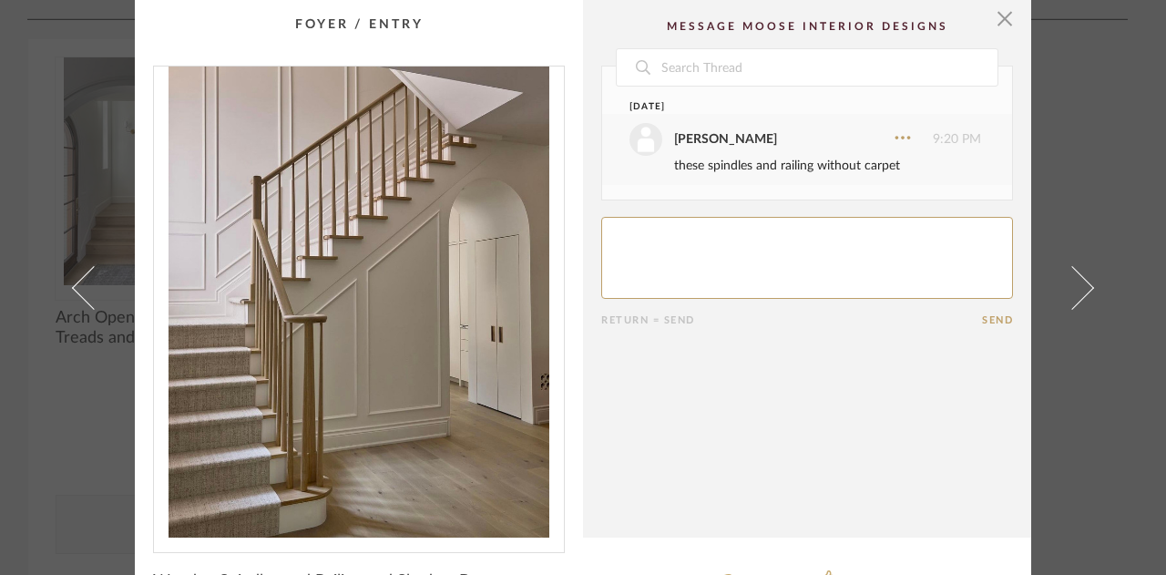
drag, startPoint x: 815, startPoint y: 249, endPoint x: 773, endPoint y: 240, distance: 42.9
click at [773, 240] on textarea at bounding box center [807, 258] width 412 height 82
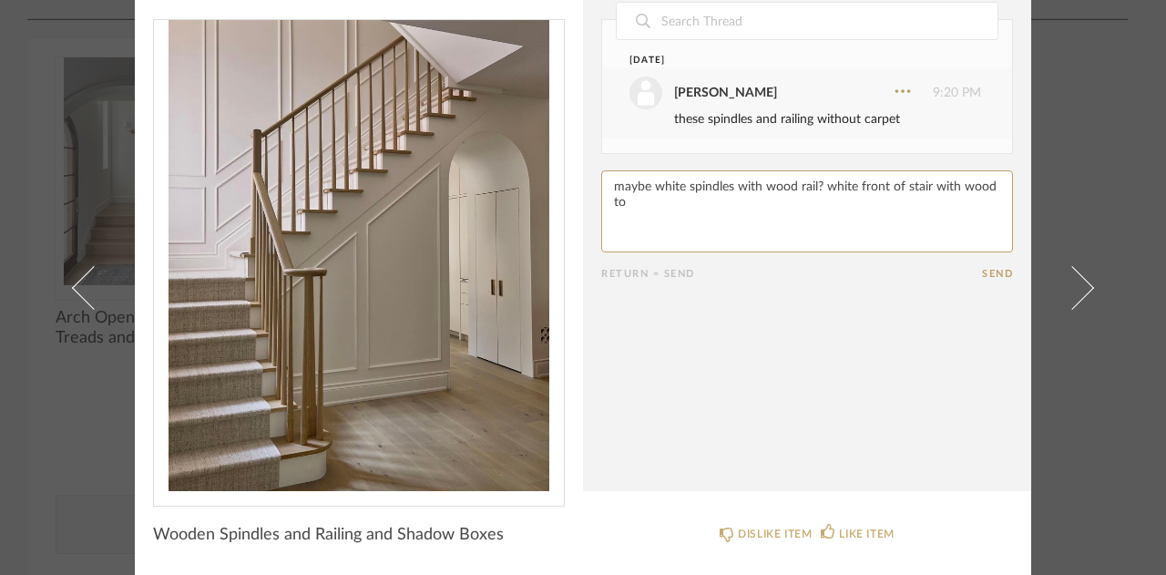
type textarea "maybe white spindles with wood rail? white front of stair with wood top"
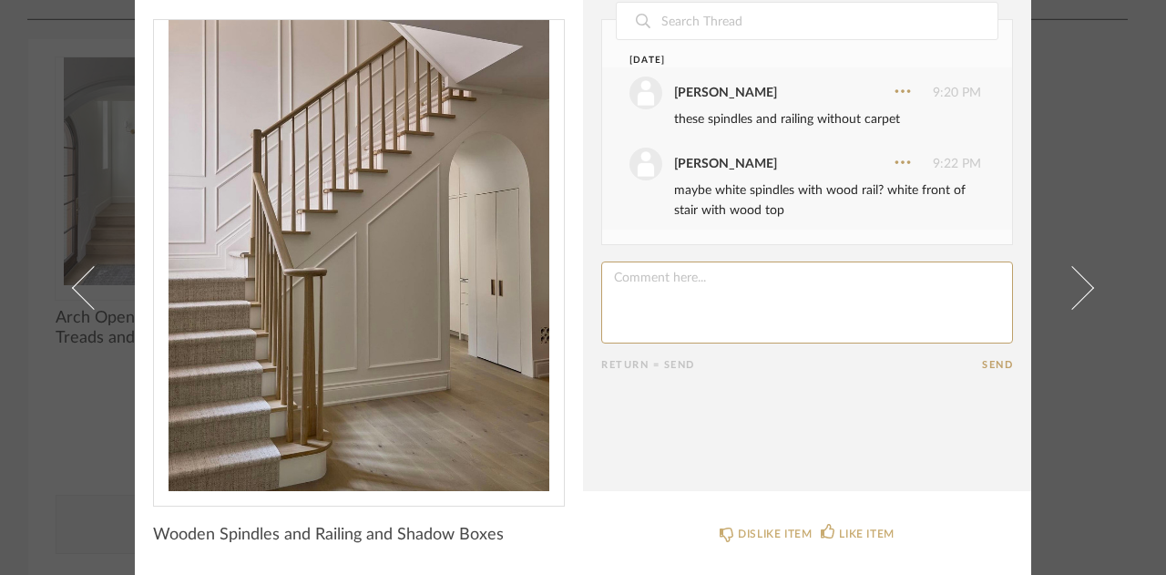
click at [971, 201] on div "maybe white spindles with wood rail? white front of stair with wood top" at bounding box center [827, 200] width 307 height 40
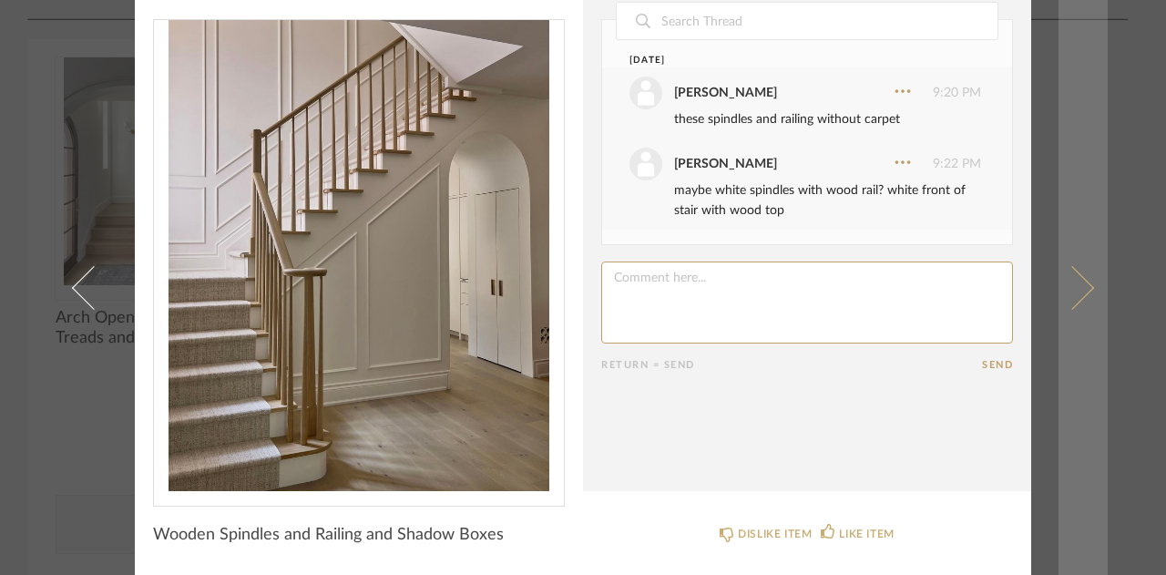
drag, startPoint x: 1056, startPoint y: 291, endPoint x: 1081, endPoint y: 282, distance: 26.2
click at [1081, 282] on span at bounding box center [1073, 287] width 44 height 44
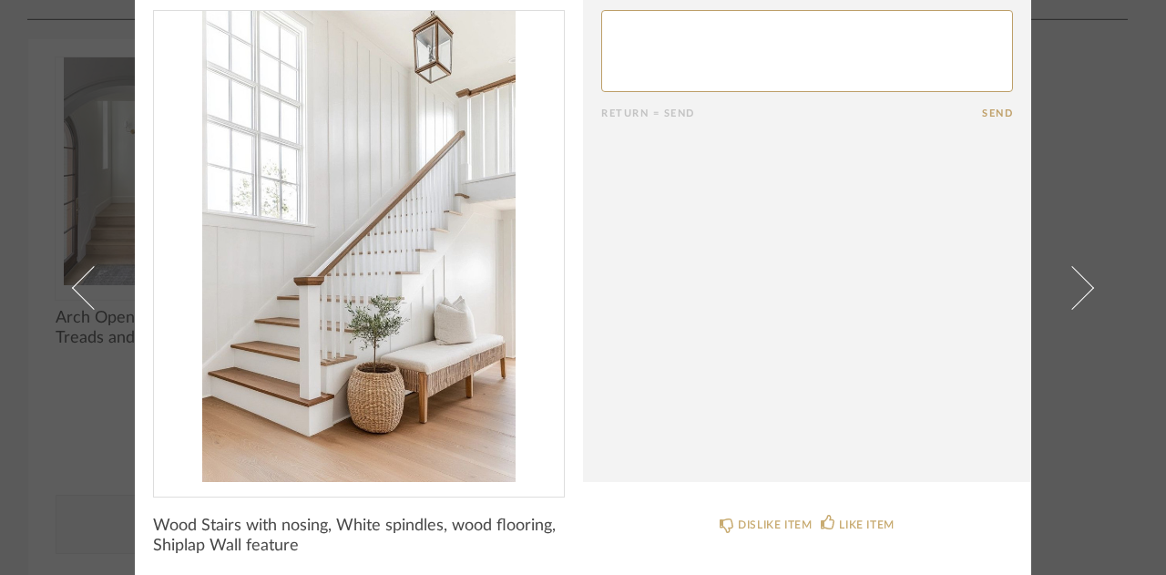
scroll to position [0, 0]
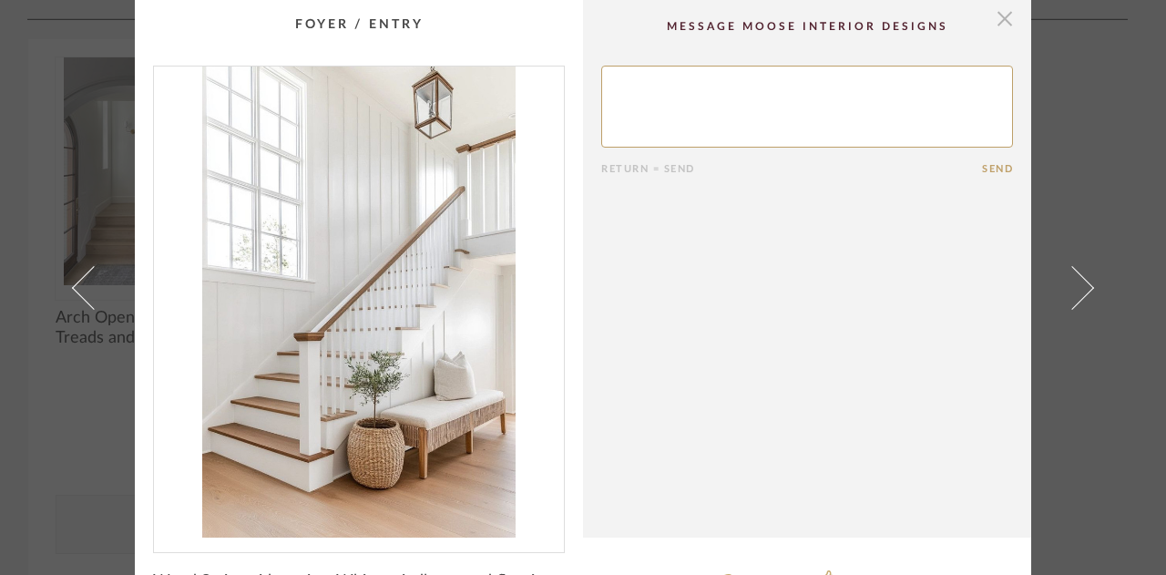
click at [995, 11] on span "button" at bounding box center [1005, 18] width 36 height 36
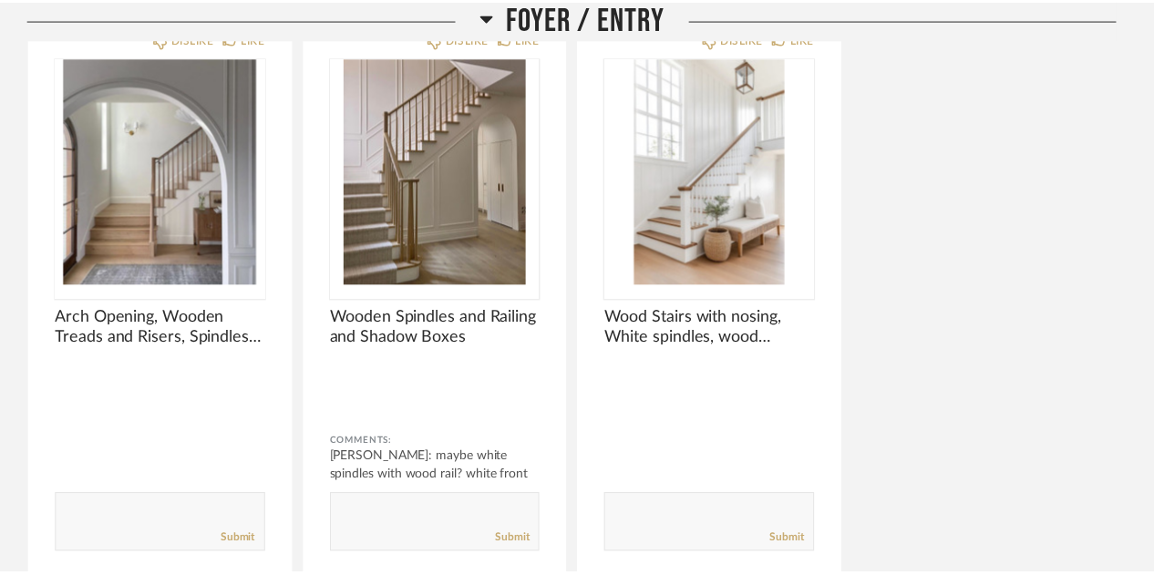
scroll to position [2845, 0]
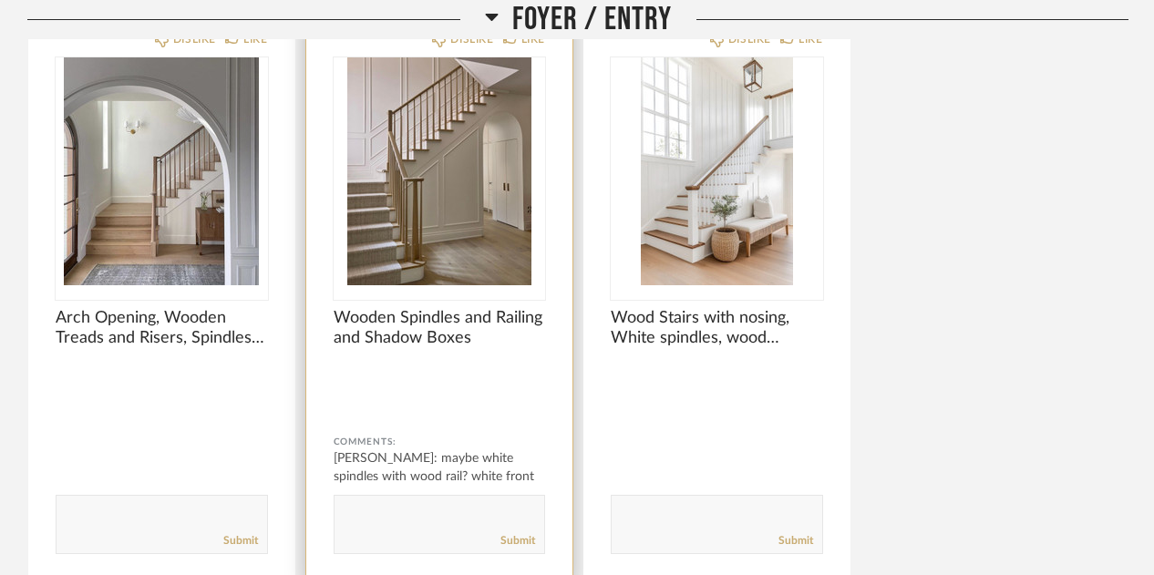
drag, startPoint x: 454, startPoint y: 240, endPoint x: 375, endPoint y: 225, distance: 79.7
click at [375, 225] on img "0" at bounding box center [440, 171] width 212 height 228
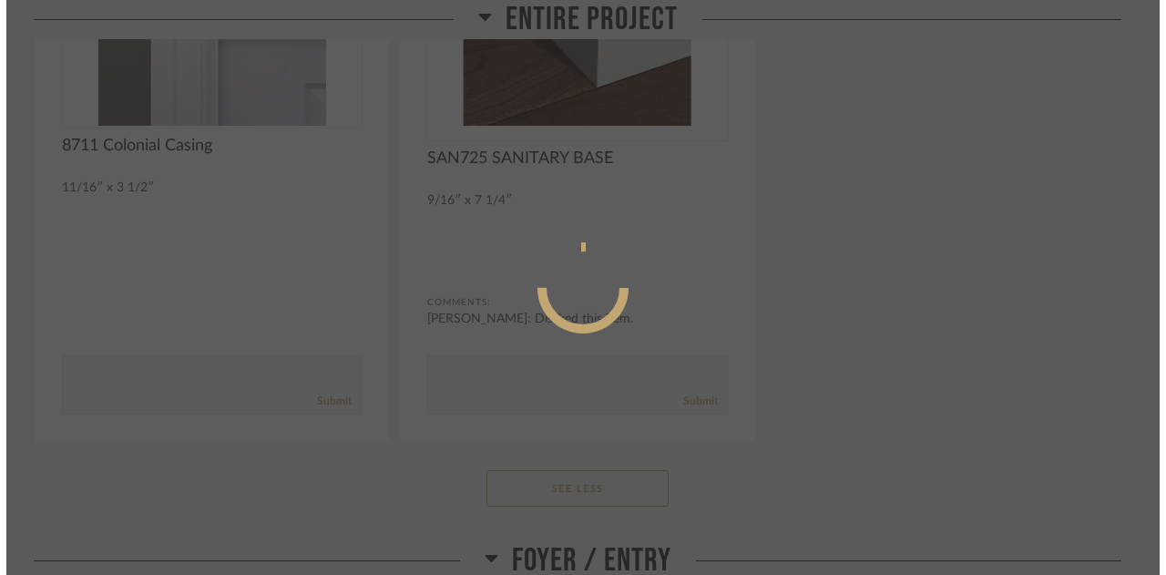
scroll to position [0, 0]
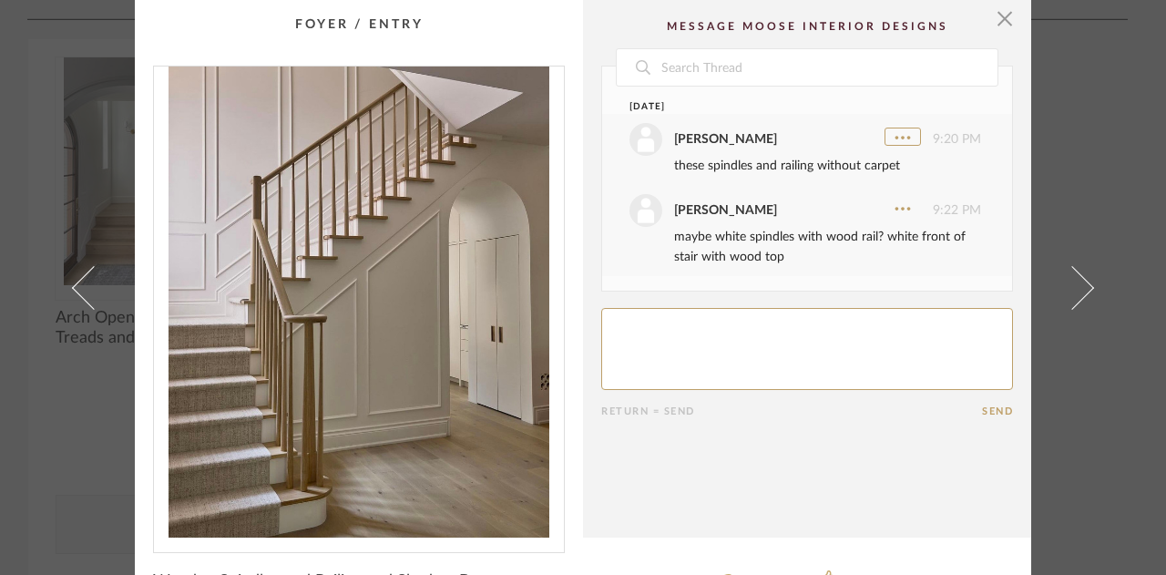
click at [894, 138] on icon at bounding box center [903, 137] width 18 height 18
click at [868, 82] on button "Delete" at bounding box center [864, 93] width 102 height 52
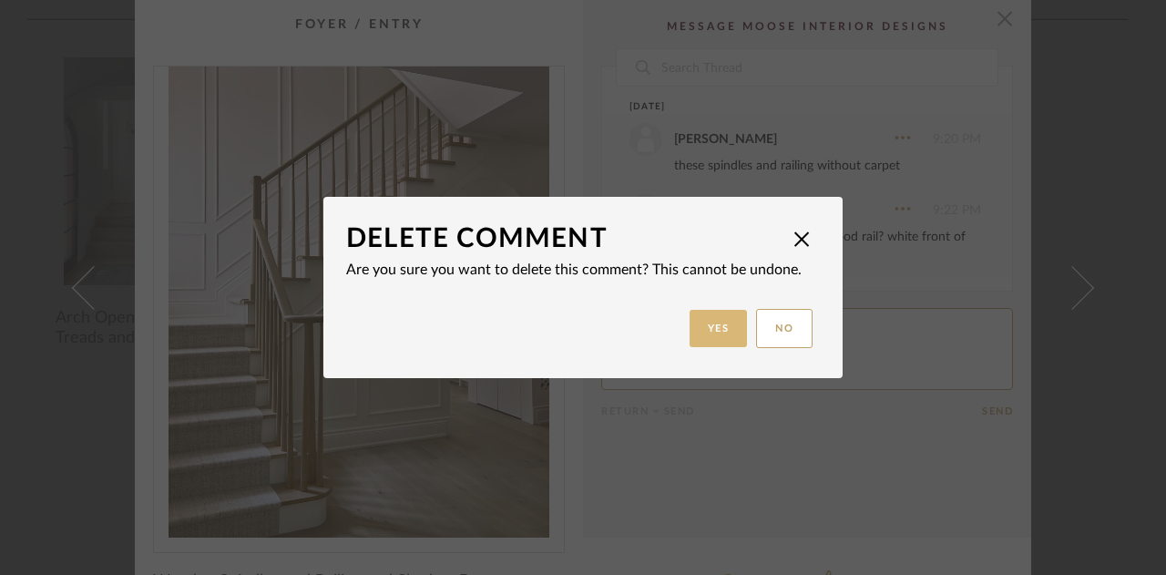
click at [712, 324] on button "Yes" at bounding box center [719, 328] width 58 height 37
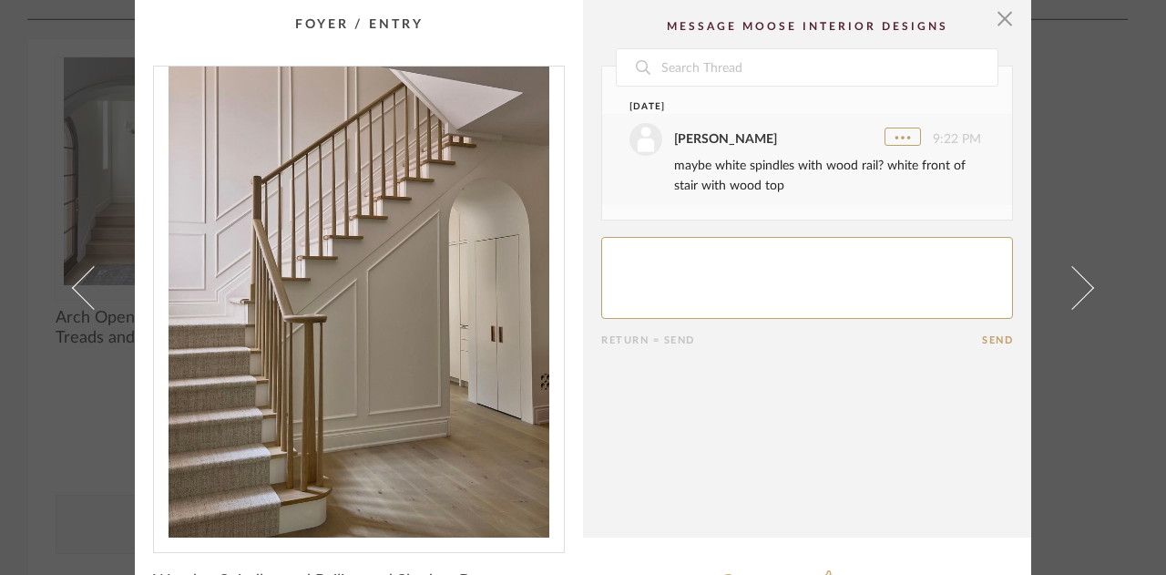
click at [904, 138] on icon at bounding box center [903, 137] width 18 height 18
click at [846, 109] on button "Delete" at bounding box center [864, 93] width 102 height 52
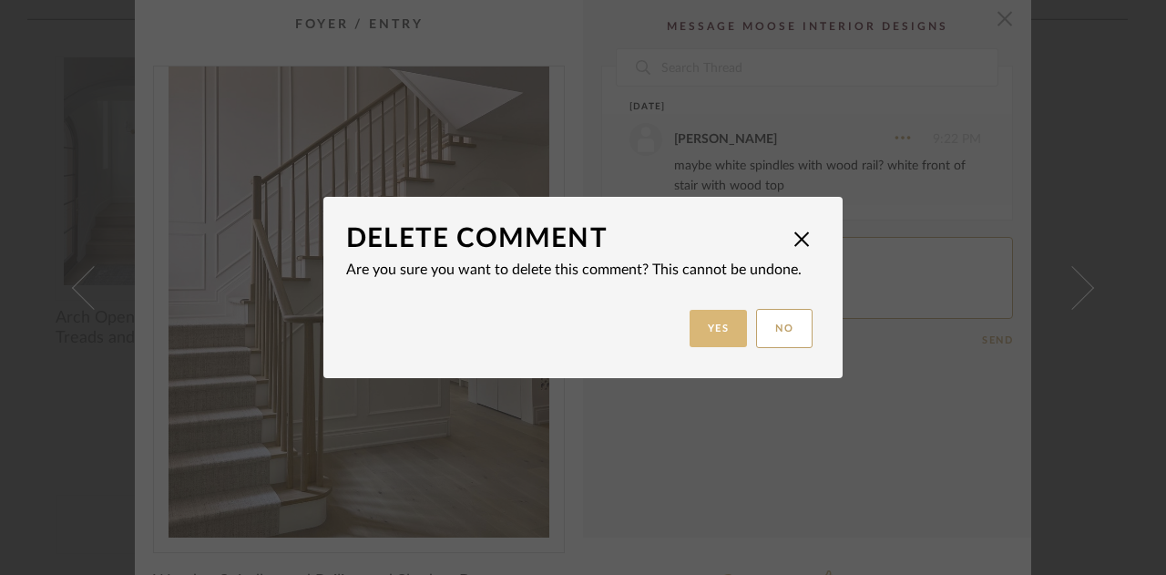
click at [714, 326] on button "Yes" at bounding box center [719, 328] width 58 height 37
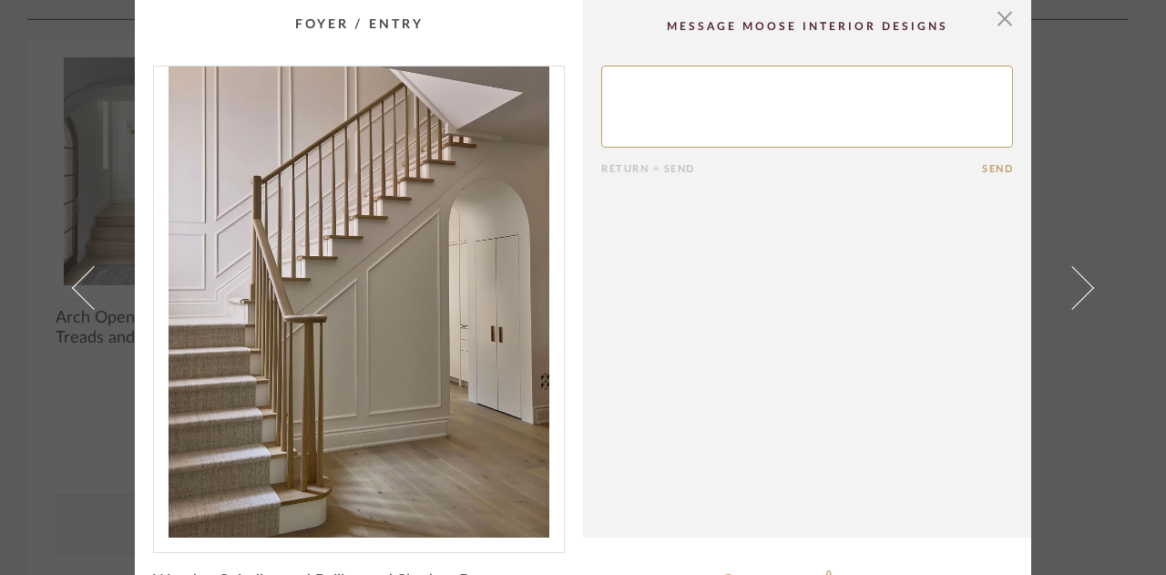
click at [5, 426] on div "× Return = Send Send Wooden Spindles and Railing and Shadow Boxes DISLIKE ITEM …" at bounding box center [583, 287] width 1166 height 575
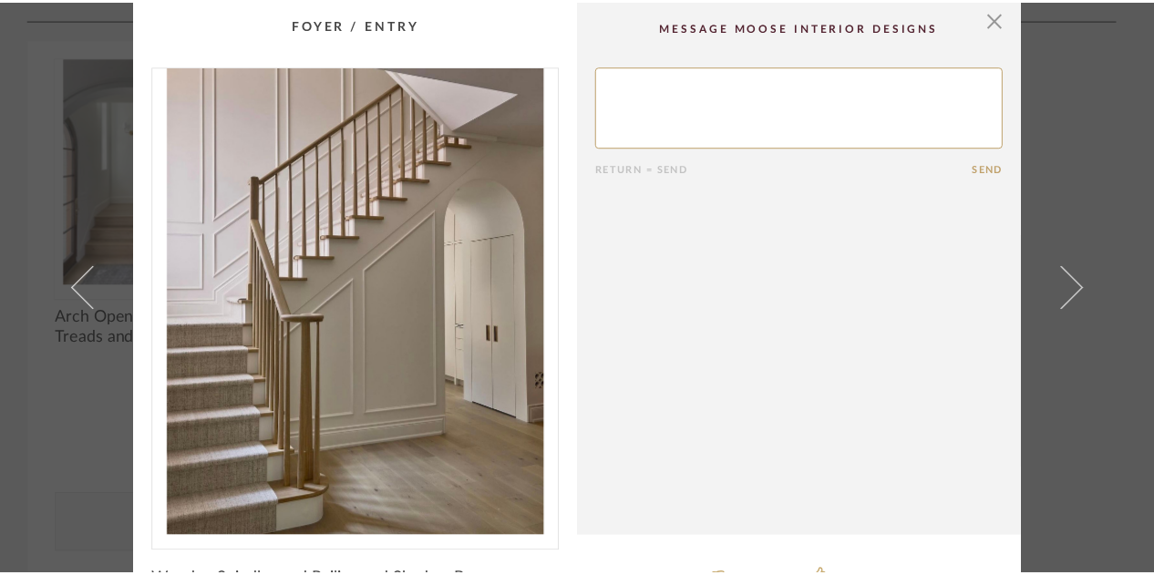
scroll to position [2845, 0]
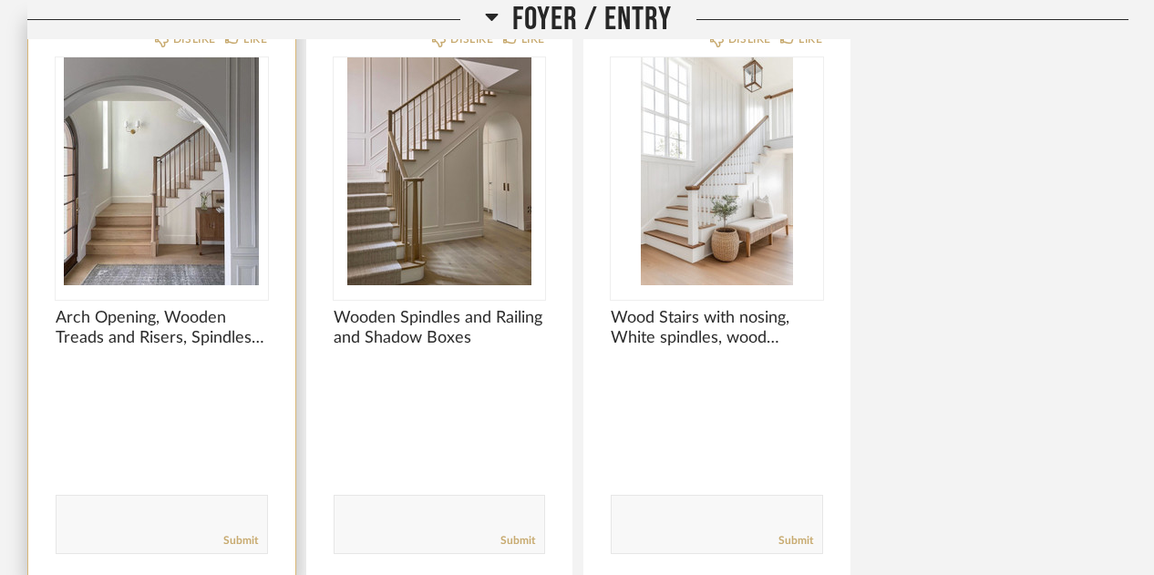
click at [160, 225] on img "0" at bounding box center [162, 171] width 212 height 228
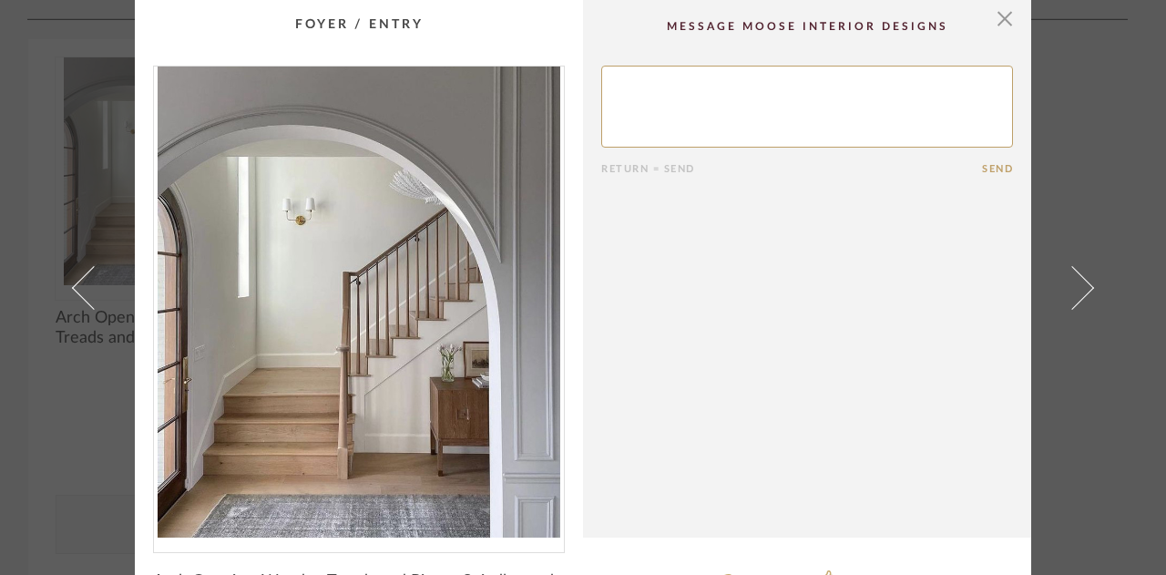
scroll to position [1, 0]
click at [1001, 17] on span "button" at bounding box center [1005, 17] width 36 height 36
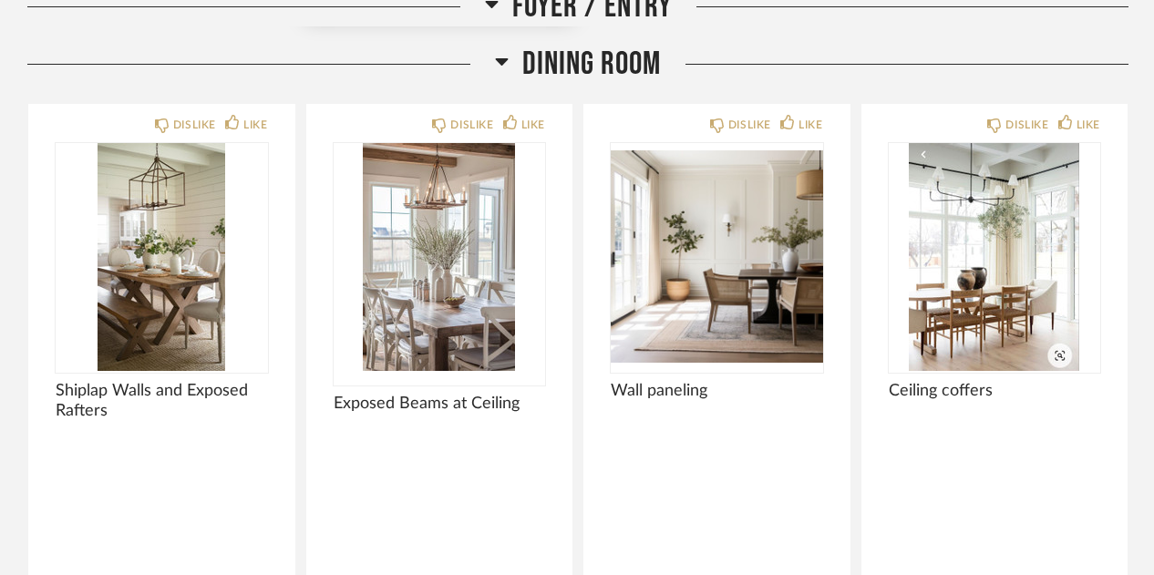
scroll to position [3422, 0]
click at [435, 360] on img "0" at bounding box center [440, 258] width 212 height 228
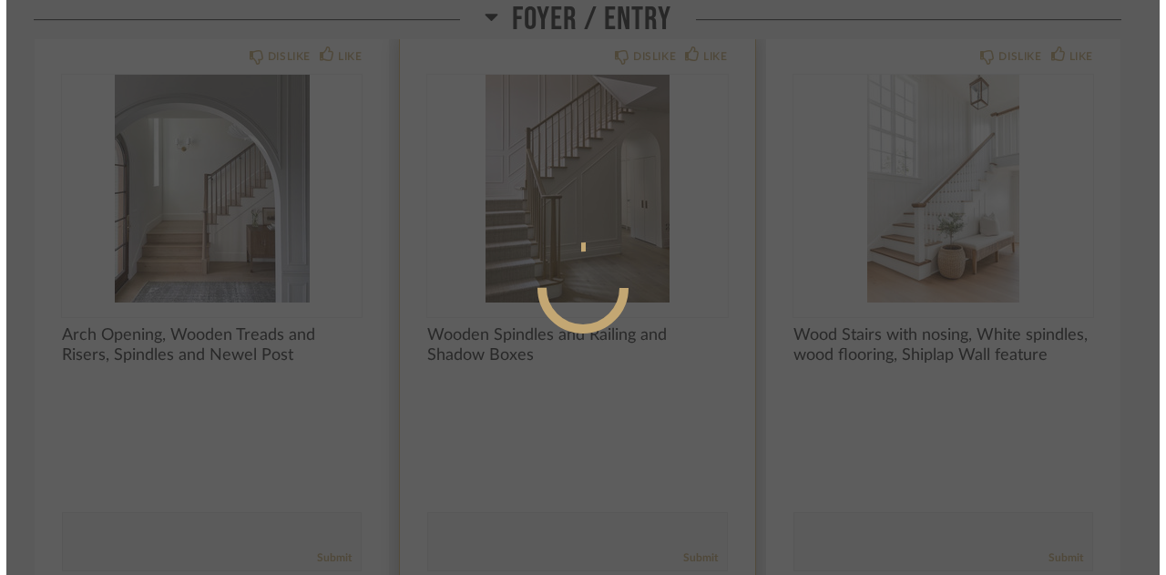
scroll to position [0, 0]
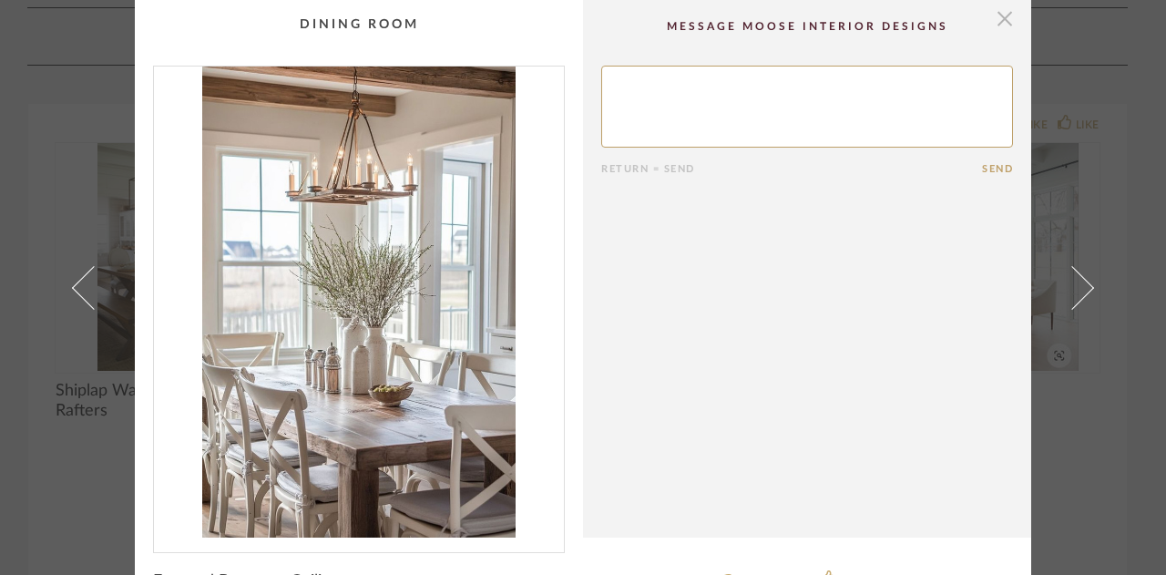
drag, startPoint x: 435, startPoint y: 360, endPoint x: 1002, endPoint y: 29, distance: 657.1
click at [1002, 29] on span "button" at bounding box center [1005, 18] width 36 height 36
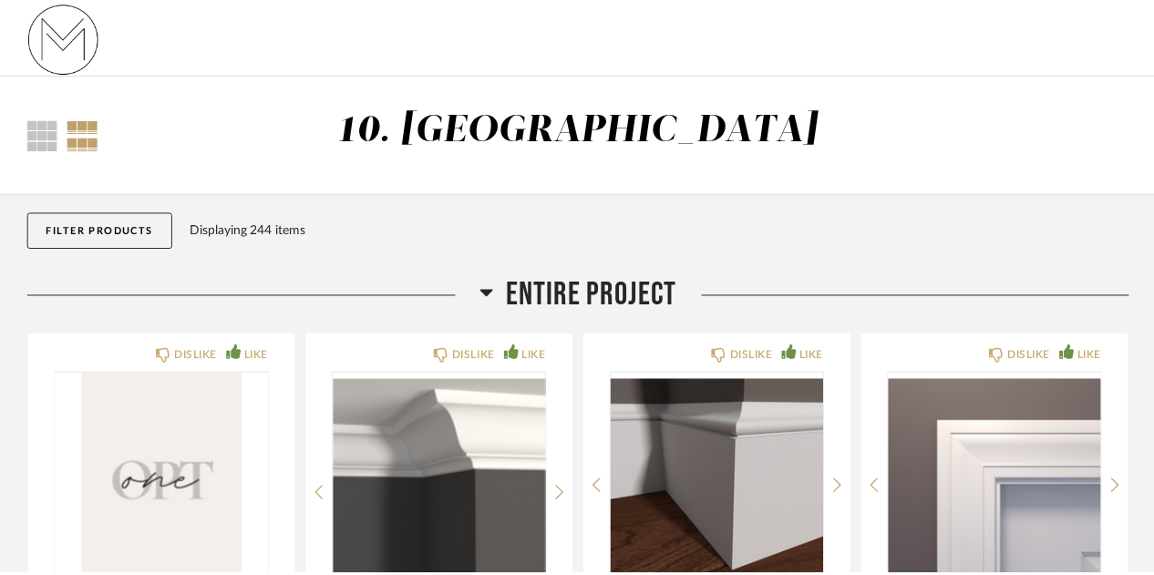
scroll to position [3422, 0]
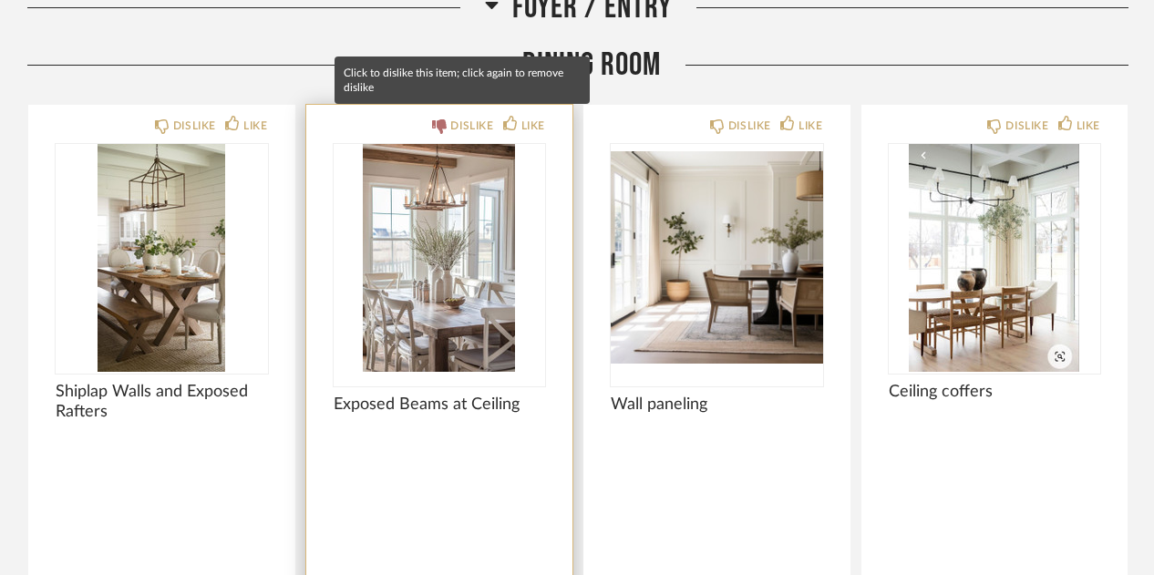
click at [457, 117] on div "DISLIKE" at bounding box center [471, 126] width 43 height 18
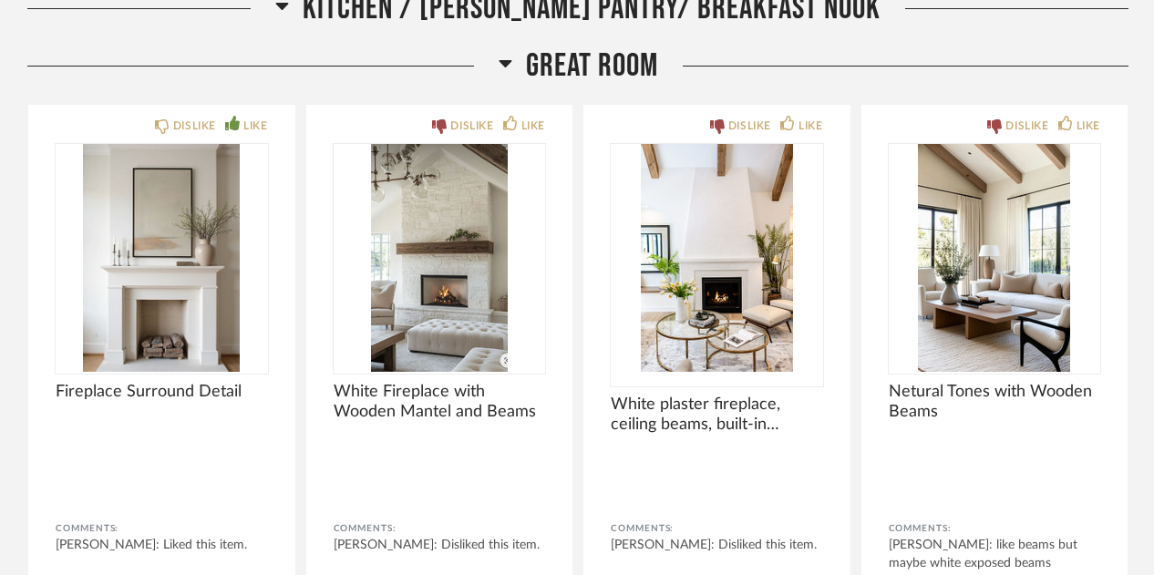
scroll to position [4715, 0]
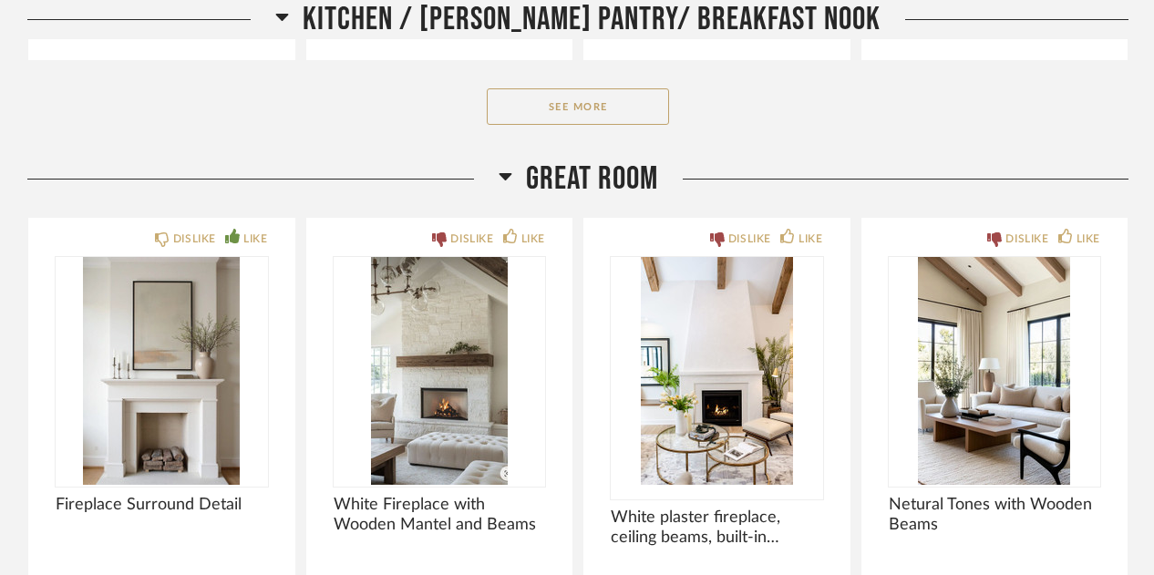
click at [795, 287] on img "0" at bounding box center [717, 371] width 212 height 228
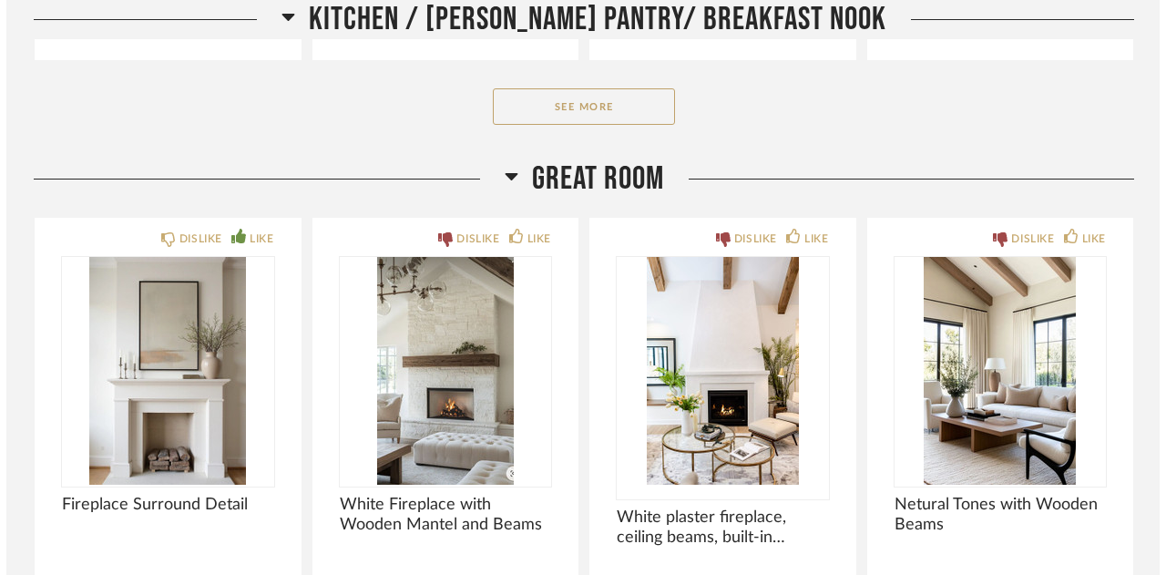
scroll to position [0, 0]
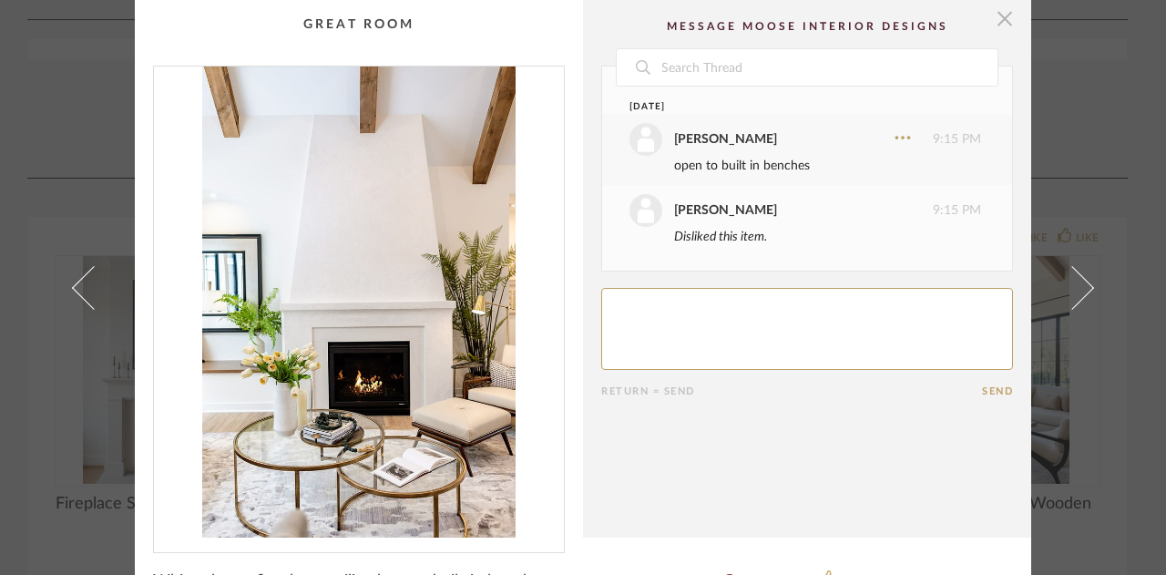
click at [999, 13] on span "button" at bounding box center [1005, 18] width 36 height 36
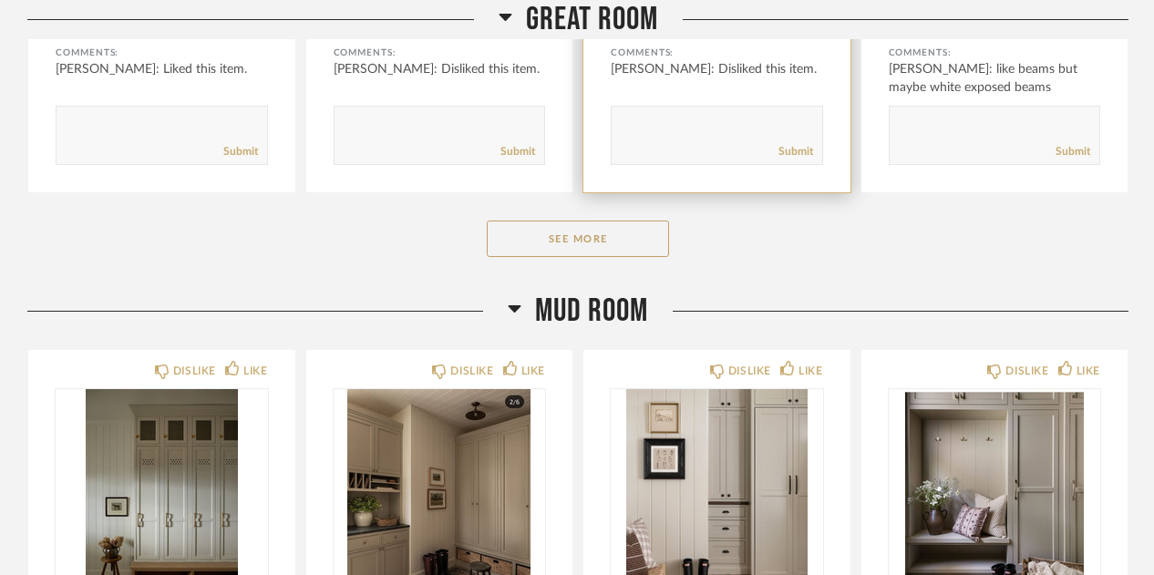
scroll to position [5284, 0]
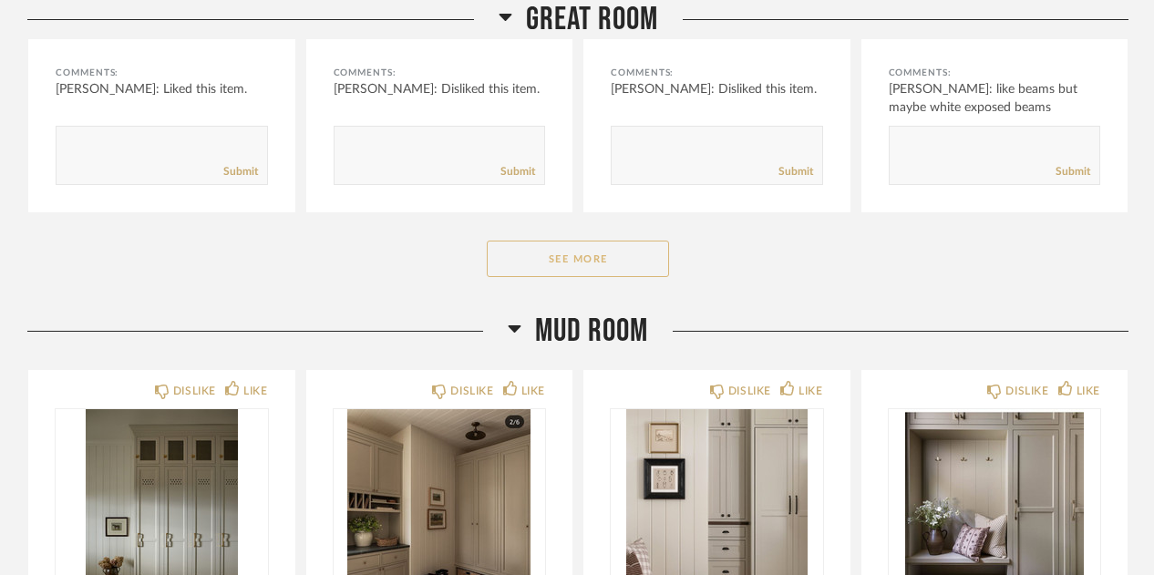
click at [605, 243] on button "See More" at bounding box center [578, 259] width 182 height 36
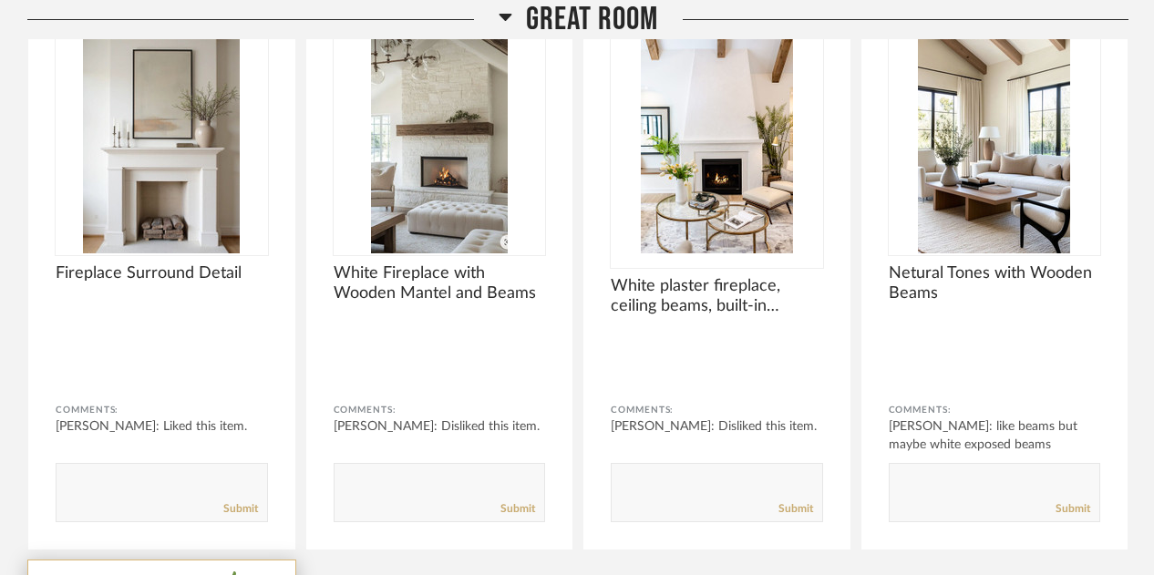
scroll to position [4946, 0]
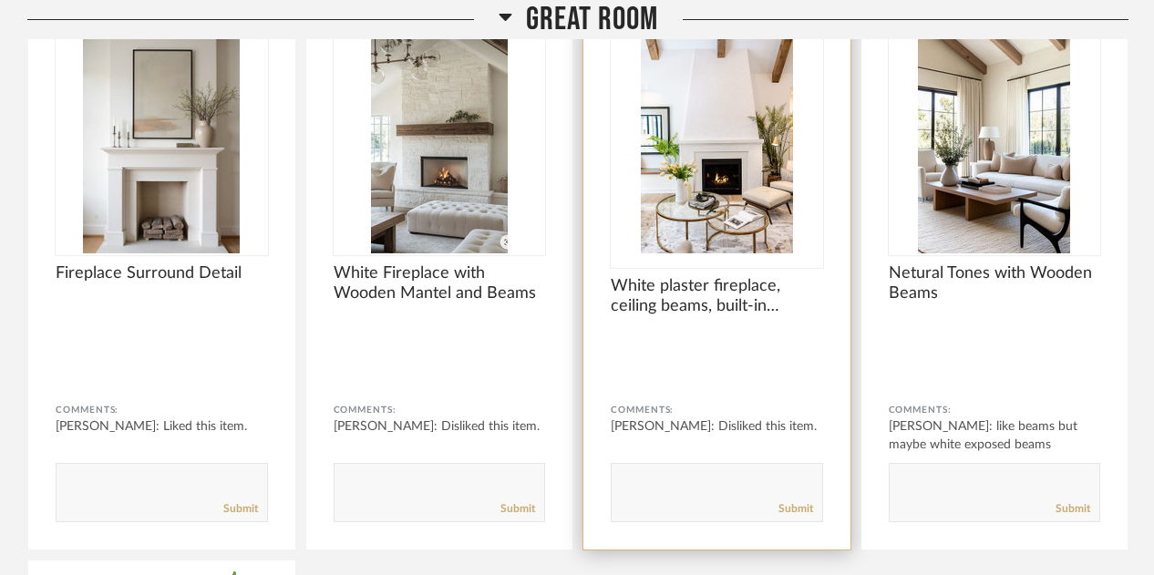
click at [721, 206] on img "0" at bounding box center [717, 140] width 212 height 228
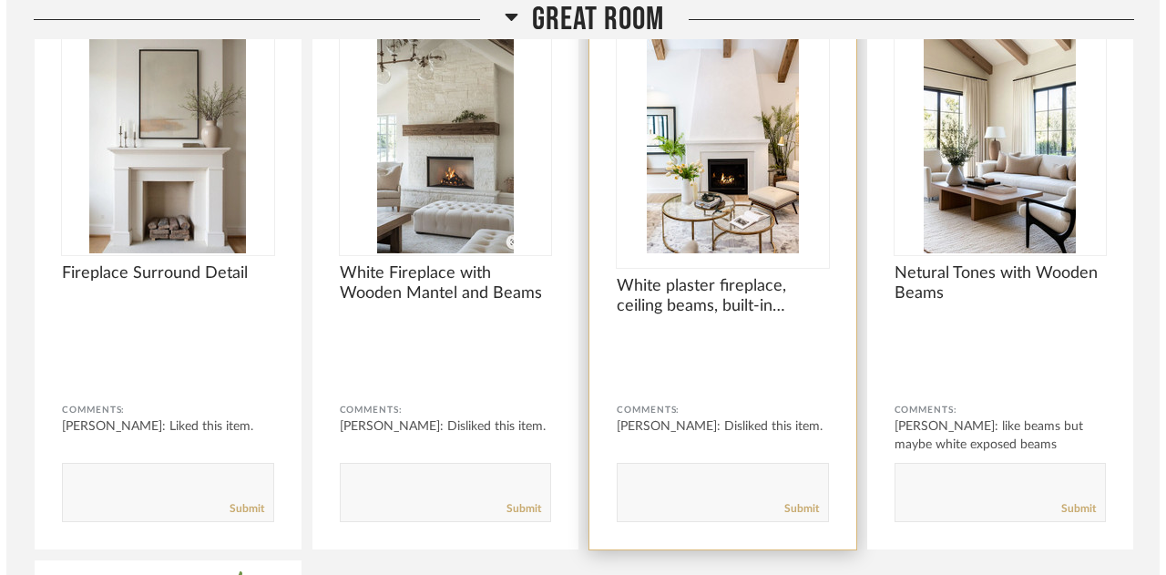
scroll to position [0, 0]
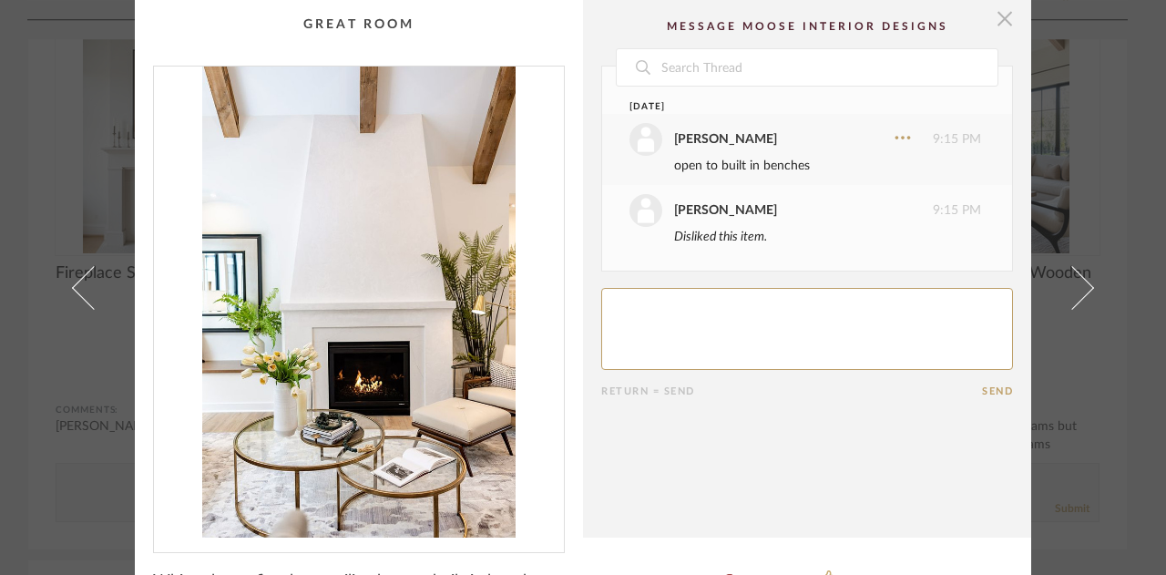
click at [1006, 12] on span "button" at bounding box center [1005, 18] width 36 height 36
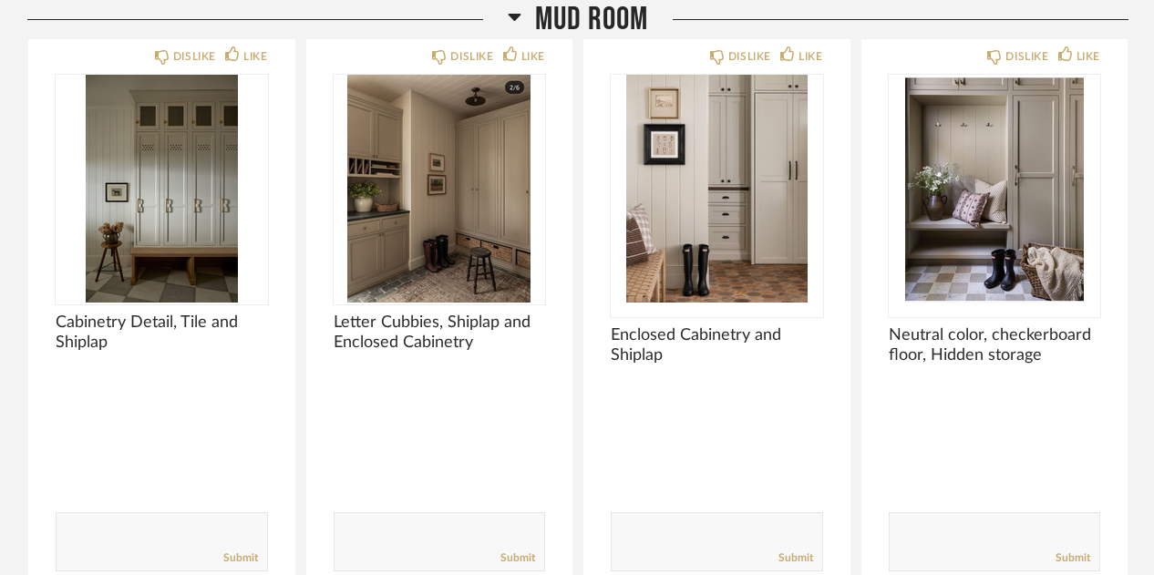
scroll to position [6191, 0]
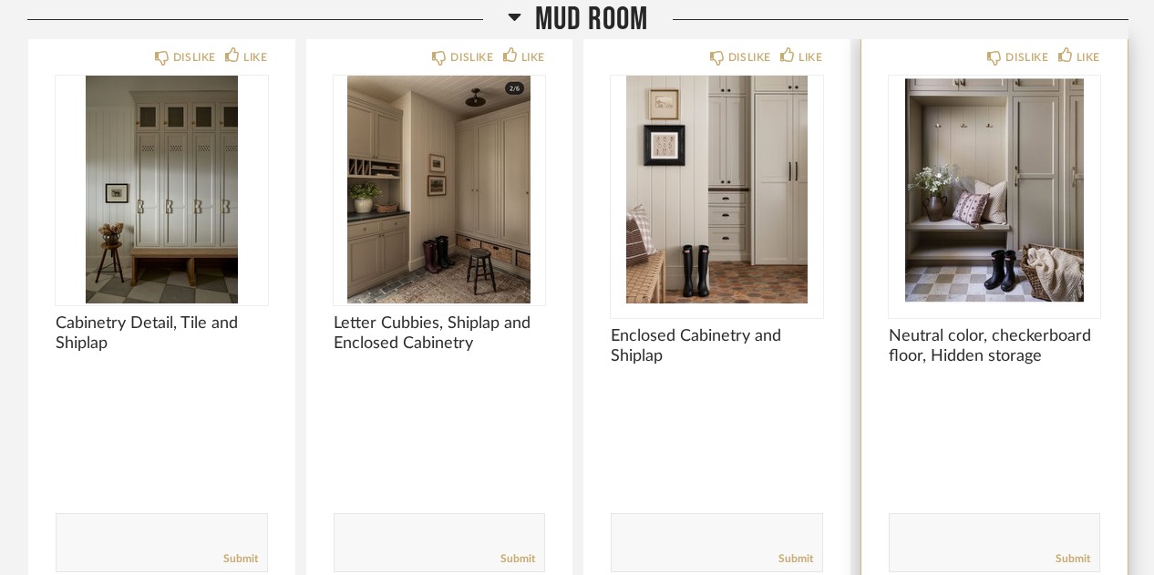
click at [974, 201] on img "0" at bounding box center [995, 190] width 212 height 228
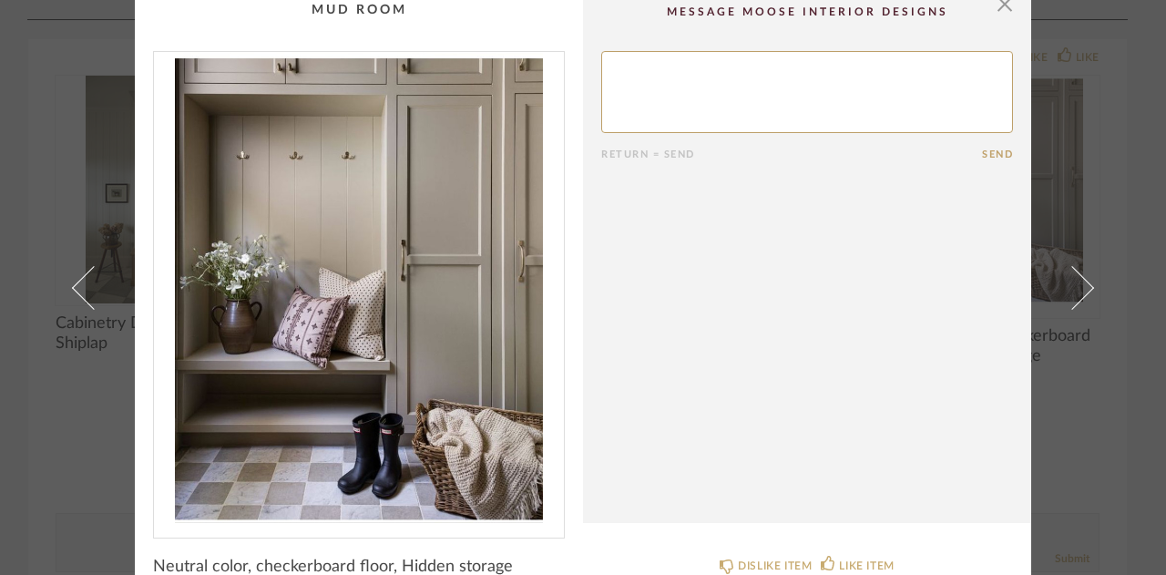
scroll to position [0, 0]
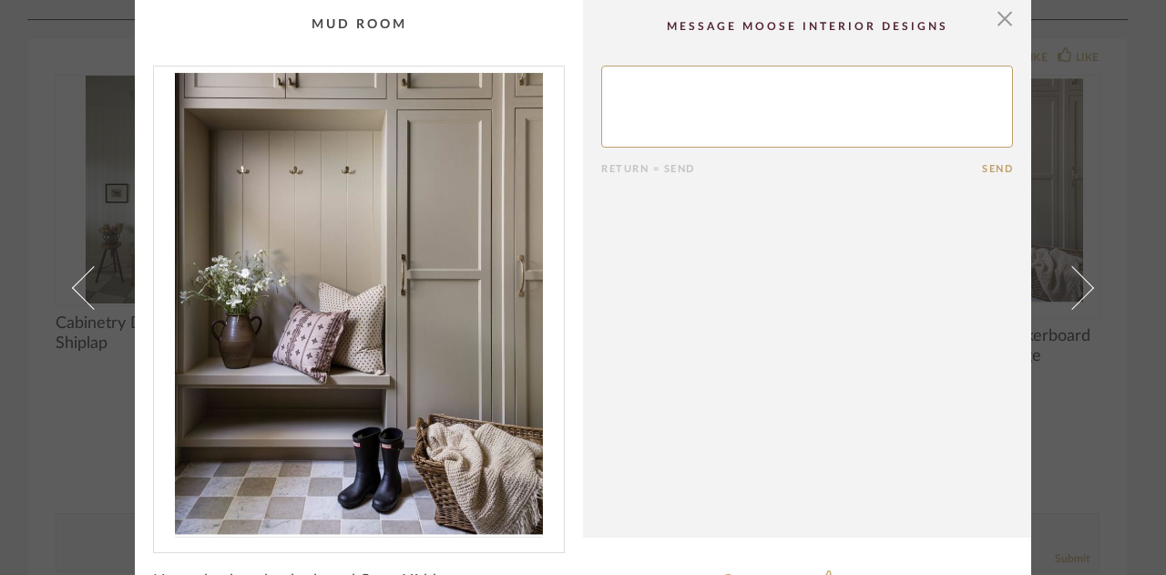
click at [999, 17] on span "button" at bounding box center [1005, 18] width 36 height 36
click at [998, 9] on span "button" at bounding box center [1005, 18] width 36 height 36
click at [1140, 236] on div "× Return = Send Send Neutral color, checkerboard floor, Hidden storage DISLIKE …" at bounding box center [583, 287] width 1166 height 575
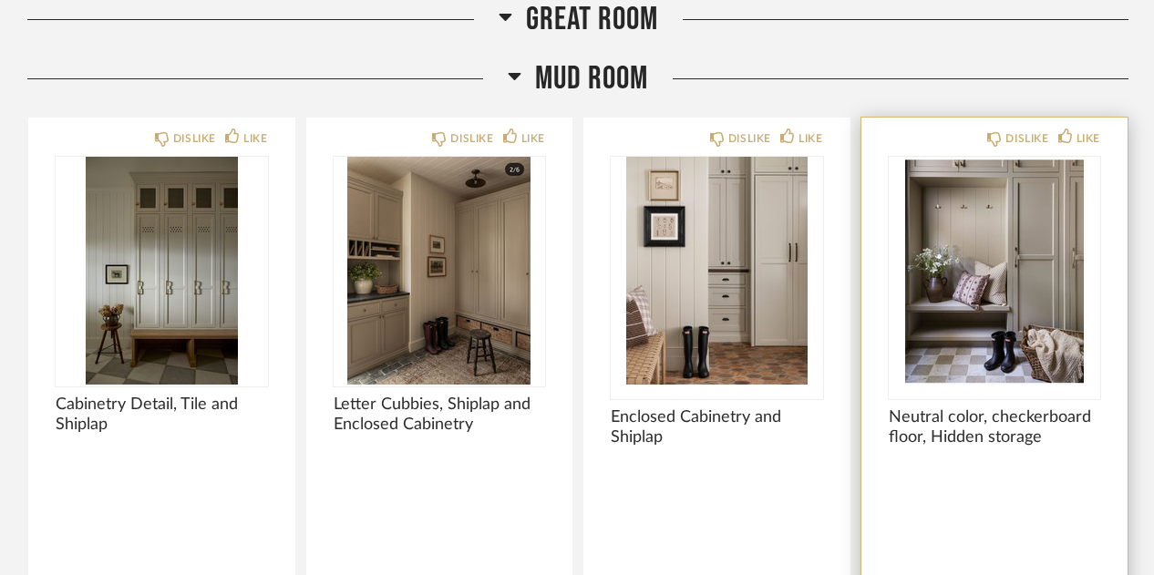
scroll to position [6109, 0]
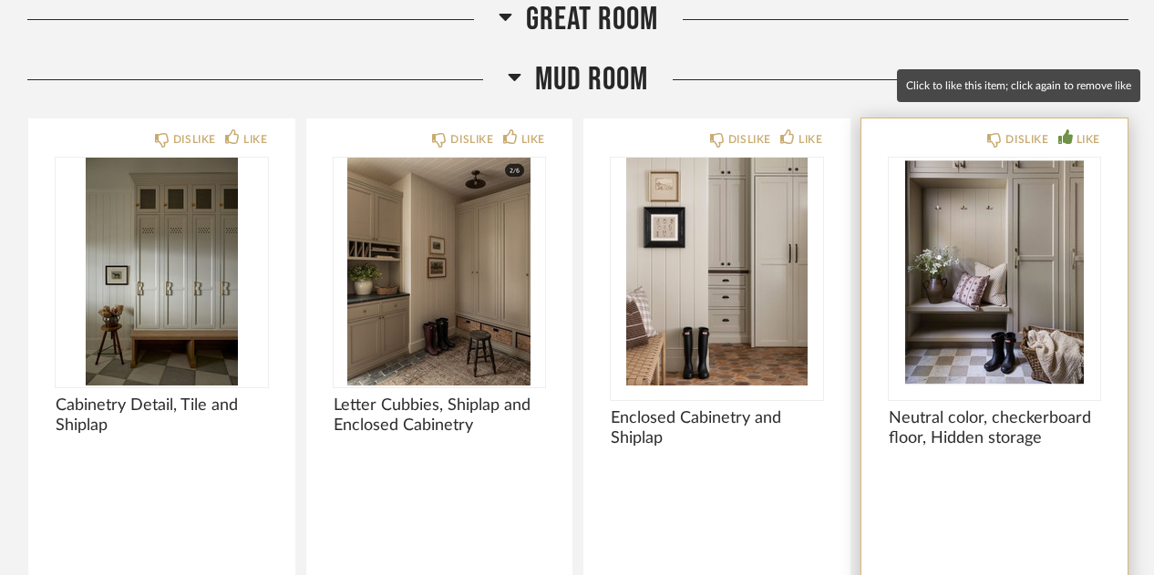
click at [1064, 129] on icon at bounding box center [1065, 136] width 15 height 15
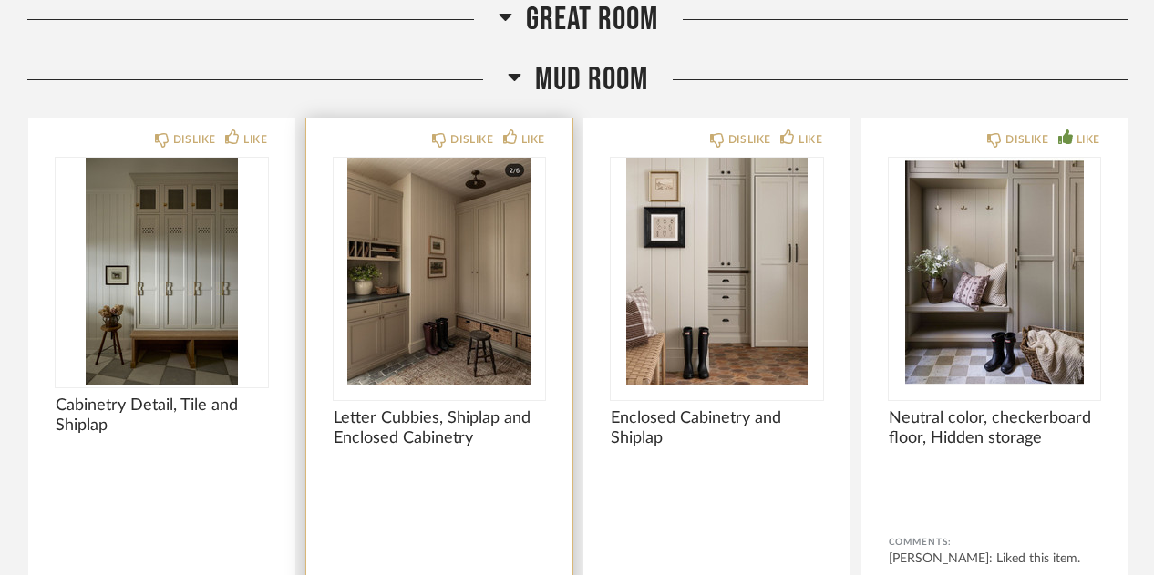
click at [416, 281] on img "0" at bounding box center [440, 272] width 212 height 228
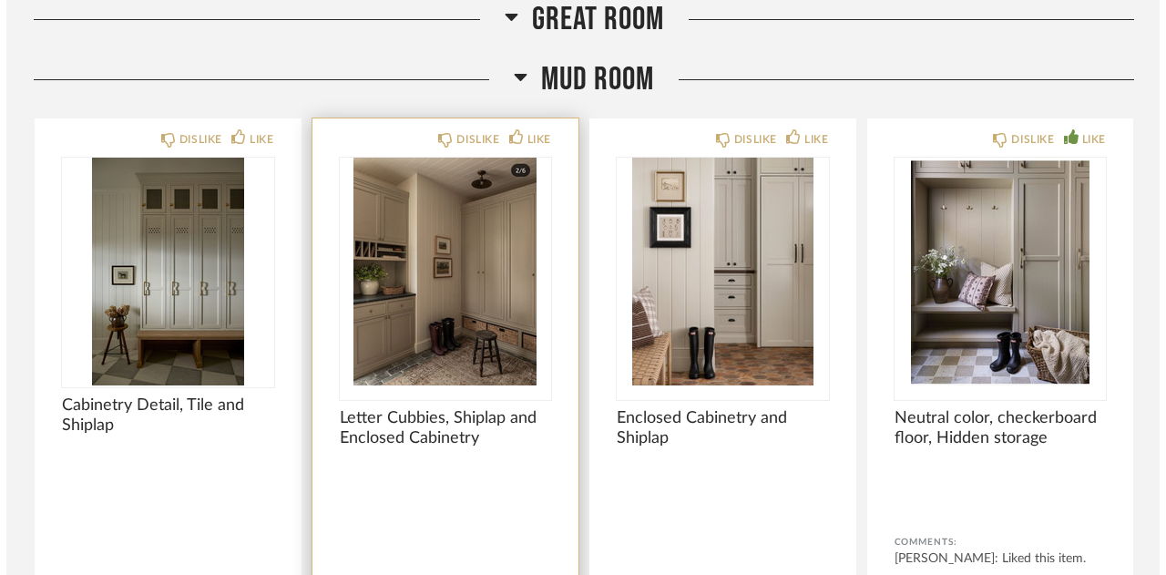
scroll to position [0, 0]
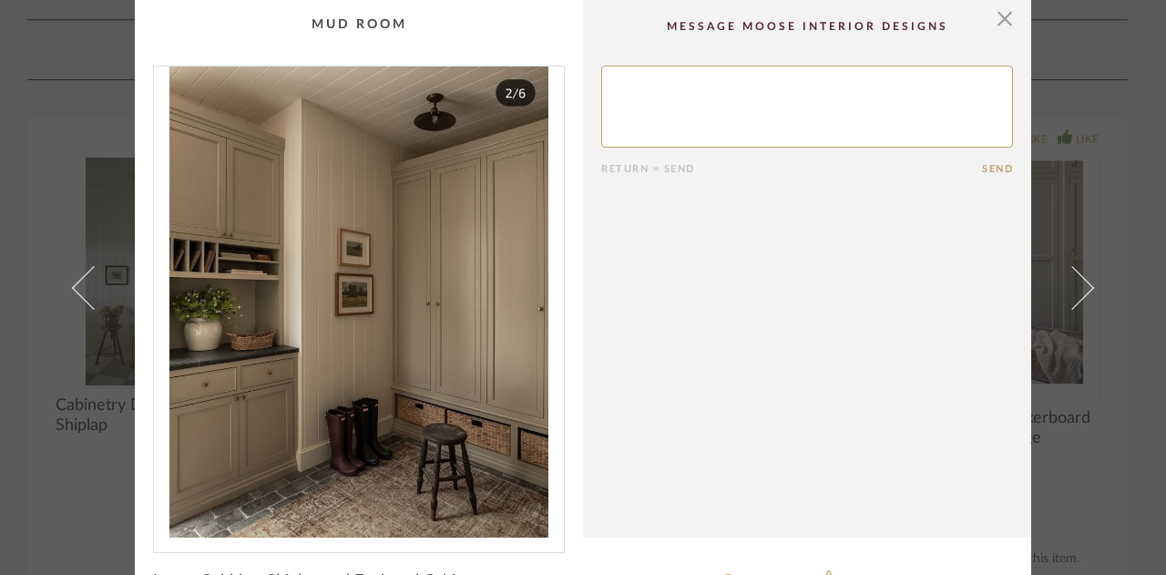
click at [728, 283] on cpp-summary-comments "Return = Send Send" at bounding box center [807, 269] width 448 height 538
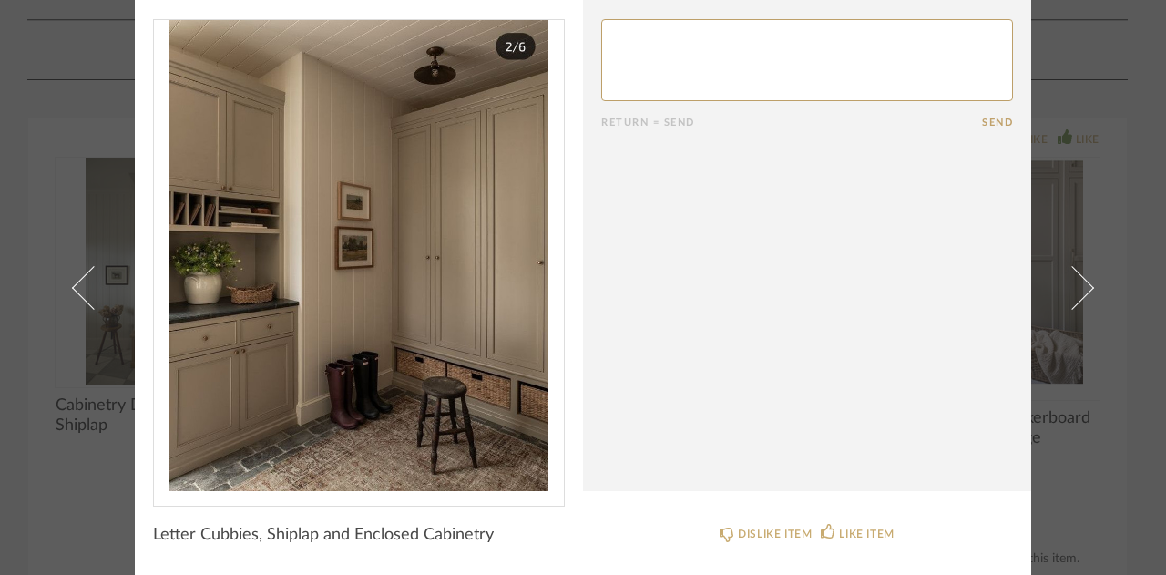
scroll to position [11, 0]
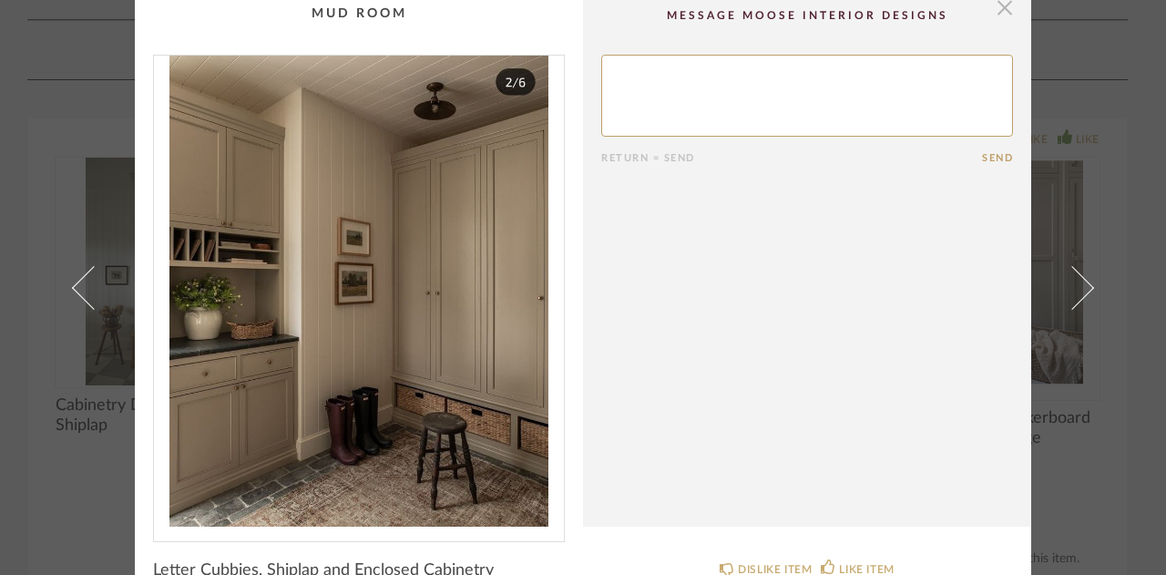
drag, startPoint x: 991, startPoint y: 14, endPoint x: 997, endPoint y: 5, distance: 10.6
click at [997, 5] on span "button" at bounding box center [1005, 7] width 36 height 36
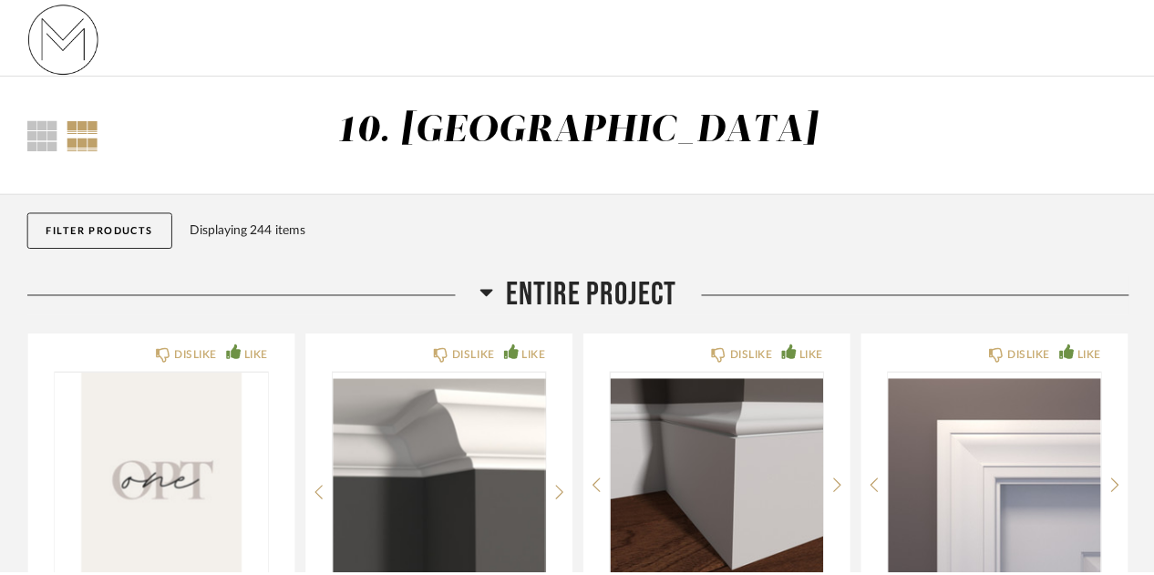
scroll to position [6109, 0]
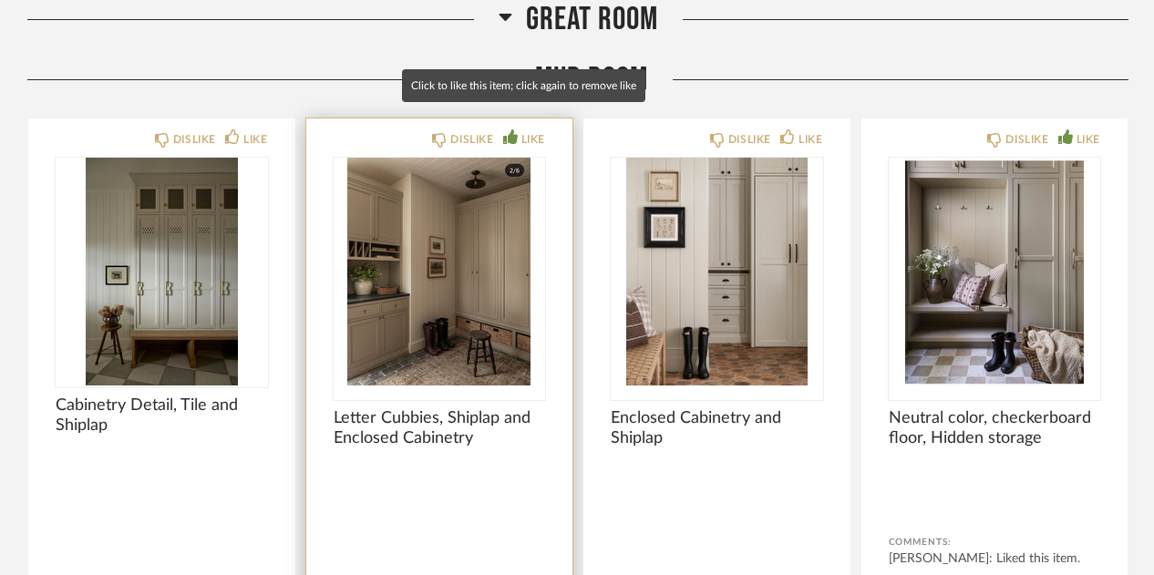
click at [526, 130] on div "LIKE" at bounding box center [533, 139] width 24 height 18
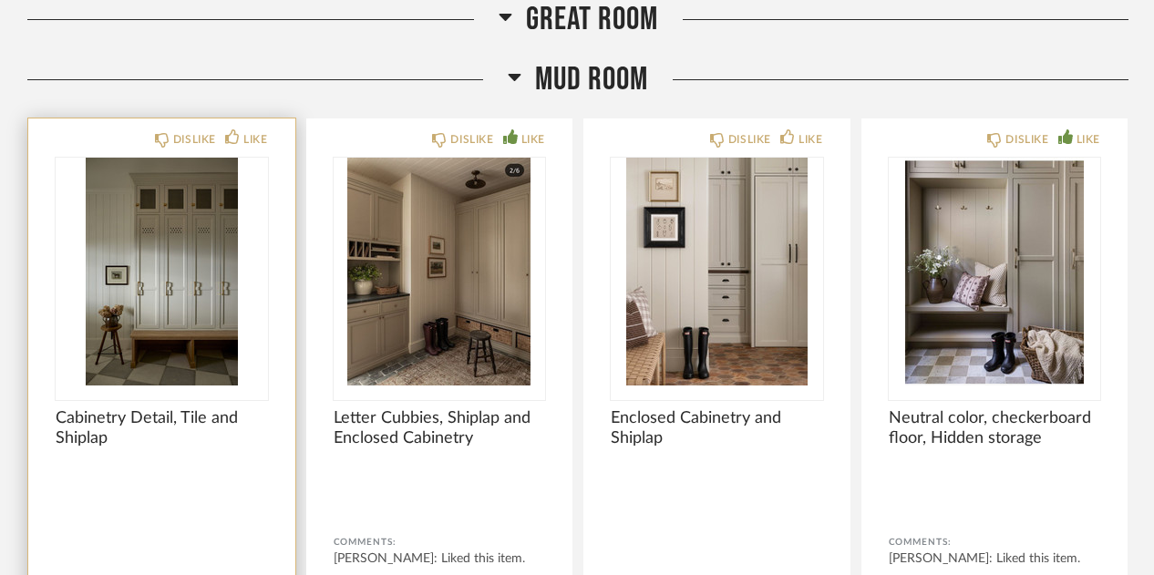
click at [177, 319] on img "0" at bounding box center [162, 272] width 212 height 228
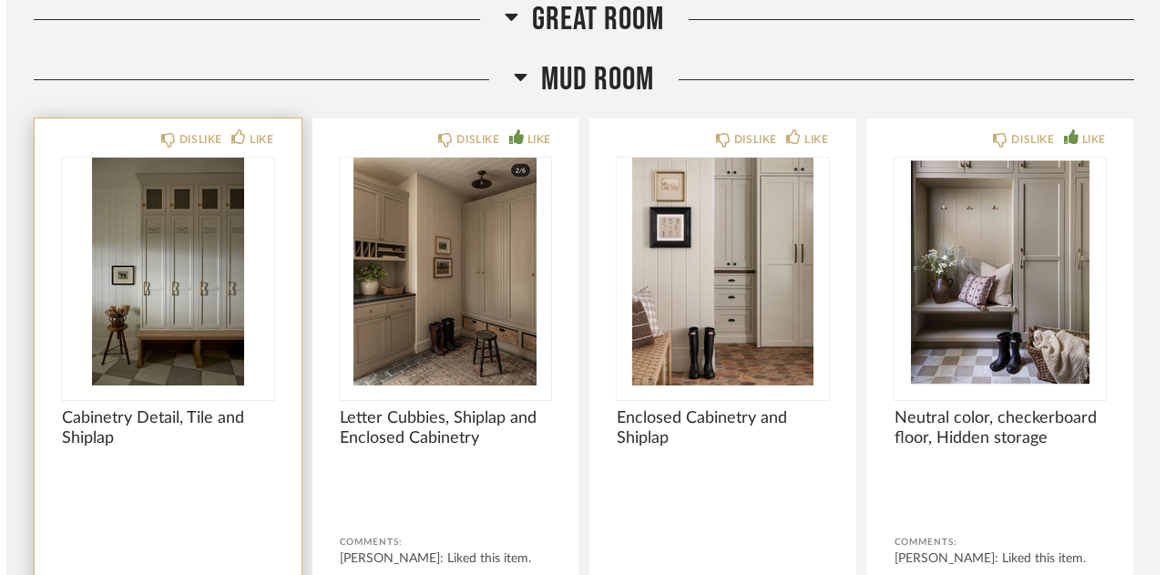
scroll to position [0, 0]
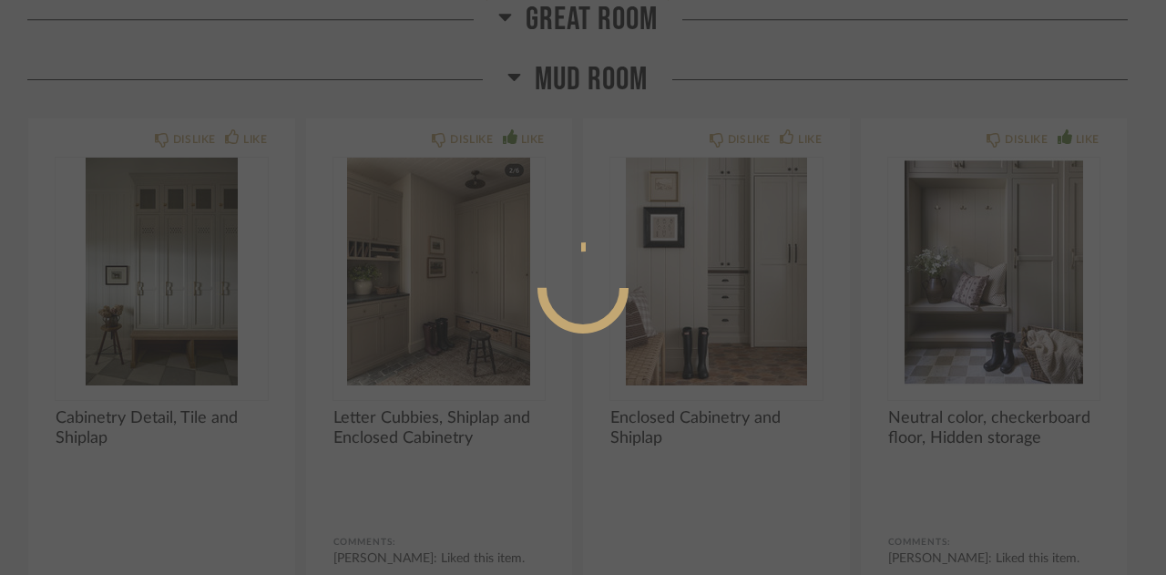
click at [529, 404] on div at bounding box center [583, 287] width 1166 height 575
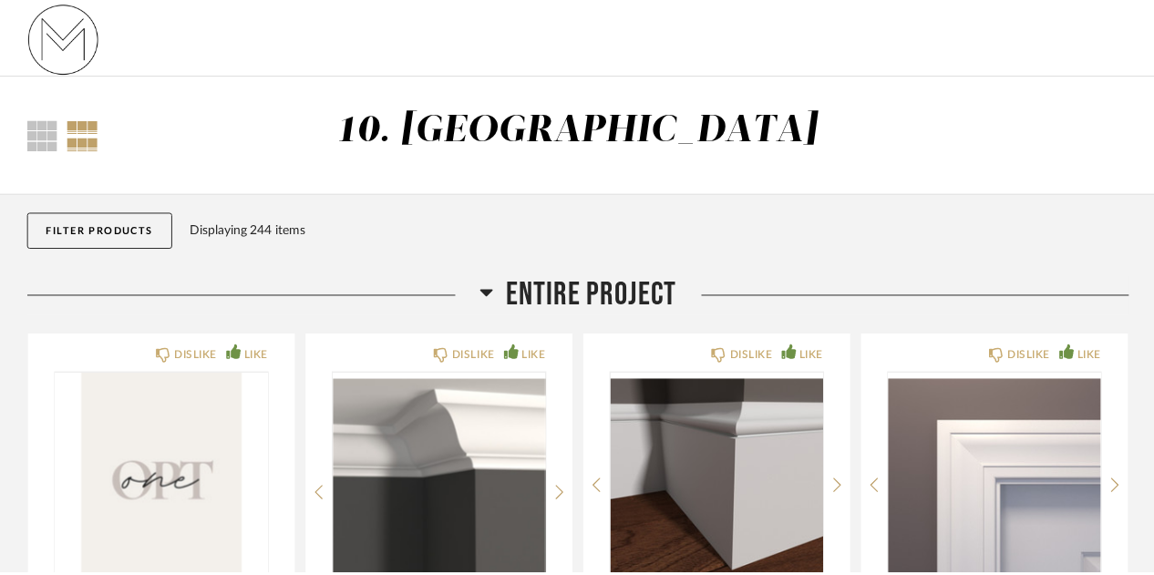
scroll to position [6109, 0]
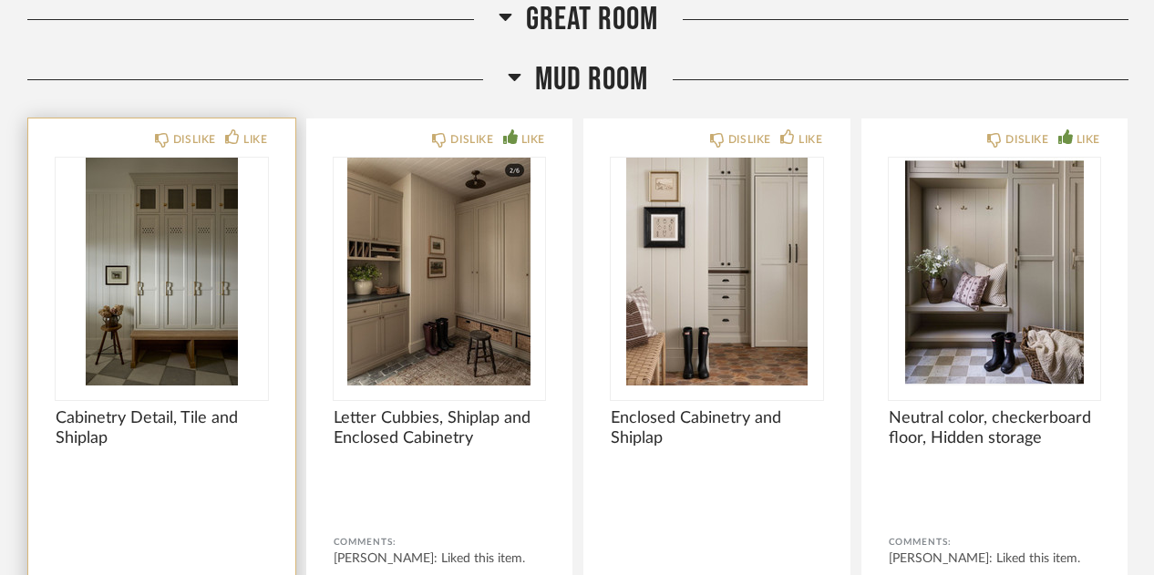
click at [195, 313] on img "0" at bounding box center [162, 272] width 212 height 228
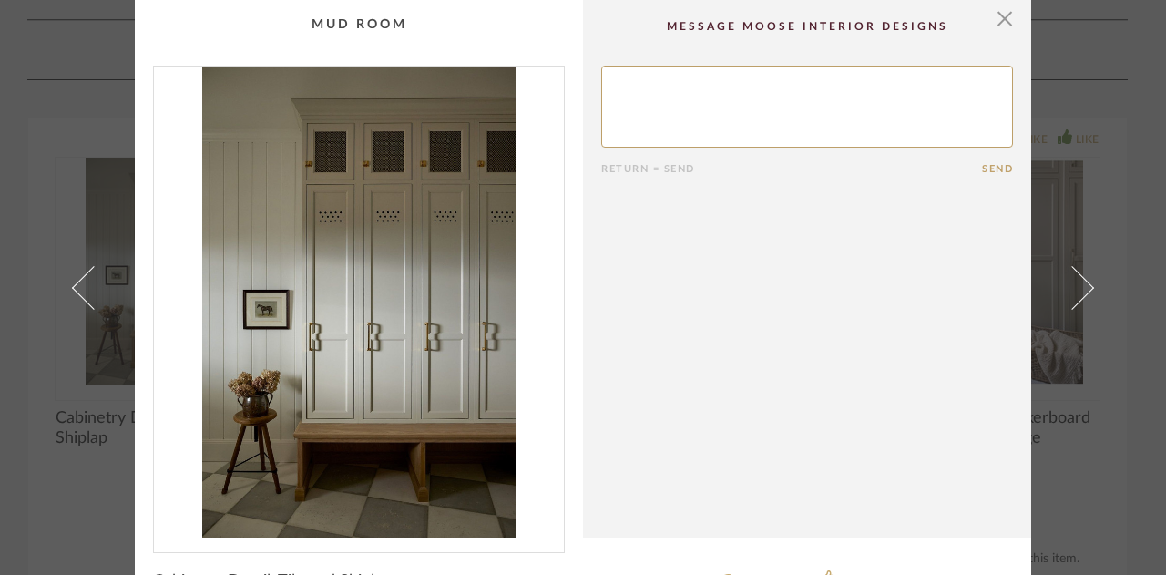
scroll to position [8, 0]
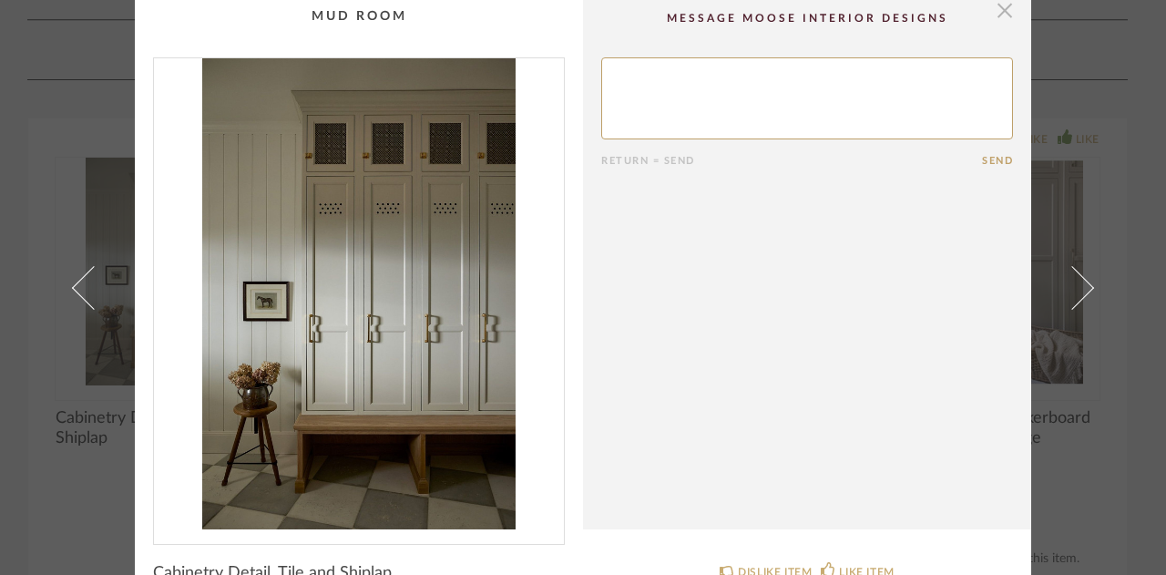
click at [1006, 5] on span "button" at bounding box center [1005, 10] width 36 height 36
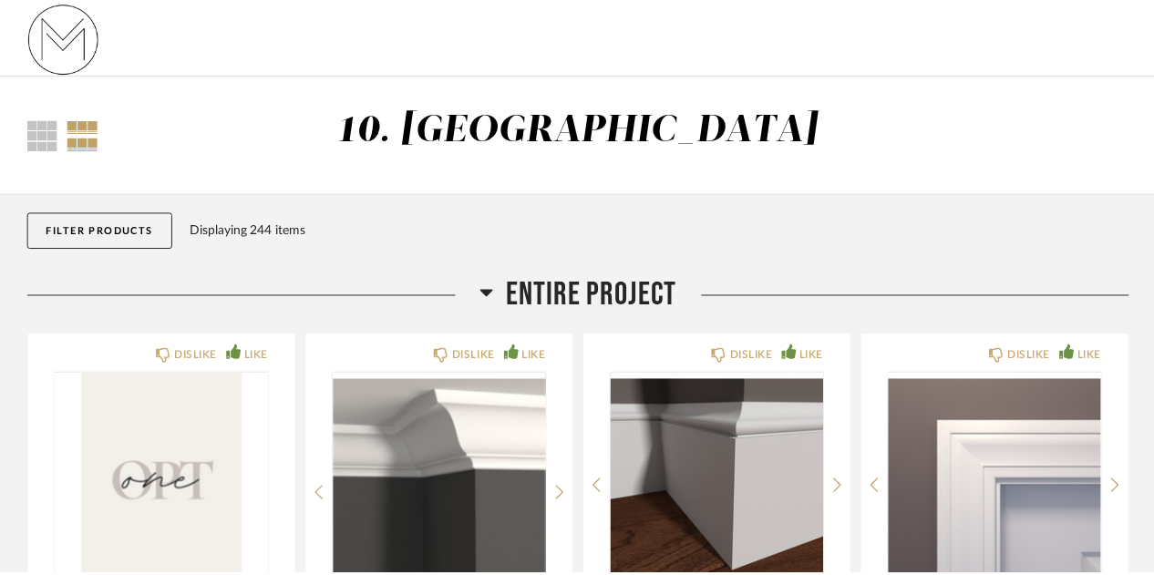
scroll to position [6109, 0]
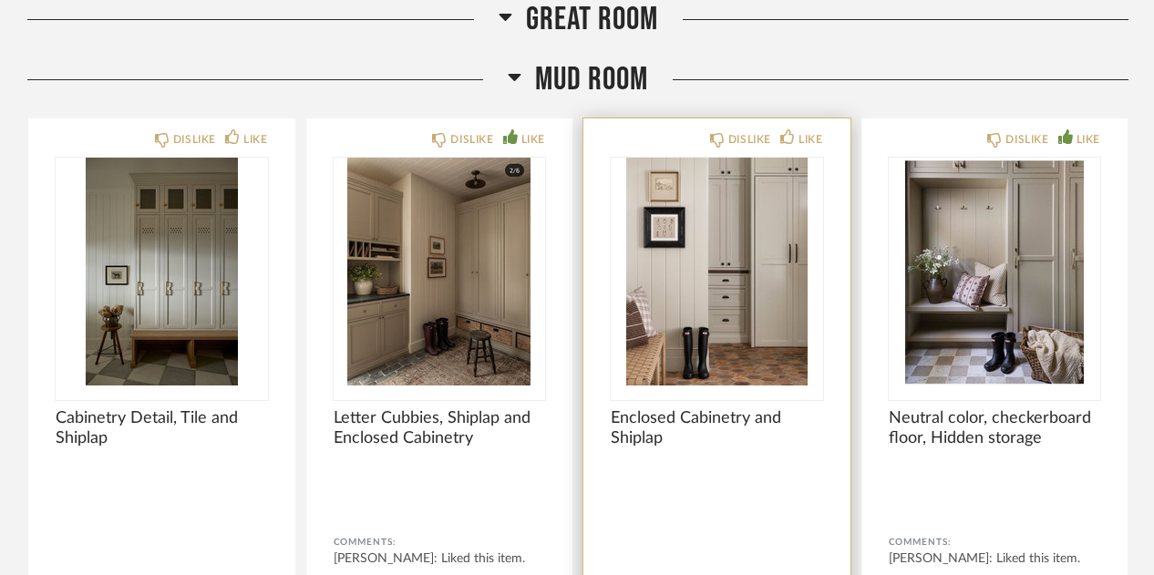
click at [712, 294] on img "0" at bounding box center [717, 272] width 212 height 228
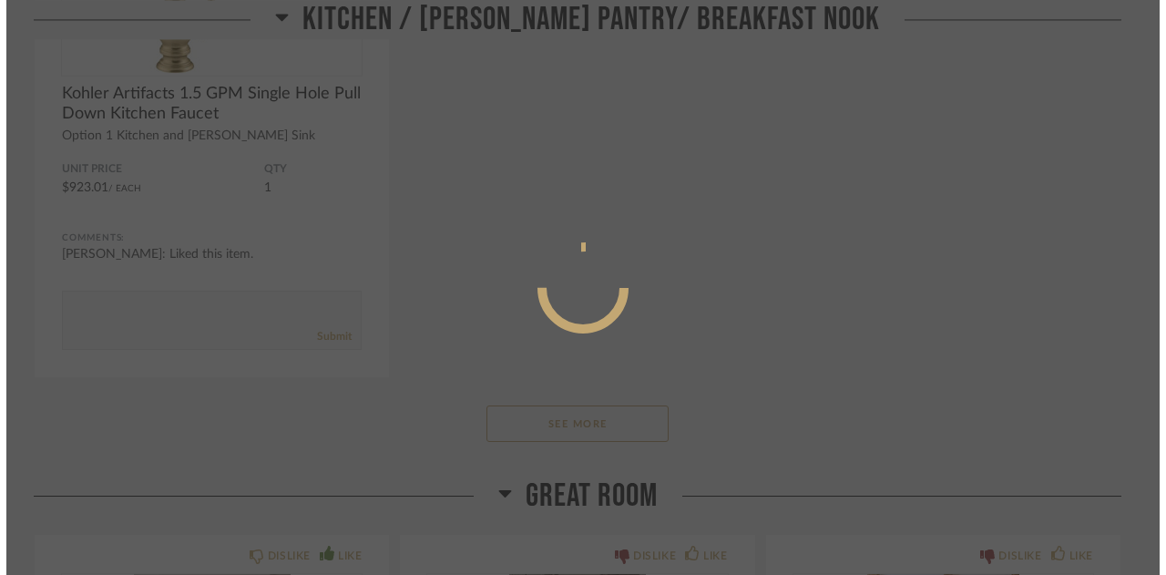
scroll to position [0, 0]
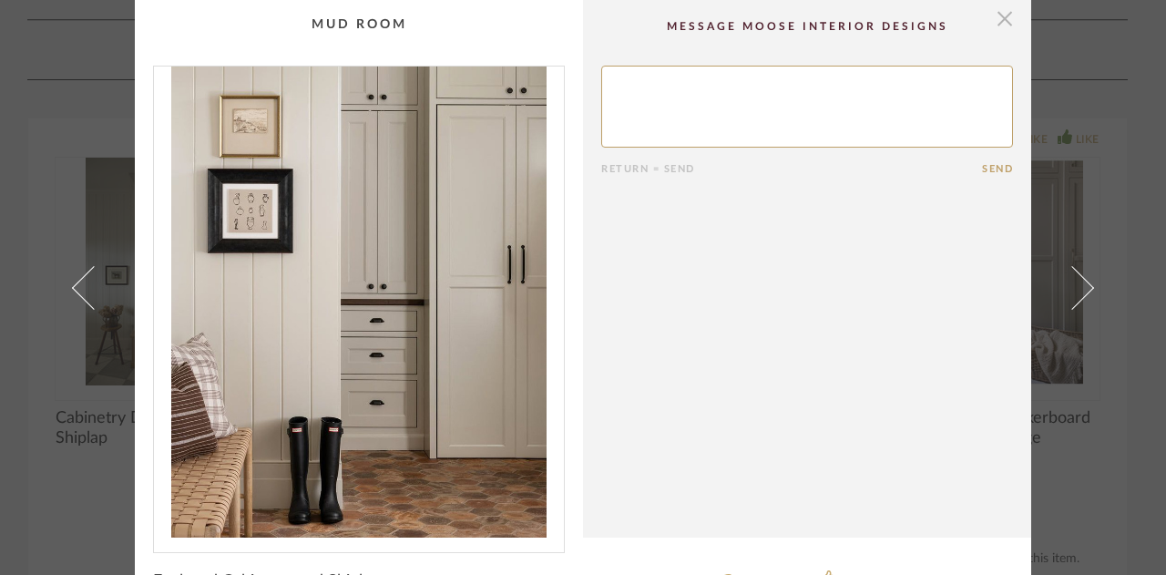
click at [998, 7] on span "button" at bounding box center [1005, 18] width 36 height 36
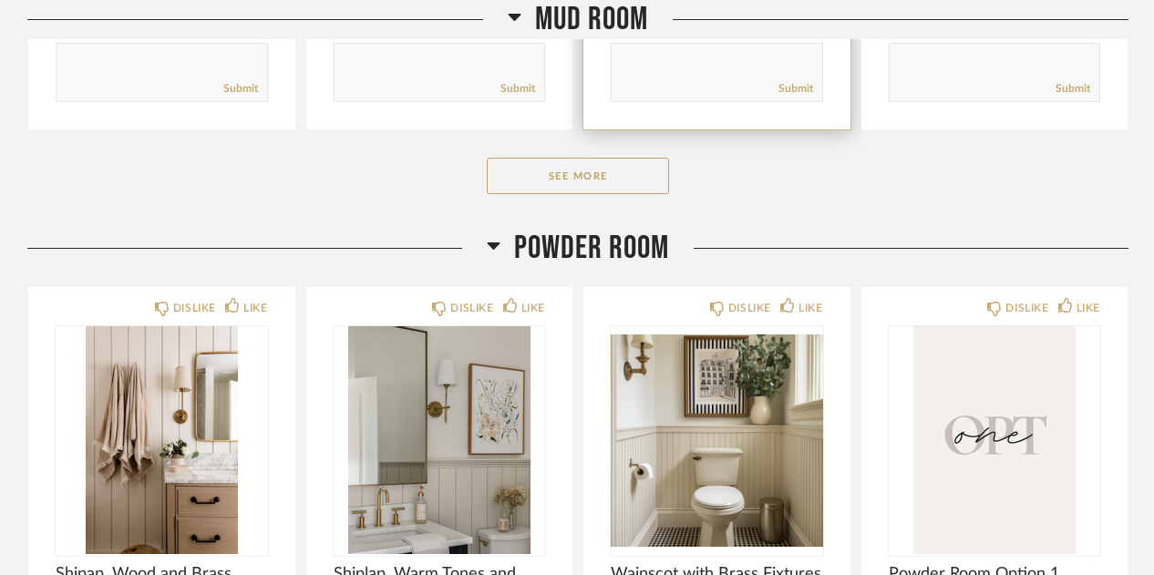
scroll to position [6663, 0]
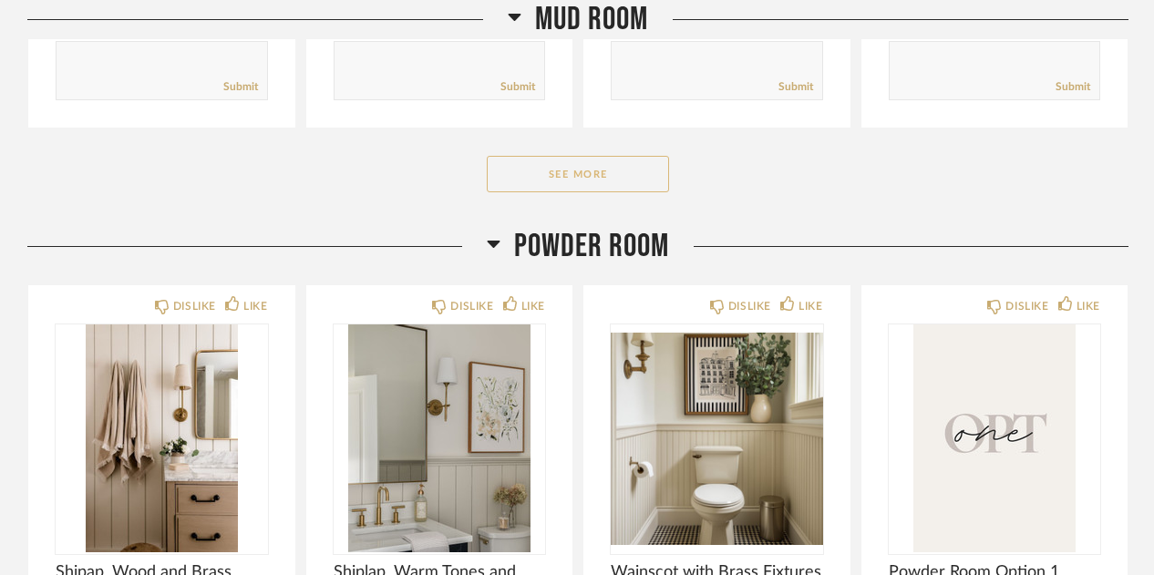
click at [631, 166] on button "See More" at bounding box center [578, 174] width 182 height 36
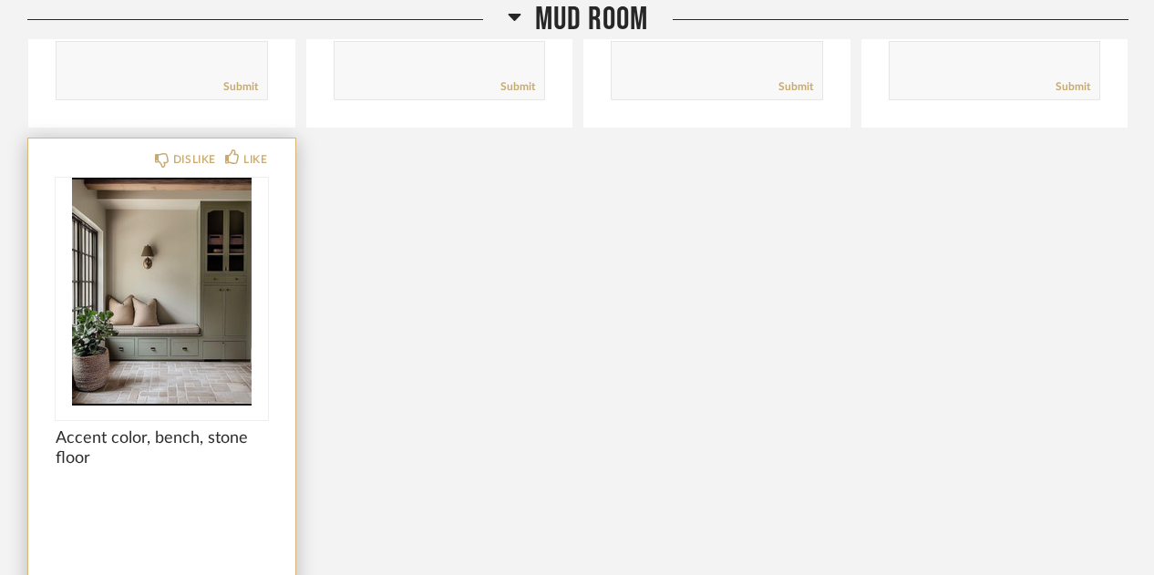
click at [181, 329] on img "0" at bounding box center [162, 292] width 212 height 228
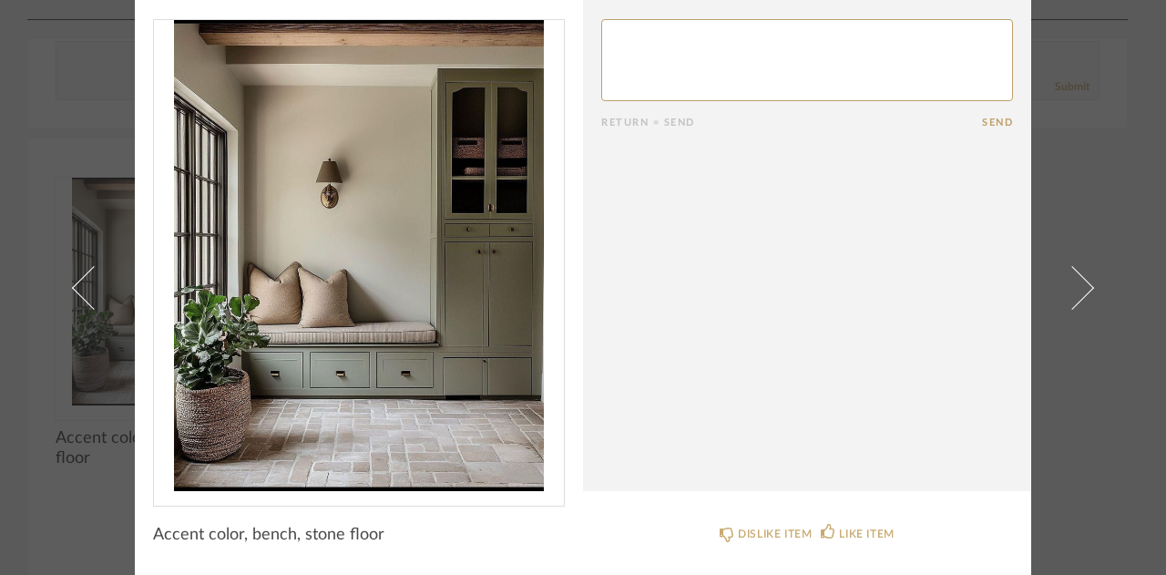
scroll to position [0, 0]
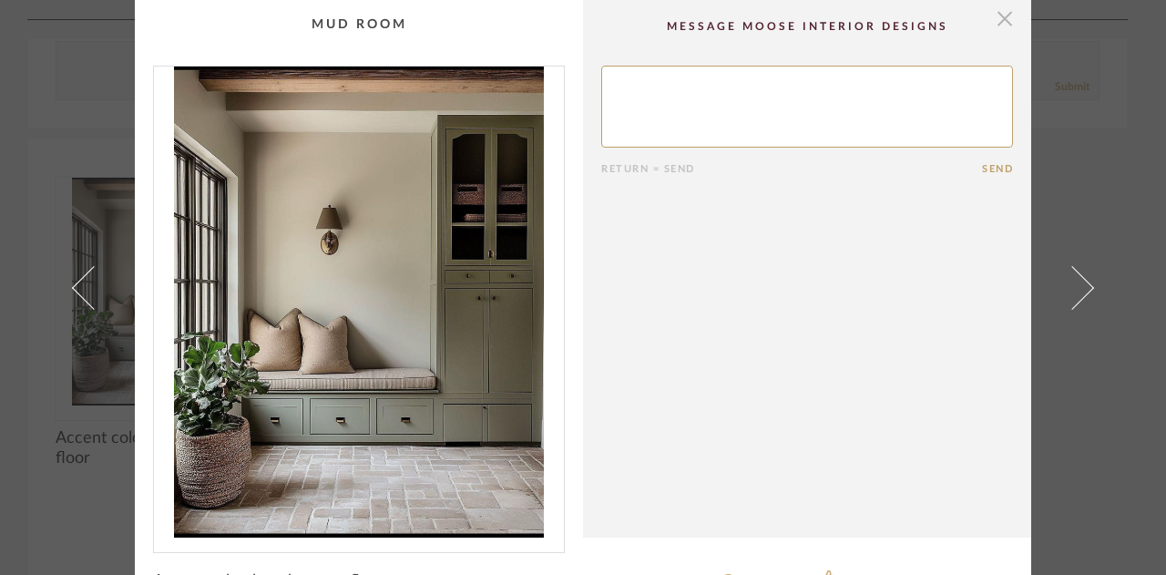
click at [1002, 30] on span "button" at bounding box center [1005, 18] width 36 height 36
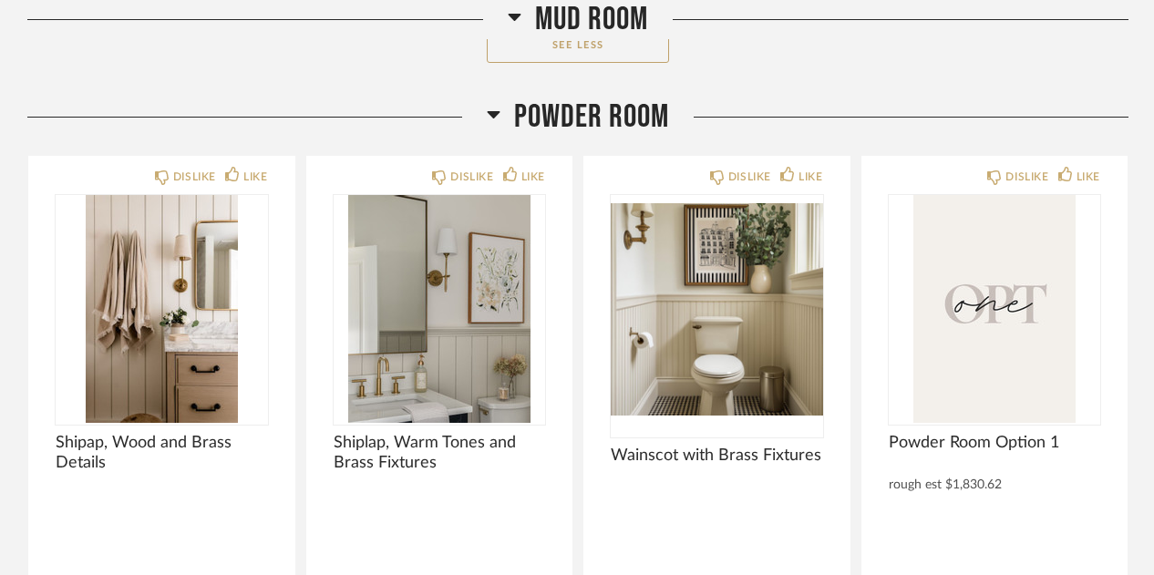
scroll to position [7389, 0]
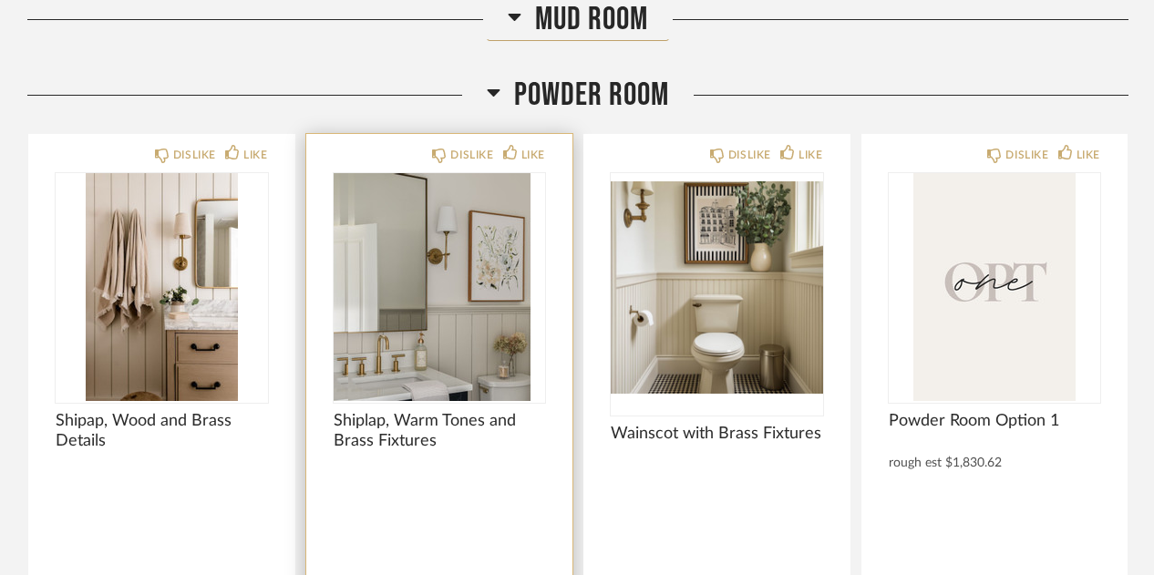
click at [468, 313] on div at bounding box center [440, 287] width 212 height 228
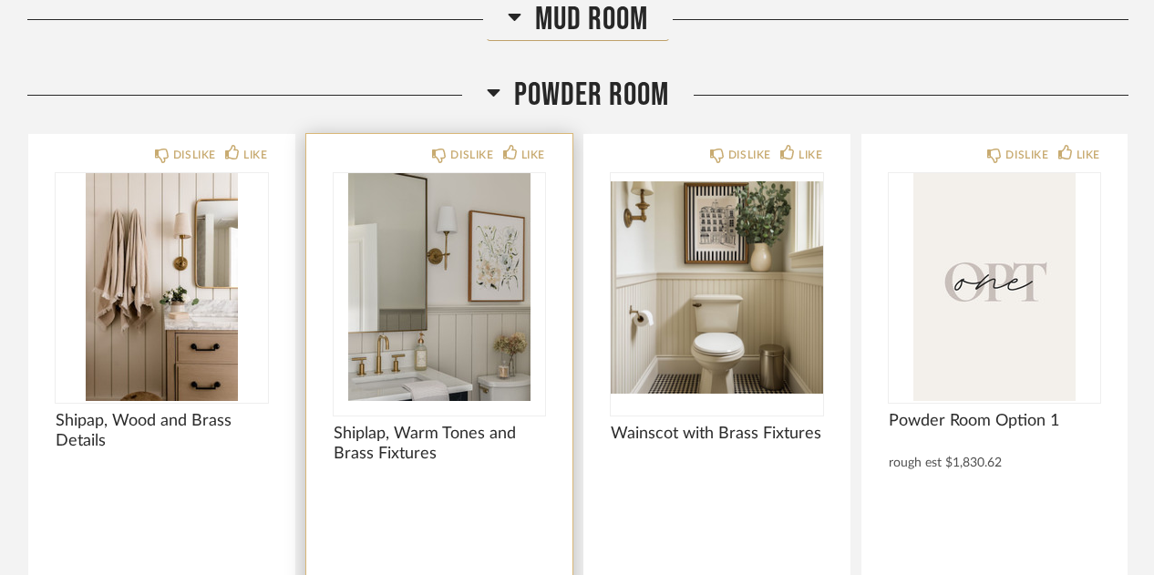
click at [412, 297] on img "0" at bounding box center [440, 287] width 212 height 228
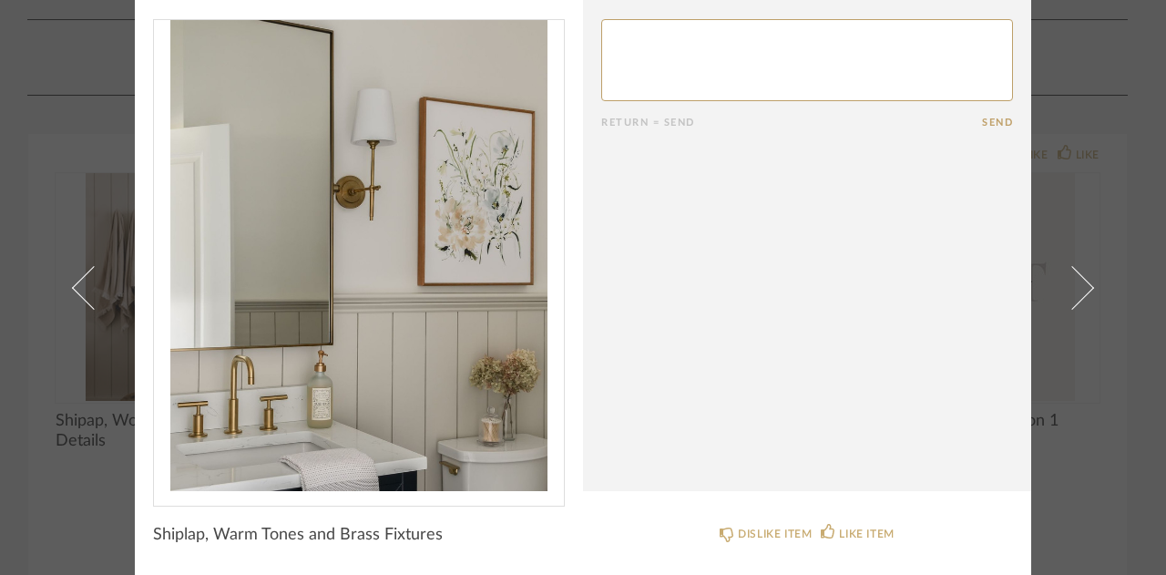
scroll to position [0, 0]
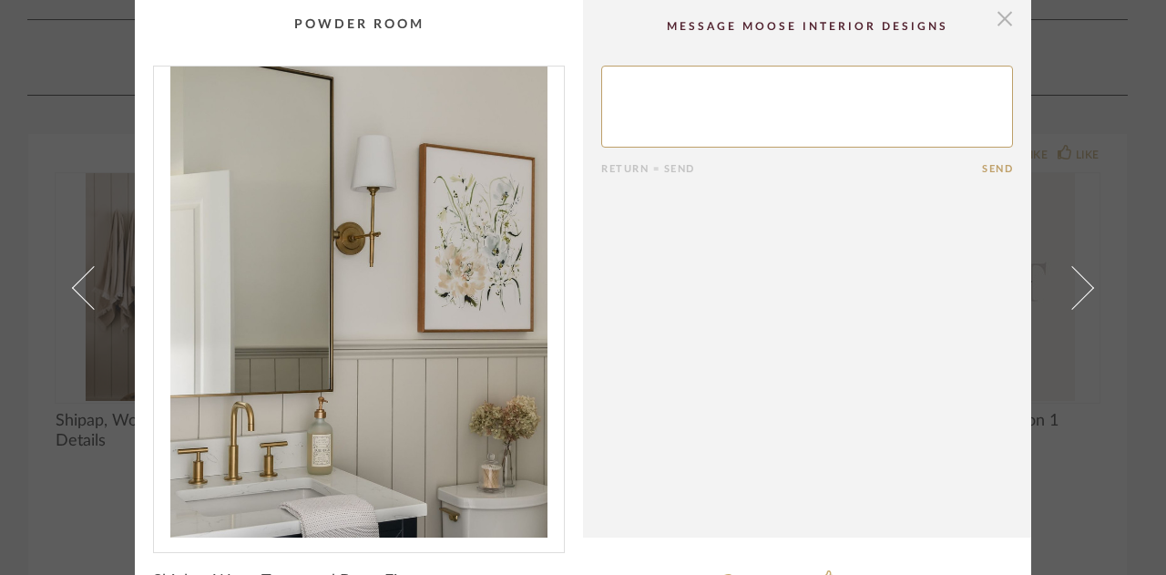
click at [999, 23] on span "button" at bounding box center [1005, 18] width 36 height 36
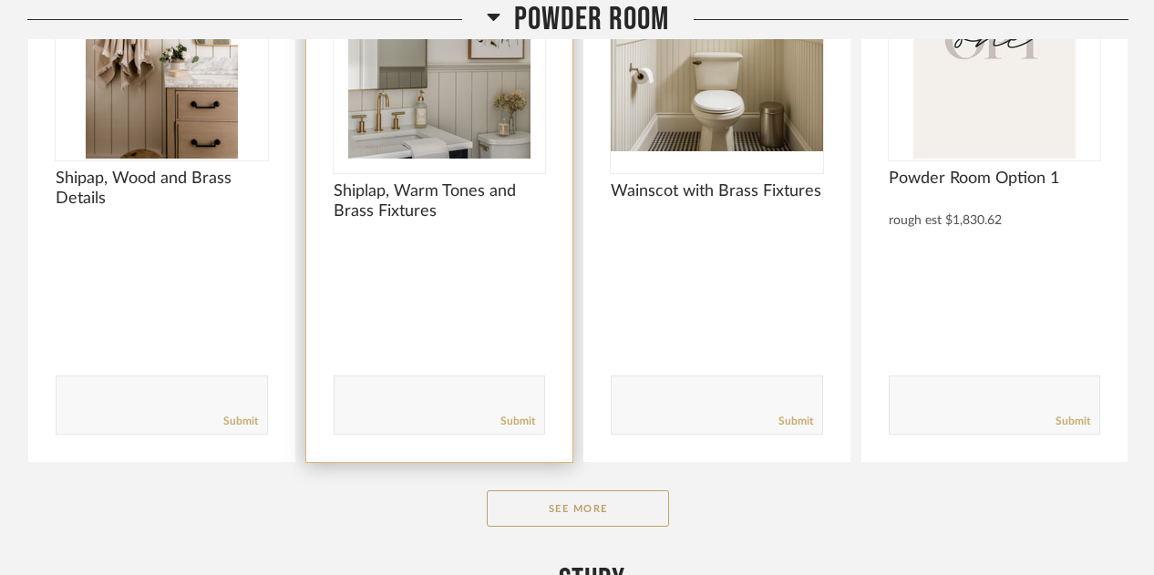
scroll to position [7657, 0]
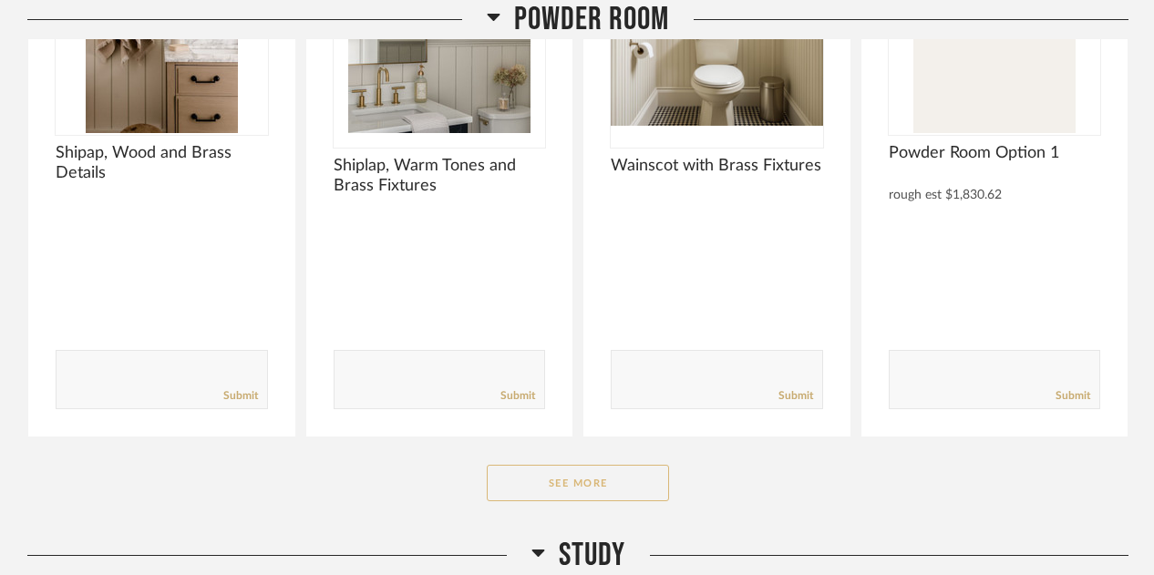
click at [519, 465] on button "See More" at bounding box center [578, 483] width 182 height 36
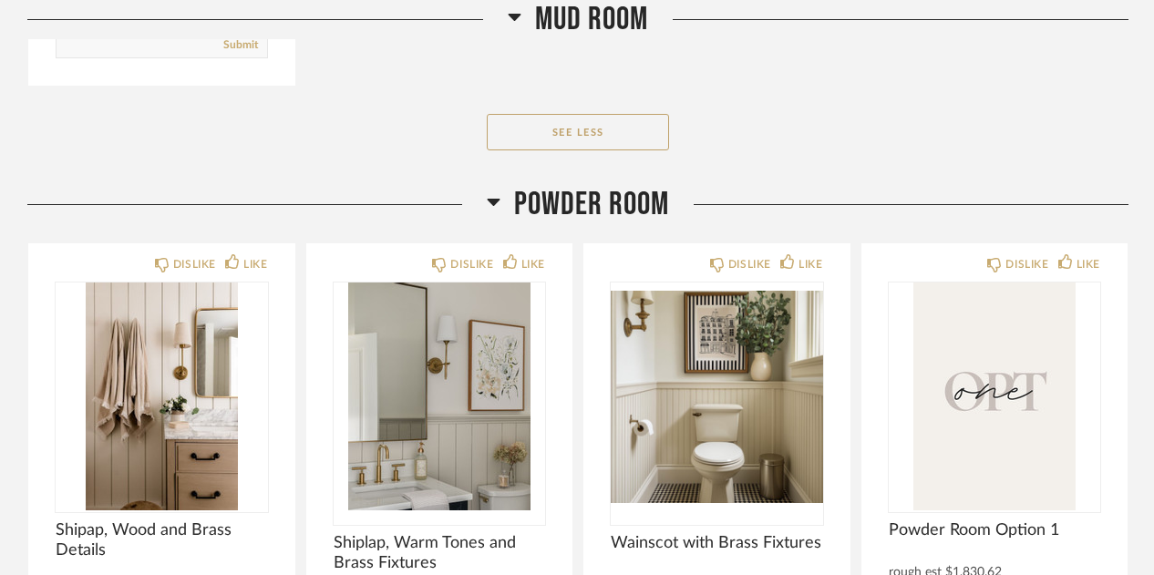
scroll to position [7278, 0]
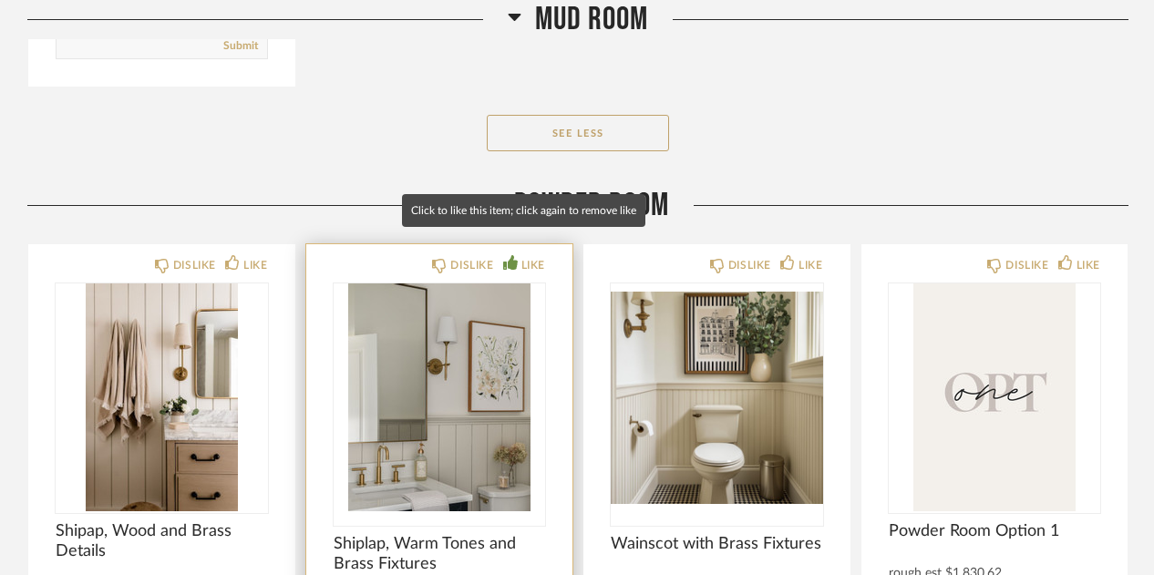
click at [529, 256] on div "LIKE" at bounding box center [533, 265] width 24 height 18
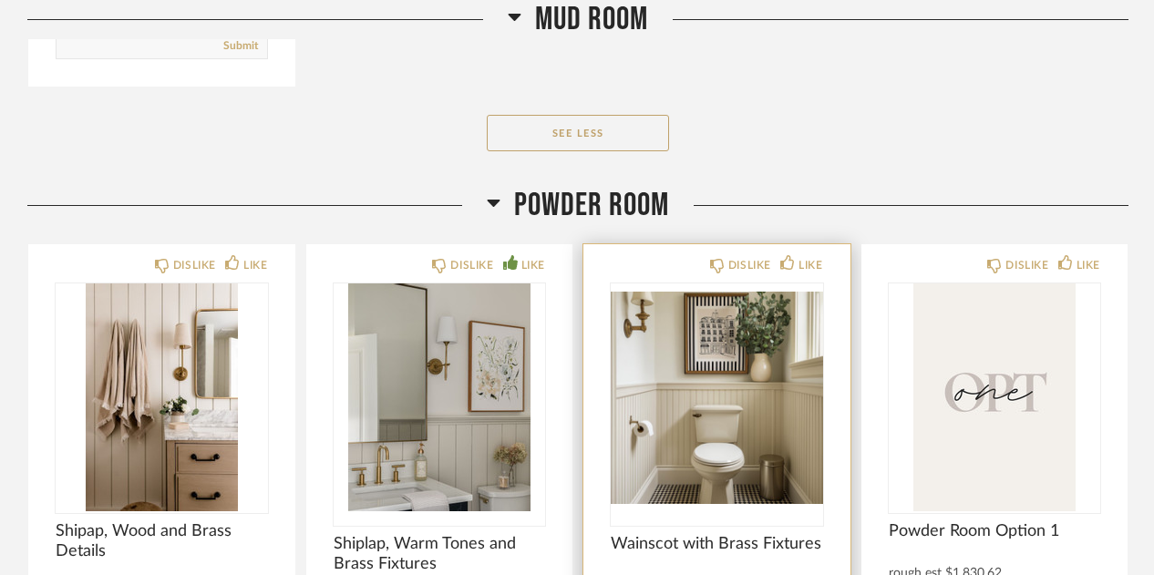
click at [765, 395] on img "0" at bounding box center [717, 397] width 212 height 228
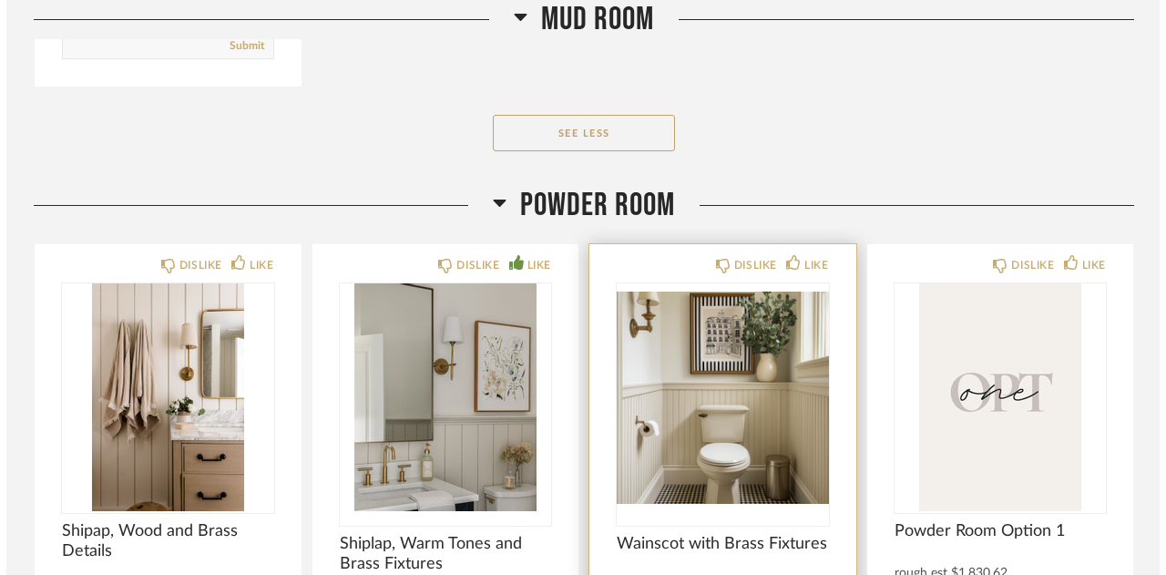
scroll to position [0, 0]
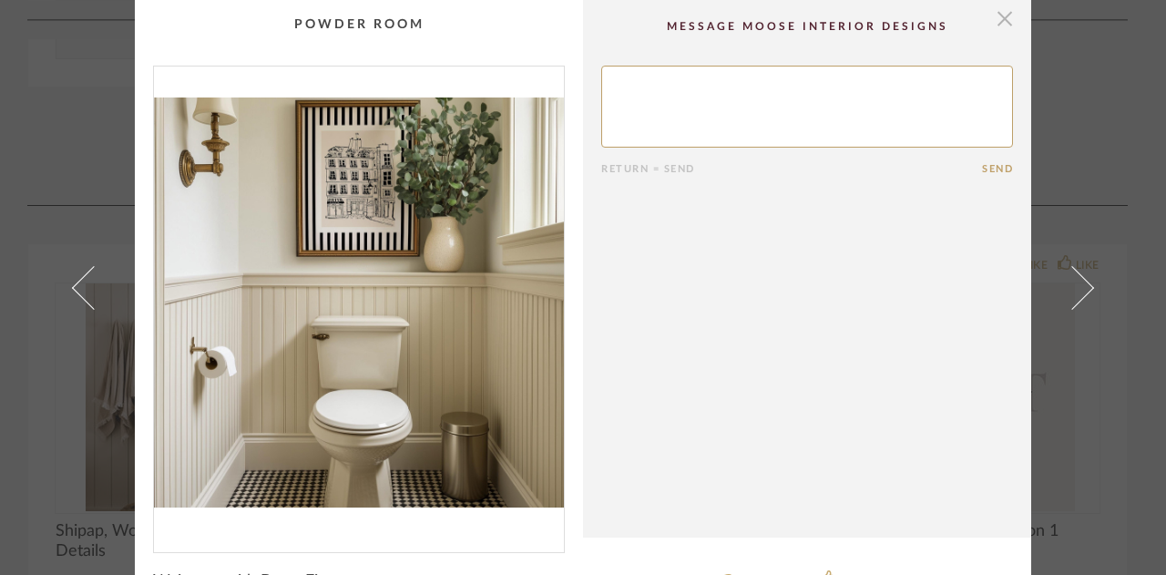
click at [1001, 15] on span "button" at bounding box center [1005, 18] width 36 height 36
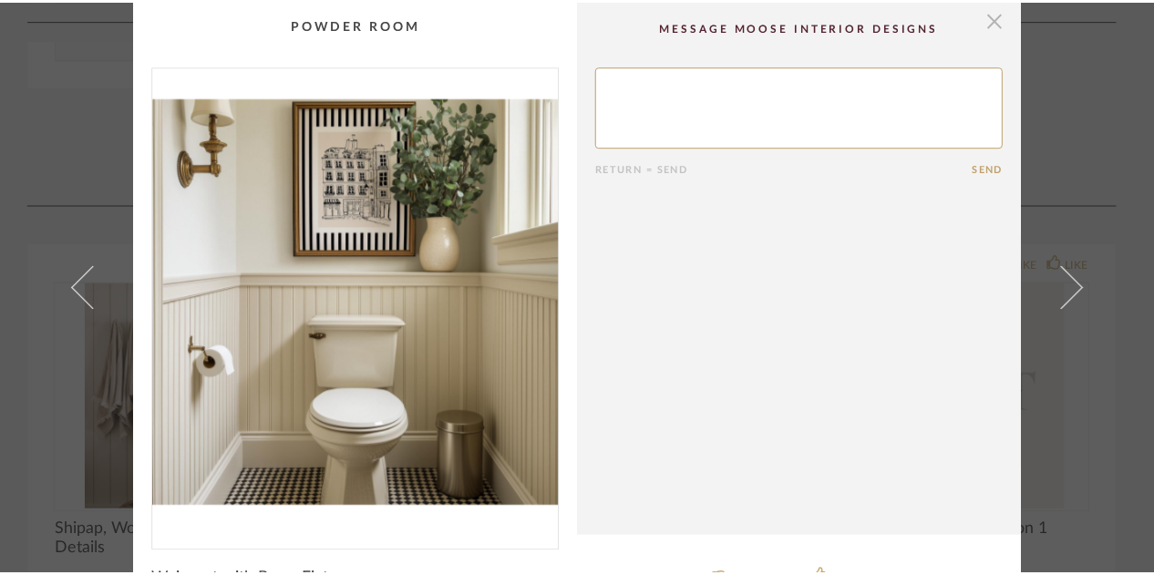
scroll to position [7278, 0]
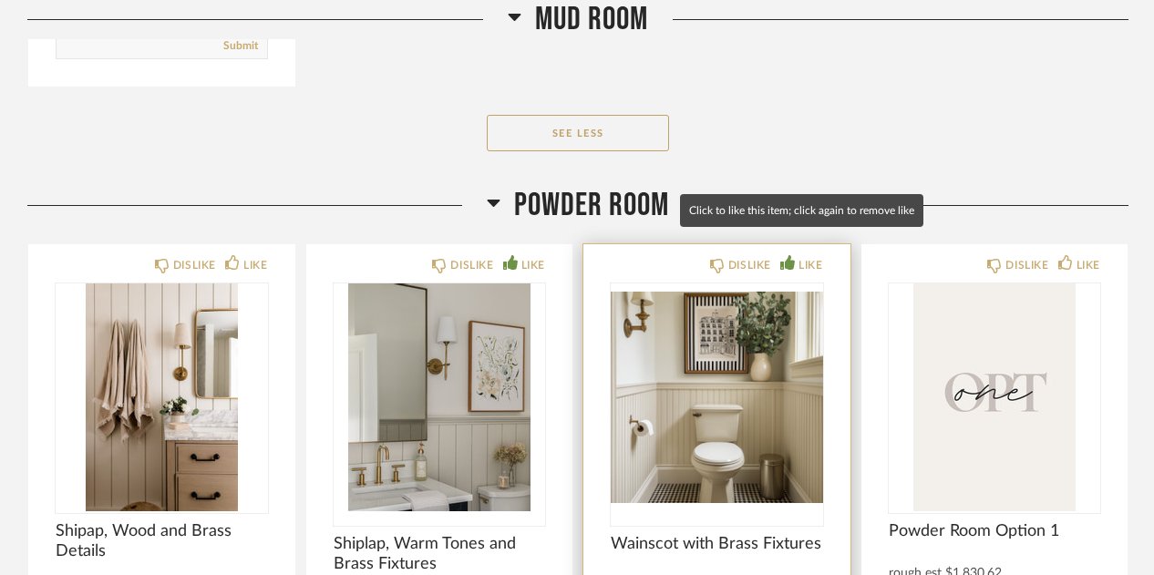
click at [804, 256] on div "LIKE" at bounding box center [810, 265] width 24 height 18
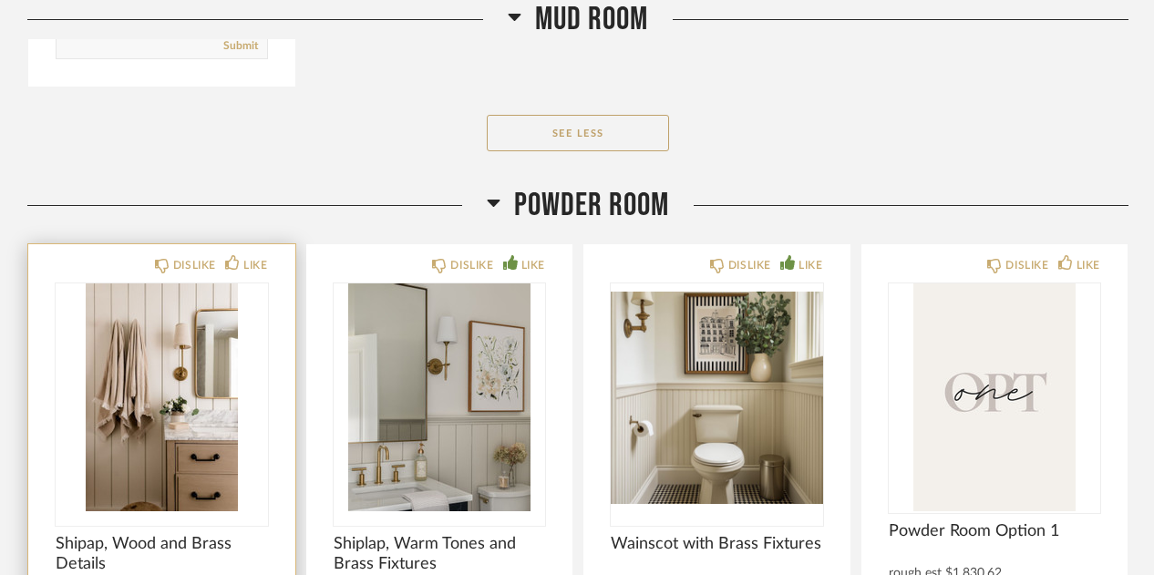
scroll to position [7338, 0]
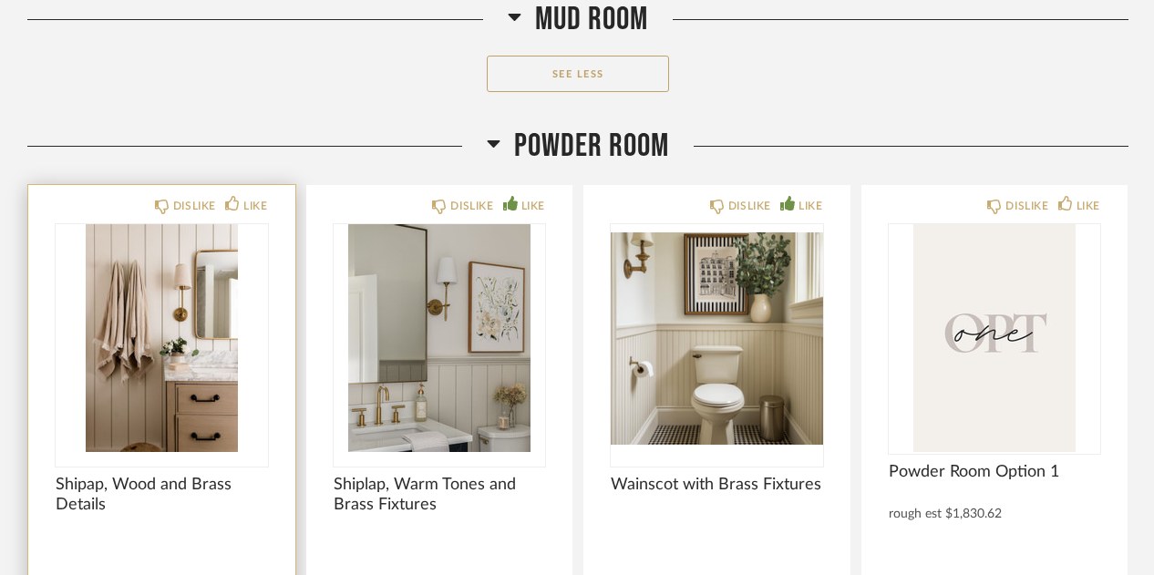
click at [202, 363] on img "0" at bounding box center [162, 338] width 212 height 228
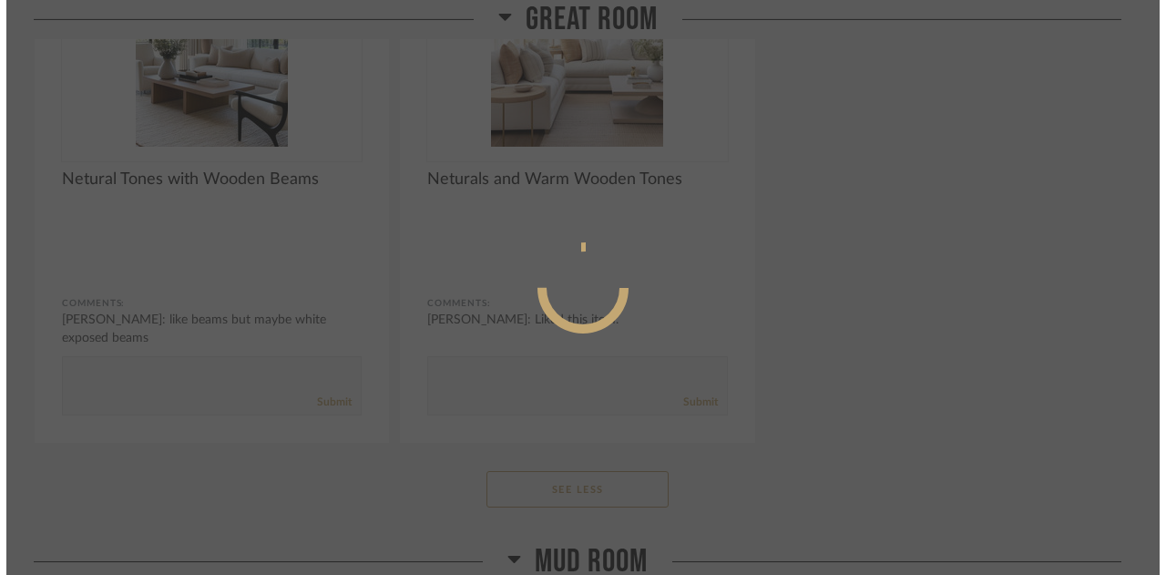
scroll to position [0, 0]
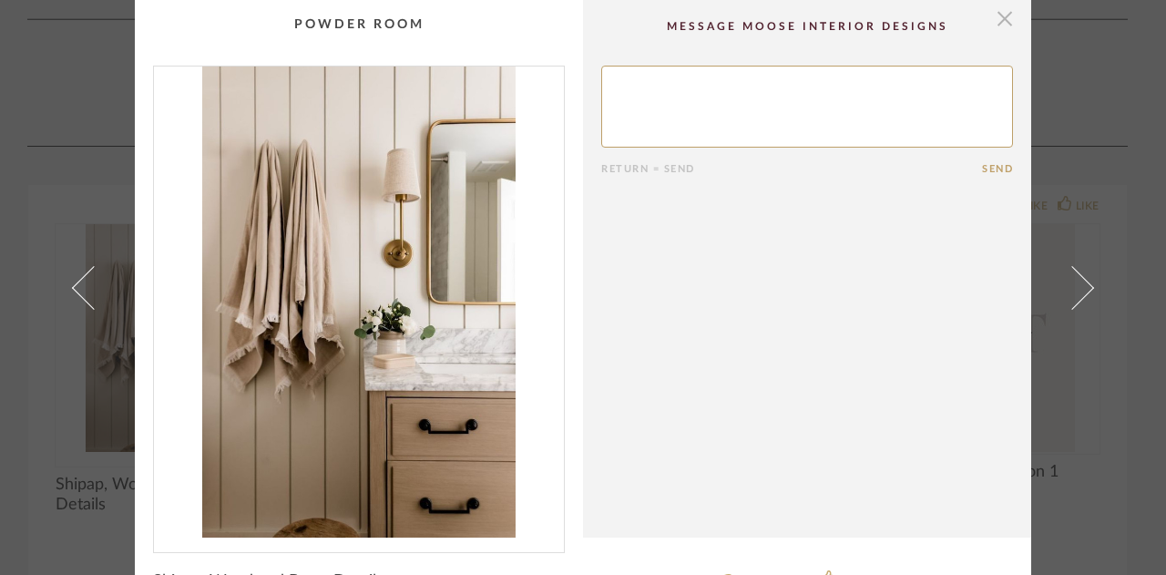
click at [1002, 23] on span "button" at bounding box center [1005, 18] width 36 height 36
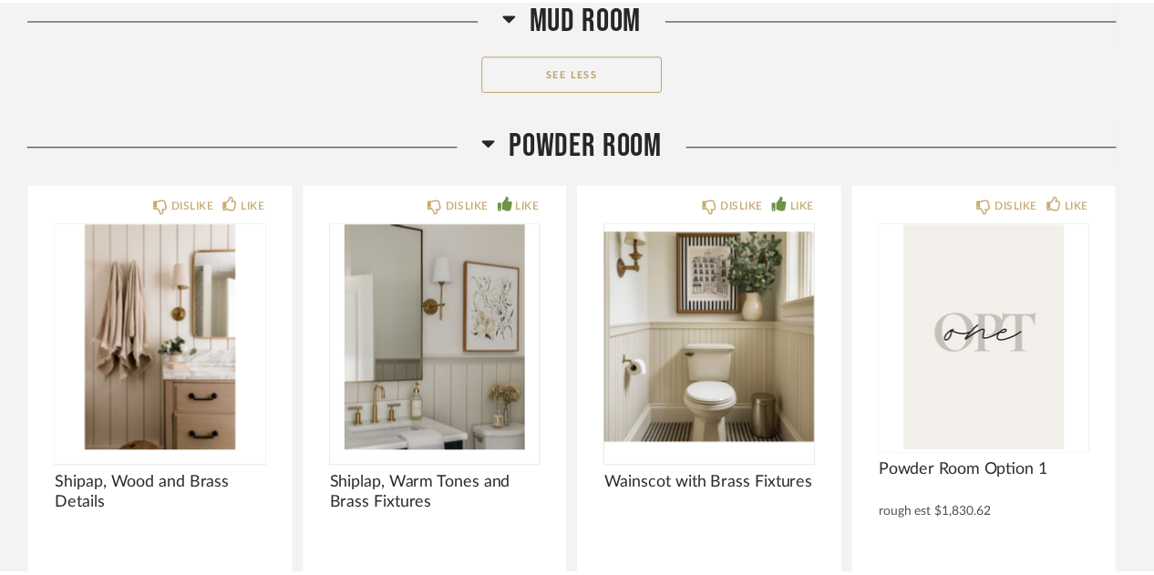
scroll to position [7338, 0]
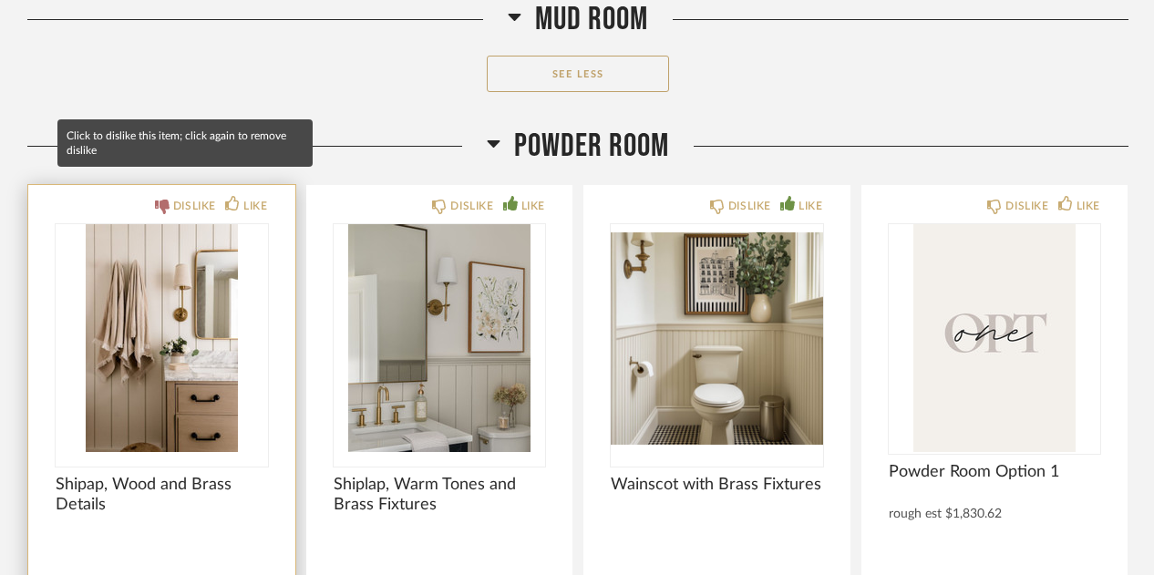
click at [200, 197] on div "DISLIKE" at bounding box center [194, 206] width 43 height 18
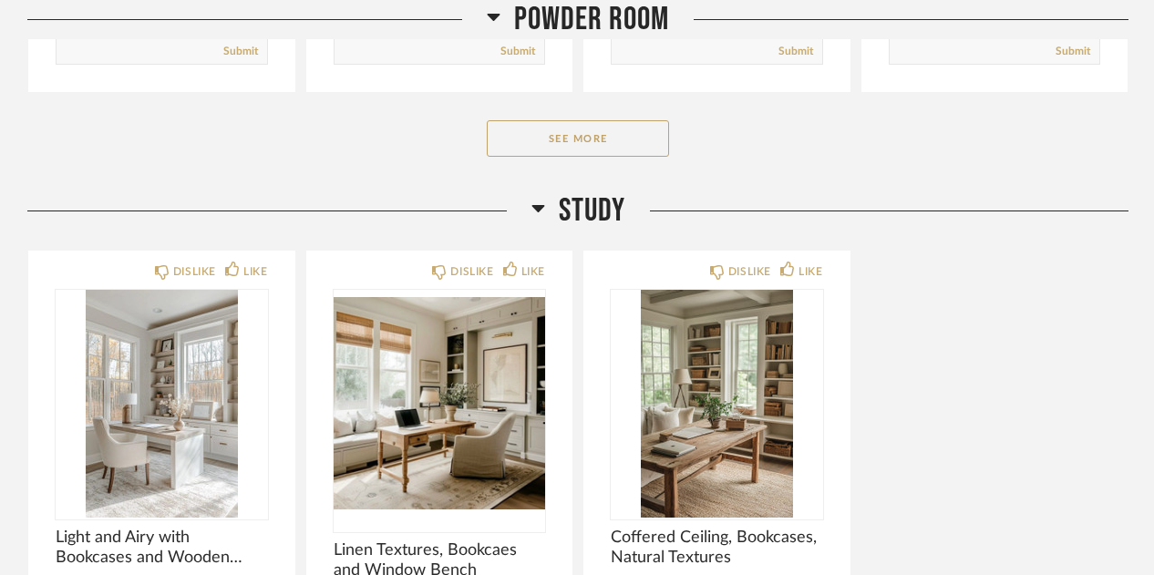
scroll to position [10205, 0]
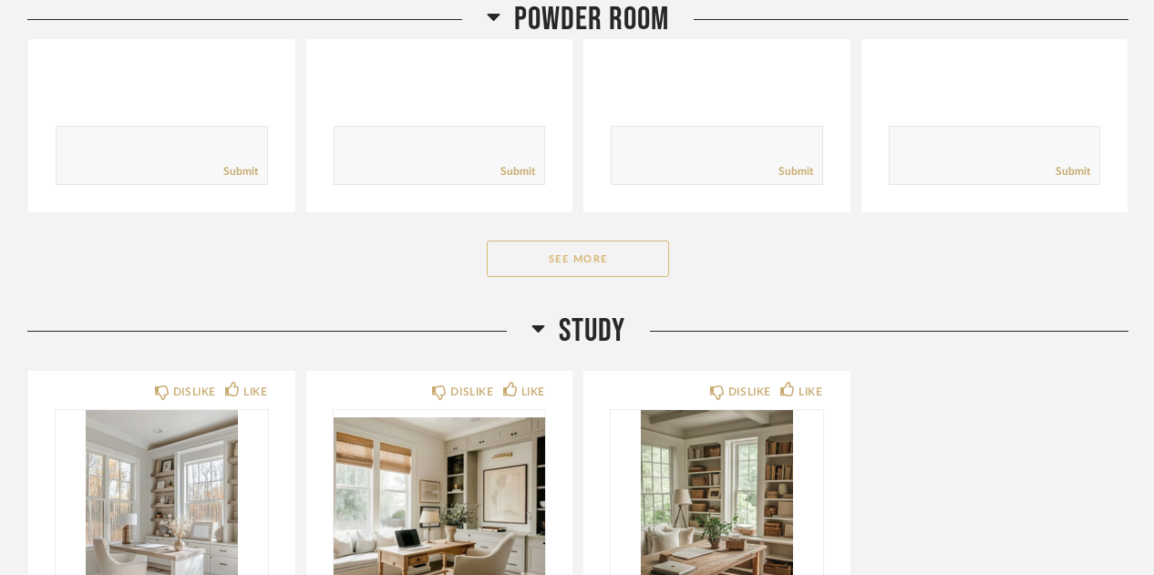
click at [587, 241] on button "See More" at bounding box center [578, 259] width 182 height 36
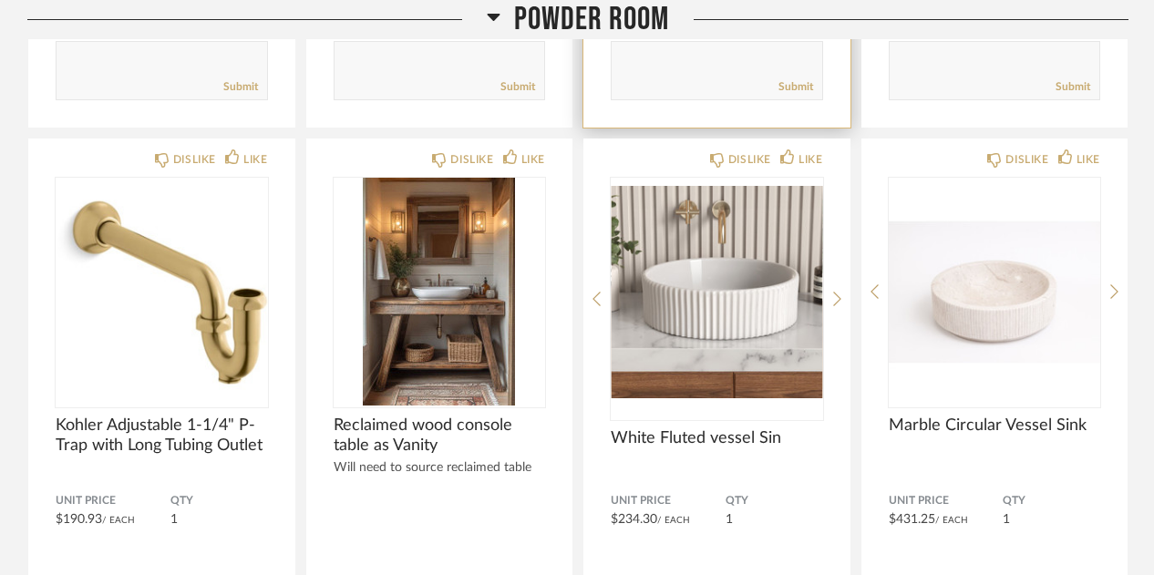
scroll to position [10901, 0]
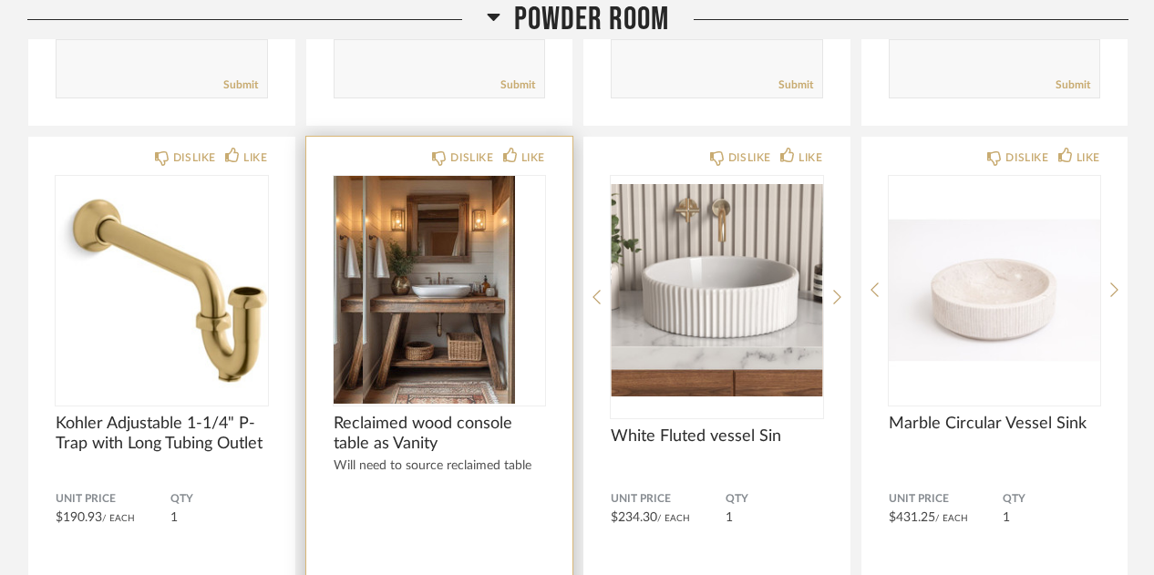
click at [486, 311] on div at bounding box center [440, 290] width 212 height 228
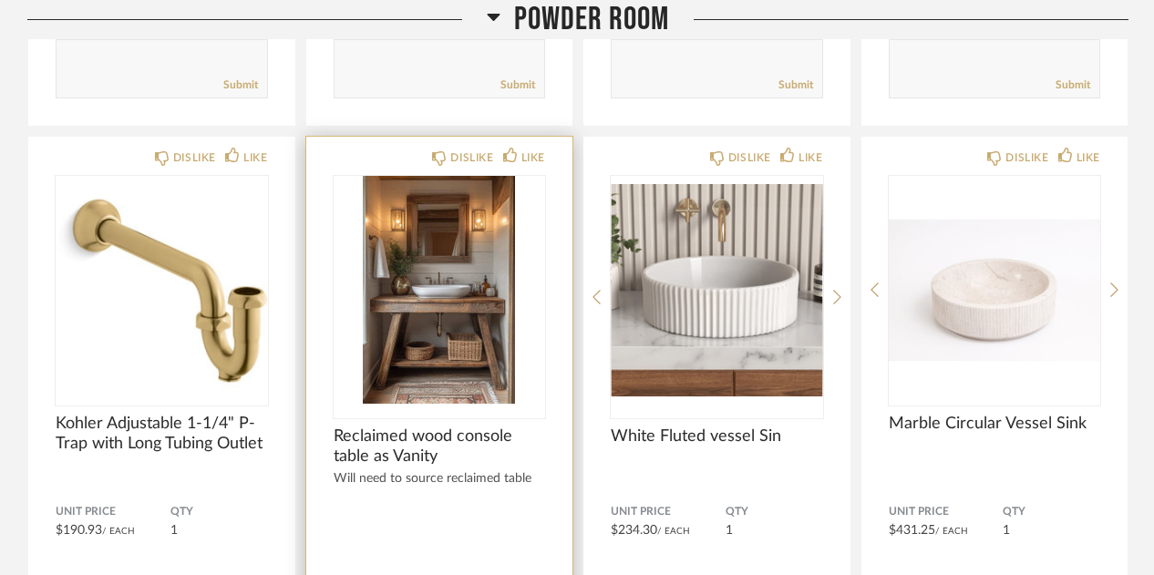
click at [439, 330] on img "0" at bounding box center [440, 290] width 212 height 228
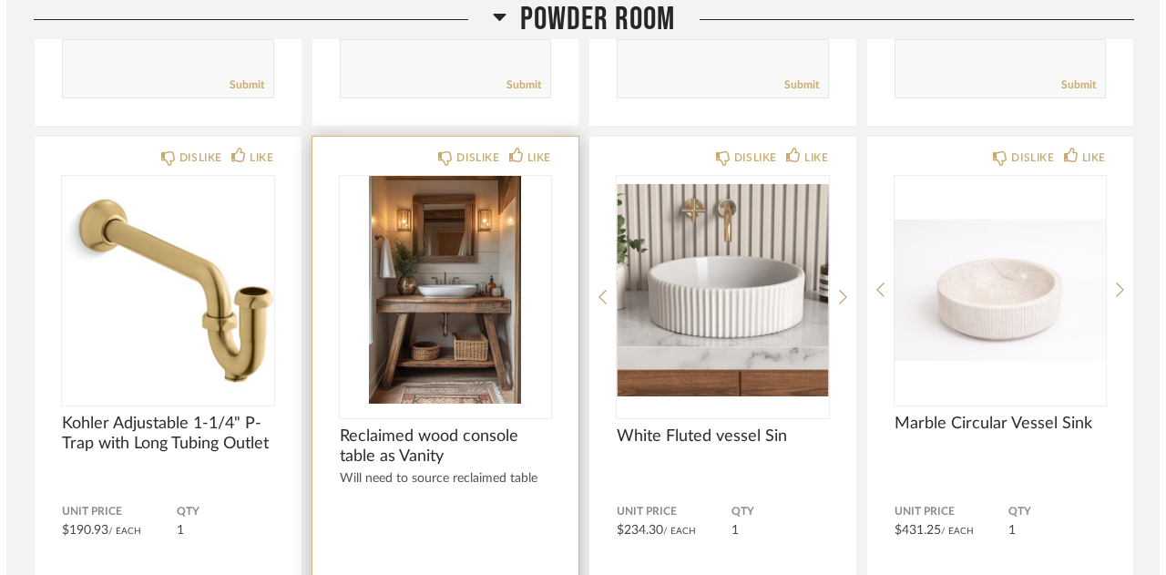
scroll to position [0, 0]
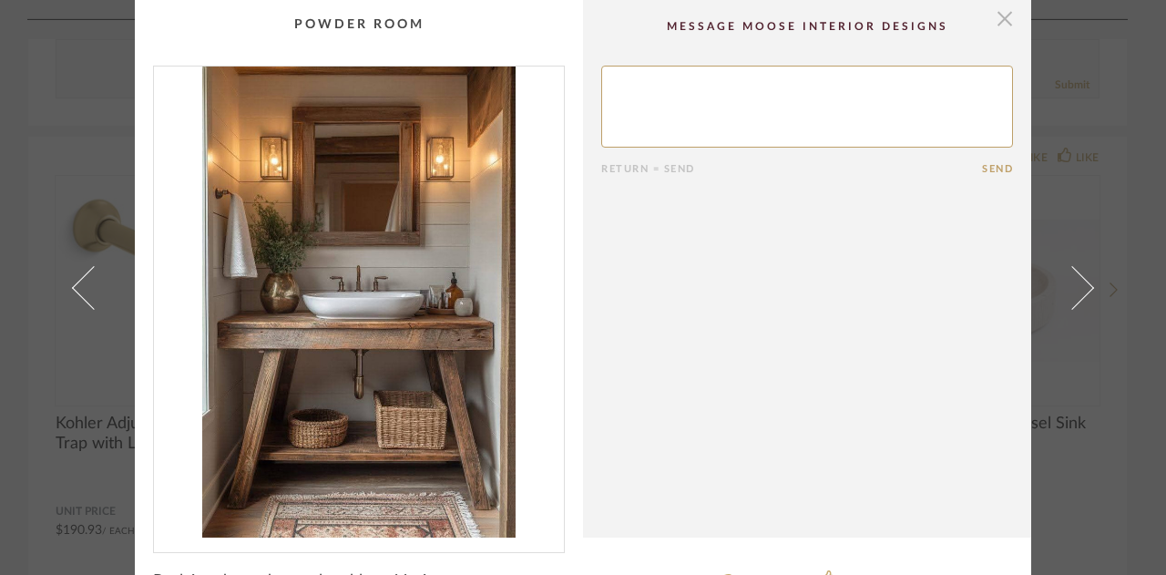
click at [996, 21] on span "button" at bounding box center [1005, 18] width 36 height 36
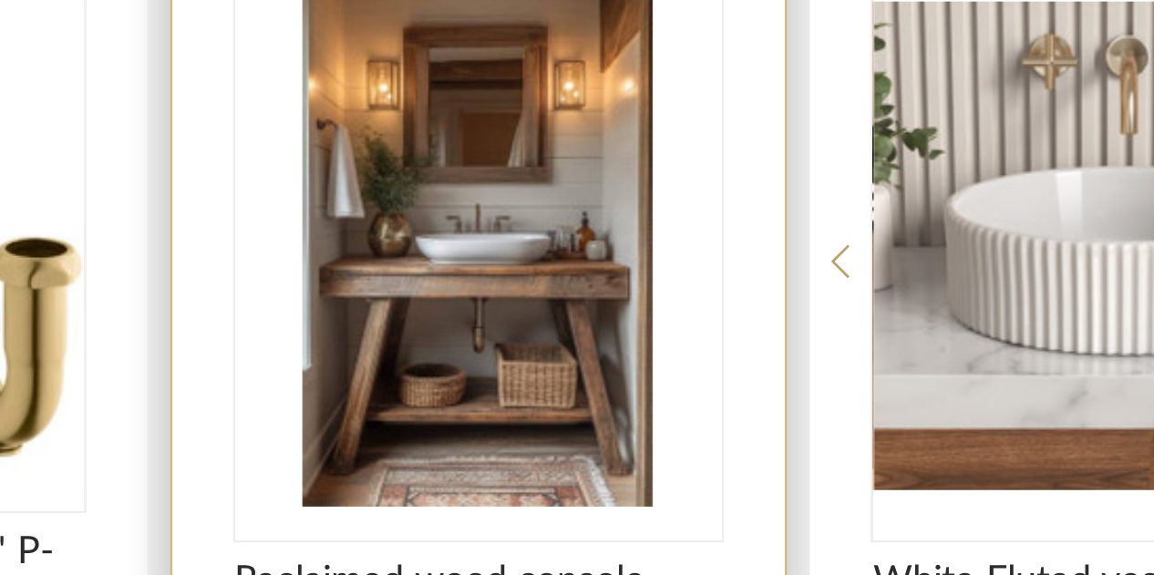
scroll to position [10899, 0]
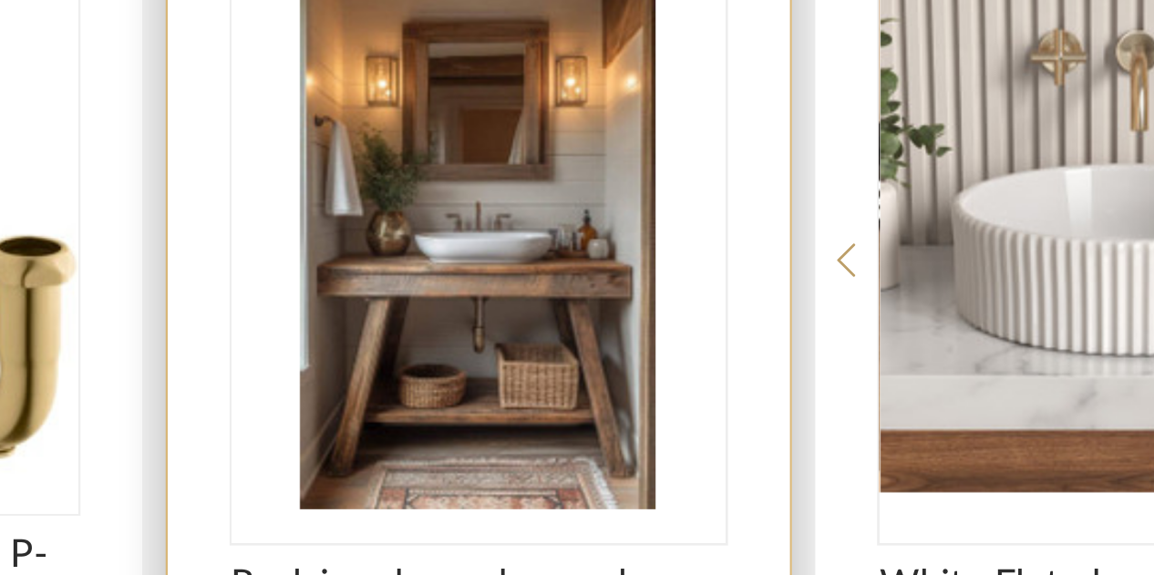
click at [409, 328] on img "0" at bounding box center [440, 292] width 212 height 228
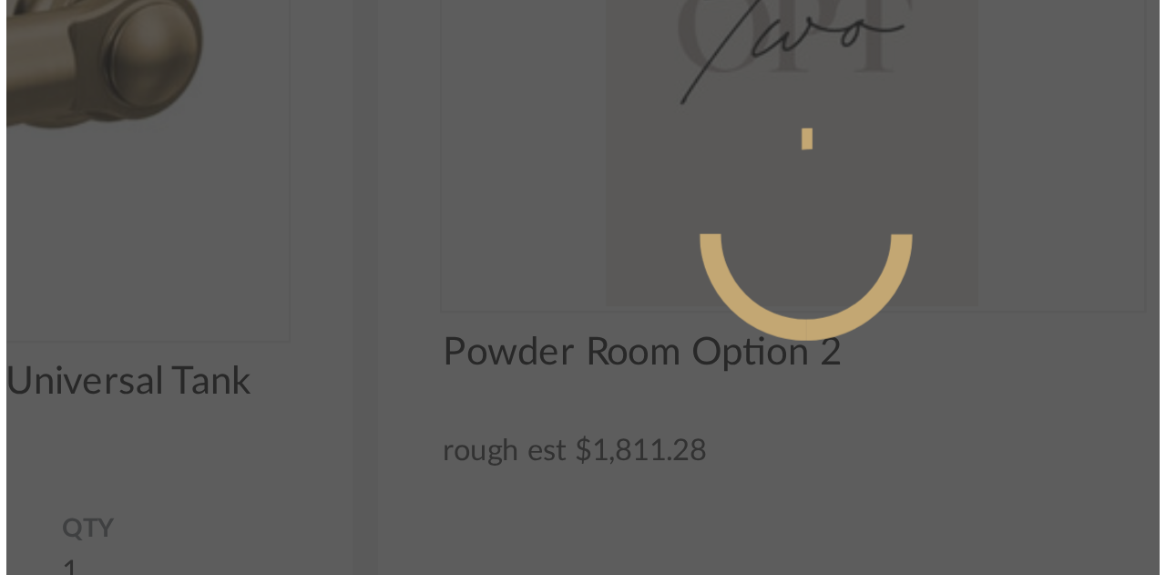
scroll to position [0, 0]
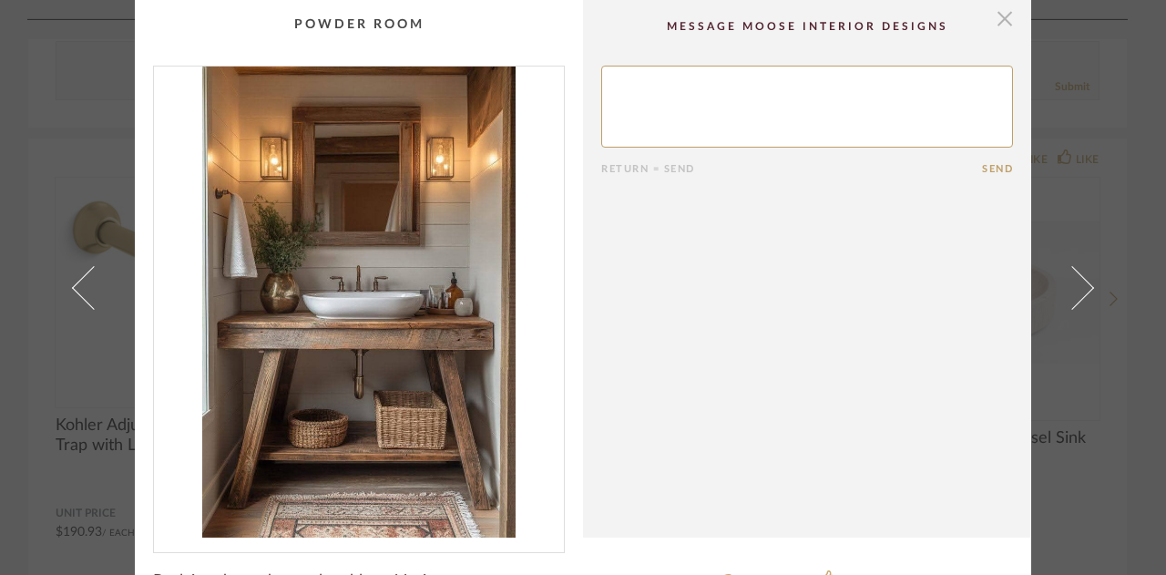
click at [992, 21] on span "button" at bounding box center [1005, 18] width 36 height 36
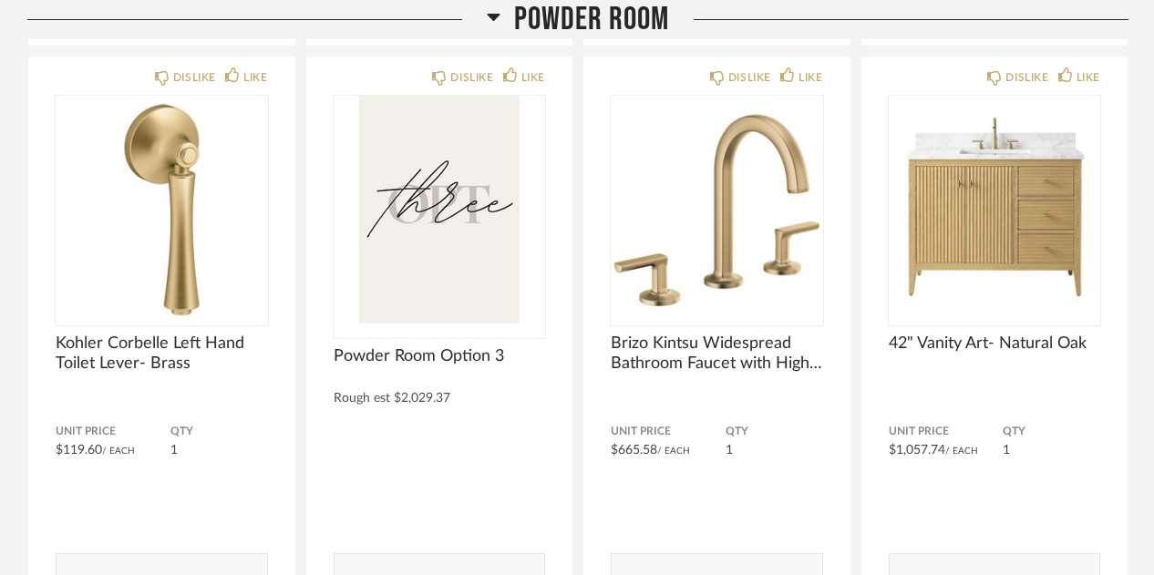
scroll to position [9763, 0]
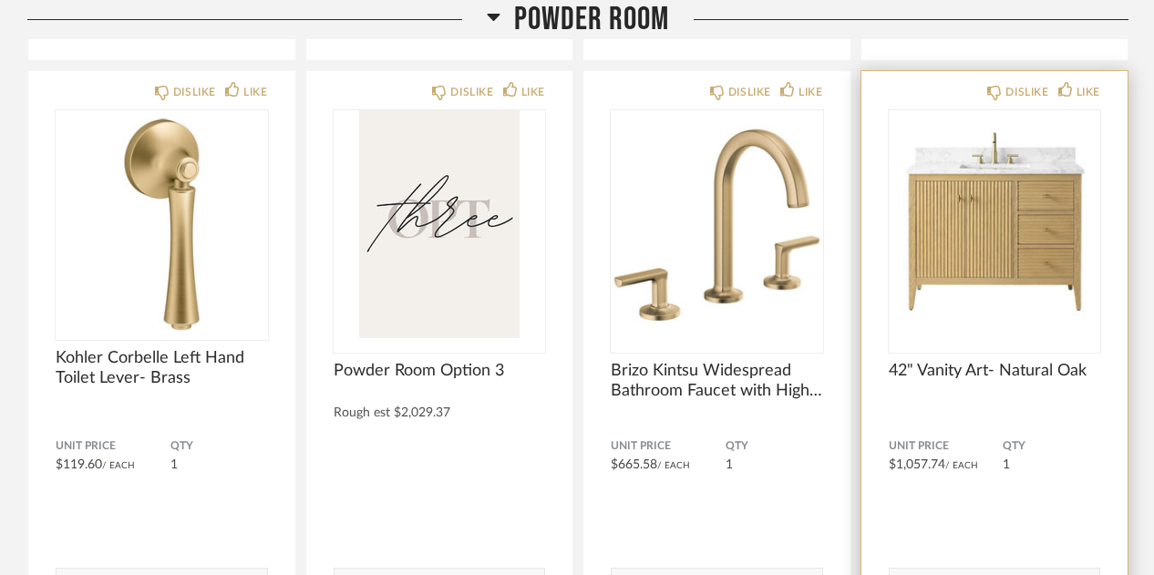
drag, startPoint x: 993, startPoint y: 168, endPoint x: 1027, endPoint y: 225, distance: 66.6
click at [1035, 207] on img "0" at bounding box center [995, 224] width 212 height 228
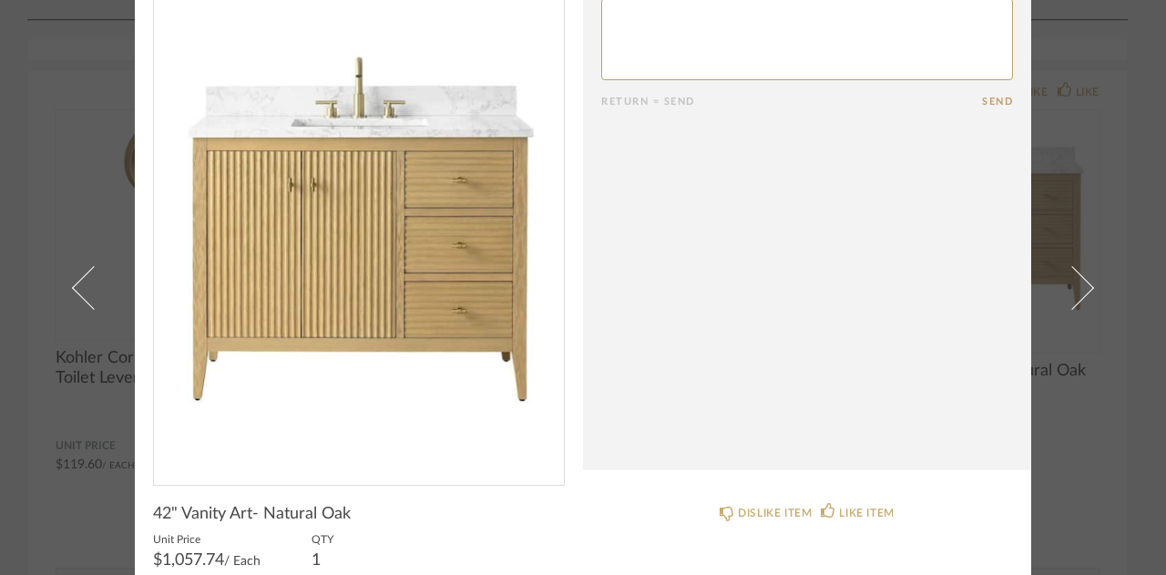
scroll to position [0, 0]
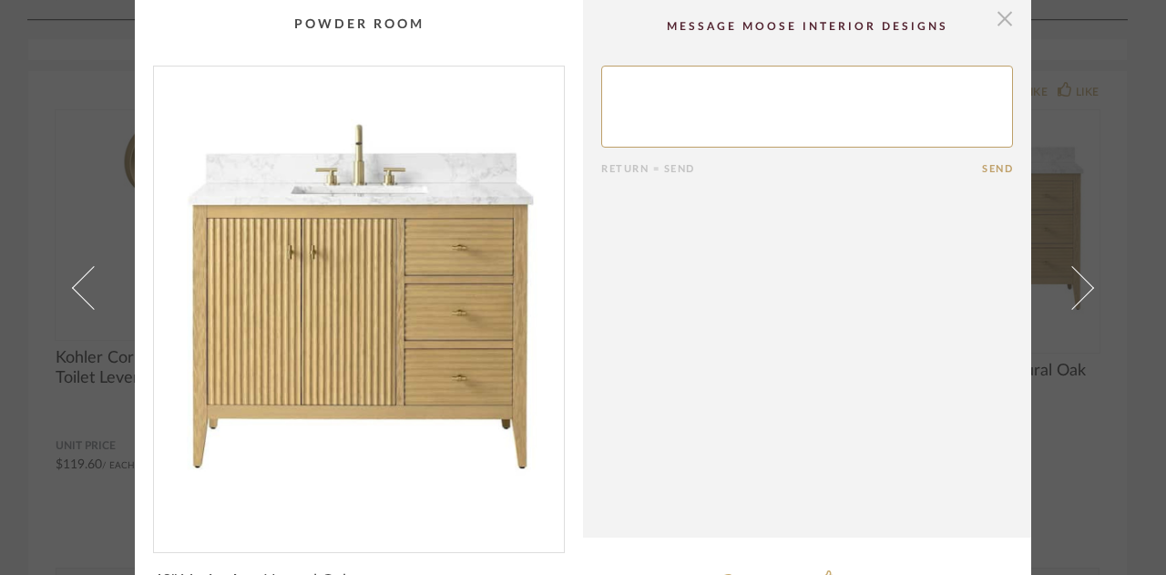
click at [999, 22] on span "button" at bounding box center [1005, 18] width 36 height 36
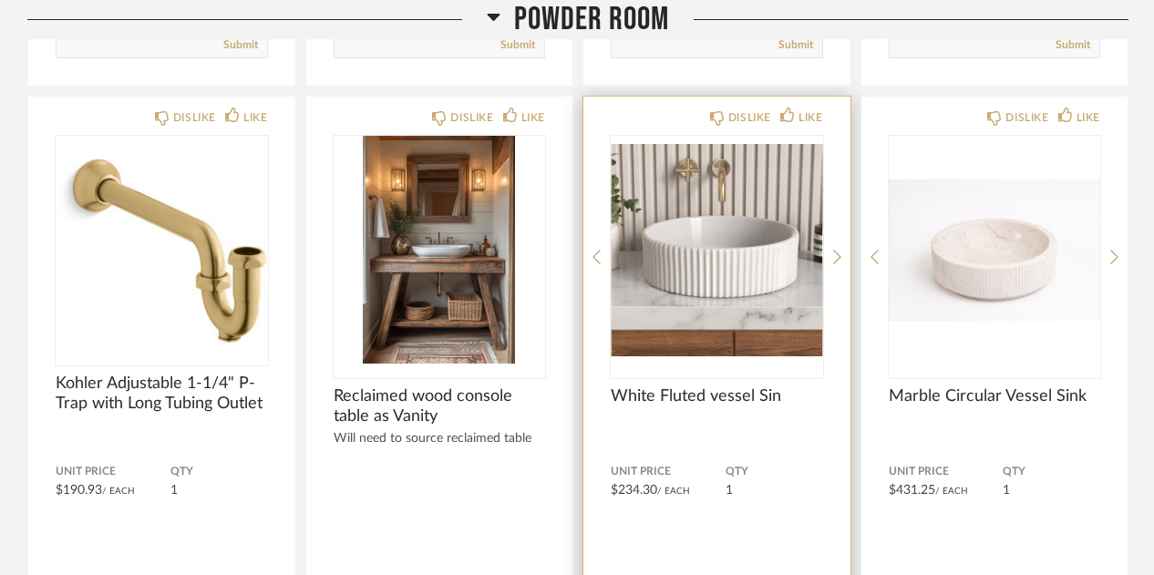
scroll to position [10991, 0]
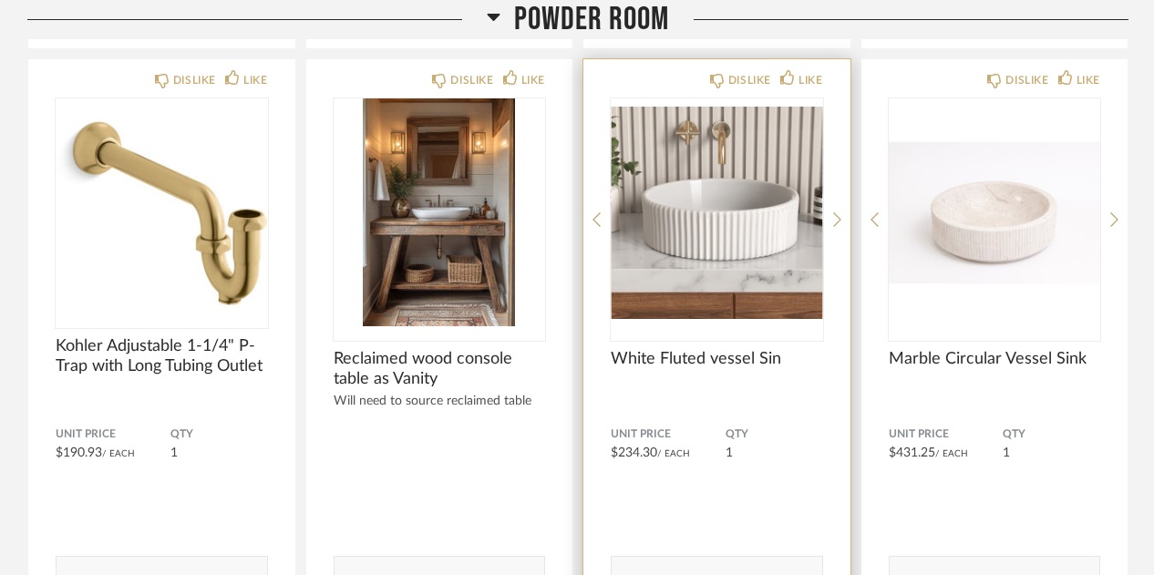
drag, startPoint x: 437, startPoint y: 208, endPoint x: 734, endPoint y: 481, distance: 403.7
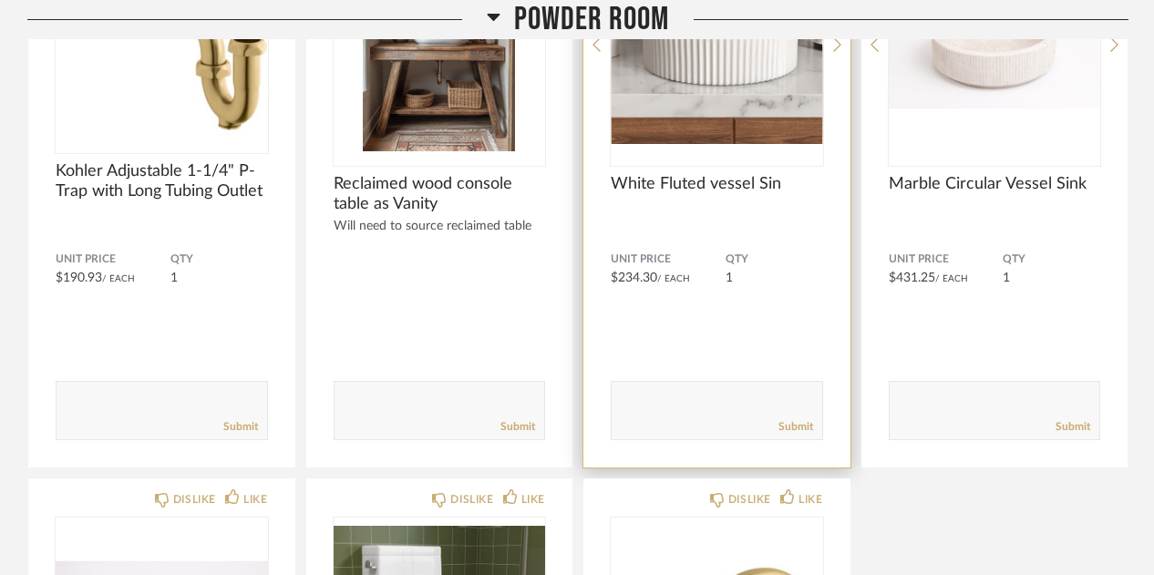
scroll to position [11168, 0]
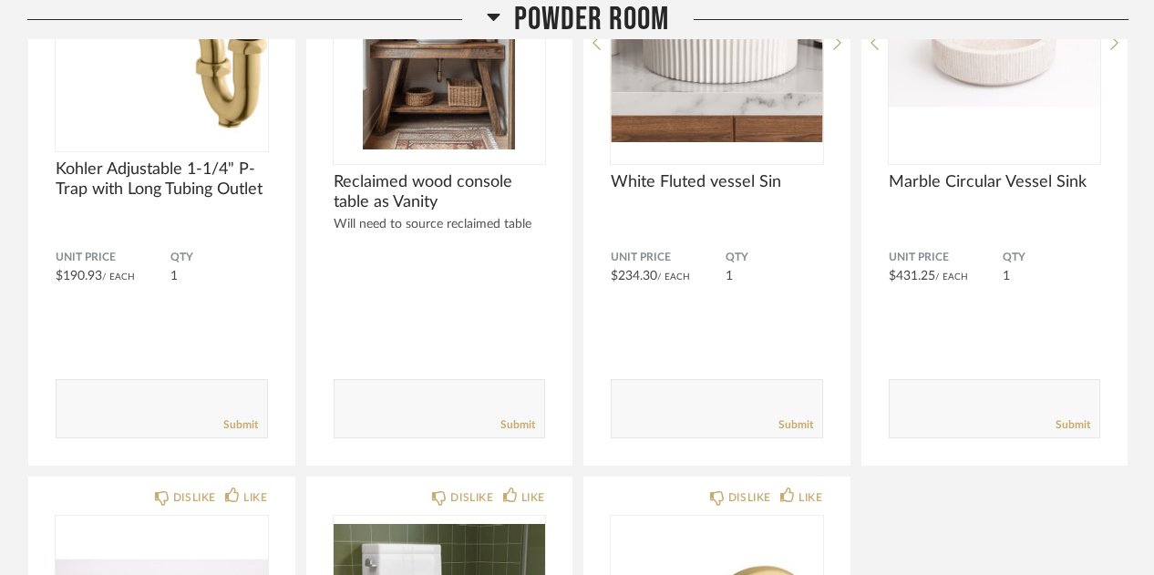
drag, startPoint x: 734, startPoint y: 481, endPoint x: 1125, endPoint y: 460, distance: 390.6
drag, startPoint x: 1125, startPoint y: 460, endPoint x: 940, endPoint y: 481, distance: 185.3
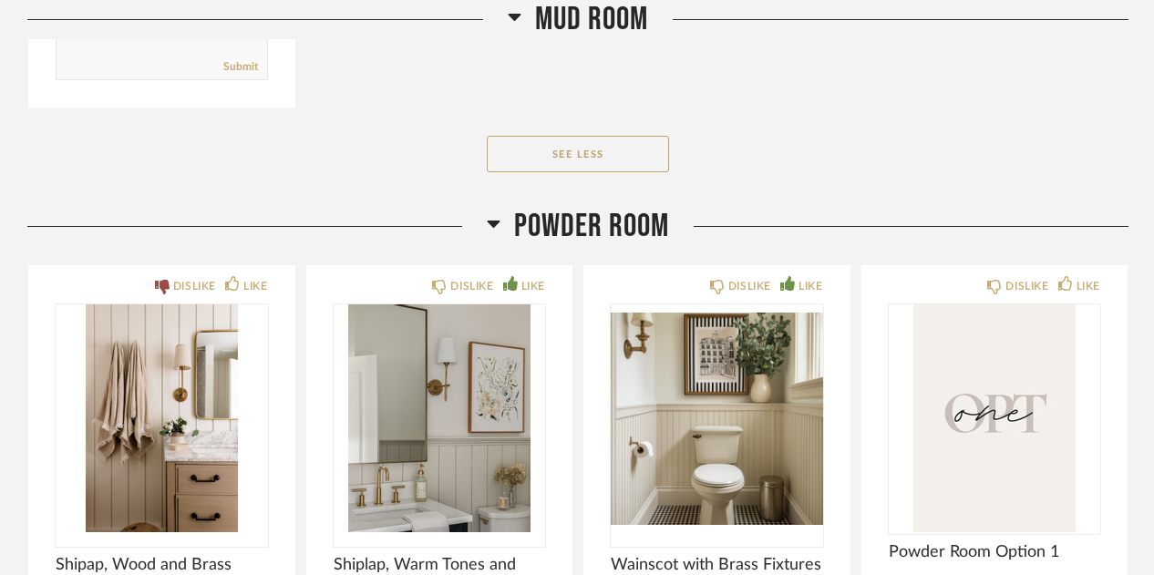
scroll to position [7367, 0]
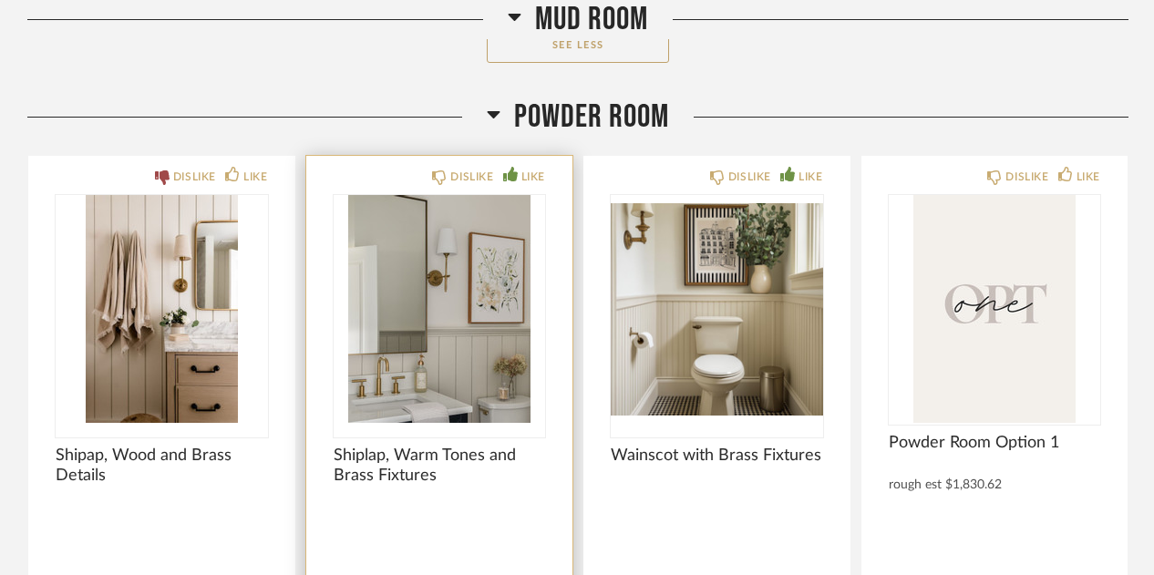
drag, startPoint x: 443, startPoint y: 270, endPoint x: 376, endPoint y: 284, distance: 68.1
click at [376, 284] on img "0" at bounding box center [440, 309] width 212 height 228
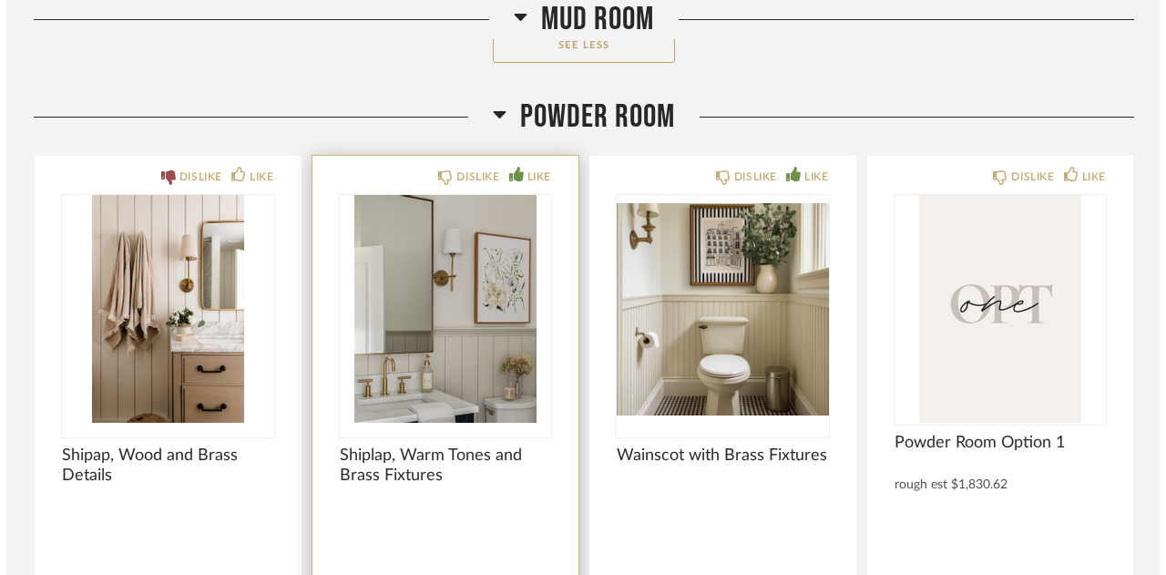
scroll to position [0, 0]
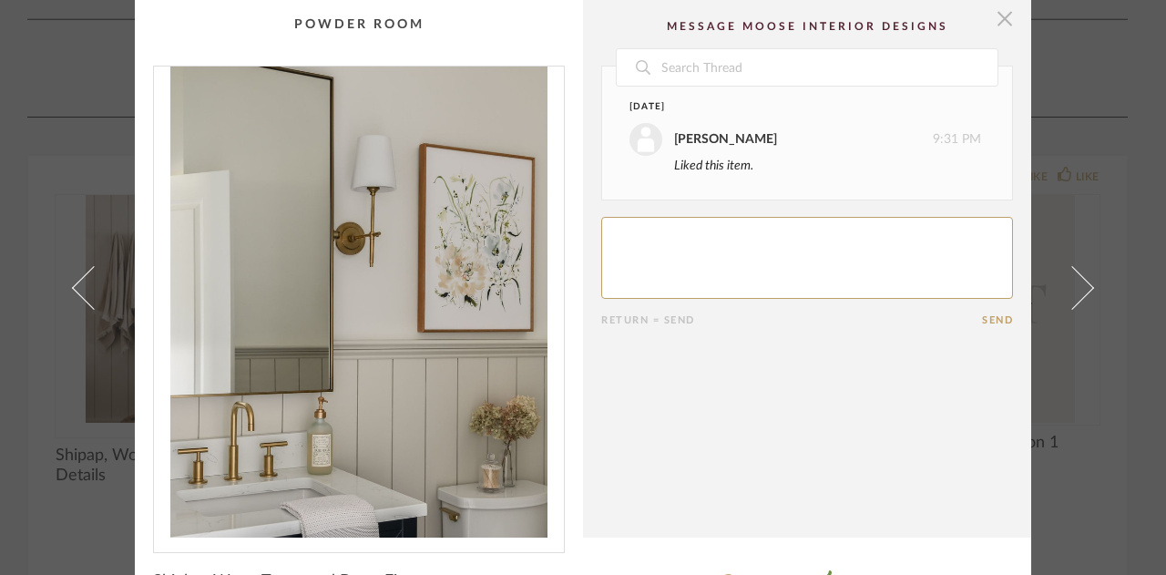
click at [995, 16] on span "button" at bounding box center [1005, 18] width 36 height 36
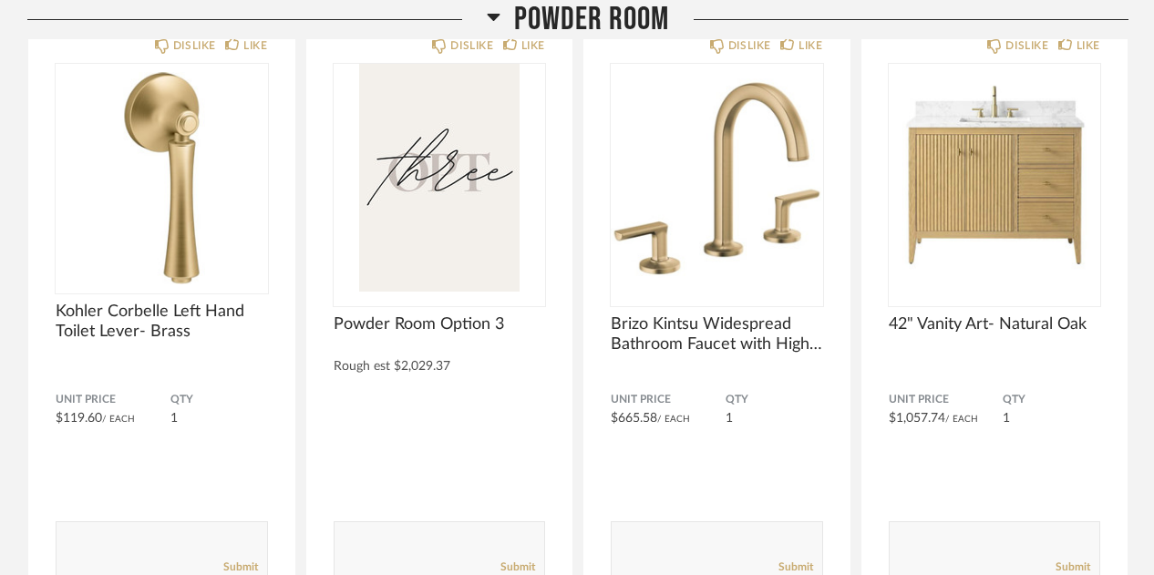
scroll to position [9833, 0]
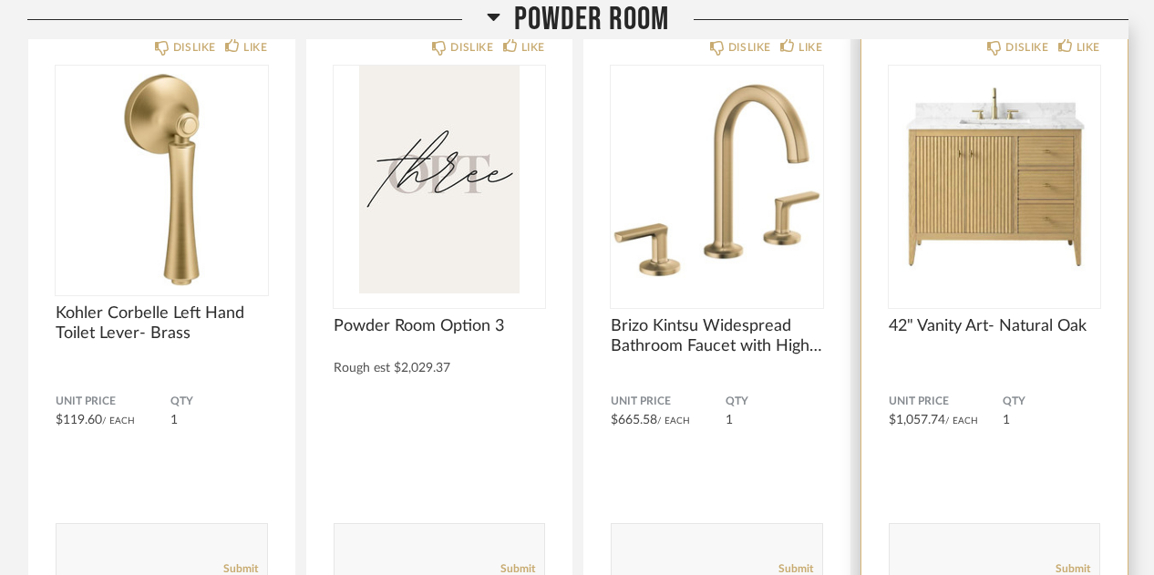
drag, startPoint x: 1046, startPoint y: 313, endPoint x: 1099, endPoint y: 118, distance: 202.9
drag, startPoint x: 1099, startPoint y: 118, endPoint x: 1025, endPoint y: 99, distance: 76.0
click at [1025, 99] on img "0" at bounding box center [995, 180] width 212 height 228
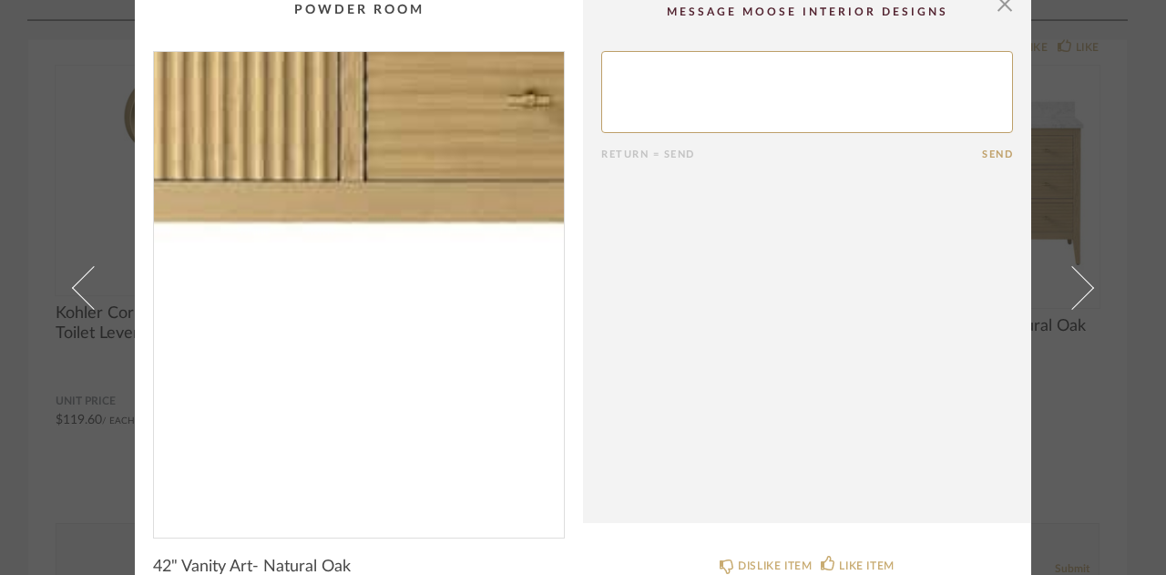
scroll to position [0, 0]
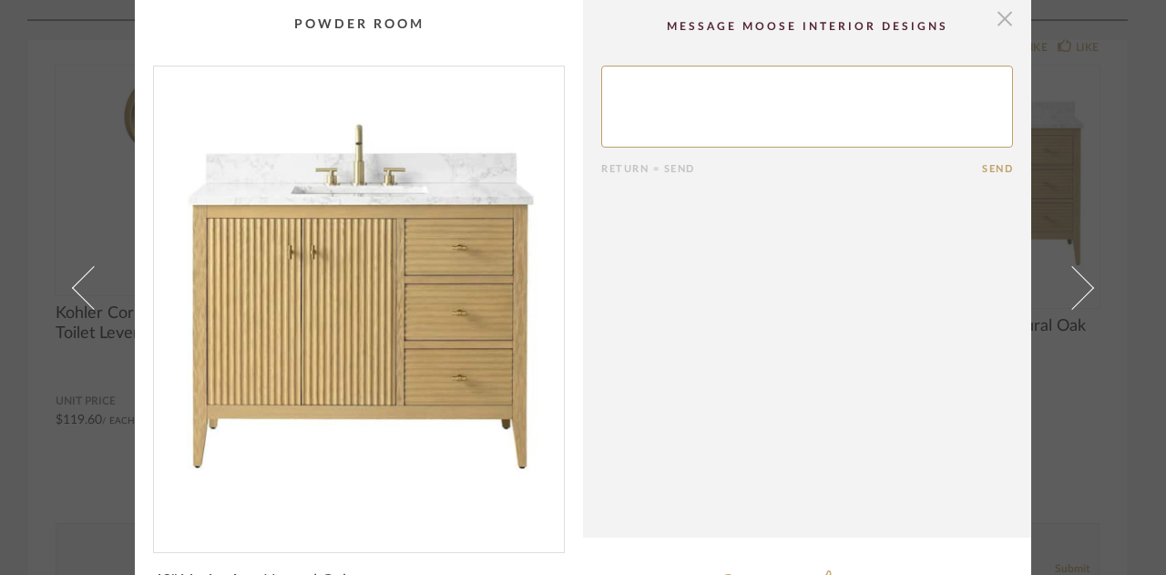
click at [991, 15] on span "button" at bounding box center [1005, 18] width 36 height 36
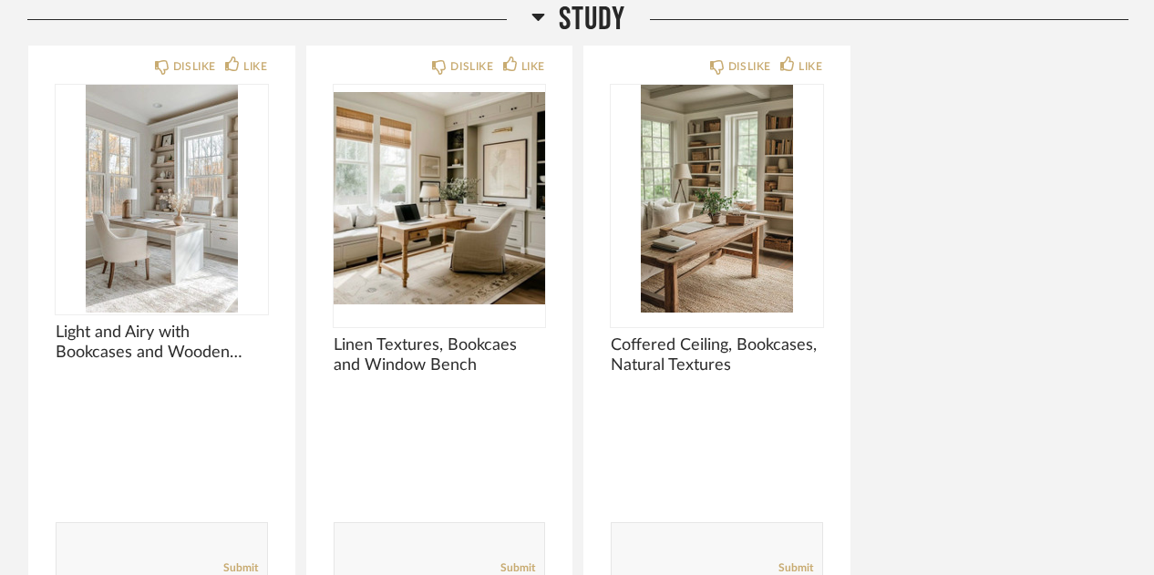
scroll to position [12339, 0]
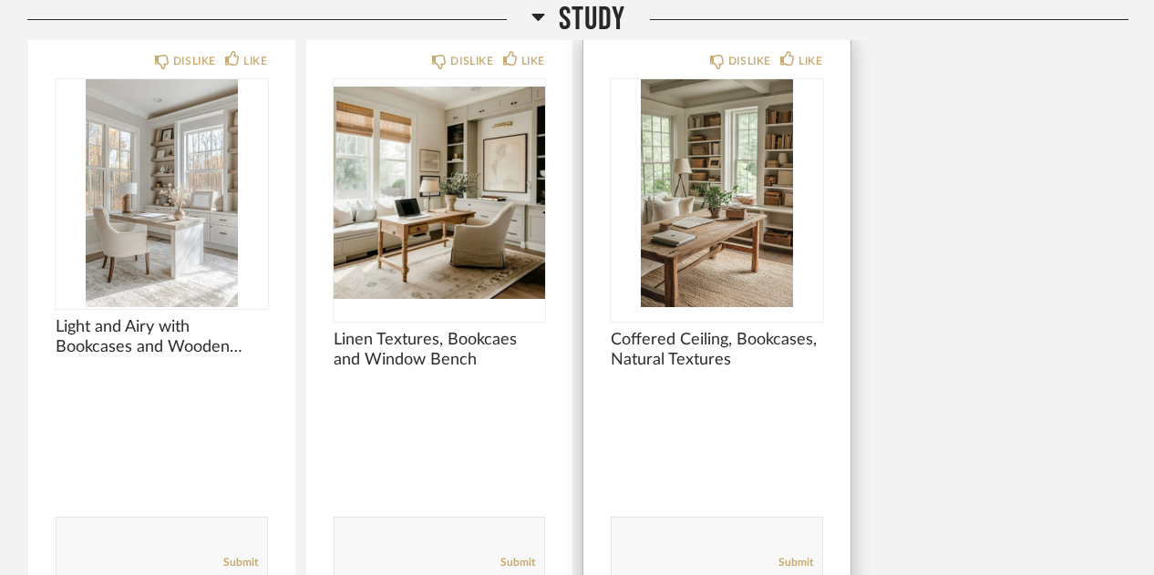
click at [734, 221] on img "0" at bounding box center [717, 193] width 212 height 228
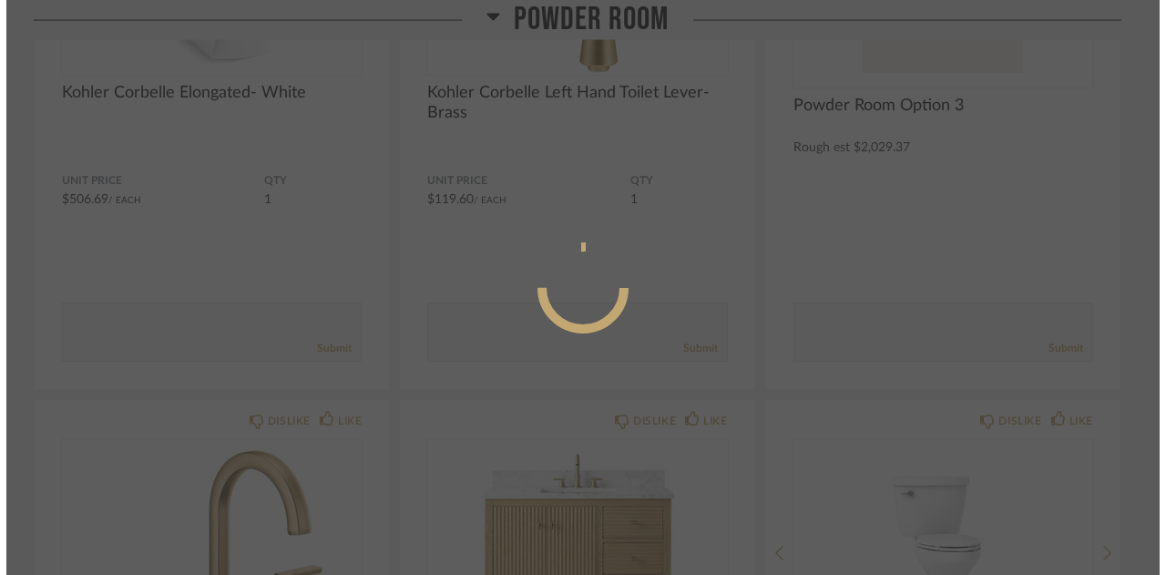
scroll to position [0, 0]
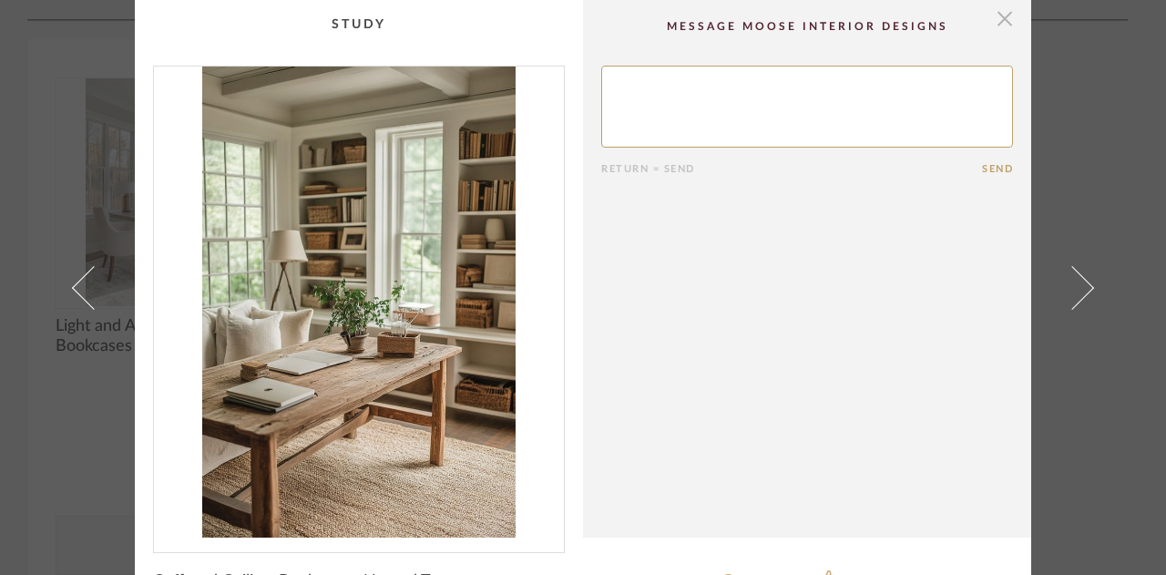
click at [997, 15] on span "button" at bounding box center [1005, 18] width 36 height 36
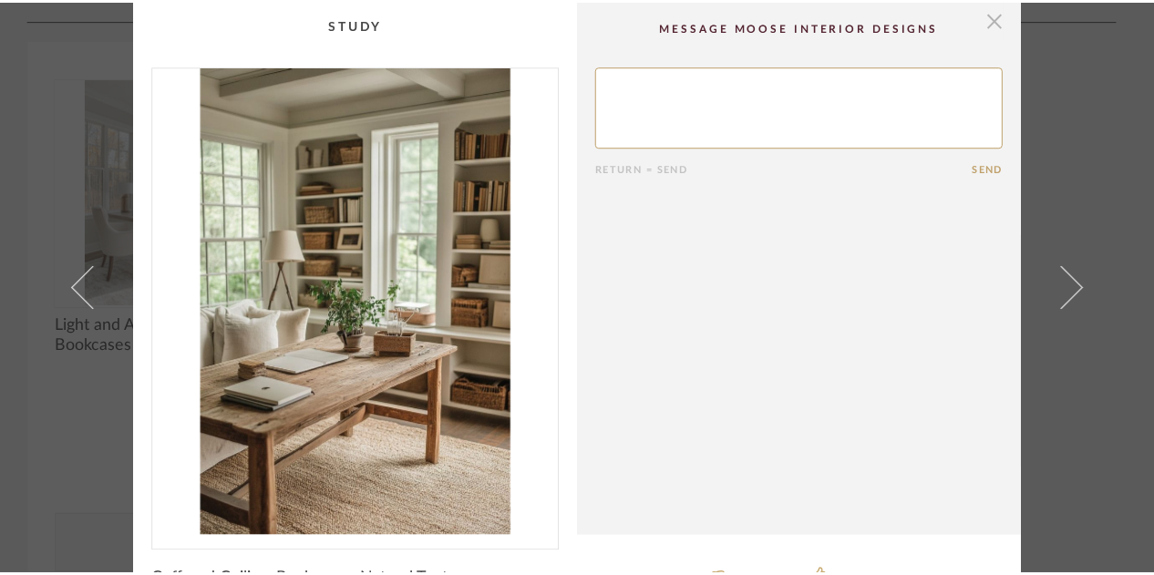
scroll to position [12339, 0]
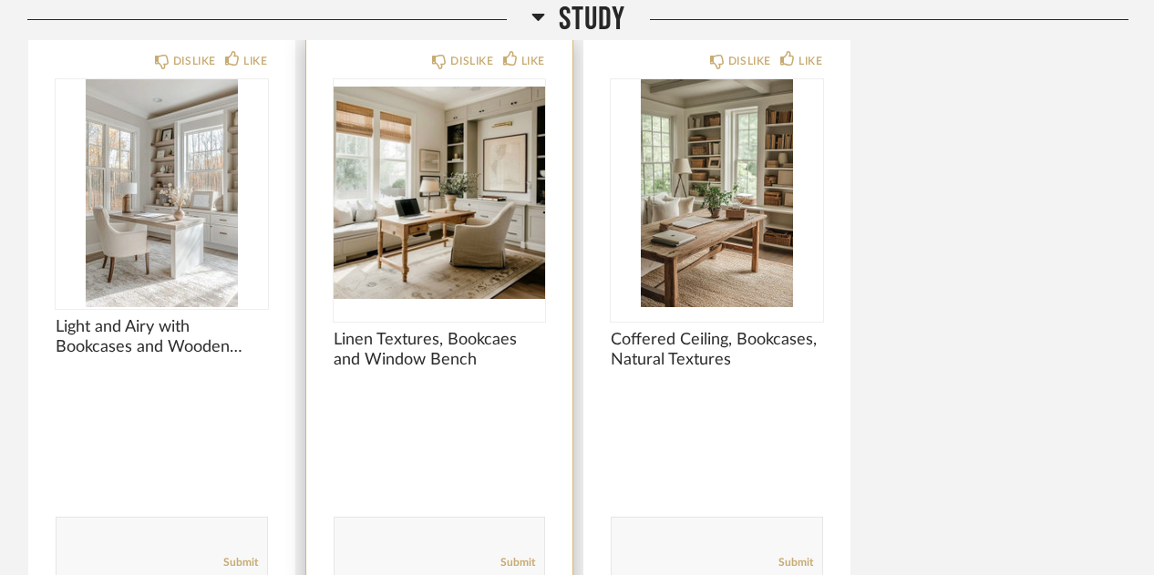
click at [534, 330] on span "Linen Textures, Bookcaes and Window Bench" at bounding box center [440, 350] width 212 height 40
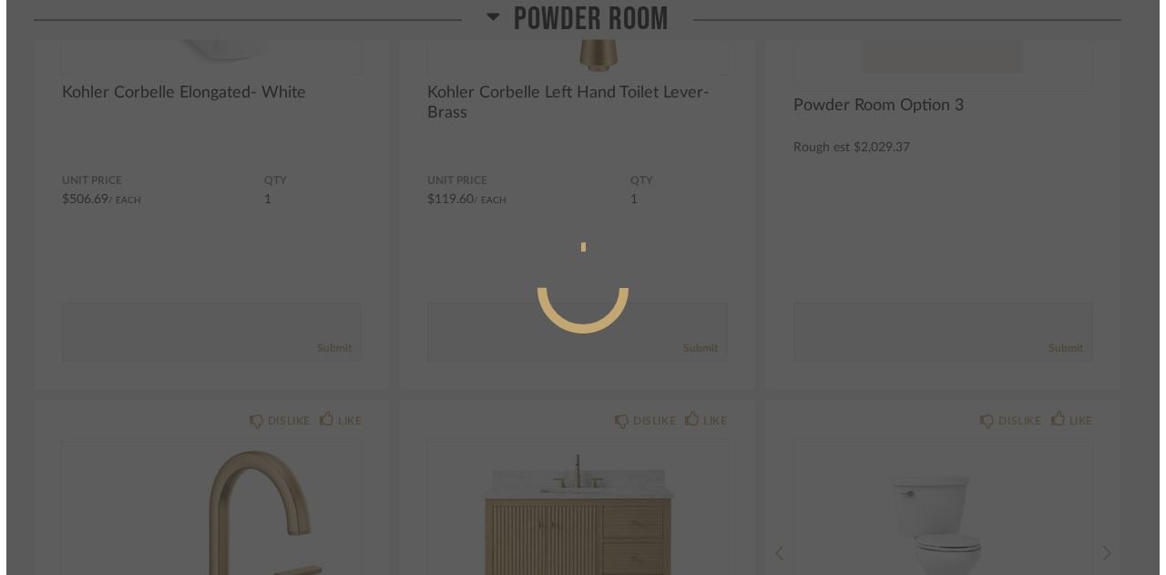
scroll to position [0, 0]
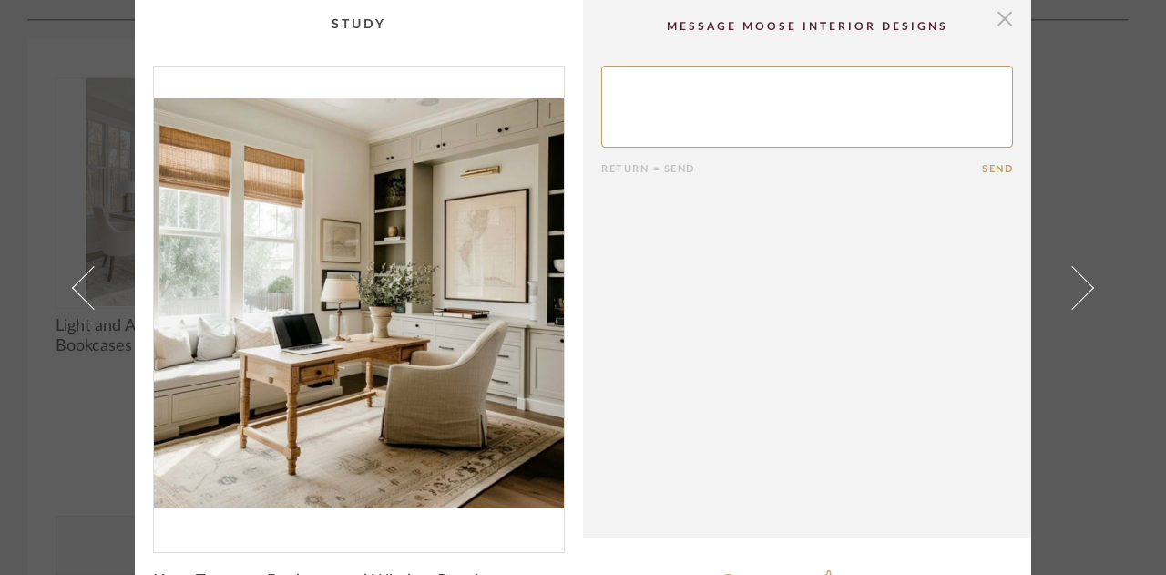
click at [999, 14] on span "button" at bounding box center [1005, 18] width 36 height 36
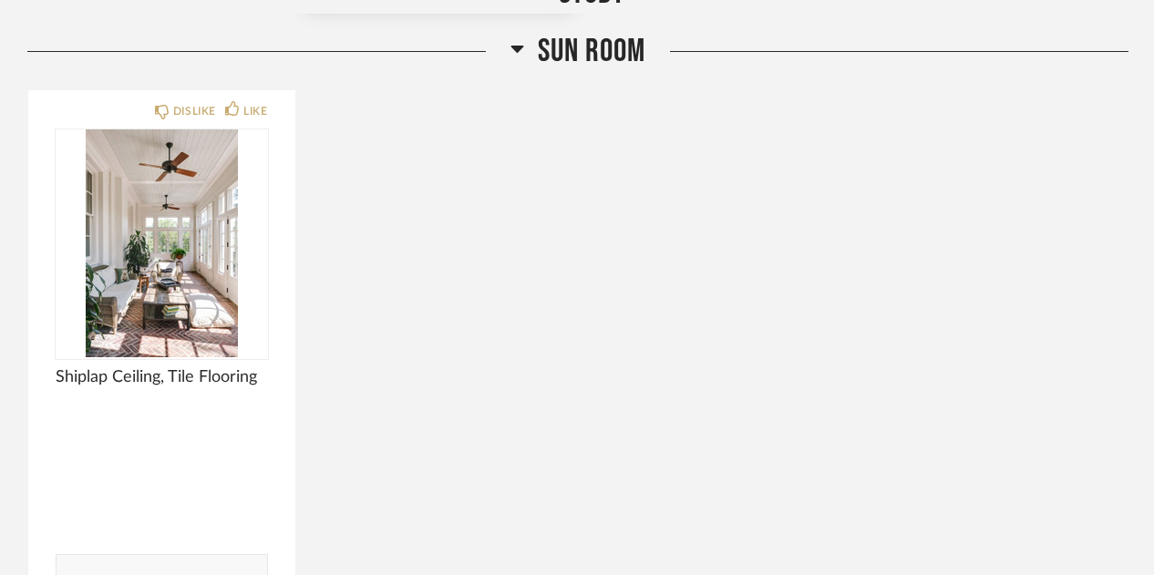
scroll to position [12938, 0]
click at [503, 389] on div "DISLIKE LIKE Shiplap Ceiling, Tile Flooring Comments: Submit" at bounding box center [577, 365] width 1101 height 552
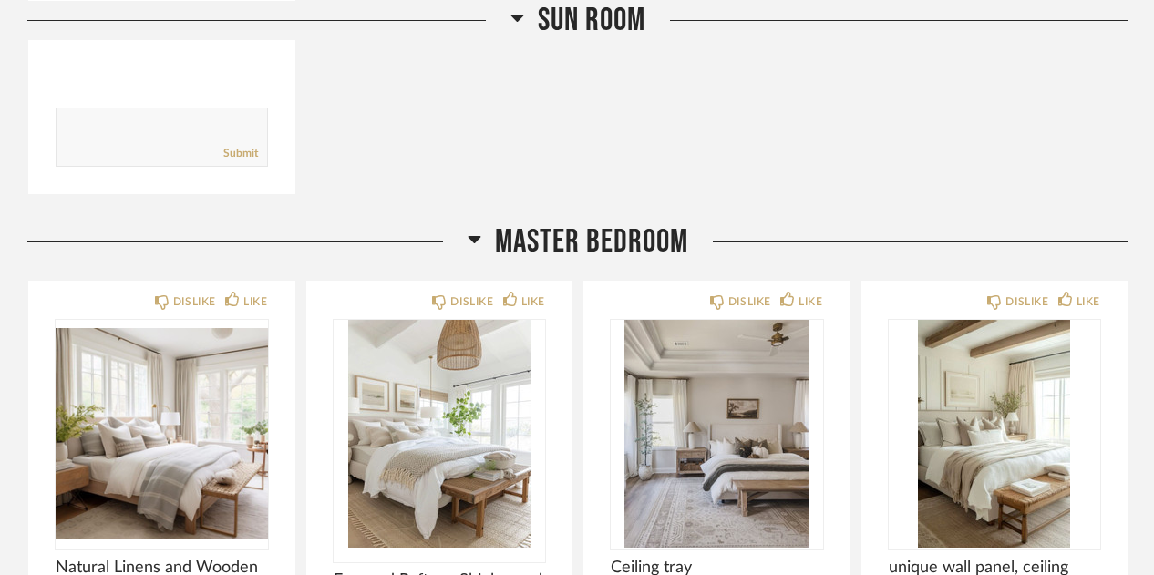
scroll to position [13493, 0]
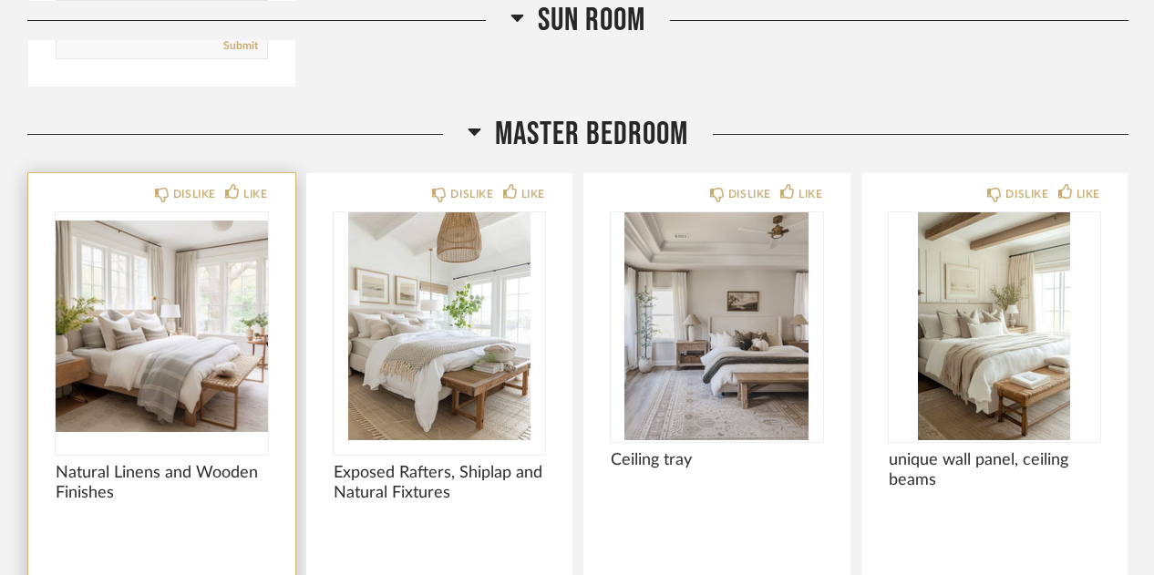
click at [193, 294] on img "0" at bounding box center [162, 326] width 212 height 228
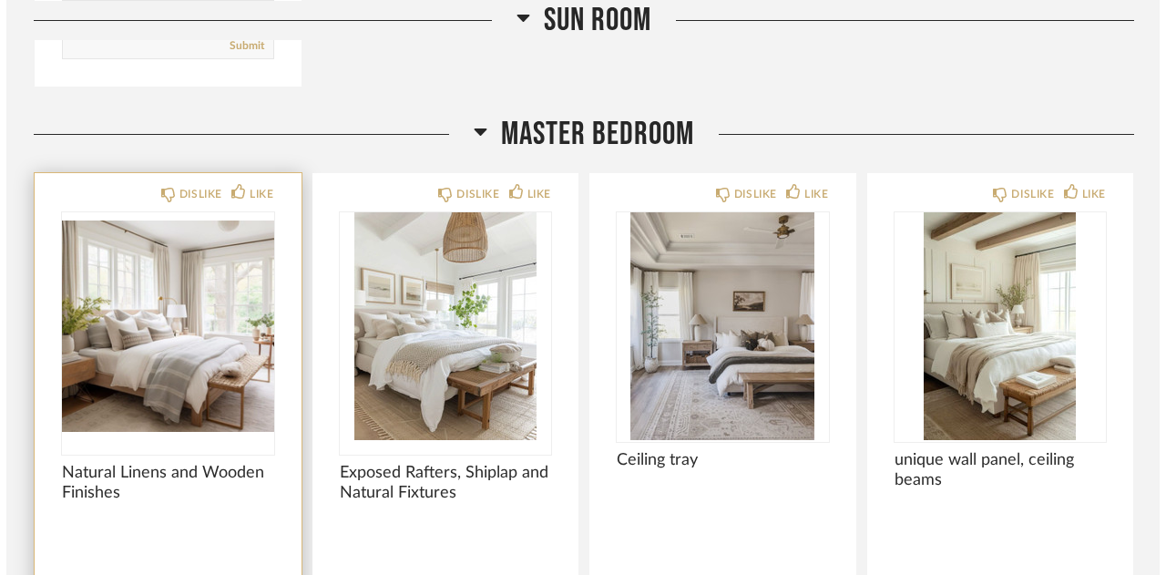
scroll to position [0, 0]
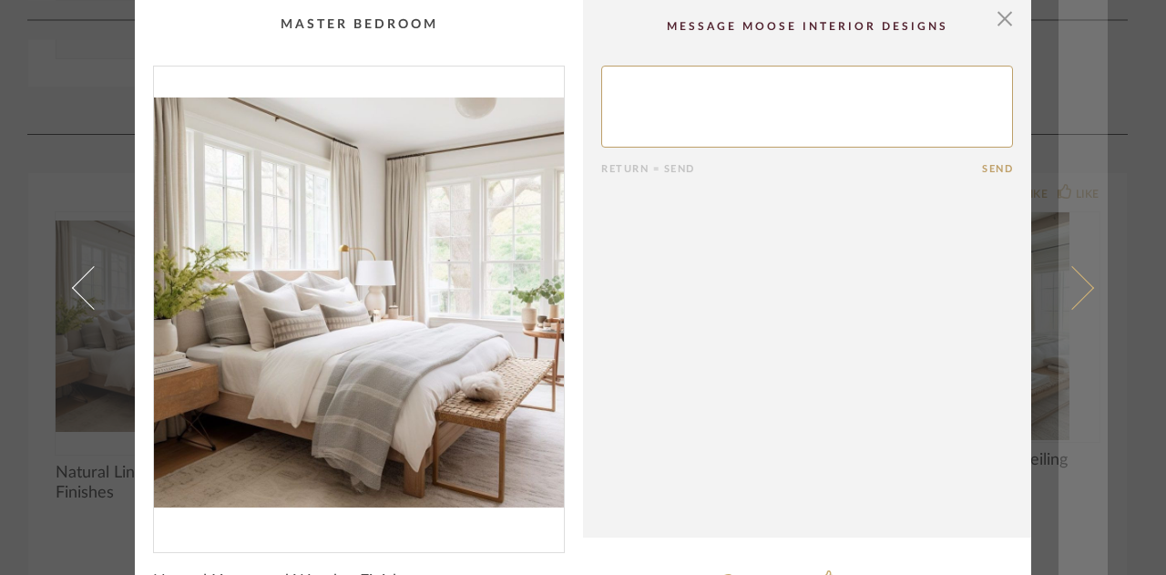
click at [1083, 299] on link at bounding box center [1083, 287] width 49 height 575
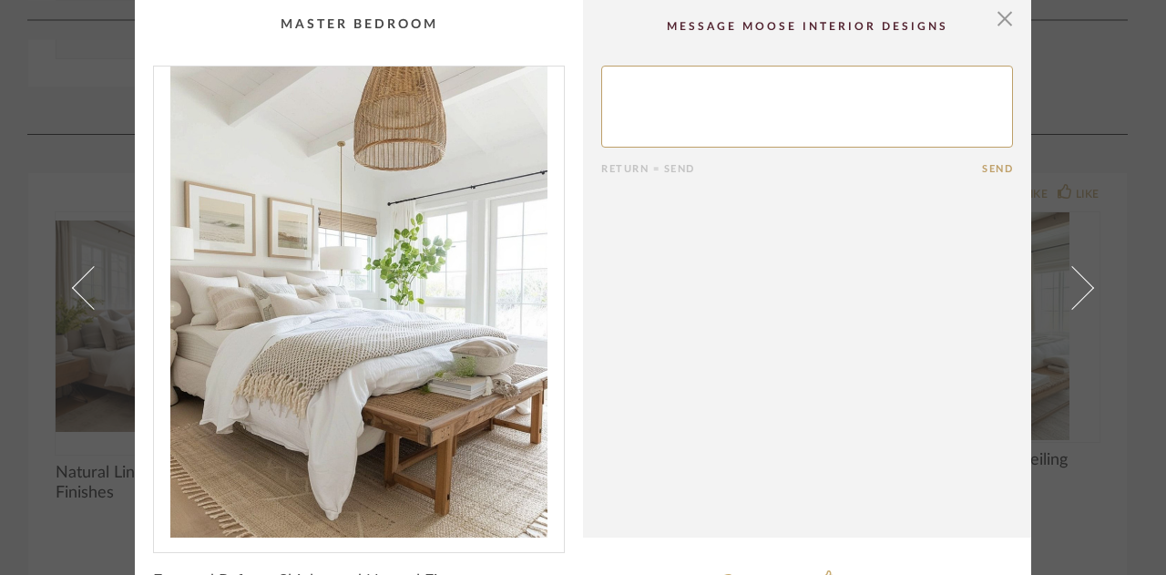
scroll to position [5, 0]
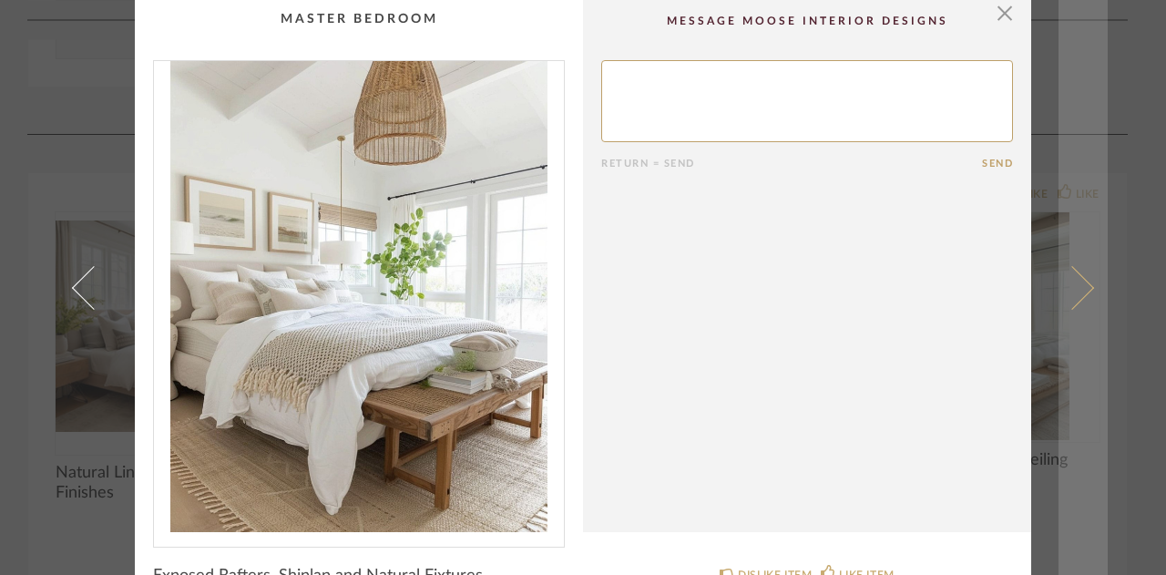
click at [1083, 298] on link at bounding box center [1083, 287] width 49 height 575
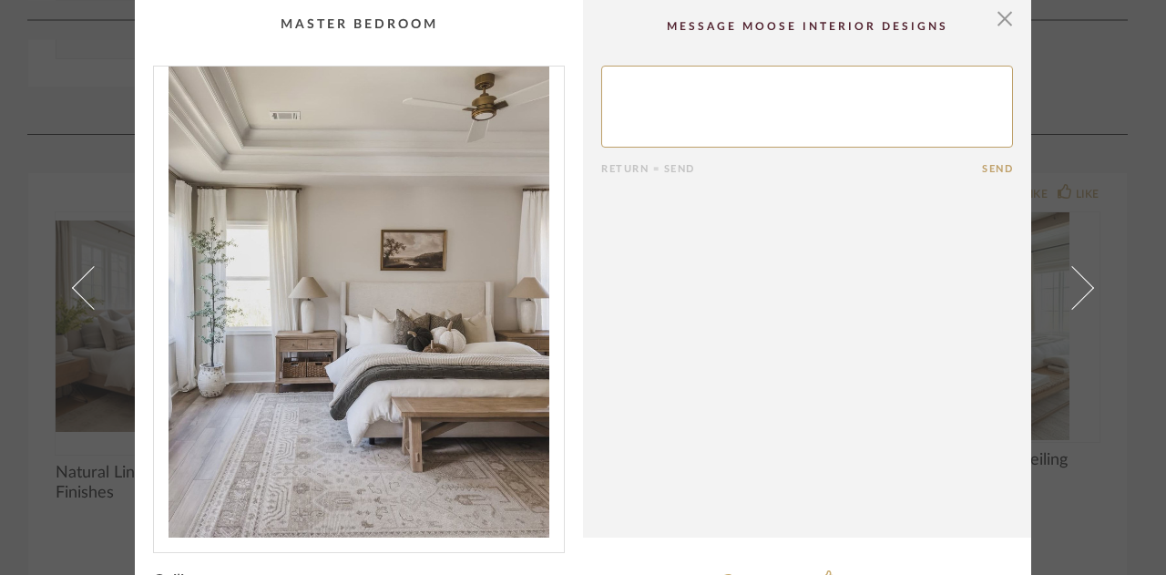
scroll to position [46, 0]
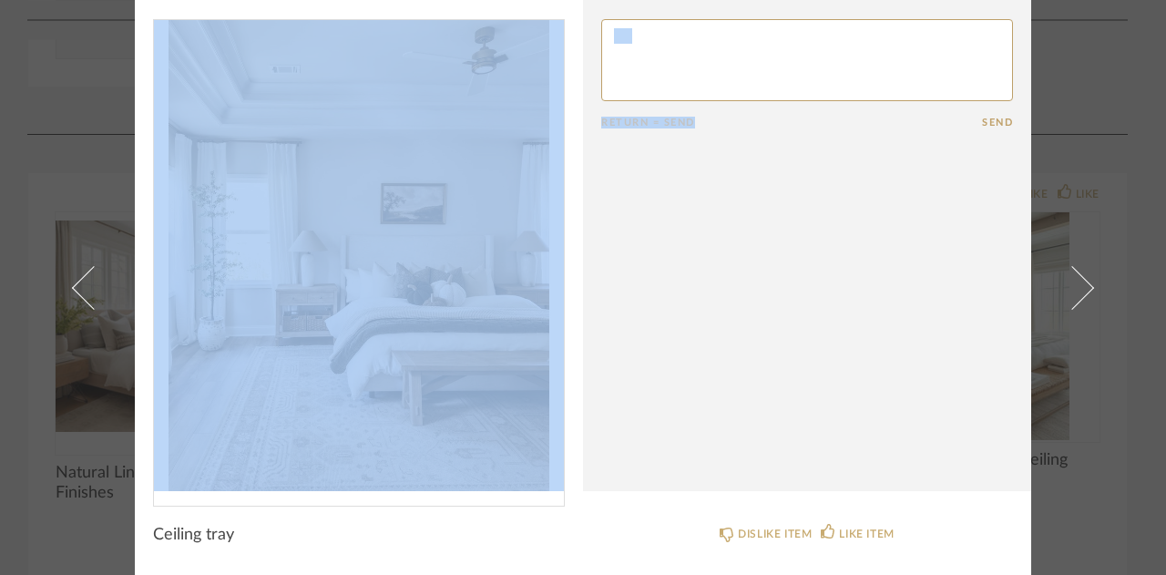
drag, startPoint x: 769, startPoint y: 315, endPoint x: 565, endPoint y: 272, distance: 208.6
click at [565, 272] on div "× Return = Send Send Ceiling tray DISLIKE ITEM LIKE ITEM" at bounding box center [583, 265] width 897 height 622
click at [828, 199] on cpp-summary-comments "Return = Send Send" at bounding box center [807, 223] width 448 height 538
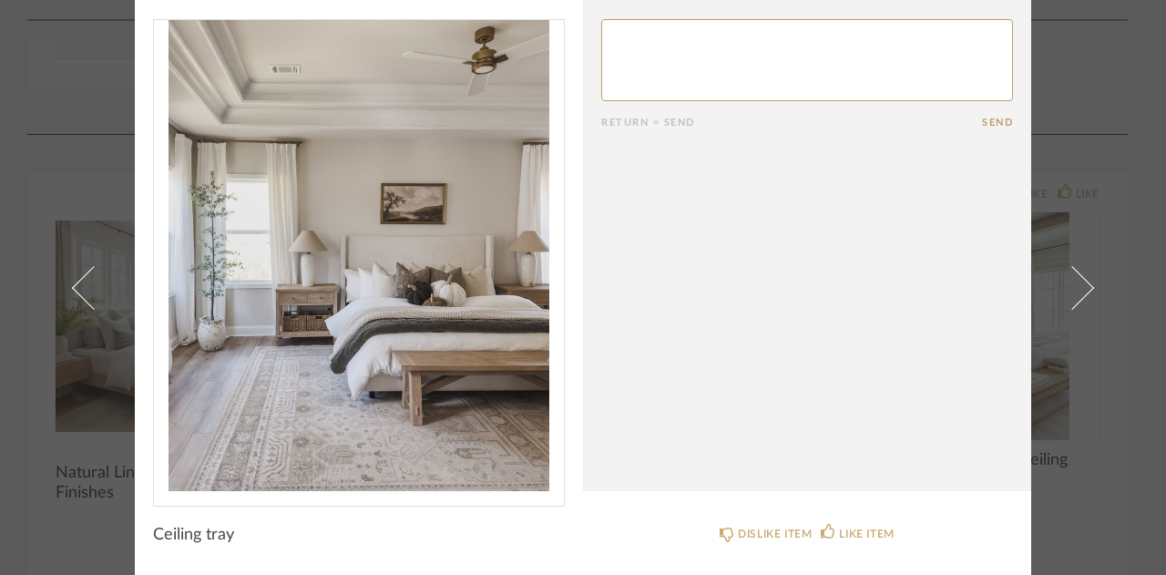
scroll to position [0, 0]
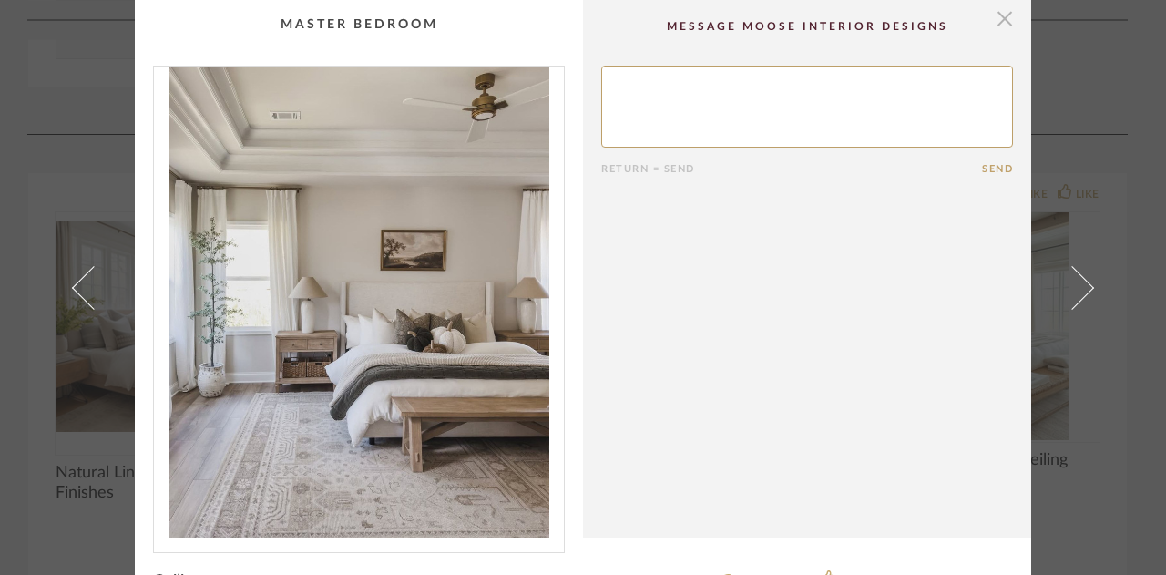
click at [991, 14] on span "button" at bounding box center [1005, 18] width 36 height 36
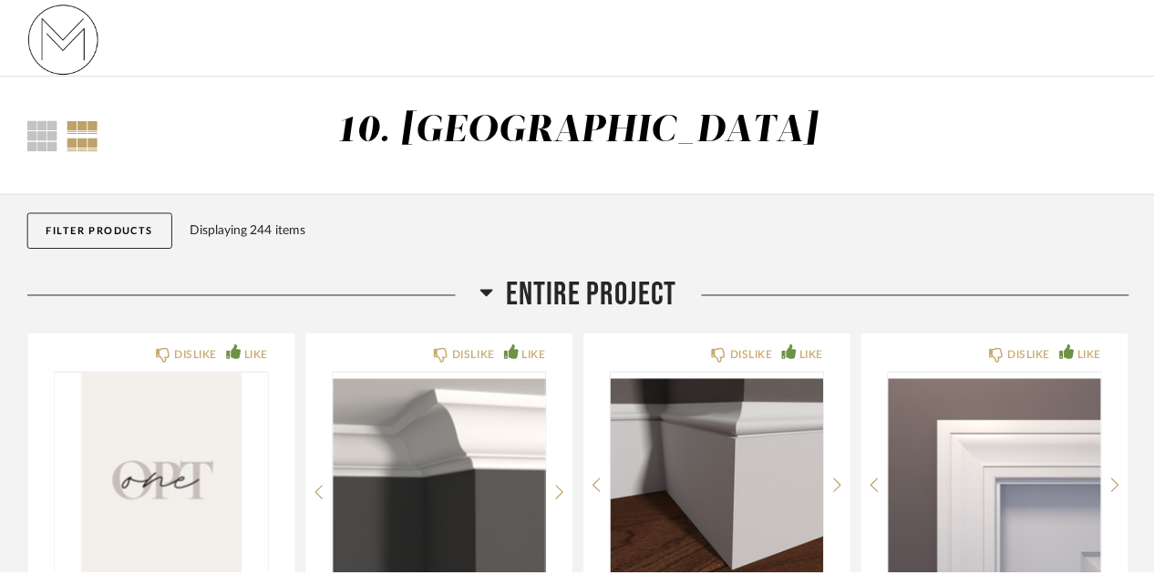
scroll to position [13493, 0]
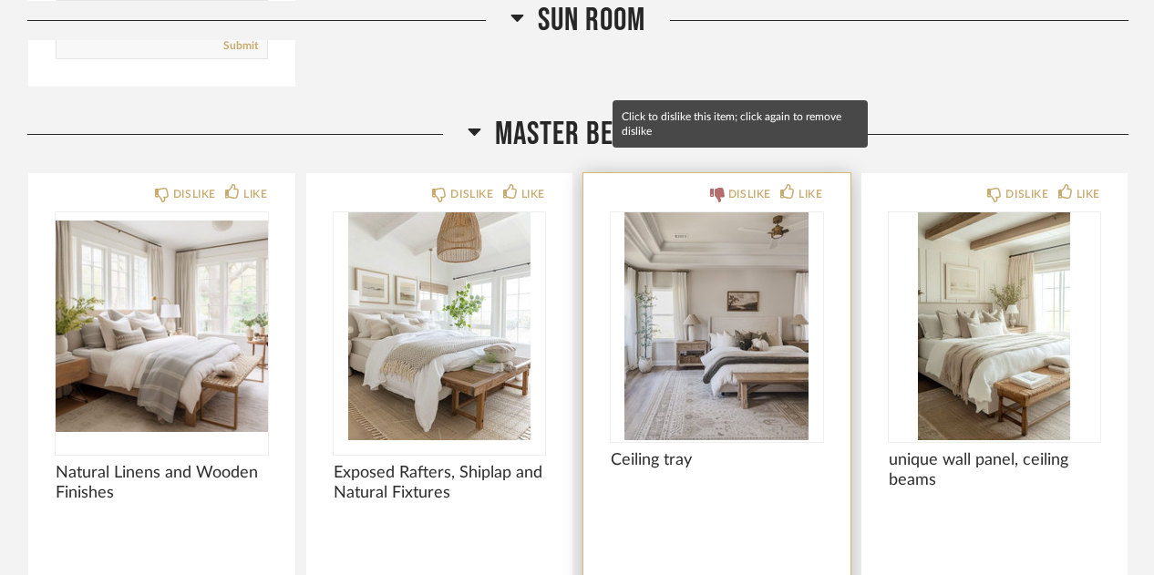
click at [745, 185] on div "DISLIKE" at bounding box center [749, 194] width 43 height 18
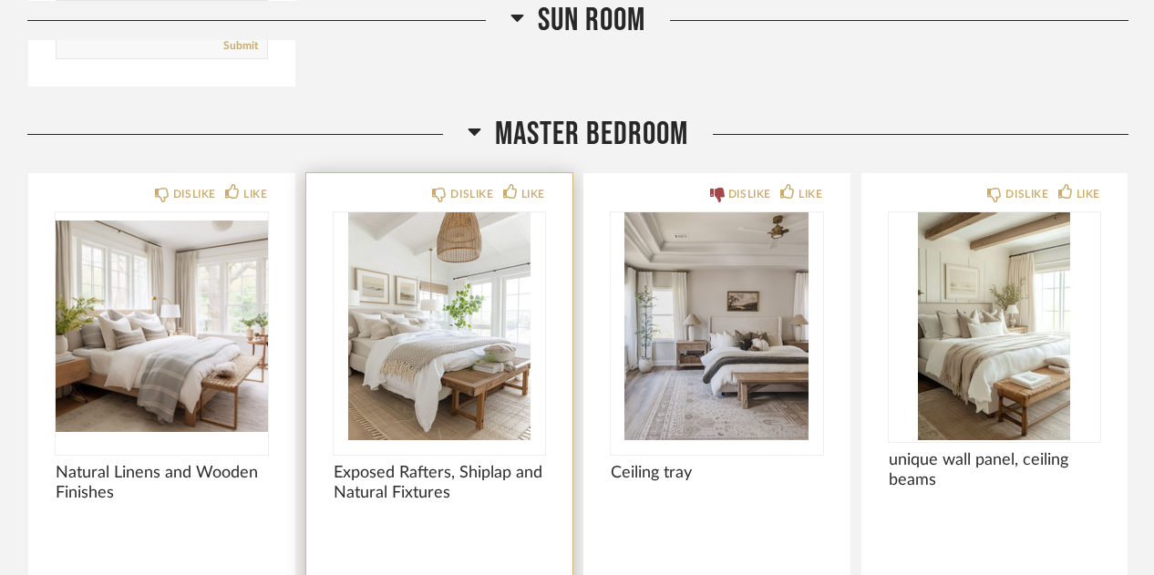
click at [436, 339] on img "0" at bounding box center [440, 326] width 212 height 228
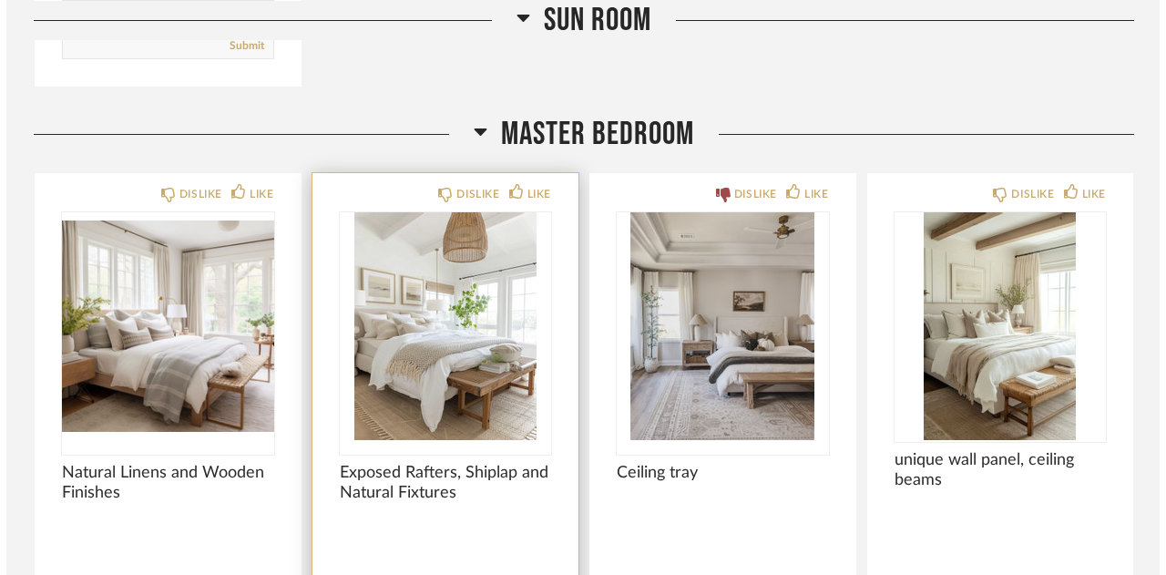
scroll to position [0, 0]
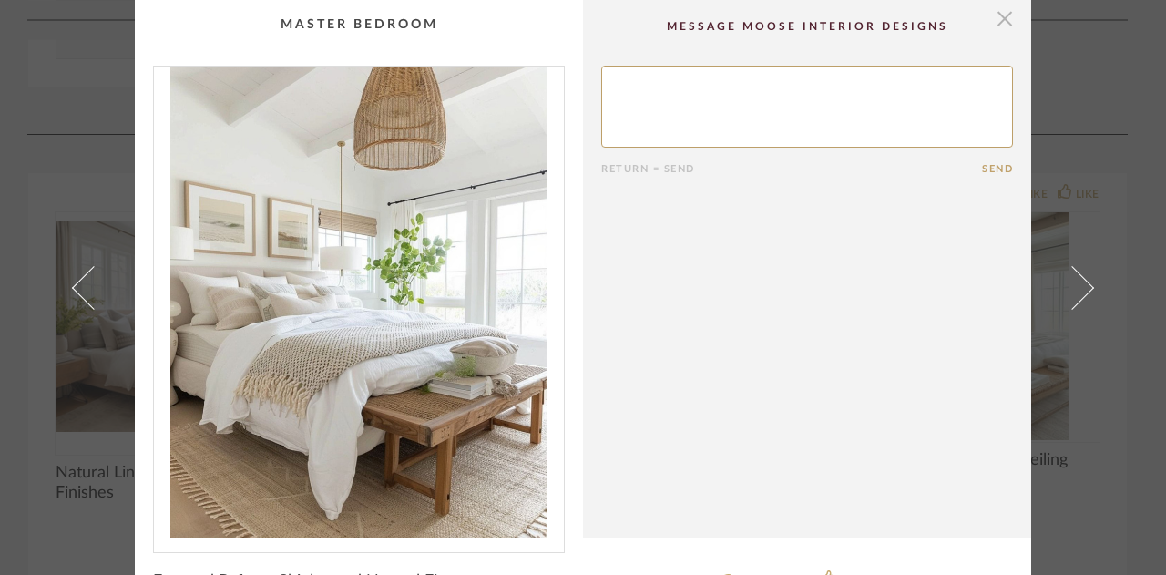
click at [1004, 15] on span "button" at bounding box center [1005, 18] width 36 height 36
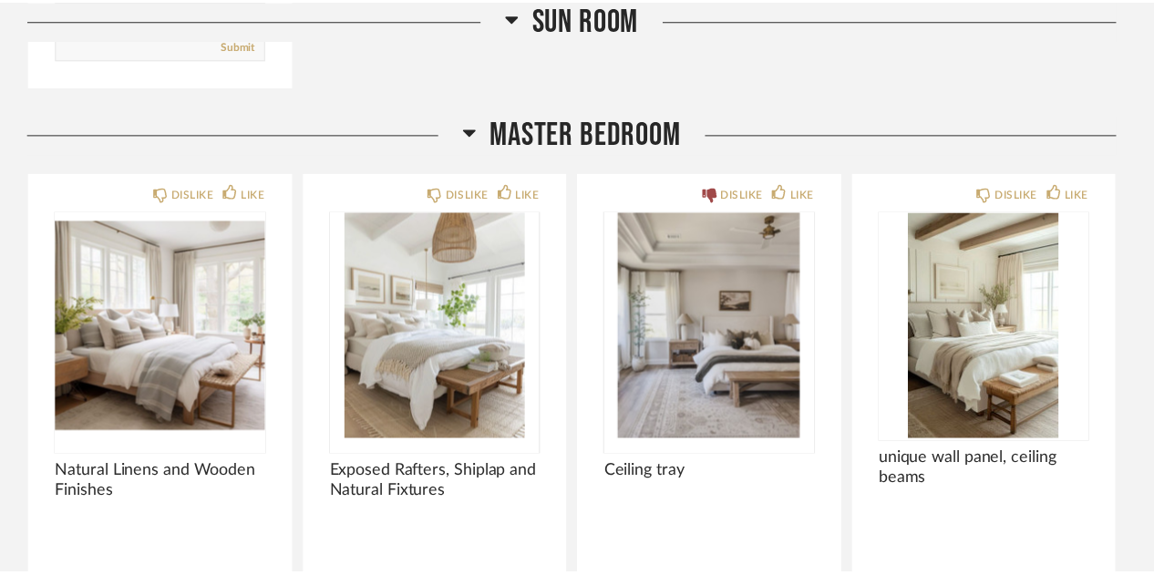
scroll to position [13493, 0]
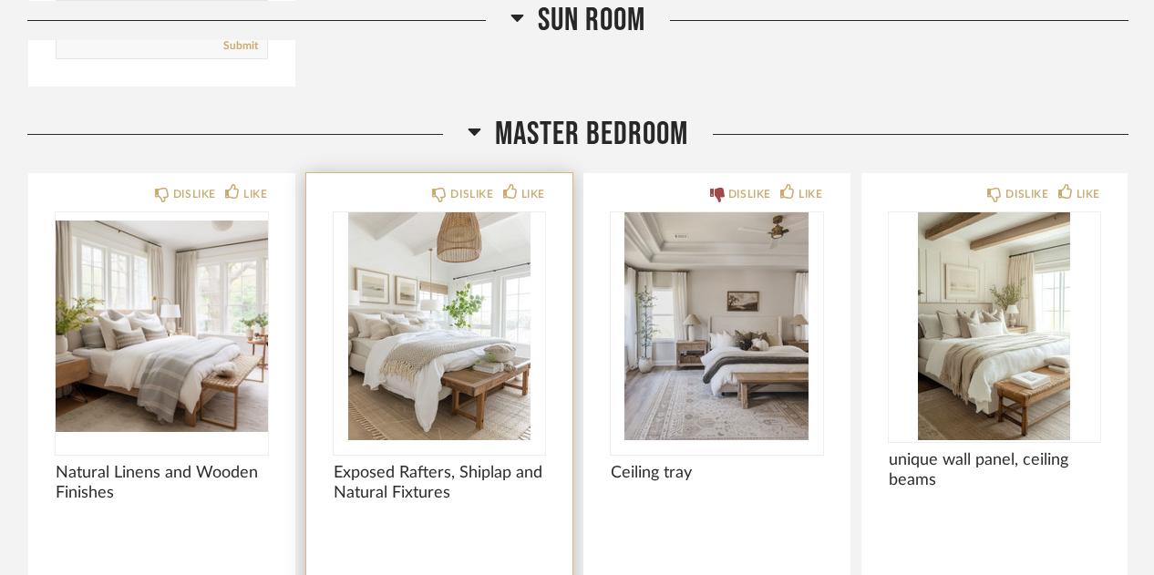
click at [465, 304] on img "0" at bounding box center [440, 326] width 212 height 228
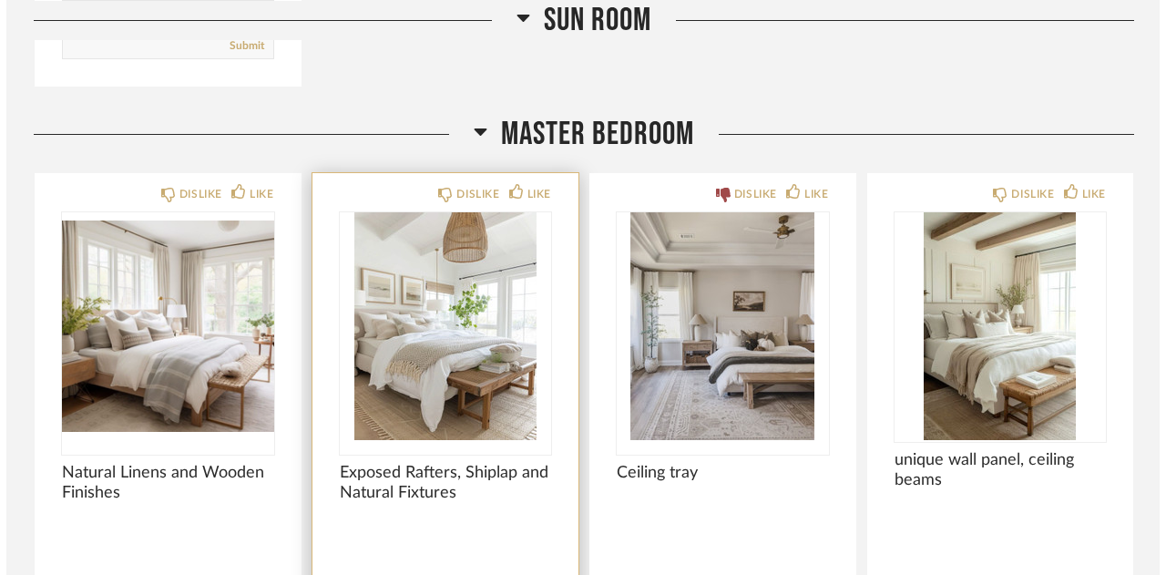
scroll to position [0, 0]
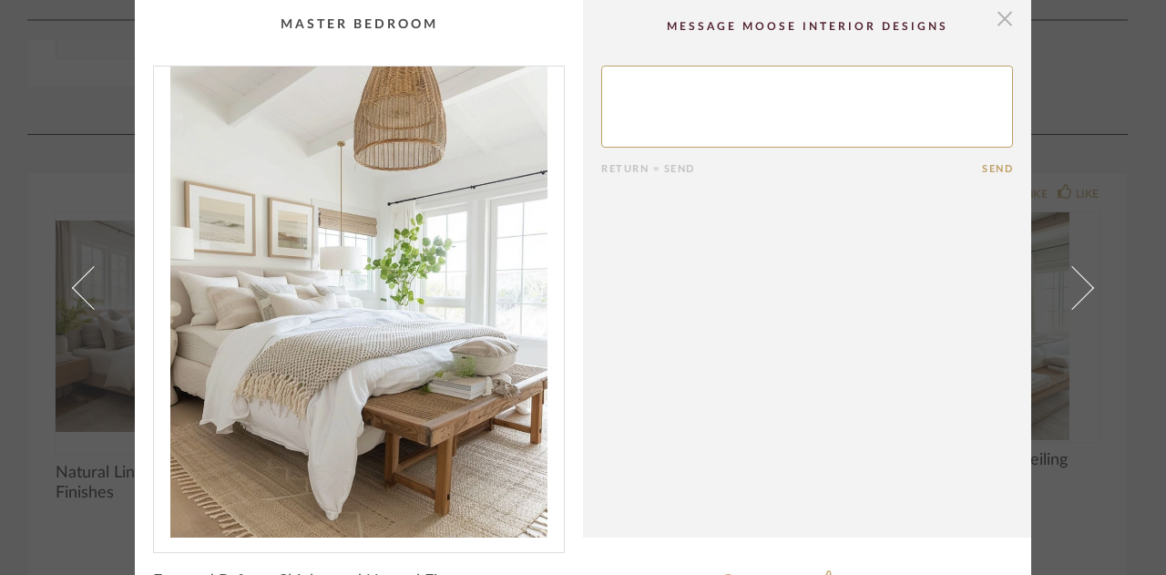
click at [1006, 18] on span "button" at bounding box center [1005, 18] width 36 height 36
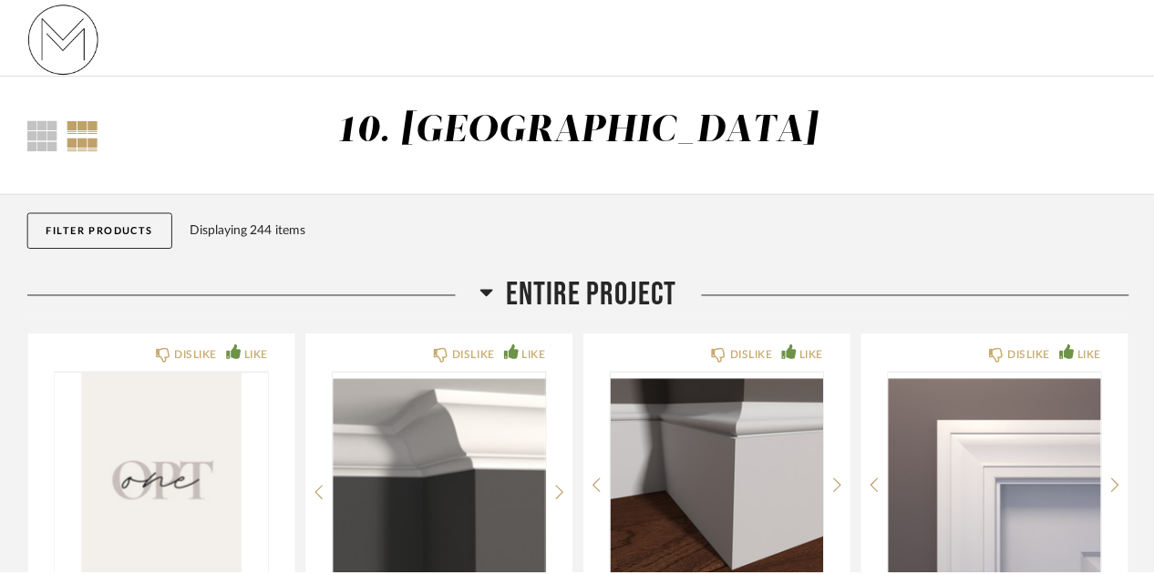
scroll to position [13493, 0]
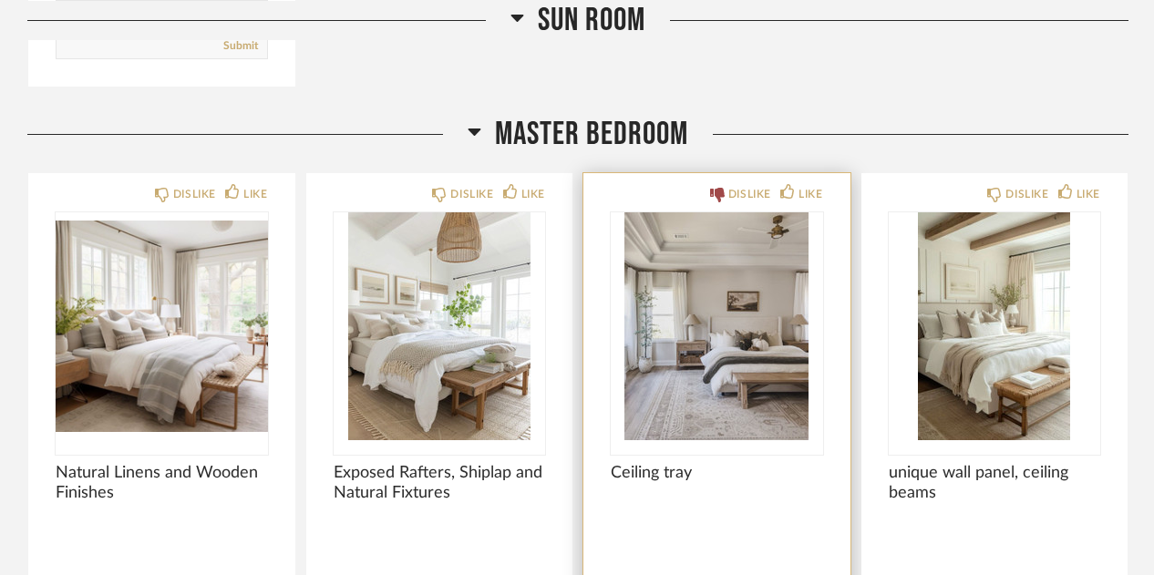
click at [781, 320] on img "0" at bounding box center [717, 326] width 212 height 228
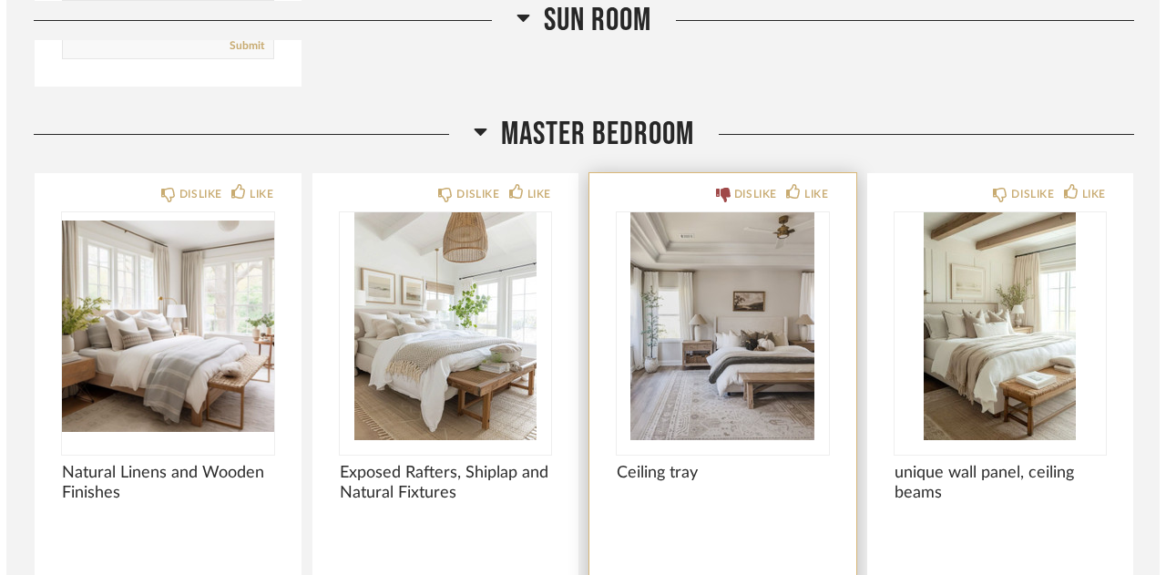
scroll to position [0, 0]
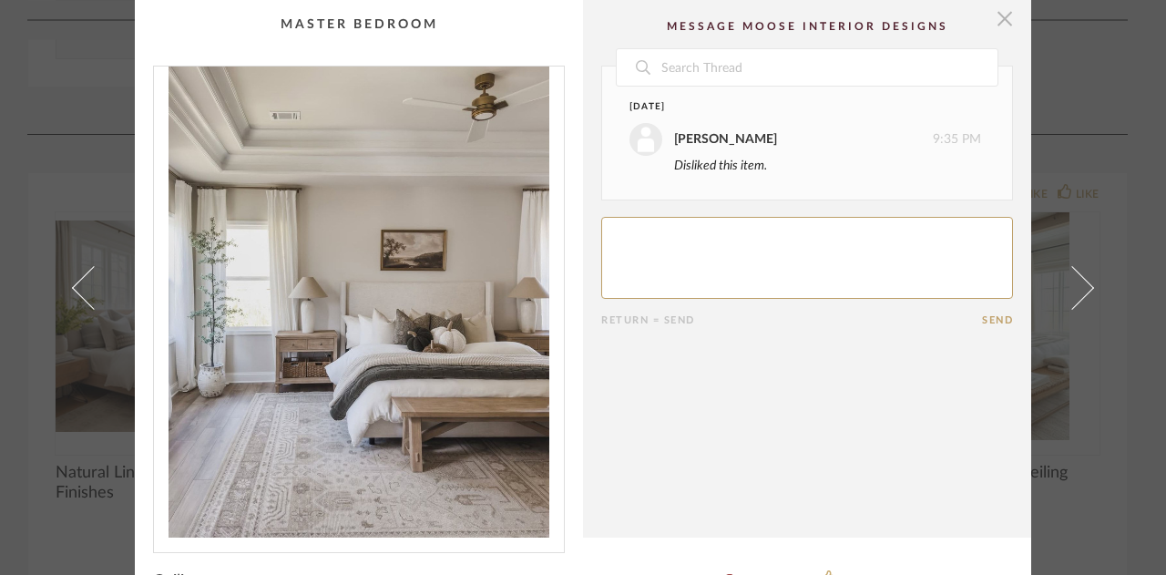
click at [998, 18] on span "button" at bounding box center [1005, 18] width 36 height 36
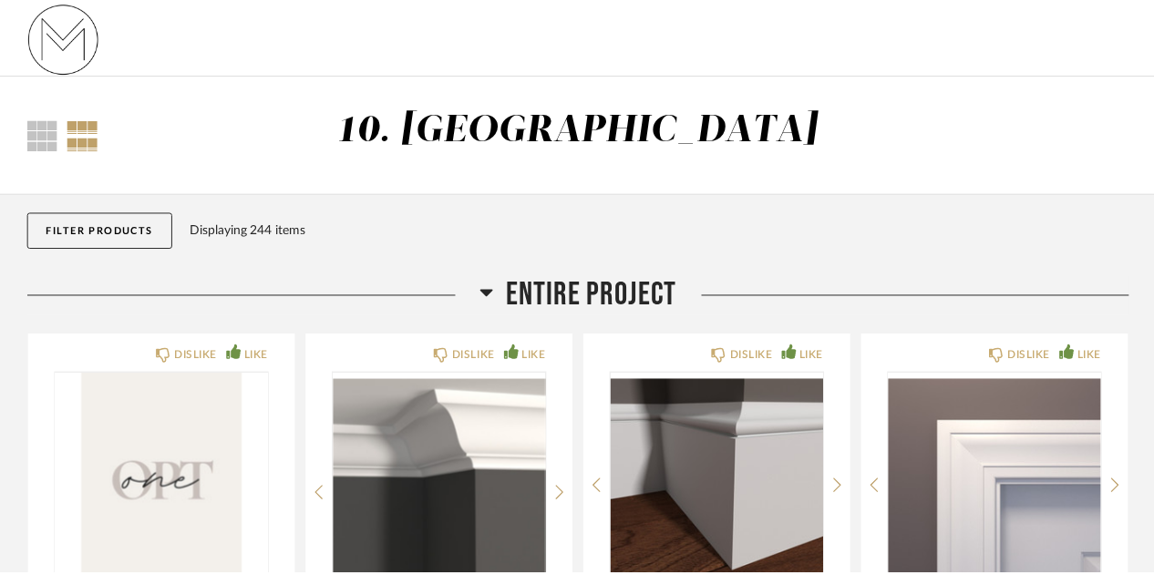
scroll to position [13493, 0]
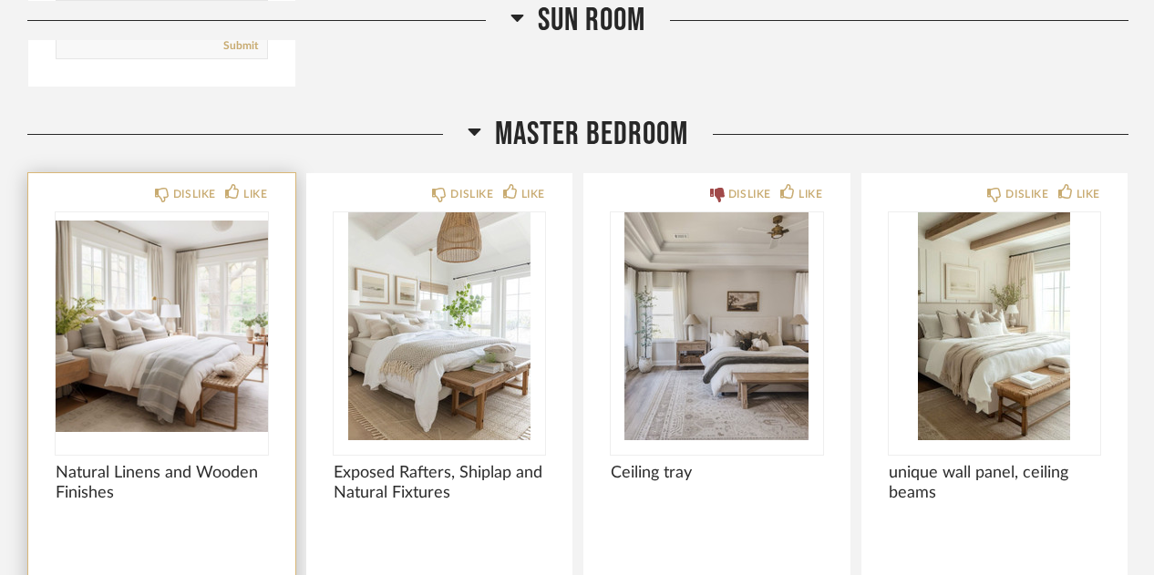
click at [104, 361] on img "0" at bounding box center [162, 326] width 212 height 228
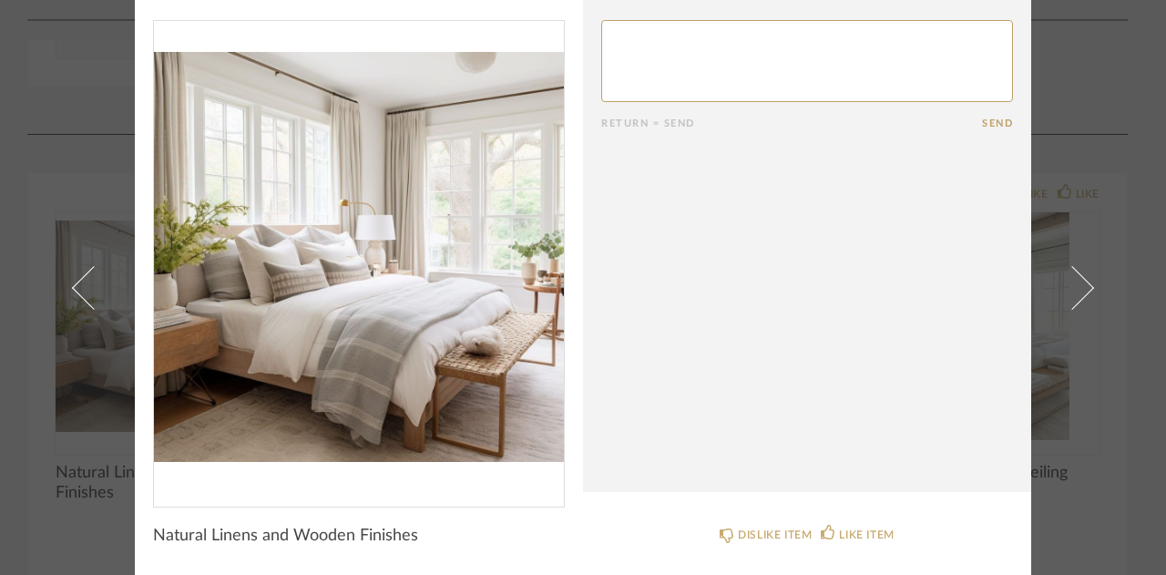
scroll to position [0, 0]
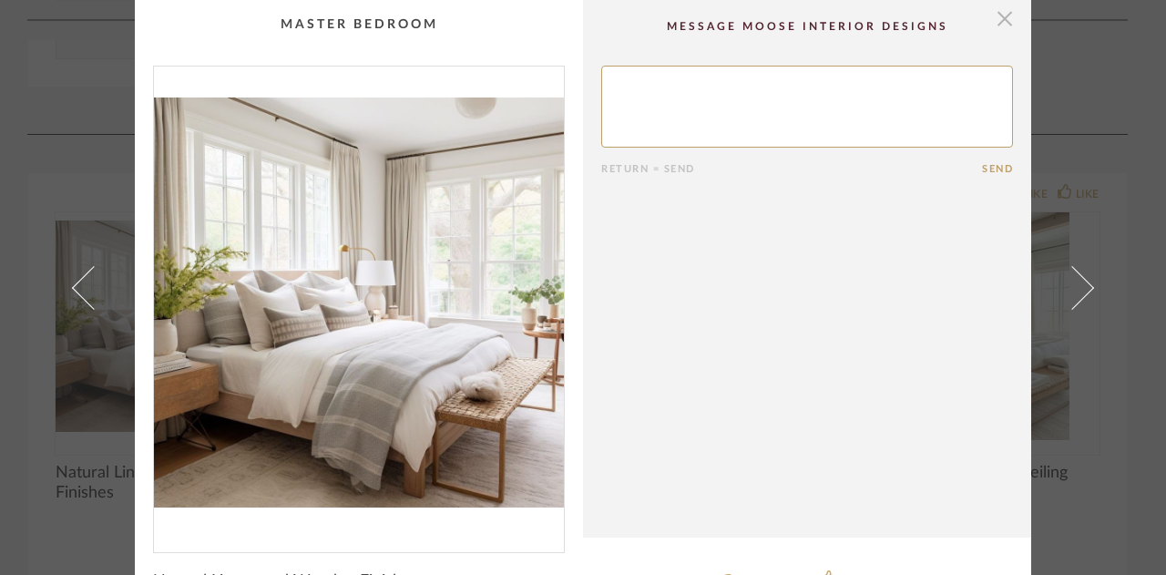
click at [1000, 26] on span "button" at bounding box center [1005, 18] width 36 height 36
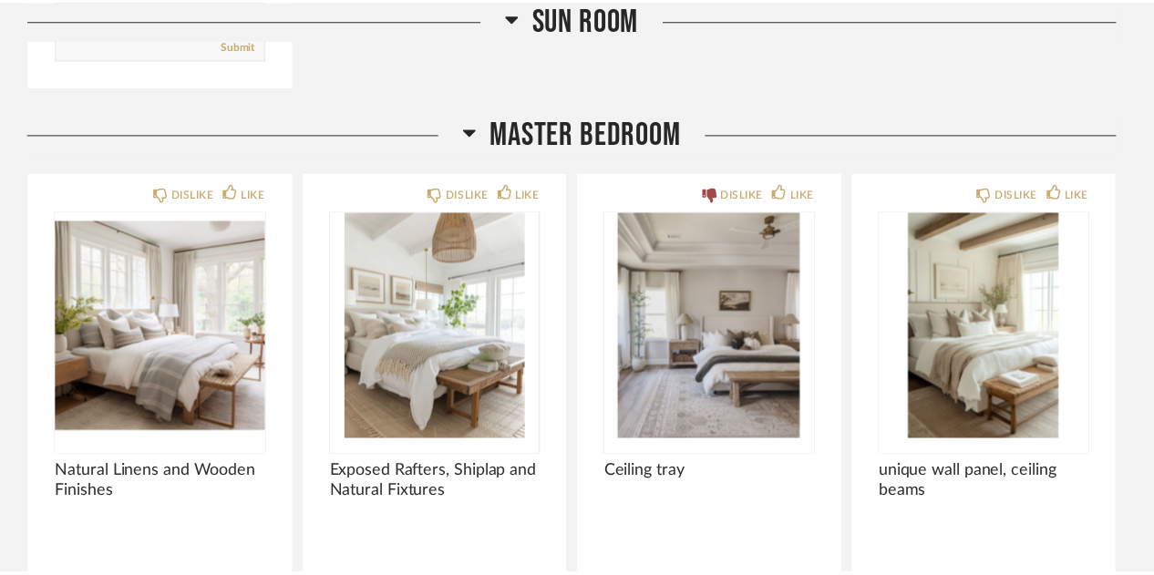
scroll to position [13493, 0]
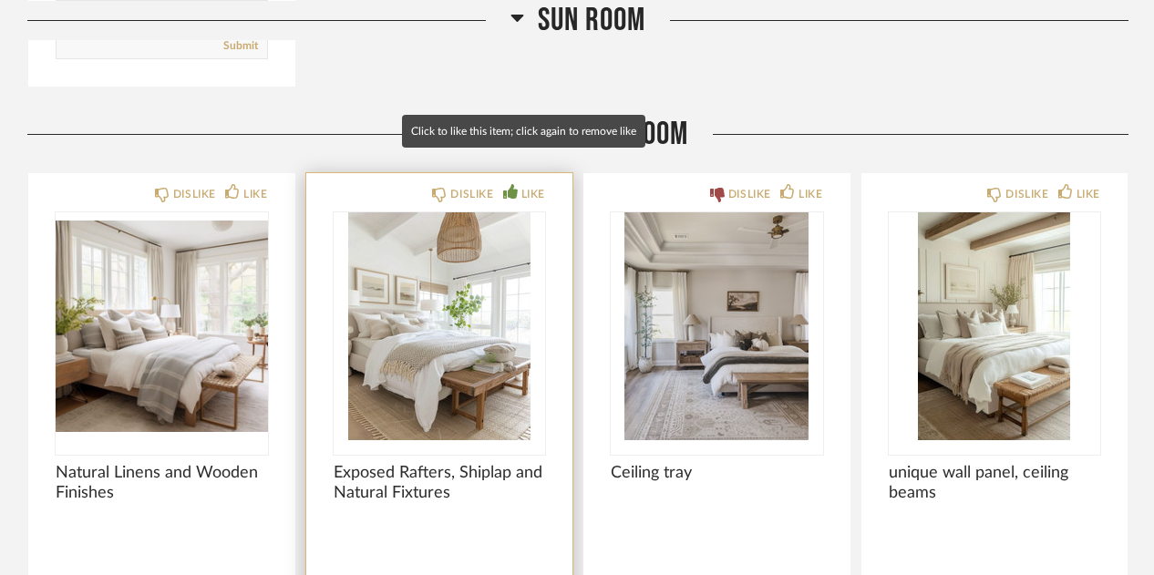
click at [529, 185] on div "LIKE" at bounding box center [533, 194] width 24 height 18
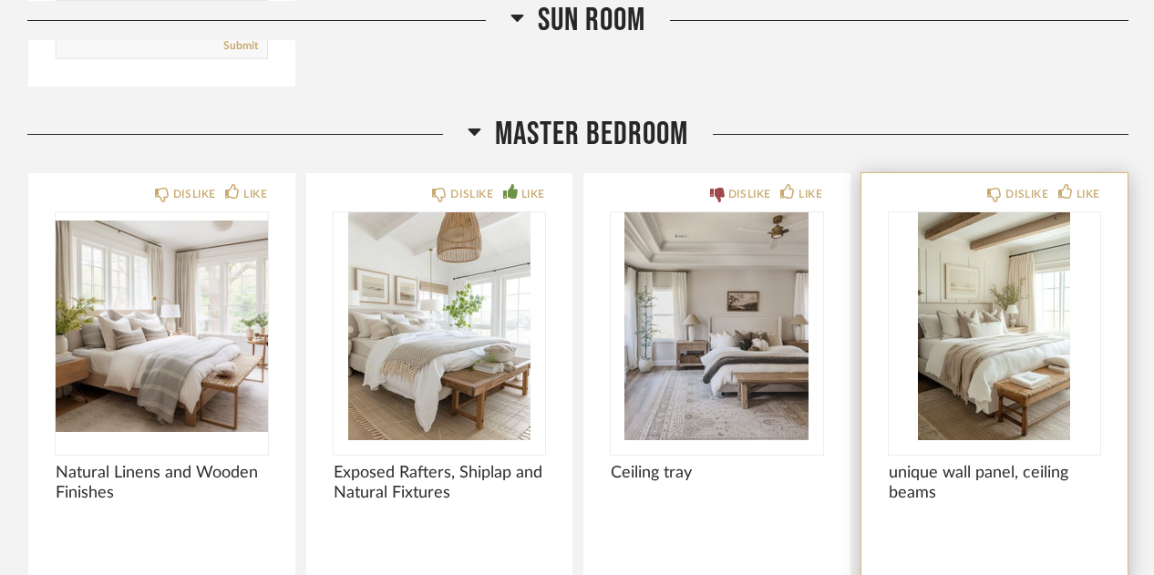
click at [1025, 329] on img "0" at bounding box center [995, 326] width 212 height 228
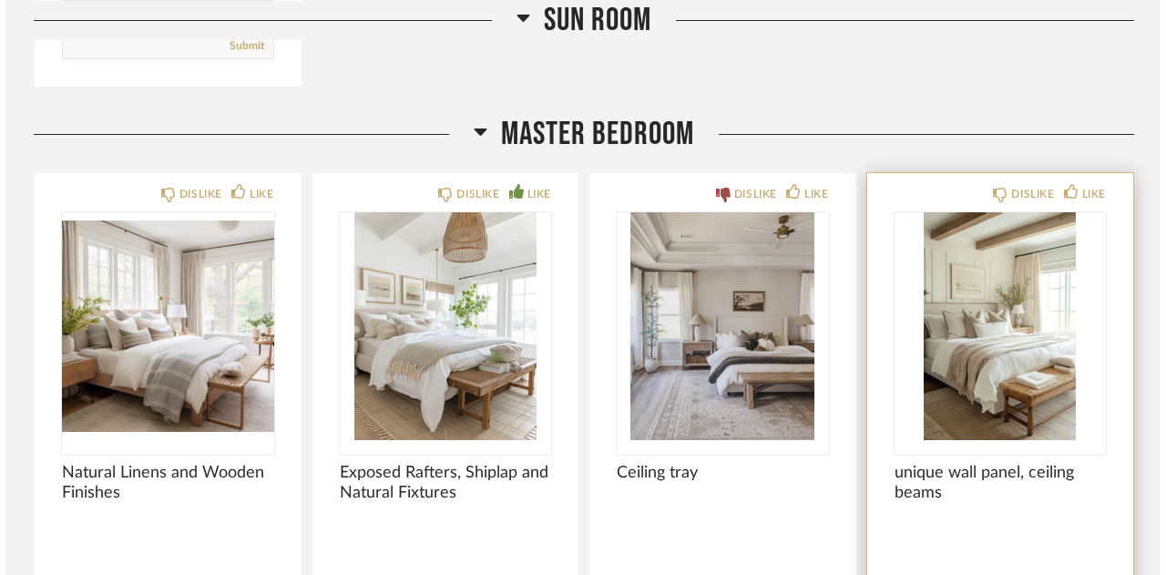
scroll to position [0, 0]
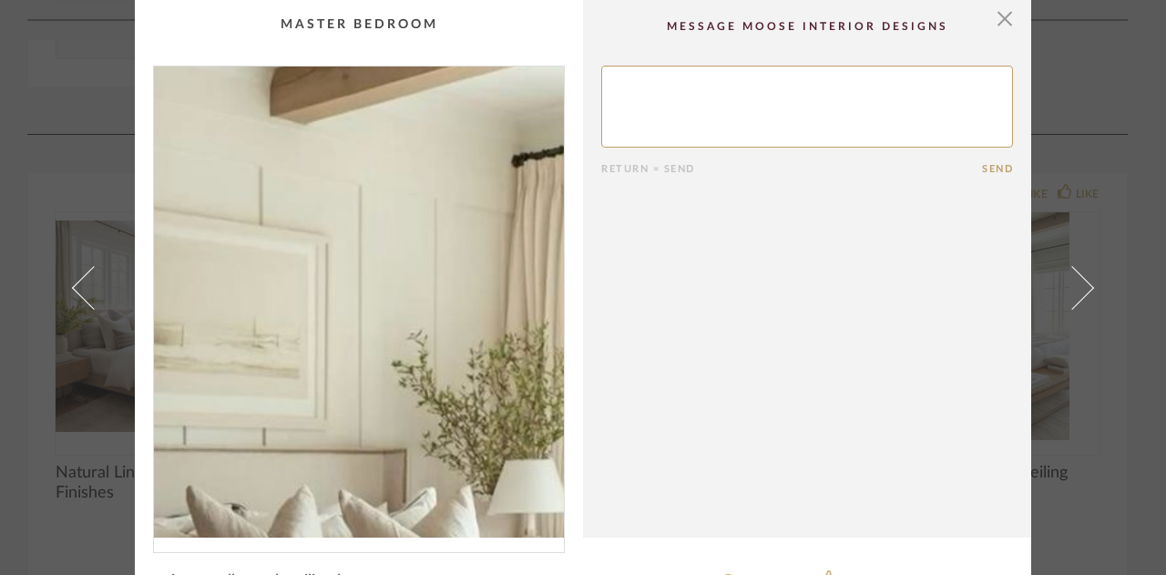
click at [334, 205] on img "0" at bounding box center [359, 302] width 410 height 471
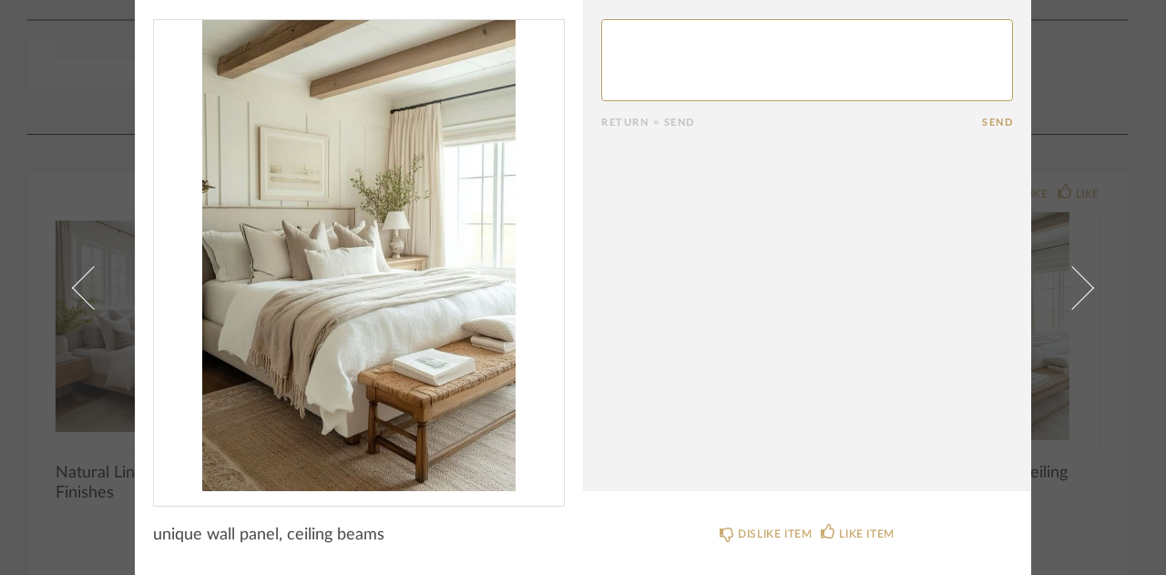
click at [649, 285] on cpp-summary-comments "Return = Send Send" at bounding box center [807, 223] width 448 height 538
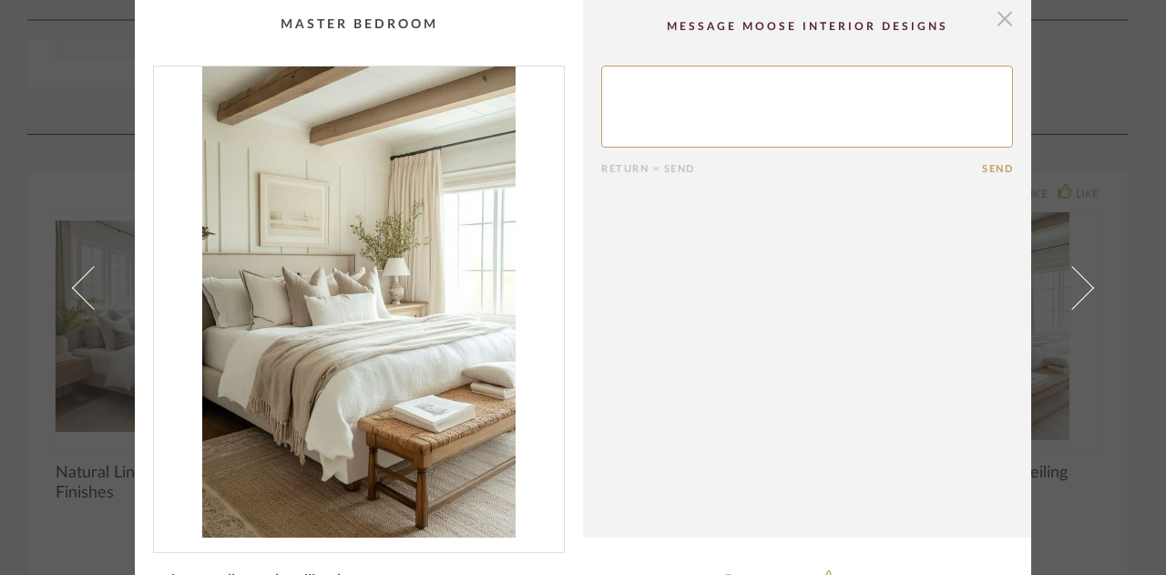
click at [1002, 18] on span "button" at bounding box center [1005, 18] width 36 height 36
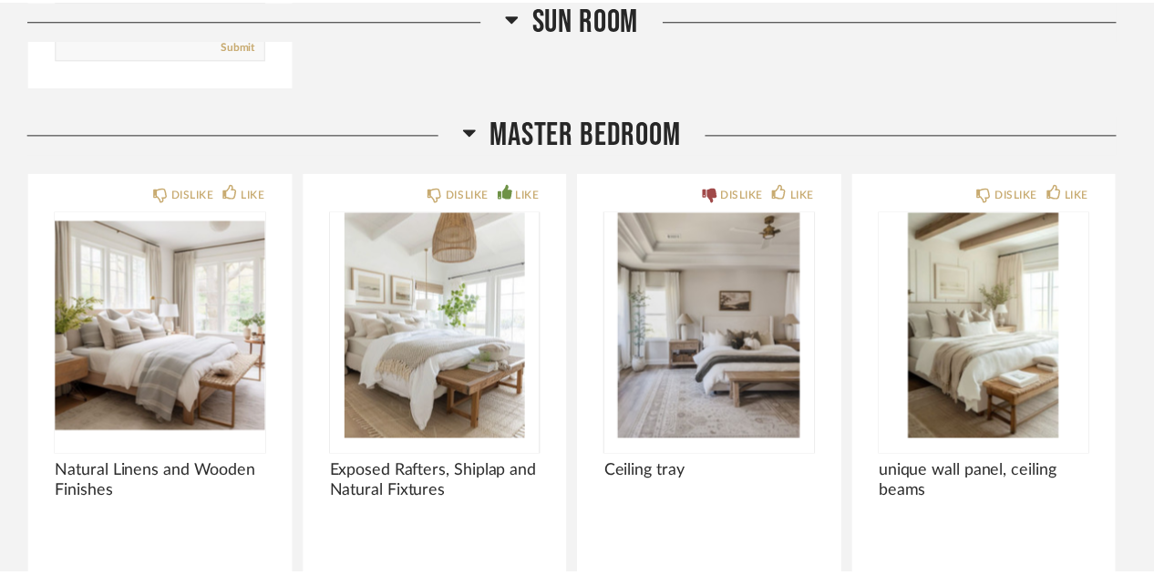
scroll to position [13493, 0]
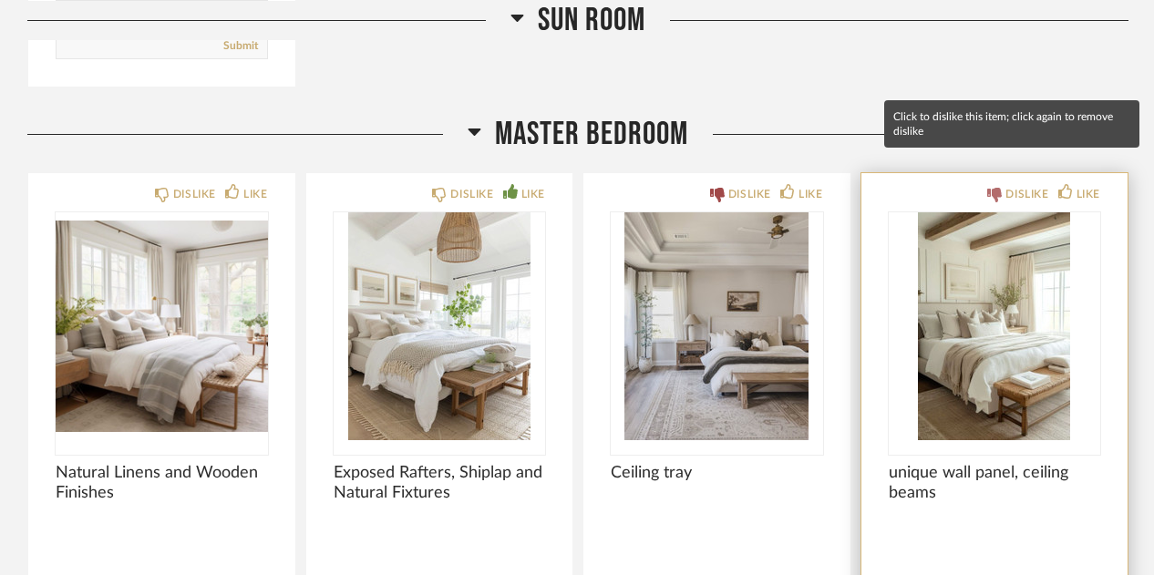
click at [999, 188] on icon at bounding box center [994, 195] width 15 height 15
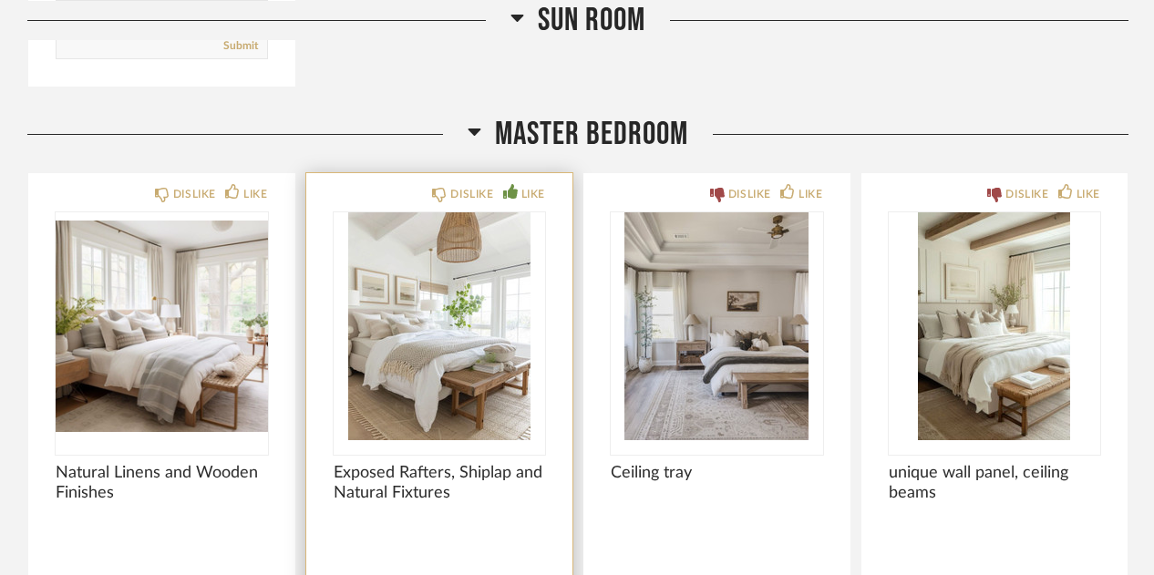
click at [391, 344] on img "0" at bounding box center [440, 326] width 212 height 228
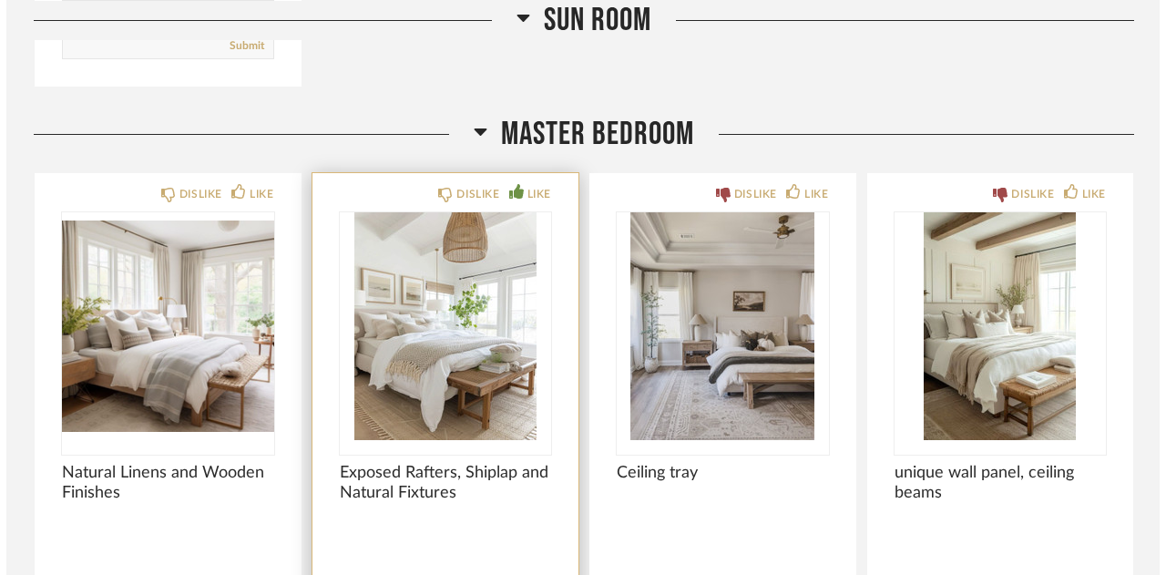
scroll to position [0, 0]
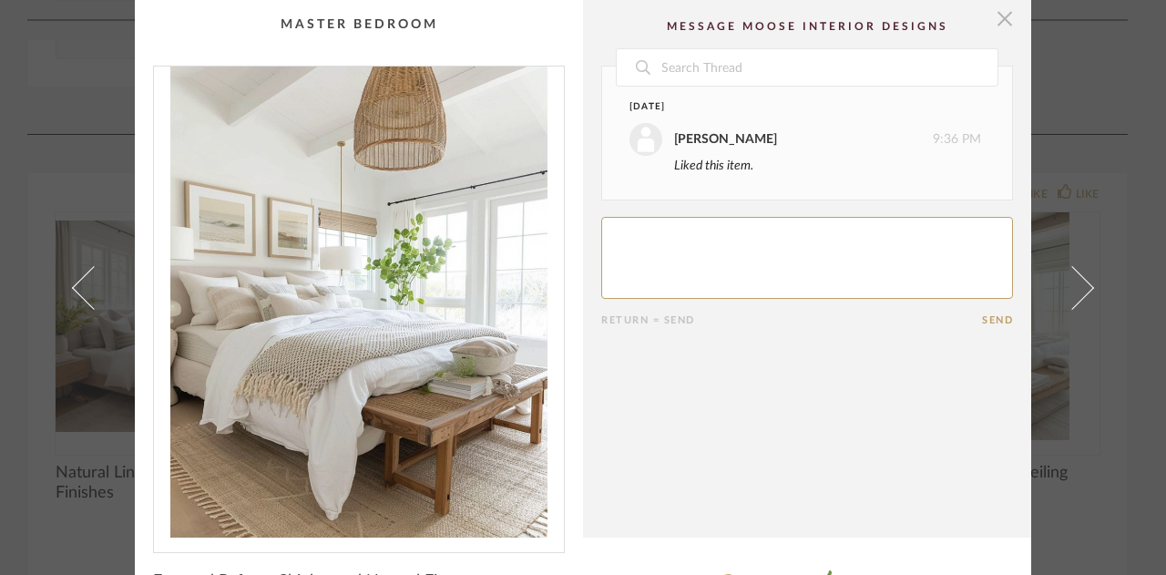
click at [998, 12] on span "button" at bounding box center [1005, 18] width 36 height 36
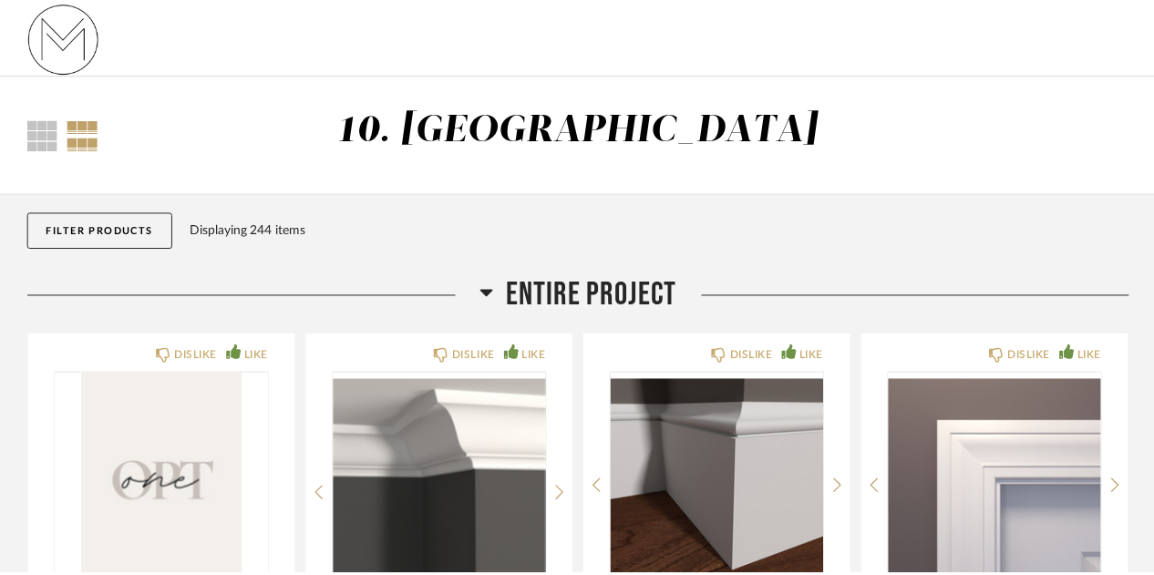
scroll to position [13493, 0]
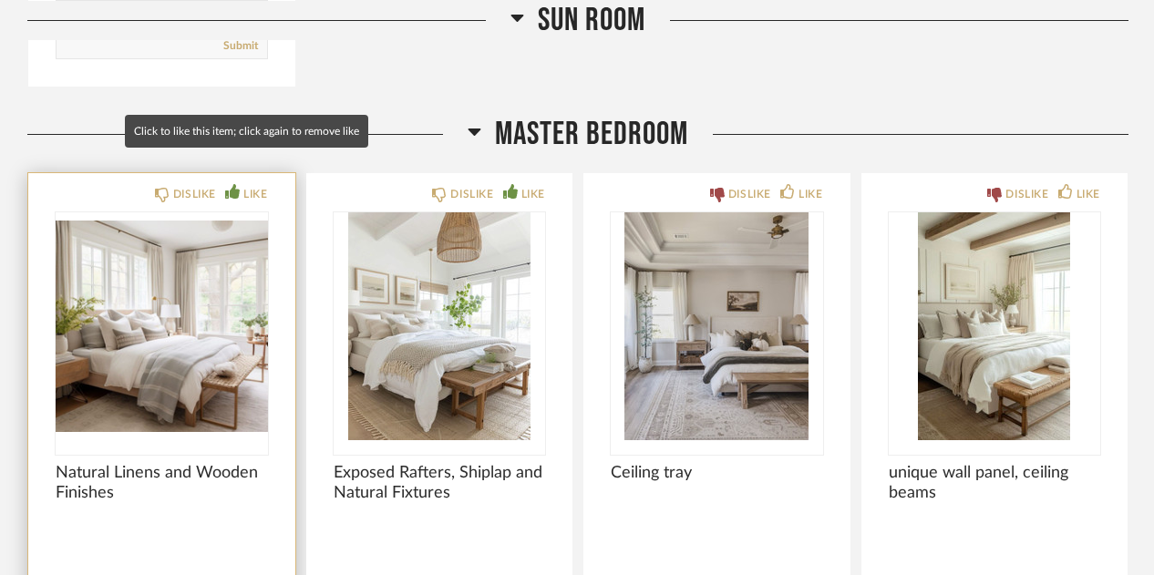
click at [253, 185] on div "LIKE" at bounding box center [255, 194] width 24 height 18
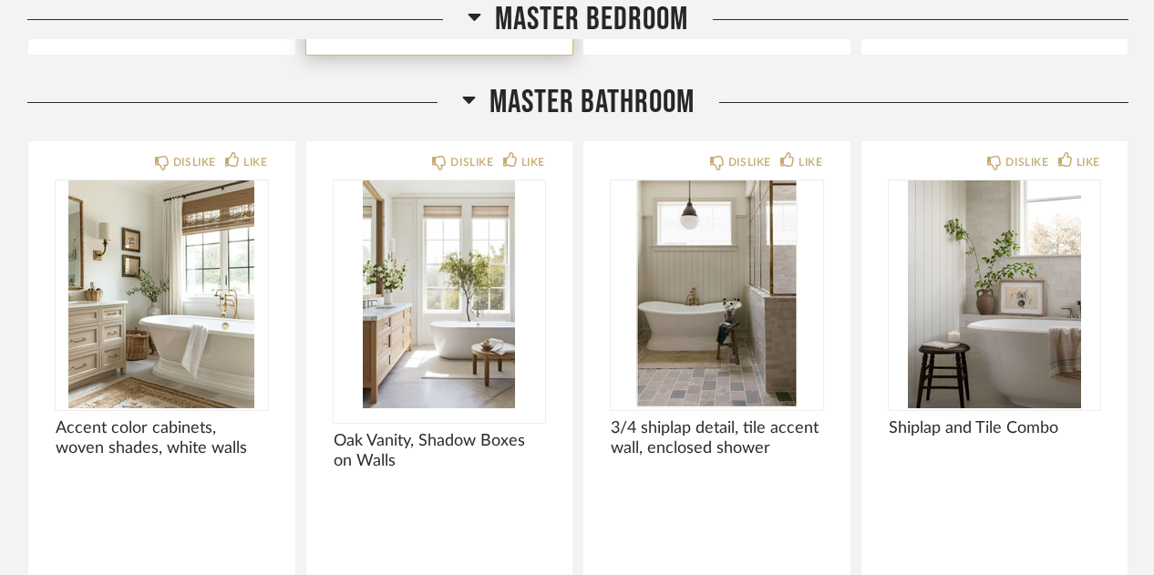
scroll to position [14175, 0]
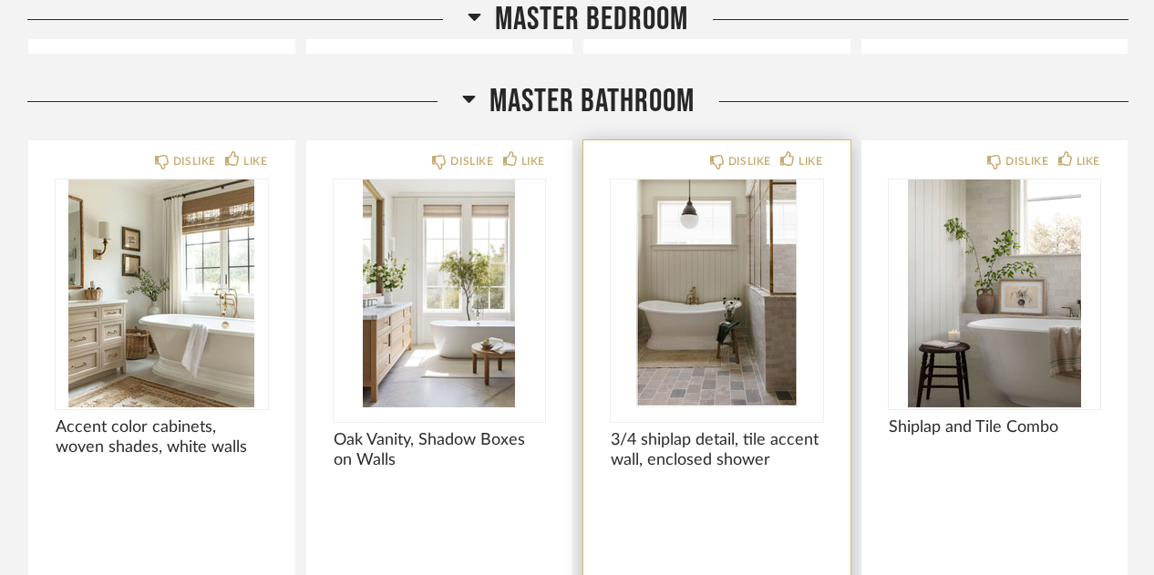
click at [671, 353] on img "0" at bounding box center [717, 294] width 212 height 228
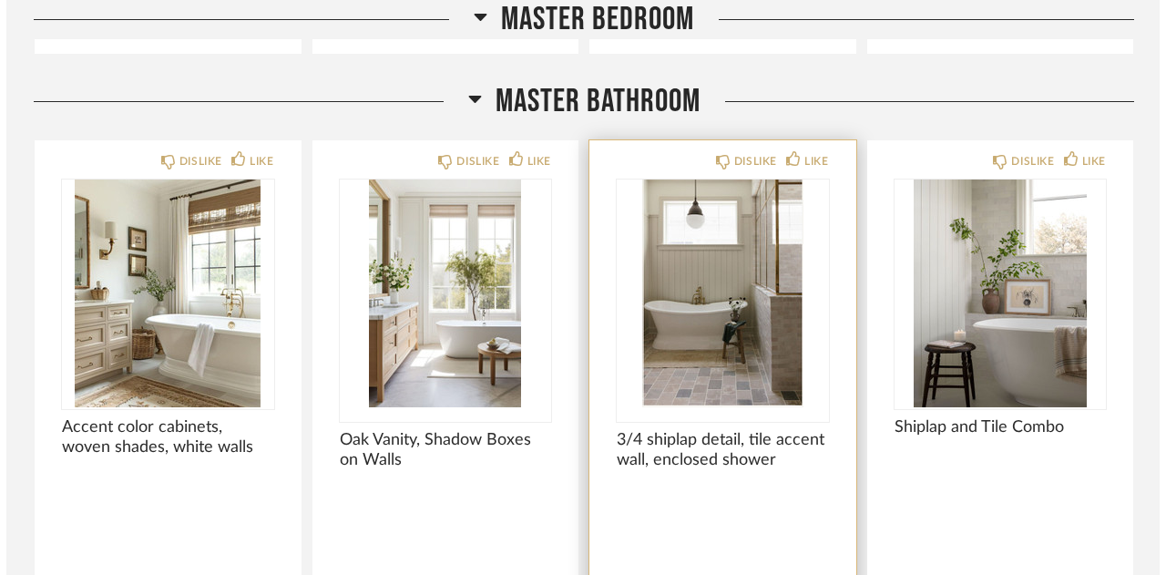
scroll to position [0, 0]
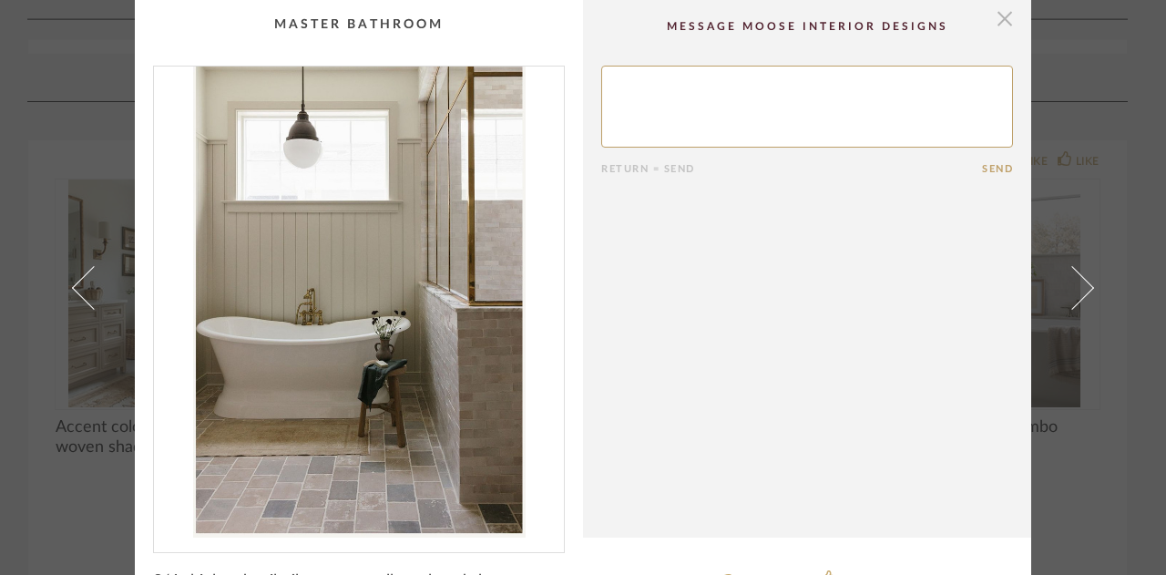
click at [997, 15] on span "button" at bounding box center [1005, 18] width 36 height 36
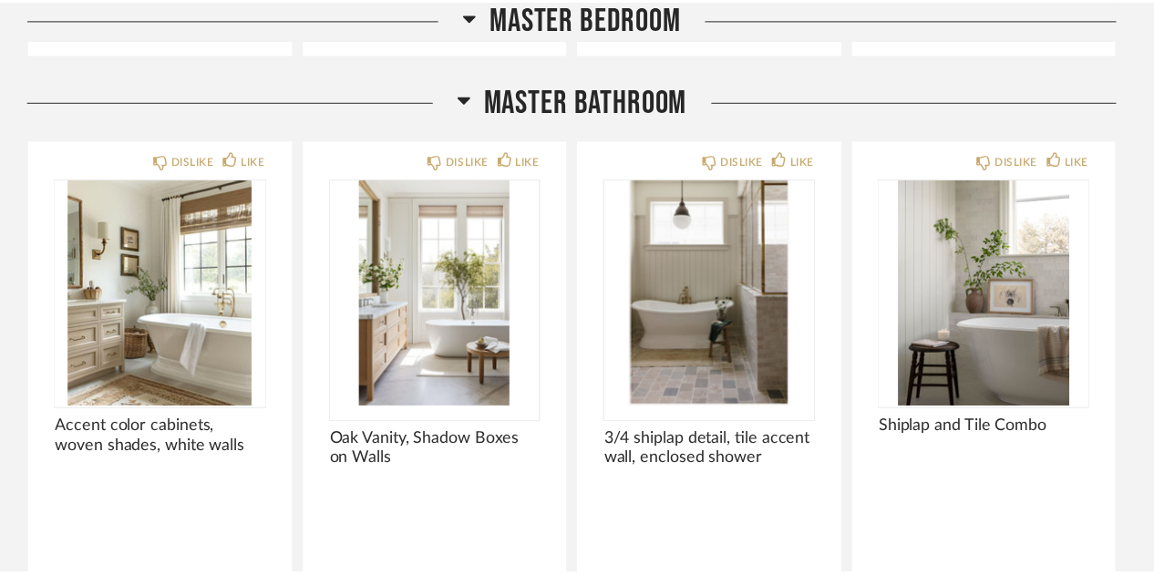
scroll to position [14175, 0]
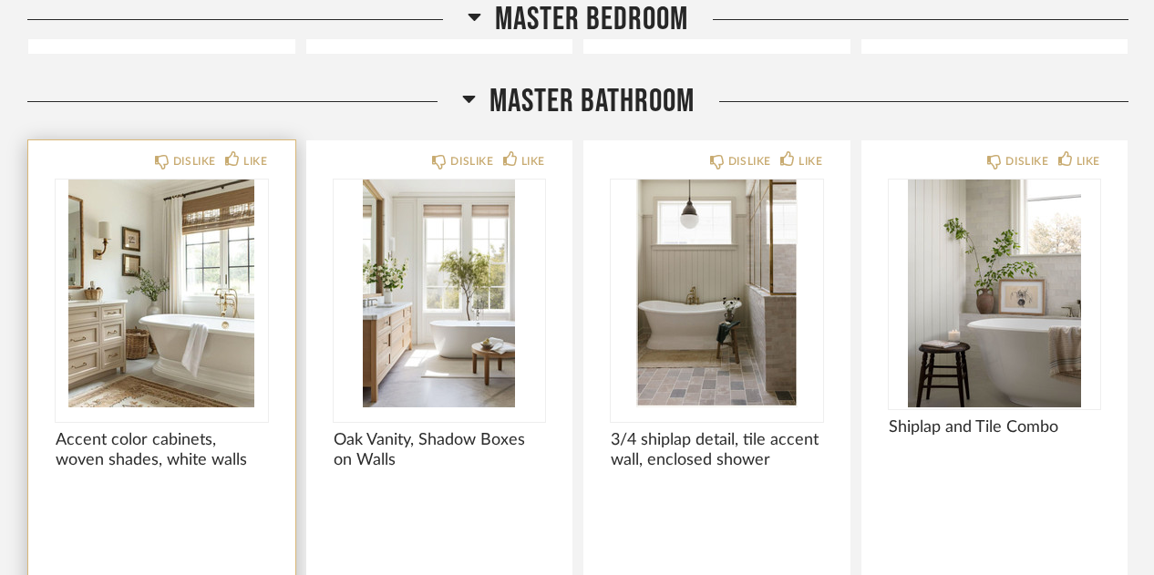
click at [173, 233] on img "0" at bounding box center [162, 294] width 212 height 228
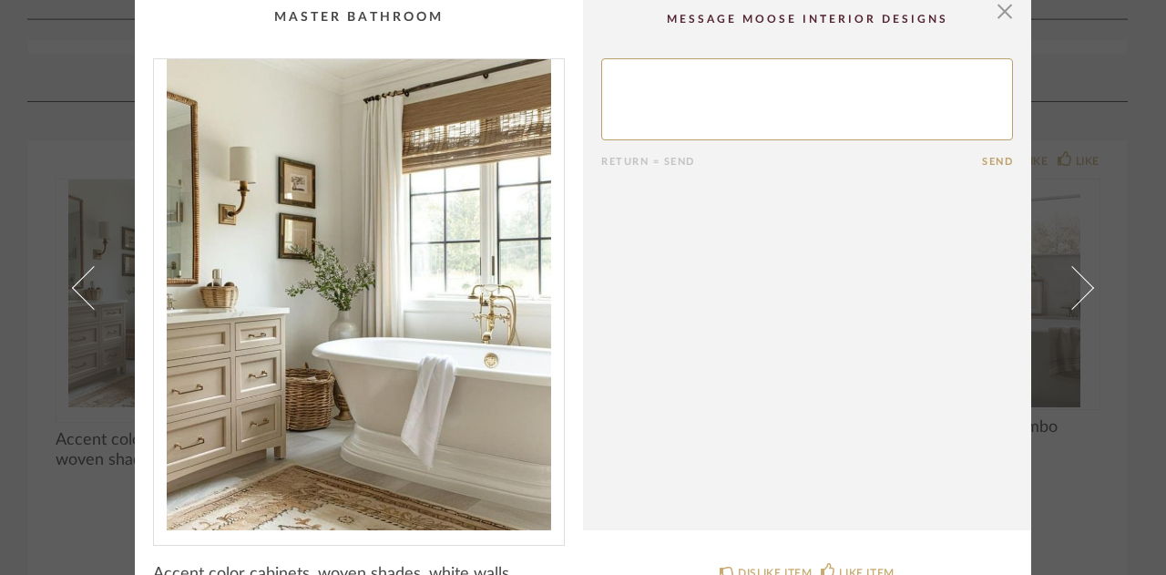
scroll to position [0, 0]
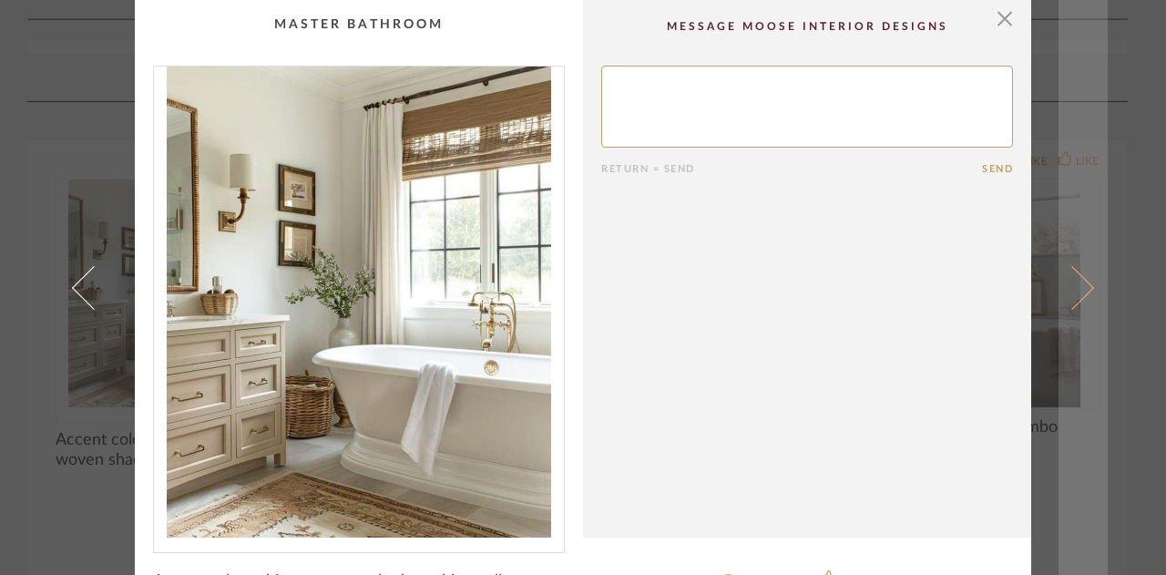
click at [1078, 287] on span at bounding box center [1073, 287] width 44 height 44
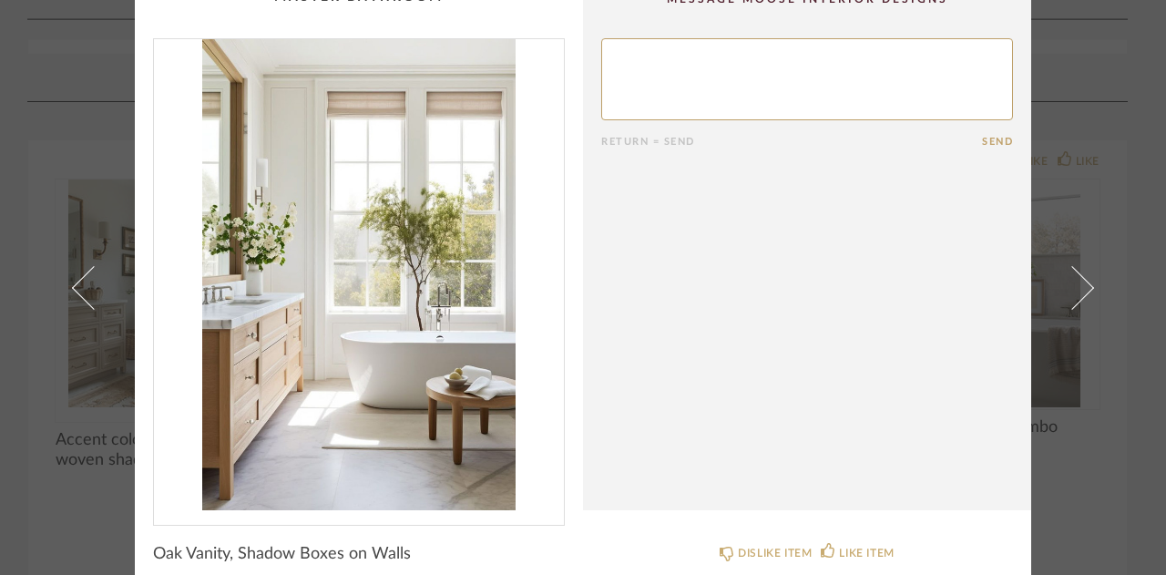
scroll to position [26, 0]
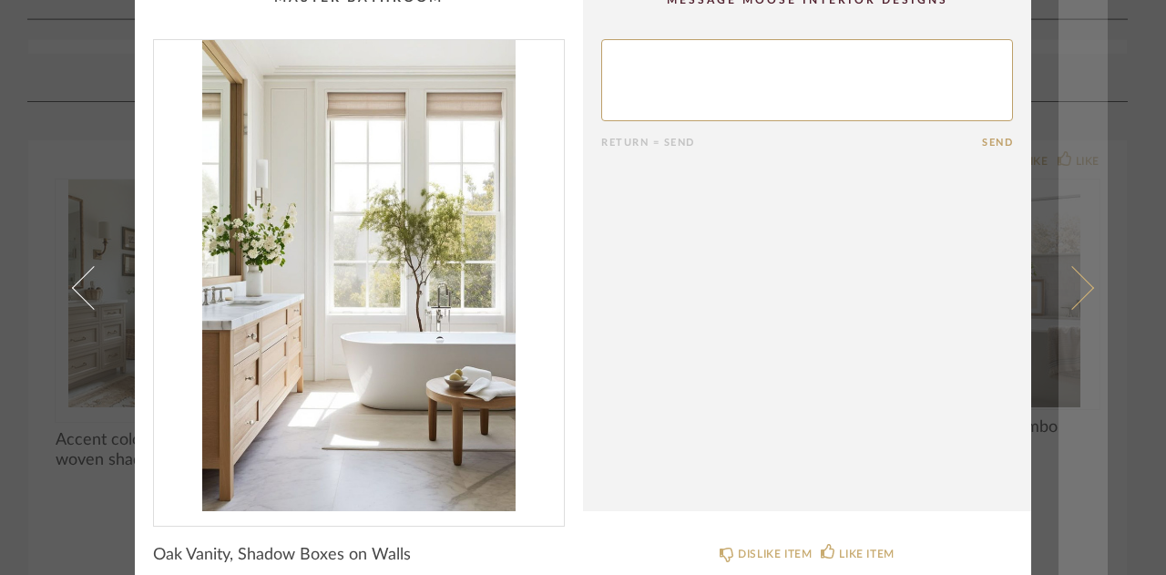
click at [1078, 284] on span at bounding box center [1073, 287] width 44 height 44
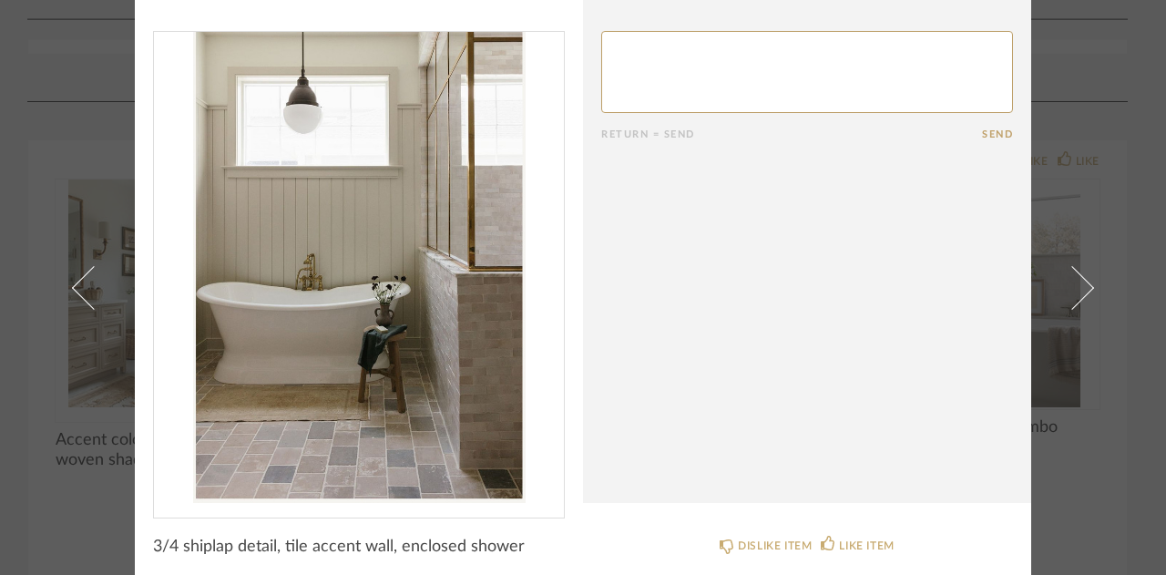
scroll to position [36, 0]
click at [1078, 284] on span at bounding box center [1073, 287] width 44 height 44
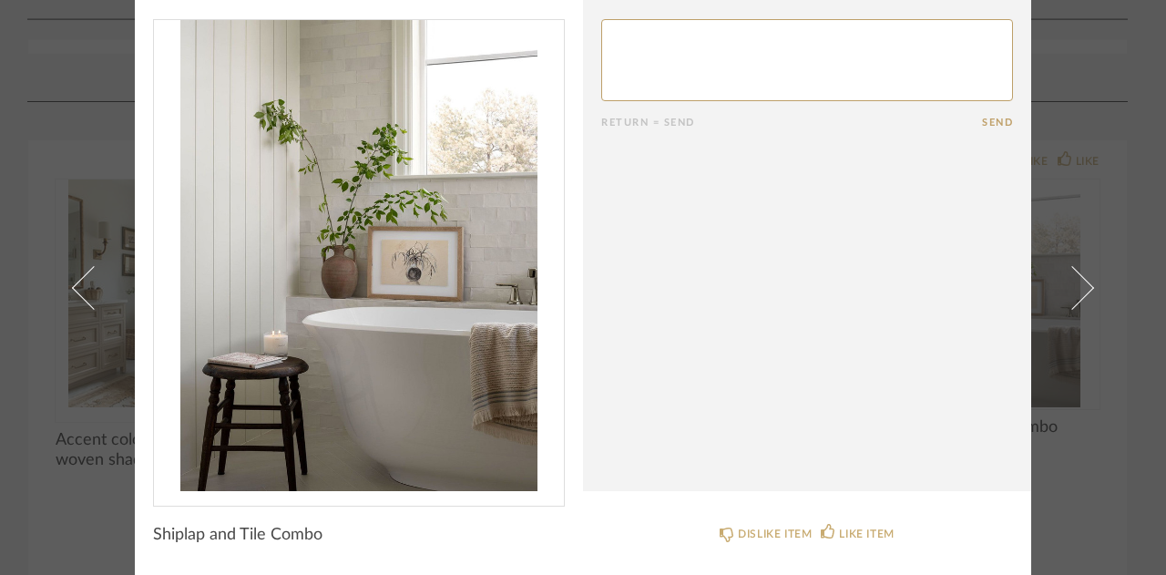
scroll to position [46, 0]
click at [1078, 284] on span at bounding box center [1073, 287] width 44 height 44
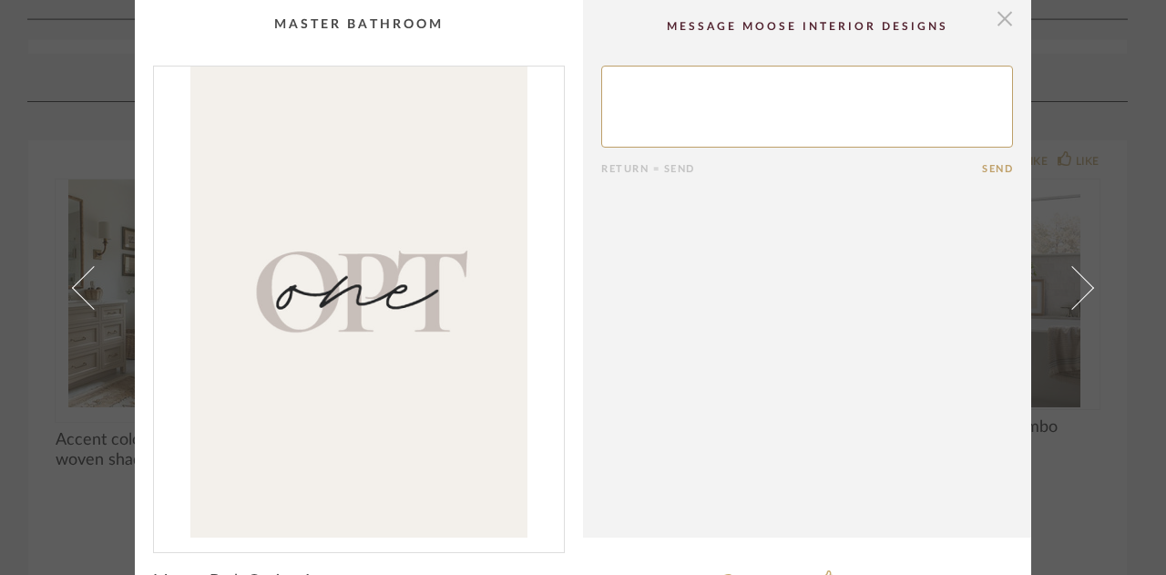
click at [1000, 23] on span "button" at bounding box center [1005, 18] width 36 height 36
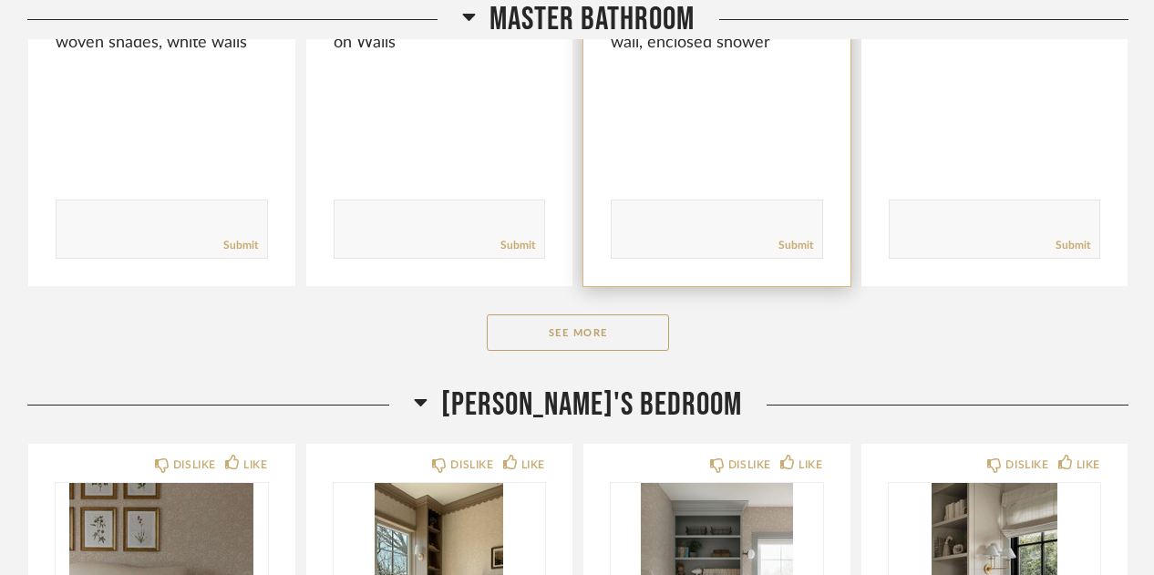
scroll to position [14598, 0]
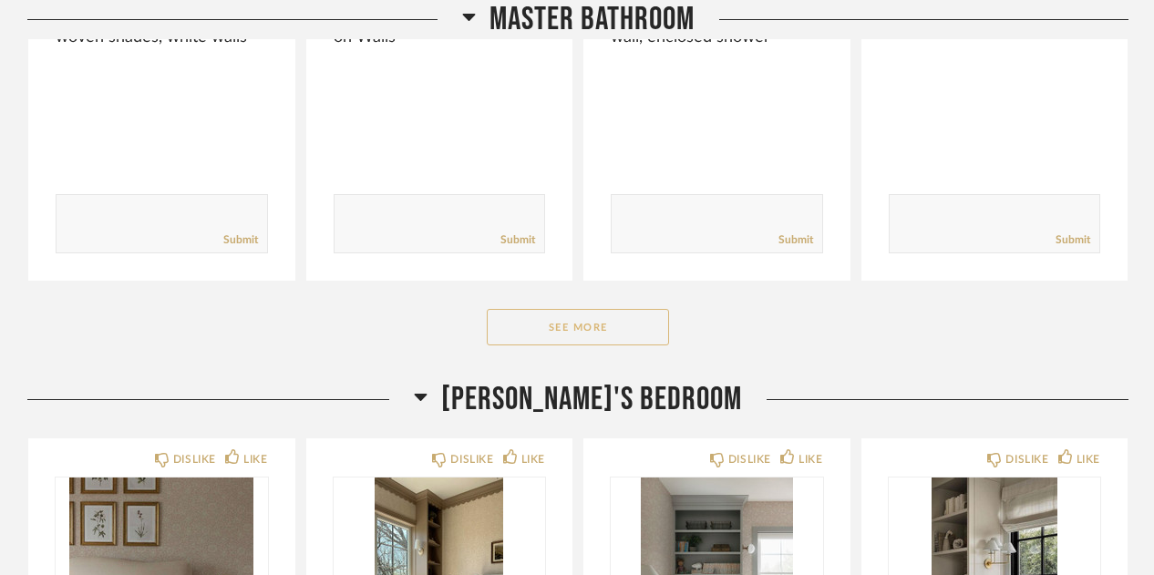
click at [646, 309] on button "See More" at bounding box center [578, 327] width 182 height 36
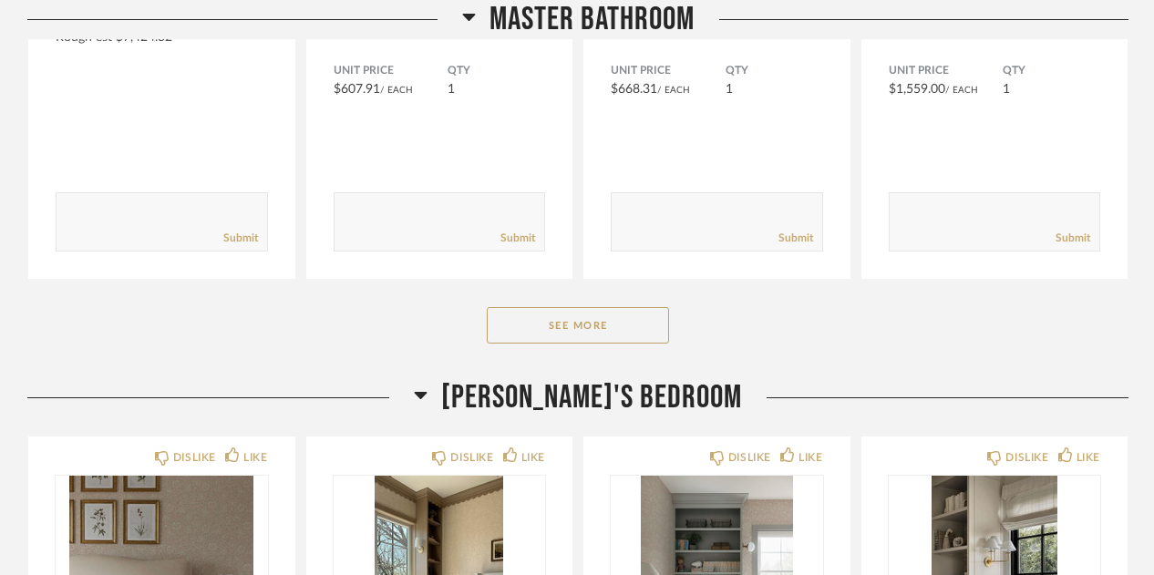
scroll to position [16926, 0]
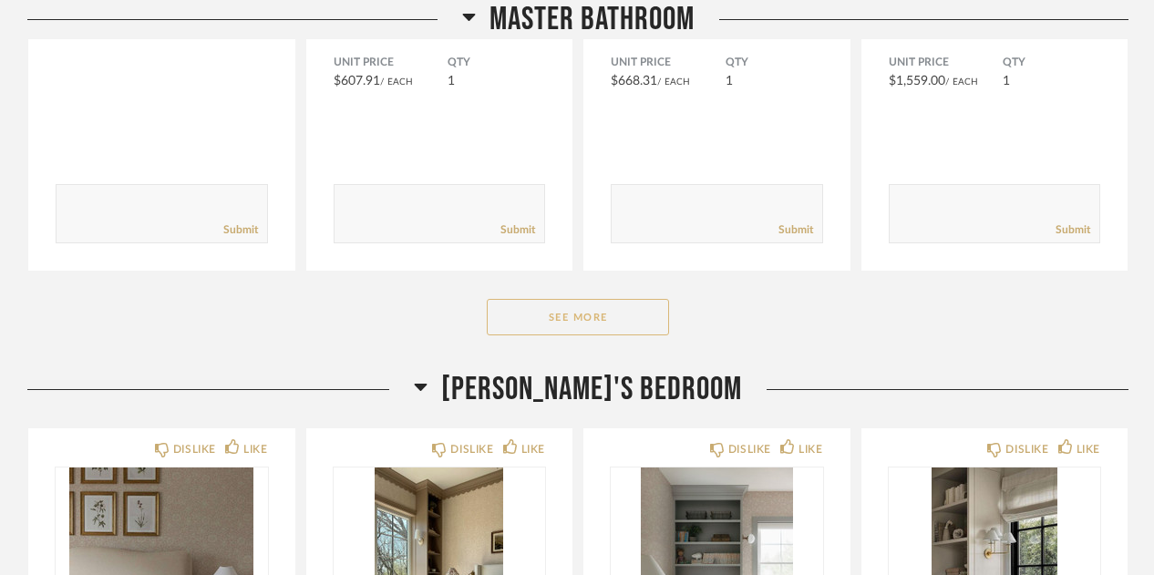
click at [632, 299] on button "See More" at bounding box center [578, 317] width 182 height 36
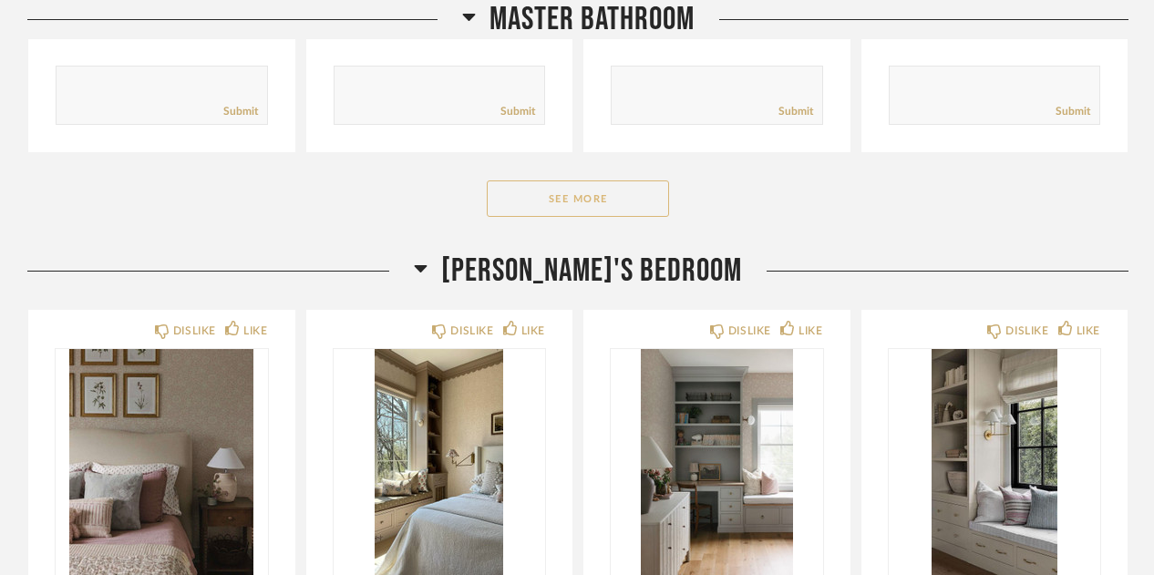
scroll to position [19357, 0]
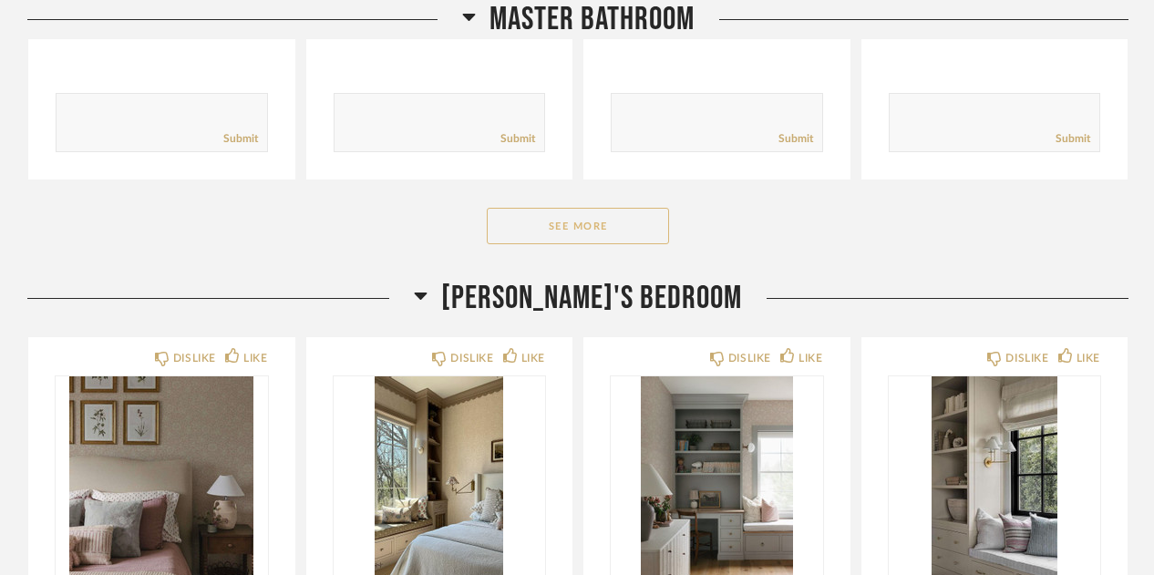
click at [626, 208] on button "See More" at bounding box center [578, 226] width 182 height 36
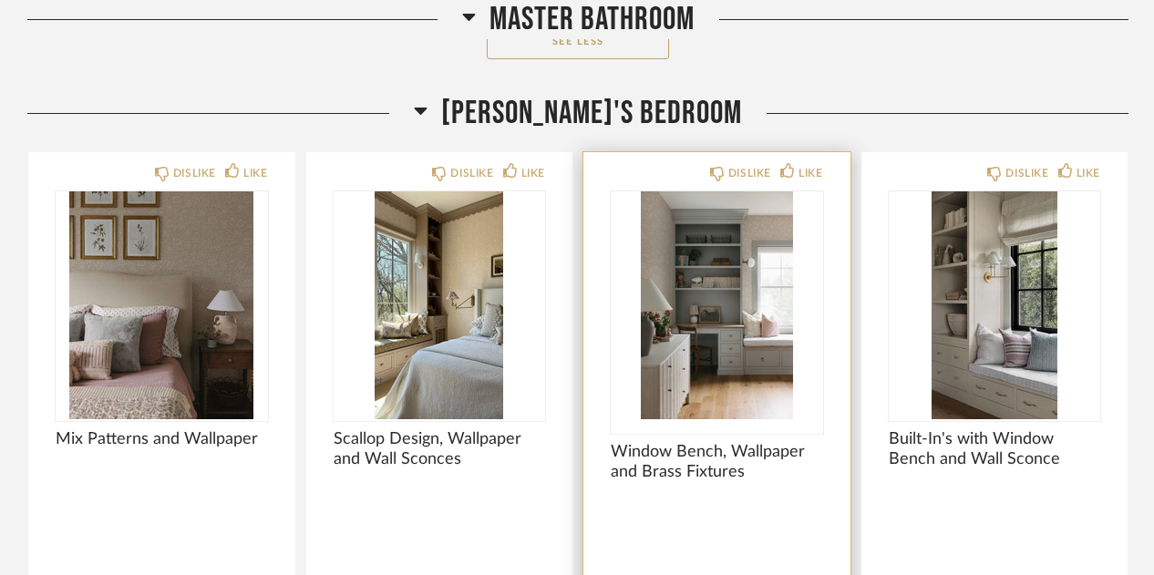
scroll to position [21272, 0]
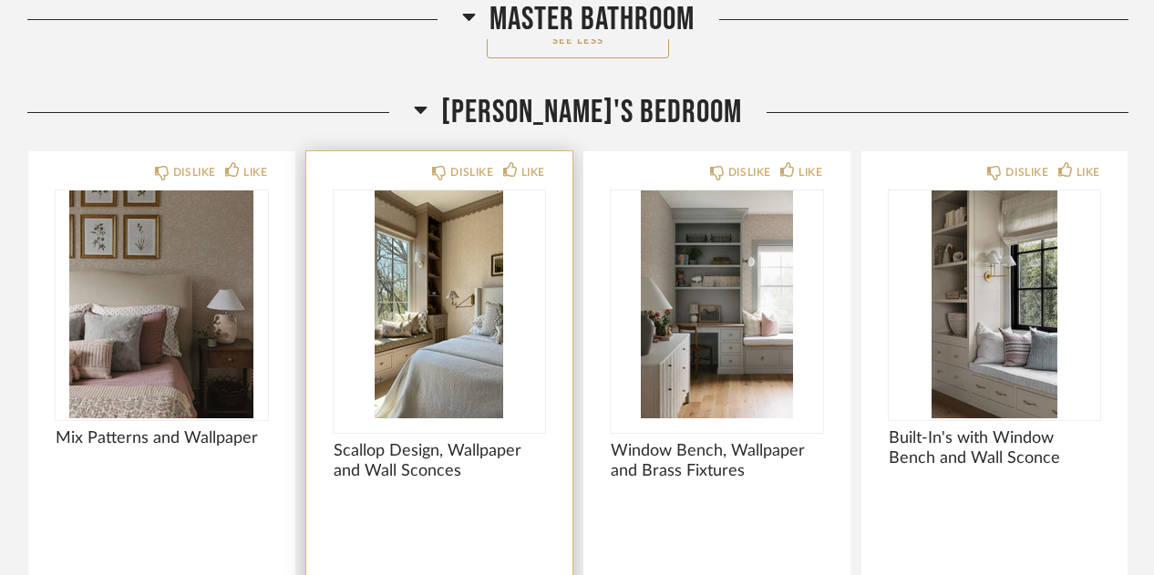
click at [482, 258] on img "0" at bounding box center [440, 304] width 212 height 228
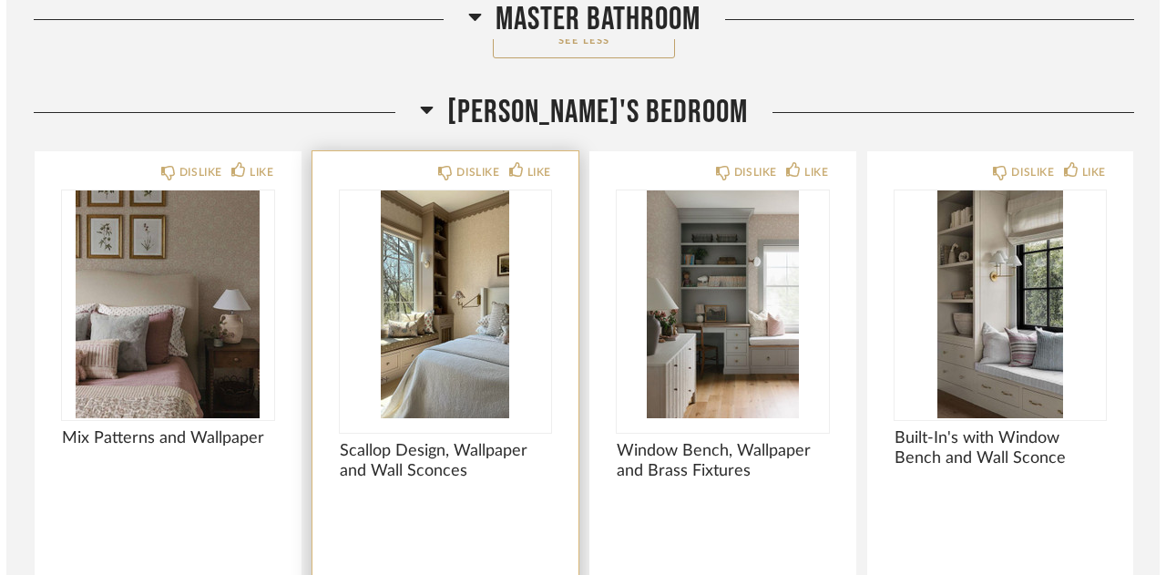
scroll to position [0, 0]
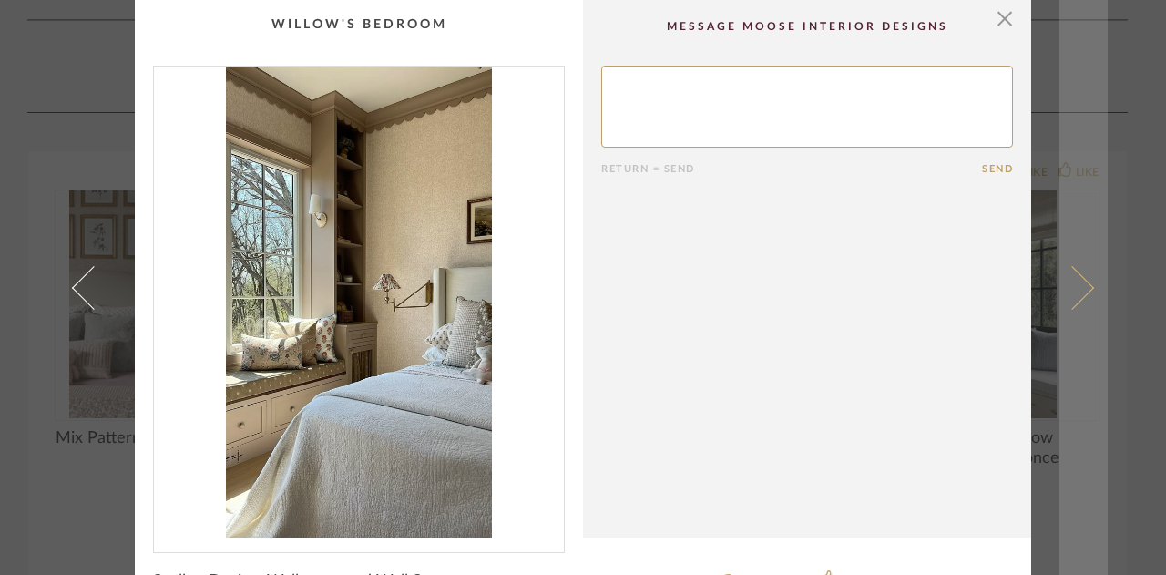
click at [1079, 287] on span at bounding box center [1073, 287] width 44 height 44
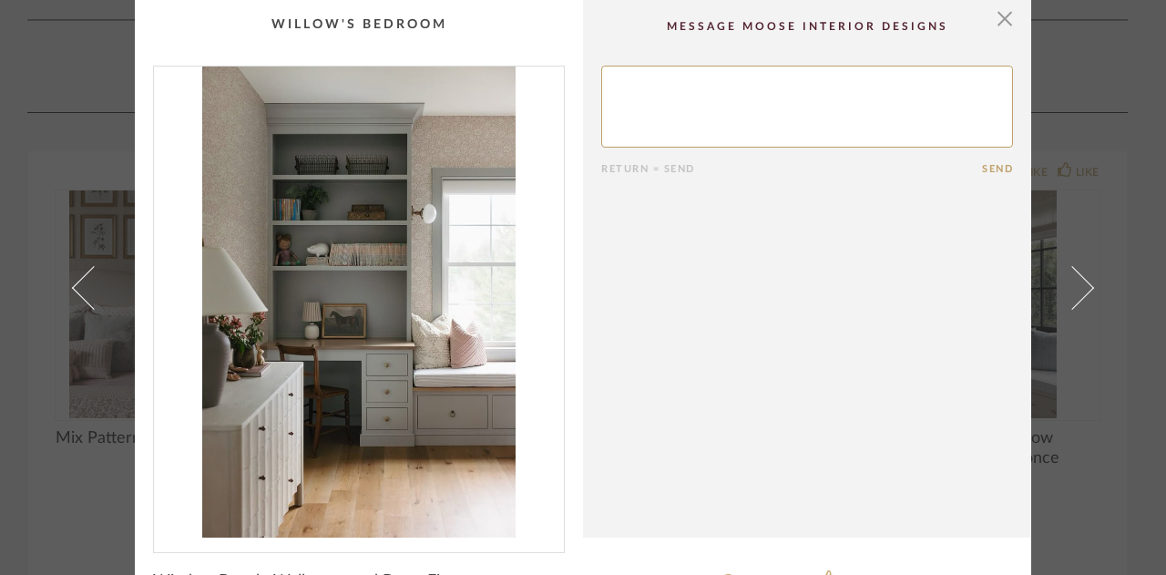
scroll to position [46, 0]
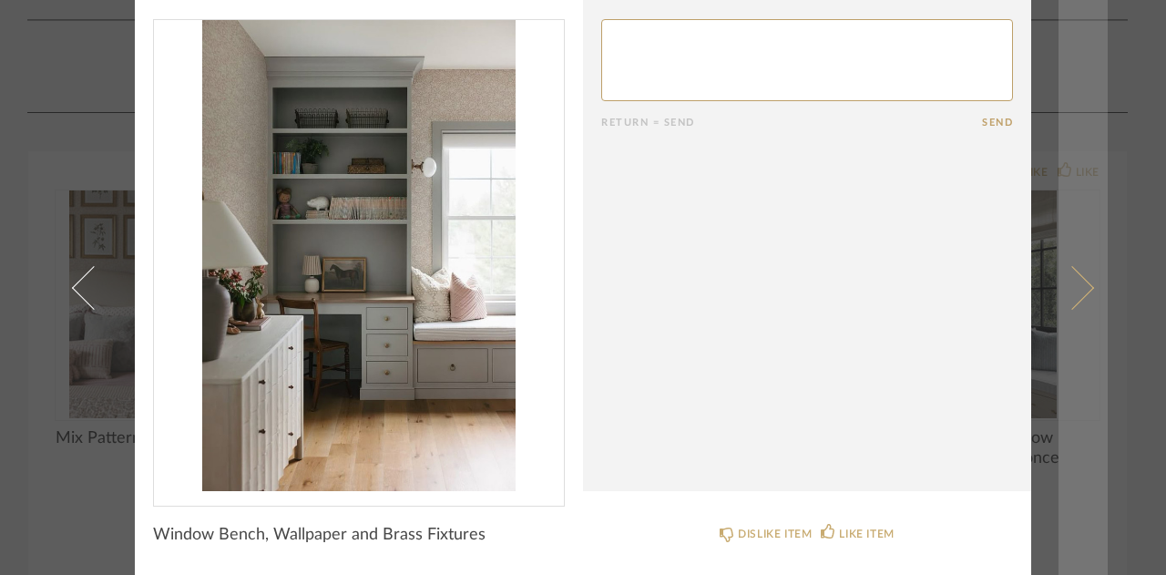
click at [1075, 303] on link at bounding box center [1083, 287] width 49 height 575
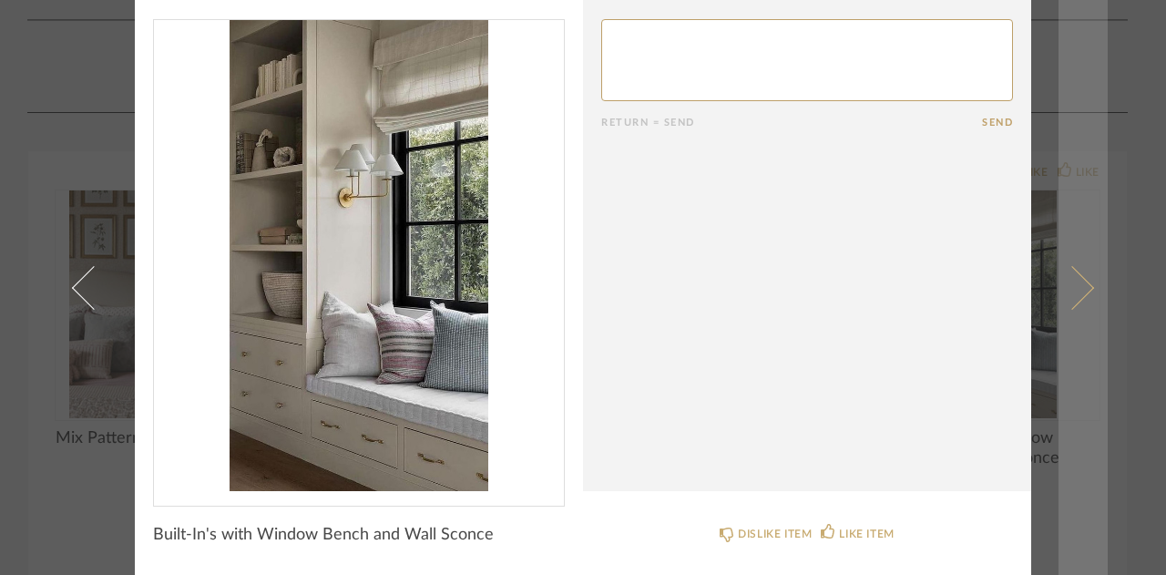
click at [1075, 302] on link at bounding box center [1083, 287] width 49 height 575
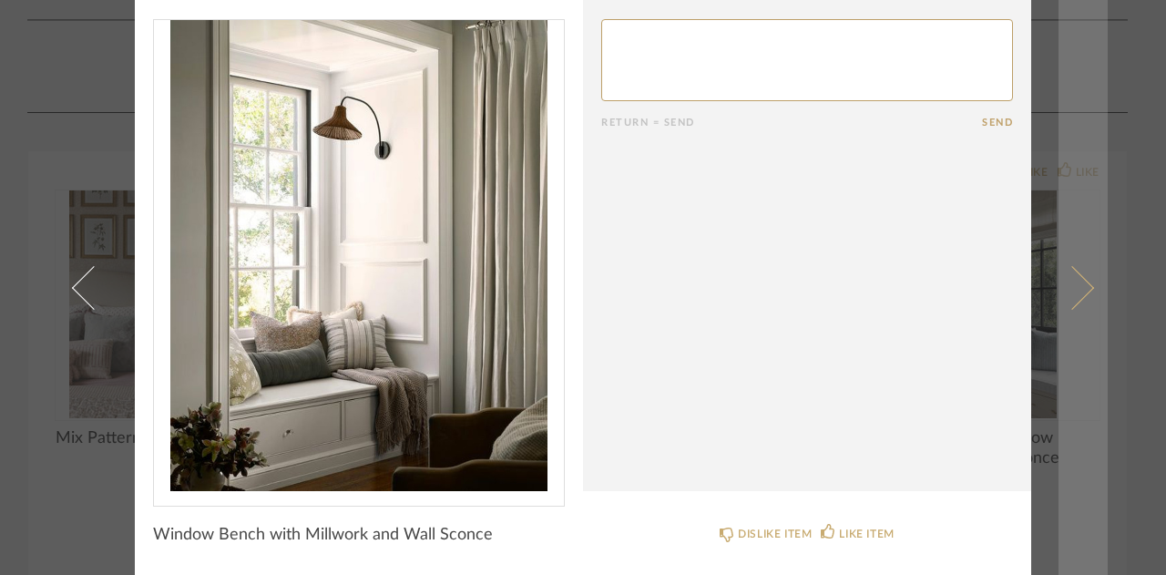
click at [1081, 289] on span at bounding box center [1073, 287] width 44 height 44
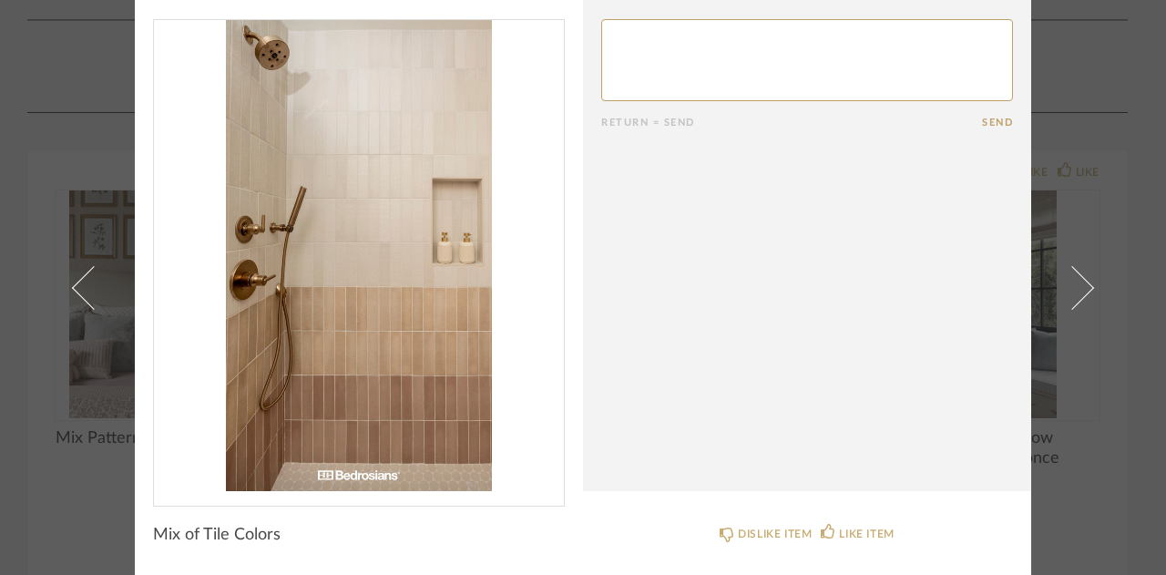
scroll to position [46, 0]
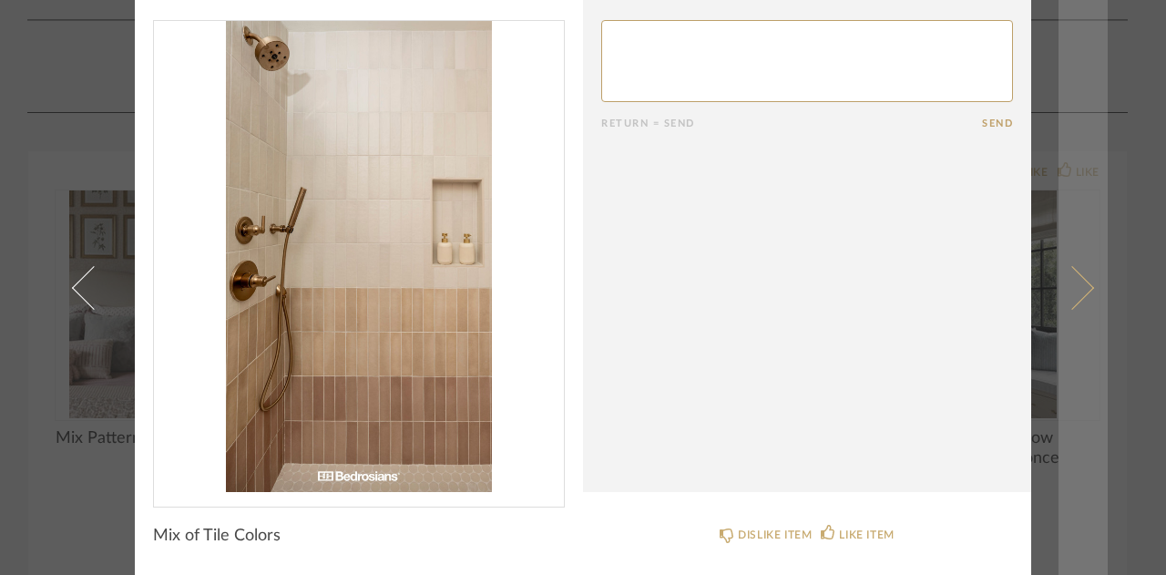
click at [1075, 280] on span at bounding box center [1073, 287] width 44 height 44
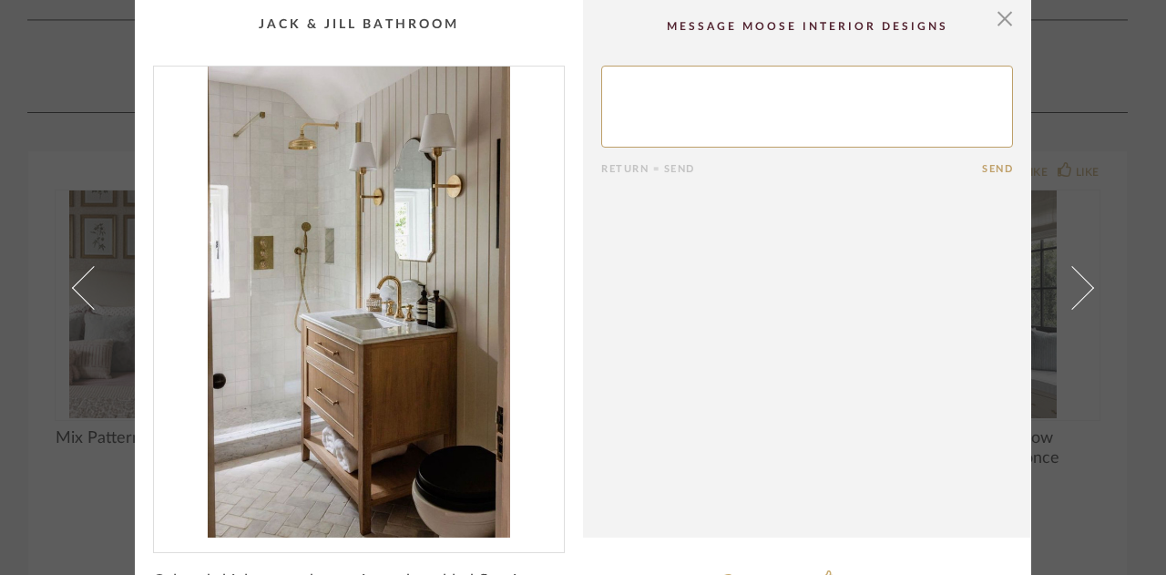
scroll to position [46, 0]
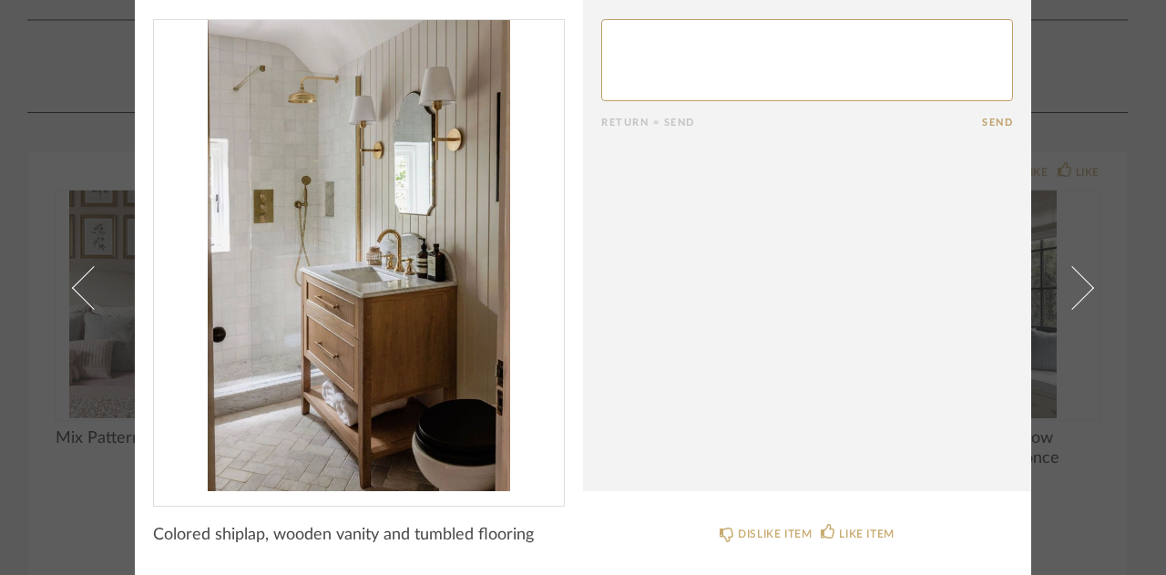
click at [1075, 280] on span at bounding box center [1073, 287] width 44 height 44
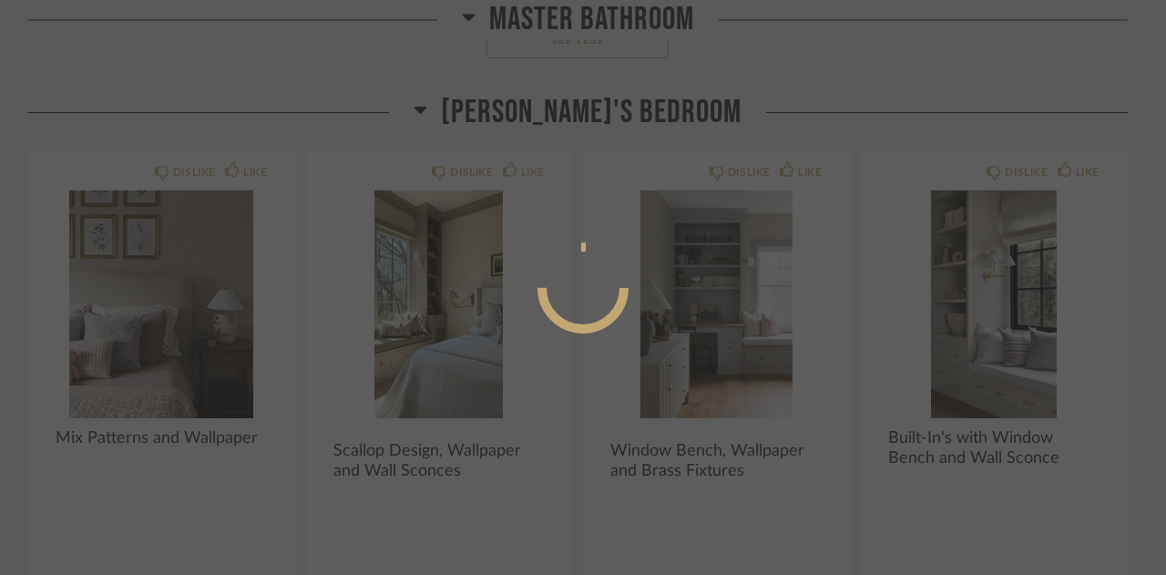
scroll to position [0, 0]
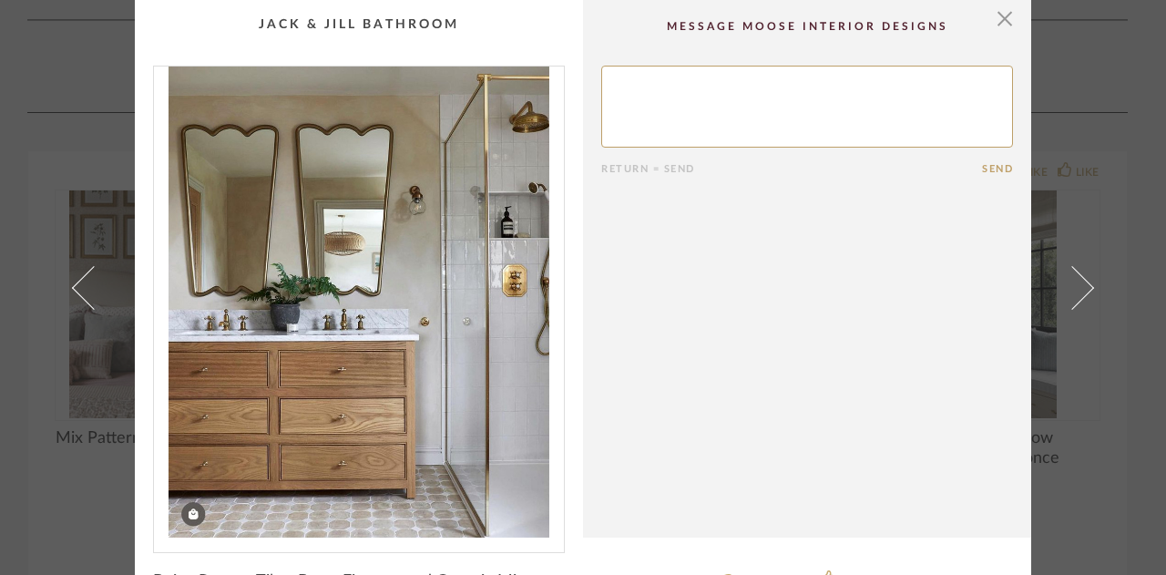
click at [1075, 280] on span at bounding box center [1073, 287] width 44 height 44
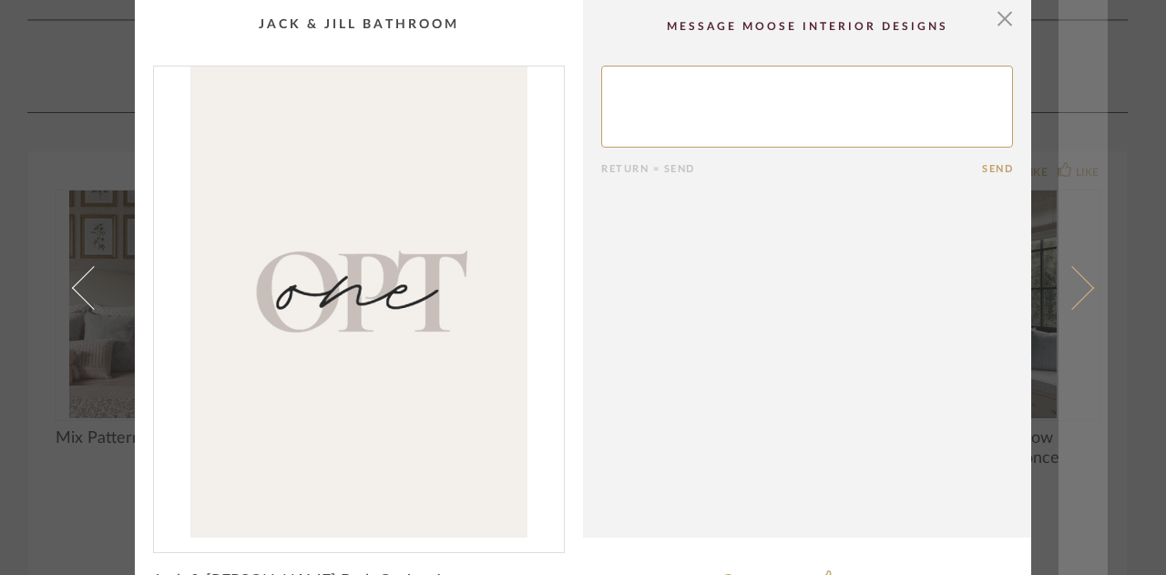
click at [1075, 280] on span at bounding box center [1073, 287] width 44 height 44
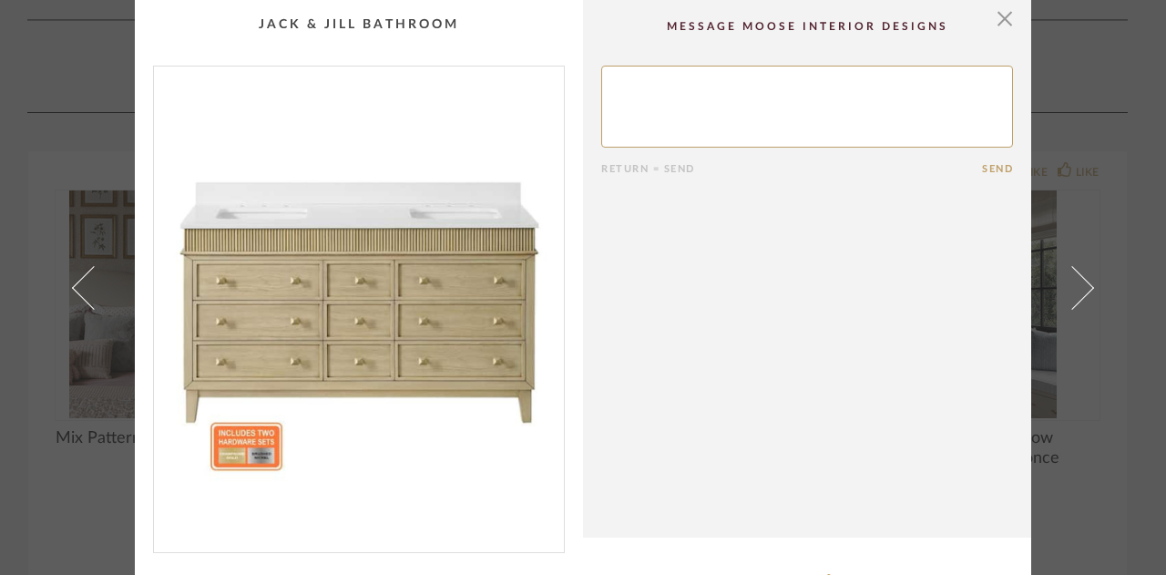
click at [1075, 280] on span at bounding box center [1073, 287] width 44 height 44
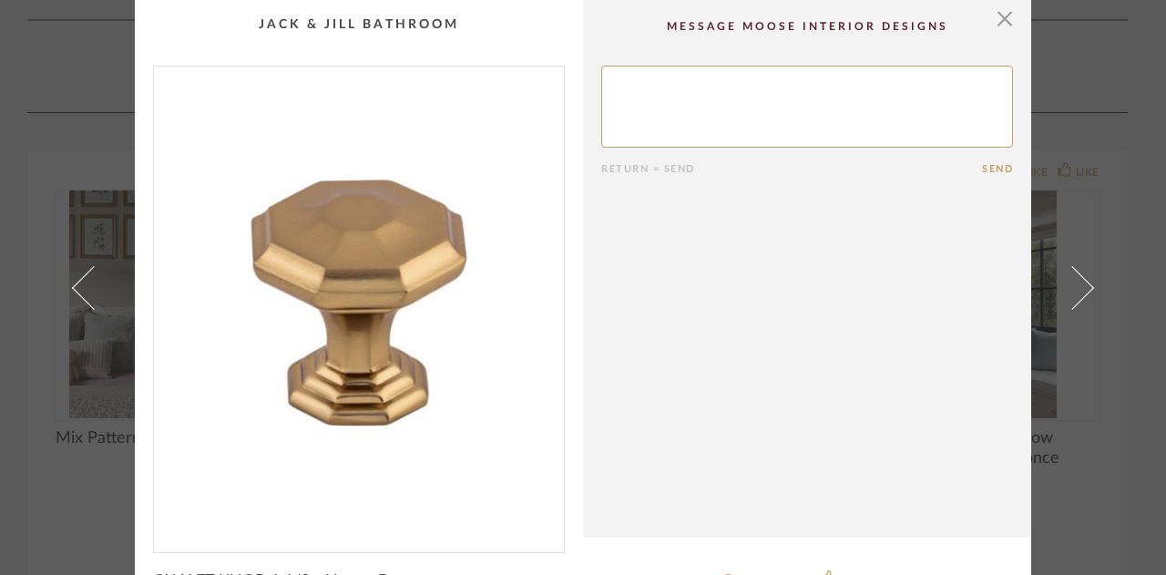
click at [1075, 280] on span at bounding box center [1073, 287] width 44 height 44
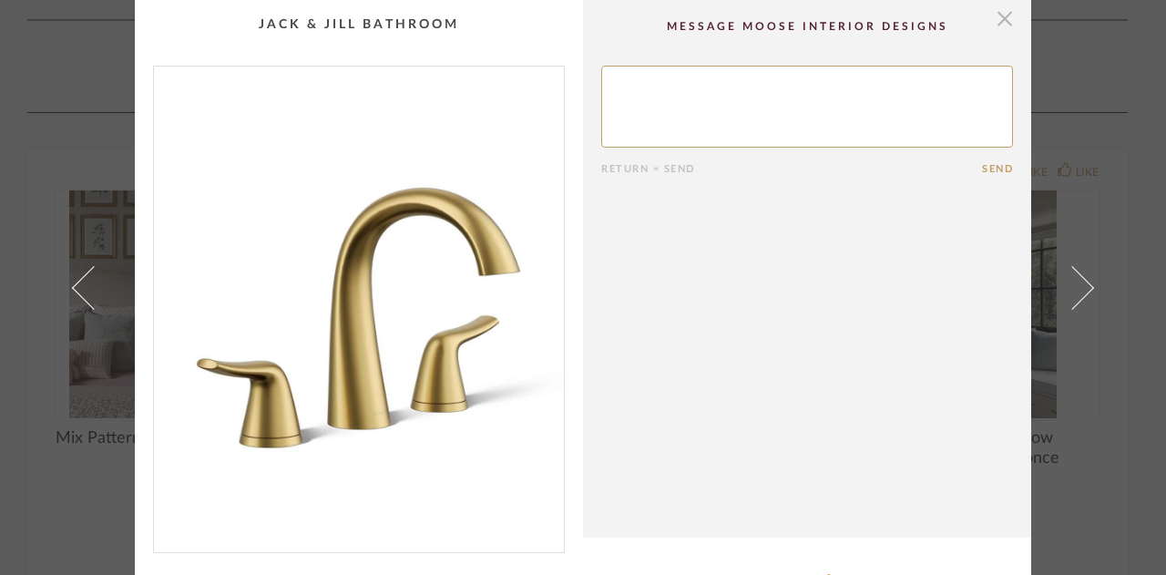
click at [1002, 21] on span "button" at bounding box center [1005, 18] width 36 height 36
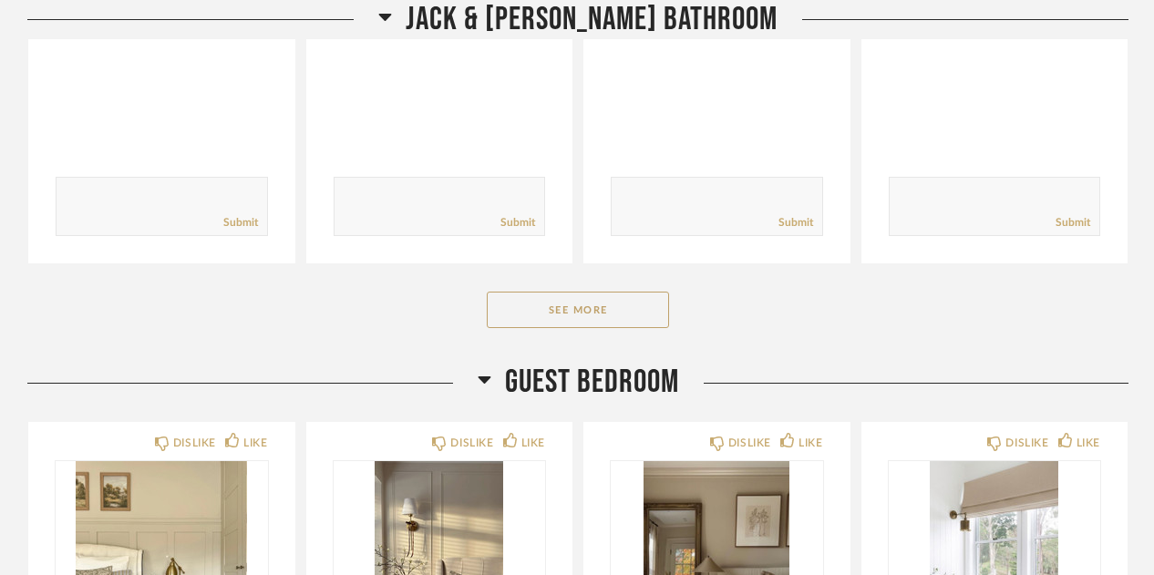
scroll to position [22452, 0]
click at [632, 291] on button "See More" at bounding box center [578, 309] width 182 height 36
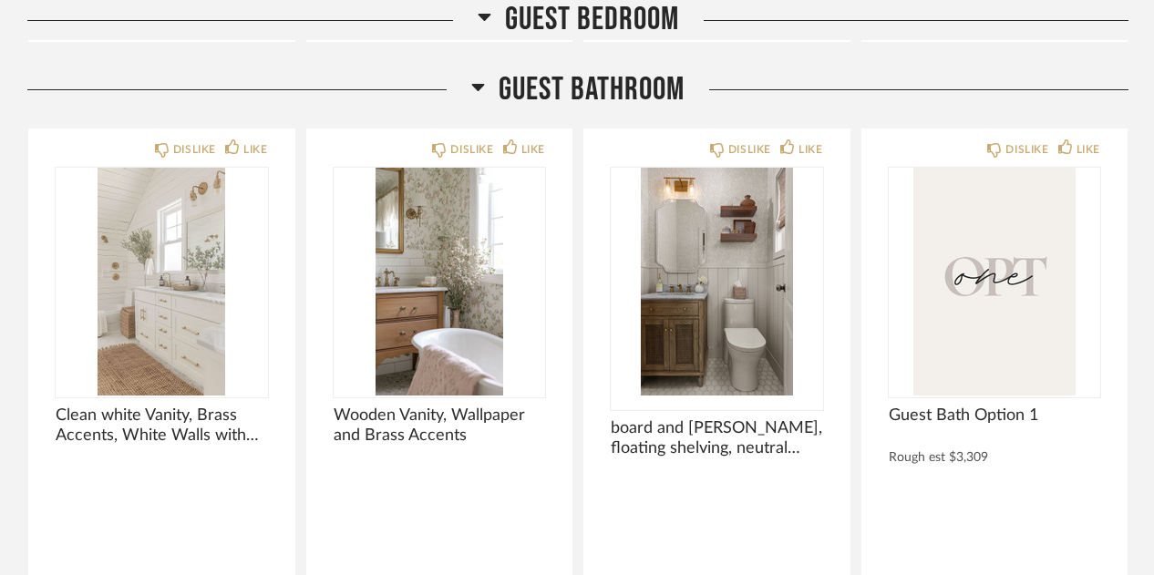
scroll to position [25694, 0]
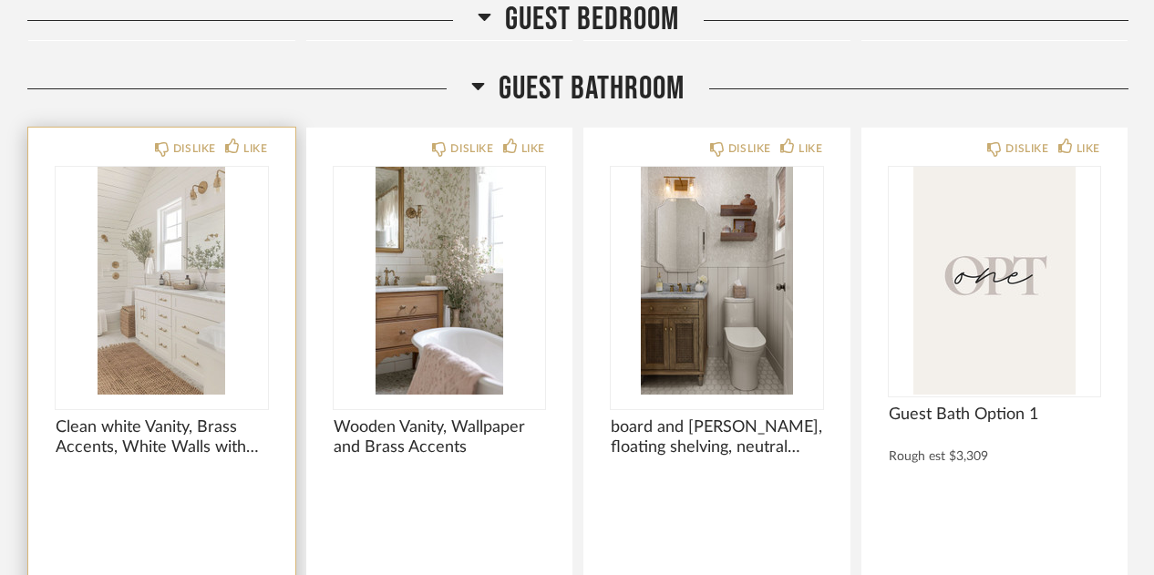
click at [191, 294] on img "0" at bounding box center [162, 281] width 212 height 228
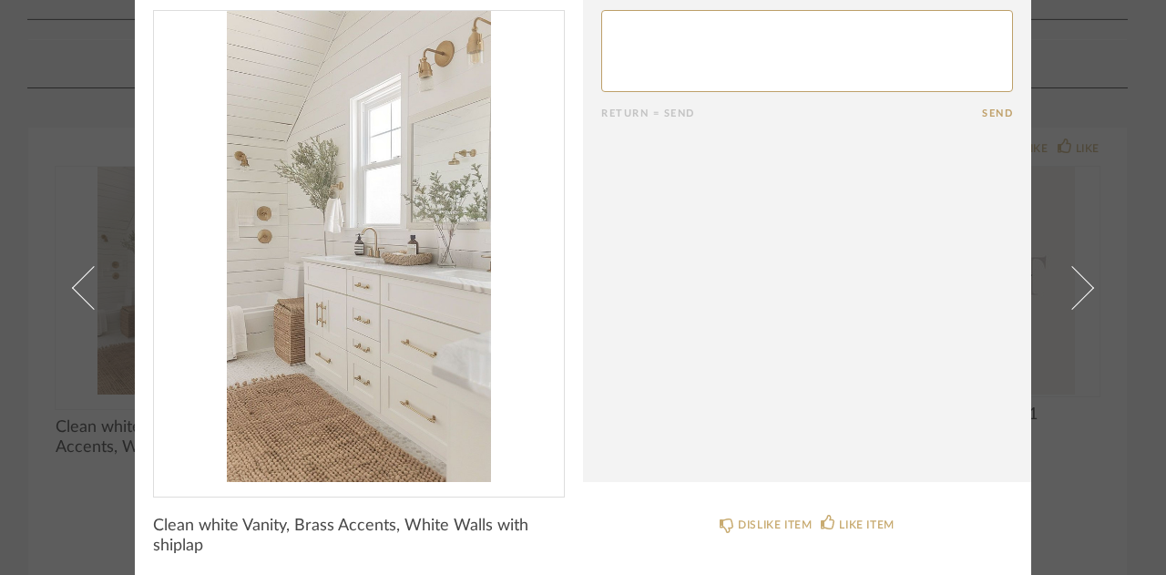
scroll to position [8, 0]
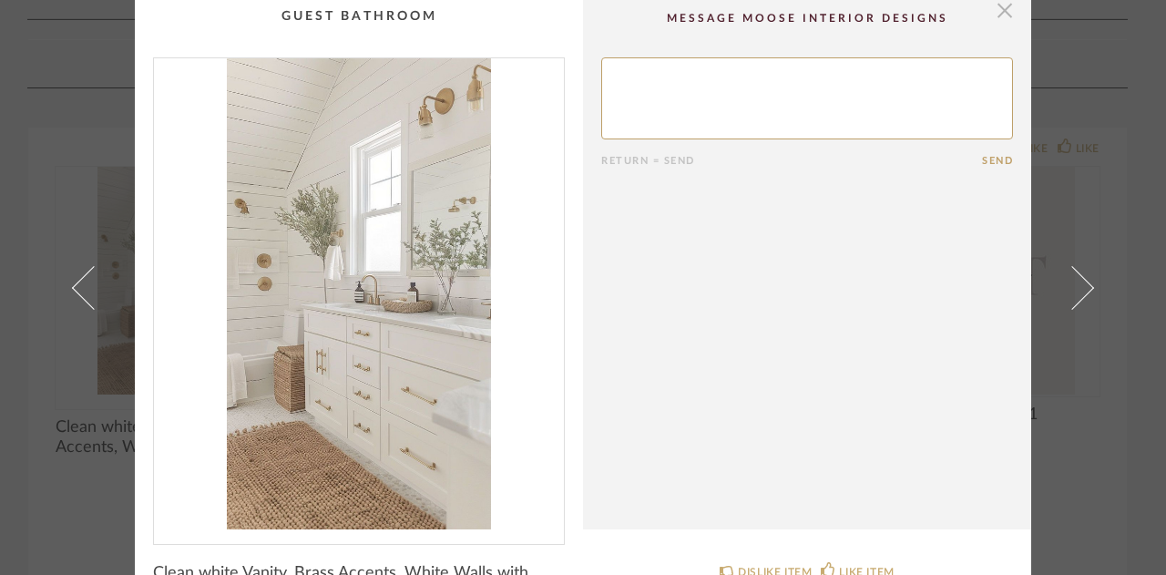
click at [1000, 5] on span "button" at bounding box center [1005, 10] width 36 height 36
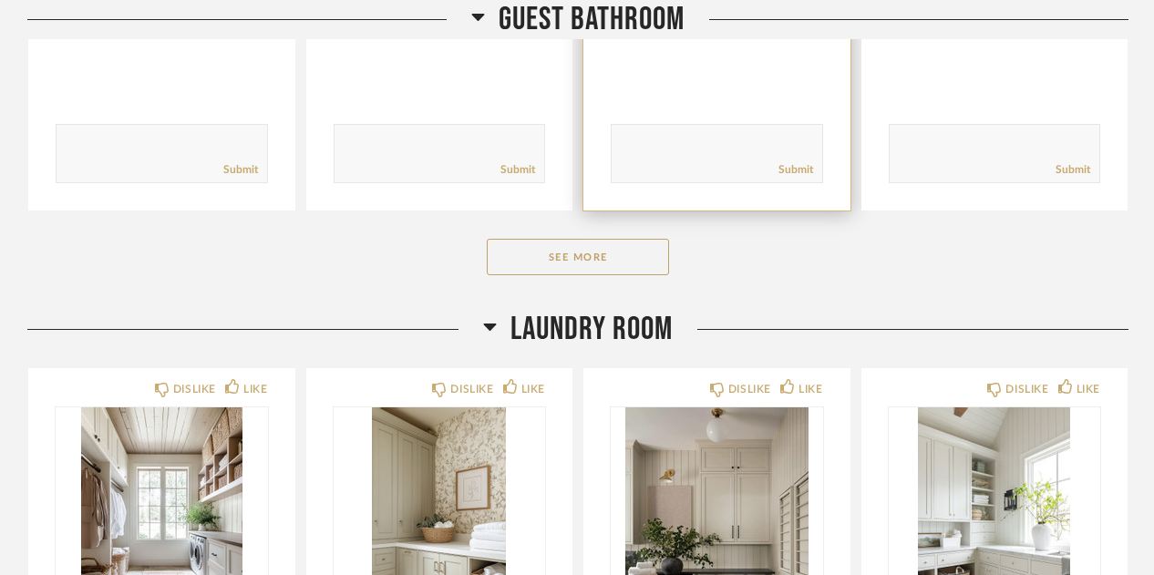
scroll to position [26193, 0]
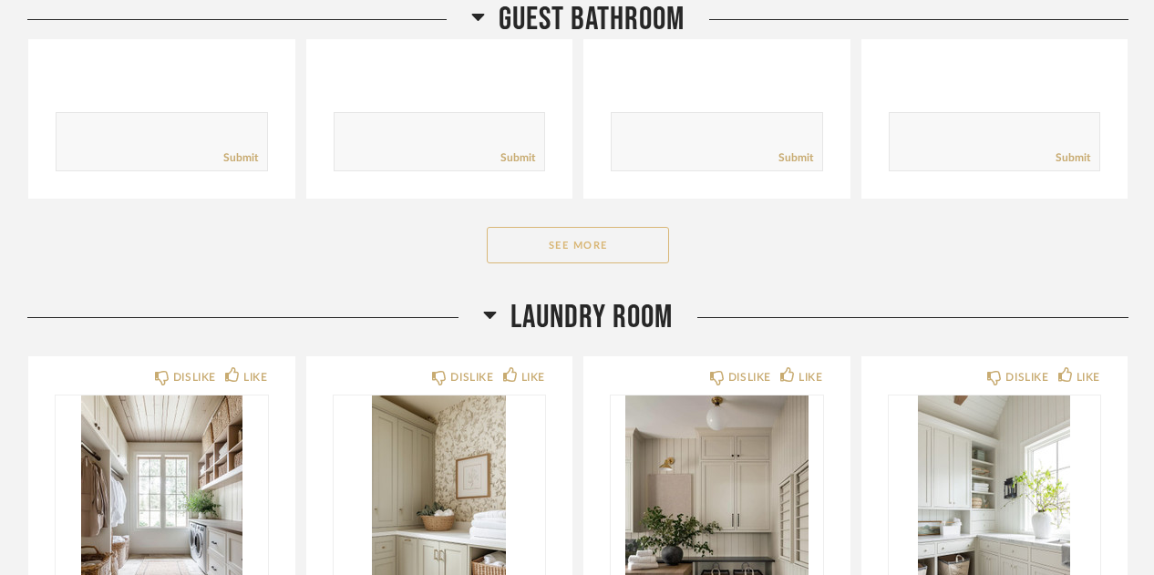
click at [622, 227] on button "See More" at bounding box center [578, 245] width 182 height 36
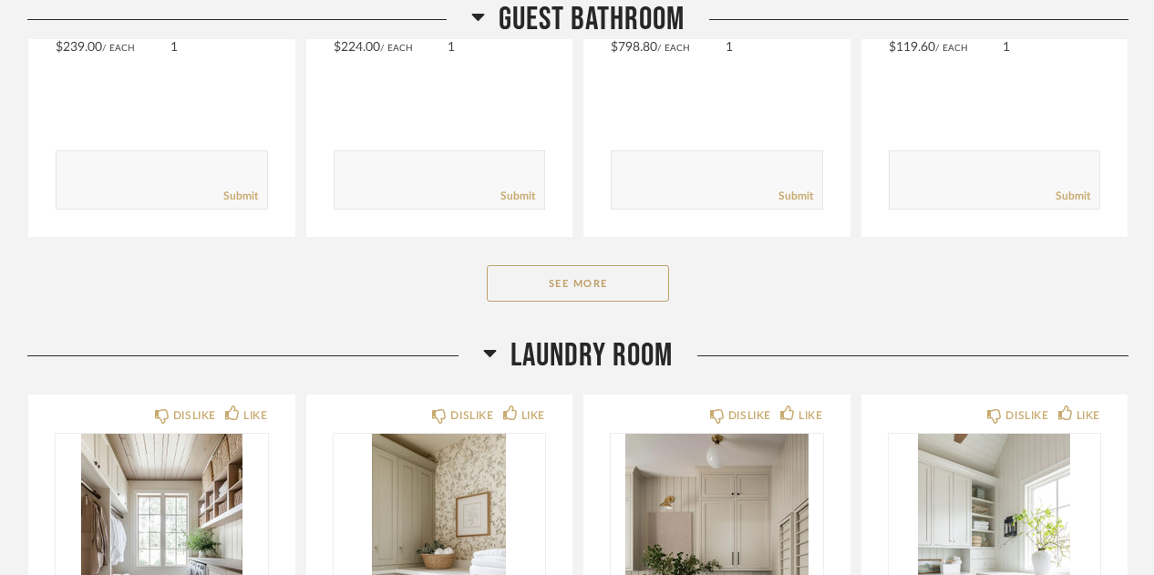
scroll to position [28452, 0]
click at [608, 266] on button "See More" at bounding box center [578, 284] width 182 height 36
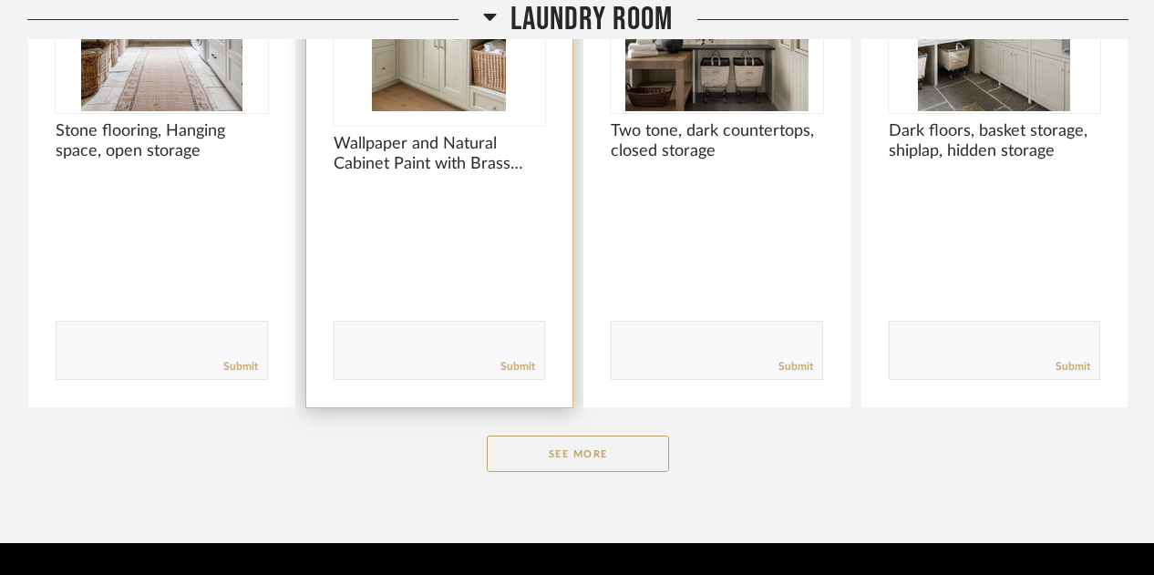
scroll to position [30699, 0]
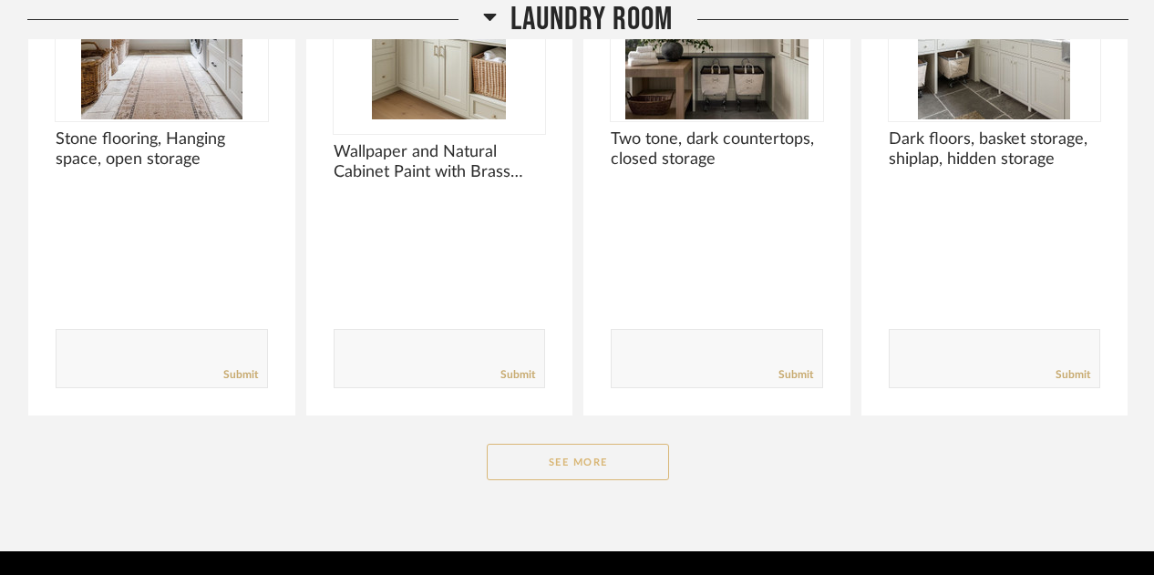
click at [514, 444] on button "See More" at bounding box center [578, 462] width 182 height 36
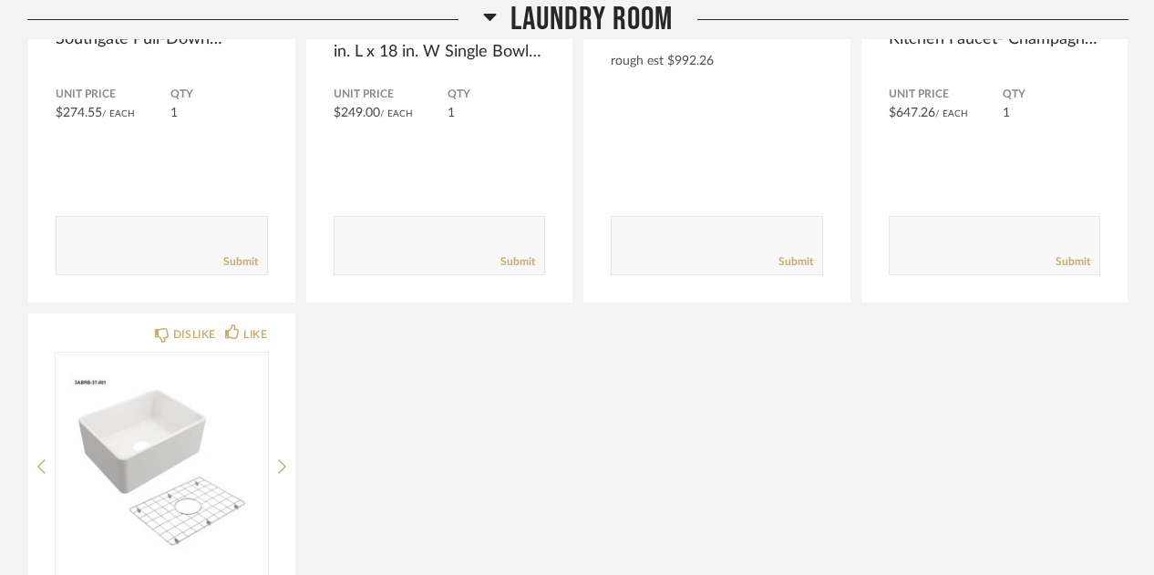
scroll to position [31784, 0]
